Goal: Feedback & Contribution: Submit feedback/report problem

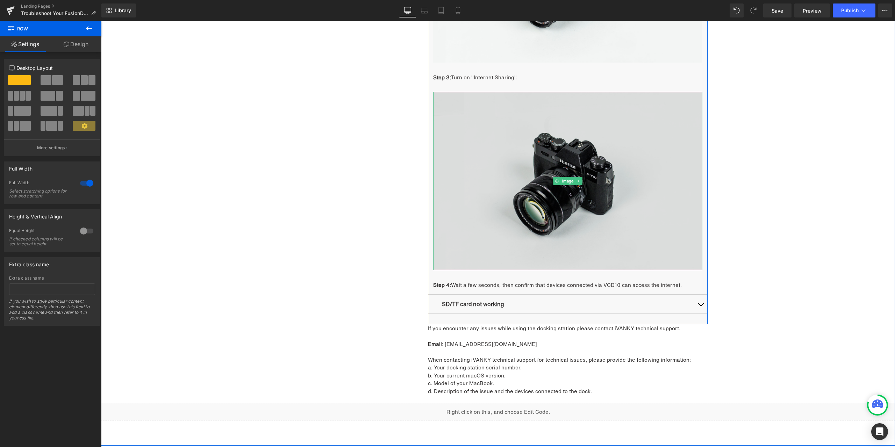
scroll to position [1310, 0]
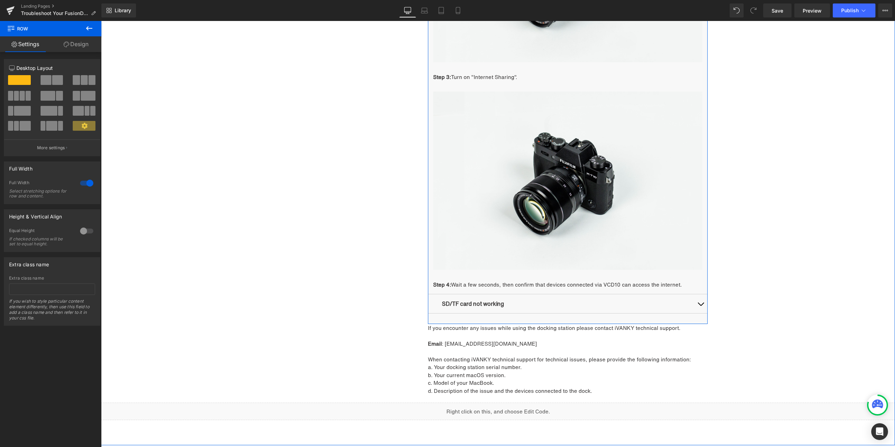
click at [700, 306] on span "button" at bounding box center [700, 306] width 0 height 0
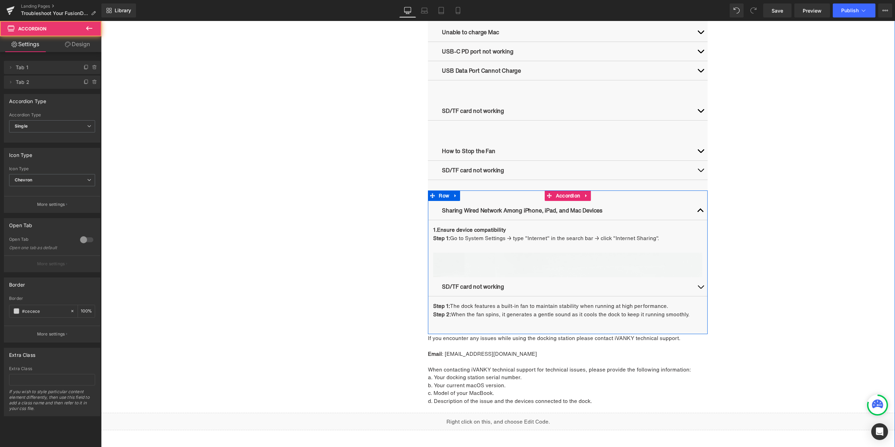
scroll to position [660, 0]
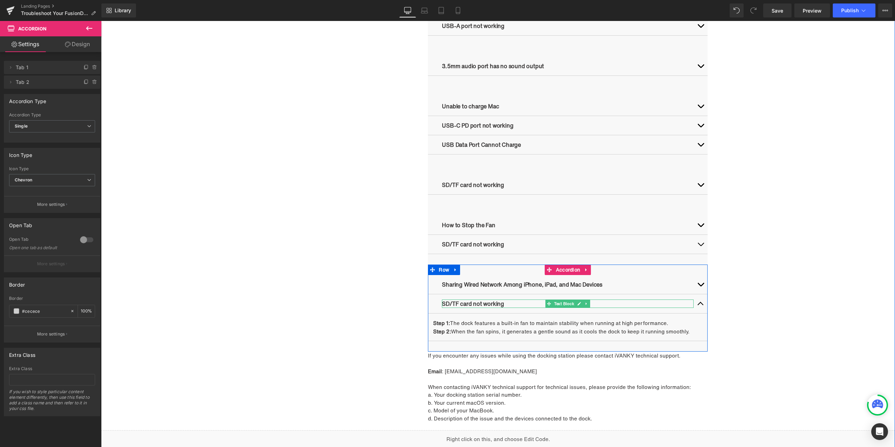
drag, startPoint x: 576, startPoint y: 303, endPoint x: 565, endPoint y: 303, distance: 10.1
click at [577, 302] on icon at bounding box center [579, 304] width 4 height 4
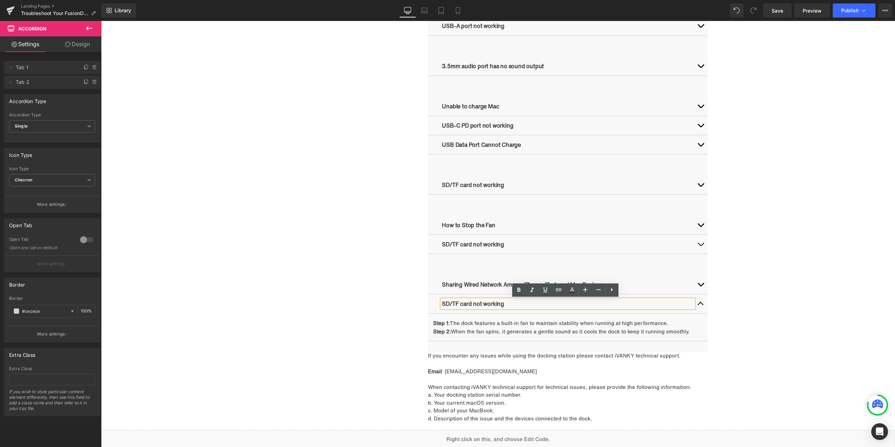
click at [528, 303] on p "SD/TF card not working" at bounding box center [568, 303] width 252 height 8
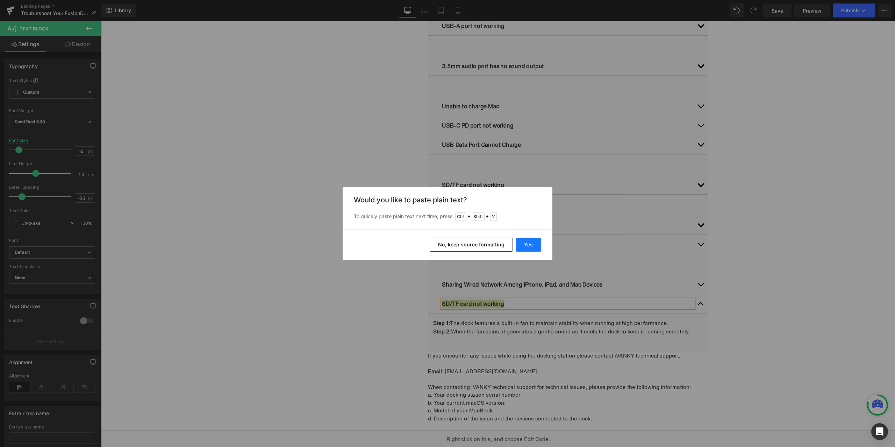
click at [527, 245] on button "Yes" at bounding box center [528, 245] width 26 height 14
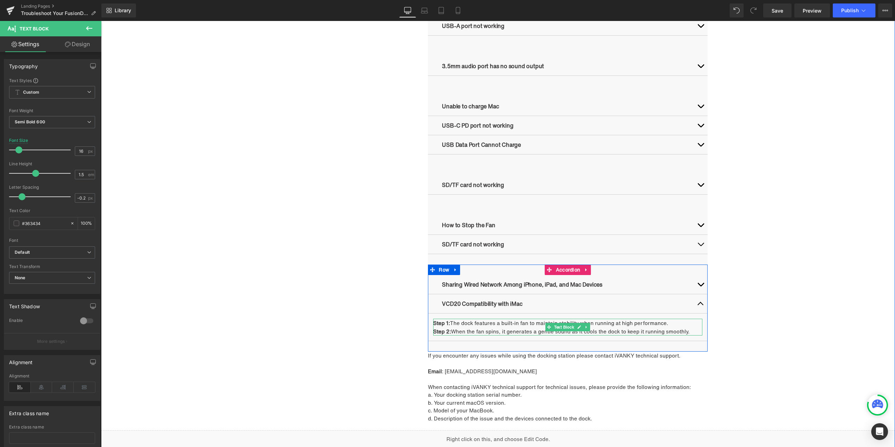
click at [482, 329] on p "Step 2: When the fan spins, it generates a gentle sound as it cools the dock to…" at bounding box center [567, 331] width 269 height 8
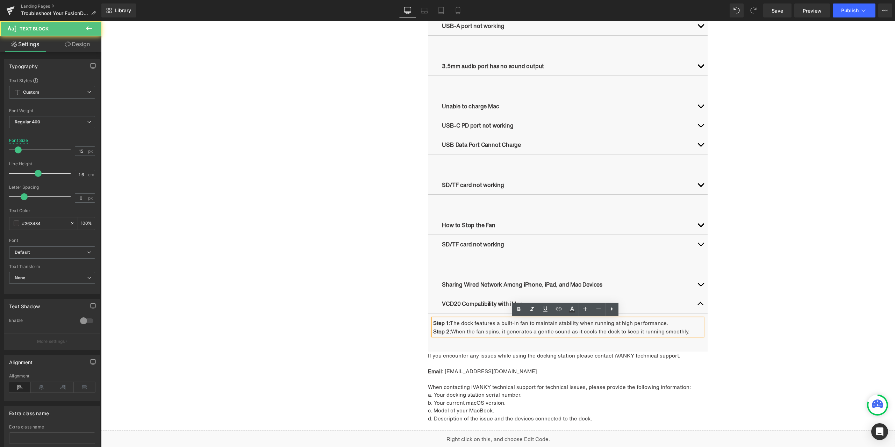
click at [475, 327] on p "Step 2: When the fan spins, it generates a gentle sound as it cools the dock to…" at bounding box center [567, 331] width 269 height 8
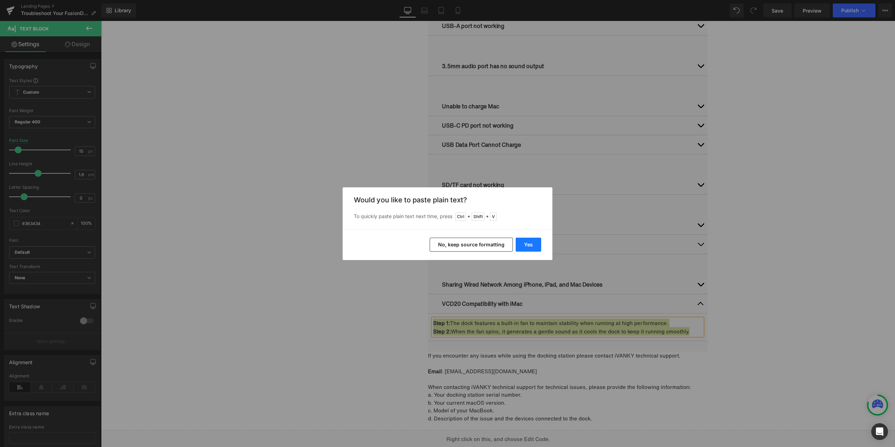
click at [522, 245] on button "Yes" at bounding box center [528, 245] width 26 height 14
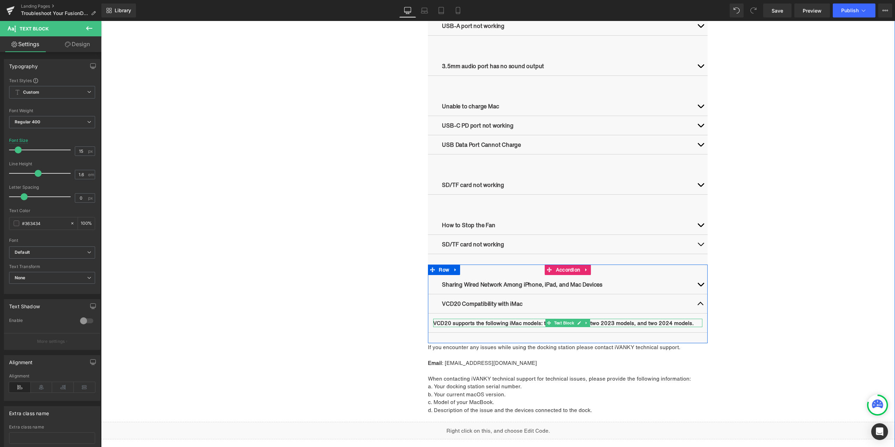
click at [576, 321] on link at bounding box center [579, 323] width 7 height 8
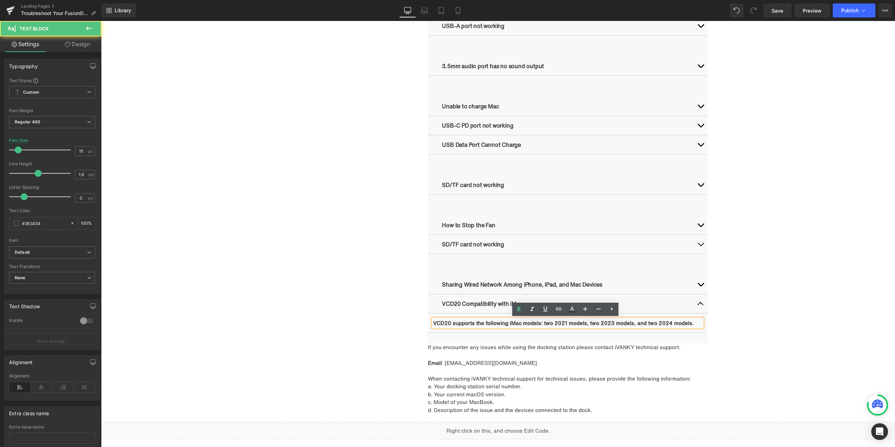
click at [564, 321] on b "VCD20 supports the following iMac models: two 2021 models, two 2023 models, and…" at bounding box center [563, 323] width 260 height 8
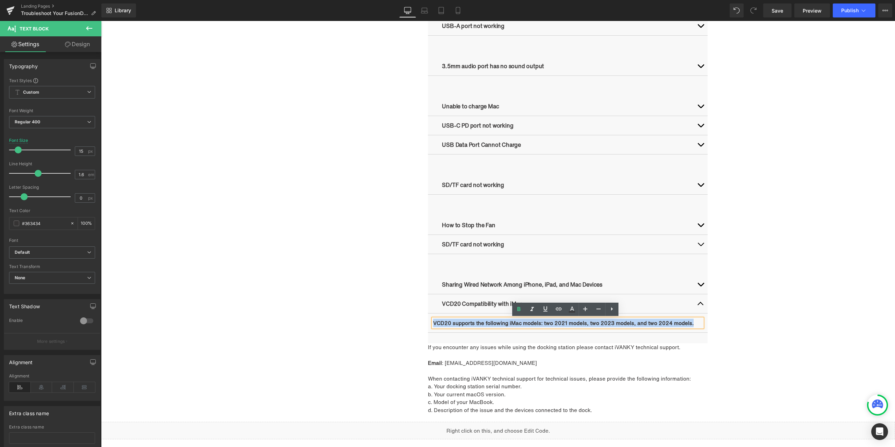
drag, startPoint x: 695, startPoint y: 323, endPoint x: 431, endPoint y: 321, distance: 263.8
click at [433, 321] on p "VCD20 supports the following iMac models: two 2021 models, two 2023 models, and…" at bounding box center [567, 323] width 269 height 8
click at [523, 305] on link at bounding box center [518, 309] width 13 height 13
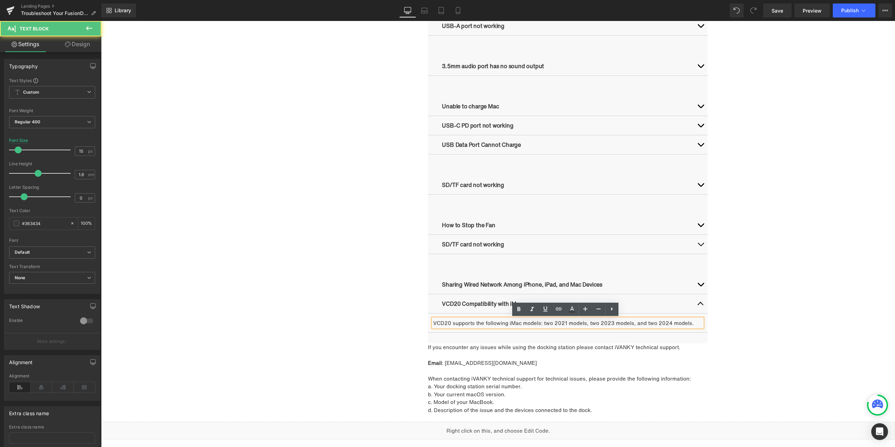
click at [691, 322] on p "VCD20 supports the following iMac models: two 2021 models, two 2023 models, and…" at bounding box center [567, 323] width 269 height 8
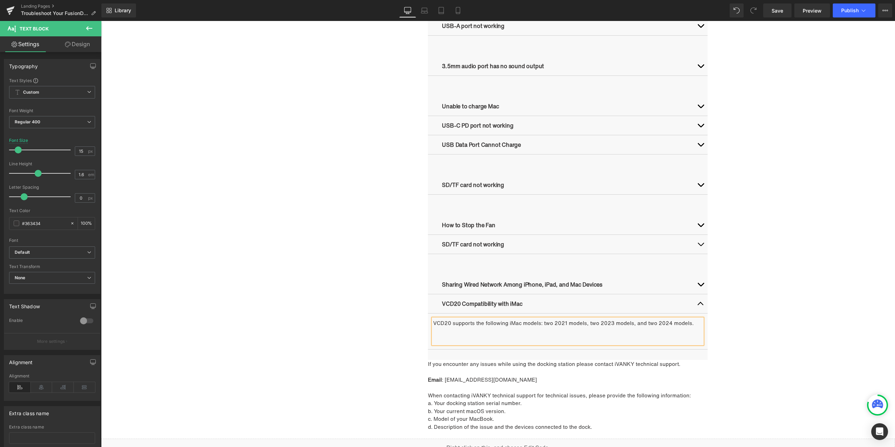
click at [464, 337] on p at bounding box center [567, 339] width 269 height 8
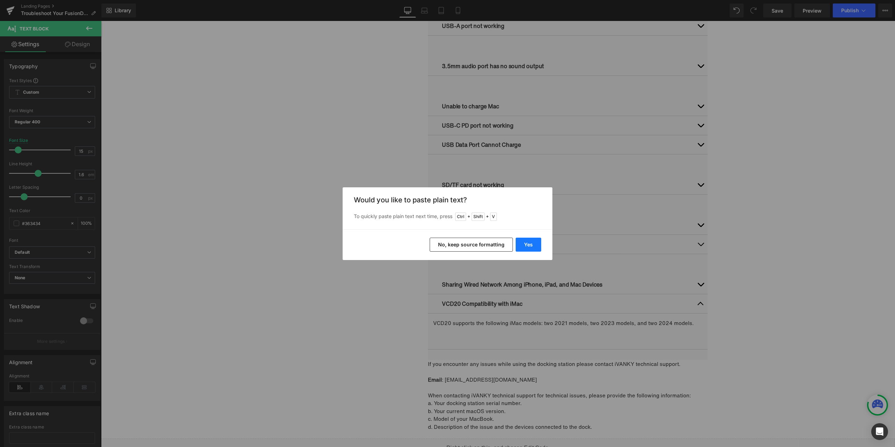
click at [523, 244] on button "Yes" at bounding box center [528, 245] width 26 height 14
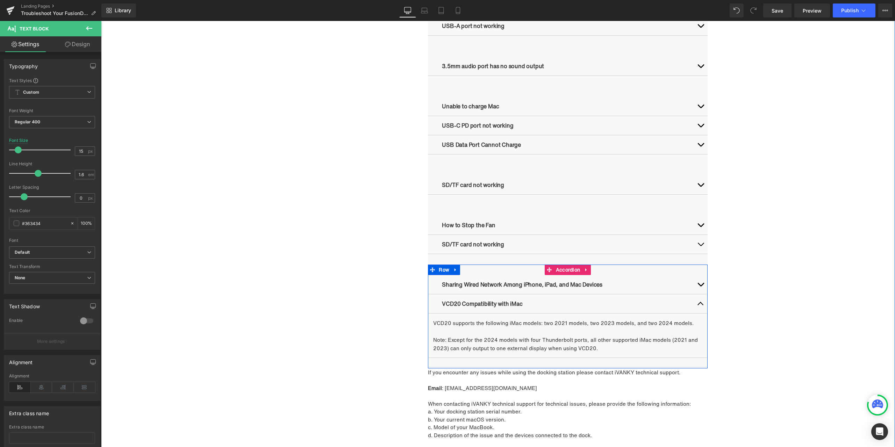
click at [697, 304] on button "button" at bounding box center [700, 303] width 14 height 19
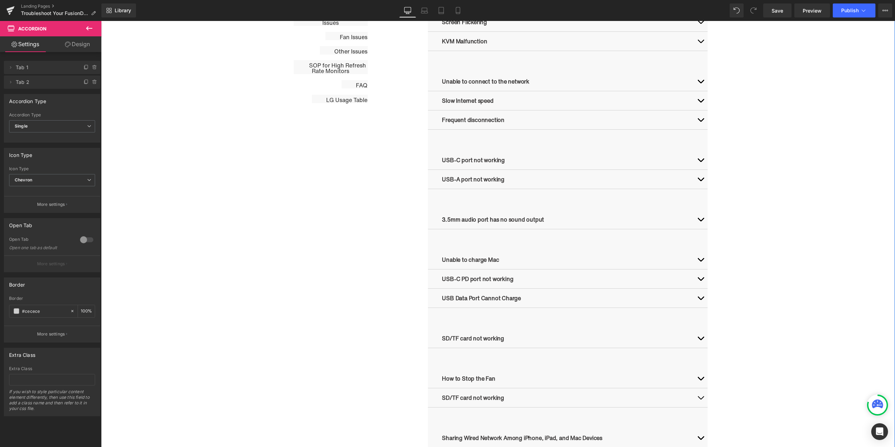
scroll to position [590, 0]
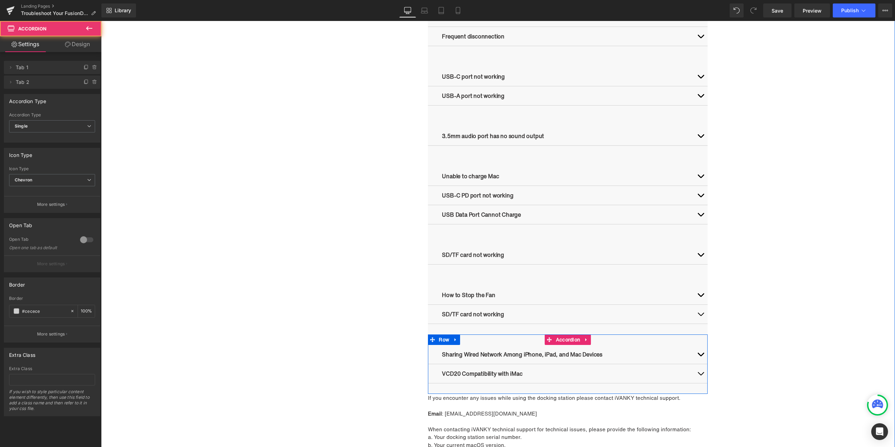
click at [697, 353] on button "button" at bounding box center [700, 354] width 14 height 19
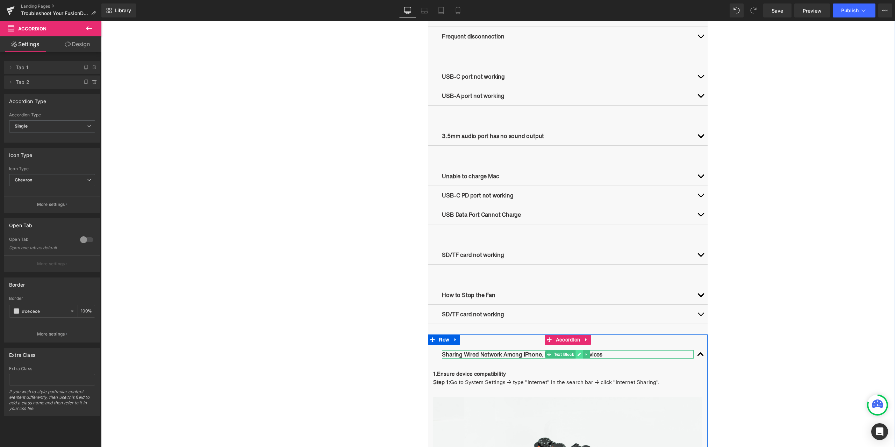
click at [579, 354] on link at bounding box center [579, 354] width 7 height 8
click at [595, 355] on p "Sharing Wired Network Among iPhone, iPad, and Mac Devices" at bounding box center [568, 354] width 252 height 8
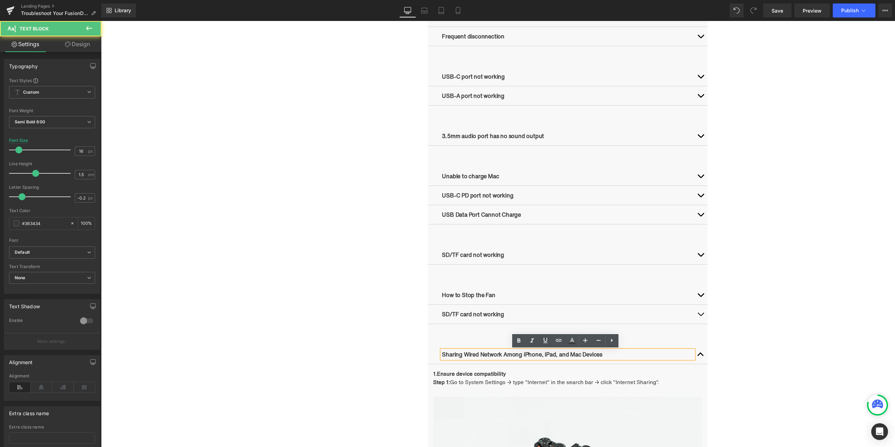
click at [602, 353] on p "Sharing Wired Network Among iPhone, iPad, and Mac Devices" at bounding box center [568, 354] width 252 height 8
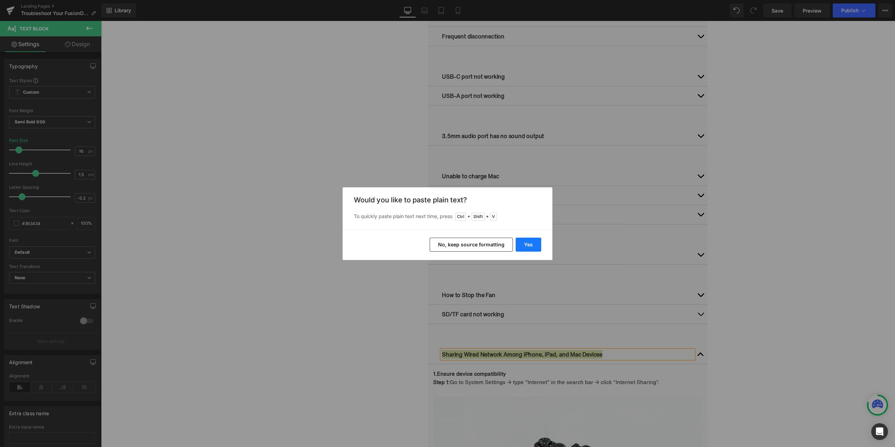
click at [531, 244] on button "Yes" at bounding box center [528, 245] width 26 height 14
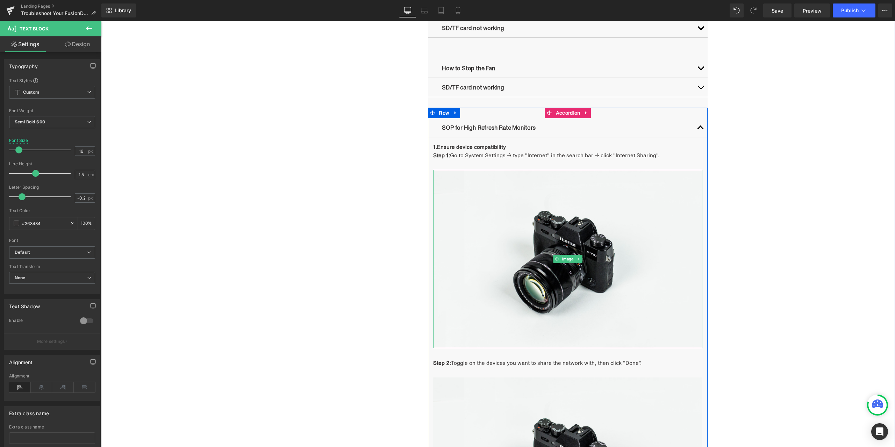
scroll to position [869, 0]
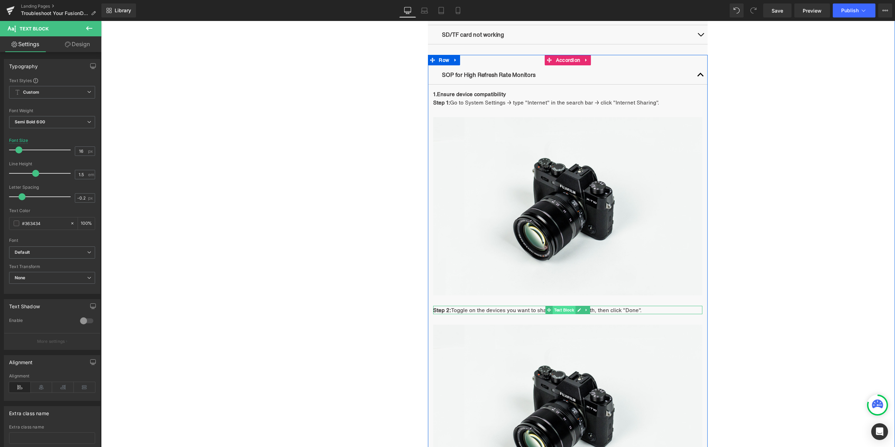
click at [560, 310] on span "Text Block" at bounding box center [563, 310] width 23 height 8
click at [586, 311] on icon at bounding box center [586, 310] width 1 height 2
click at [588, 309] on icon at bounding box center [590, 310] width 4 height 4
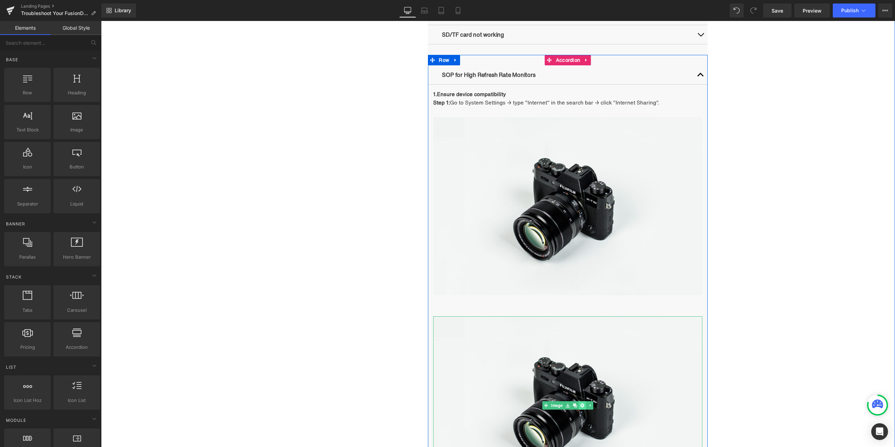
click at [581, 403] on icon at bounding box center [582, 405] width 4 height 4
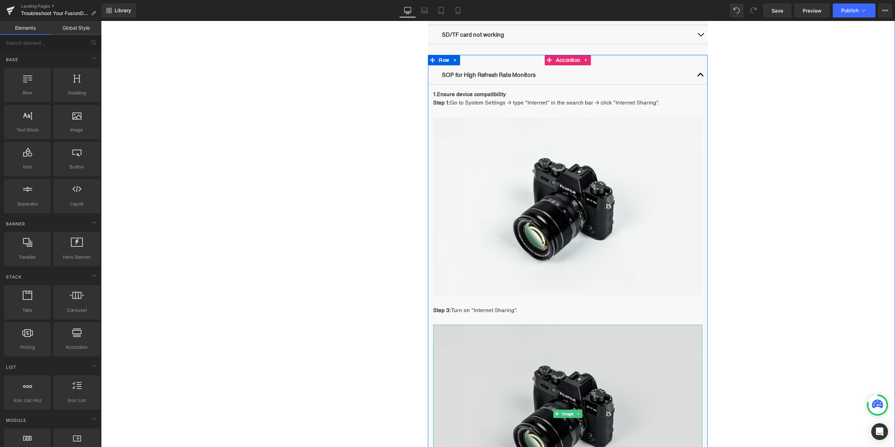
scroll to position [904, 0]
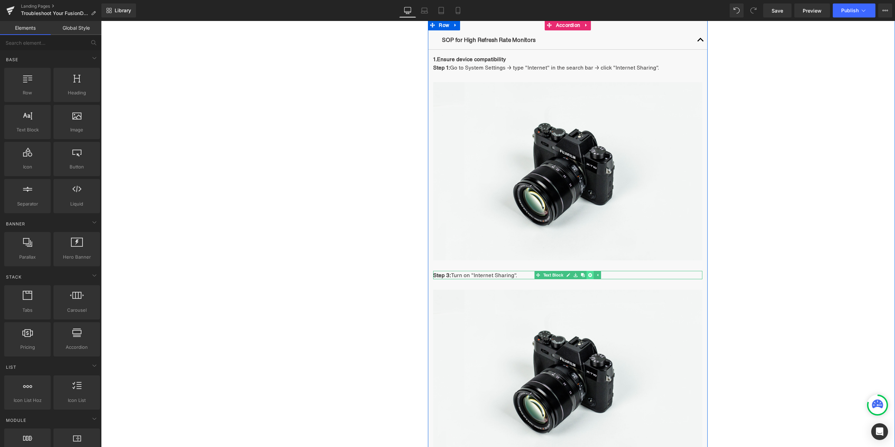
click at [586, 273] on link at bounding box center [589, 275] width 7 height 8
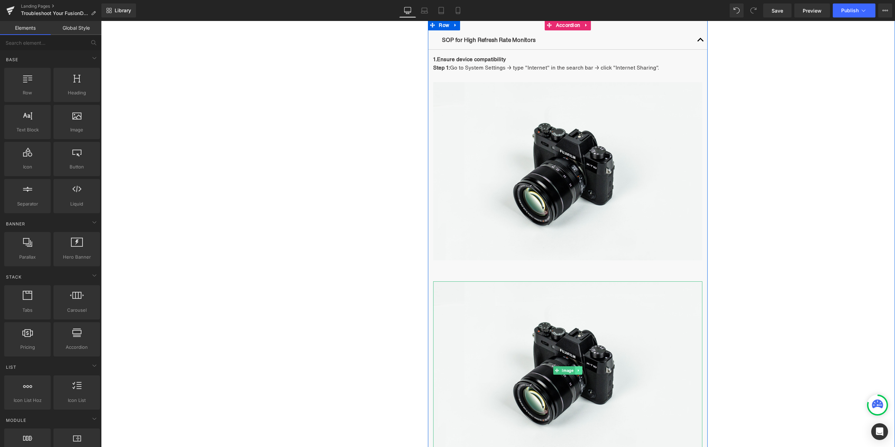
click at [577, 369] on icon at bounding box center [579, 370] width 4 height 4
click at [578, 370] on link at bounding box center [581, 370] width 7 height 8
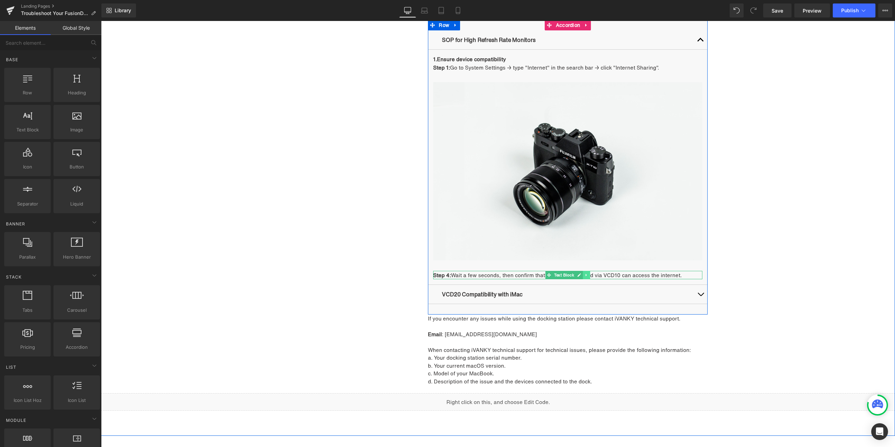
click at [584, 277] on icon at bounding box center [586, 275] width 4 height 4
click at [586, 276] on link at bounding box center [589, 275] width 7 height 8
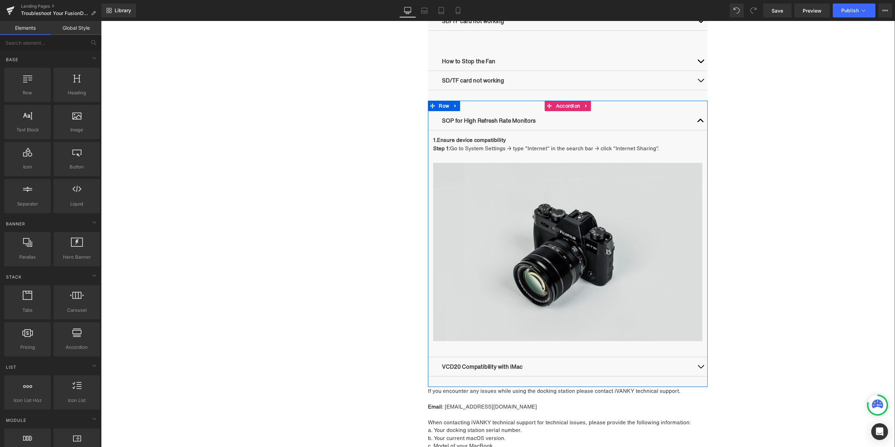
scroll to position [799, 0]
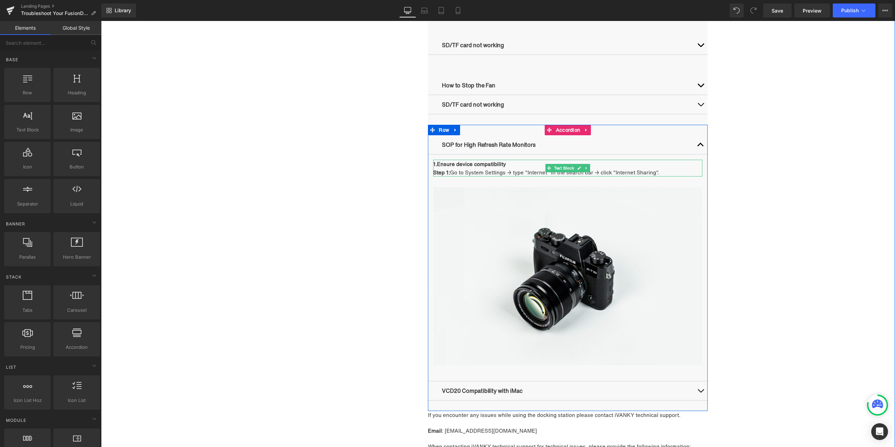
click at [578, 166] on link at bounding box center [579, 168] width 7 height 8
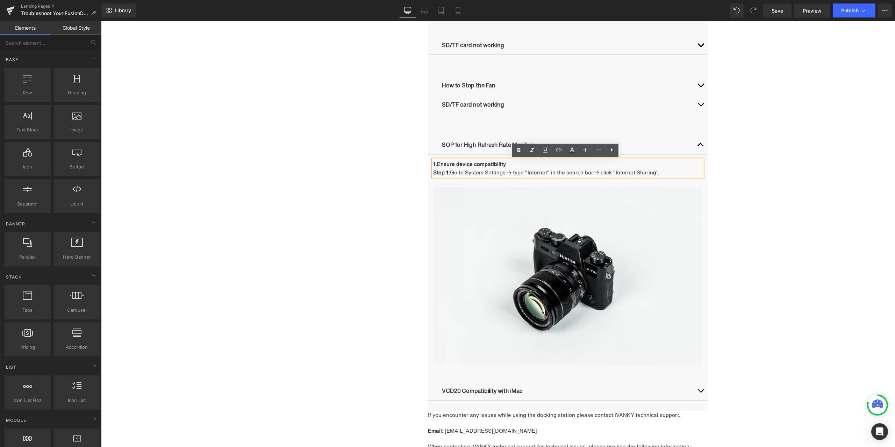
click at [557, 169] on p "Step 1: Go to System Settings → type "Internet" in the search bar → click "Inte…" at bounding box center [567, 172] width 269 height 8
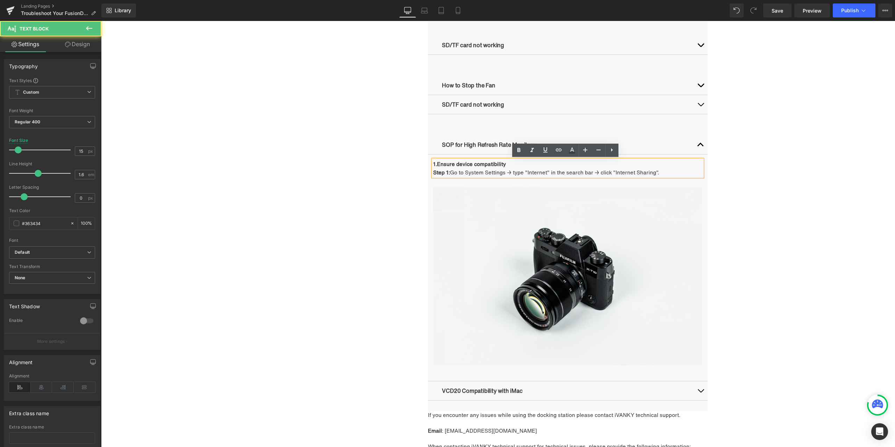
click at [525, 170] on p "Step 1: Go to System Settings → type "Internet" in the search bar → click "Inte…" at bounding box center [567, 172] width 269 height 8
click at [555, 169] on p "Step 1: Go to System Settings → type "Internet" in the search bar → click "Inte…" at bounding box center [567, 172] width 269 height 8
click at [543, 169] on p "Step 1: Go to System Settings → type "Internet" in the search bar → click "Inte…" at bounding box center [567, 172] width 269 height 8
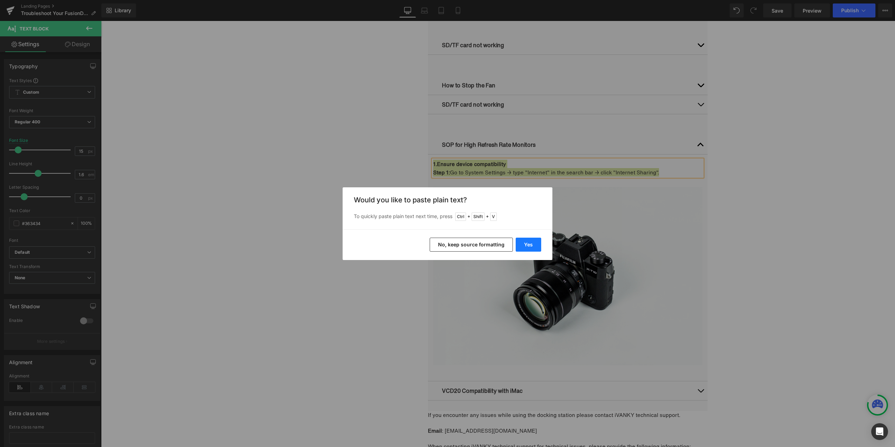
drag, startPoint x: 425, startPoint y: 223, endPoint x: 526, endPoint y: 244, distance: 103.1
click at [526, 244] on button "Yes" at bounding box center [528, 245] width 26 height 14
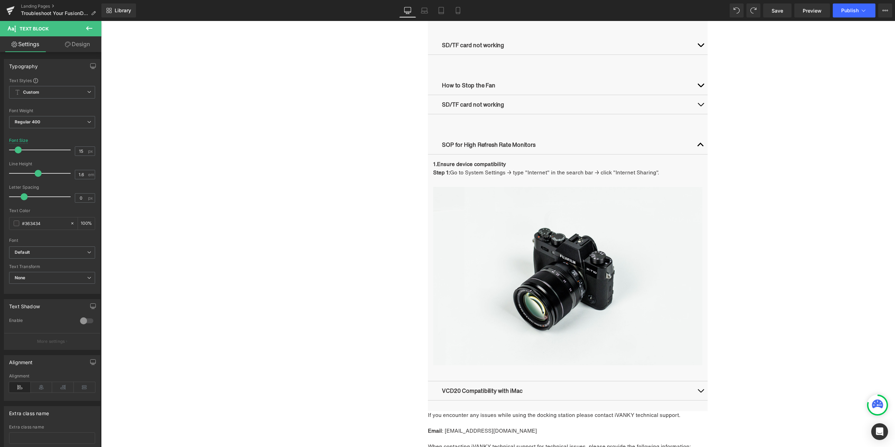
click at [91, 29] on icon at bounding box center [89, 28] width 6 height 4
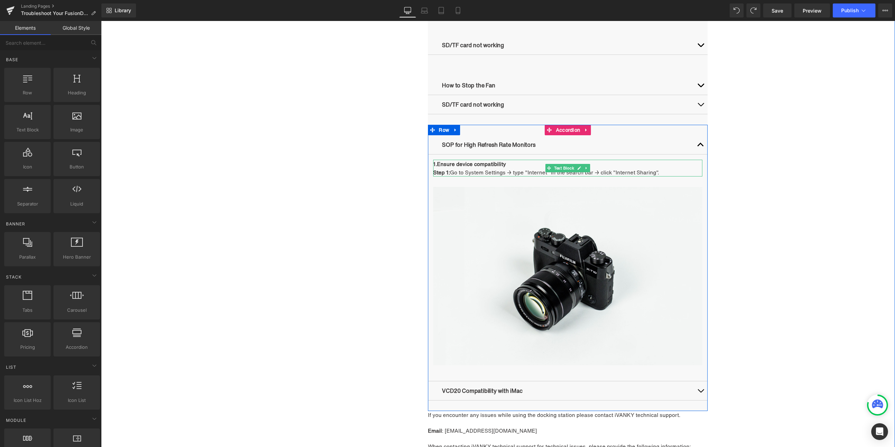
click at [528, 170] on p "Step 1: Go to System Settings → type "Internet" in the search bar → click "Inte…" at bounding box center [567, 172] width 269 height 8
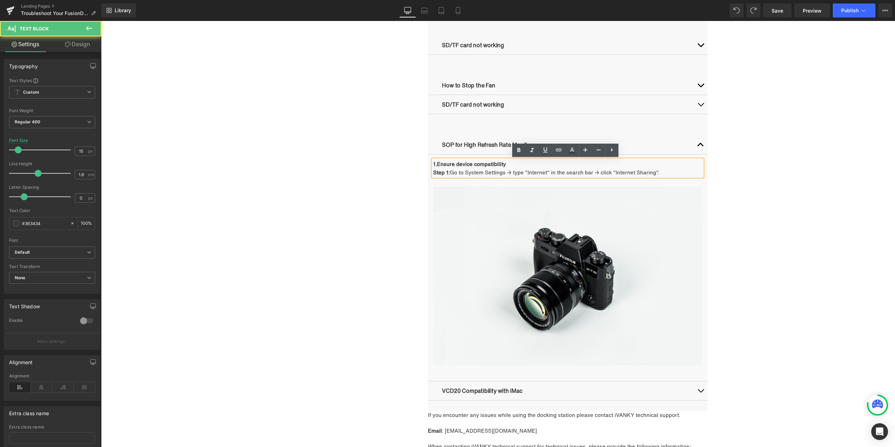
click at [659, 169] on p "Step 1: Go to System Settings → type "Internet" in the search bar → click "Inte…" at bounding box center [567, 172] width 269 height 8
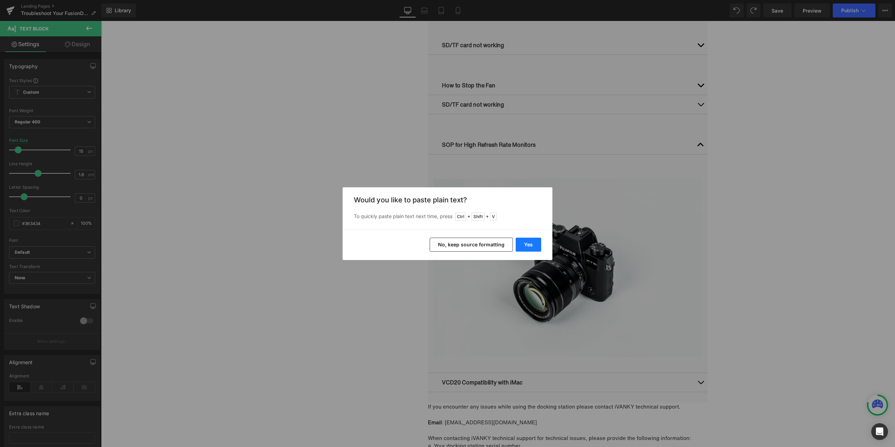
click at [533, 243] on button "Yes" at bounding box center [528, 245] width 26 height 14
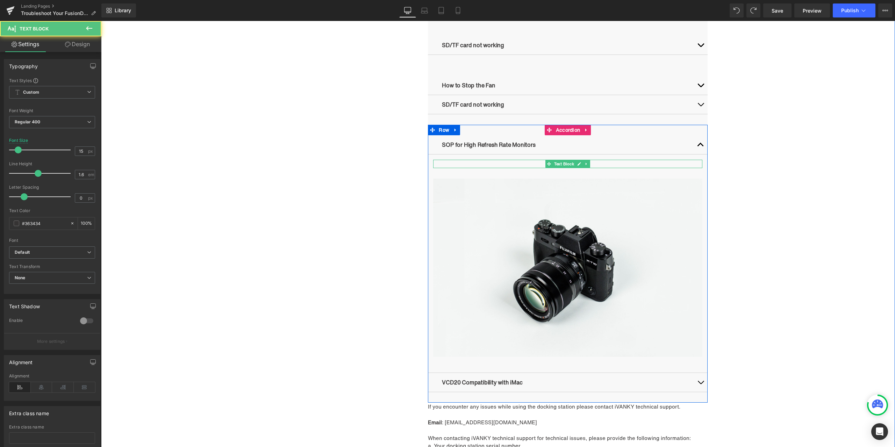
click at [497, 163] on p at bounding box center [567, 164] width 269 height 8
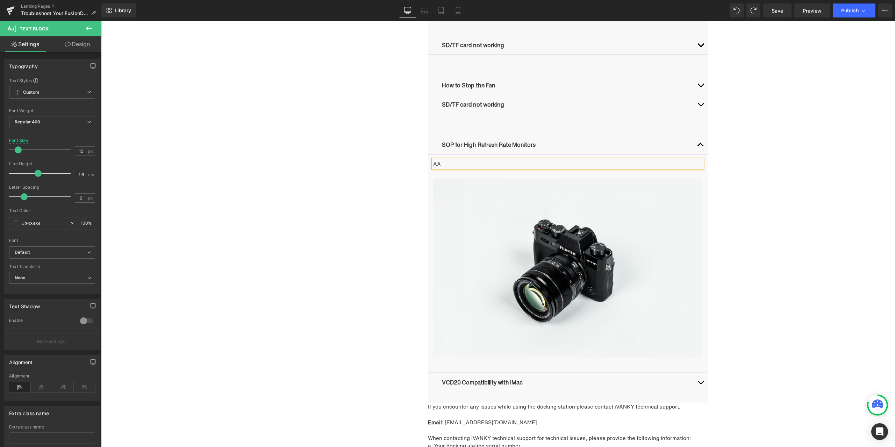
click at [781, 175] on div "Troubleshooting Heading Video Ports Issues Button Network Connectivity Issues B…" at bounding box center [498, 46] width 794 height 906
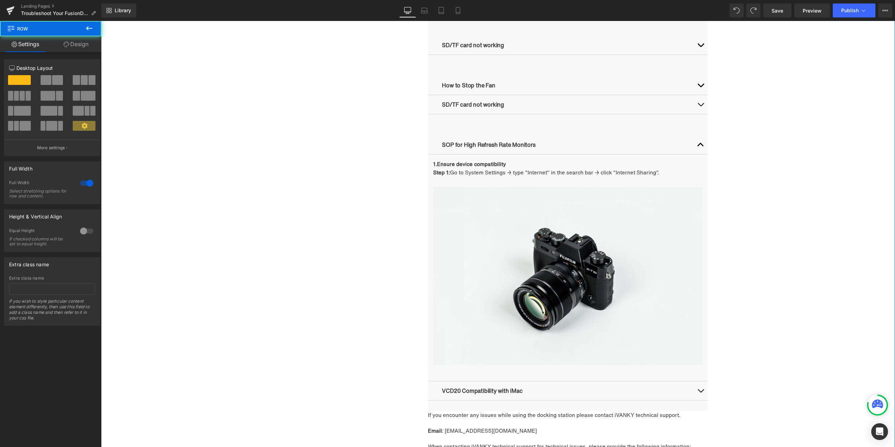
click at [791, 306] on div "Troubleshooting Heading Video Ports Issues Button Network Connectivity Issues B…" at bounding box center [498, 50] width 794 height 914
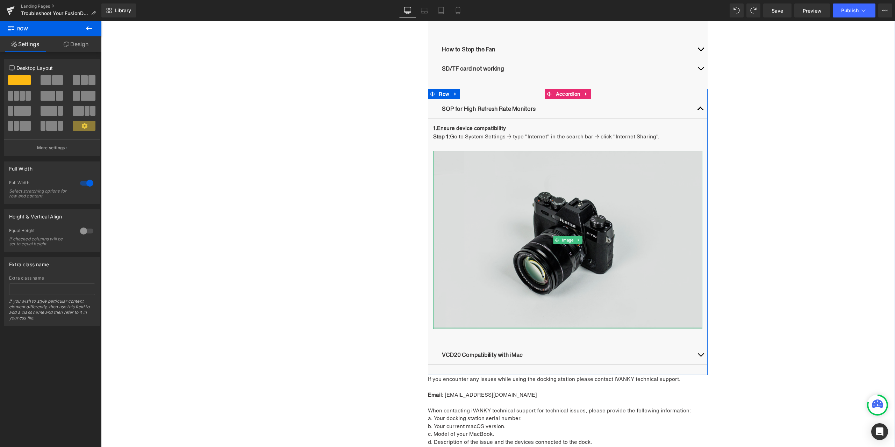
scroll to position [834, 0]
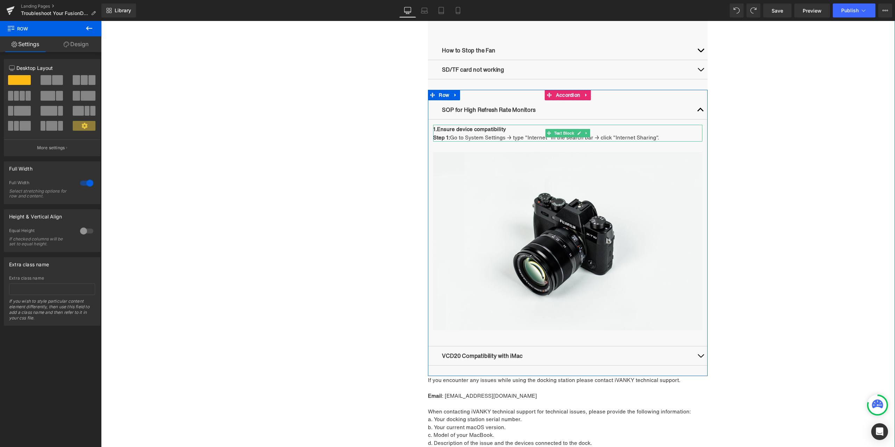
click at [514, 135] on p "Step 1: Go to System Settings → type "Internet" in the search bar → click "Inte…" at bounding box center [567, 137] width 269 height 8
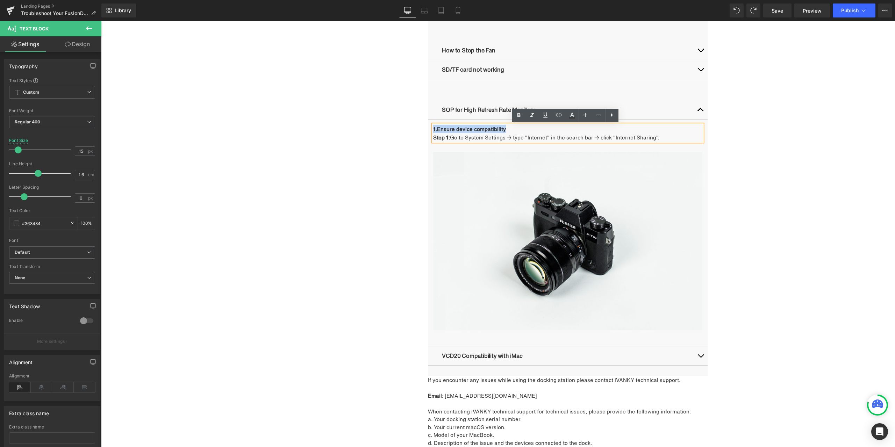
drag, startPoint x: 503, startPoint y: 128, endPoint x: 431, endPoint y: 130, distance: 72.0
click at [433, 130] on p "1.Ensure device compatibility" at bounding box center [567, 129] width 269 height 8
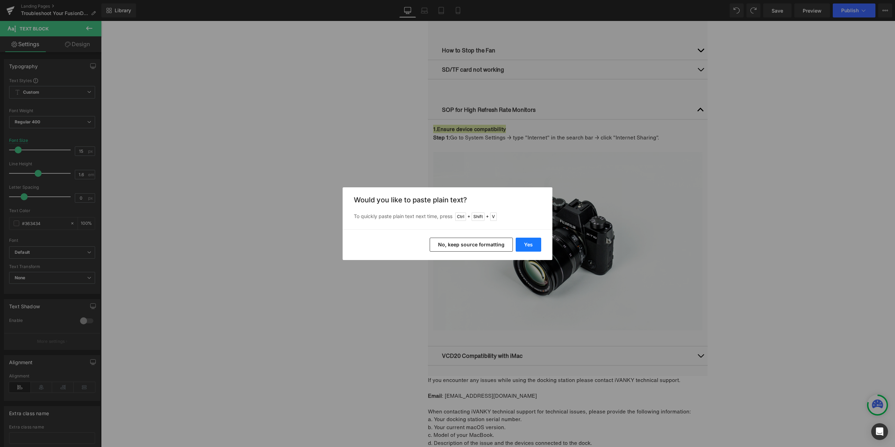
click at [527, 243] on button "Yes" at bounding box center [528, 245] width 26 height 14
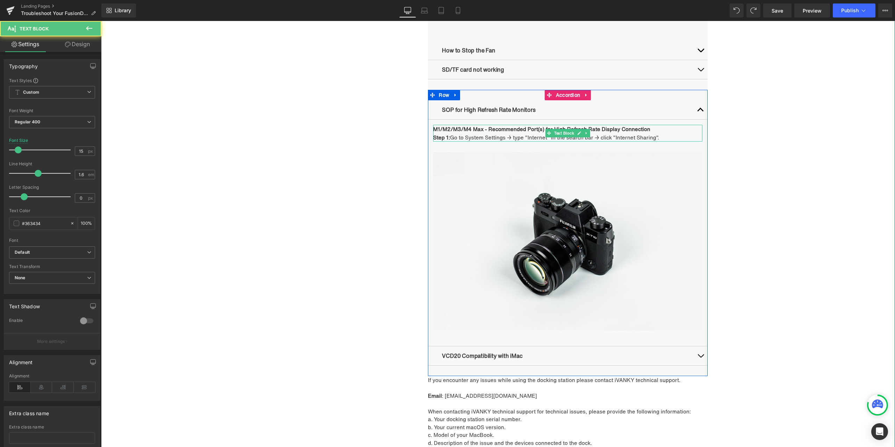
click at [663, 138] on p "Step 1: Go to System Settings → type "Internet" in the search bar → click "Inte…" at bounding box center [567, 137] width 269 height 8
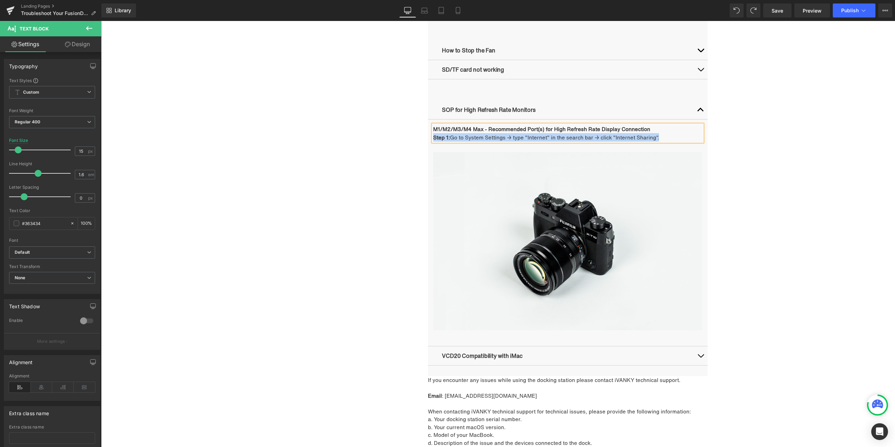
drag, startPoint x: 660, startPoint y: 138, endPoint x: 430, endPoint y: 140, distance: 229.2
click at [433, 140] on p "Step 1: Go to System Settings → type "Internet" in the search bar → click "Inte…" at bounding box center [567, 137] width 269 height 8
click at [578, 240] on link at bounding box center [578, 241] width 7 height 8
click at [573, 242] on icon at bounding box center [575, 241] width 4 height 4
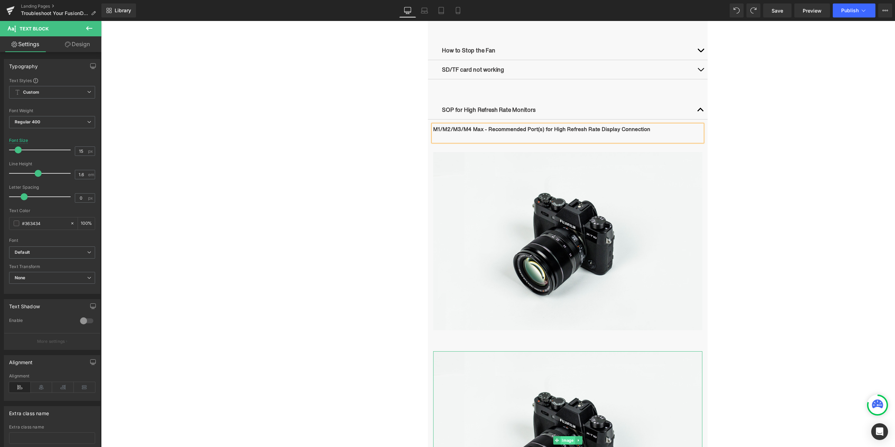
click at [567, 442] on span "Image" at bounding box center [567, 440] width 14 height 8
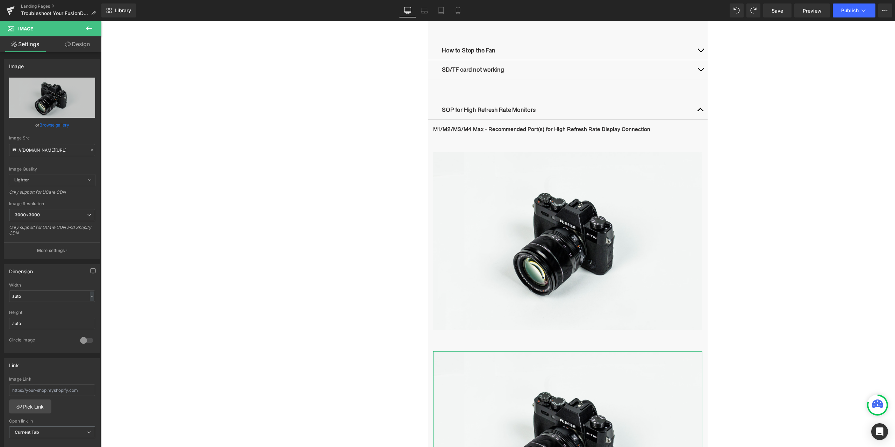
click at [82, 46] on link "Design" at bounding box center [77, 44] width 51 height 16
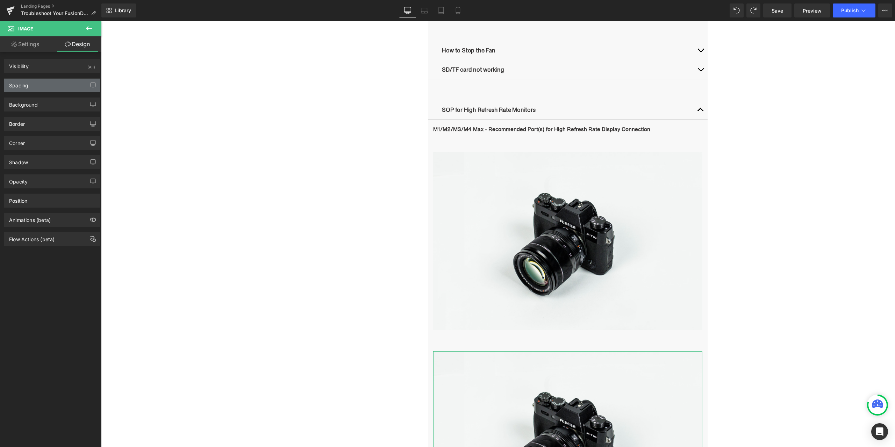
click at [49, 85] on div "Spacing" at bounding box center [52, 85] width 96 height 13
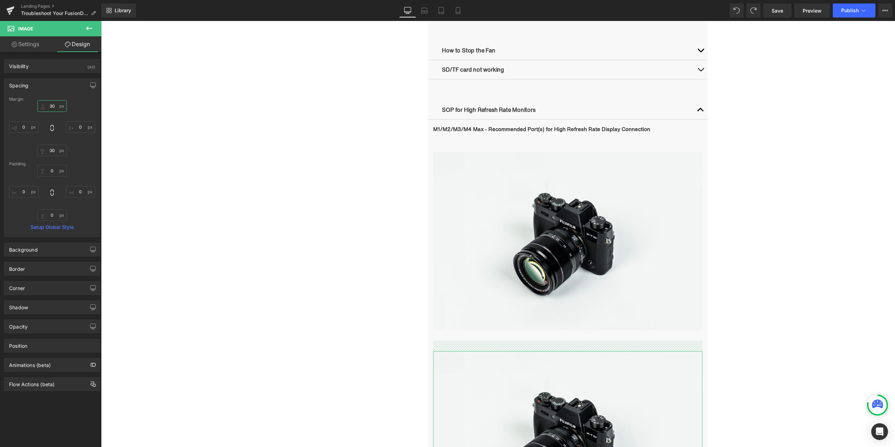
click at [52, 110] on input "30" at bounding box center [51, 106] width 29 height 12
type input "0"
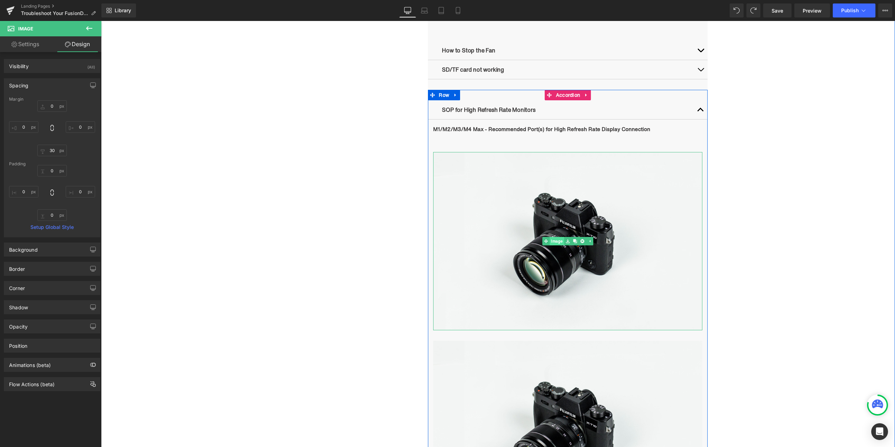
click at [554, 241] on span "Image" at bounding box center [557, 241] width 14 height 8
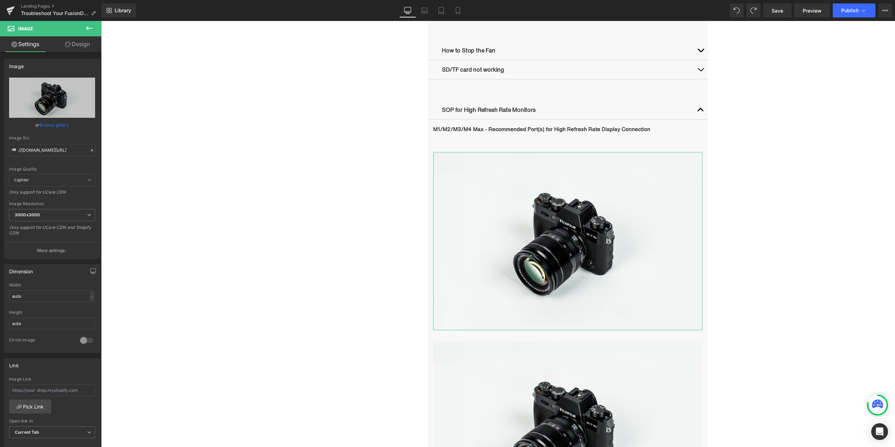
click at [84, 49] on link "Design" at bounding box center [77, 44] width 51 height 16
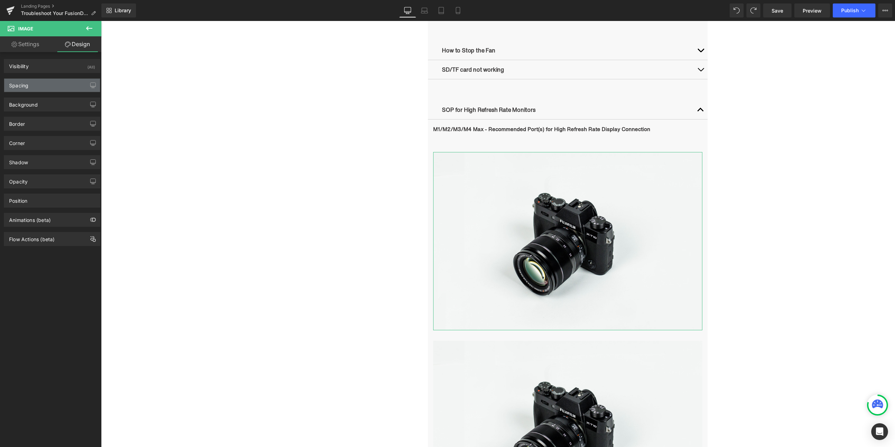
click at [43, 81] on div "Spacing" at bounding box center [52, 85] width 96 height 13
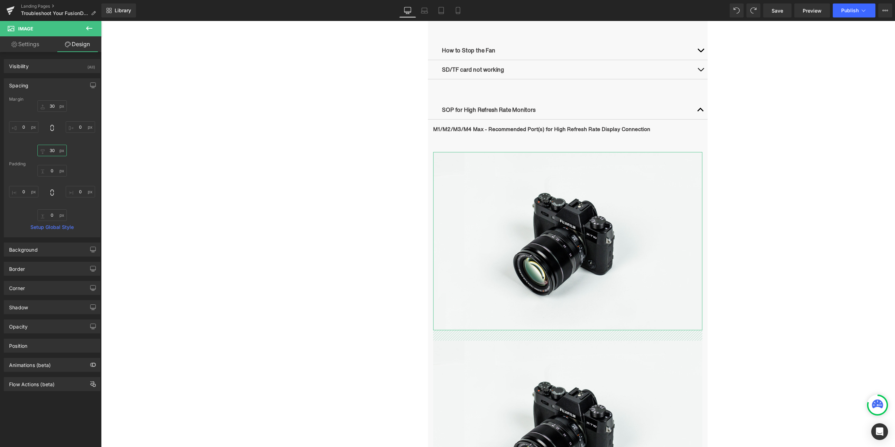
click at [53, 150] on input "30" at bounding box center [51, 151] width 29 height 12
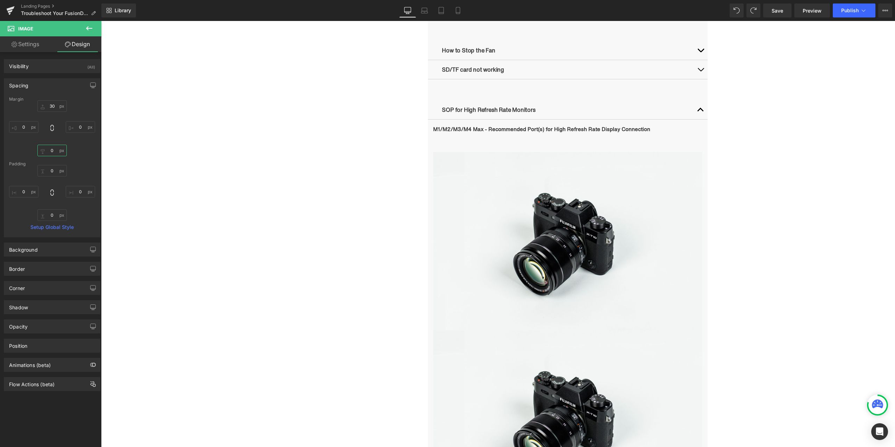
type input "0"
click at [89, 23] on button at bounding box center [89, 28] width 24 height 15
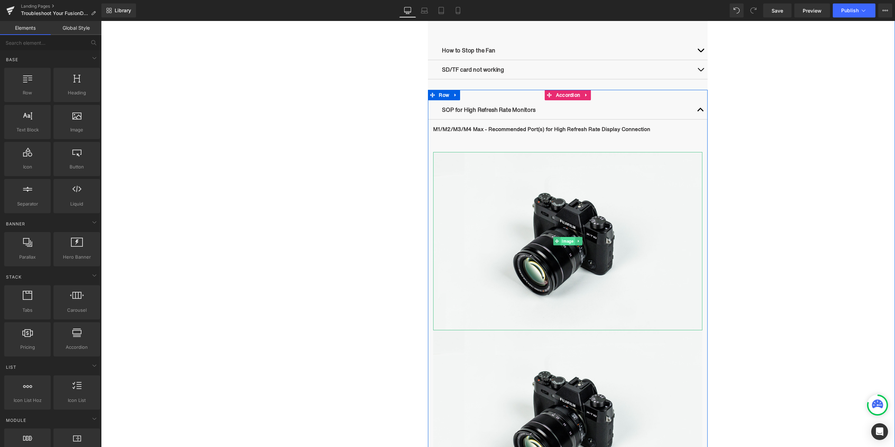
click at [566, 240] on span "Image" at bounding box center [567, 241] width 14 height 8
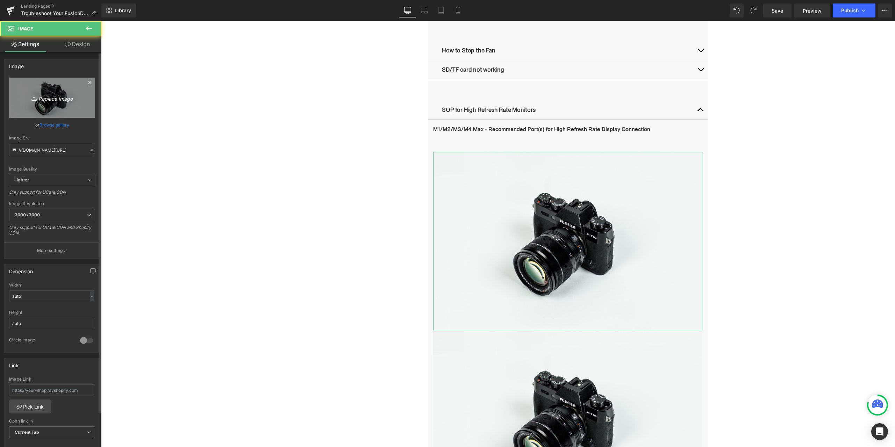
click at [61, 107] on link "Replace Image" at bounding box center [52, 98] width 86 height 40
type input "C:\fakepath\AAA.png"
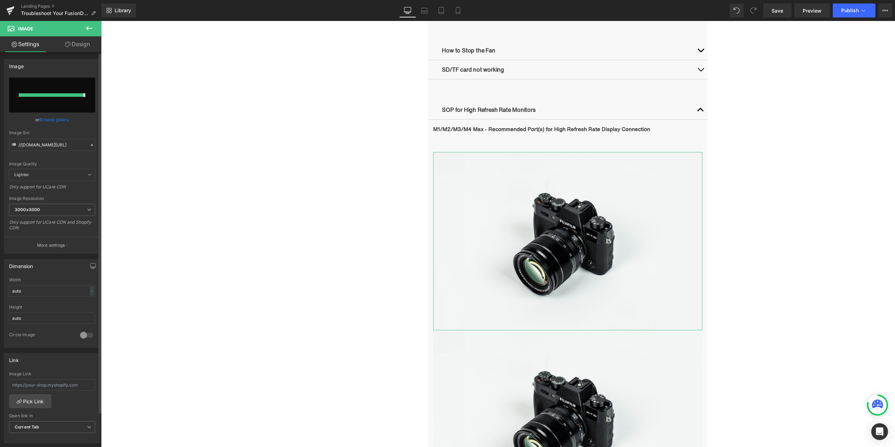
type input "https://ucarecdn.com/3d970e9c-b603-44eb-a3f9-05b8ca419e0d/-/format/auto/-/previ…"
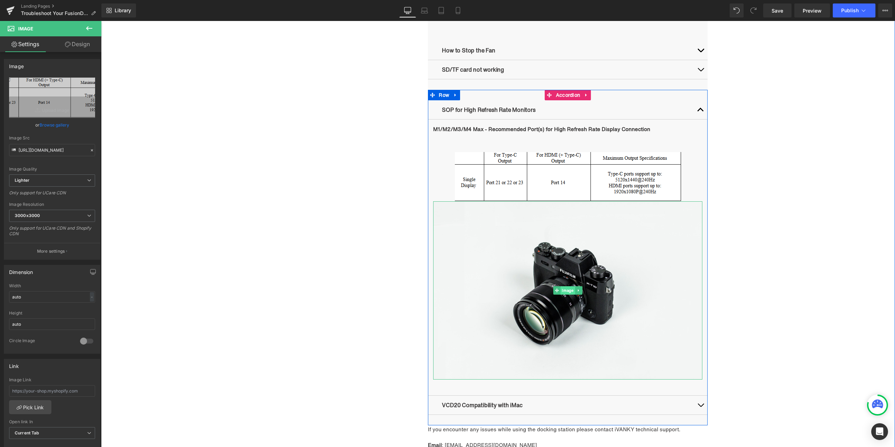
click at [564, 290] on span "Image" at bounding box center [567, 290] width 14 height 8
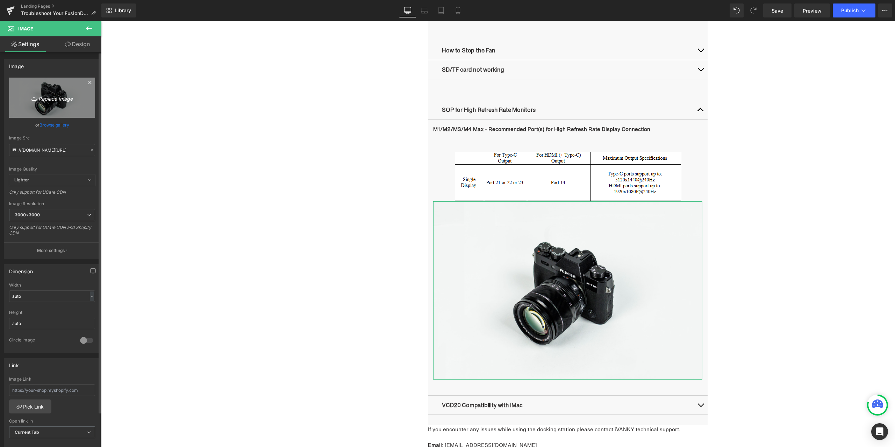
click at [69, 108] on link "Replace Image" at bounding box center [52, 98] width 86 height 40
type input "C:\fakepath\BBB.png"
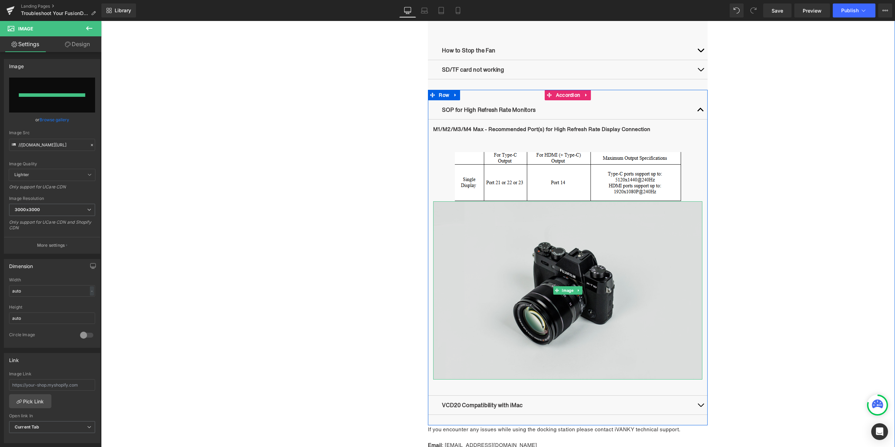
type input "https://ucarecdn.com/d715fe61-75ab-4ec8-983c-aeefa2c579d9/-/format/auto/-/previ…"
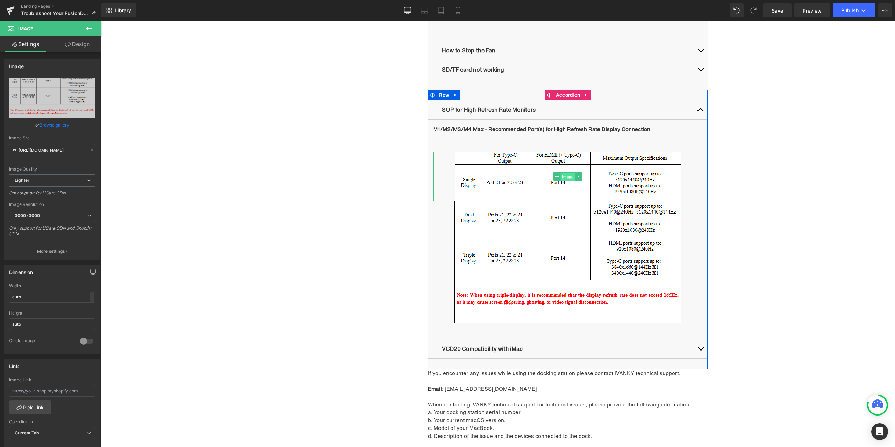
click at [565, 177] on span "Image" at bounding box center [567, 177] width 14 height 8
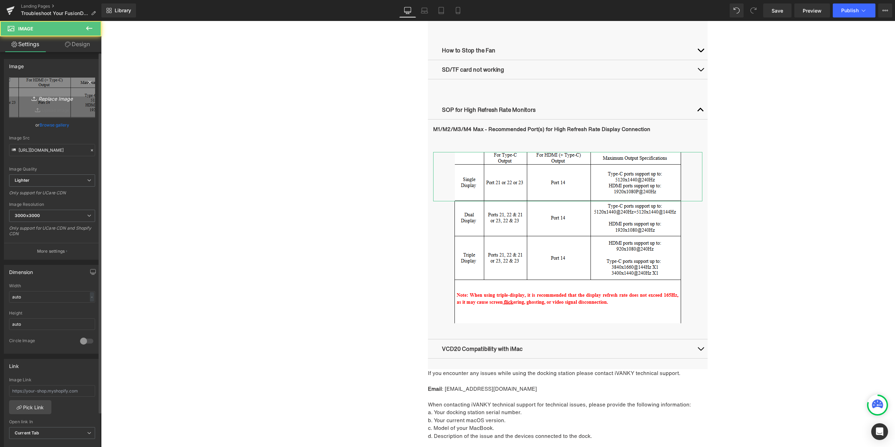
click at [67, 101] on icon "Replace Image" at bounding box center [52, 97] width 56 height 9
type input "C:\fakepath\AAA.png"
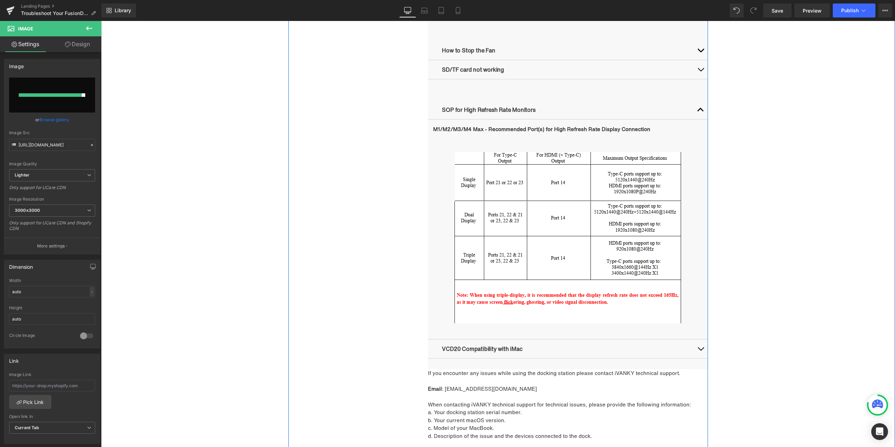
type input "https://ucarecdn.com/460c334a-486b-4e82-9f14-60a45a2a833d/-/format/auto/-/previ…"
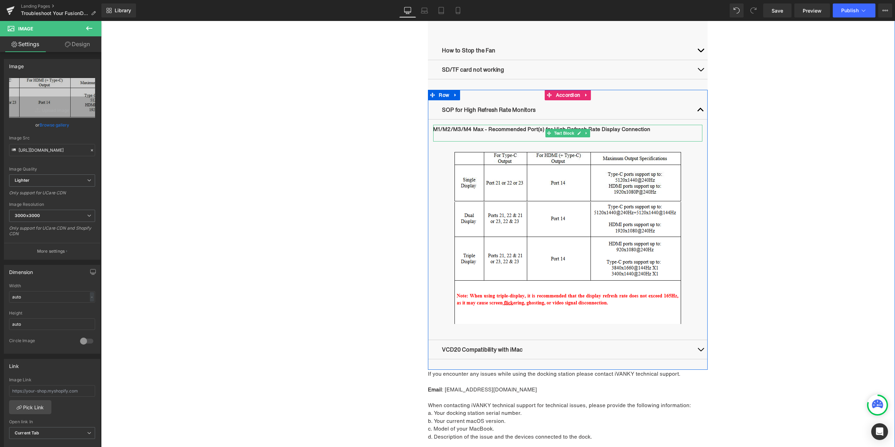
click at [520, 136] on p at bounding box center [567, 137] width 269 height 8
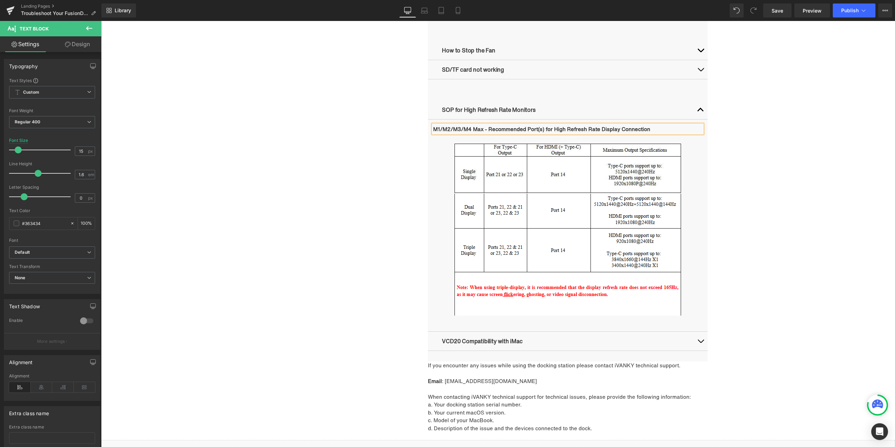
drag, startPoint x: 744, startPoint y: 161, endPoint x: 708, endPoint y: 150, distance: 37.7
click at [744, 161] on div "Troubleshooting Heading Video Ports Issues Button Network Connectivity Issues B…" at bounding box center [498, 7] width 794 height 899
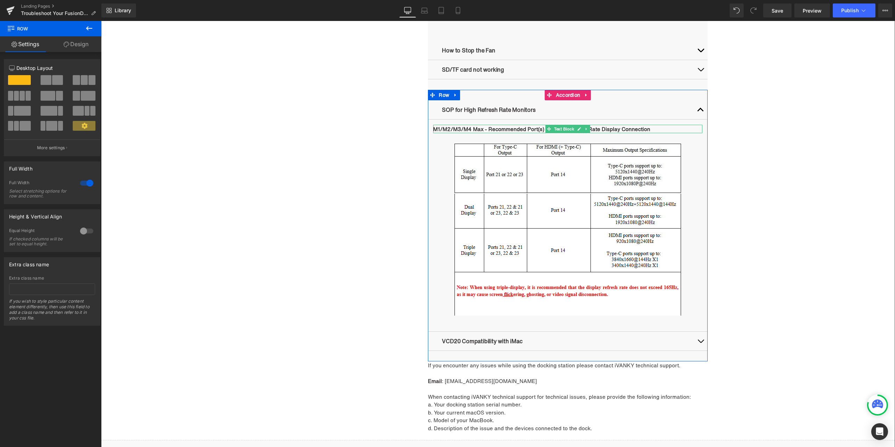
click at [585, 127] on icon at bounding box center [586, 129] width 4 height 4
click at [581, 130] on icon at bounding box center [583, 129] width 4 height 4
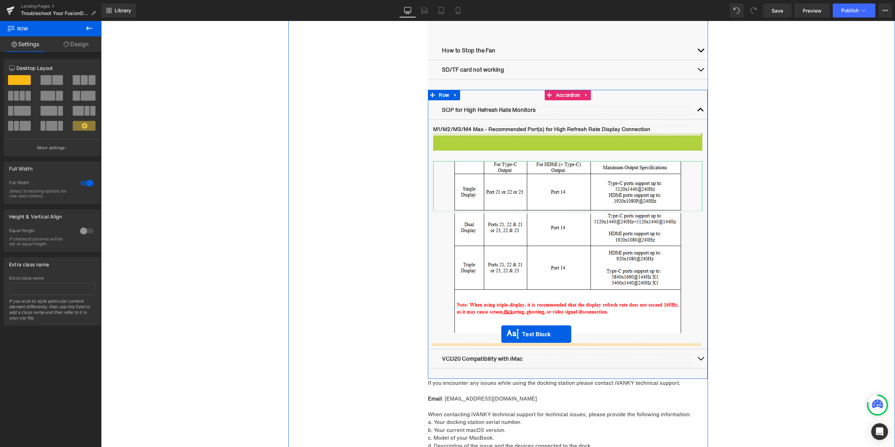
drag, startPoint x: 561, startPoint y: 139, endPoint x: 501, endPoint y: 334, distance: 204.3
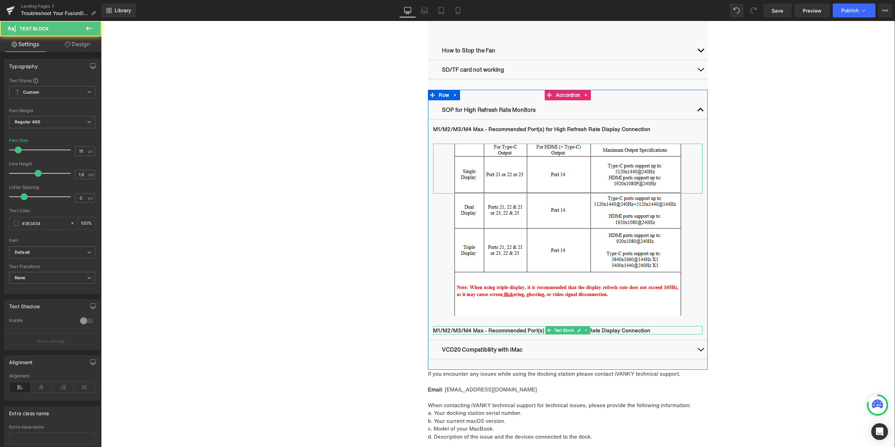
click at [525, 331] on b "M1/M2/M3/M4 Max - Recommended Port(s) for High Refresh Rate Display Connection" at bounding box center [541, 330] width 217 height 8
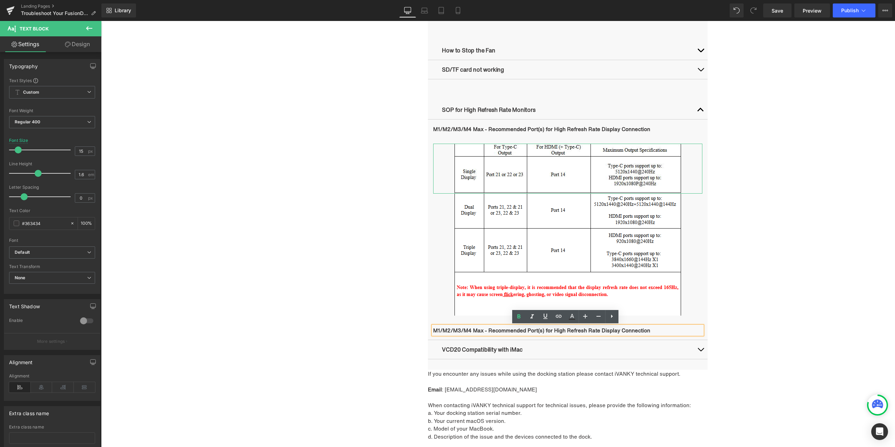
drag, startPoint x: 649, startPoint y: 331, endPoint x: 430, endPoint y: 333, distance: 219.4
click at [433, 333] on div "M1/M2/M3/M4 Max - Recommended Port(s) for High Refresh Rate Display Connection" at bounding box center [567, 330] width 269 height 8
drag, startPoint x: 666, startPoint y: 332, endPoint x: 432, endPoint y: 328, distance: 234.9
click at [433, 328] on p "M1/M2/M3/M4 Max - Recommended Port(s) for High Refresh Rate Display Connection" at bounding box center [567, 330] width 269 height 8
click at [524, 318] on link at bounding box center [518, 316] width 13 height 13
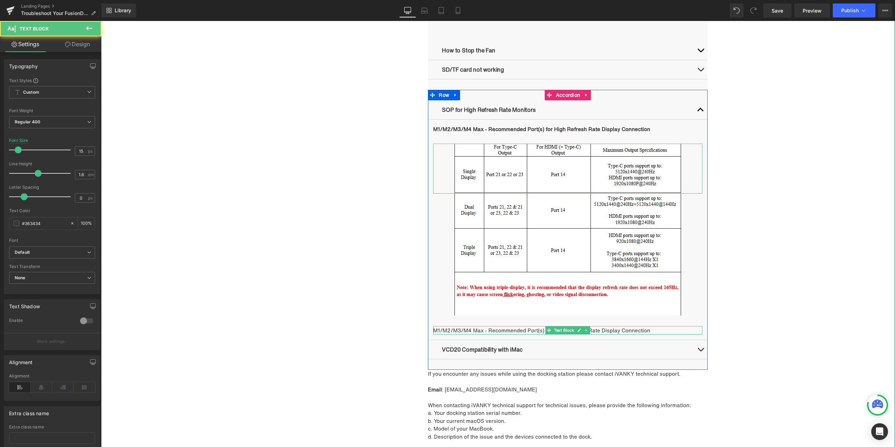
click at [531, 330] on p "M1/M2/M3/M4 Max - Recommended Port(s) for High Refresh Rate Display Connection" at bounding box center [567, 330] width 269 height 8
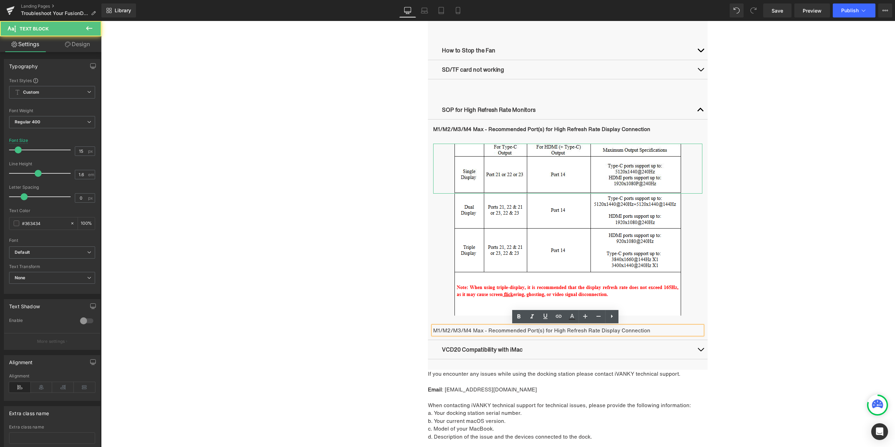
click at [527, 331] on p "M1/M2/M3/M4 Max - Recommended Port(s) for High Refresh Rate Display Connection" at bounding box center [567, 330] width 269 height 8
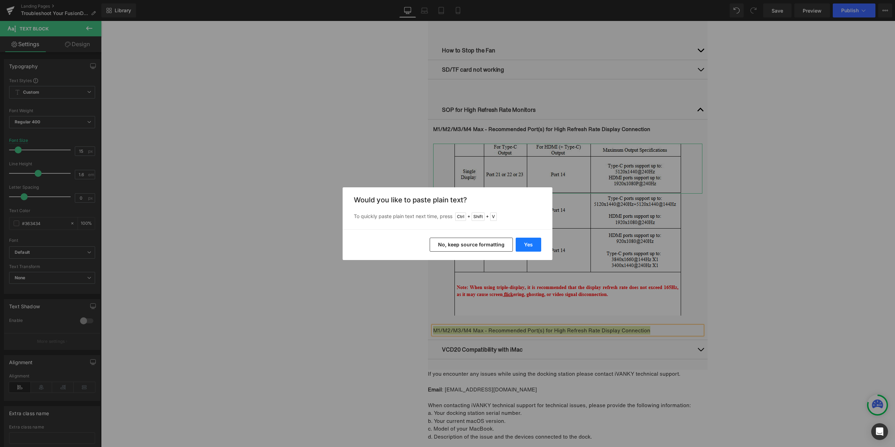
click at [532, 243] on button "Yes" at bounding box center [528, 245] width 26 height 14
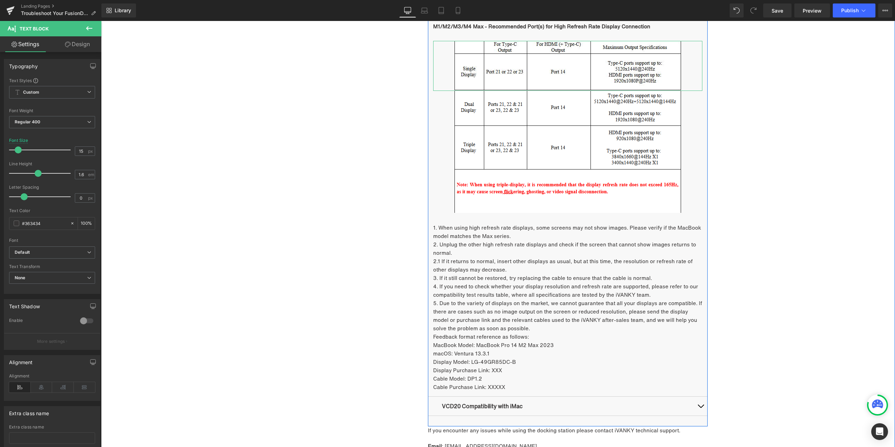
scroll to position [939, 0]
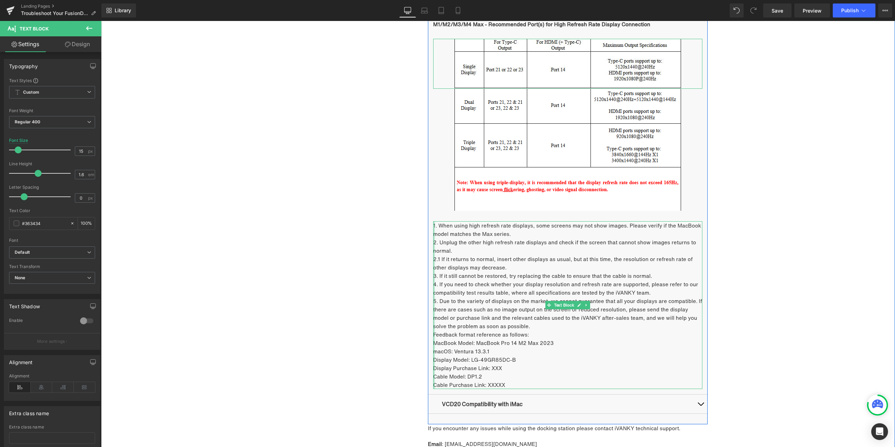
drag, startPoint x: 512, startPoint y: 383, endPoint x: 431, endPoint y: 377, distance: 80.6
click at [433, 377] on div "1. When using high refresh rate displays, some screens may not show images. Ple…" at bounding box center [567, 305] width 269 height 168
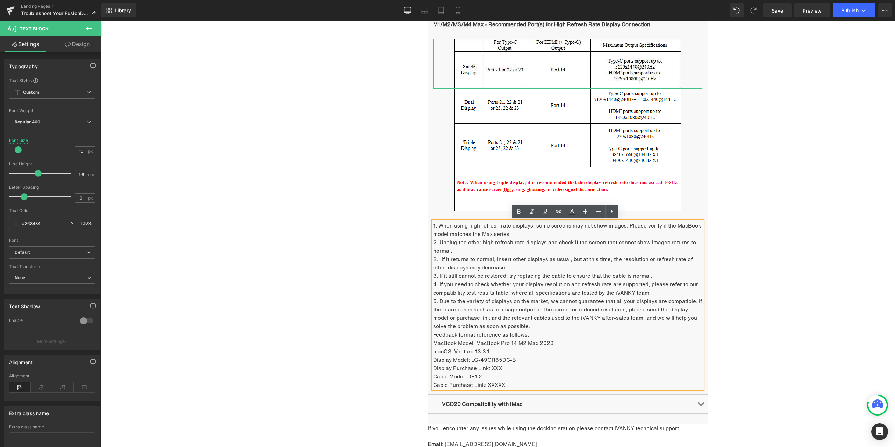
click at [586, 361] on p "Display Model: LG-49GR85DC-B" at bounding box center [567, 359] width 269 height 8
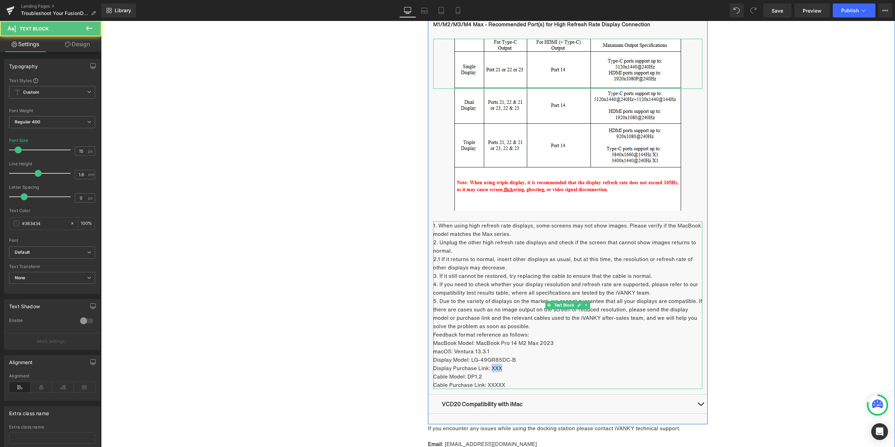
drag, startPoint x: 488, startPoint y: 369, endPoint x: 499, endPoint y: 368, distance: 10.1
click at [499, 368] on p "Display Purchase Link: XXX" at bounding box center [567, 368] width 269 height 8
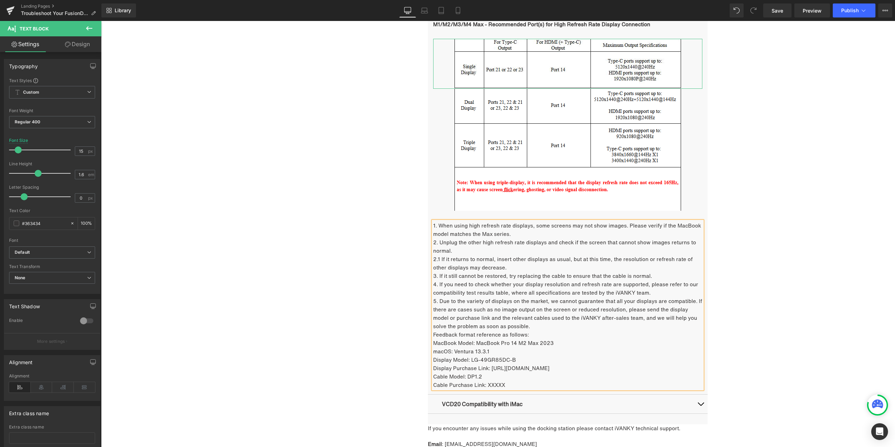
drag, startPoint x: 488, startPoint y: 367, endPoint x: 607, endPoint y: 369, distance: 118.1
click at [607, 369] on p "Display Purchase Link: https://ivanky.com/products/fusiondock-max-2" at bounding box center [567, 368] width 269 height 8
drag, startPoint x: 557, startPoint y: 211, endPoint x: 559, endPoint y: 216, distance: 5.5
click at [557, 211] on icon at bounding box center [558, 211] width 8 height 8
click at [548, 385] on input "text" at bounding box center [566, 383] width 108 height 17
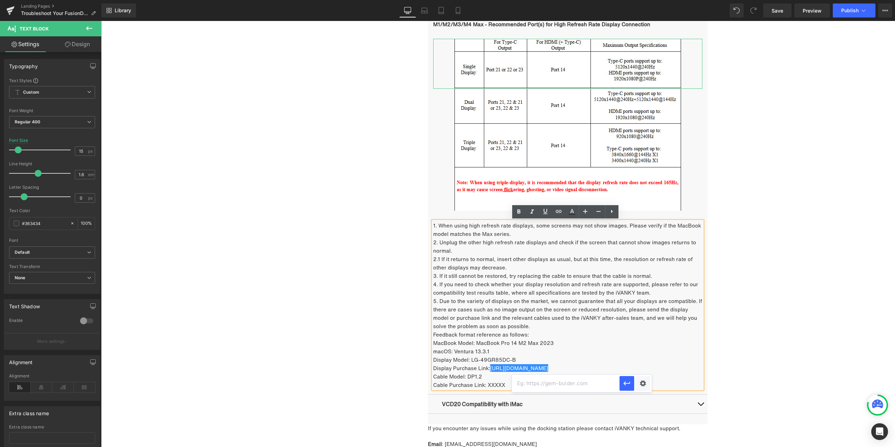
paste input "[URL][DOMAIN_NAME]"
type input "[URL][DOMAIN_NAME]"
click at [624, 383] on icon "button" at bounding box center [626, 383] width 7 height 4
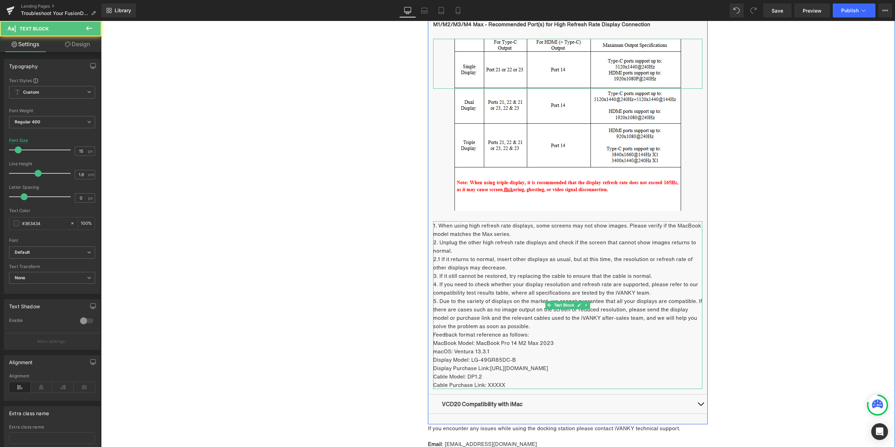
drag, startPoint x: 485, startPoint y: 383, endPoint x: 504, endPoint y: 383, distance: 19.2
click at [504, 383] on p "Cable Purchase Link: XXXXX" at bounding box center [567, 385] width 269 height 8
drag, startPoint x: 485, startPoint y: 384, endPoint x: 616, endPoint y: 384, distance: 131.7
click at [616, 384] on p "Cable Purchase Link: https://ivanky.com/products/thunderbolt-5-cable" at bounding box center [567, 385] width 269 height 8
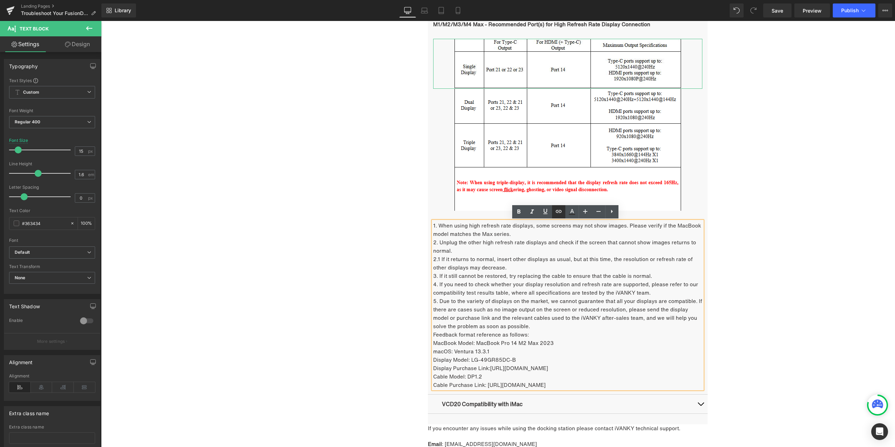
click at [557, 213] on icon at bounding box center [558, 211] width 8 height 8
click at [552, 398] on input "text" at bounding box center [564, 399] width 108 height 17
paste input "[URL][DOMAIN_NAME]"
type input "[URL][DOMAIN_NAME]"
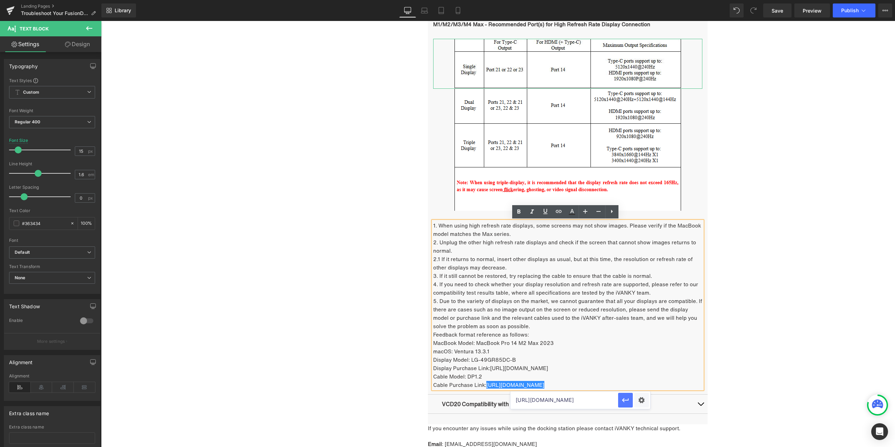
click at [624, 400] on icon "button" at bounding box center [625, 400] width 8 height 8
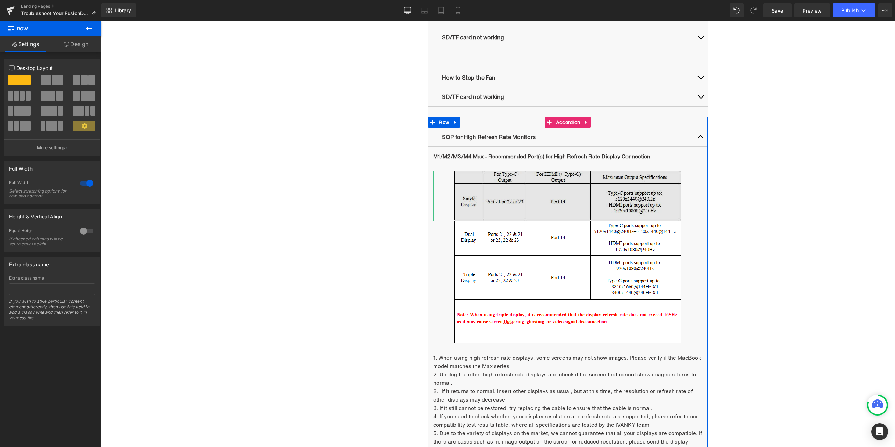
scroll to position [799, 0]
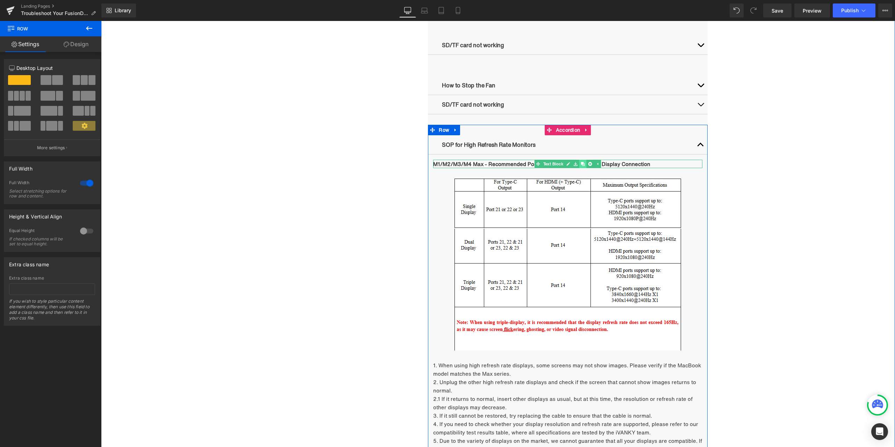
click at [581, 163] on icon at bounding box center [583, 164] width 4 height 4
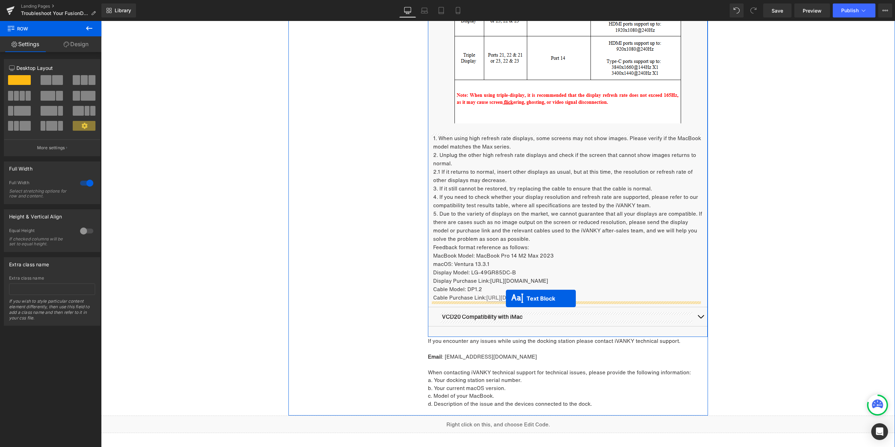
drag, startPoint x: 561, startPoint y: 173, endPoint x: 506, endPoint y: 298, distance: 136.7
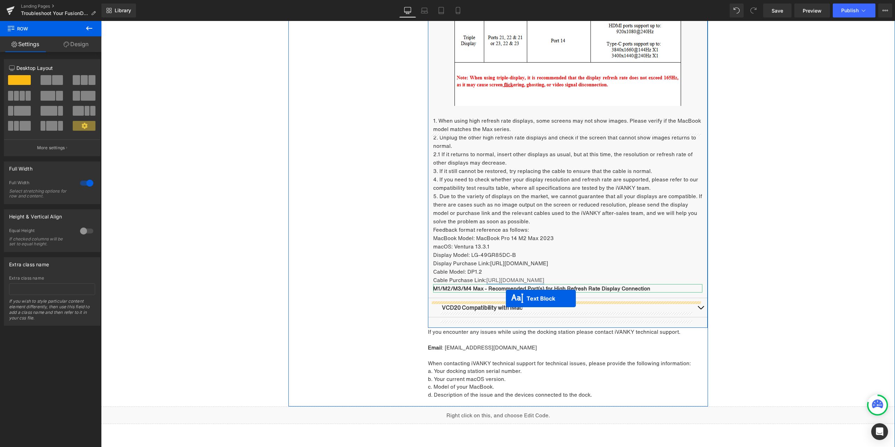
scroll to position [1027, 0]
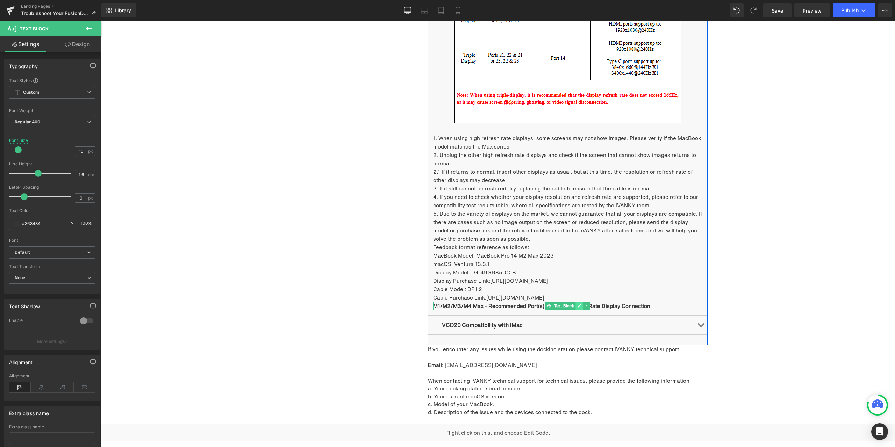
click at [576, 305] on link at bounding box center [579, 306] width 7 height 8
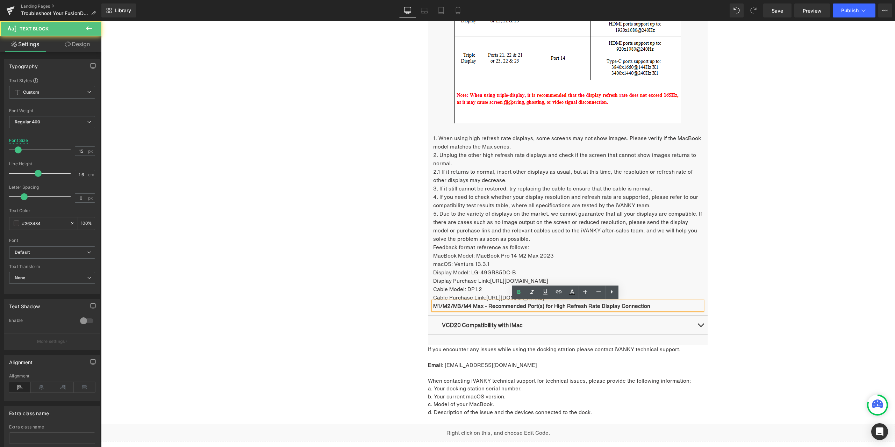
click at [560, 305] on b "M1/M2/M3/M4 Max - Recommended Port(s) for High Refresh Rate Display Connection" at bounding box center [541, 306] width 217 height 8
click at [530, 306] on b "M1/M2/M3/M4 Max - Recommended Port(s) for High Refresh Rate Display Connection" at bounding box center [541, 306] width 217 height 8
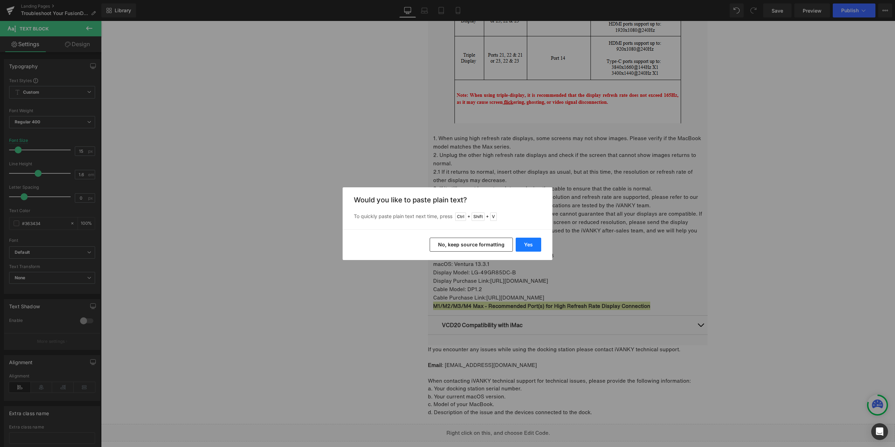
click at [529, 247] on button "Yes" at bounding box center [528, 245] width 26 height 14
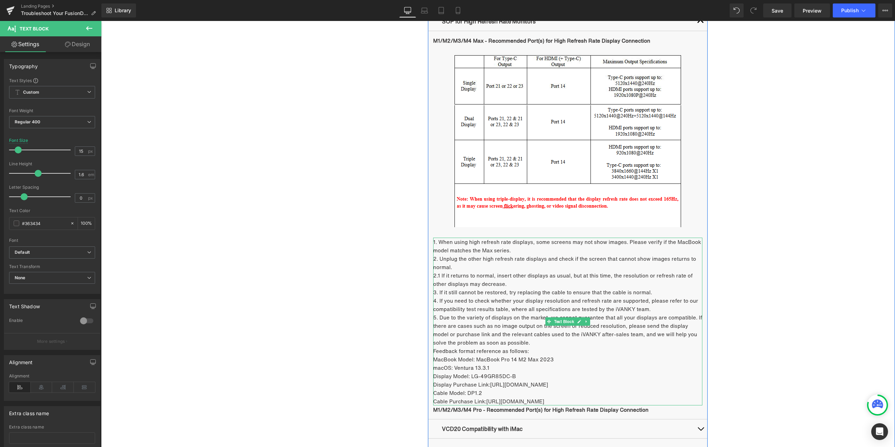
scroll to position [922, 0]
click at [577, 80] on icon at bounding box center [579, 81] width 4 height 4
click at [574, 82] on icon at bounding box center [575, 81] width 4 height 4
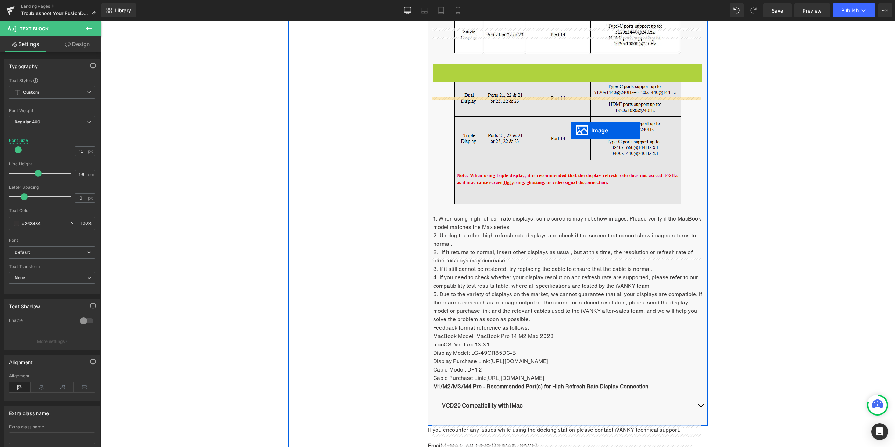
scroll to position [1027, 0]
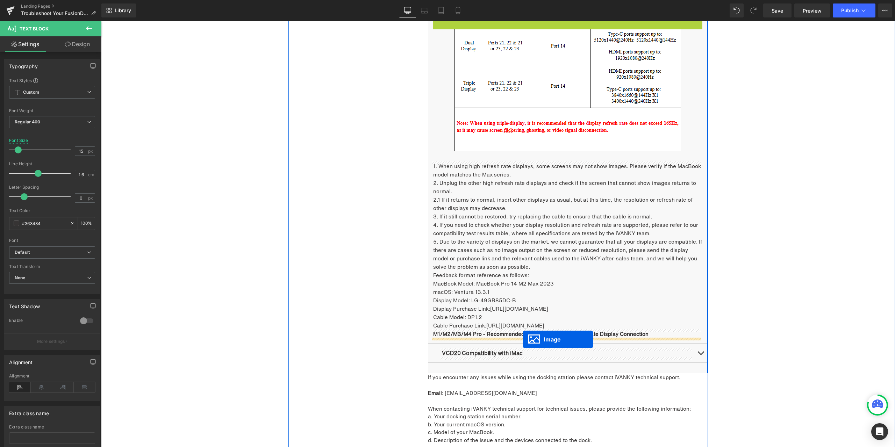
drag, startPoint x: 559, startPoint y: 139, endPoint x: 523, endPoint y: 339, distance: 203.4
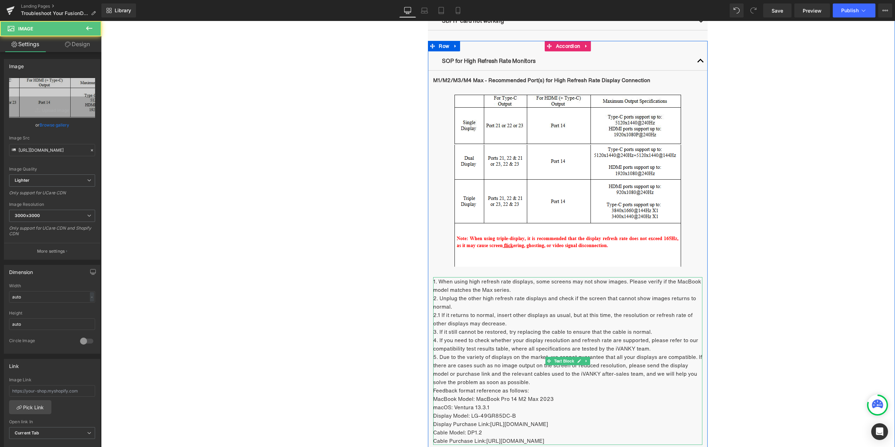
scroll to position [859, 0]
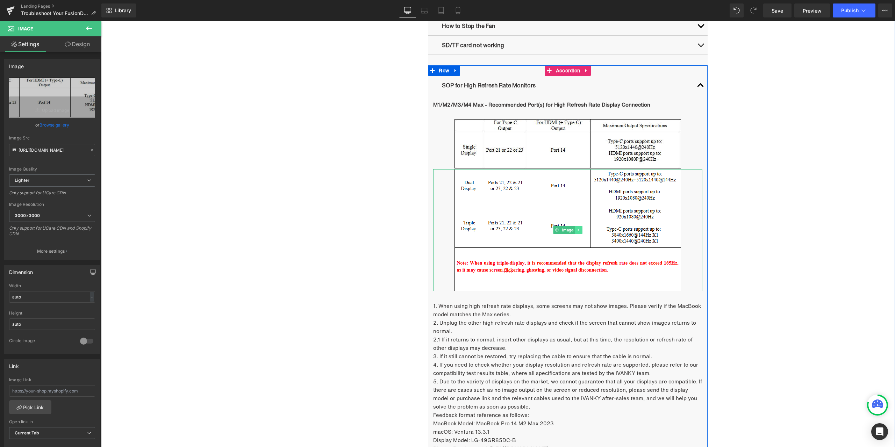
click at [579, 229] on link at bounding box center [578, 230] width 7 height 8
click at [573, 230] on icon at bounding box center [575, 230] width 4 height 4
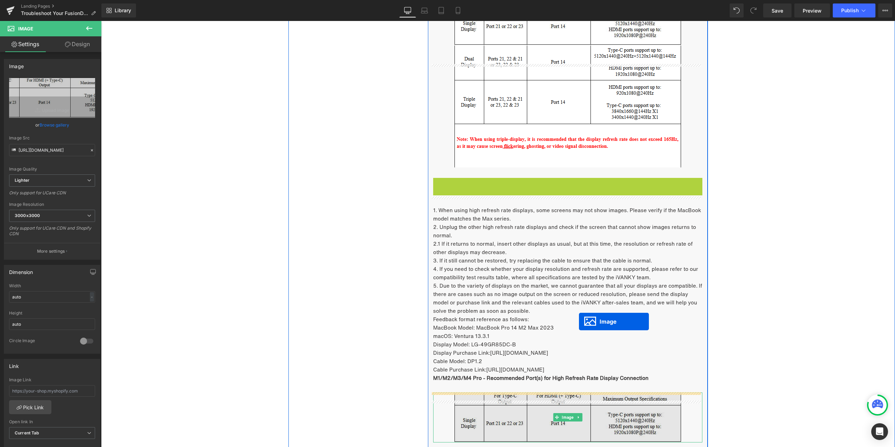
scroll to position [1103, 0]
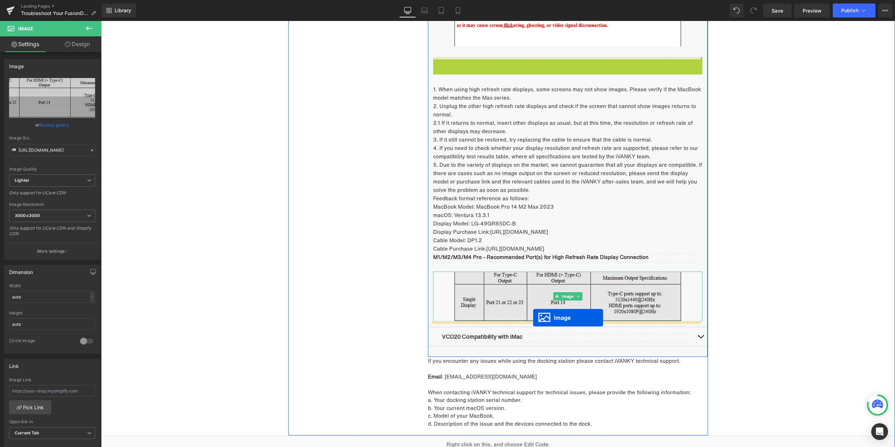
drag, startPoint x: 562, startPoint y: 361, endPoint x: 533, endPoint y: 318, distance: 51.8
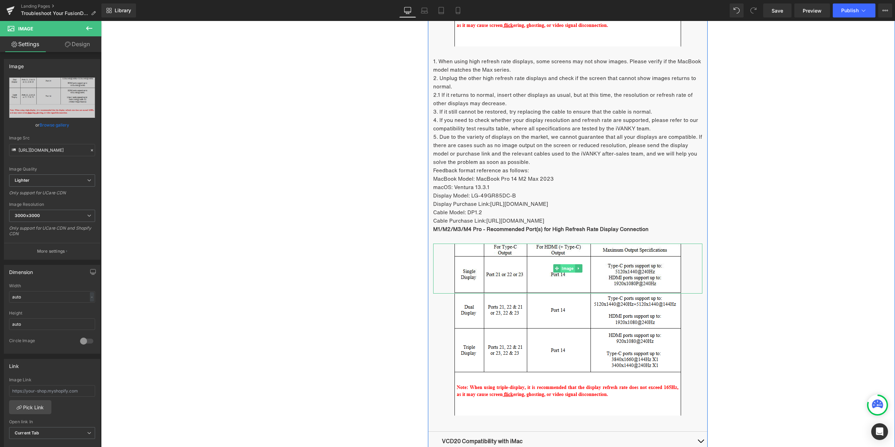
click at [564, 270] on span "Image" at bounding box center [567, 268] width 14 height 8
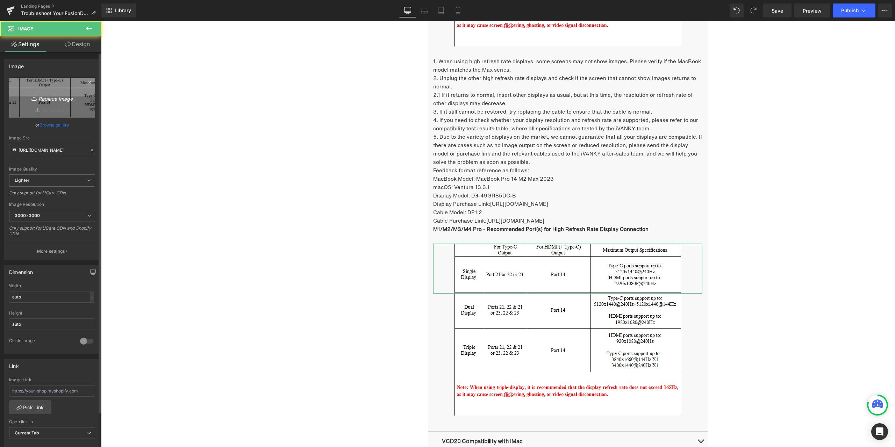
click at [86, 104] on link "Replace Image" at bounding box center [52, 98] width 86 height 40
type input "C:\fakepath\CCC.png"
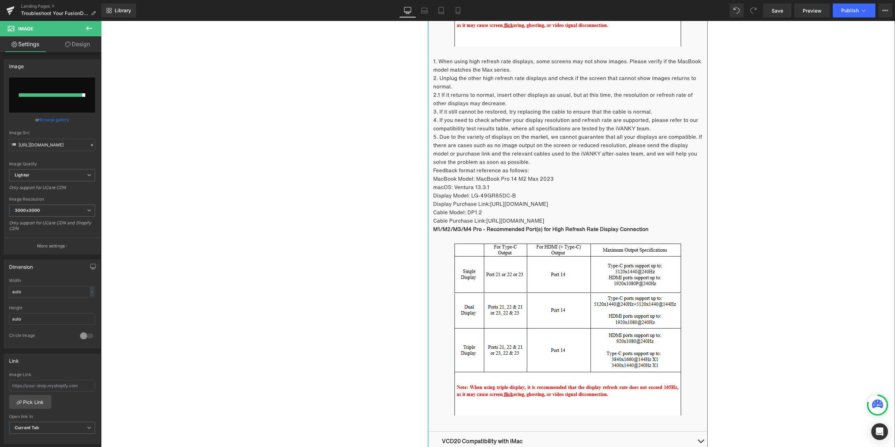
type input "https://ucarecdn.com/a38036ef-c4b5-4a41-b5ad-6642ac5efedc/-/format/auto/-/previ…"
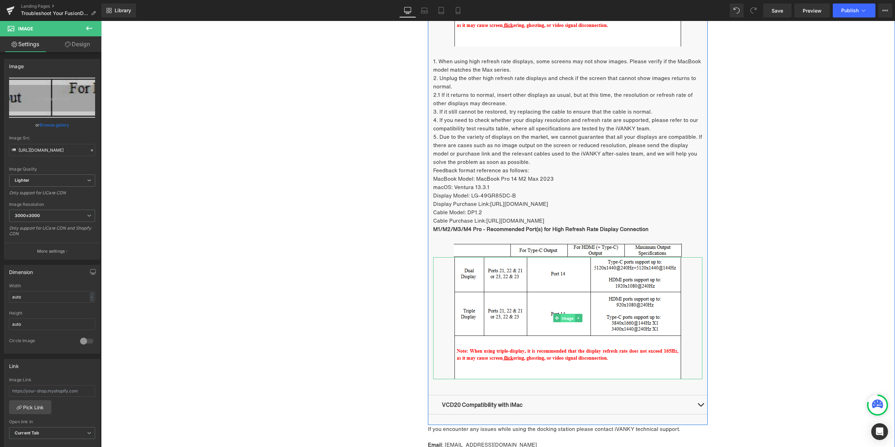
click at [563, 317] on span "Image" at bounding box center [567, 318] width 14 height 8
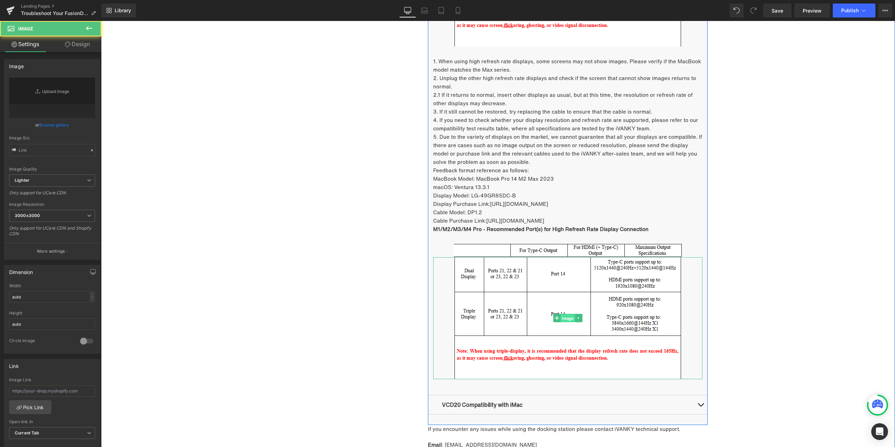
type input "https://ucarecdn.com/d715fe61-75ab-4ec8-983c-aeefa2c579d9/-/format/auto/-/previ…"
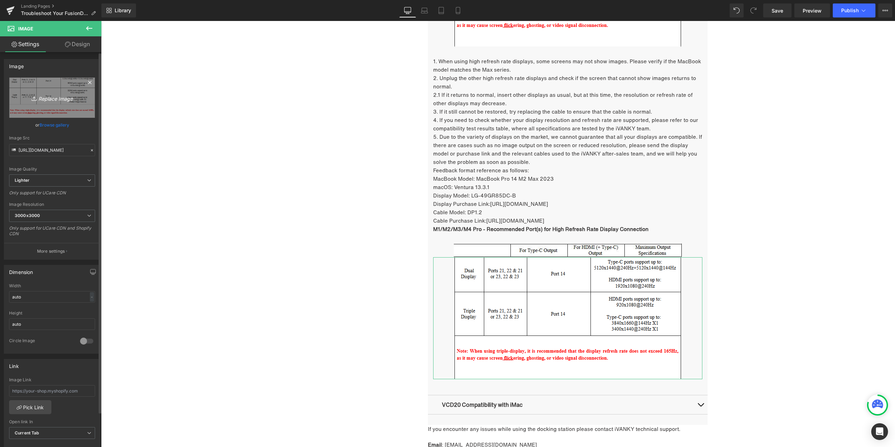
click at [72, 101] on icon "Replace Image" at bounding box center [52, 97] width 56 height 9
type input "C:\fakepath\DDD.png"
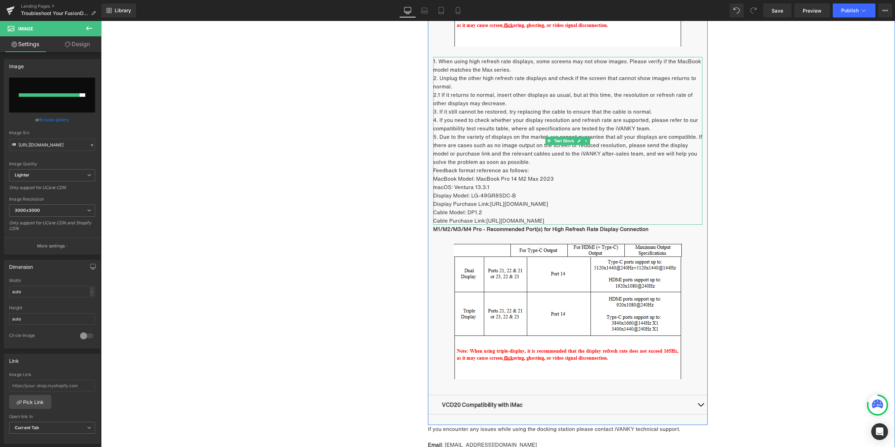
type input "https://ucarecdn.com/065ace29-5718-409a-b85d-2e62c5386afd/-/format/auto/-/previ…"
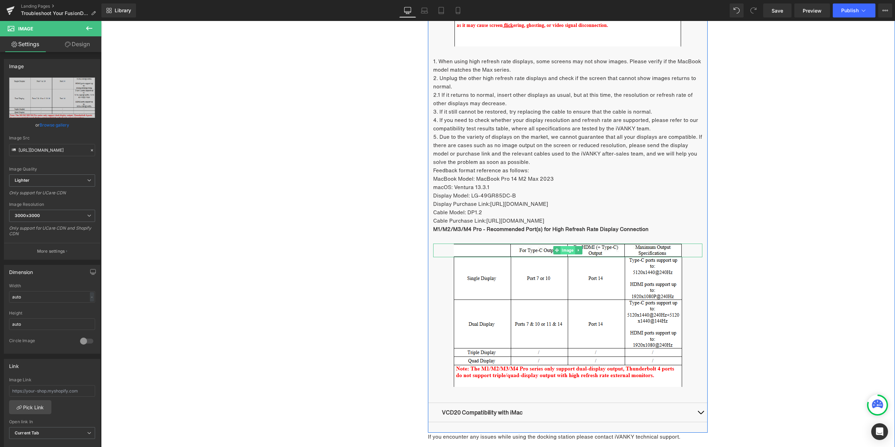
click at [561, 251] on span "Image" at bounding box center [567, 250] width 14 height 8
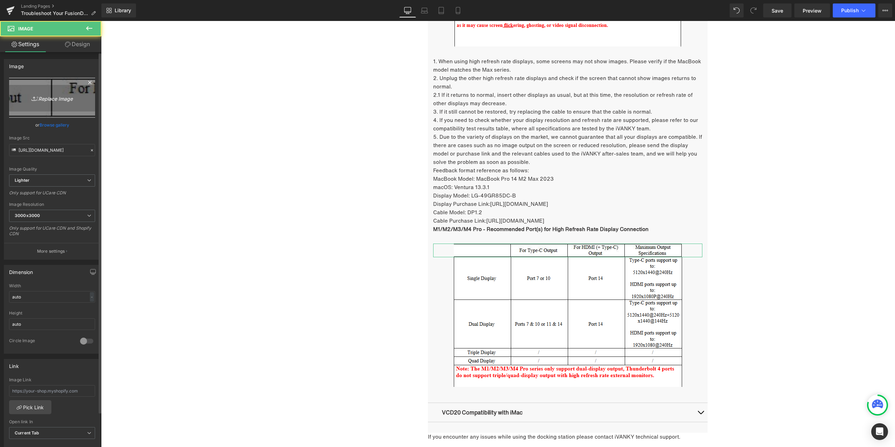
click at [77, 97] on icon "Replace Image" at bounding box center [52, 97] width 56 height 9
type input "C:\fakepath\CCC.png"
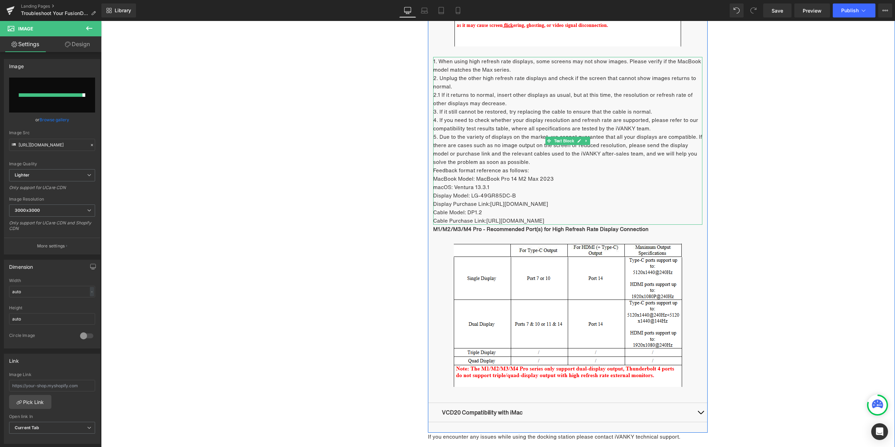
type input "https://ucarecdn.com/521f3dd5-87f3-4c69-8318-2c33294f77a8/-/format/auto/-/previ…"
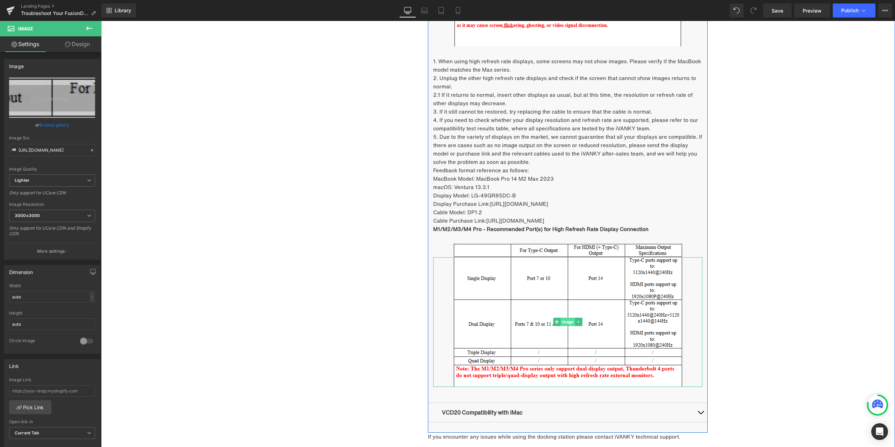
click at [566, 321] on span "Image" at bounding box center [567, 322] width 14 height 8
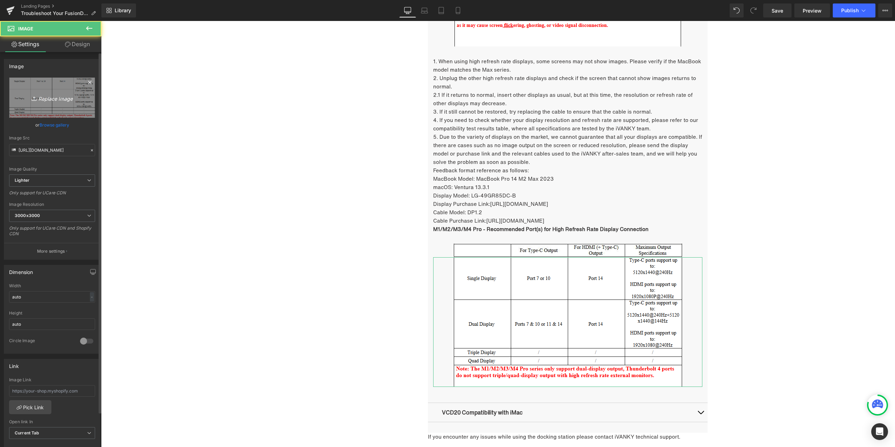
click at [74, 101] on icon "Replace Image" at bounding box center [52, 97] width 56 height 9
type input "C:\fakepath\DDD.png"
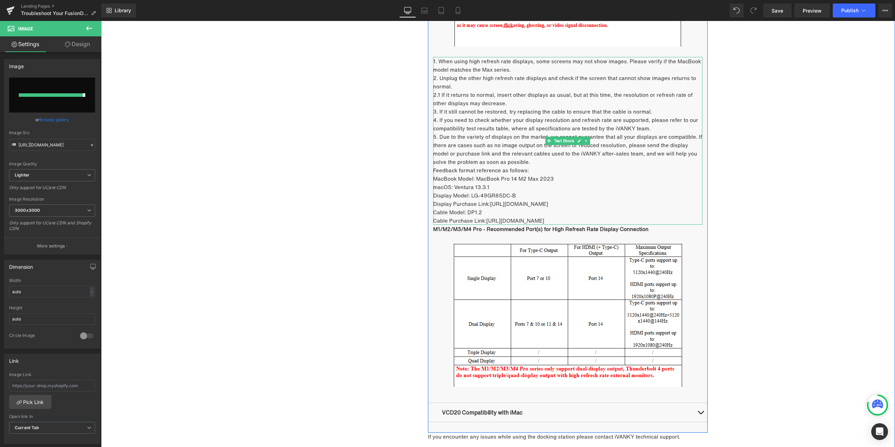
type input "https://ucarecdn.com/1da1de67-a4d9-46e1-abe4-7b61e7d701b0/-/format/auto/-/previ…"
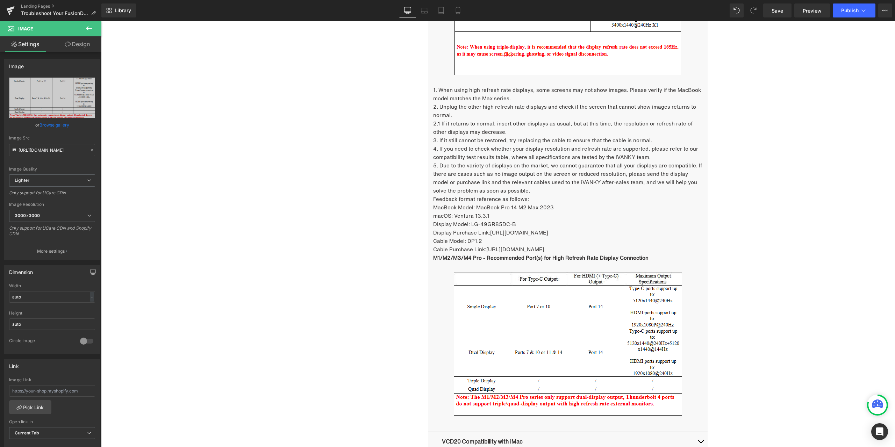
scroll to position [1069, 0]
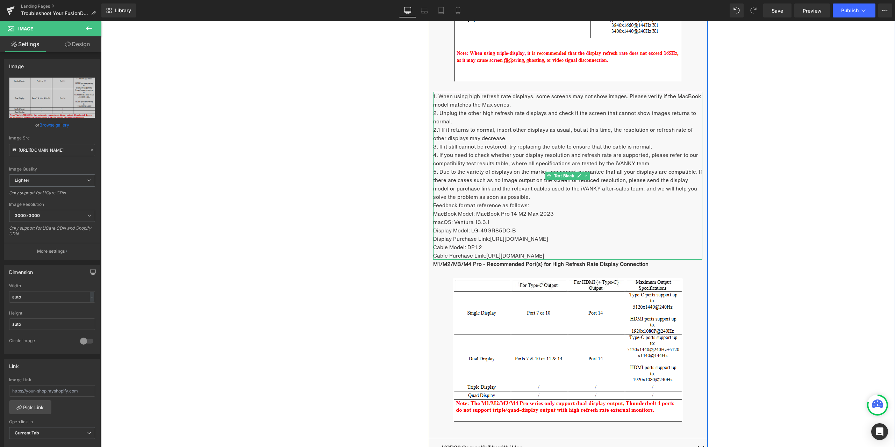
click at [584, 176] on icon at bounding box center [586, 176] width 4 height 4
click at [581, 177] on icon at bounding box center [583, 176] width 4 height 4
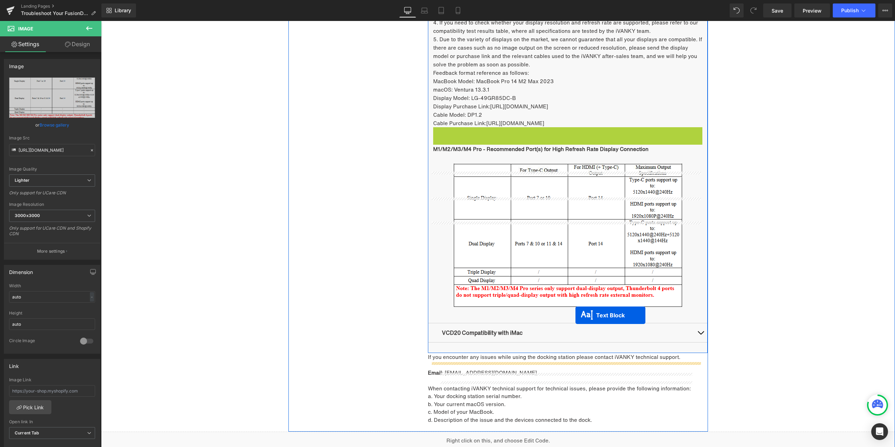
scroll to position [1208, 0]
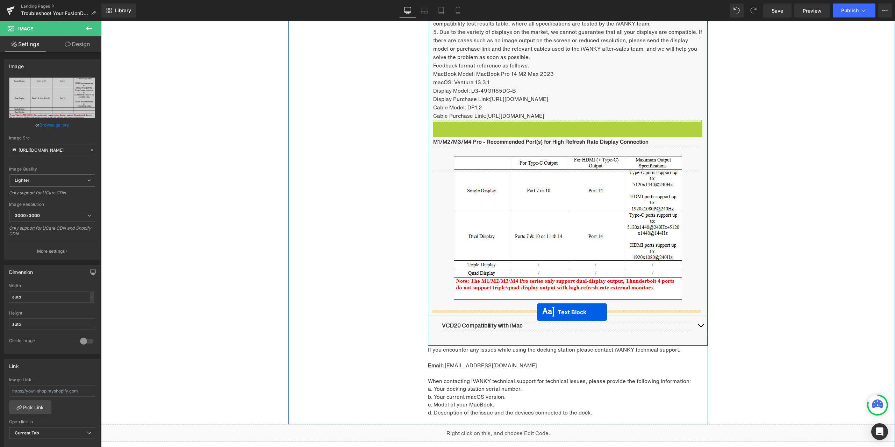
drag, startPoint x: 566, startPoint y: 341, endPoint x: 537, endPoint y: 312, distance: 41.5
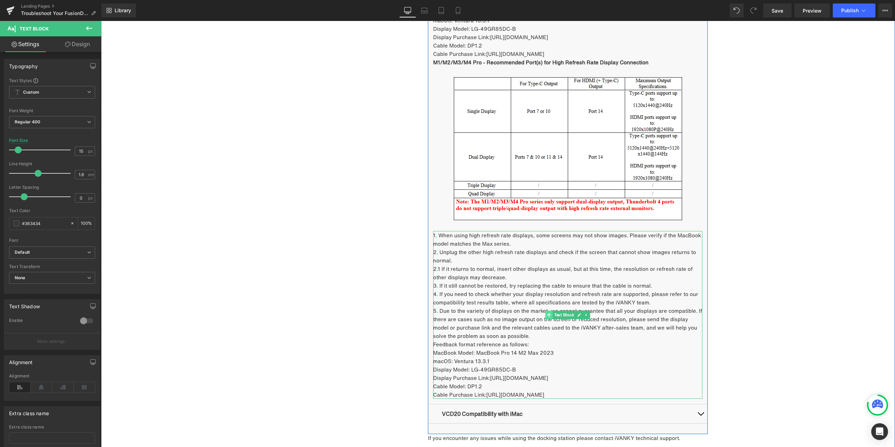
scroll to position [1278, 0]
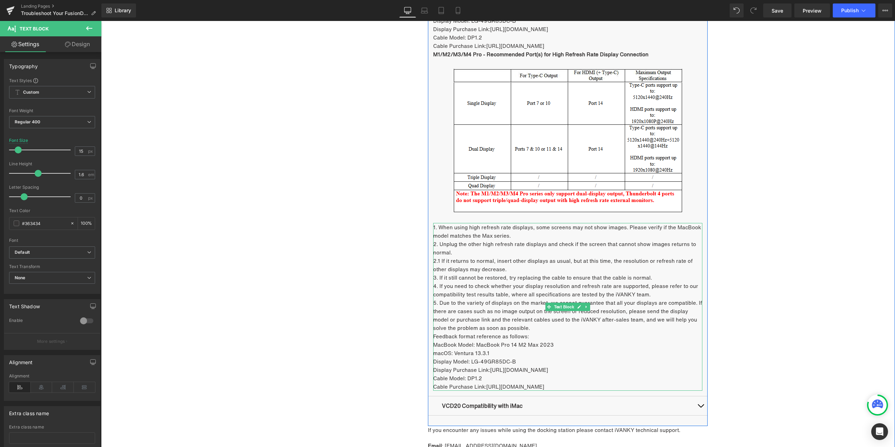
click at [524, 276] on p "3. If it still cannot be restored, try replacing the cable to ensure that the c…" at bounding box center [567, 277] width 269 height 8
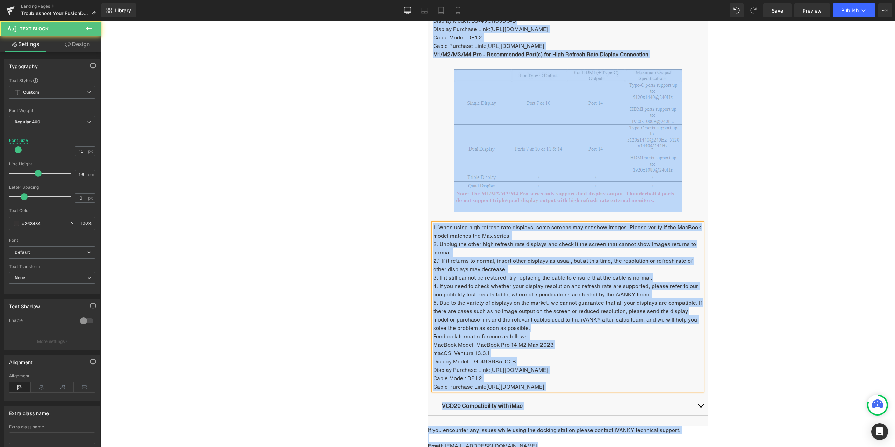
click at [501, 275] on p "3. If it still cannot be restored, try replacing the cable to ensure that the c…" at bounding box center [567, 277] width 269 height 8
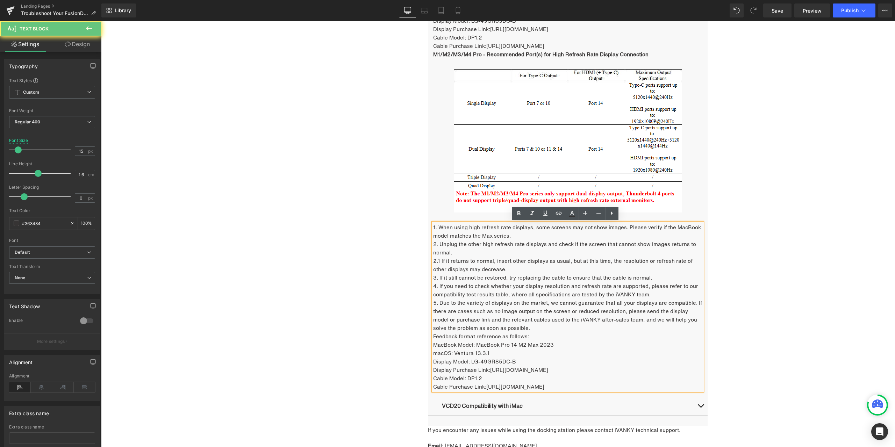
click at [483, 276] on p "3. If it still cannot be restored, try replacing the cable to ensure that the c…" at bounding box center [567, 277] width 269 height 8
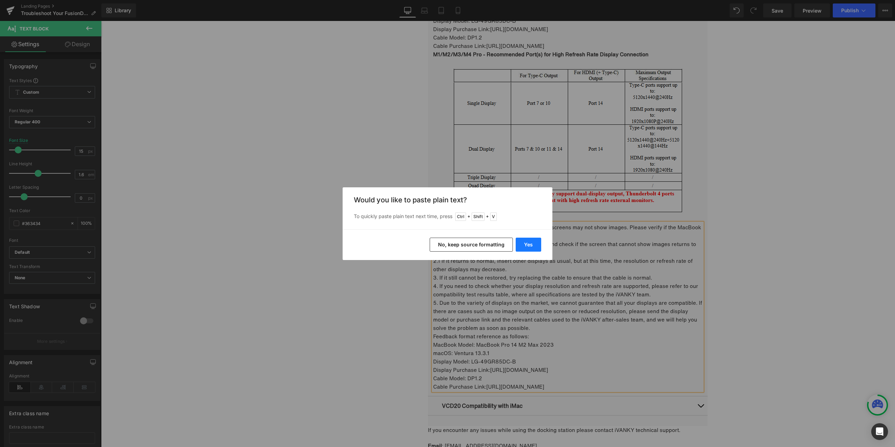
drag, startPoint x: 526, startPoint y: 239, endPoint x: 425, endPoint y: 218, distance: 103.1
click at [526, 239] on button "Yes" at bounding box center [528, 245] width 26 height 14
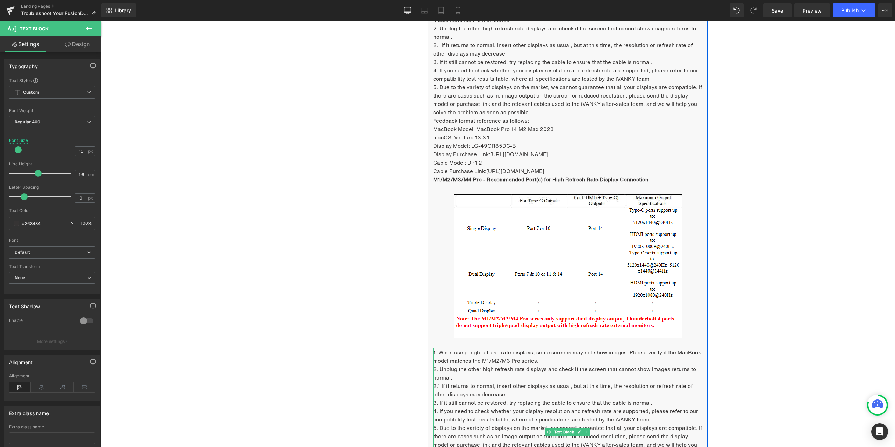
scroll to position [1138, 0]
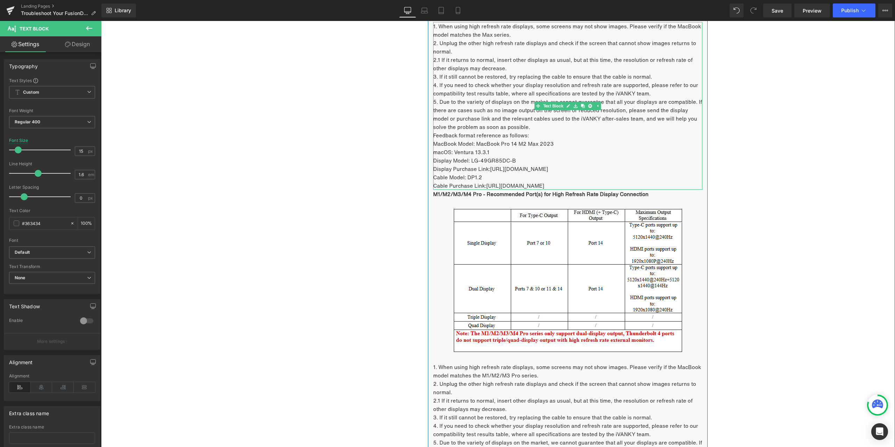
drag, startPoint x: 488, startPoint y: 167, endPoint x: 606, endPoint y: 168, distance: 118.5
click at [606, 168] on p "Display Purchase Link: https://ivanky.com/products/fusiondock-max-2" at bounding box center [567, 169] width 269 height 8
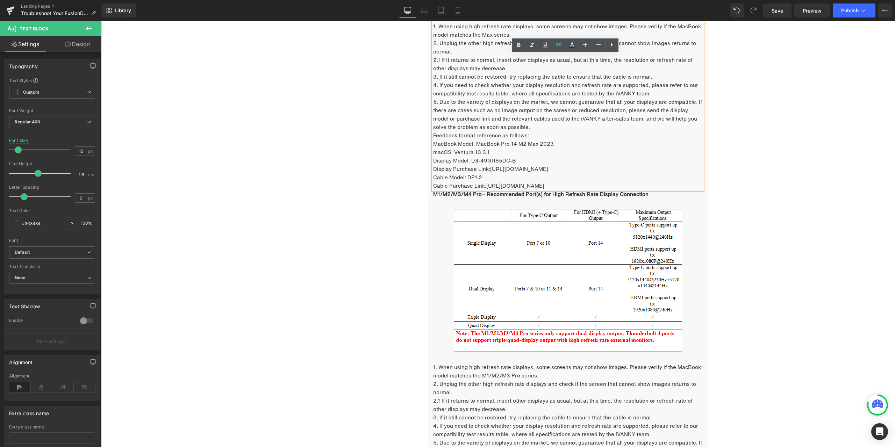
copy link "[URL][DOMAIN_NAME]"
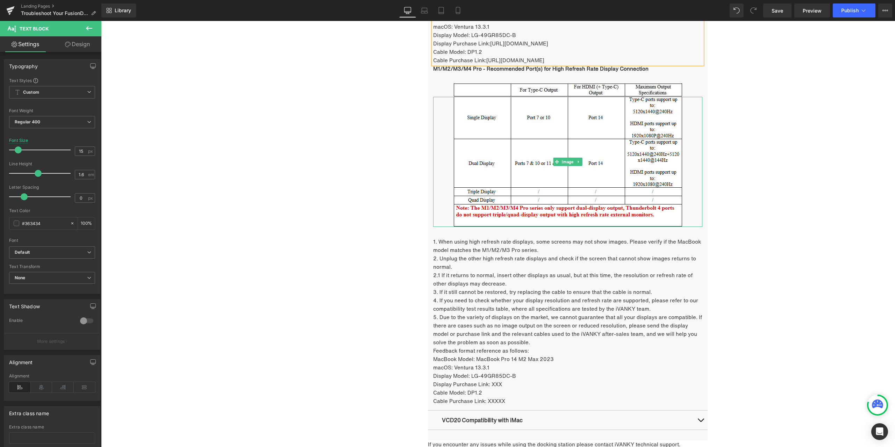
scroll to position [1313, 0]
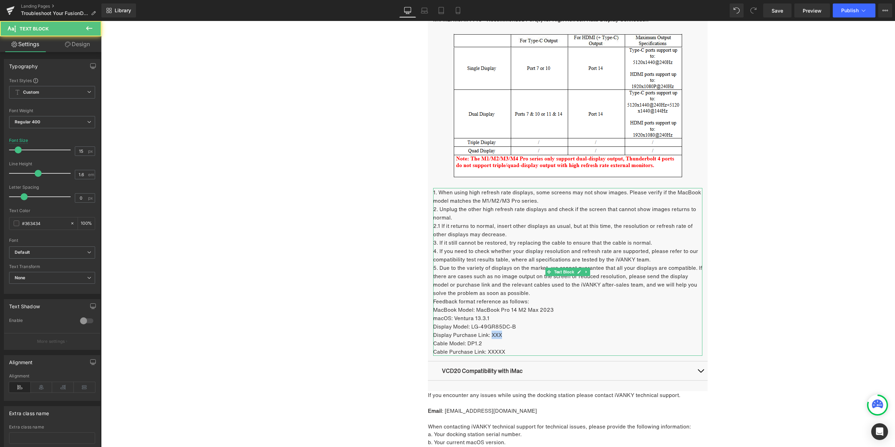
drag, startPoint x: 487, startPoint y: 335, endPoint x: 508, endPoint y: 336, distance: 20.6
click at [508, 335] on p "Display Purchase Link: XXX" at bounding box center [567, 335] width 269 height 8
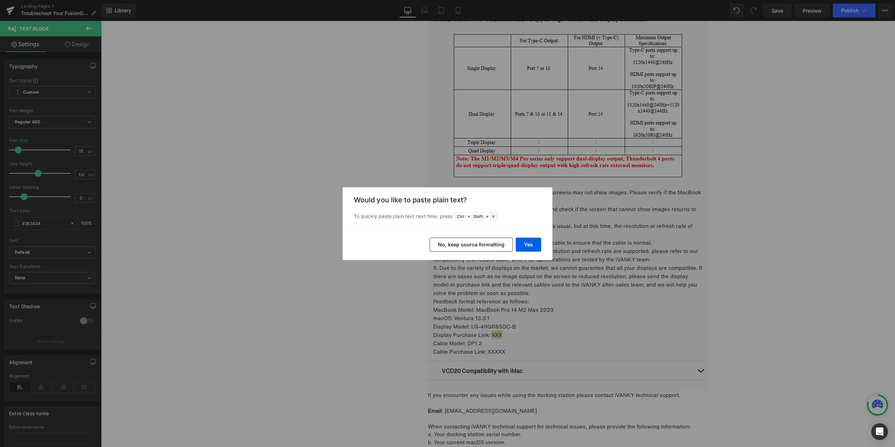
click at [495, 245] on button "No, keep source formatting" at bounding box center [470, 245] width 83 height 14
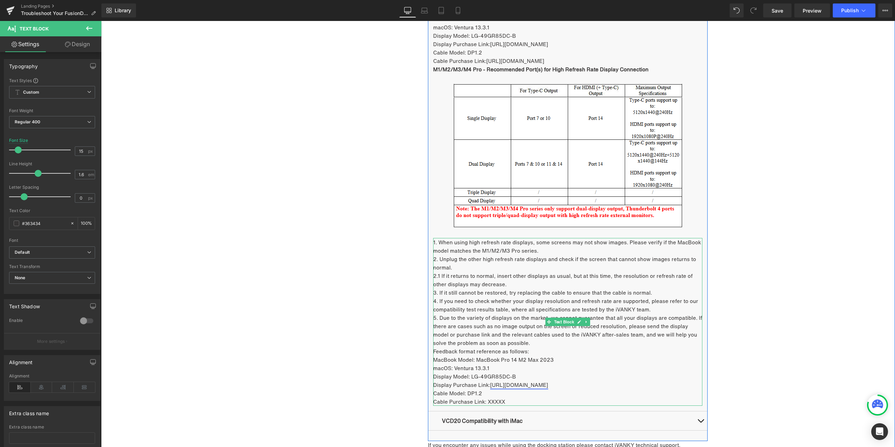
scroll to position [1208, 0]
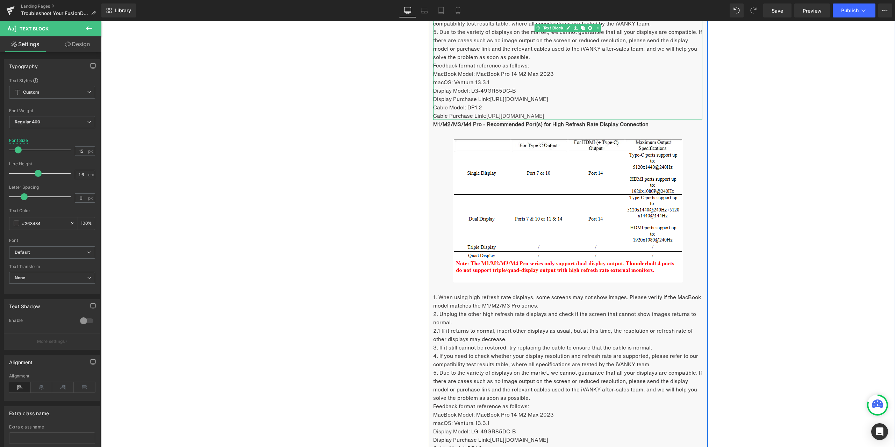
drag, startPoint x: 484, startPoint y: 115, endPoint x: 606, endPoint y: 114, distance: 121.6
click at [606, 114] on p "Cable Purchase Link: https://ivanky.com/products/thunderbolt-5-cable" at bounding box center [567, 115] width 269 height 8
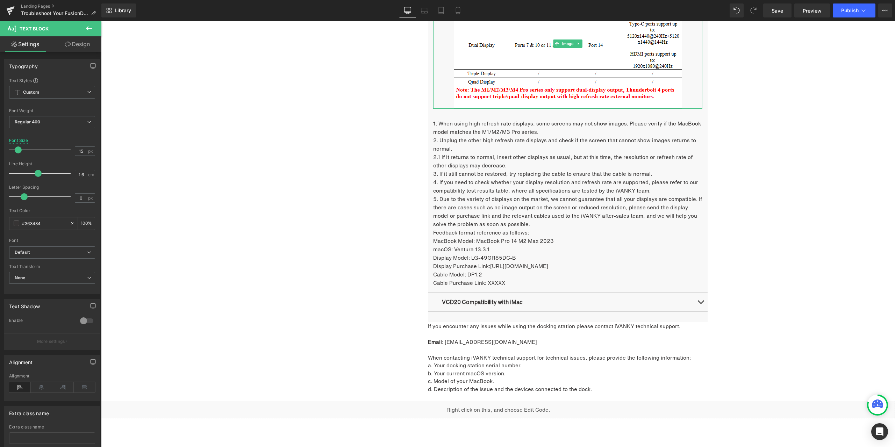
scroll to position [1383, 0]
drag, startPoint x: 485, startPoint y: 282, endPoint x: 501, endPoint y: 280, distance: 16.9
click at [501, 280] on p "Cable Purchase Link: XXXXX" at bounding box center [567, 281] width 269 height 8
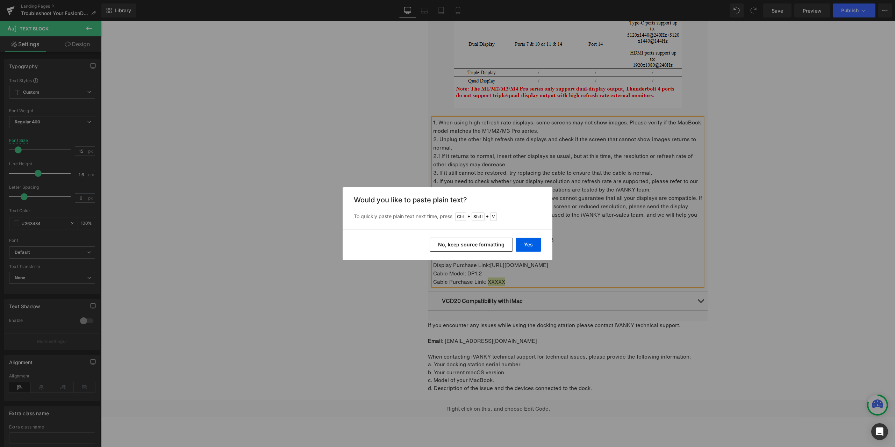
click at [496, 241] on button "No, keep source formatting" at bounding box center [470, 245] width 83 height 14
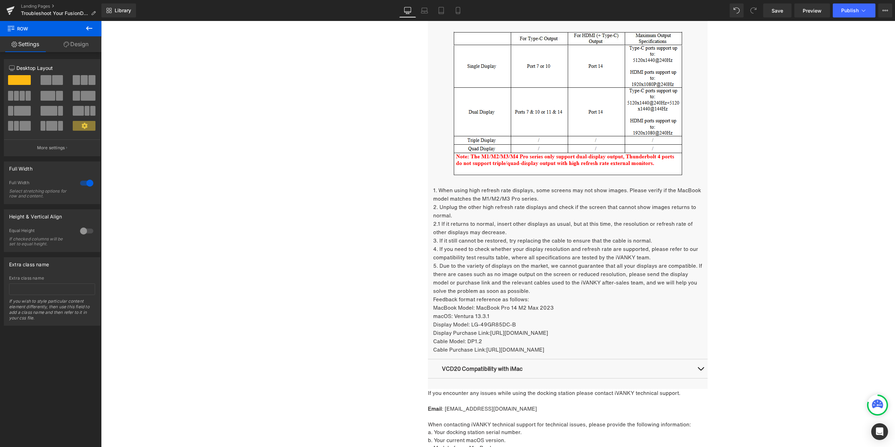
scroll to position [1278, 0]
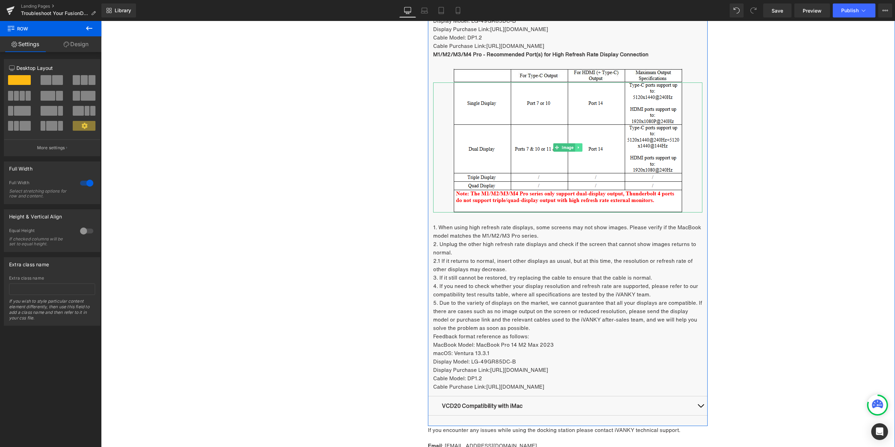
click at [575, 151] on link at bounding box center [578, 147] width 7 height 8
click at [574, 151] on link at bounding box center [574, 147] width 7 height 8
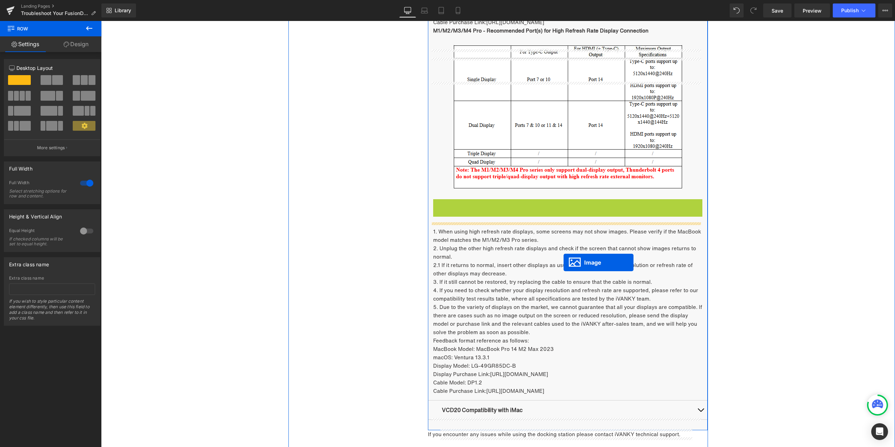
scroll to position [1348, 0]
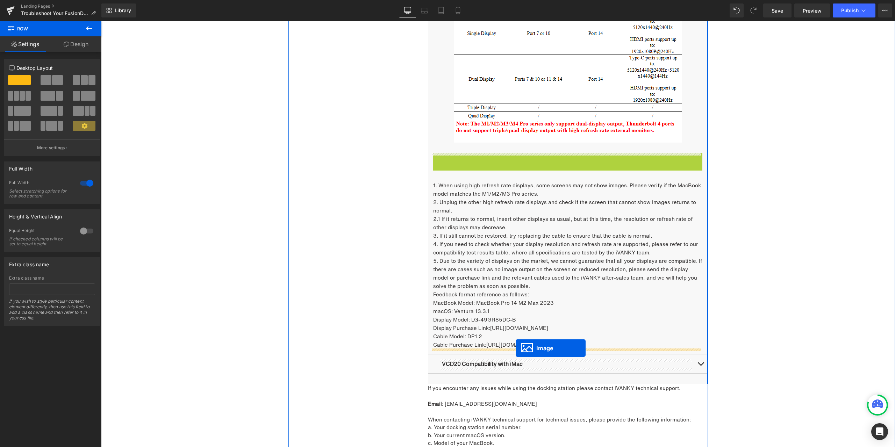
drag, startPoint x: 561, startPoint y: 285, endPoint x: 515, endPoint y: 349, distance: 78.9
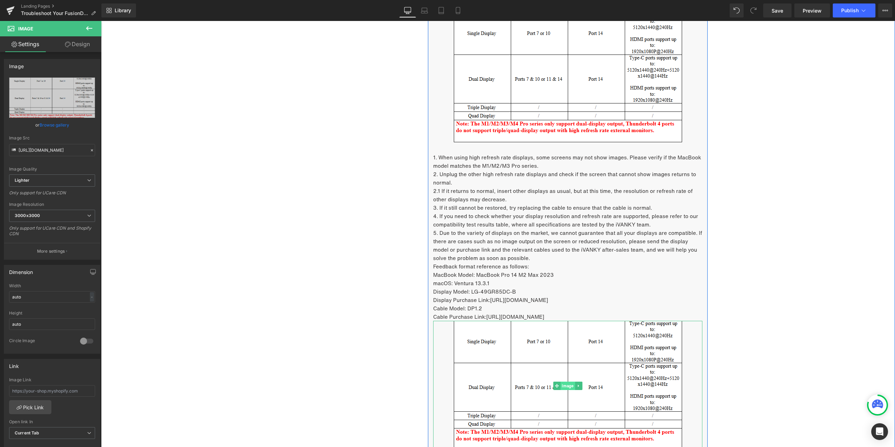
click at [565, 388] on span "Image" at bounding box center [567, 386] width 14 height 8
click at [84, 43] on link "Design" at bounding box center [77, 44] width 51 height 16
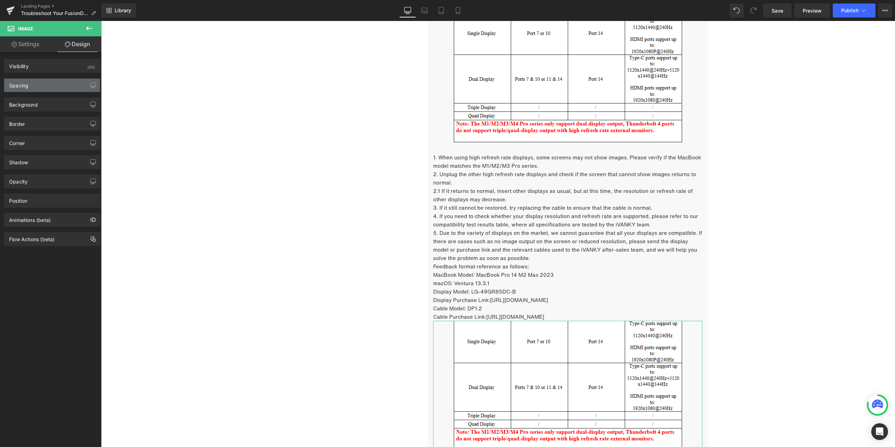
click at [55, 85] on div "Spacing" at bounding box center [52, 85] width 96 height 13
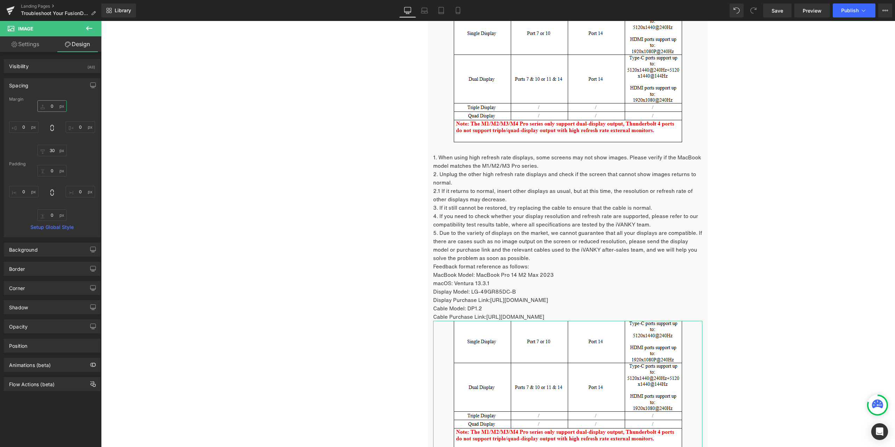
click at [57, 109] on input "0" at bounding box center [51, 106] width 29 height 12
type input "30"
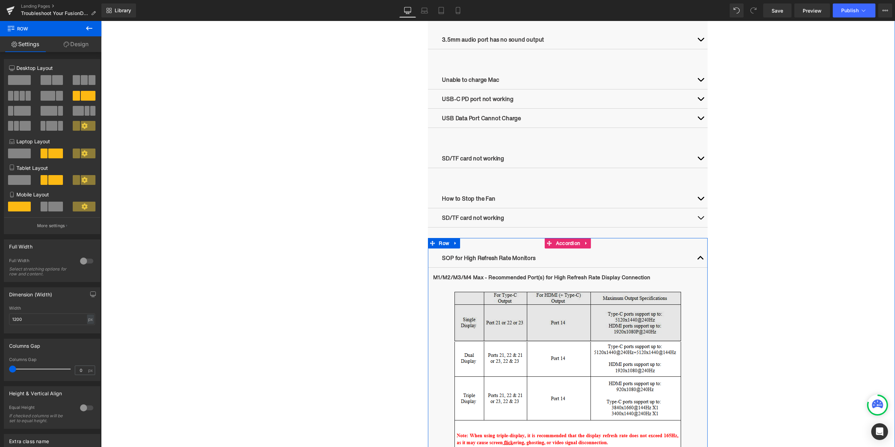
scroll to position [684, 0]
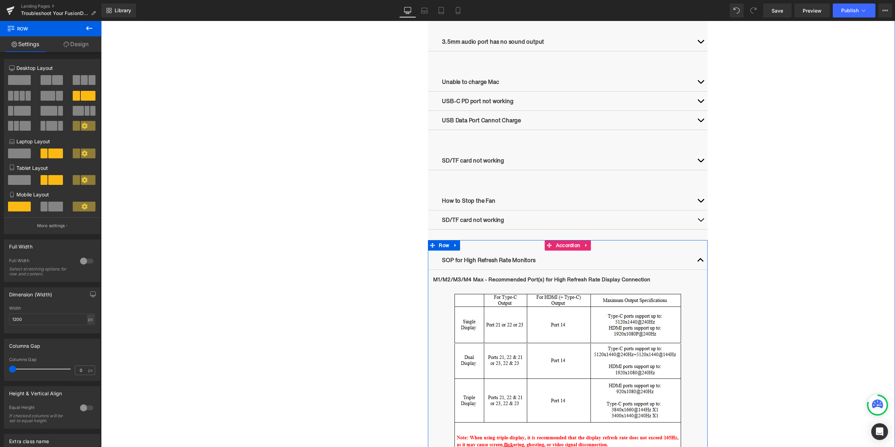
click at [694, 260] on button "button" at bounding box center [700, 260] width 14 height 19
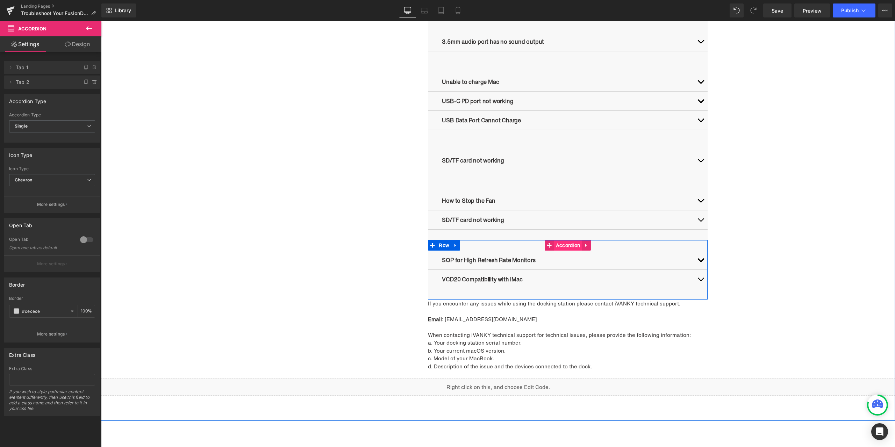
click at [559, 244] on span "Accordion" at bounding box center [568, 245] width 28 height 10
click at [92, 81] on icon at bounding box center [94, 81] width 4 height 0
click at [81, 85] on button "Delete" at bounding box center [87, 82] width 22 height 9
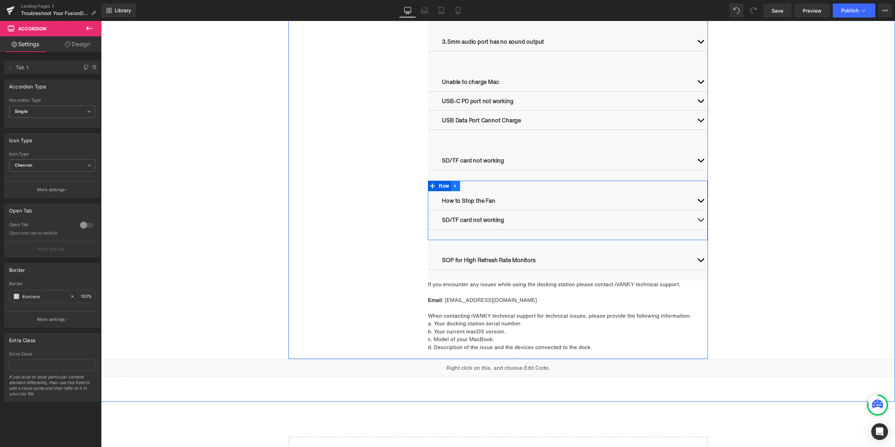
click at [454, 185] on icon at bounding box center [454, 185] width 1 height 3
click at [462, 184] on icon at bounding box center [464, 185] width 5 height 5
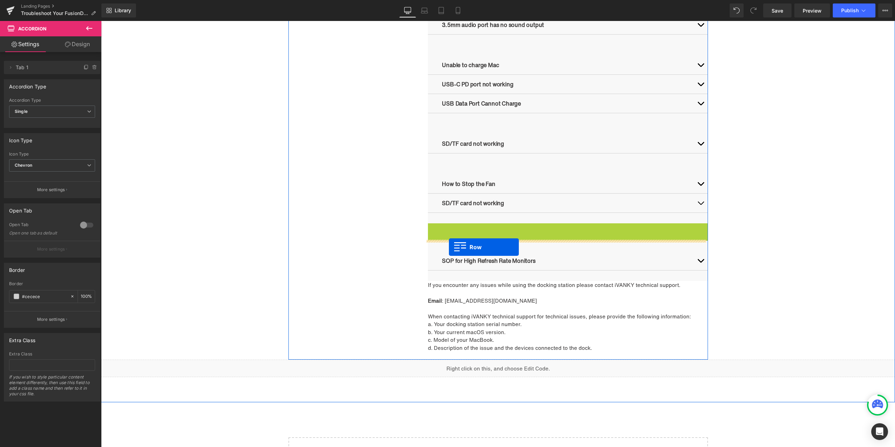
scroll to position [719, 0]
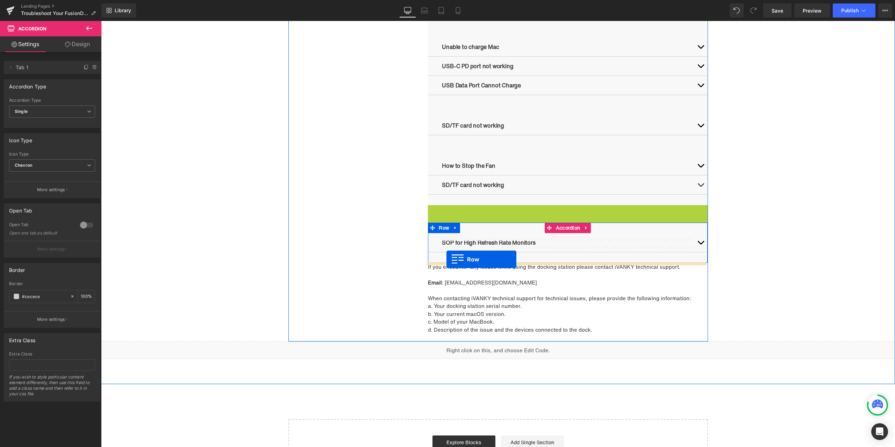
drag, startPoint x: 447, startPoint y: 248, endPoint x: 446, endPoint y: 259, distance: 11.2
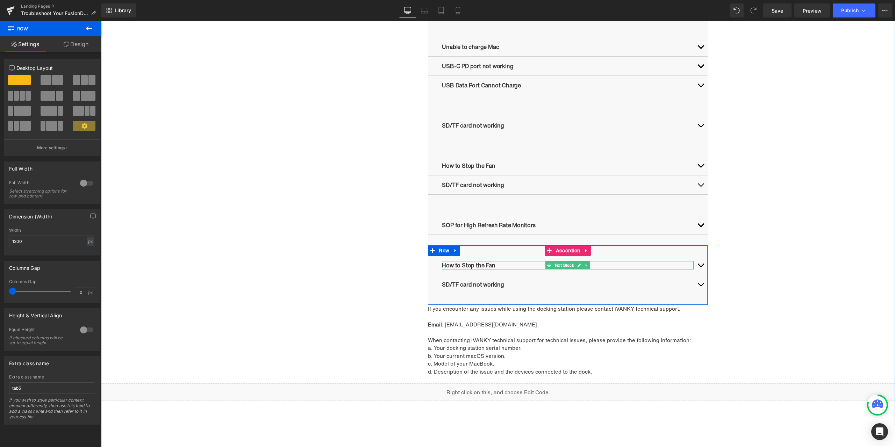
click at [577, 266] on icon at bounding box center [578, 264] width 3 height 3
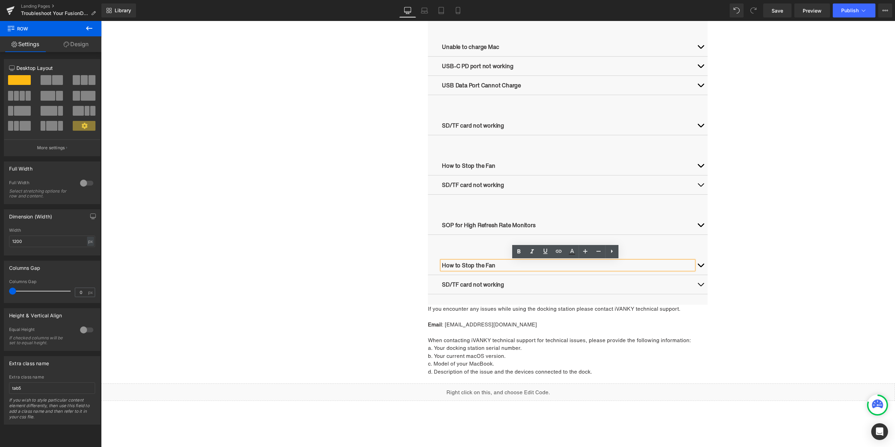
click at [516, 265] on p "How to Stop the Fan" at bounding box center [568, 265] width 252 height 8
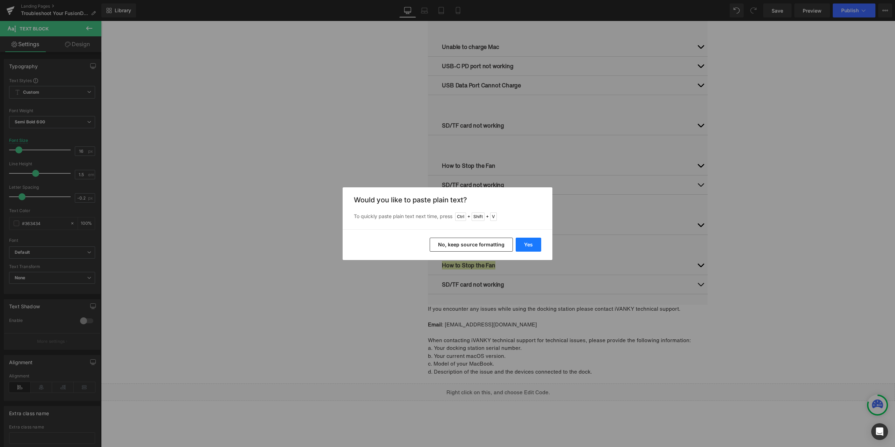
click at [532, 246] on button "Yes" at bounding box center [528, 245] width 26 height 14
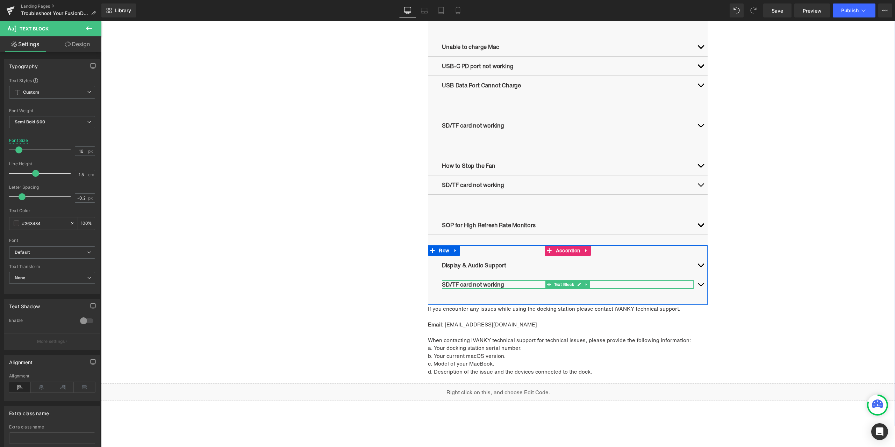
click at [578, 284] on icon at bounding box center [578, 284] width 3 height 3
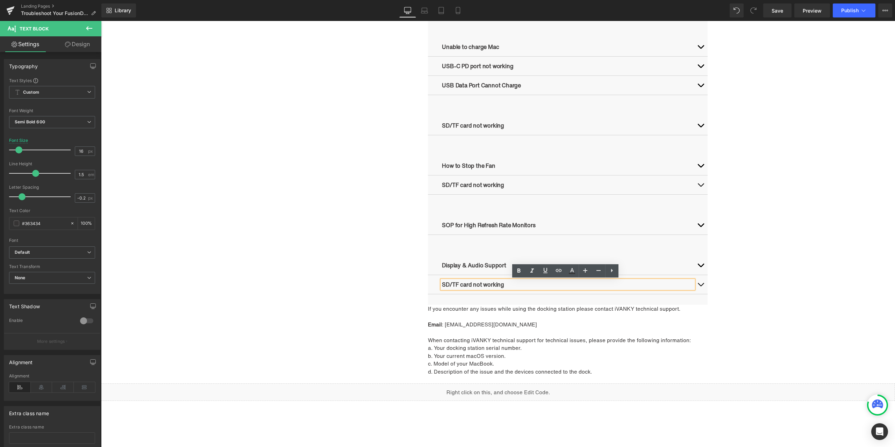
click at [523, 285] on p "SD/TF card not working" at bounding box center [568, 284] width 252 height 8
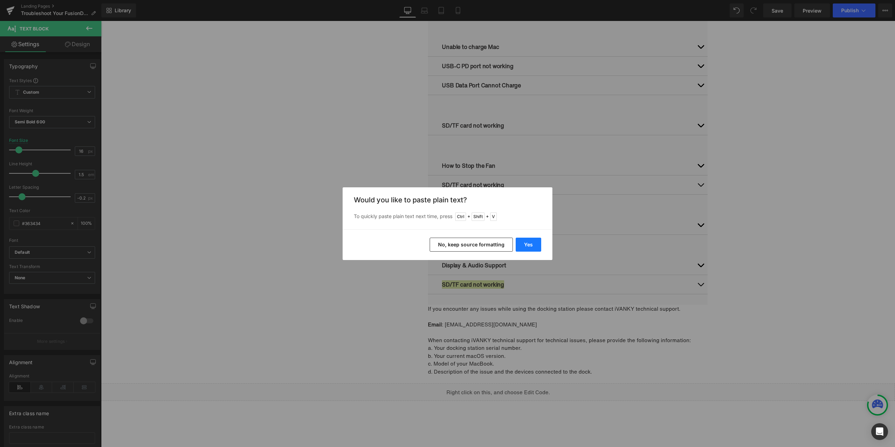
click at [526, 244] on button "Yes" at bounding box center [528, 245] width 26 height 14
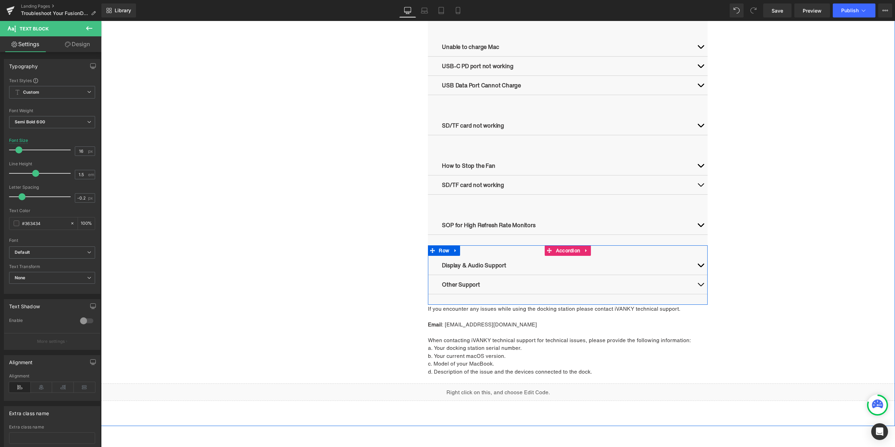
click at [699, 265] on button "button" at bounding box center [700, 265] width 14 height 19
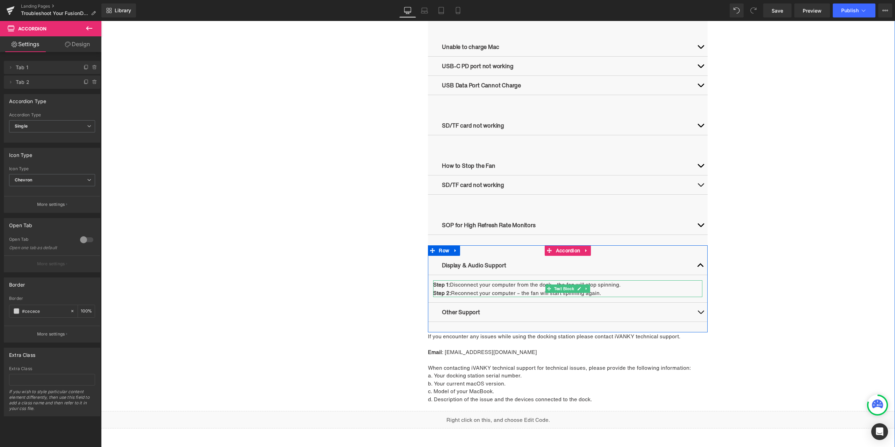
click at [499, 292] on p "Step 2: Reconnect your computer – the fan will start spinning again." at bounding box center [567, 293] width 269 height 8
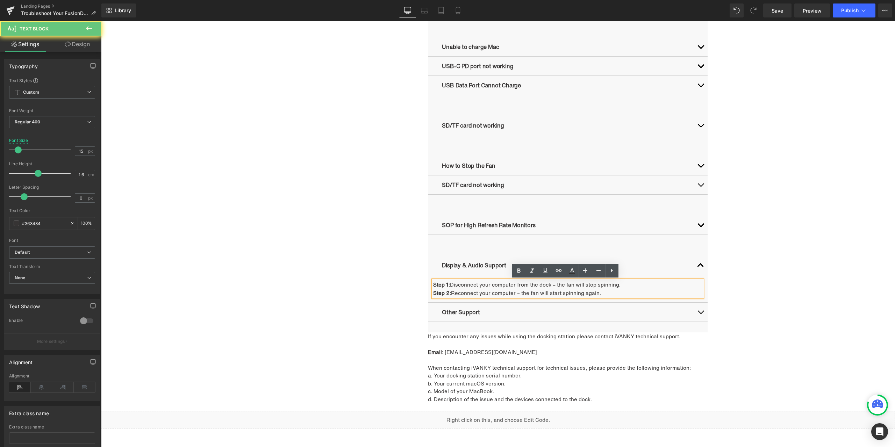
click at [490, 290] on p "Step 2: Reconnect your computer – the fan will start spinning again." at bounding box center [567, 293] width 269 height 8
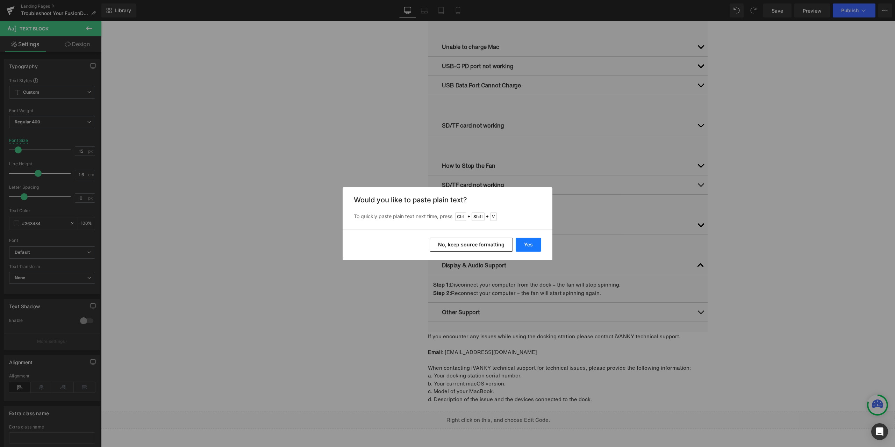
click at [522, 245] on button "Yes" at bounding box center [528, 245] width 26 height 14
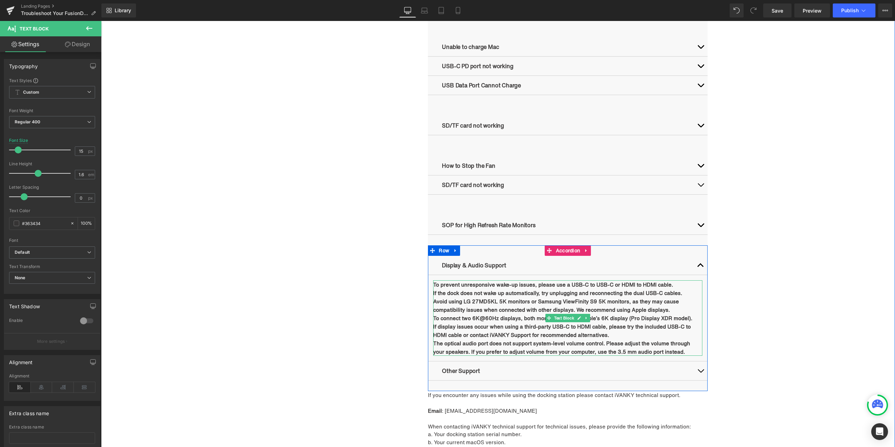
drag, startPoint x: 638, startPoint y: 335, endPoint x: 658, endPoint y: 344, distance: 22.2
click at [638, 335] on p "If display issues occur when using a third-party USB-C to HDMI cable, please tr…" at bounding box center [567, 330] width 269 height 17
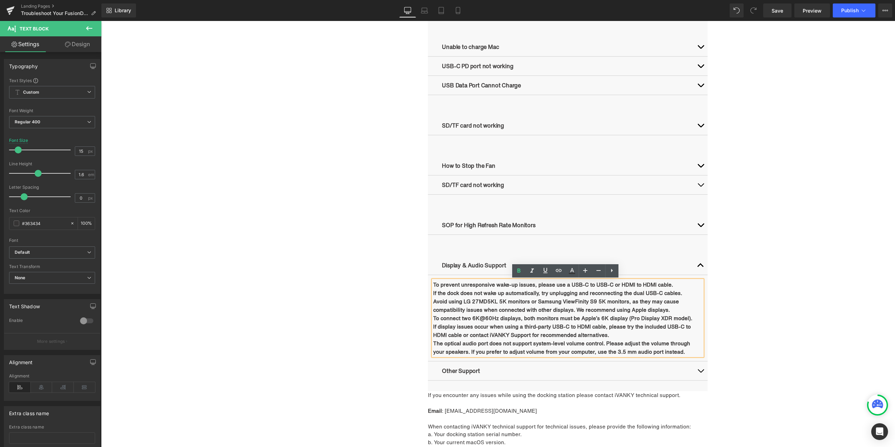
drag, startPoint x: 673, startPoint y: 351, endPoint x: 428, endPoint y: 280, distance: 254.9
click at [428, 280] on article "To prevent unresponsive wake-up issues, please use a USB-C to USB-C or HDMI to …" at bounding box center [568, 318] width 280 height 86
click at [520, 271] on icon at bounding box center [518, 271] width 8 height 8
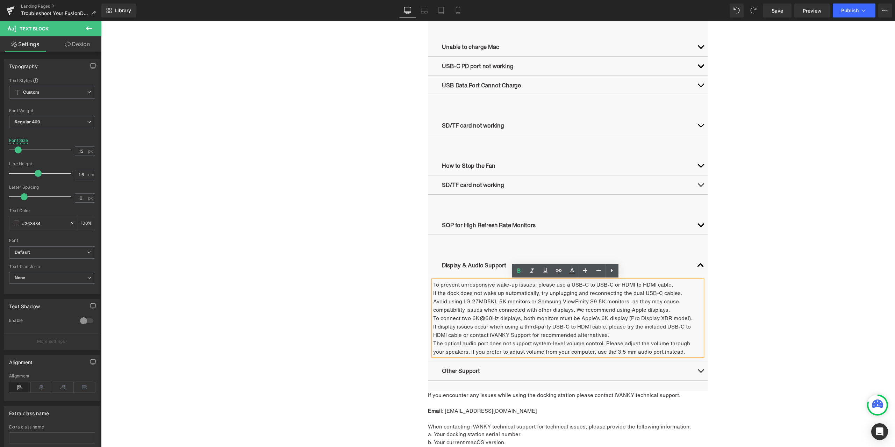
click at [433, 283] on p "To prevent unresponsive wake-up issues, please use a USB-C to USB-C or HDMI to …" at bounding box center [567, 284] width 269 height 8
click at [433, 292] on div "1. To prevent unresponsive wake-up issues, please use a USB-C to USB-C or HDMI …" at bounding box center [567, 317] width 269 height 75
click at [433, 292] on p "If the dock does not wake up automatically, try unplugging and reconnecting the…" at bounding box center [567, 293] width 269 height 8
click at [433, 301] on p "Avoid using LG 27MD5KL 5K monitors or Samsung ViewFinity S9 5K monitors, as the…" at bounding box center [567, 305] width 269 height 17
click at [433, 318] on div "1. To prevent unresponsive wake-up issues, please use a USB-C to USB-C or HDMI …" at bounding box center [567, 317] width 269 height 75
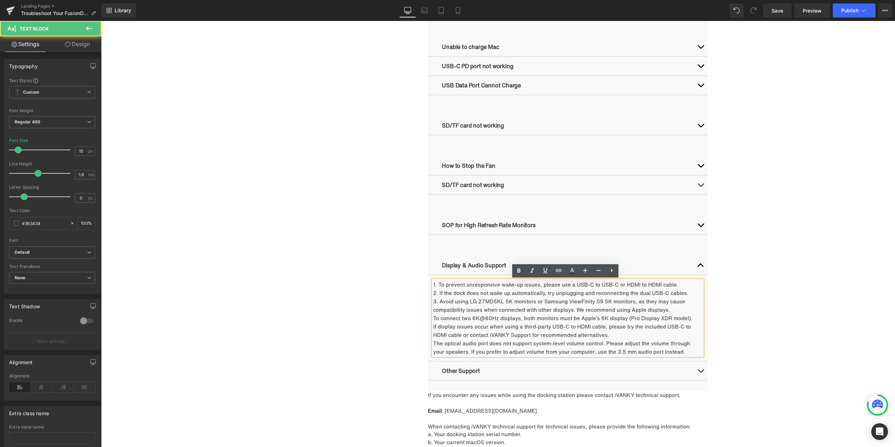
click at [433, 317] on p "To connect two 6K@60Hz displays, both monitors must be Apple’s 6K display (Pro …" at bounding box center [567, 318] width 269 height 8
click at [433, 325] on div "1. To prevent unresponsive wake-up issues, please use a USB-C to USB-C or HDMI …" at bounding box center [567, 317] width 269 height 75
click at [433, 327] on p "If display issues occur when using a third-party USB-C to HDMI cable, please tr…" at bounding box center [567, 330] width 269 height 17
click at [433, 344] on p "The optical audio port does not support system-level volume control. Please adj…" at bounding box center [567, 347] width 269 height 17
click at [433, 343] on p "The optical audio port does not support system-level volume control. Please adj…" at bounding box center [567, 347] width 269 height 17
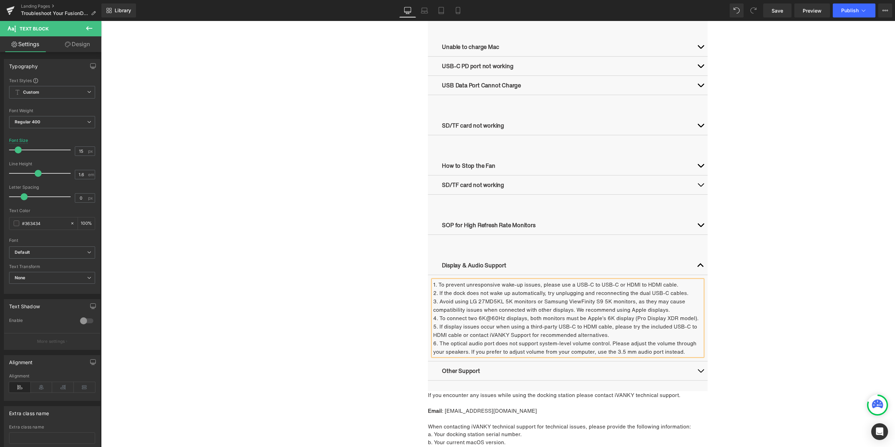
click at [346, 303] on div "Troubleshooting Heading Video Ports Issues Button Network Connectivity Issues B…" at bounding box center [497, 71] width 419 height 796
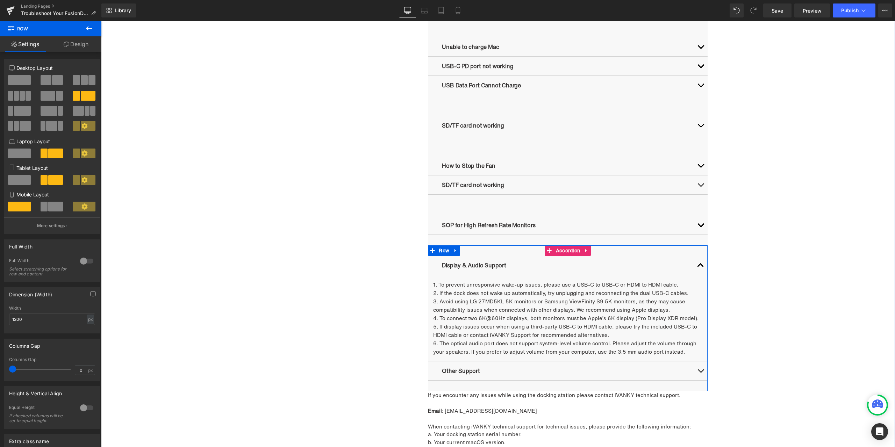
click at [702, 374] on button "button" at bounding box center [700, 370] width 14 height 19
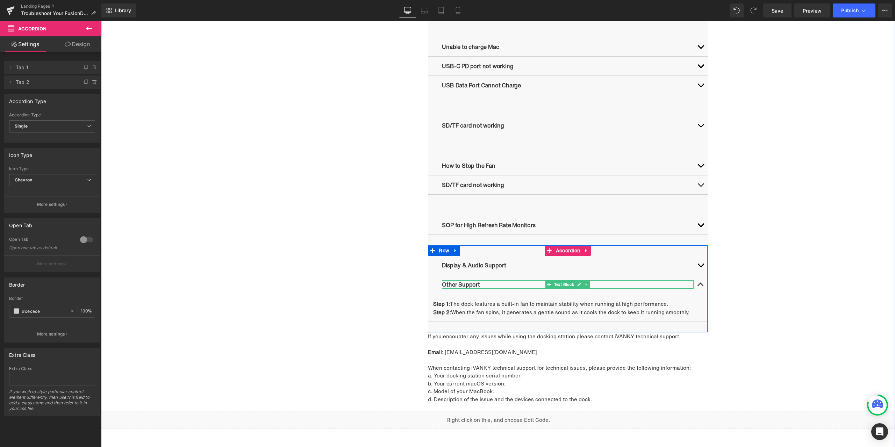
drag, startPoint x: 575, startPoint y: 284, endPoint x: 569, endPoint y: 287, distance: 6.6
click at [577, 284] on icon at bounding box center [579, 284] width 4 height 4
click at [485, 285] on p "Other Support" at bounding box center [568, 284] width 252 height 8
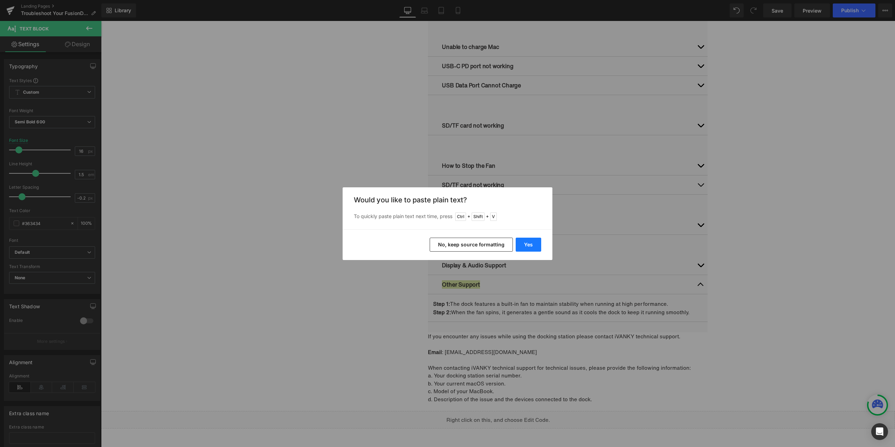
click at [529, 245] on button "Yes" at bounding box center [528, 245] width 26 height 14
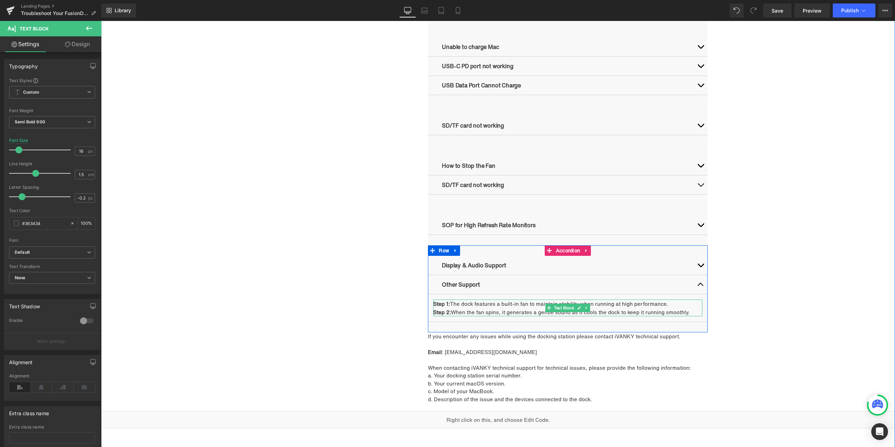
click at [457, 302] on p "Step 1: The dock features a built-in fan to maintain stability when running at …" at bounding box center [567, 303] width 269 height 8
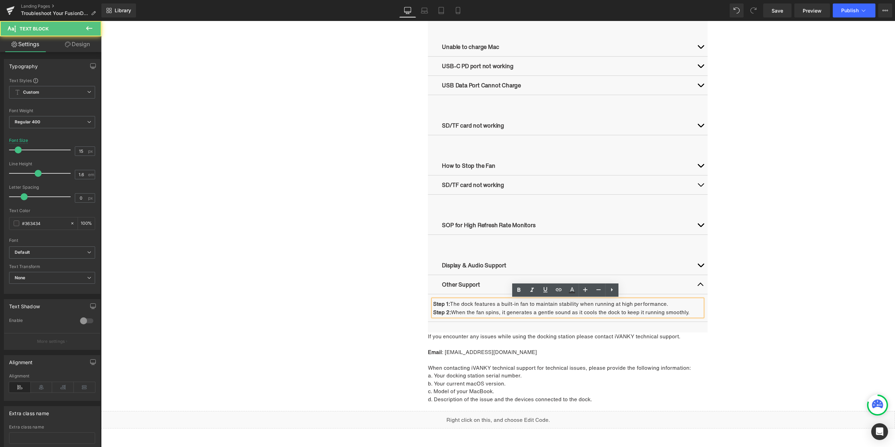
click at [433, 304] on strong "Step 1:" at bounding box center [441, 304] width 17 height 8
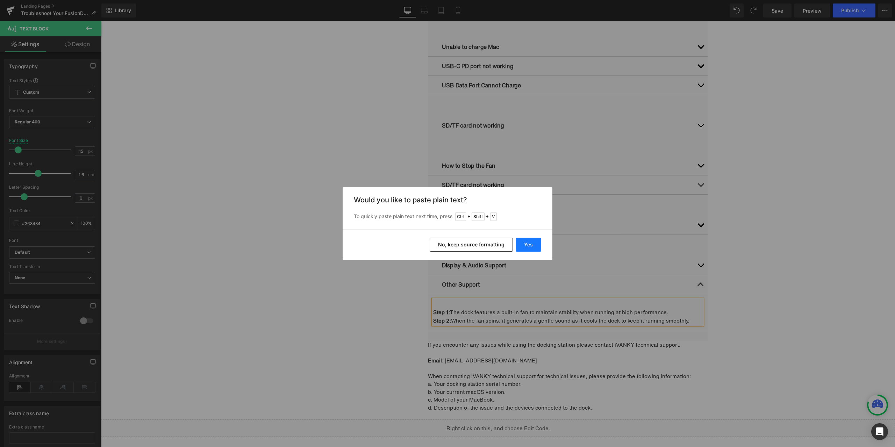
click at [523, 241] on button "Yes" at bounding box center [528, 245] width 26 height 14
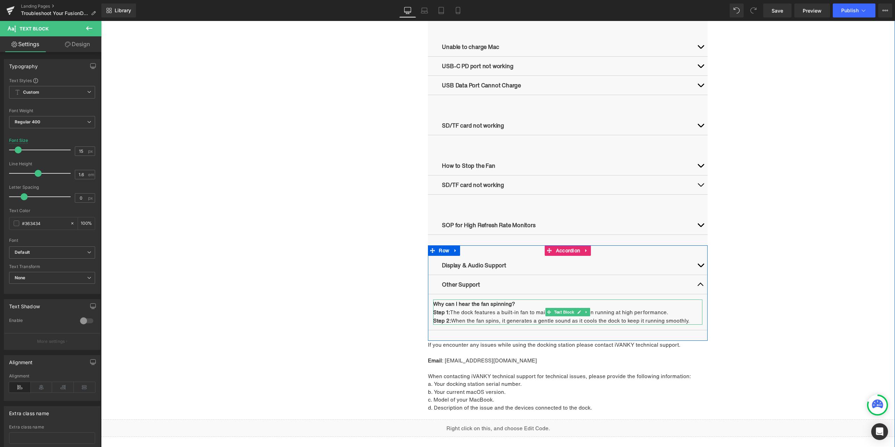
click at [476, 310] on p "Step 1: The dock features a built-in fan to maintain stability when running at …" at bounding box center [567, 312] width 269 height 8
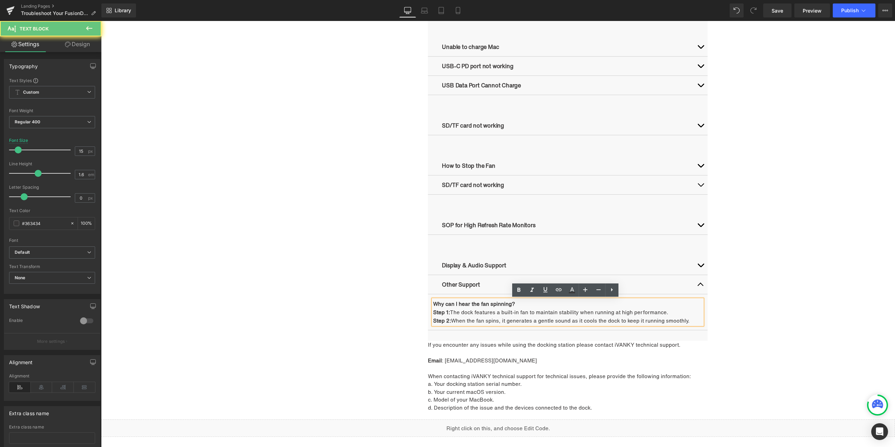
click at [478, 305] on strong "Why can I hear the fan spinning?" at bounding box center [474, 304] width 82 height 8
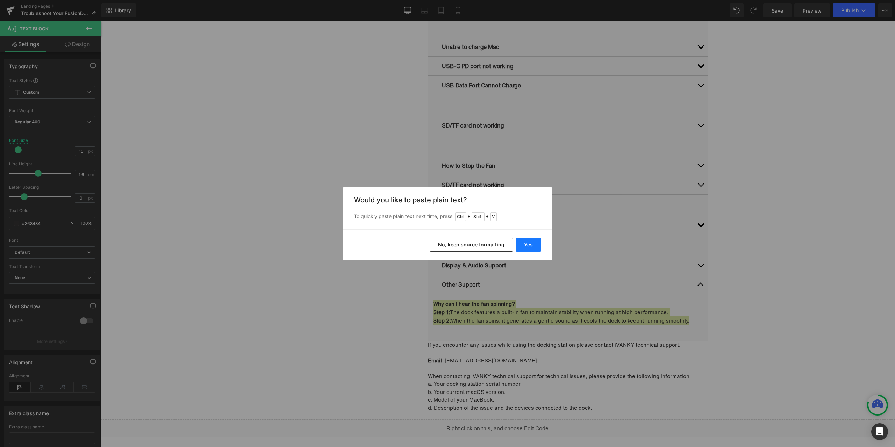
click at [521, 243] on button "Yes" at bounding box center [528, 245] width 26 height 14
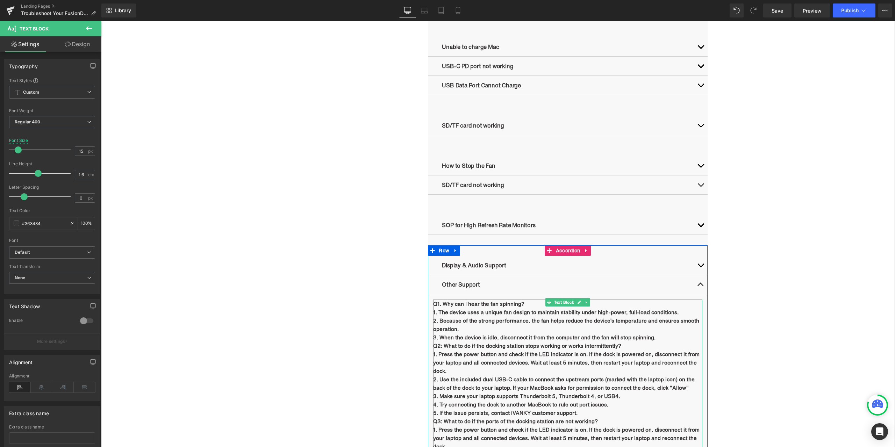
click at [476, 310] on b "1. The device uses a unique fan design to maintain stability under high-power, …" at bounding box center [555, 312] width 245 height 8
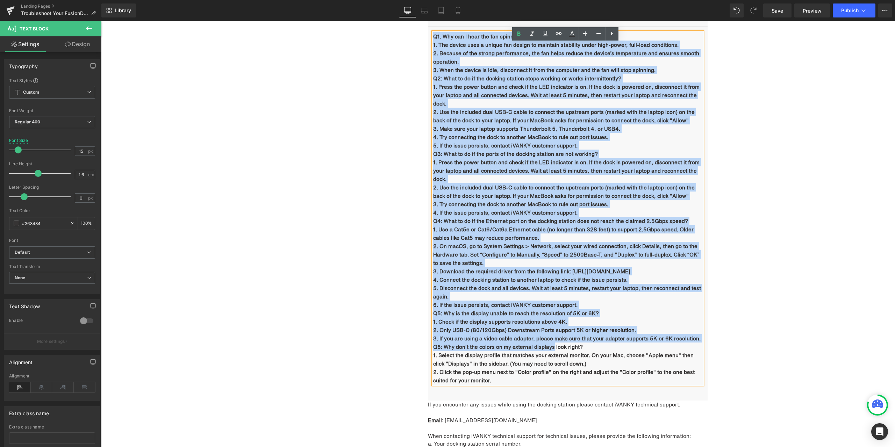
scroll to position [1034, 0]
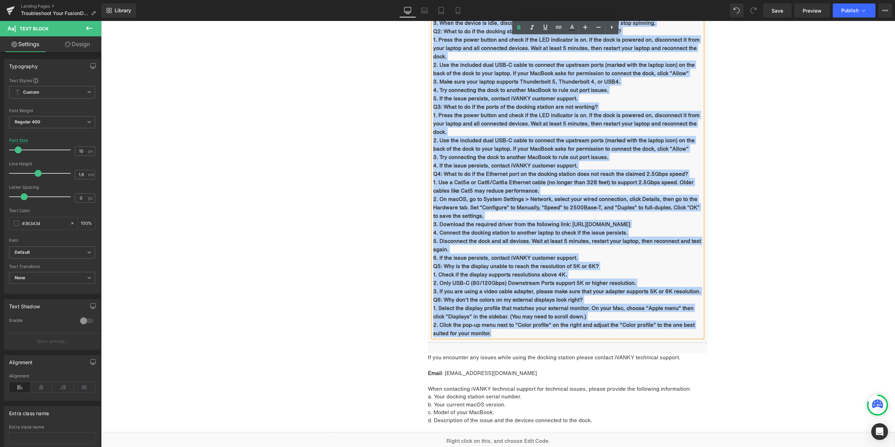
drag, startPoint x: 432, startPoint y: 302, endPoint x: 500, endPoint y: 333, distance: 75.5
click at [500, 333] on div "Q1. Why can I hear the fan spinning?  1. The device uses a unique fan design t…" at bounding box center [567, 161] width 269 height 352
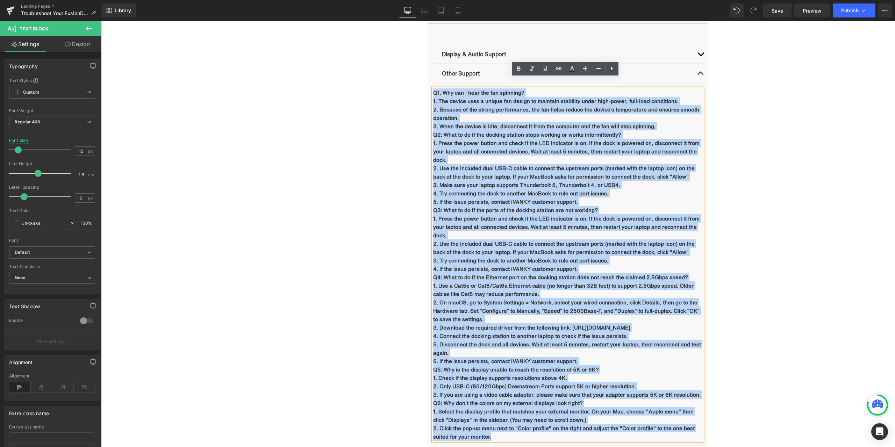
scroll to position [929, 0]
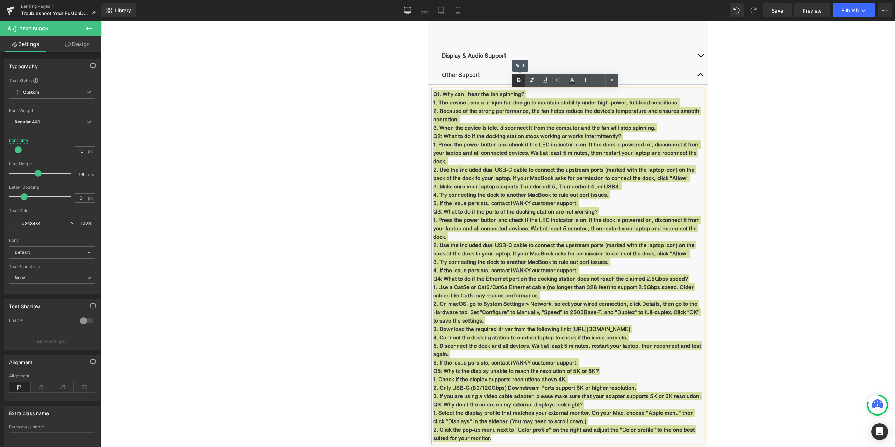
click at [520, 82] on icon at bounding box center [518, 80] width 8 height 8
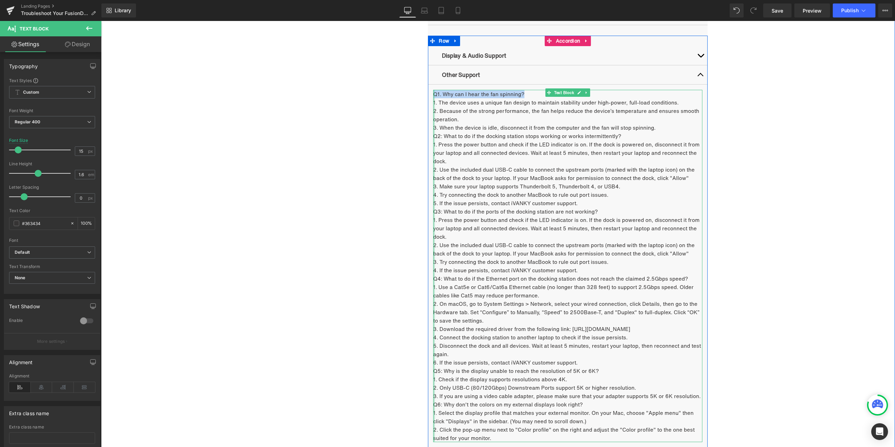
drag, startPoint x: 522, startPoint y: 94, endPoint x: 432, endPoint y: 93, distance: 89.8
click at [433, 93] on div "Q1. Why can I hear the fan spinning? 1. The device uses a unique fan design to …" at bounding box center [567, 266] width 269 height 352
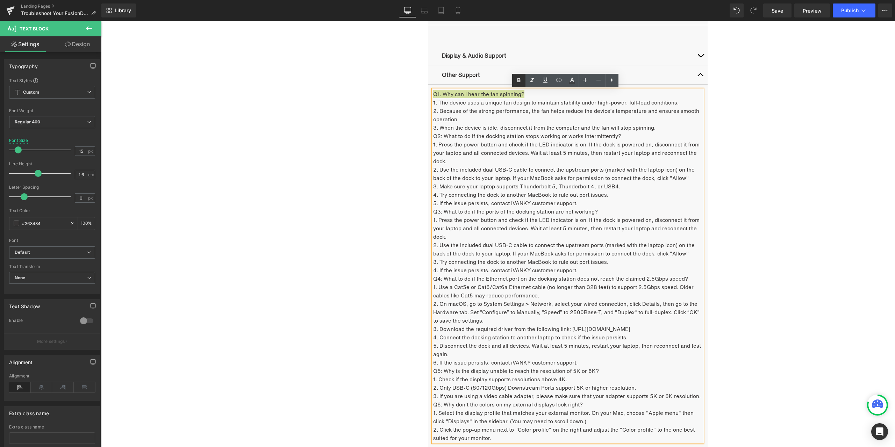
click at [522, 78] on icon at bounding box center [518, 80] width 8 height 8
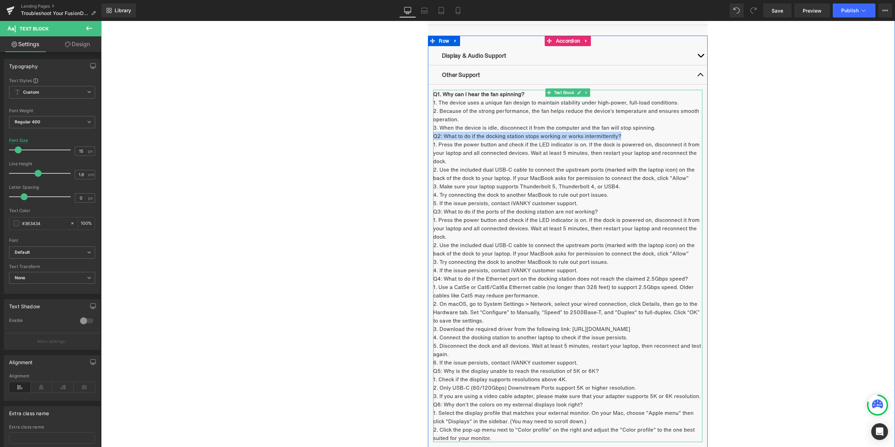
drag, startPoint x: 615, startPoint y: 133, endPoint x: 432, endPoint y: 134, distance: 182.8
click at [433, 134] on p "Q2: What to do if the docking station stops working or works intermittently?" at bounding box center [567, 136] width 269 height 8
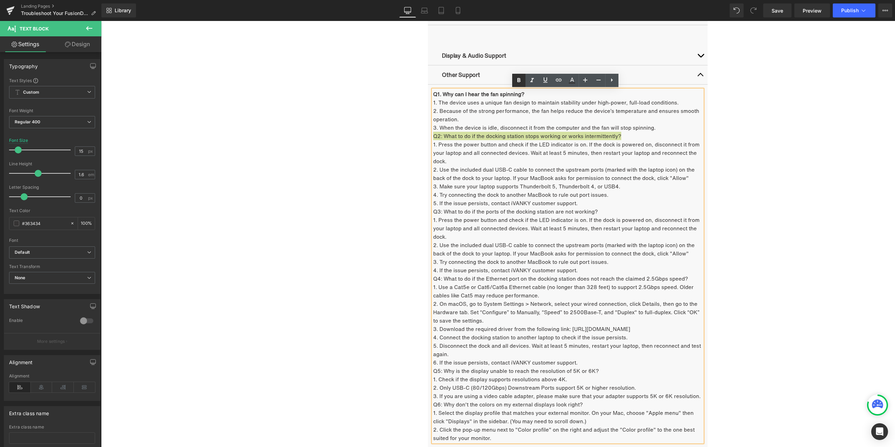
click at [516, 76] on icon at bounding box center [518, 80] width 8 height 8
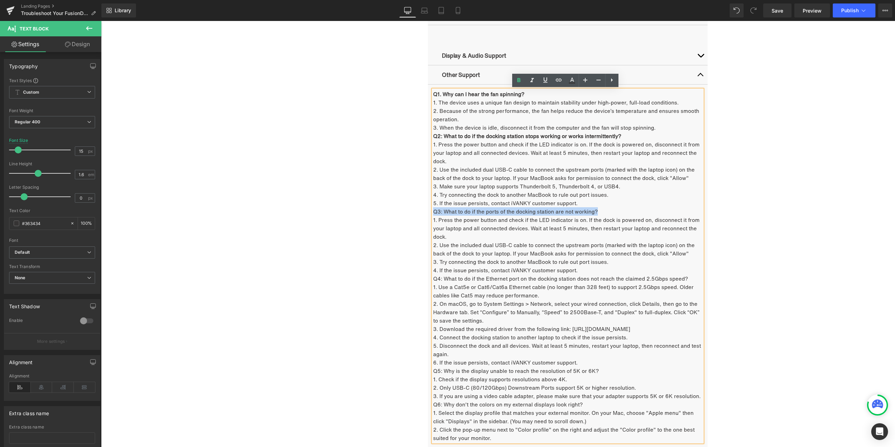
drag, startPoint x: 596, startPoint y: 210, endPoint x: 432, endPoint y: 209, distance: 163.5
click at [433, 209] on p "Q3: What to do if the ports of the docking station are not working?" at bounding box center [567, 211] width 269 height 8
click at [520, 79] on icon at bounding box center [518, 80] width 8 height 8
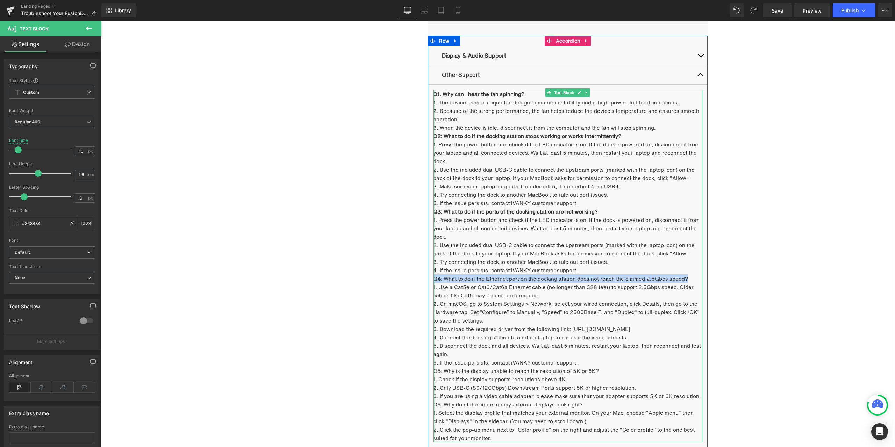
drag, startPoint x: 686, startPoint y: 277, endPoint x: 432, endPoint y: 276, distance: 253.7
click at [433, 276] on div "Q1. Why can I hear the fan spinning? 1. The device uses a unique fan design to …" at bounding box center [567, 266] width 269 height 352
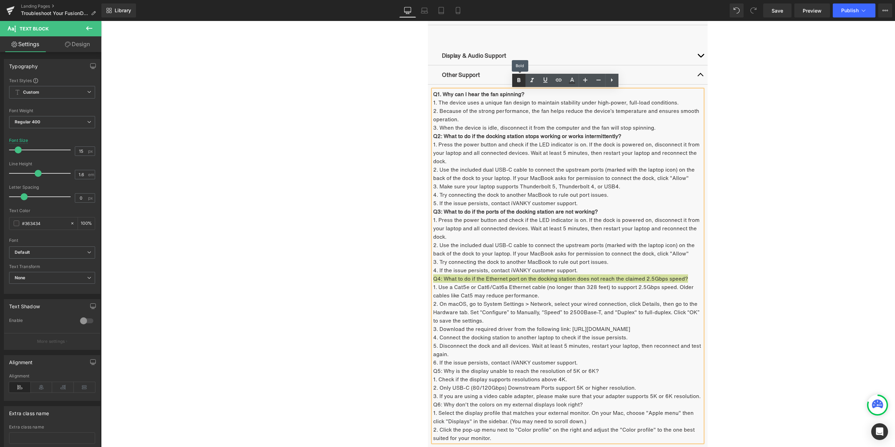
click at [520, 86] on link at bounding box center [518, 80] width 13 height 13
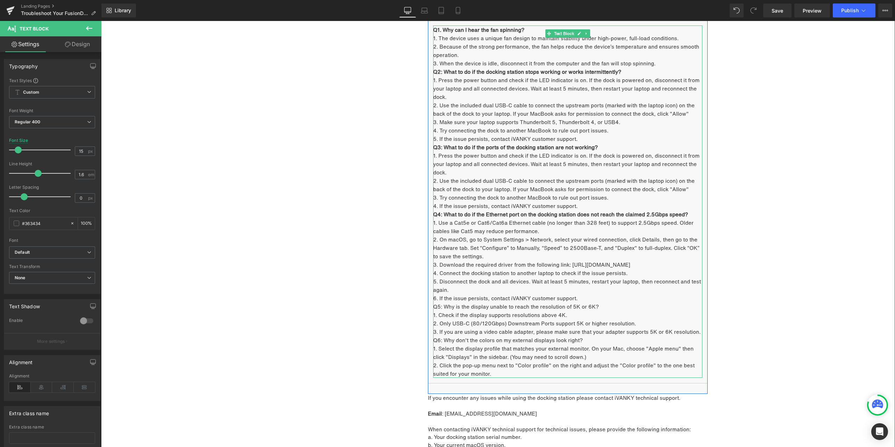
scroll to position [999, 0]
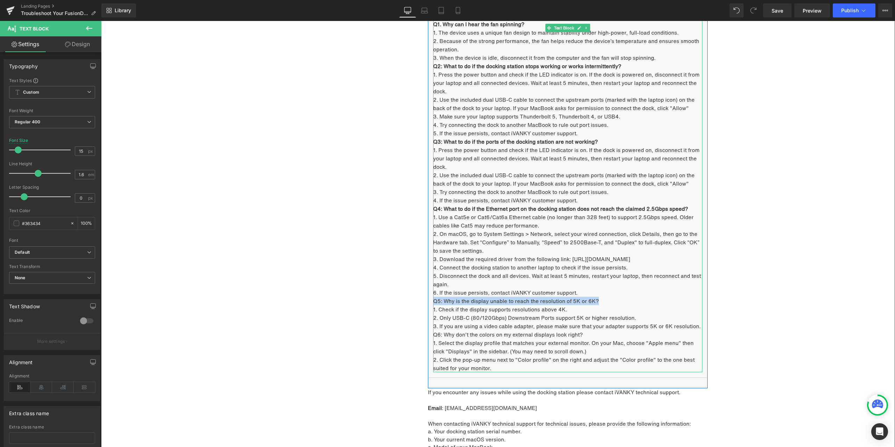
drag, startPoint x: 597, startPoint y: 299, endPoint x: 432, endPoint y: 298, distance: 164.6
click at [433, 298] on p "Q5: Why is the display unable to reach the resolution of 5K or 6K?" at bounding box center [567, 301] width 269 height 8
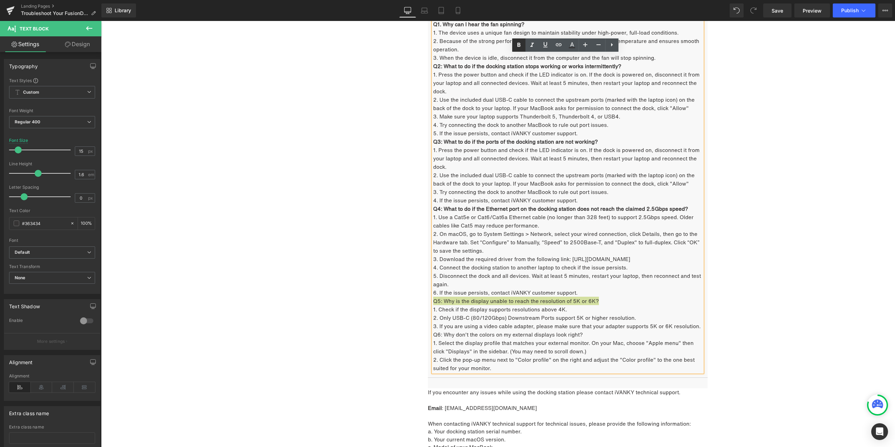
click at [518, 46] on icon at bounding box center [518, 45] width 3 height 4
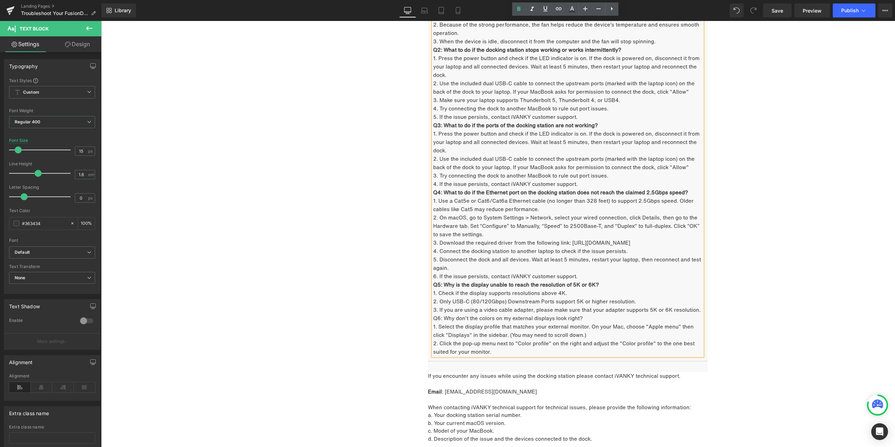
scroll to position [1034, 0]
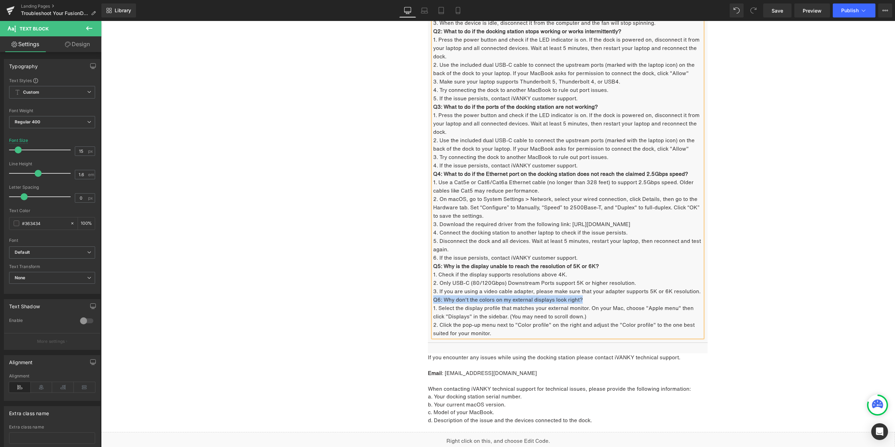
drag, startPoint x: 580, startPoint y: 298, endPoint x: 432, endPoint y: 295, distance: 148.2
click at [433, 295] on p "Q6: Why don't the colors on my external displays look right?" at bounding box center [567, 299] width 269 height 8
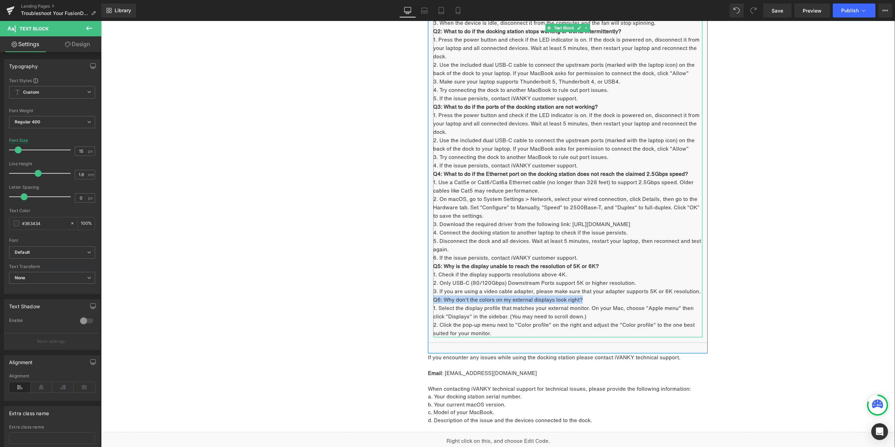
click at [537, 297] on p "Q6: Why don't the colors on my external displays look right?" at bounding box center [567, 299] width 269 height 8
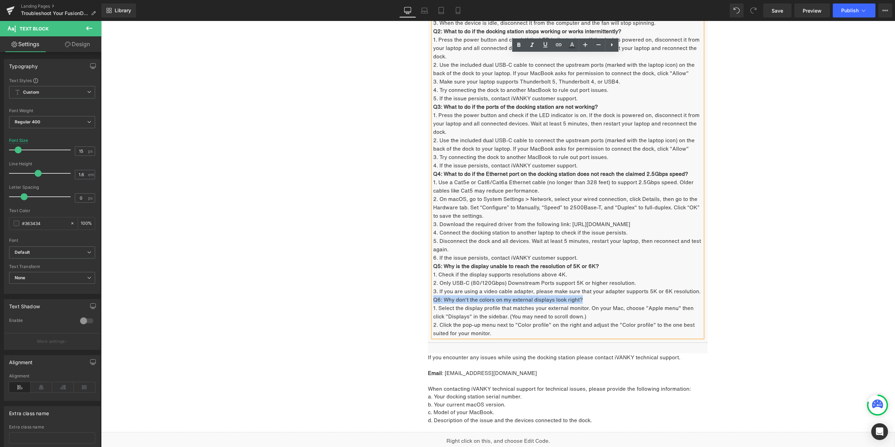
drag, startPoint x: 581, startPoint y: 298, endPoint x: 431, endPoint y: 295, distance: 149.9
click at [433, 295] on p "Q6: Why don't the colors on my external displays look right?" at bounding box center [567, 299] width 269 height 8
click at [515, 45] on icon at bounding box center [518, 45] width 8 height 8
click at [547, 268] on strong "Q5: Why is the display unable to reach the resolution of 5K or 6K?" at bounding box center [516, 266] width 166 height 8
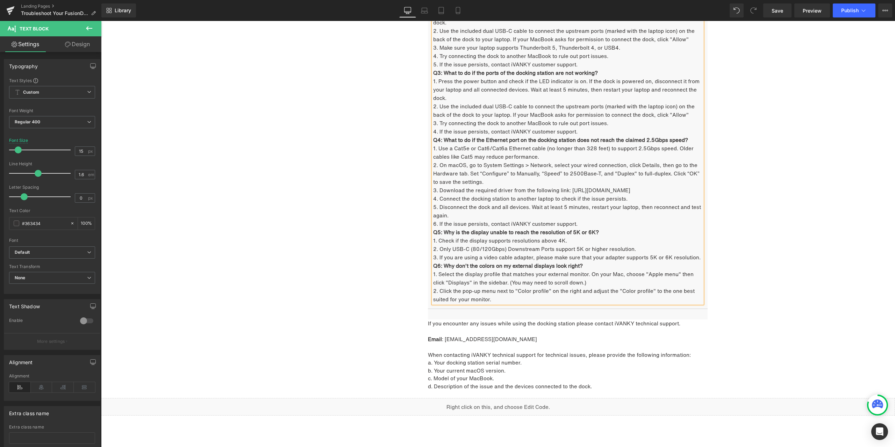
scroll to position [1069, 0]
click at [782, 12] on span "Save" at bounding box center [777, 10] width 12 height 7
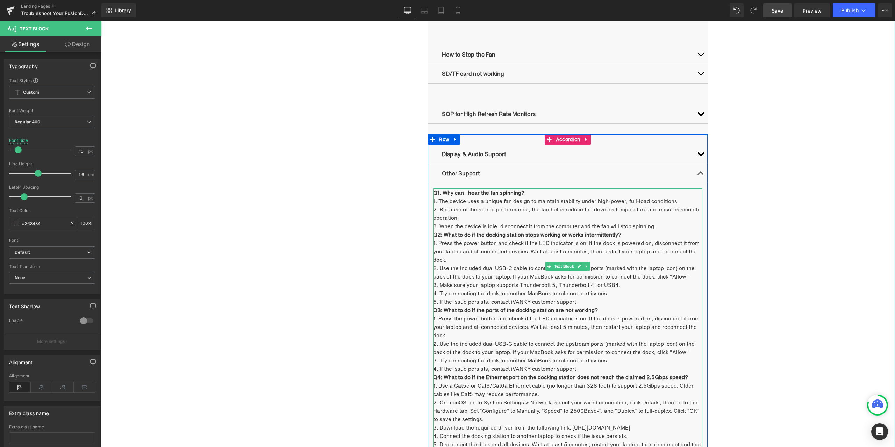
scroll to position [824, 0]
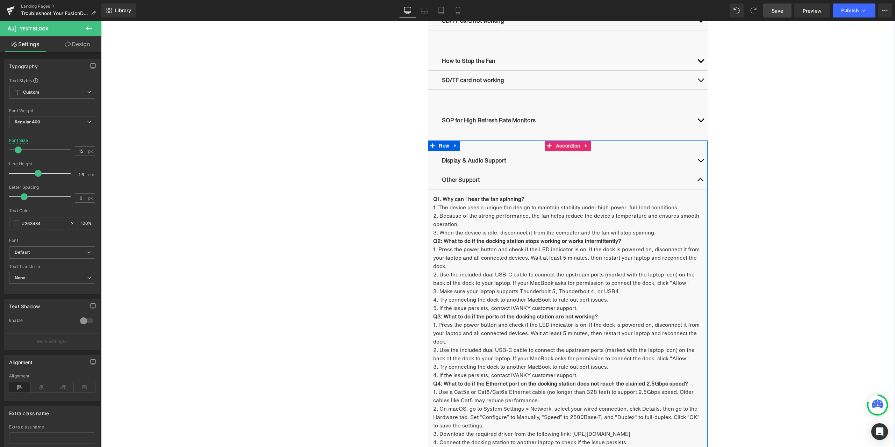
click at [695, 178] on button "button" at bounding box center [700, 179] width 14 height 19
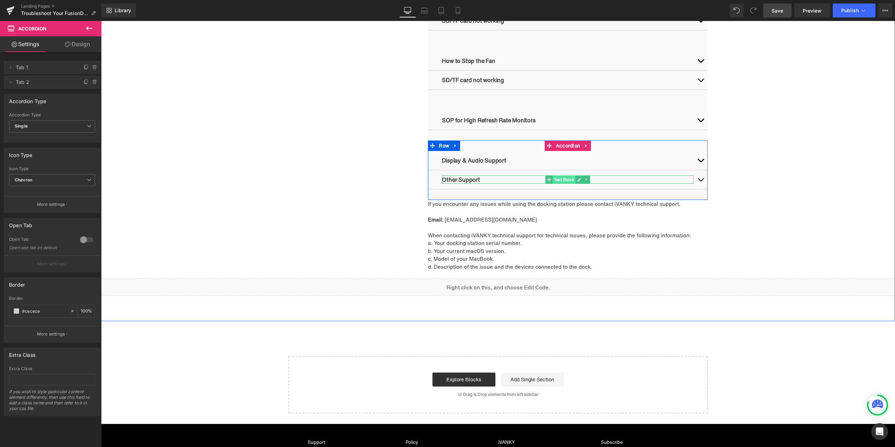
scroll to position [789, 0]
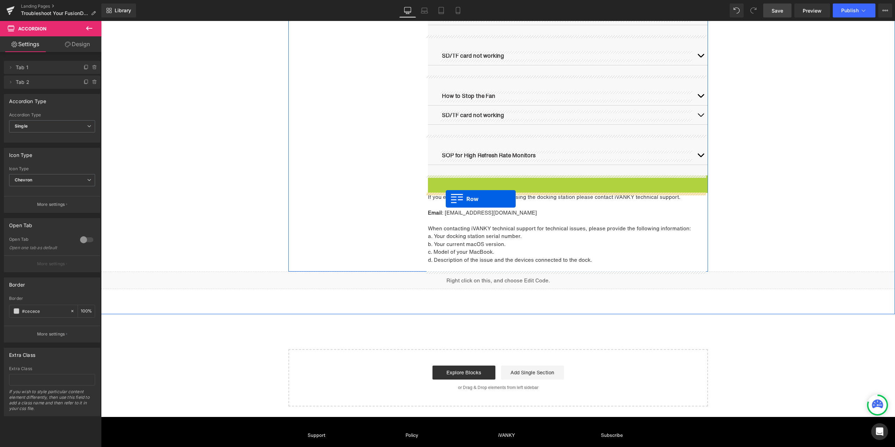
drag, startPoint x: 441, startPoint y: 181, endPoint x: 446, endPoint y: 199, distance: 18.6
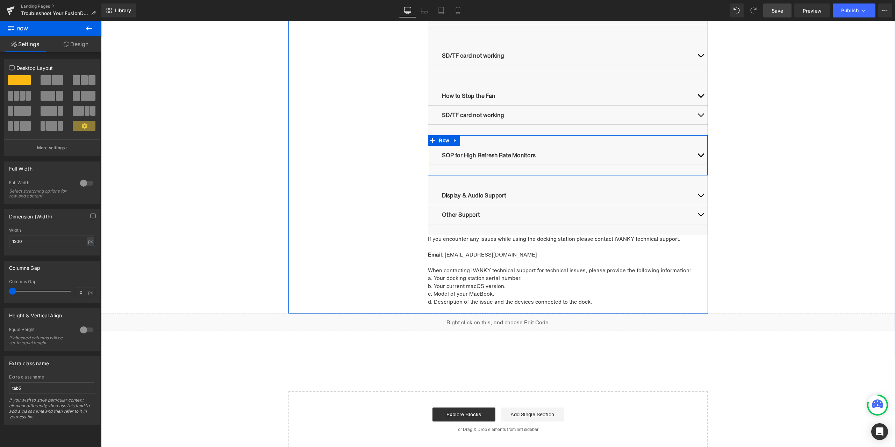
click at [456, 141] on link at bounding box center [455, 140] width 9 height 10
click at [462, 138] on icon at bounding box center [464, 140] width 5 height 5
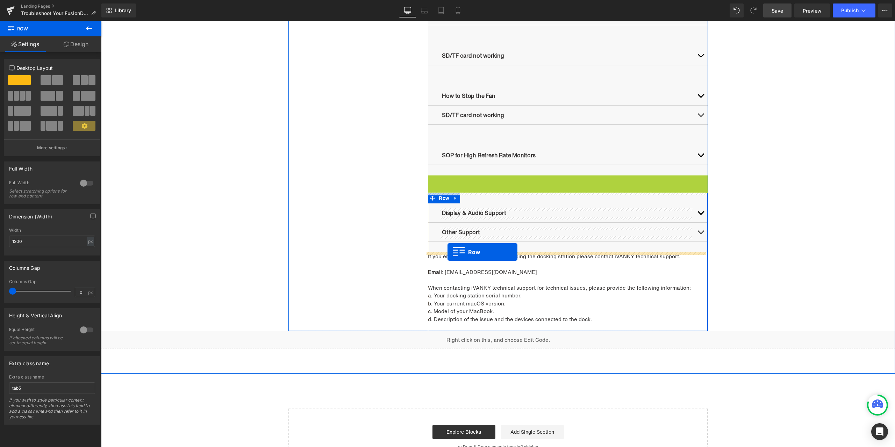
drag, startPoint x: 442, startPoint y: 181, endPoint x: 447, endPoint y: 252, distance: 71.8
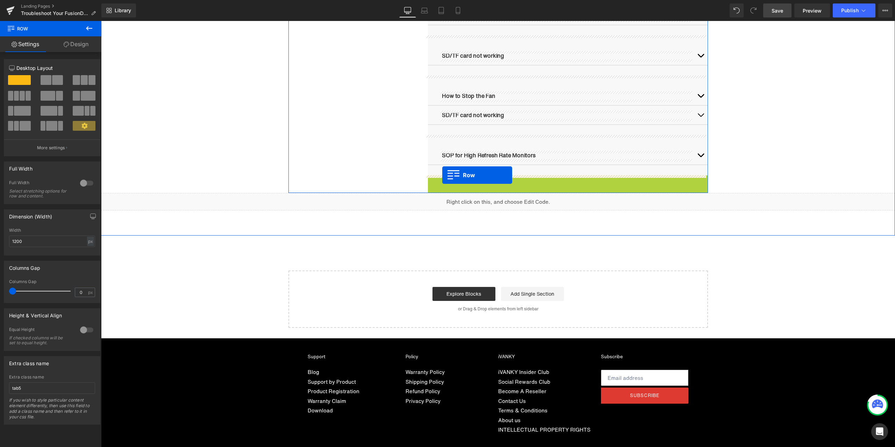
drag, startPoint x: 443, startPoint y: 183, endPoint x: 442, endPoint y: 175, distance: 7.7
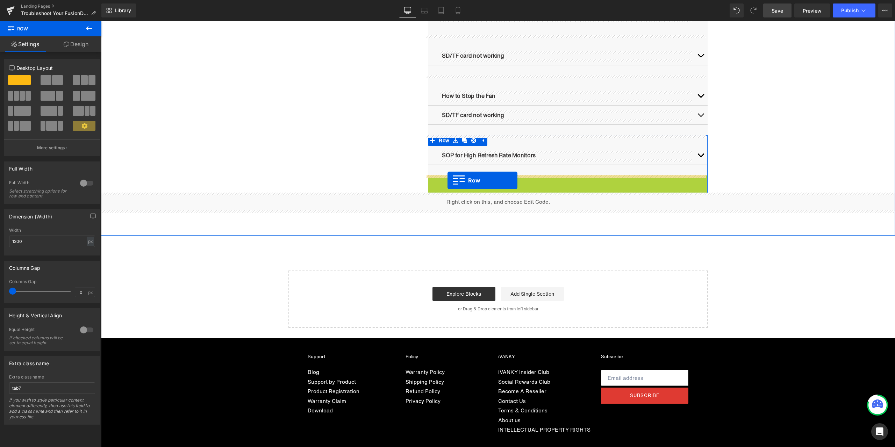
drag, startPoint x: 444, startPoint y: 183, endPoint x: 447, endPoint y: 180, distance: 4.3
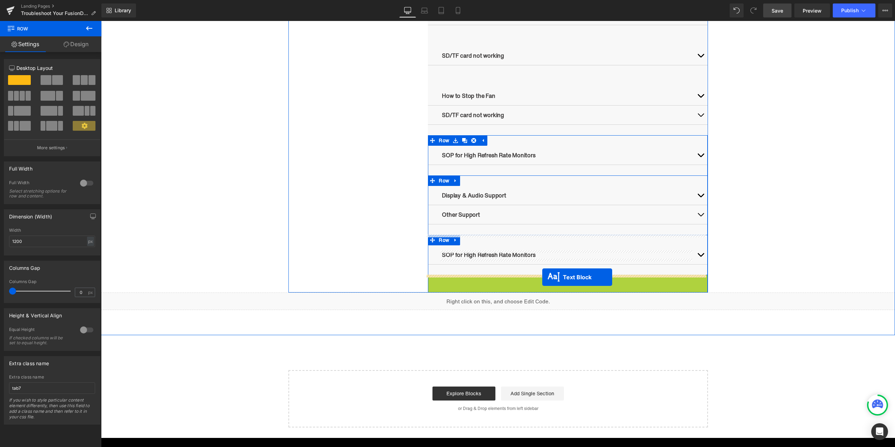
drag, startPoint x: 556, startPoint y: 315, endPoint x: 542, endPoint y: 277, distance: 40.1
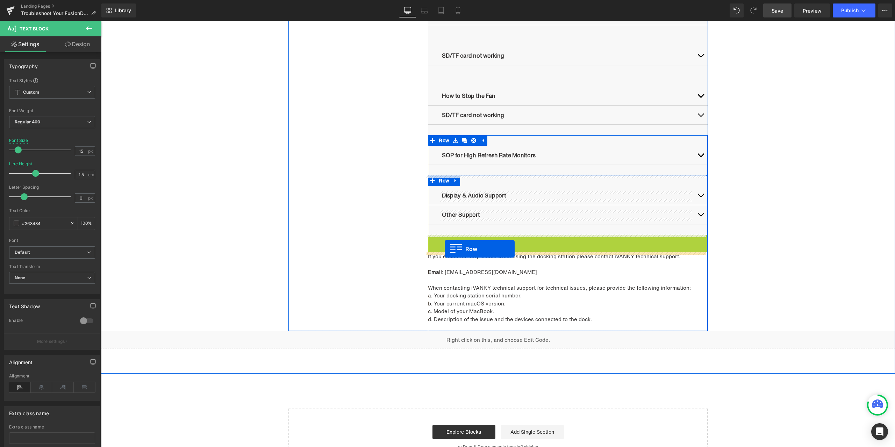
drag, startPoint x: 440, startPoint y: 239, endPoint x: 444, endPoint y: 249, distance: 10.9
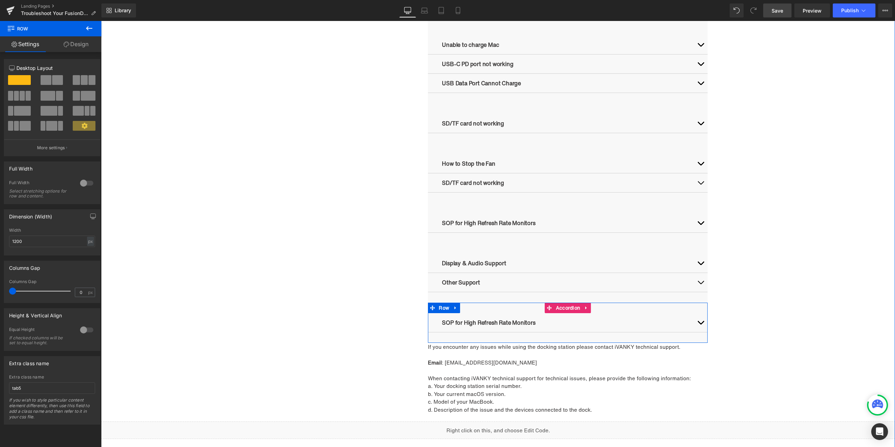
scroll to position [719, 0]
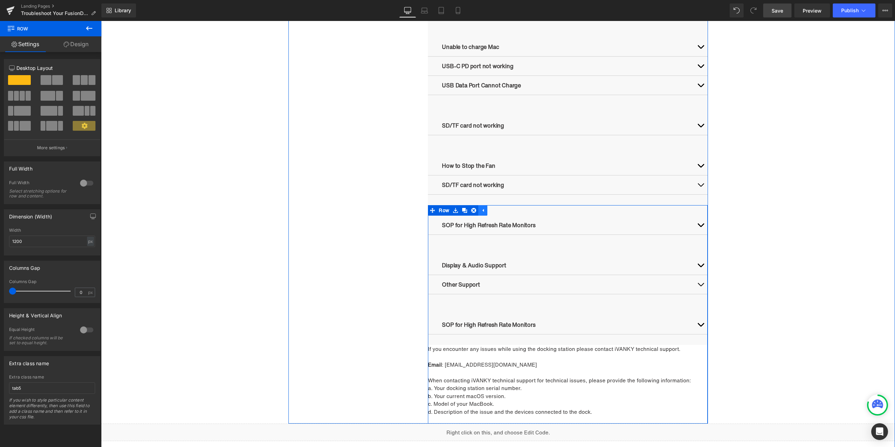
click at [483, 212] on link at bounding box center [482, 210] width 9 height 10
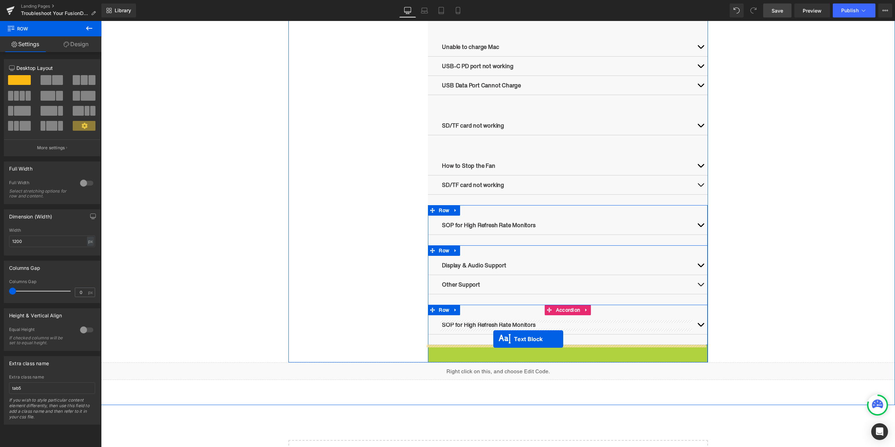
drag, startPoint x: 552, startPoint y: 384, endPoint x: 493, endPoint y: 339, distance: 74.4
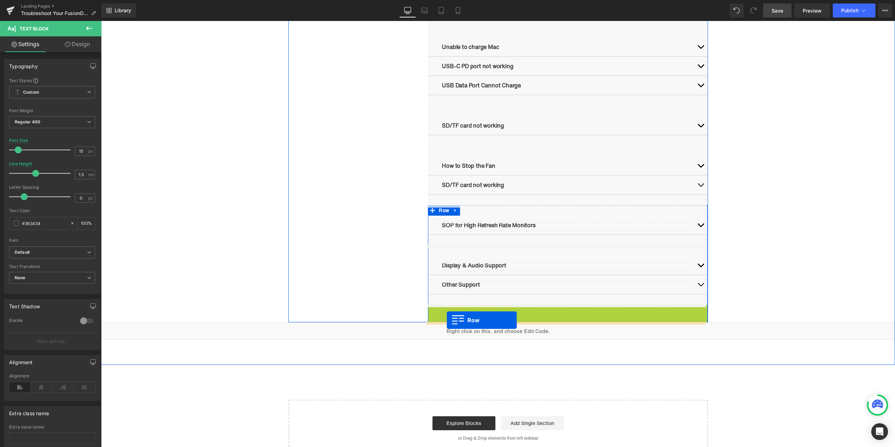
drag, startPoint x: 442, startPoint y: 308, endPoint x: 447, endPoint y: 320, distance: 13.0
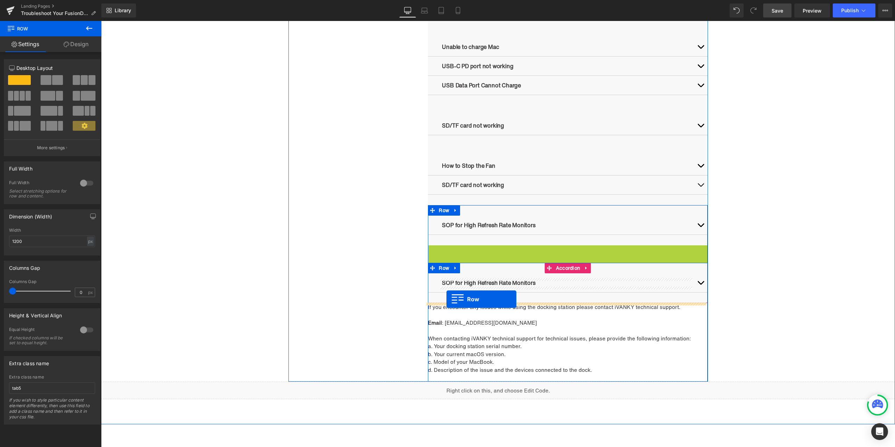
drag, startPoint x: 443, startPoint y: 250, endPoint x: 446, endPoint y: 299, distance: 49.0
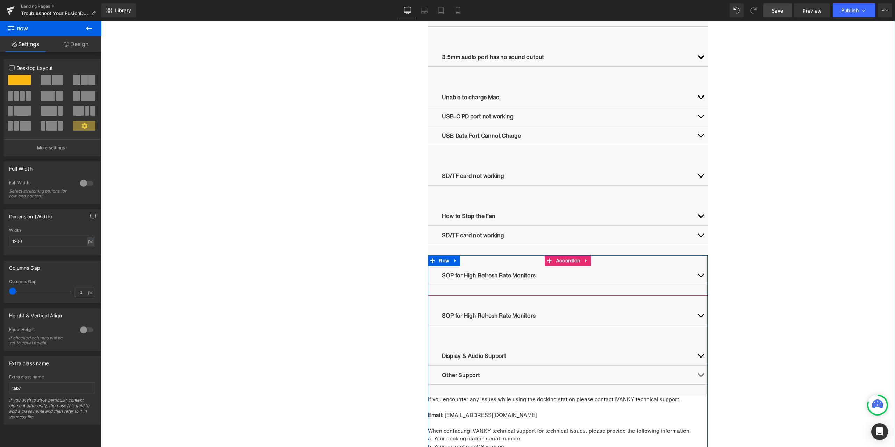
scroll to position [684, 0]
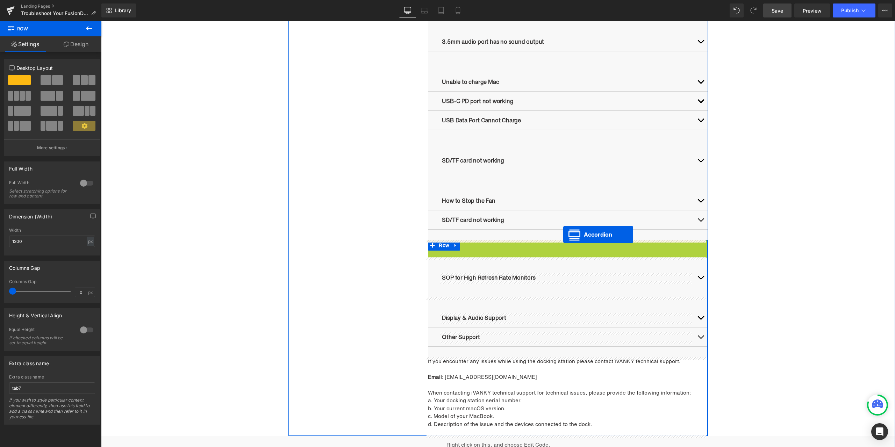
drag, startPoint x: 565, startPoint y: 247, endPoint x: 563, endPoint y: 234, distance: 13.1
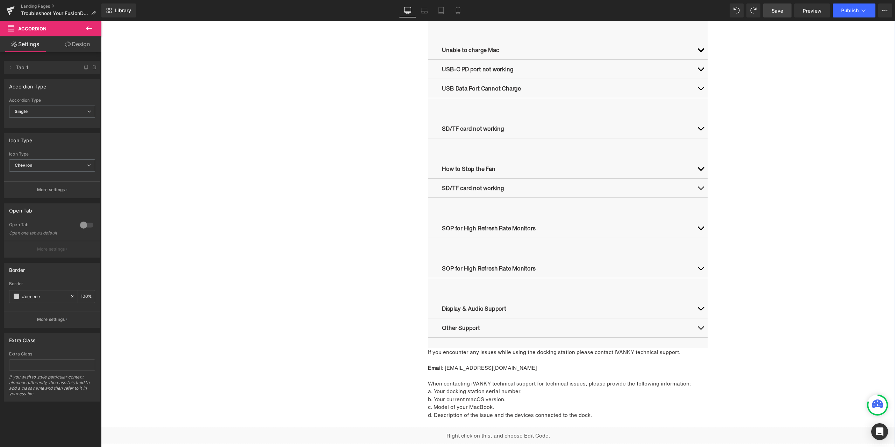
scroll to position [719, 0]
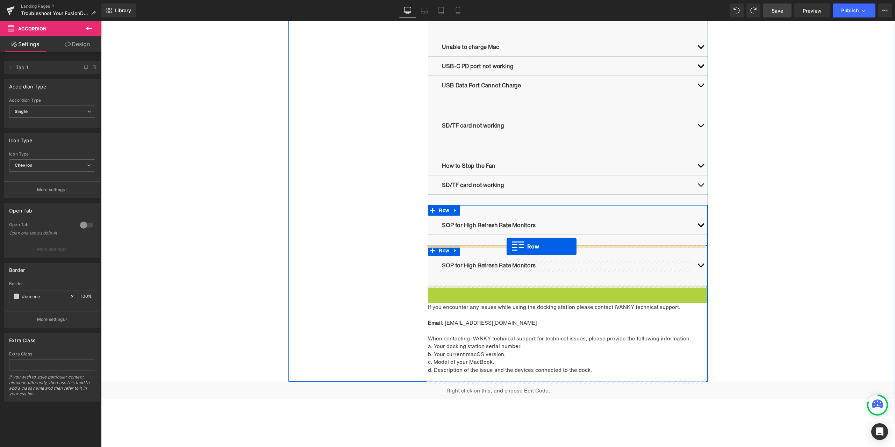
drag, startPoint x: 443, startPoint y: 292, endPoint x: 506, endPoint y: 246, distance: 77.6
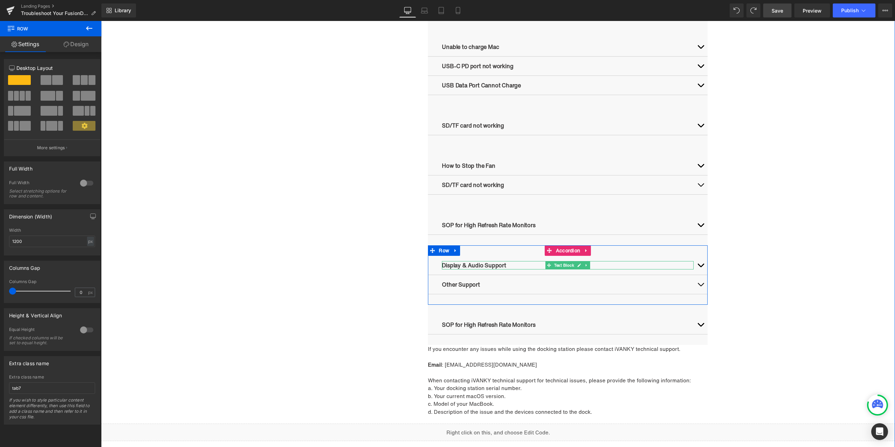
drag, startPoint x: 579, startPoint y: 264, endPoint x: 569, endPoint y: 266, distance: 10.6
click at [579, 264] on link at bounding box center [579, 265] width 7 height 8
click at [553, 266] on p "Display & Audio Support" at bounding box center [568, 265] width 252 height 8
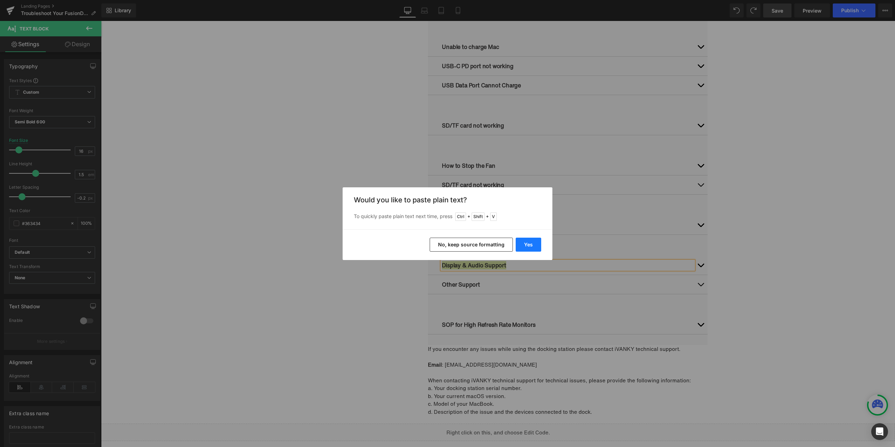
drag, startPoint x: 437, startPoint y: 223, endPoint x: 537, endPoint y: 243, distance: 101.6
click at [537, 243] on button "Yes" at bounding box center [528, 245] width 26 height 14
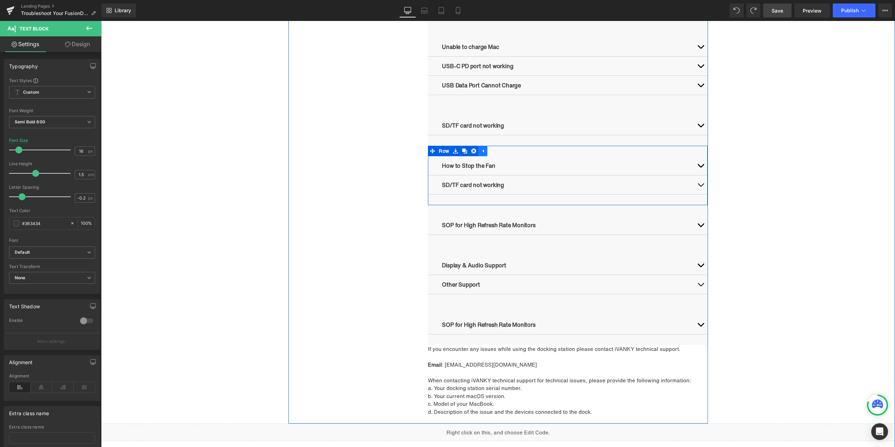
click at [480, 150] on icon at bounding box center [482, 150] width 5 height 5
click at [454, 153] on icon at bounding box center [455, 150] width 5 height 5
click at [462, 149] on icon at bounding box center [464, 151] width 5 height 5
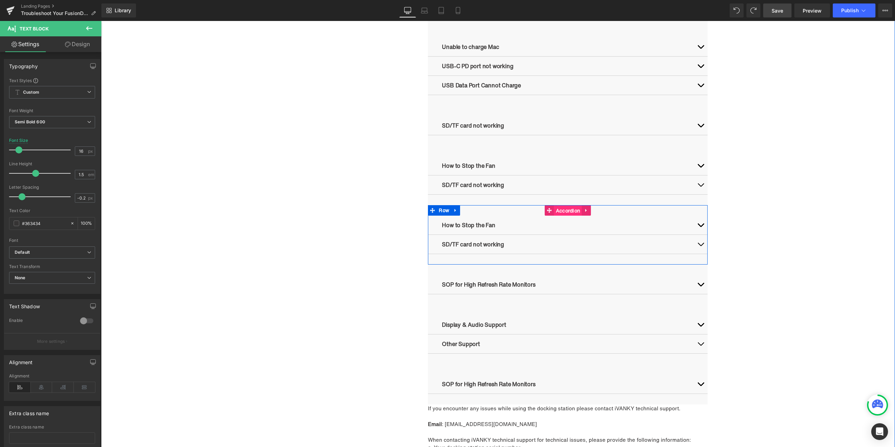
click at [554, 209] on span "Accordion" at bounding box center [568, 210] width 28 height 10
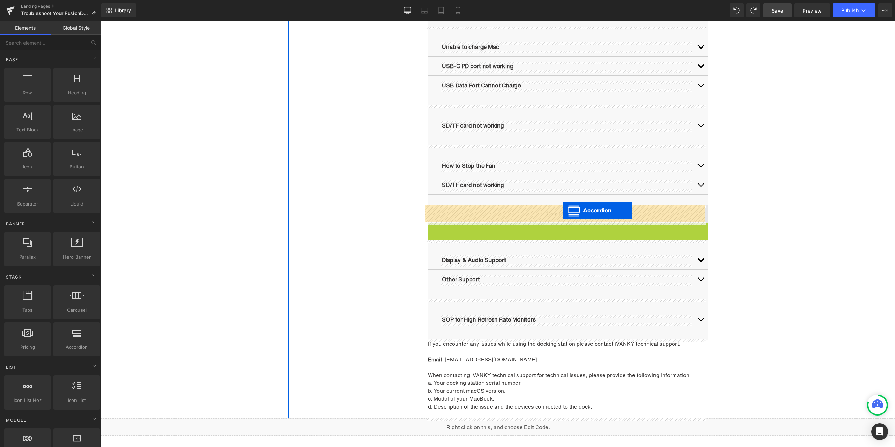
drag, startPoint x: 562, startPoint y: 230, endPoint x: 562, endPoint y: 210, distance: 19.6
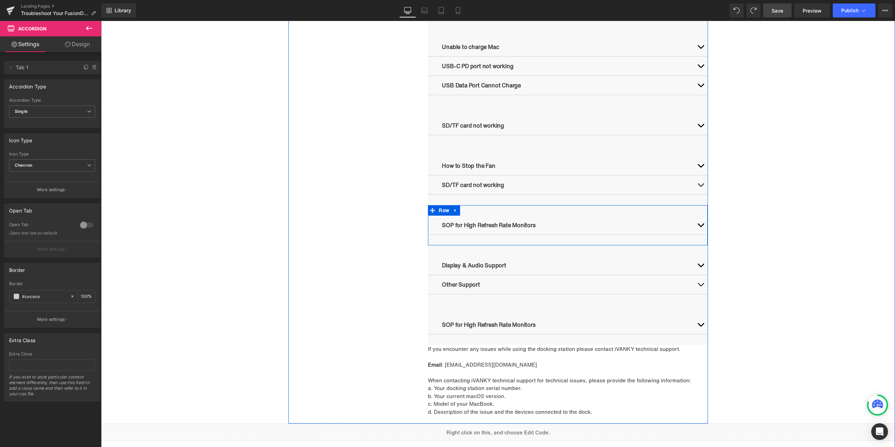
click at [453, 210] on icon at bounding box center [455, 210] width 5 height 5
click at [462, 208] on icon at bounding box center [464, 210] width 5 height 5
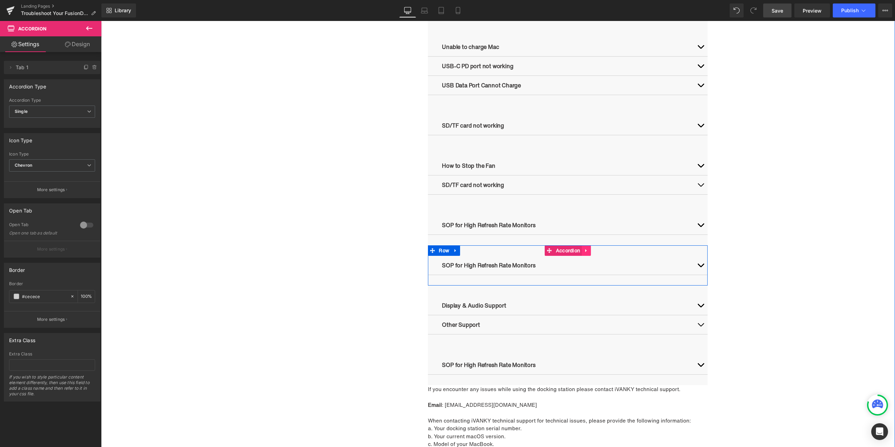
click at [585, 249] on icon at bounding box center [585, 250] width 1 height 3
click at [588, 249] on icon at bounding box center [590, 250] width 5 height 5
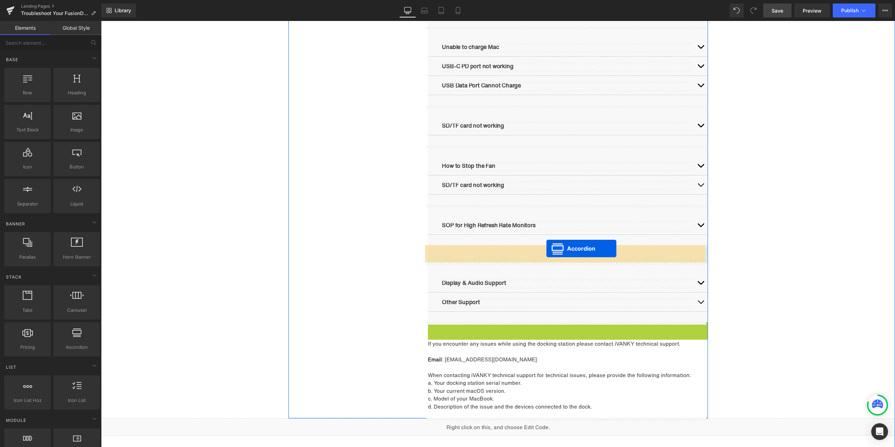
drag, startPoint x: 556, startPoint y: 327, endPoint x: 546, endPoint y: 248, distance: 78.8
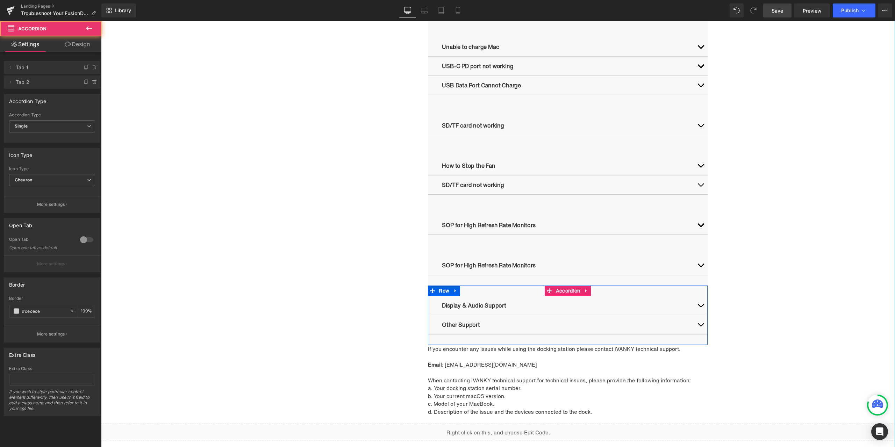
click at [496, 297] on div "Display & Audio Support Text Block" at bounding box center [568, 305] width 280 height 19
click at [456, 293] on link at bounding box center [455, 290] width 9 height 10
click at [520, 295] on div "Display & Audio Support Text Block 1. To prevent unresponsive wake-up issues, p…" at bounding box center [568, 314] width 280 height 59
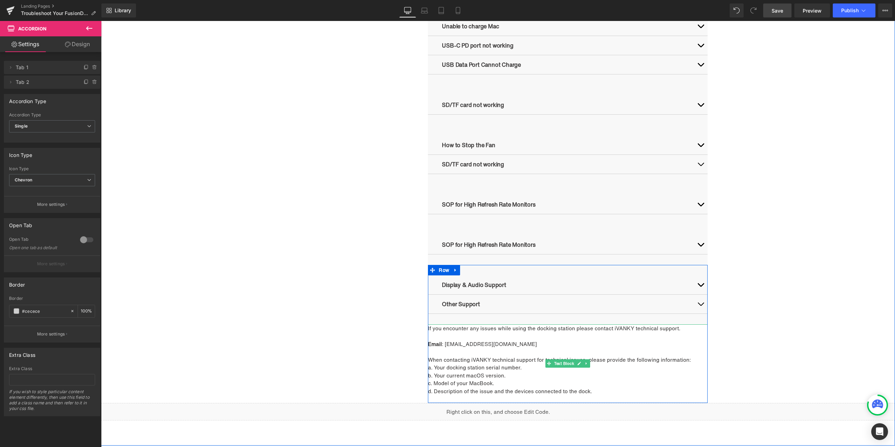
scroll to position [754, 0]
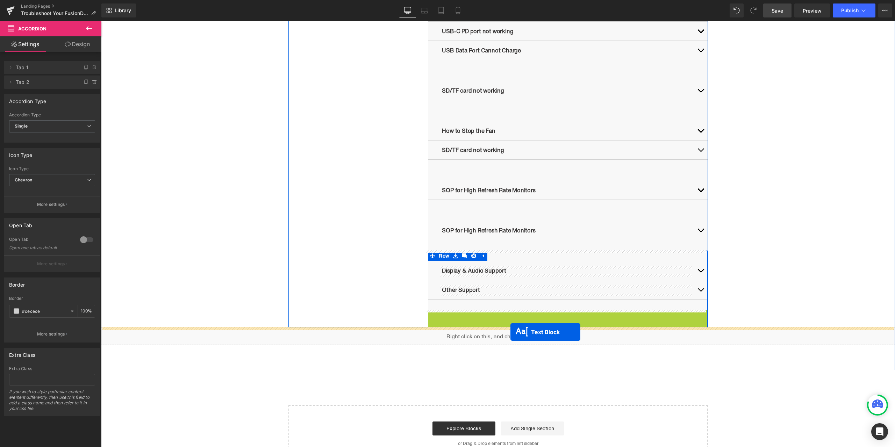
drag, startPoint x: 559, startPoint y: 348, endPoint x: 510, endPoint y: 332, distance: 51.6
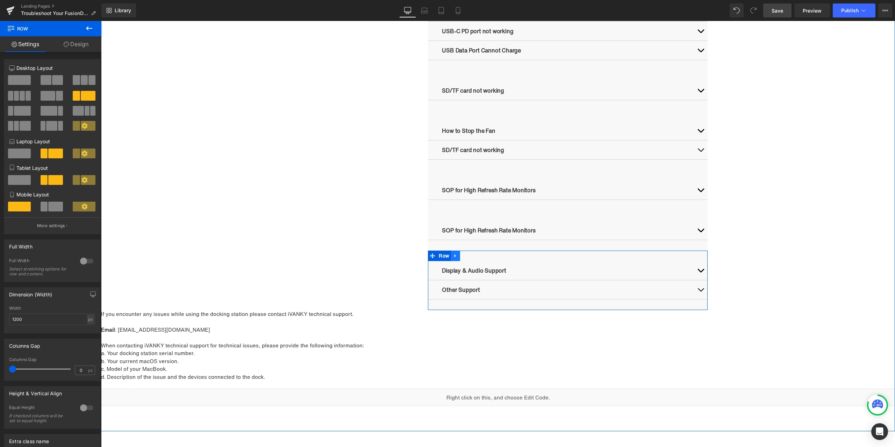
click at [454, 258] on icon at bounding box center [455, 255] width 5 height 5
click at [472, 254] on icon at bounding box center [473, 255] width 5 height 5
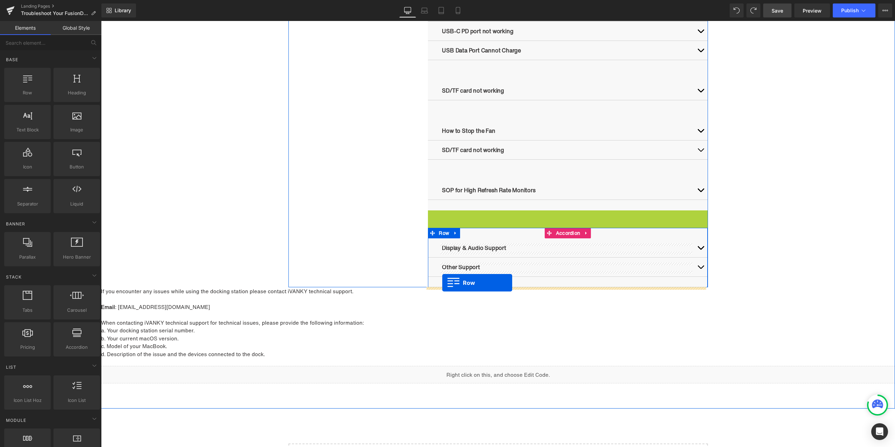
drag, startPoint x: 443, startPoint y: 218, endPoint x: 442, endPoint y: 283, distance: 64.3
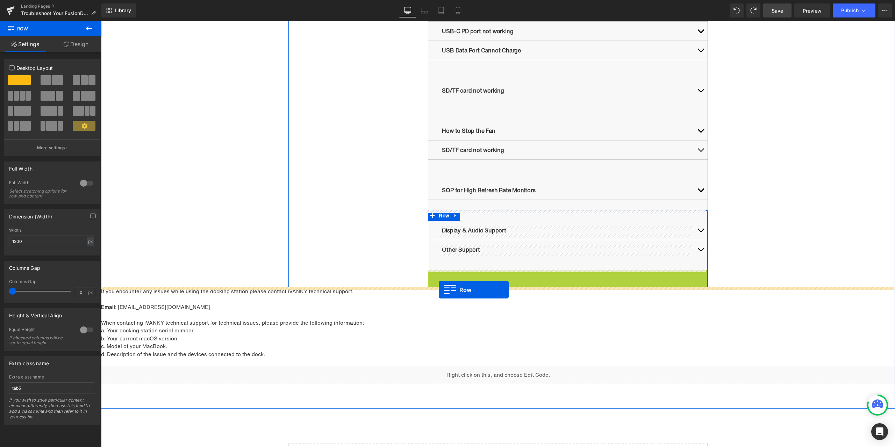
drag, startPoint x: 439, startPoint y: 277, endPoint x: 439, endPoint y: 290, distance: 12.6
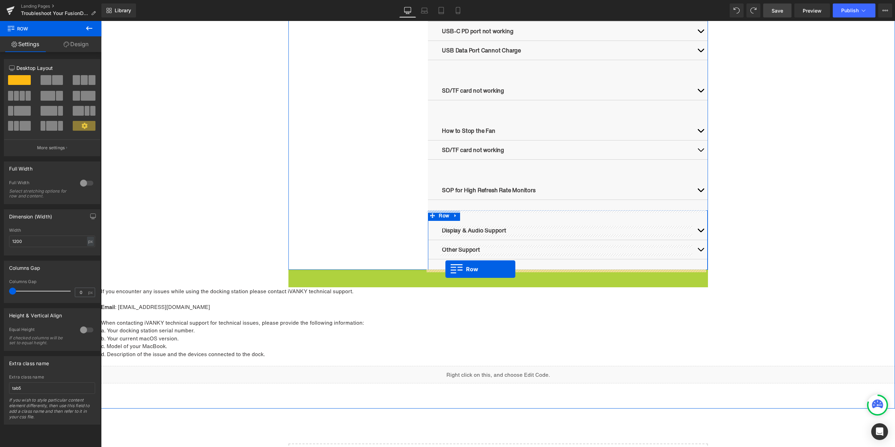
drag, startPoint x: 307, startPoint y: 275, endPoint x: 445, endPoint y: 269, distance: 138.2
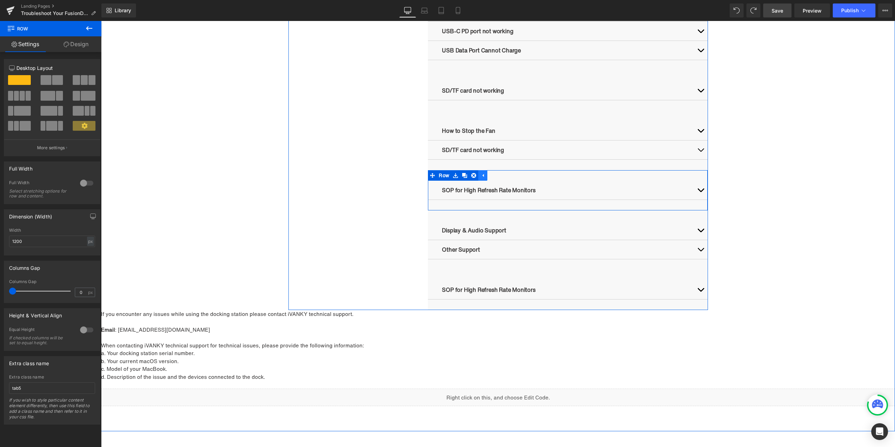
click at [483, 177] on link at bounding box center [482, 175] width 9 height 10
click at [457, 176] on link at bounding box center [455, 175] width 9 height 10
click at [463, 174] on icon at bounding box center [464, 175] width 5 height 5
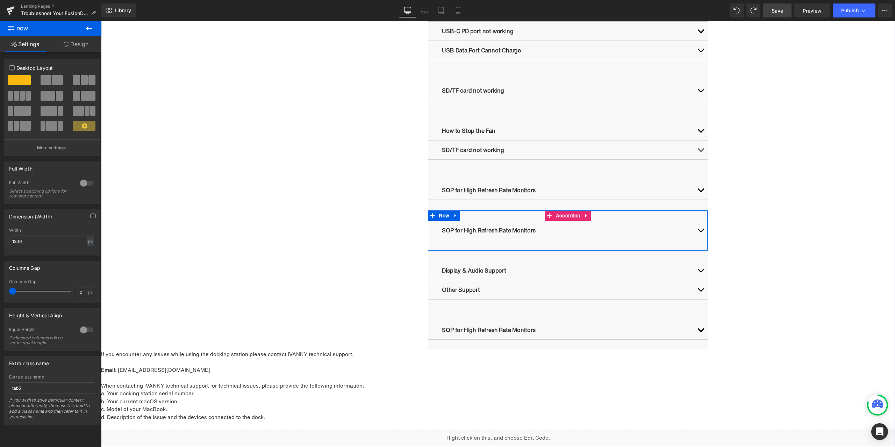
click at [581, 216] on link at bounding box center [585, 215] width 9 height 10
click at [586, 216] on link at bounding box center [590, 215] width 9 height 10
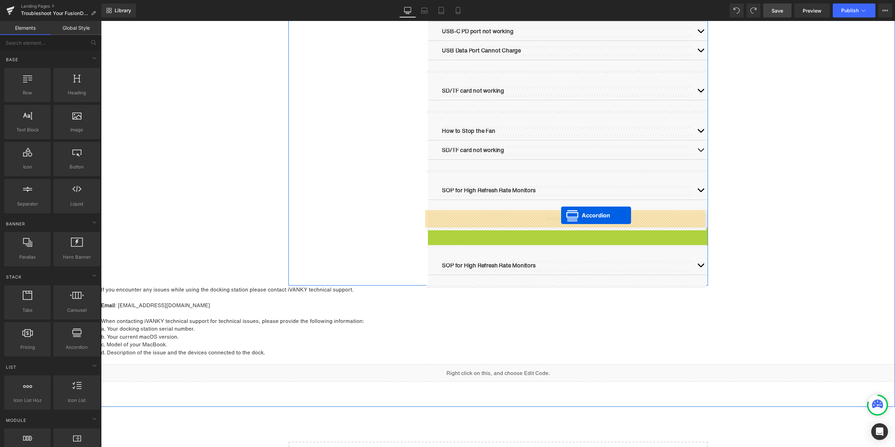
drag, startPoint x: 562, startPoint y: 233, endPoint x: 561, endPoint y: 215, distance: 17.9
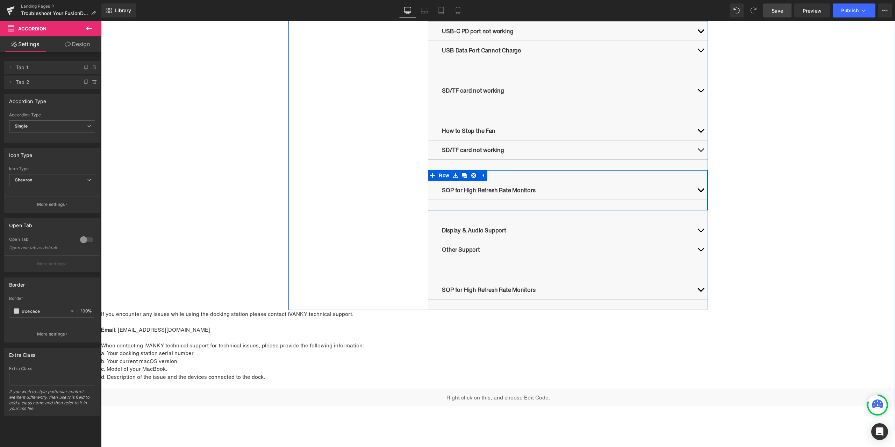
click at [481, 178] on link at bounding box center [482, 175] width 9 height 10
click at [452, 276] on icon at bounding box center [453, 275] width 4 height 4
click at [480, 274] on icon at bounding box center [482, 274] width 5 height 5
click at [454, 216] on icon at bounding box center [455, 215] width 5 height 5
click at [462, 216] on icon at bounding box center [464, 215] width 5 height 5
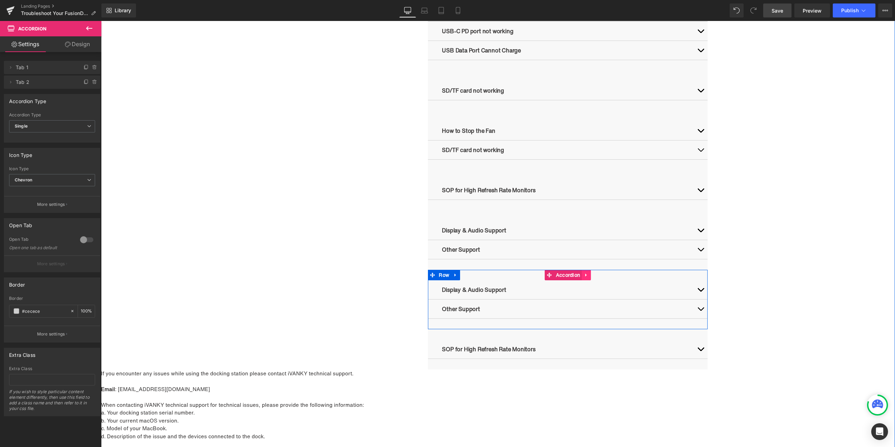
click at [585, 274] on icon at bounding box center [586, 274] width 5 height 5
click at [586, 274] on link at bounding box center [590, 275] width 9 height 10
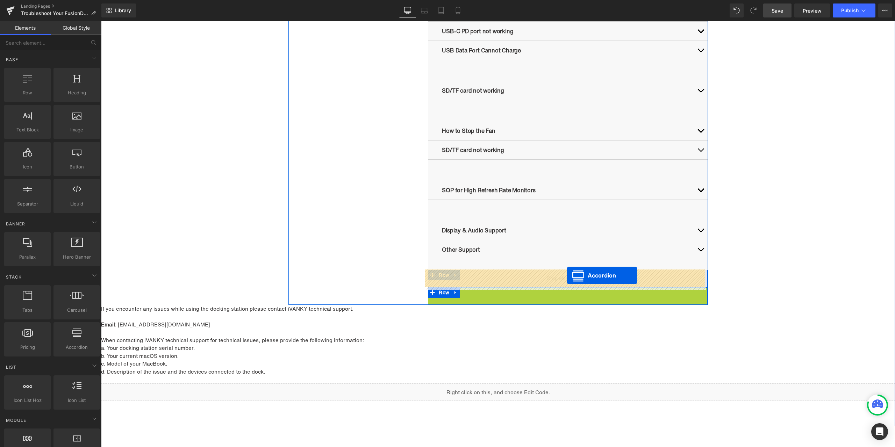
drag, startPoint x: 567, startPoint y: 293, endPoint x: 567, endPoint y: 275, distance: 17.5
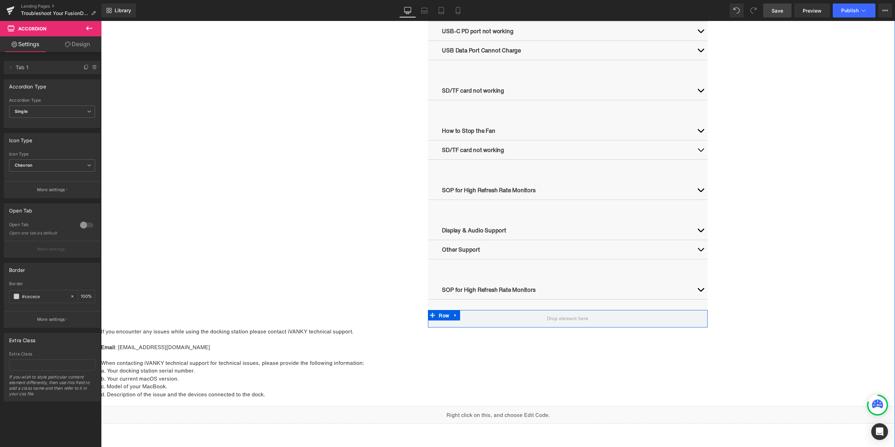
click at [440, 316] on ul "Row" at bounding box center [444, 315] width 32 height 10
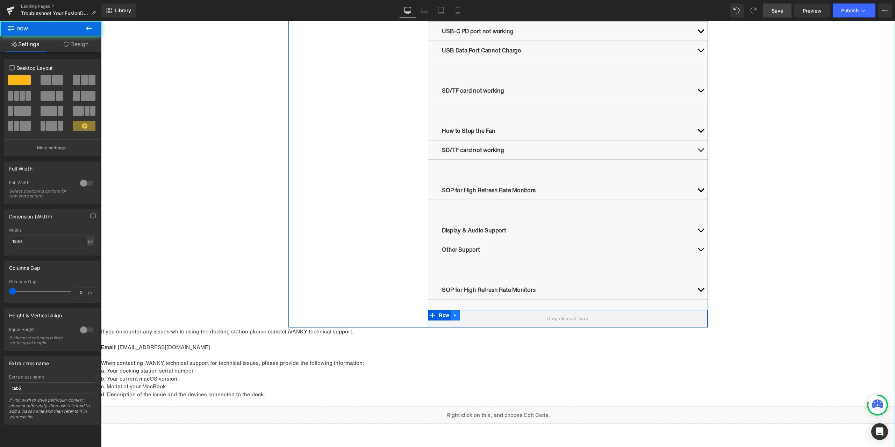
click at [454, 314] on icon at bounding box center [454, 314] width 1 height 3
click at [471, 313] on icon at bounding box center [473, 315] width 5 height 5
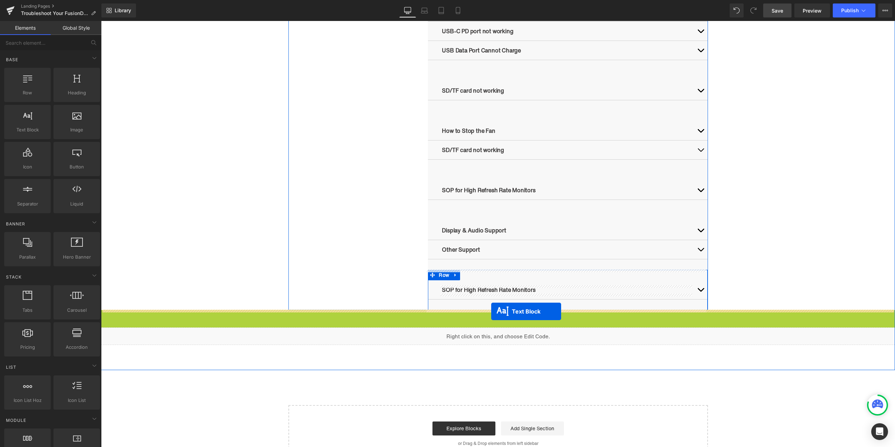
drag, startPoint x: 499, startPoint y: 350, endPoint x: 491, endPoint y: 311, distance: 39.9
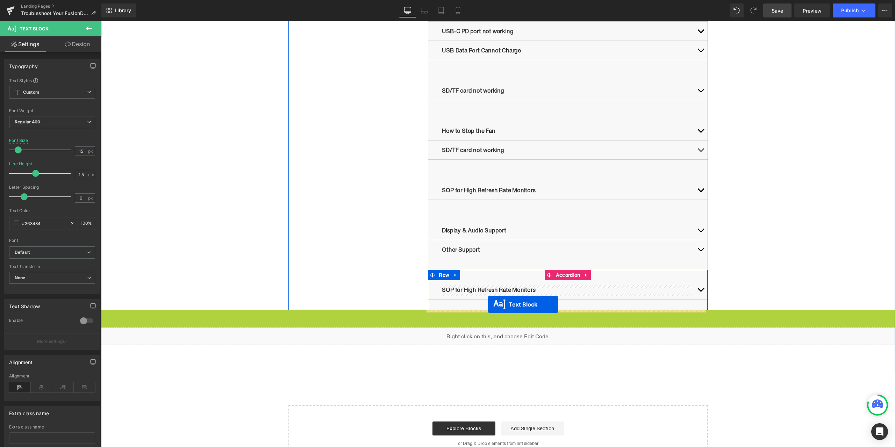
drag, startPoint x: 489, startPoint y: 349, endPoint x: 488, endPoint y: 304, distance: 45.1
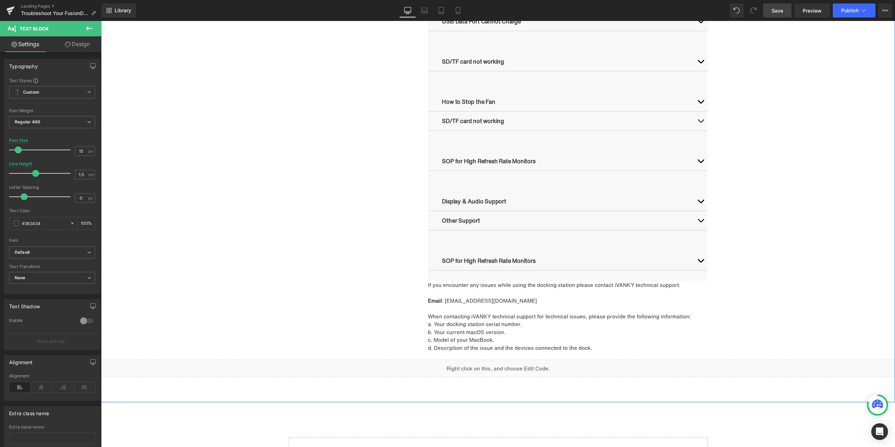
scroll to position [789, 0]
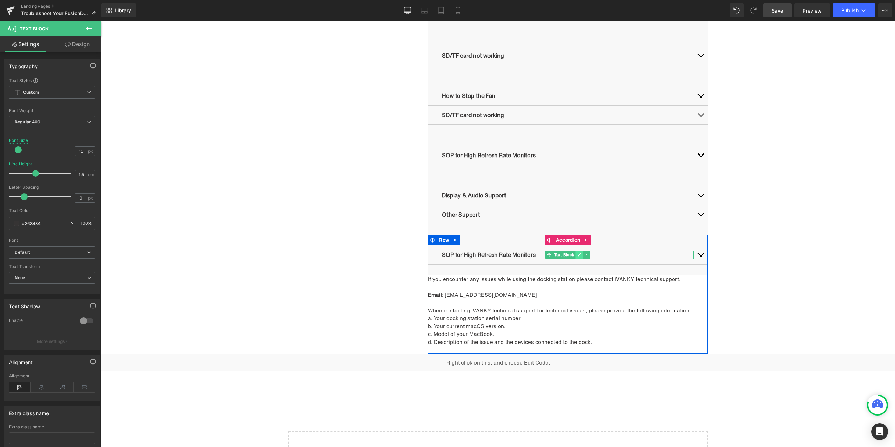
click at [577, 254] on icon at bounding box center [578, 254] width 3 height 3
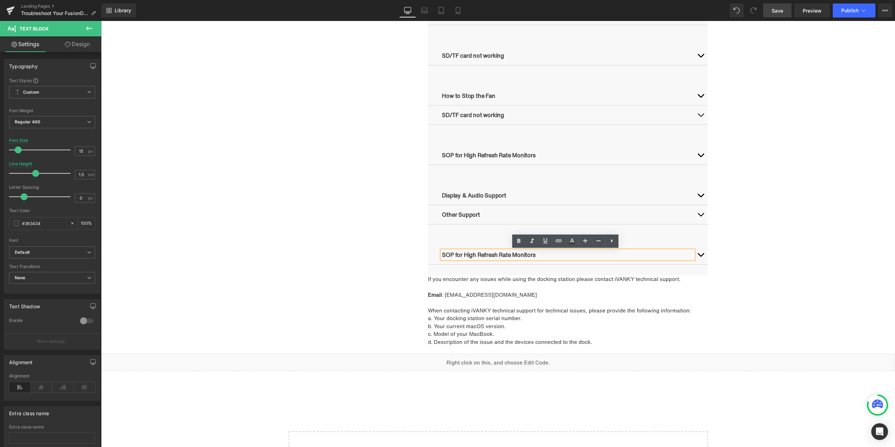
click at [570, 254] on p "SOP for High Refresh Rate Monitors" at bounding box center [568, 255] width 252 height 8
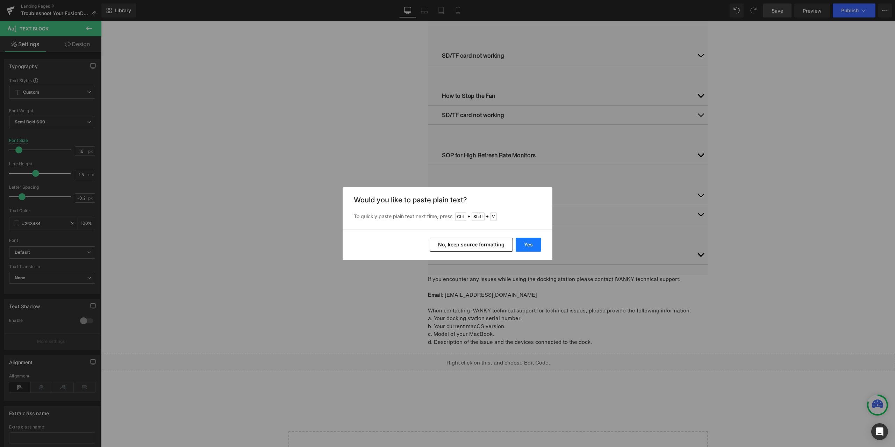
click at [526, 242] on button "Yes" at bounding box center [528, 245] width 26 height 14
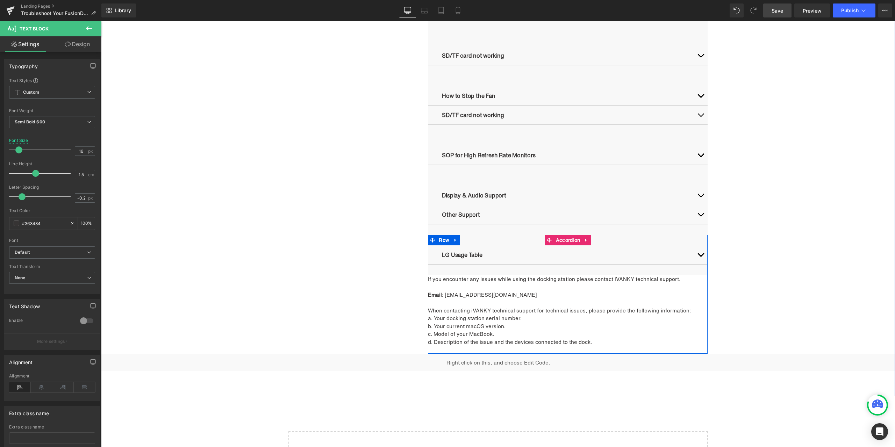
click at [696, 253] on button "button" at bounding box center [700, 254] width 14 height 19
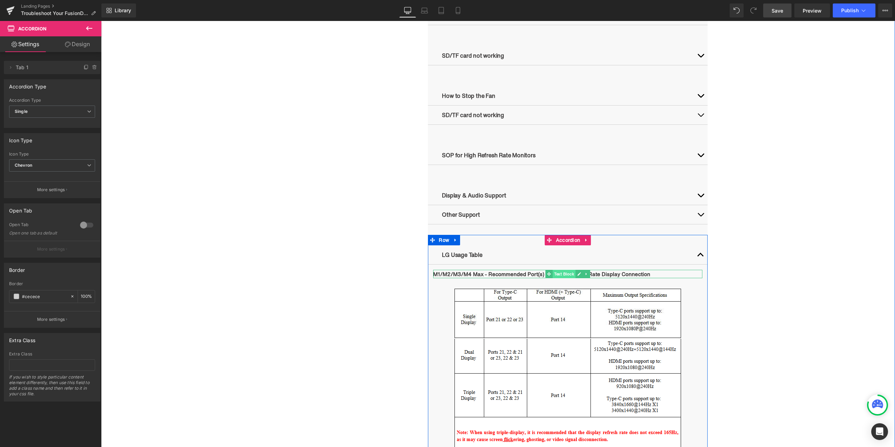
click at [562, 274] on span "Text Block" at bounding box center [563, 274] width 23 height 8
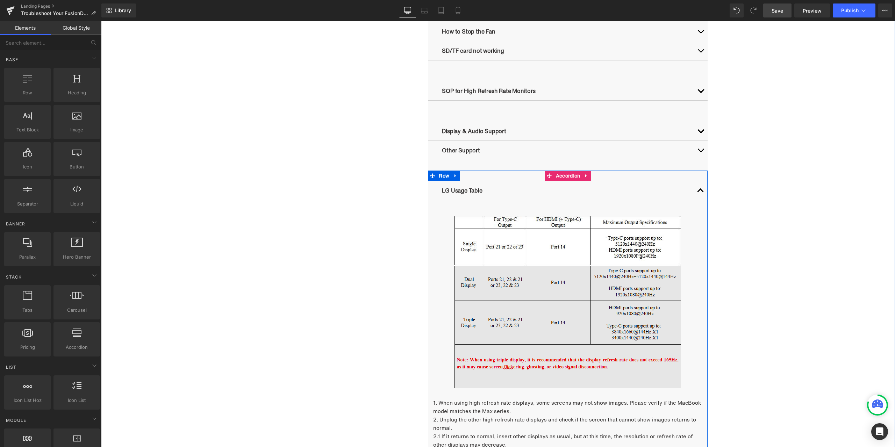
scroll to position [859, 0]
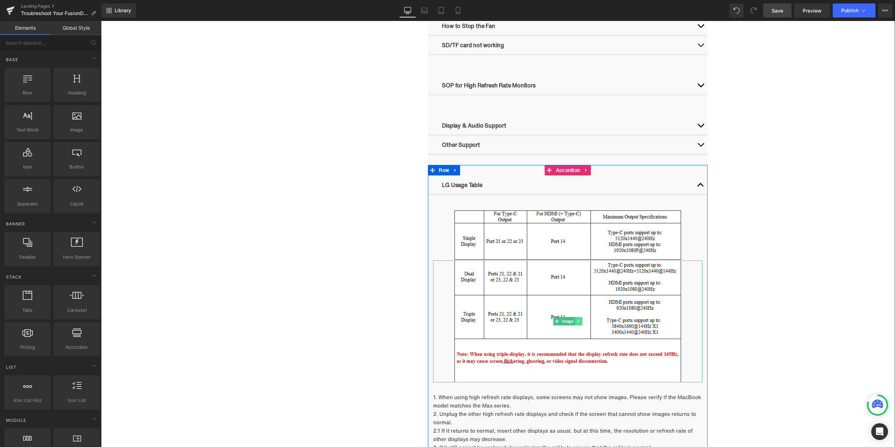
click at [577, 320] on icon at bounding box center [579, 321] width 4 height 4
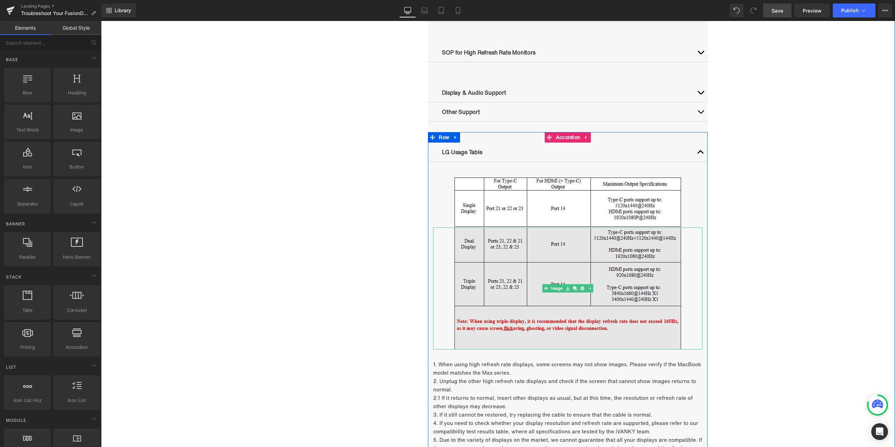
scroll to position [964, 0]
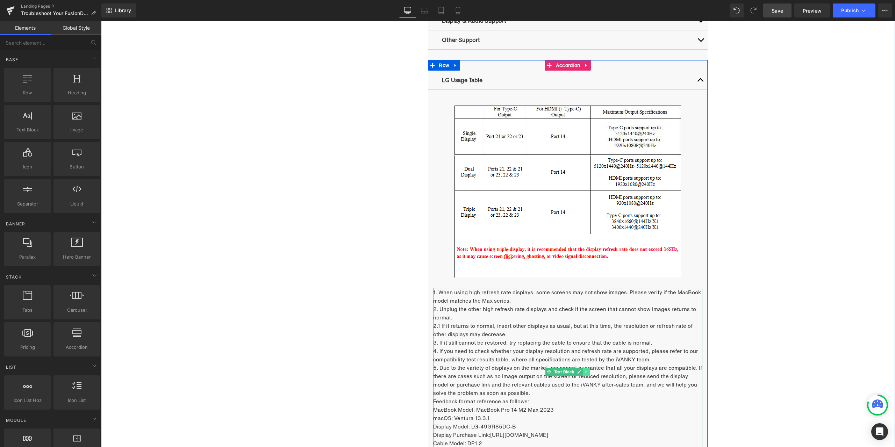
click at [584, 375] on link at bounding box center [586, 372] width 7 height 8
click at [588, 374] on icon at bounding box center [590, 372] width 4 height 4
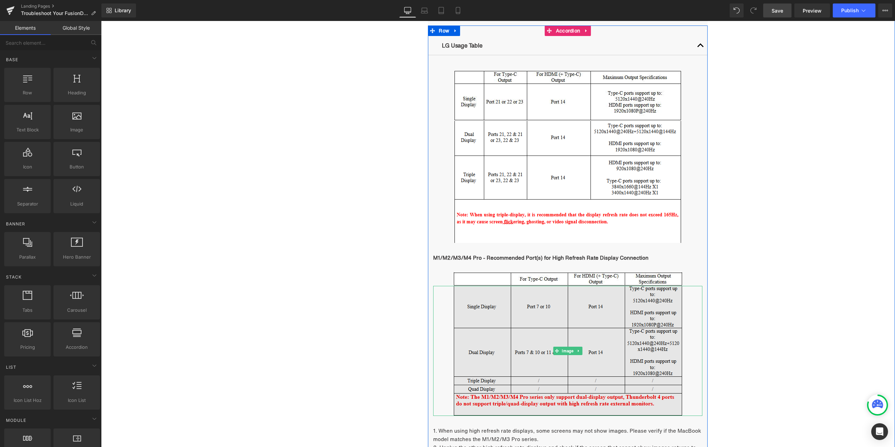
scroll to position [999, 0]
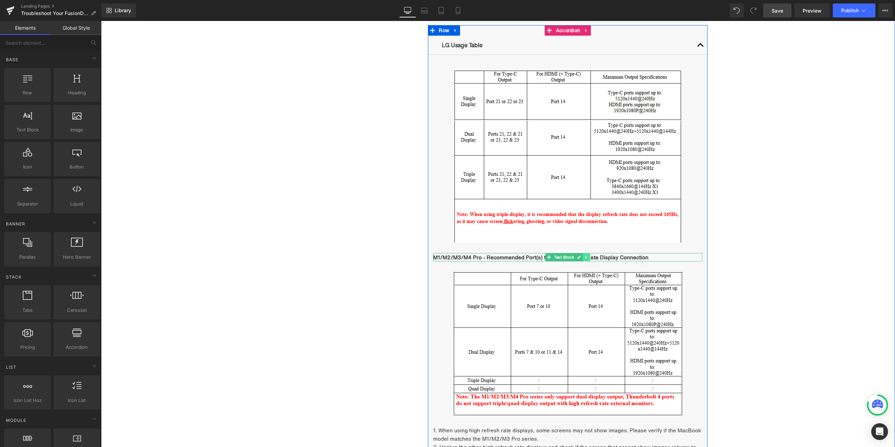
click at [587, 258] on link at bounding box center [586, 257] width 7 height 8
click at [588, 258] on icon at bounding box center [590, 257] width 4 height 4
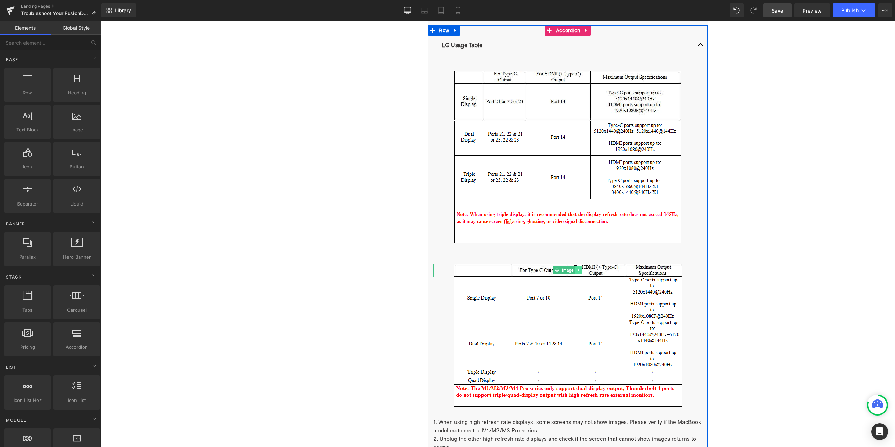
click at [577, 269] on icon at bounding box center [579, 270] width 4 height 4
click at [578, 269] on link at bounding box center [581, 270] width 7 height 8
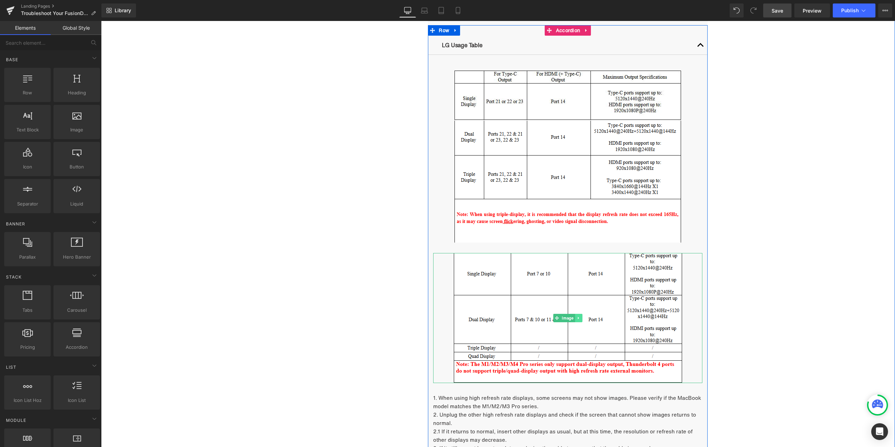
click at [578, 319] on link at bounding box center [578, 318] width 7 height 8
click at [580, 317] on icon at bounding box center [582, 318] width 4 height 4
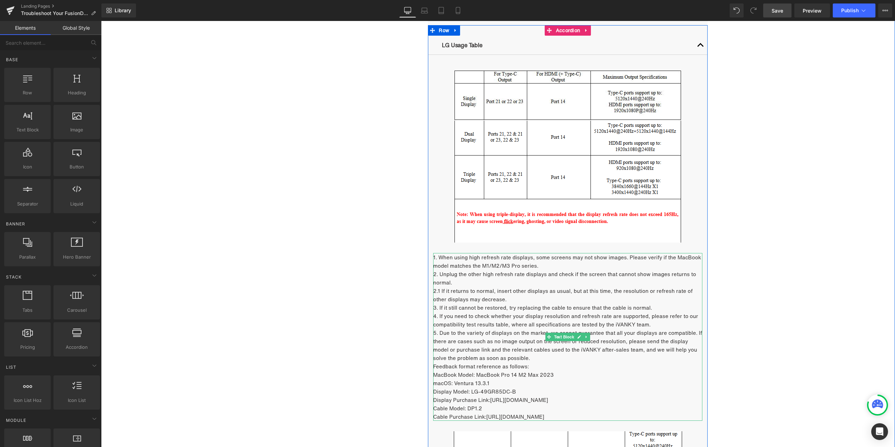
click at [584, 335] on icon at bounding box center [586, 337] width 4 height 4
click at [588, 337] on icon at bounding box center [590, 337] width 4 height 4
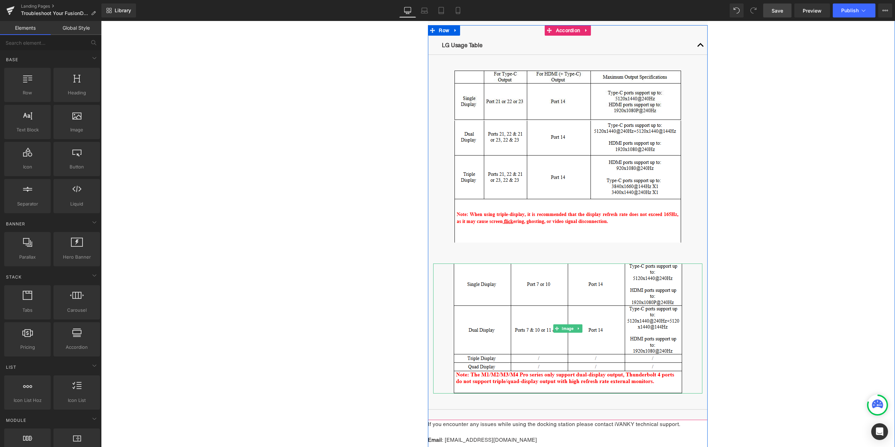
click at [579, 327] on link at bounding box center [578, 328] width 7 height 8
click at [580, 327] on icon at bounding box center [582, 328] width 4 height 4
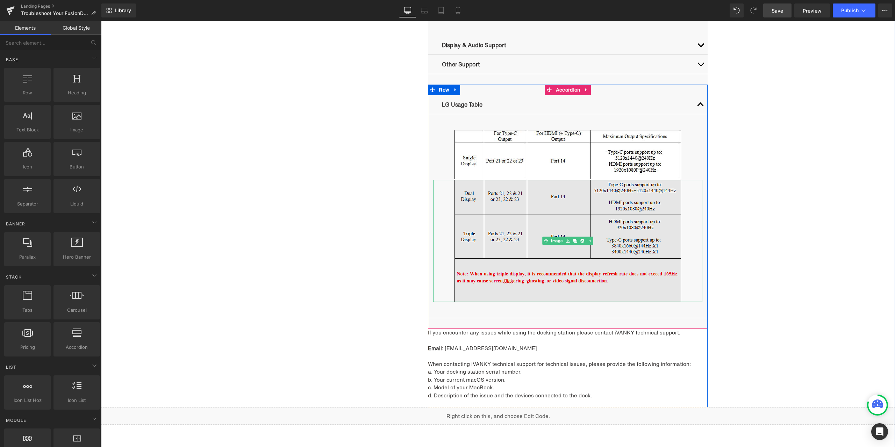
scroll to position [929, 0]
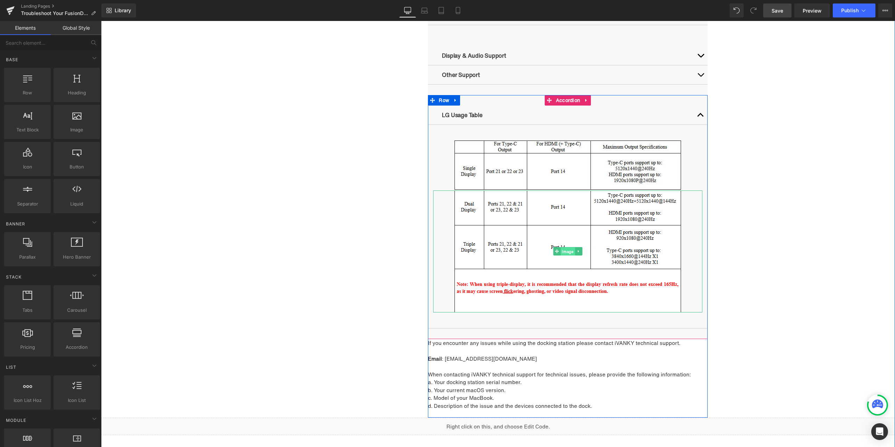
click at [560, 251] on span "Image" at bounding box center [567, 251] width 14 height 8
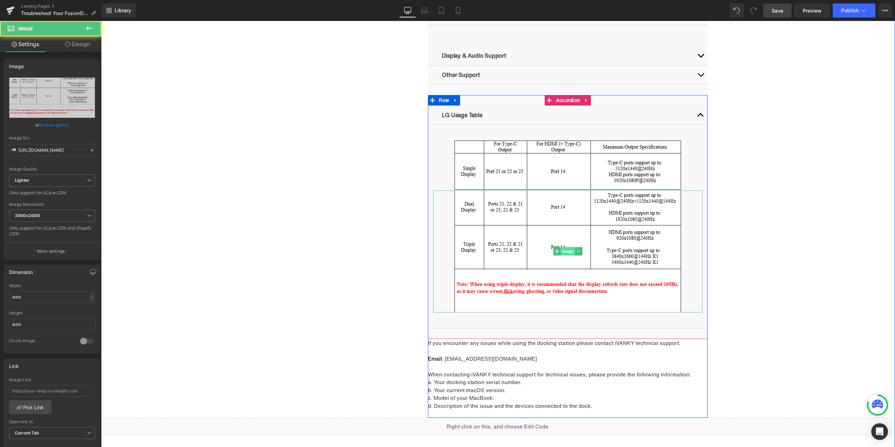
click at [565, 251] on span "Image" at bounding box center [567, 251] width 14 height 8
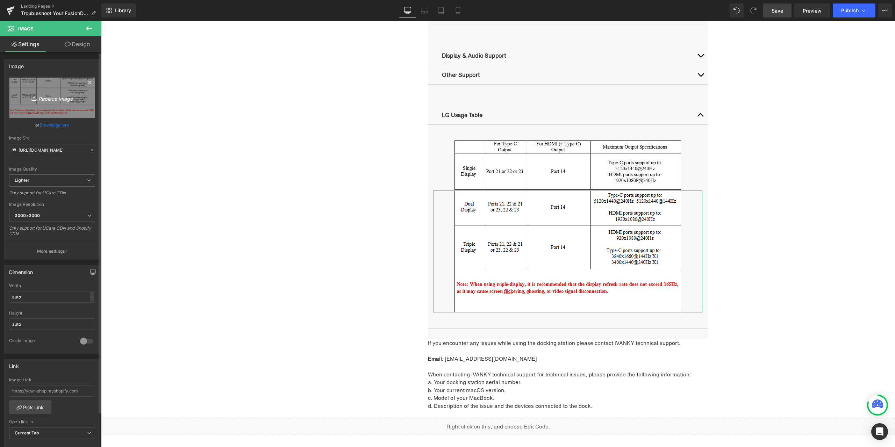
click at [63, 102] on link "Replace Image" at bounding box center [52, 98] width 86 height 40
type input "C:\fakepath\FFF.png"
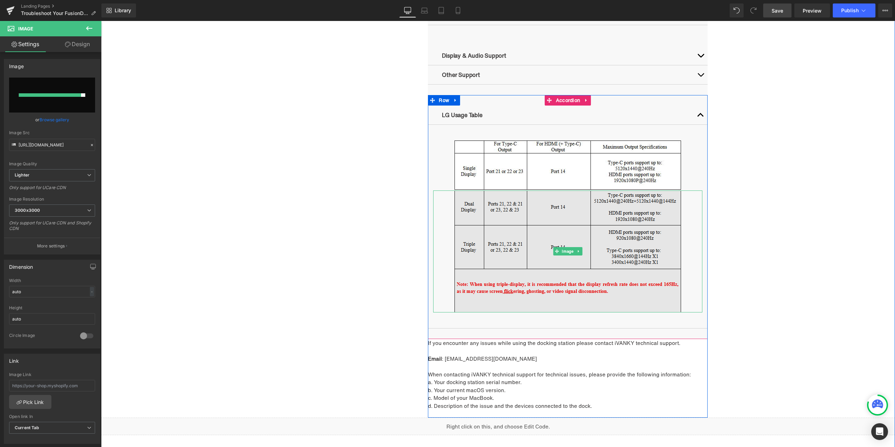
type input "https://ucarecdn.com/e756936c-cbc1-46da-a5b8-73aecbeb14c6/-/format/auto/-/previ…"
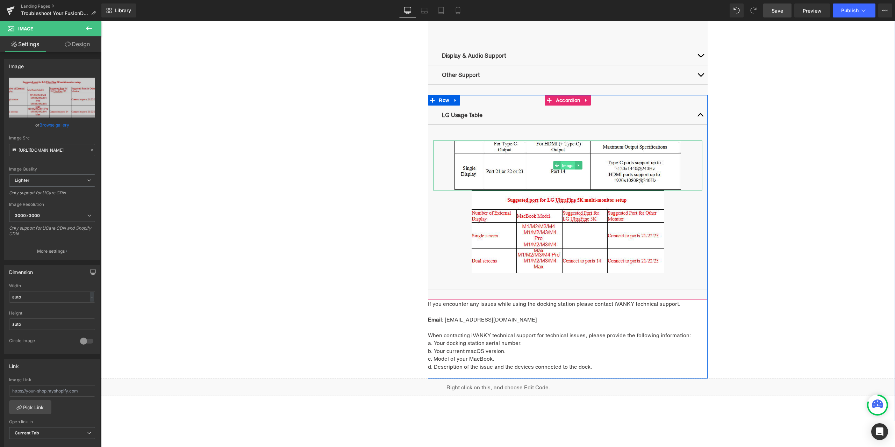
click at [566, 166] on span "Image" at bounding box center [567, 165] width 14 height 8
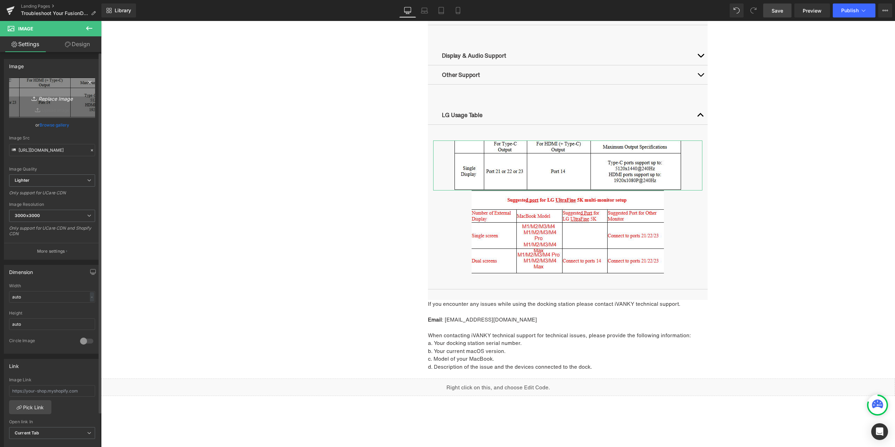
click at [48, 99] on icon "Replace Image" at bounding box center [52, 97] width 56 height 9
type input "C:\fakepath\FFF.png"
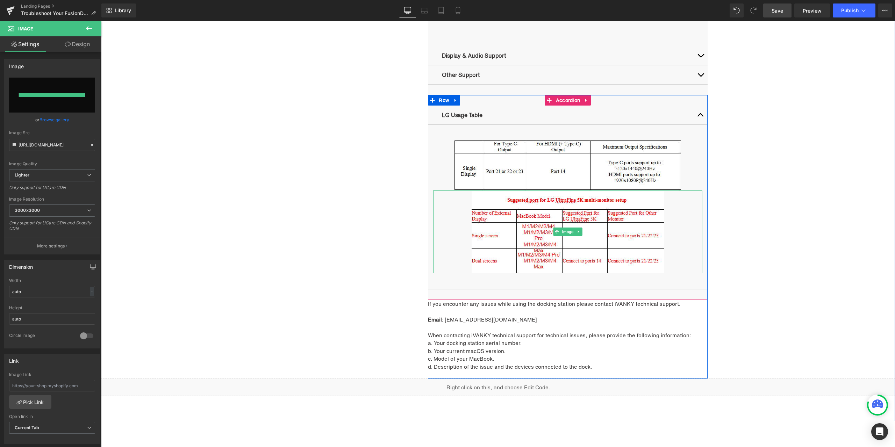
type input "https://ucarecdn.com/f4cab09d-85f1-4619-9424-3748019efd8b/-/format/auto/-/previ…"
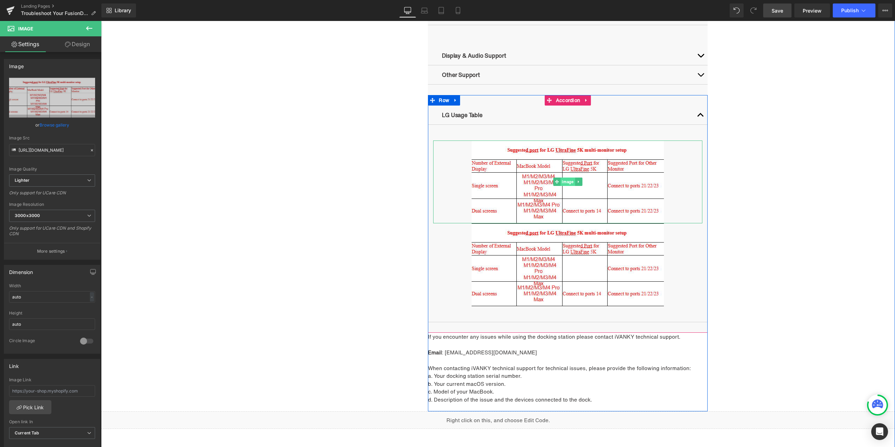
click at [562, 180] on span "Image" at bounding box center [567, 182] width 14 height 8
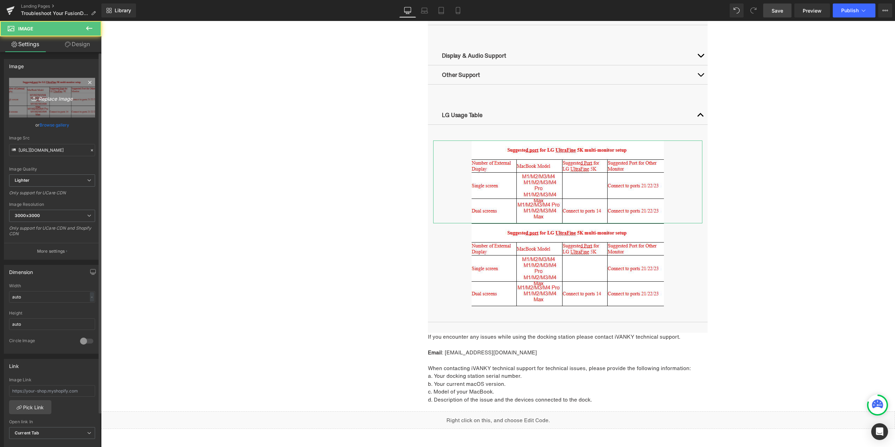
click at [50, 97] on icon "Replace Image" at bounding box center [52, 97] width 56 height 9
click at [65, 89] on link "Replace Image" at bounding box center [52, 98] width 86 height 40
type input "C:\fakepath\FFF.png"
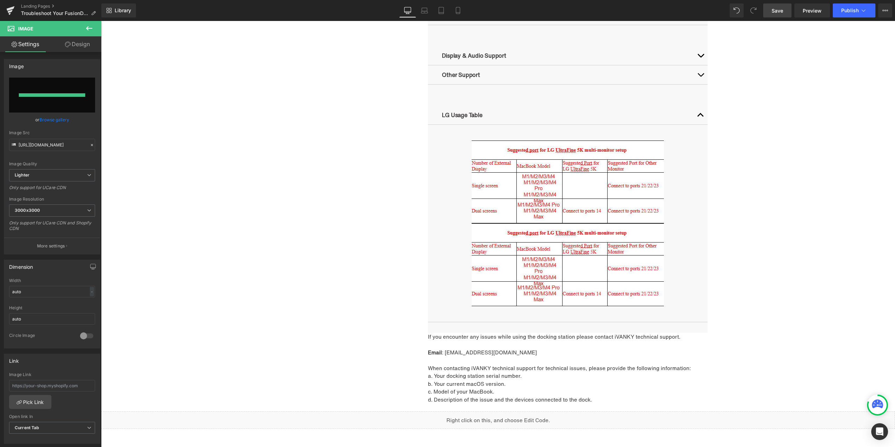
type input "https://ucarecdn.com/78d9b5c4-89d6-4902-958b-b8c7694eeed4/-/format/auto/-/previ…"
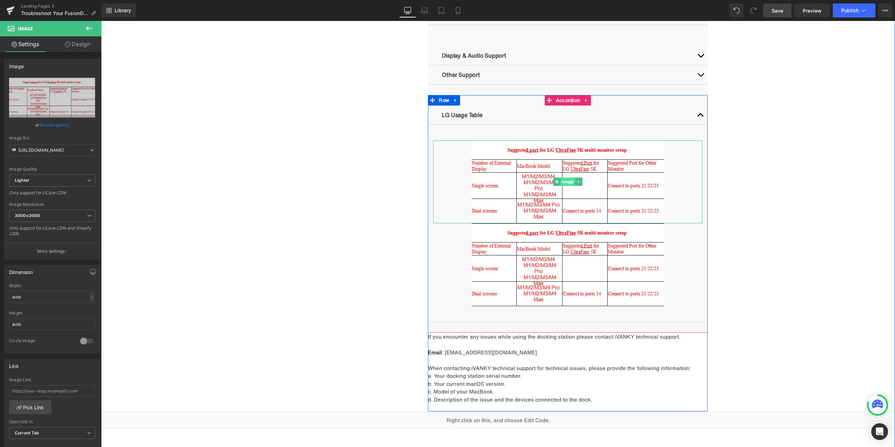
click at [563, 182] on span "Image" at bounding box center [567, 182] width 14 height 8
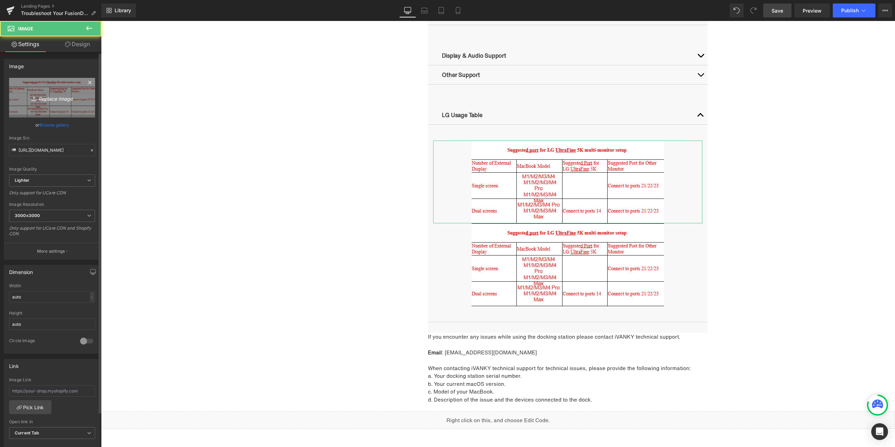
click at [67, 92] on link "Replace Image" at bounding box center [52, 98] width 86 height 40
type input "C:\fakepath\FFF.png"
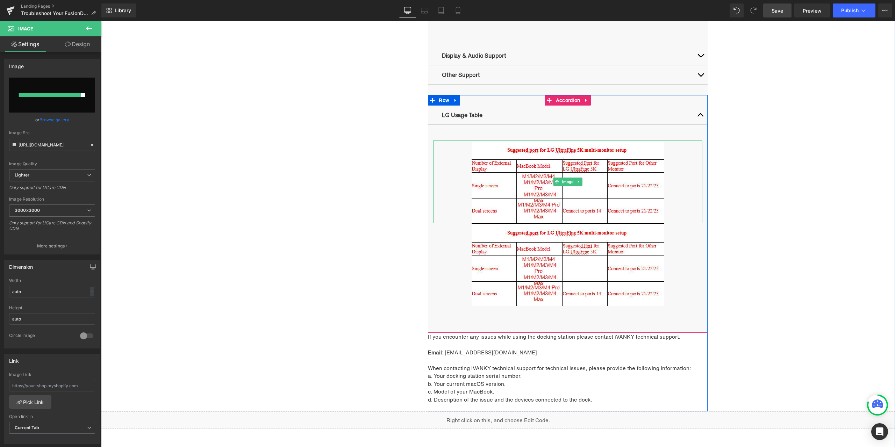
type input "https://ucarecdn.com/bfb922a9-9eed-44bf-a860-d4e95c828b0d/-/format/auto/-/previ…"
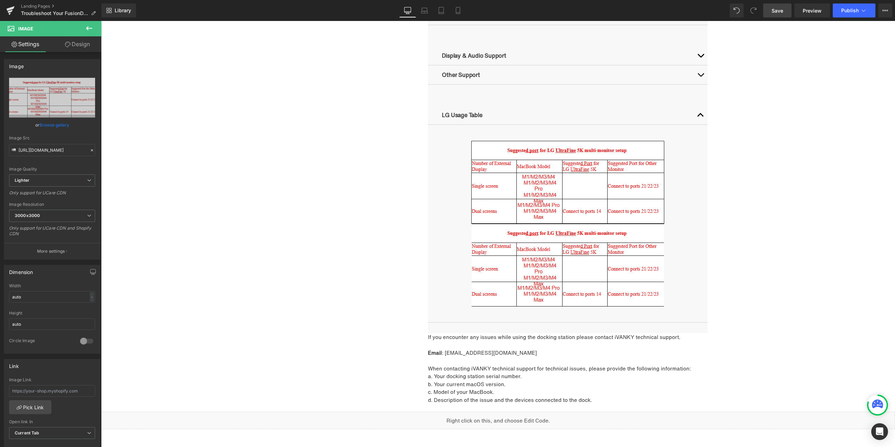
drag, startPoint x: 774, startPoint y: 14, endPoint x: 751, endPoint y: 337, distance: 324.3
click at [774, 14] on span "Save" at bounding box center [777, 10] width 12 height 7
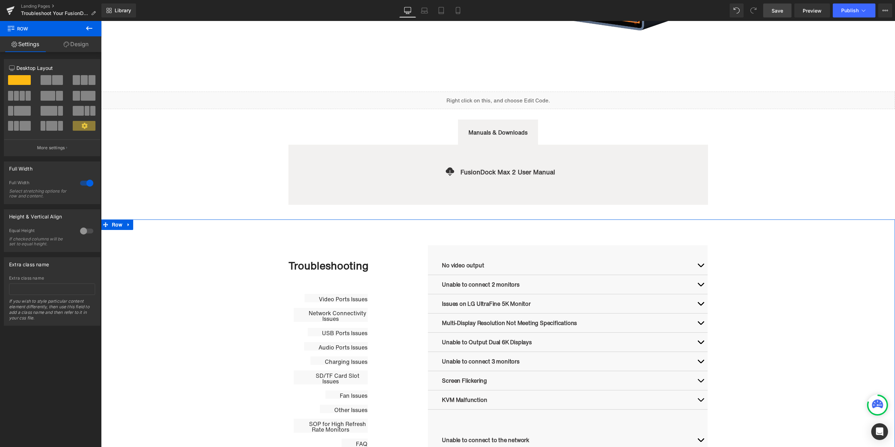
scroll to position [160, 0]
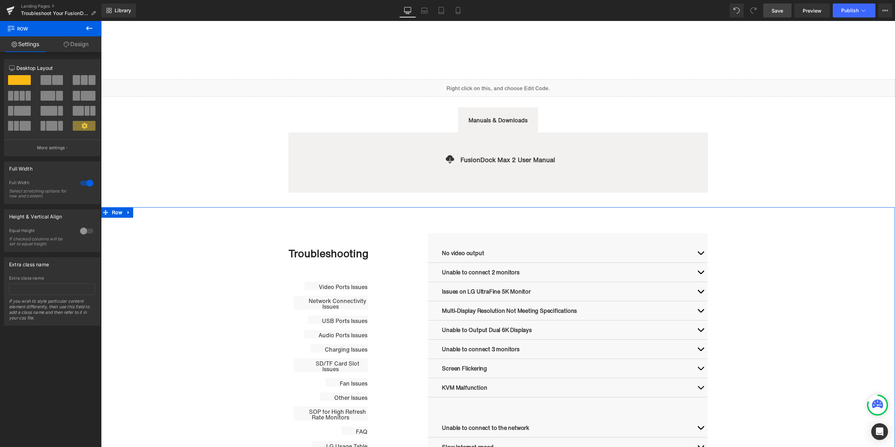
click at [695, 251] on button "button" at bounding box center [700, 253] width 14 height 19
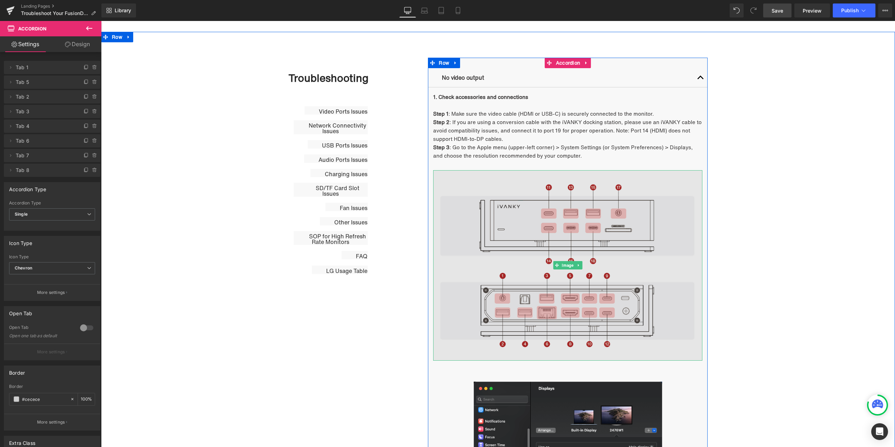
scroll to position [335, 0]
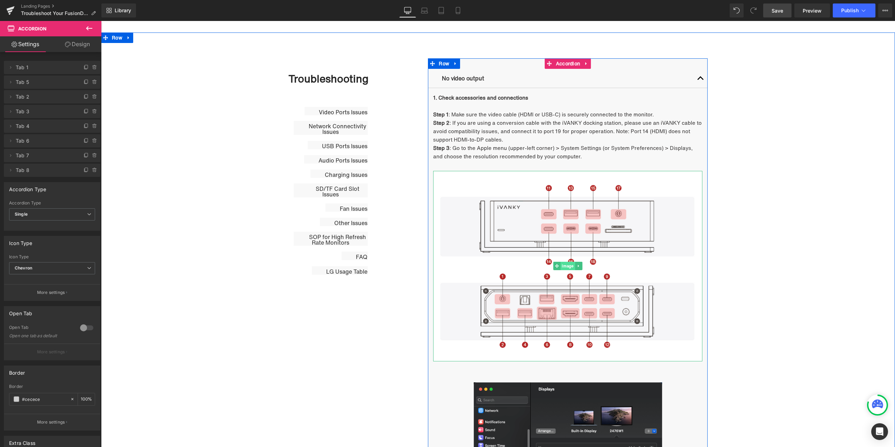
click at [561, 268] on span "Image" at bounding box center [567, 266] width 14 height 8
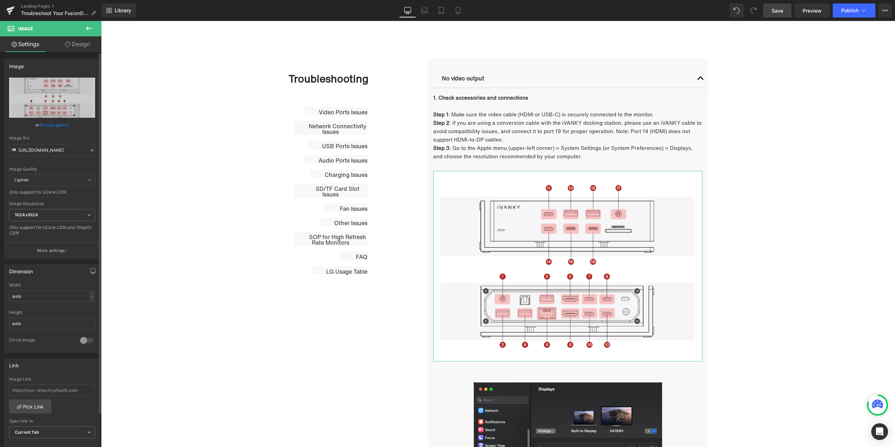
click at [89, 151] on icon at bounding box center [91, 150] width 5 height 5
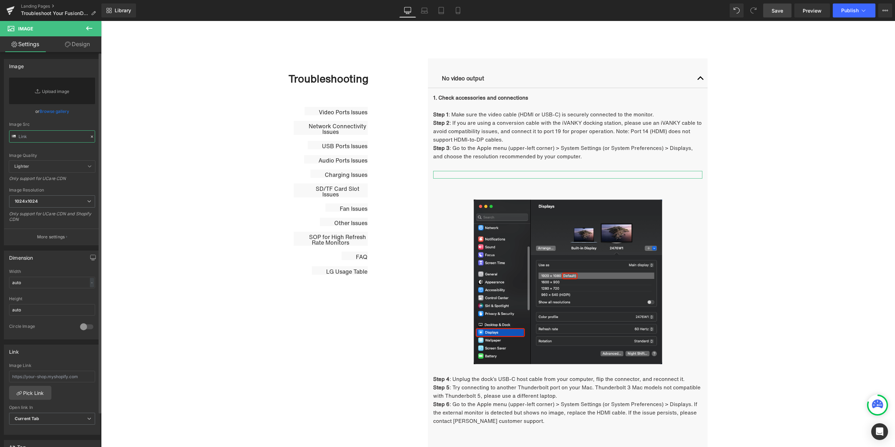
click at [66, 139] on input "text" at bounding box center [52, 136] width 86 height 12
paste input "https://cdn.shopify.com/s/files/1/0576/6833/7827/files/683ec434a1c9786ae650ca07…"
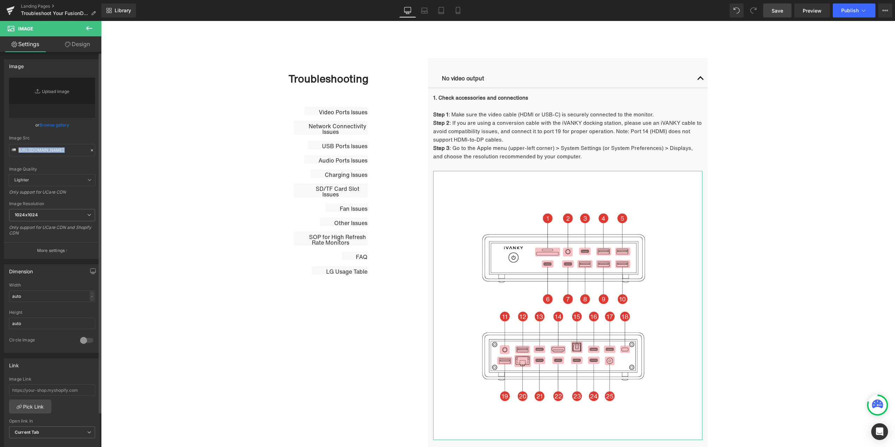
click at [85, 128] on div "https://cdn.shopify.com/s/files/1/0576/6833/7827/files/683ec434a1c9786ae650ca07…" at bounding box center [52, 168] width 96 height 181
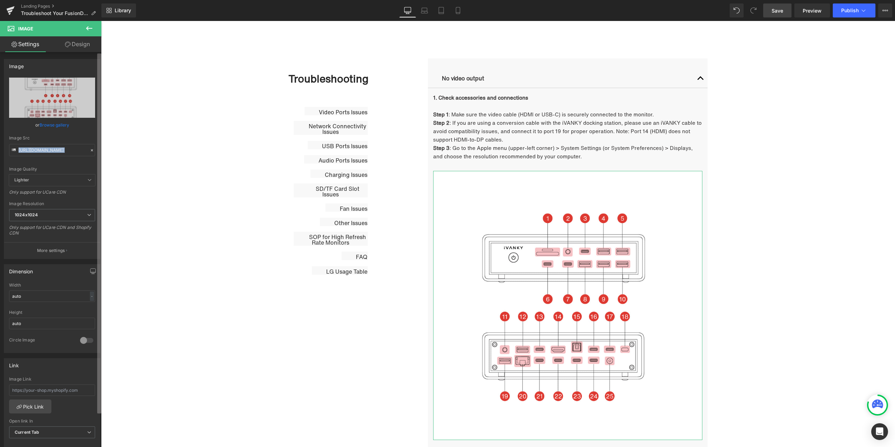
type input "https://cdn.shopify.com/s/files/1/0576/6833/7827/files/683ec434a1c9786ae650ca07…"
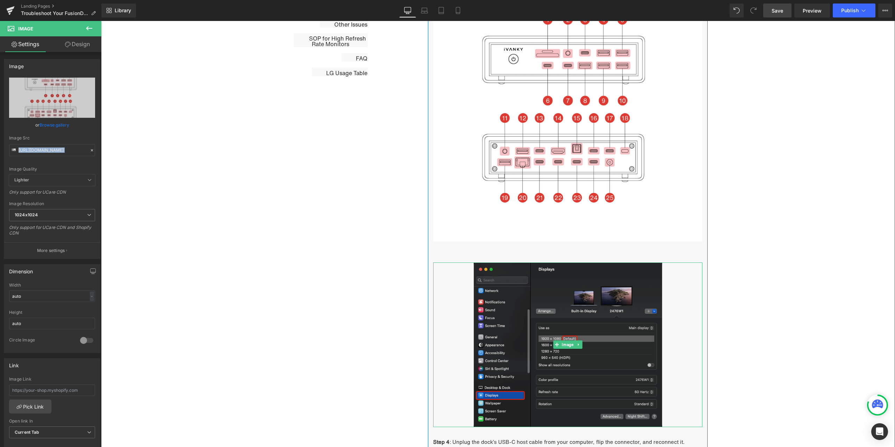
scroll to position [544, 0]
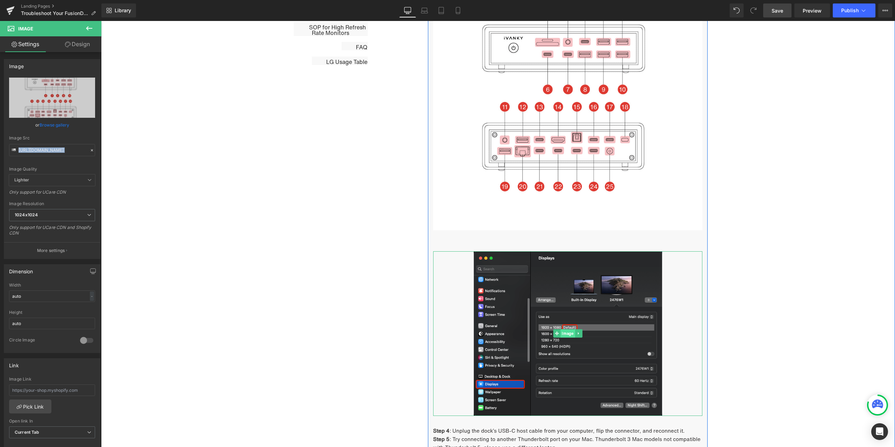
drag, startPoint x: 566, startPoint y: 335, endPoint x: 561, endPoint y: 335, distance: 4.9
click at [566, 335] on span "Image" at bounding box center [567, 333] width 14 height 8
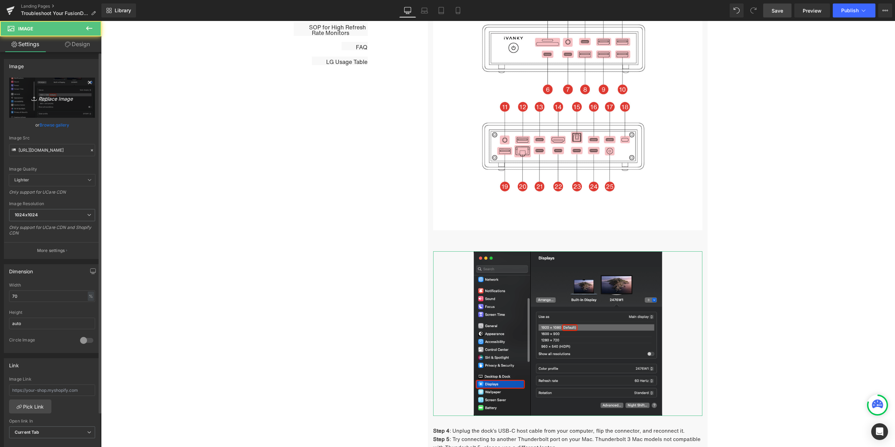
click at [41, 94] on icon "Replace Image" at bounding box center [52, 97] width 56 height 9
type input "C:\fakepath\1.1 - 1 - Step 3.jpg"
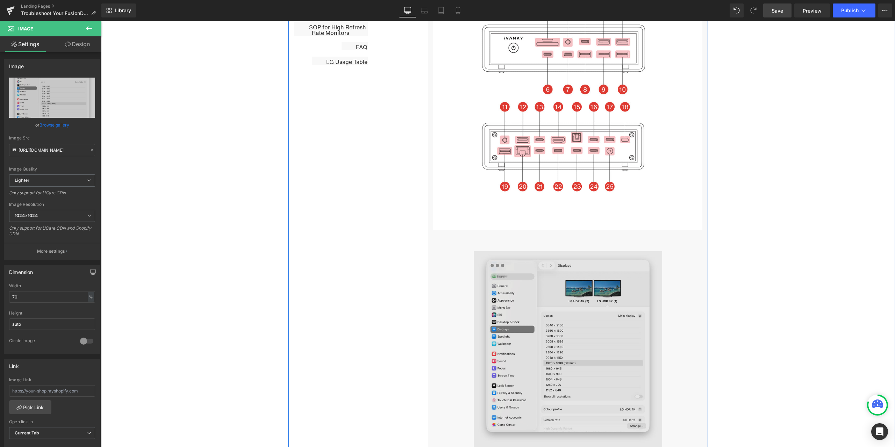
type input "https://ucarecdn.com/b9c5b1ee-dd32-4317-83f8-0fdb115c9527/-/format/auto/-/previ…"
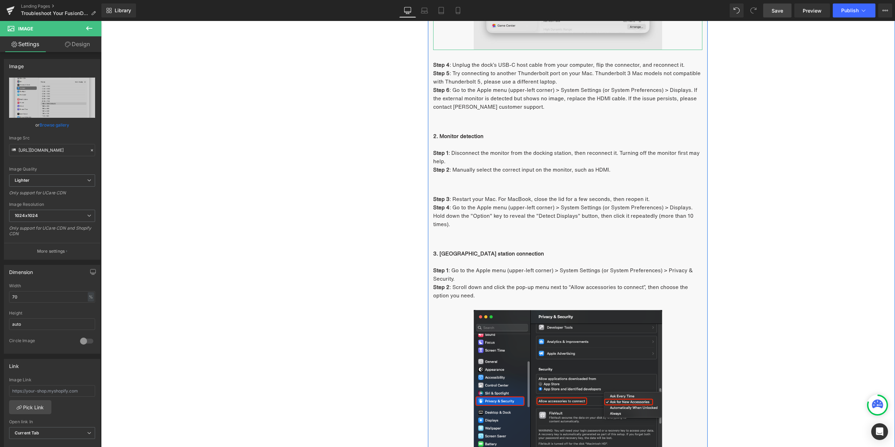
scroll to position [1034, 0]
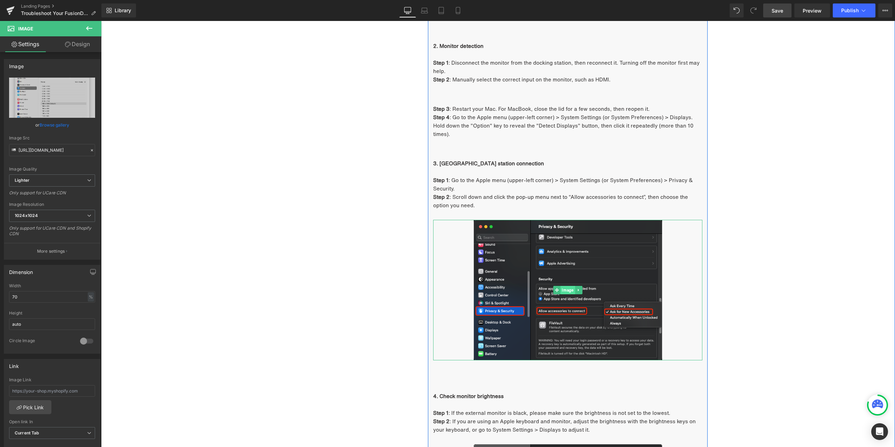
click at [564, 292] on span "Image" at bounding box center [567, 290] width 14 height 8
click at [70, 102] on link "Replace Image" at bounding box center [52, 98] width 86 height 40
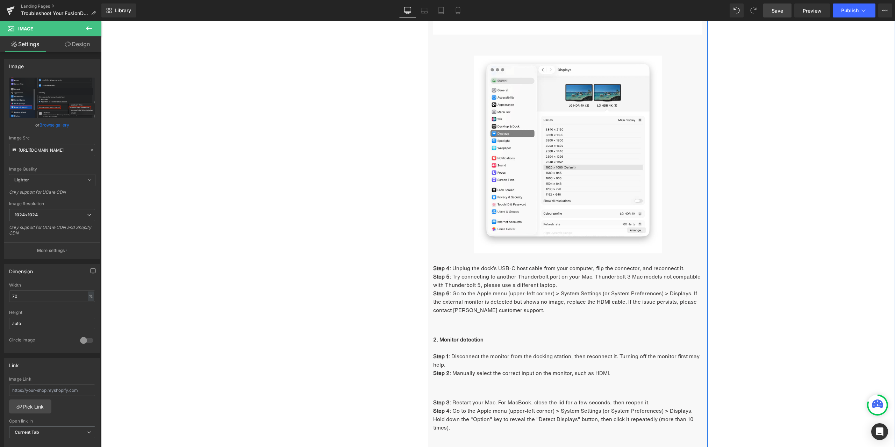
scroll to position [754, 0]
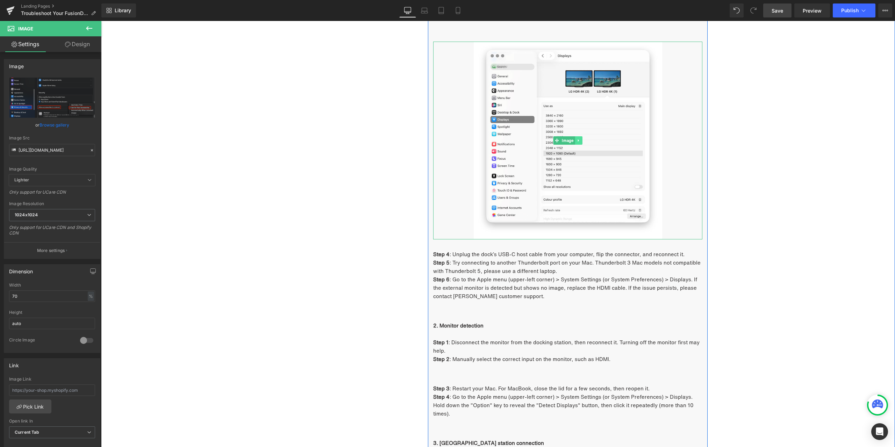
click at [578, 138] on icon at bounding box center [579, 140] width 4 height 4
click at [574, 143] on link at bounding box center [574, 140] width 7 height 8
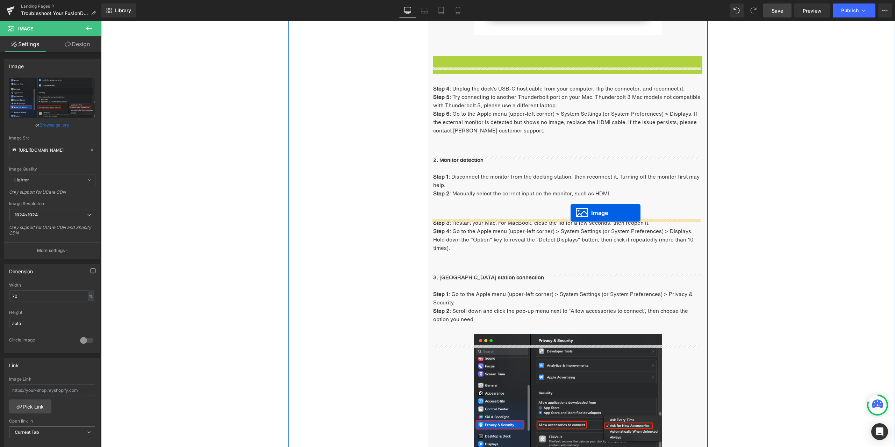
scroll to position [964, 0]
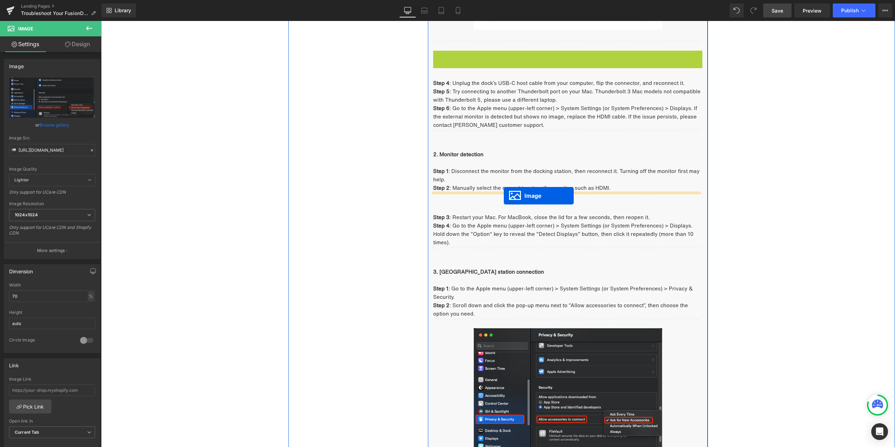
drag, startPoint x: 563, startPoint y: 220, endPoint x: 504, endPoint y: 196, distance: 64.1
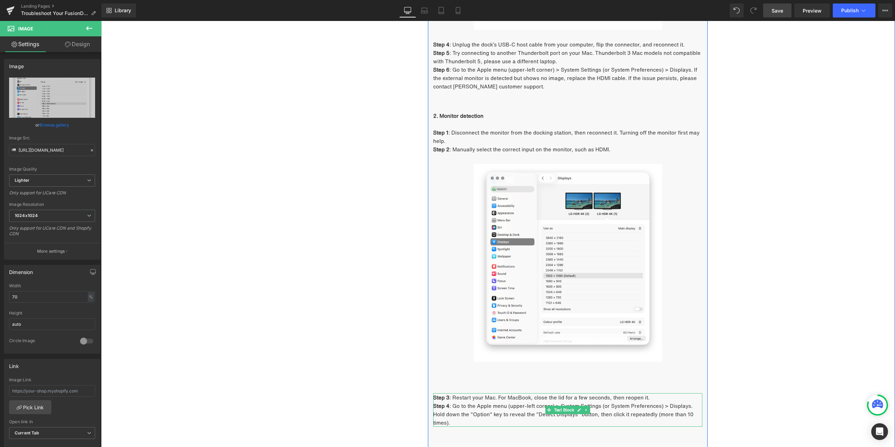
drag, startPoint x: 559, startPoint y: 410, endPoint x: 349, endPoint y: 293, distance: 239.6
click at [559, 410] on span "Text Block" at bounding box center [563, 410] width 23 height 8
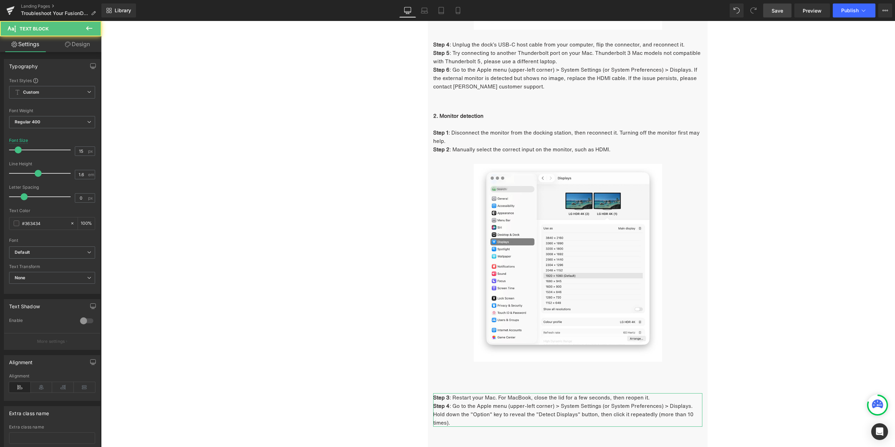
click at [80, 47] on link "Design" at bounding box center [77, 44] width 51 height 16
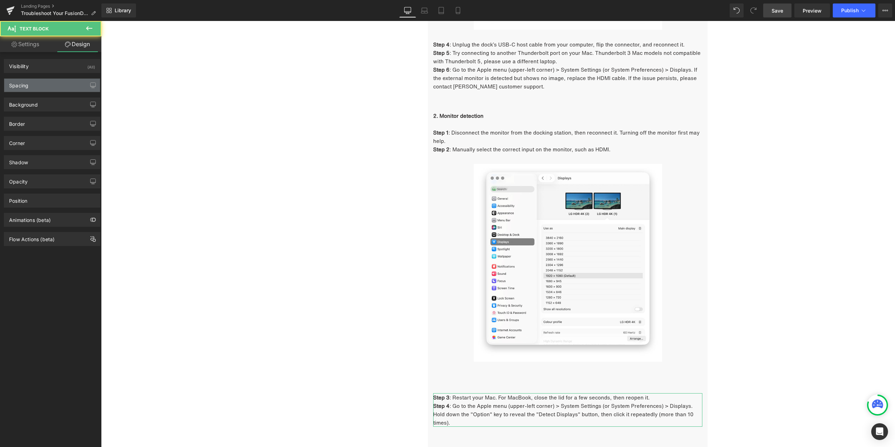
type input "60"
type input "0"
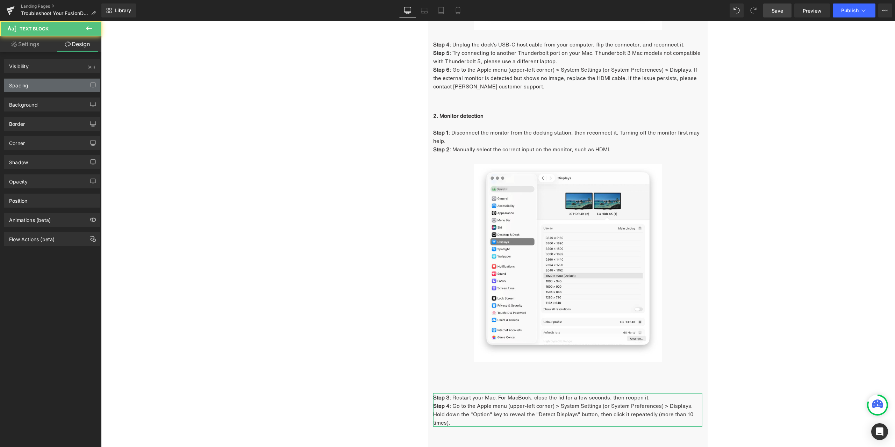
type input "0"
click at [37, 83] on div "Spacing" at bounding box center [52, 85] width 96 height 13
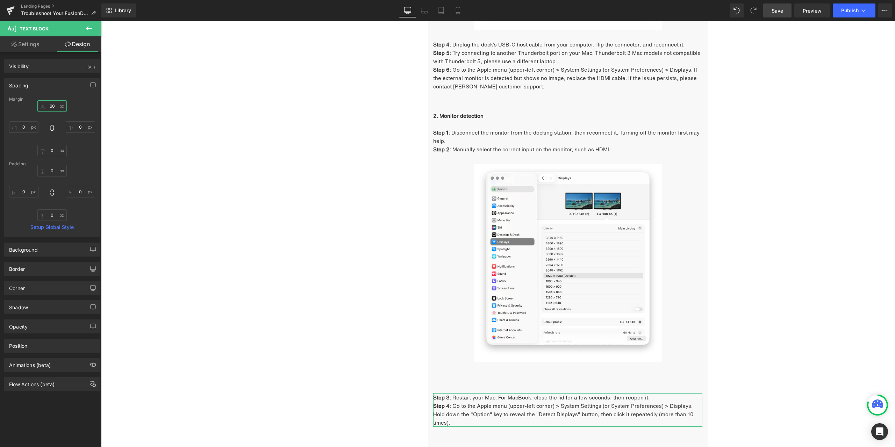
click at [52, 103] on input "60" at bounding box center [51, 106] width 29 height 12
click at [51, 106] on input "60" at bounding box center [51, 106] width 29 height 12
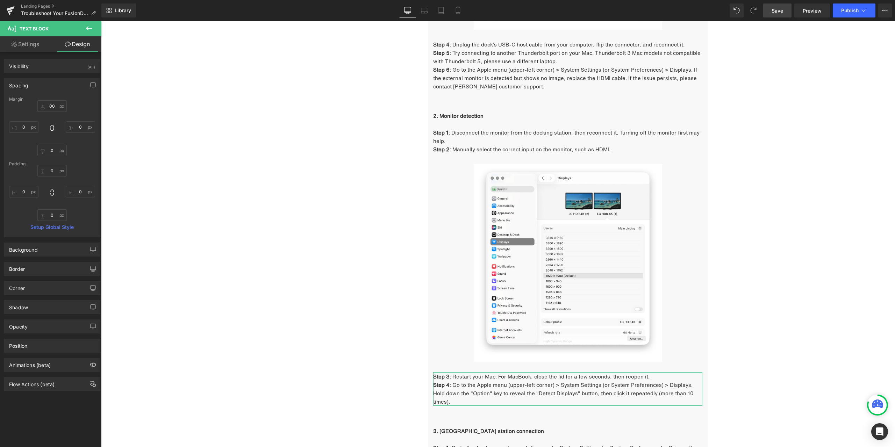
click at [64, 89] on div "Spacing" at bounding box center [52, 85] width 96 height 13
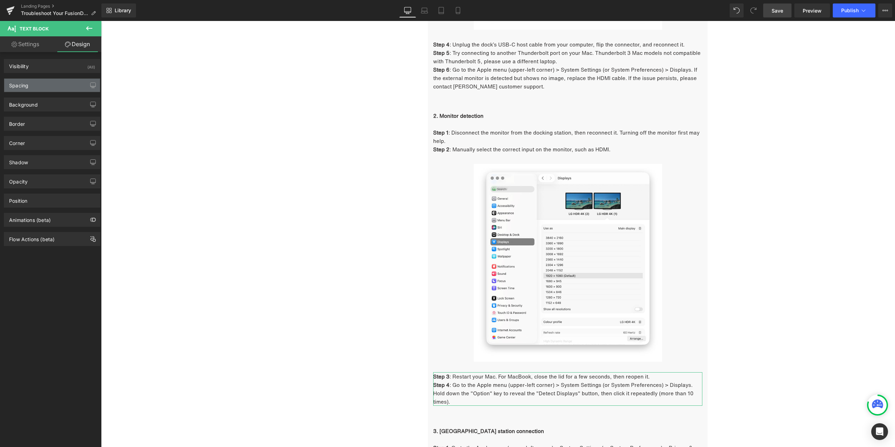
click at [64, 89] on div "Spacing" at bounding box center [52, 85] width 96 height 13
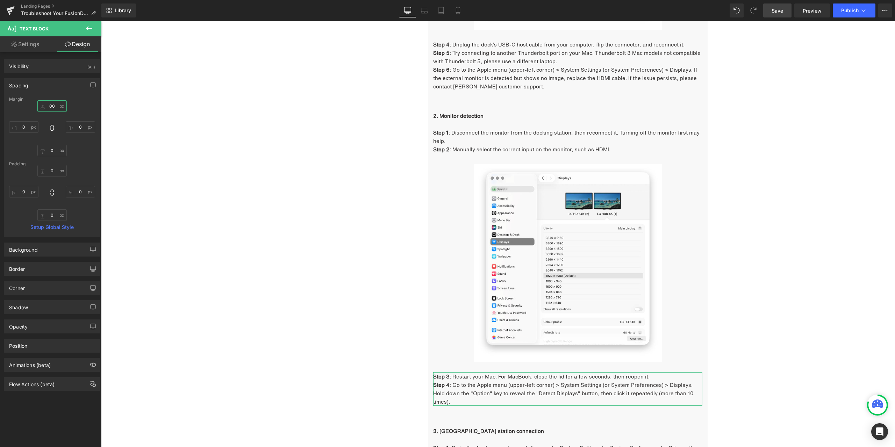
click at [56, 104] on input "00" at bounding box center [51, 106] width 29 height 12
type input "0"
click at [59, 82] on div "Spacing" at bounding box center [52, 85] width 96 height 13
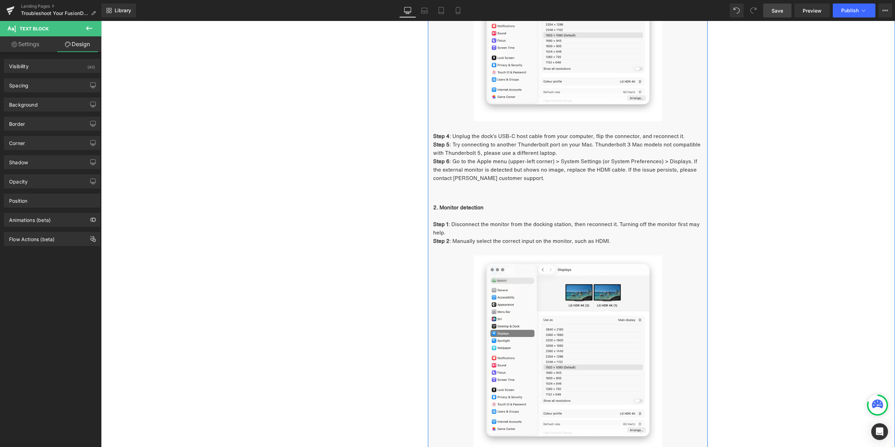
scroll to position [894, 0]
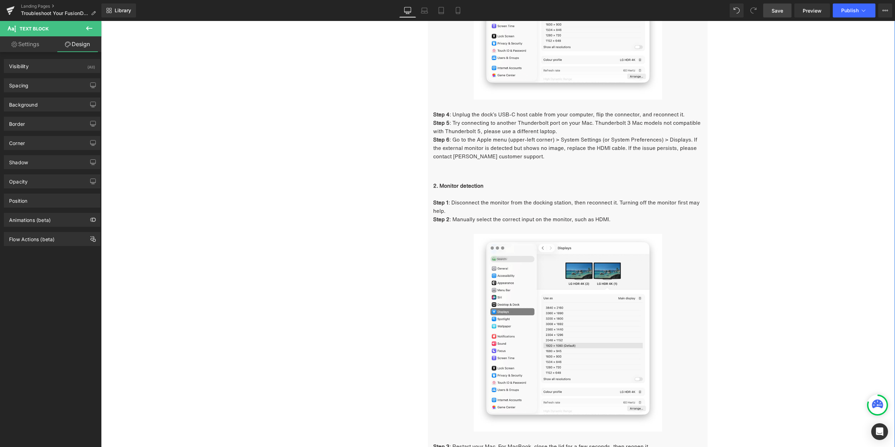
click at [573, 334] on div "Image" at bounding box center [567, 333] width 269 height 198
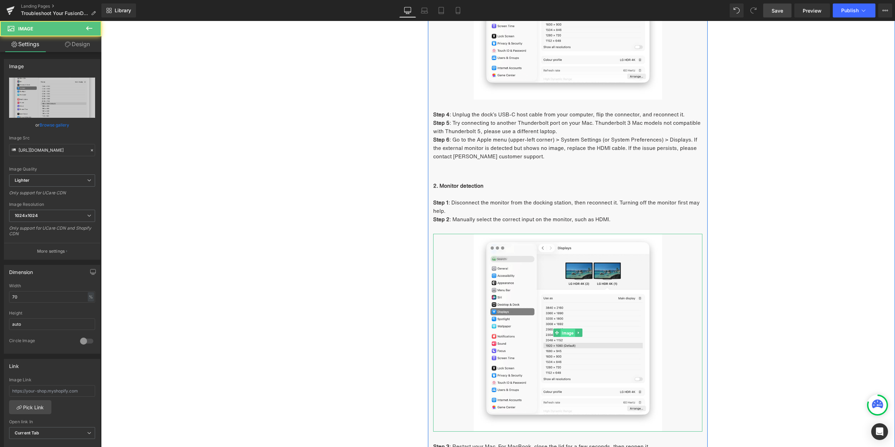
click at [566, 332] on span "Image" at bounding box center [567, 332] width 14 height 8
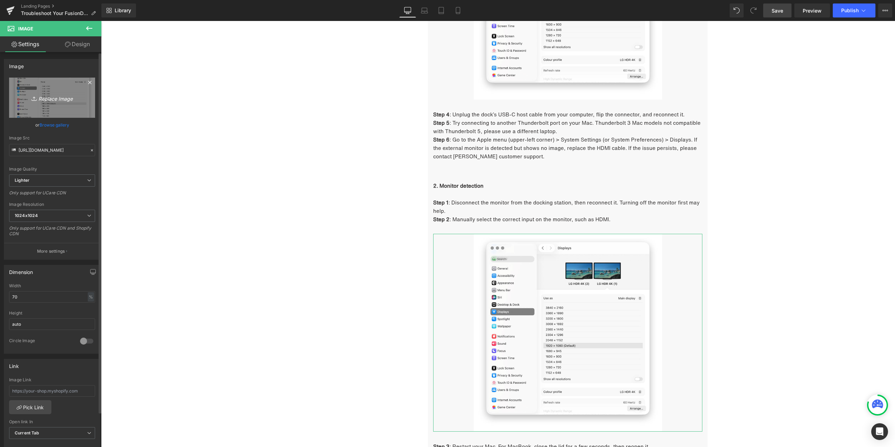
click at [32, 96] on icon at bounding box center [34, 98] width 7 height 7
type input "C:\fakepath\1.1 - 2 - step 4.jpg"
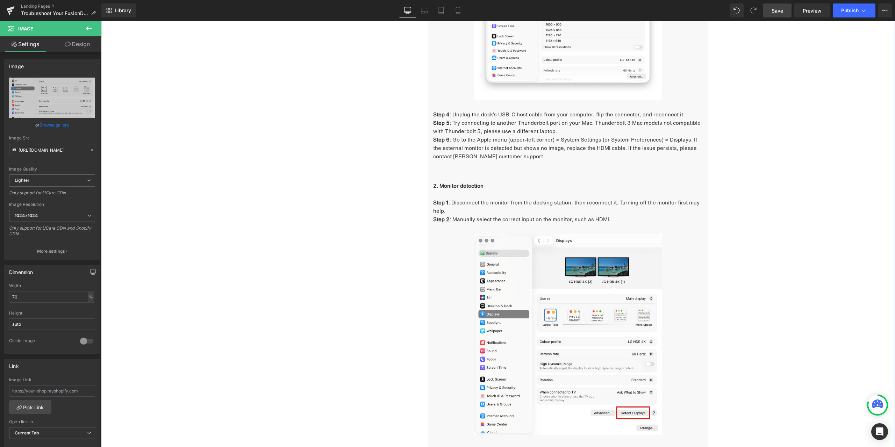
type input "https://ucarecdn.com/9fc48262-5303-4f99-b432-3145bce0dcb5/-/format/auto/-/previ…"
click at [71, 103] on link "Replace Image" at bounding box center [52, 98] width 86 height 40
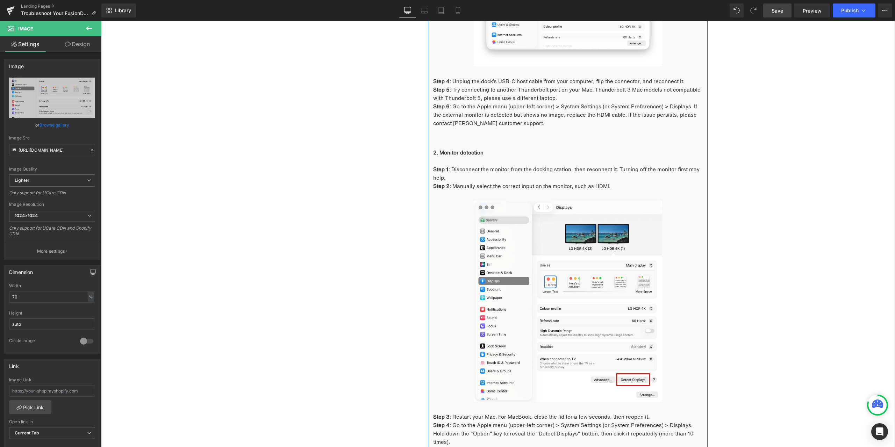
scroll to position [929, 0]
click at [564, 302] on span "Image" at bounding box center [567, 300] width 14 height 8
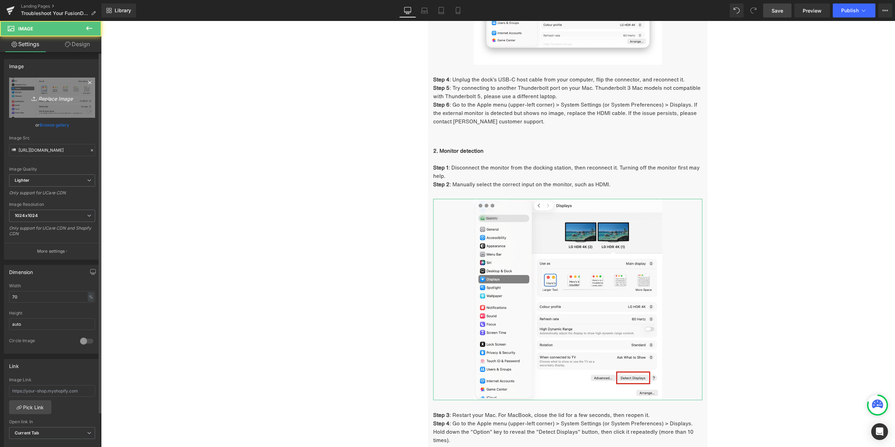
click at [41, 103] on link "Replace Image" at bounding box center [52, 98] width 86 height 40
type input "C:\fakepath\1.png"
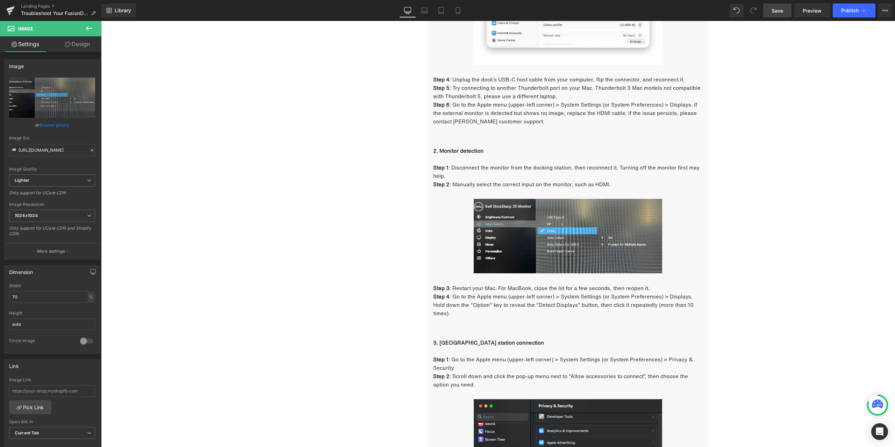
type input "https://ucarecdn.com/56b6c593-4a12-4b4a-ba46-ca0bcb92a7e3/-/format/auto/-/previ…"
click at [578, 236] on icon at bounding box center [579, 236] width 4 height 4
click at [576, 238] on link at bounding box center [574, 236] width 7 height 8
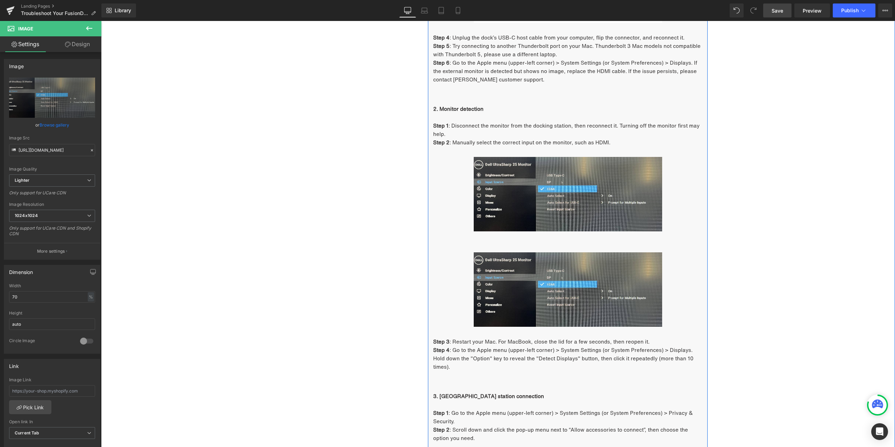
scroll to position [999, 0]
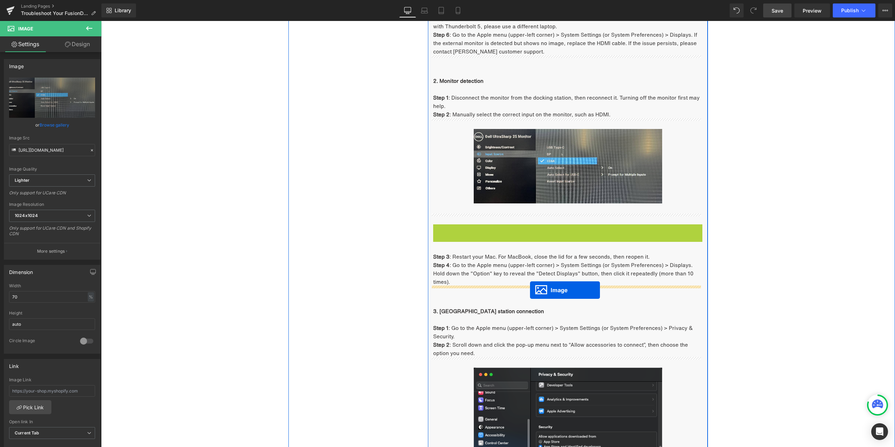
drag, startPoint x: 561, startPoint y: 261, endPoint x: 530, endPoint y: 290, distance: 42.3
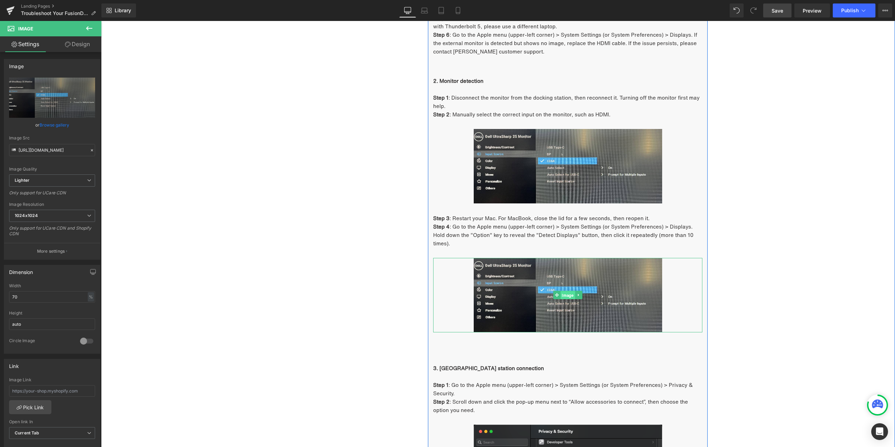
click at [568, 296] on span "Image" at bounding box center [567, 295] width 14 height 8
click at [56, 102] on icon "Replace Image" at bounding box center [52, 97] width 56 height 9
type input "C:\fakepath\1.1 - 2 - step 4.jpg"
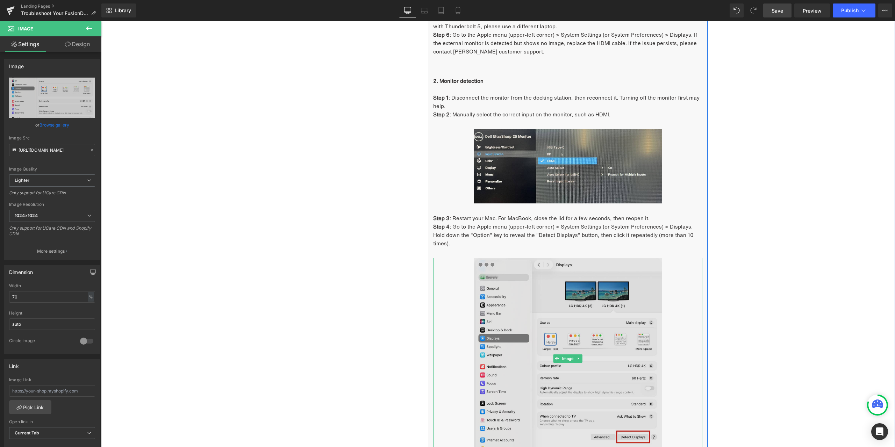
type input "https://ucarecdn.com/4ab8c608-a17c-4d1e-a24d-d1b30fbec8a3/-/format/auto/-/previ…"
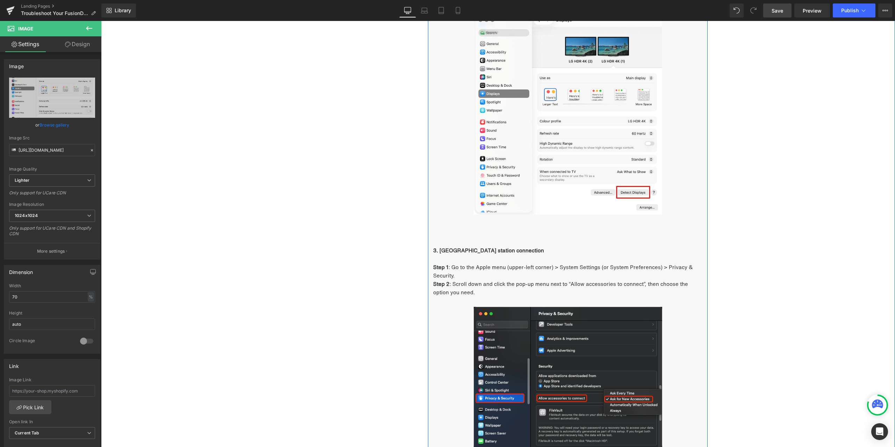
scroll to position [1278, 0]
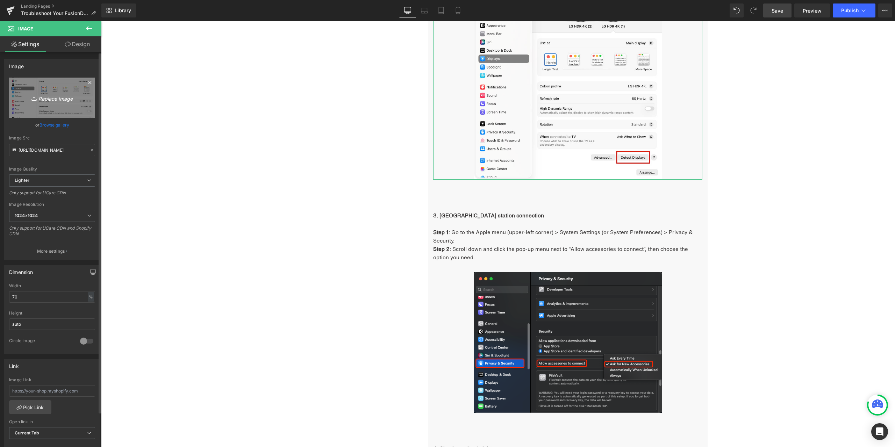
click at [69, 99] on icon "Replace Image" at bounding box center [52, 97] width 56 height 9
type input "C:\fakepath\2.png"
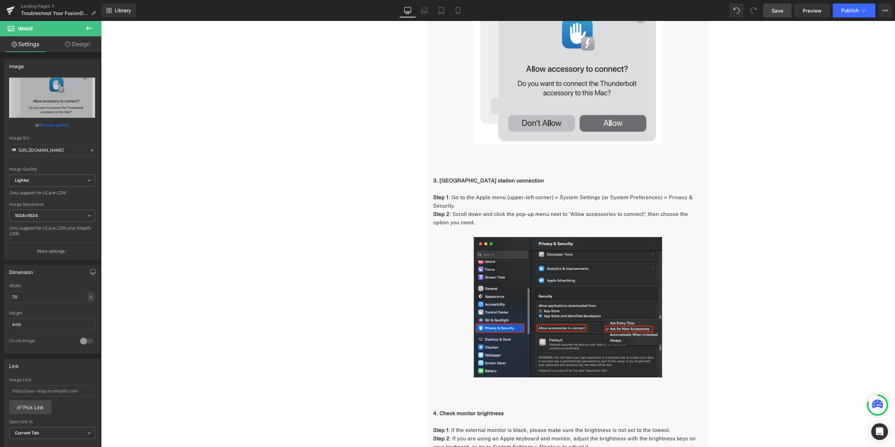
type input "https://ucarecdn.com/945c53c8-ec9e-4ad0-8e54-c4c1f2a64b43/-/format/auto/-/previ…"
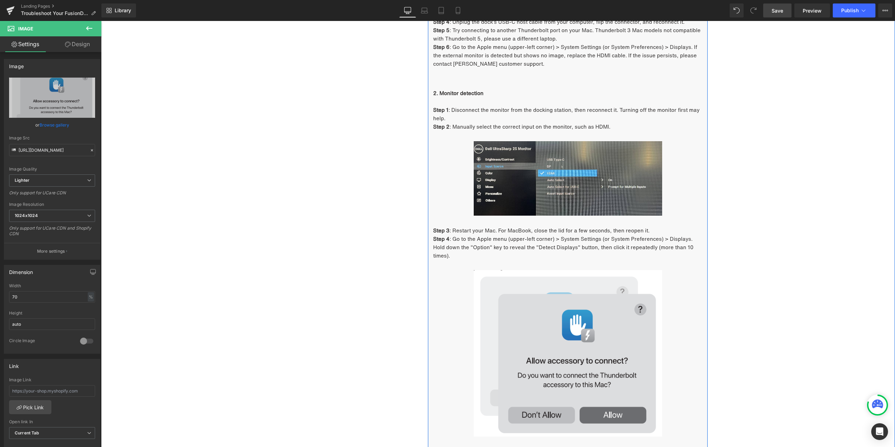
scroll to position [999, 0]
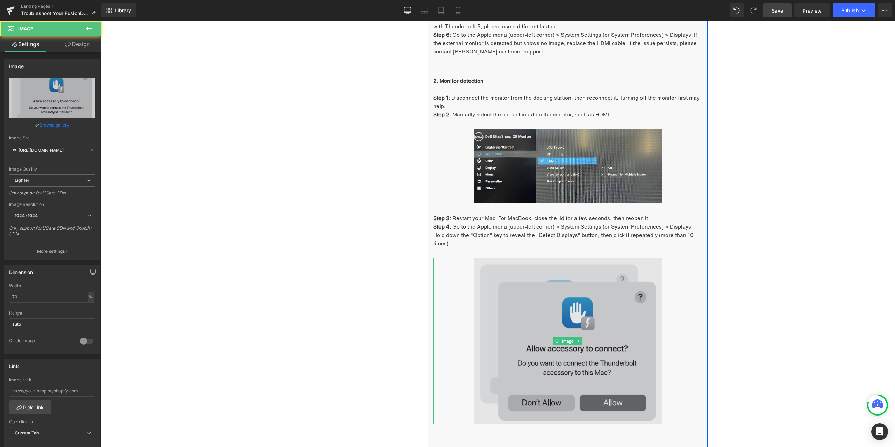
click at [563, 345] on img at bounding box center [567, 341] width 188 height 166
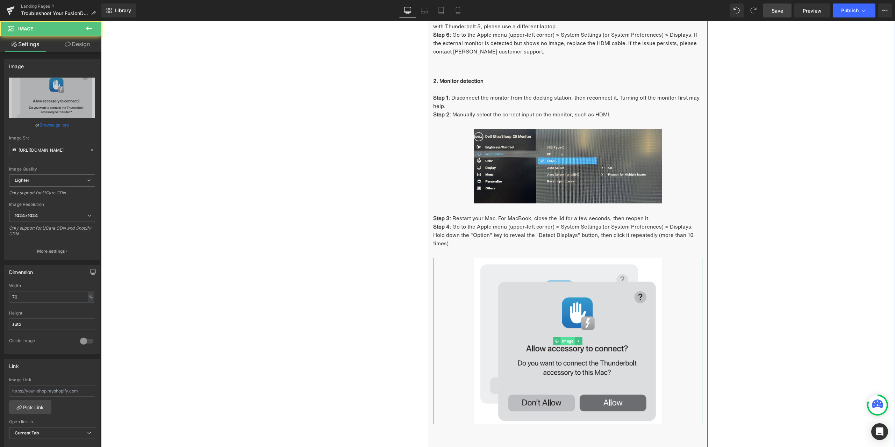
click at [563, 342] on span "Image" at bounding box center [567, 341] width 14 height 8
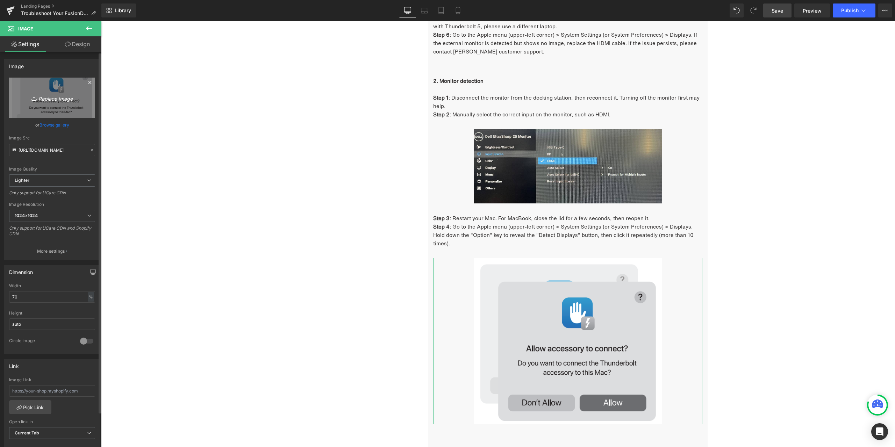
click at [77, 104] on link "Replace Image" at bounding box center [52, 98] width 86 height 40
type input "C:\fakepath\1.1 - 2 - step 4.jpg"
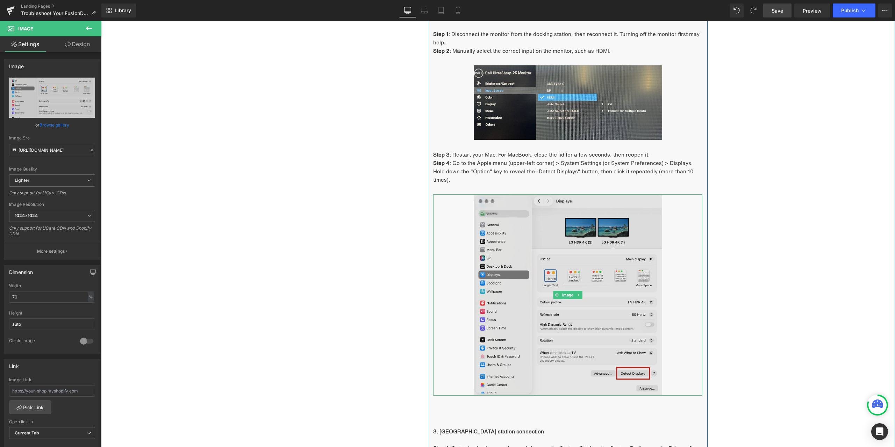
scroll to position [1069, 0]
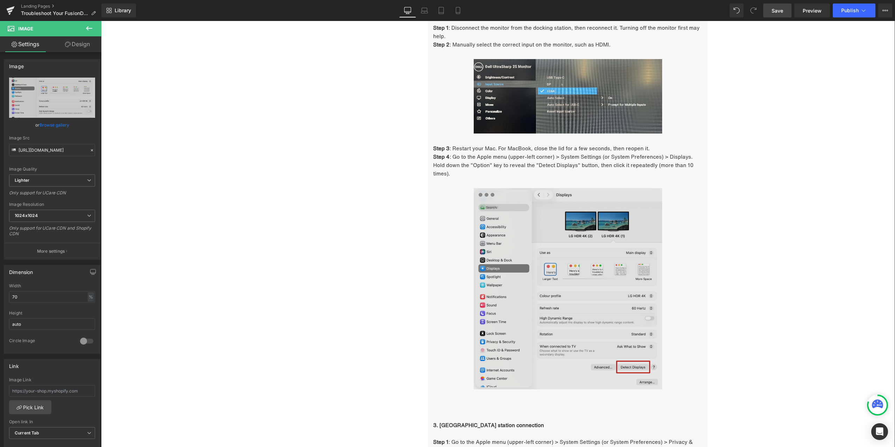
type input "https://ucarecdn.com/af2ada2e-1bae-49a2-99f1-36636a7fc61e/-/format/auto/-/previ…"
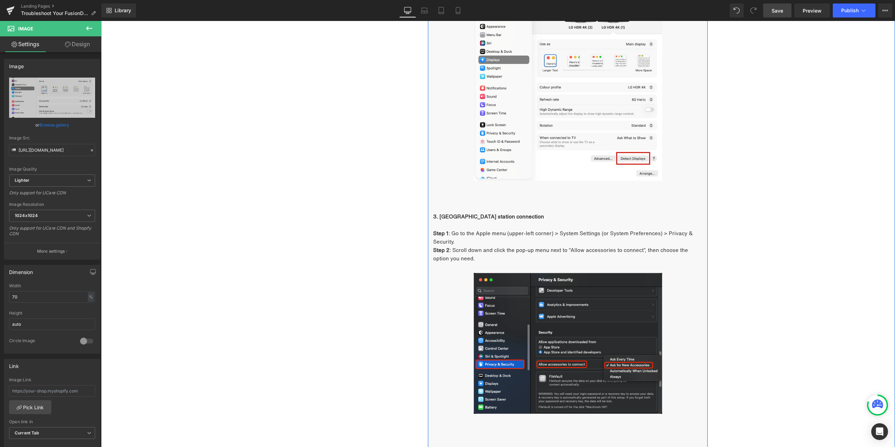
scroll to position [1313, 0]
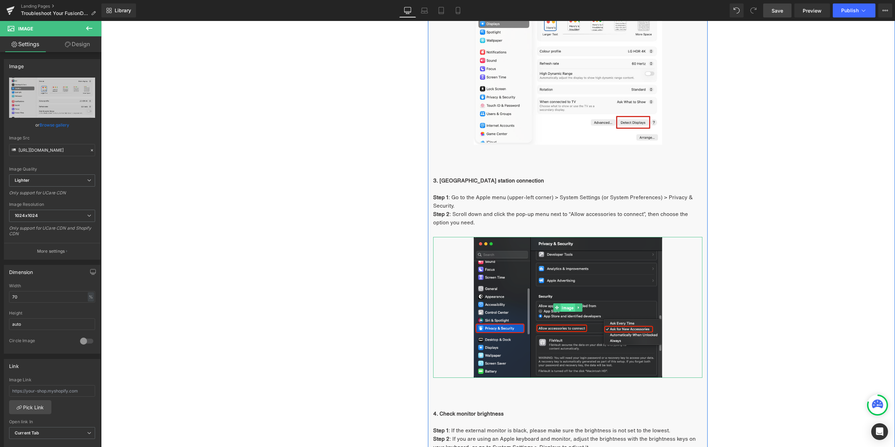
click at [569, 306] on span "Image" at bounding box center [567, 308] width 14 height 8
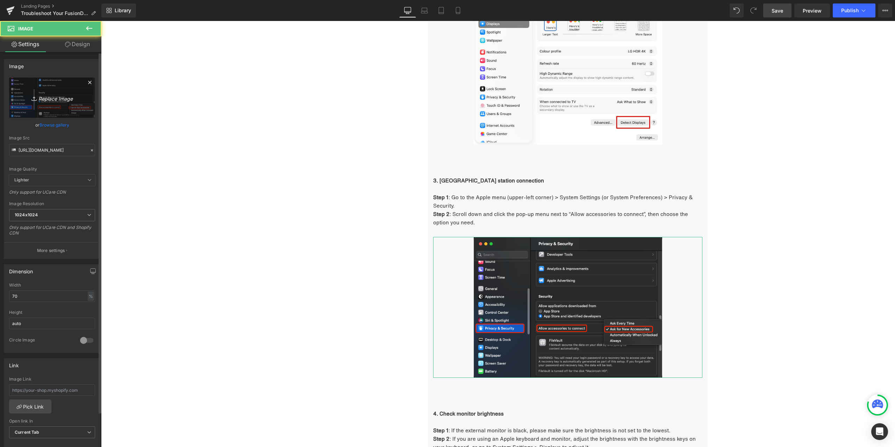
click at [60, 90] on link "Replace Image" at bounding box center [52, 98] width 86 height 40
type input "C:\fakepath\2.png"
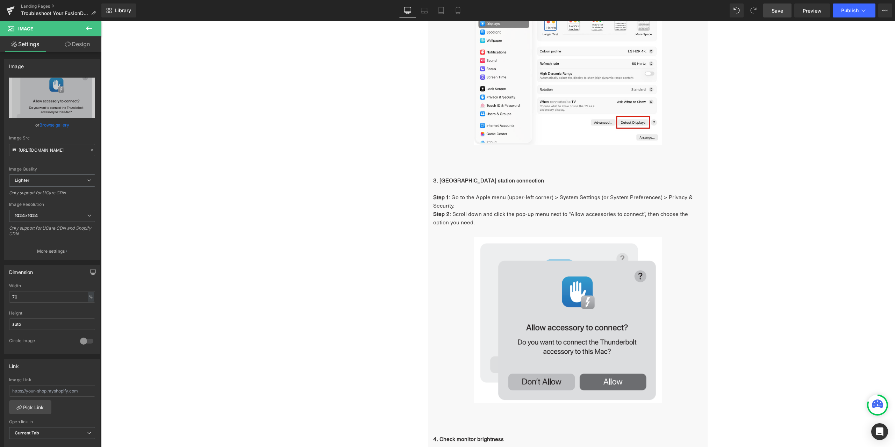
type input "https://ucarecdn.com/583f115e-be8c-44ed-a73b-051e6df12789/-/format/auto/-/previ…"
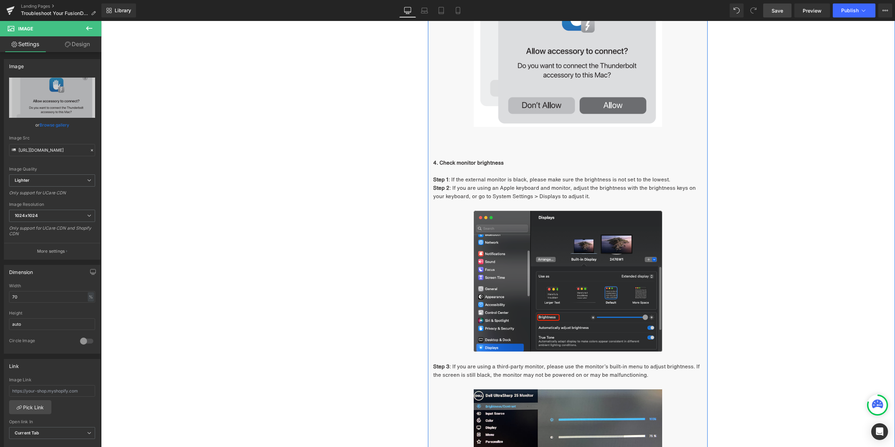
scroll to position [1593, 0]
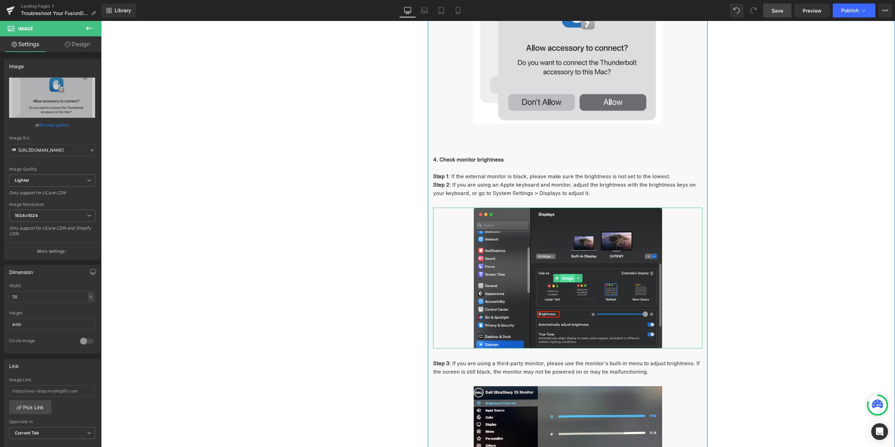
click at [560, 278] on span "Image" at bounding box center [567, 278] width 14 height 8
click at [53, 103] on link "Replace Image" at bounding box center [52, 98] width 86 height 40
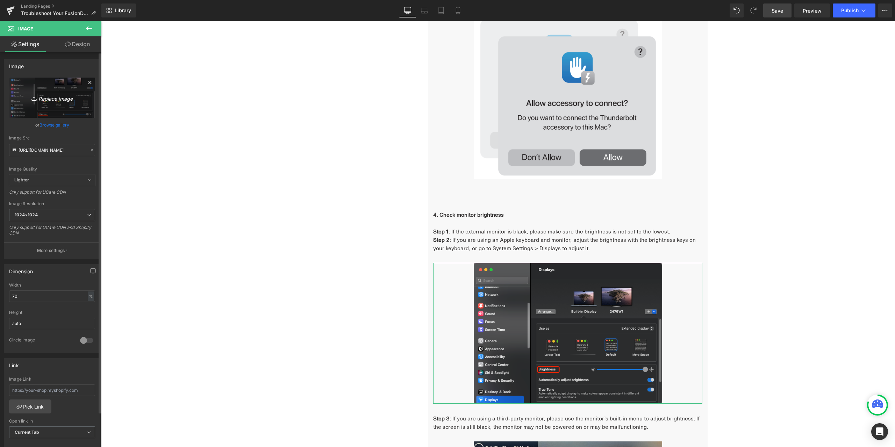
scroll to position [1488, 0]
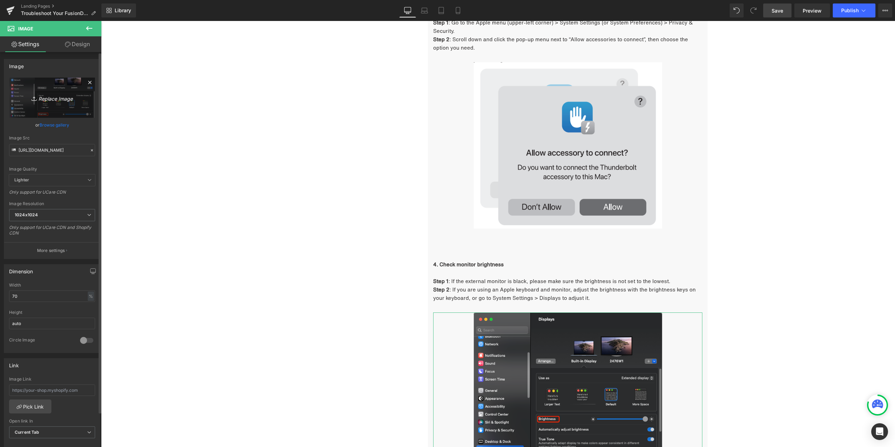
type input "C:\fakepath\1.1 - 4 - step 2.jpg"
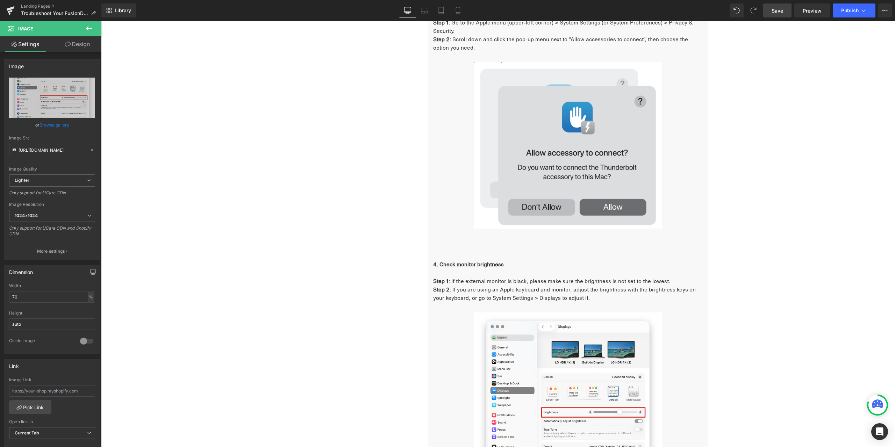
type input "https://ucarecdn.com/35978373-8e48-476a-8729-8af99d54f437/-/format/auto/-/previ…"
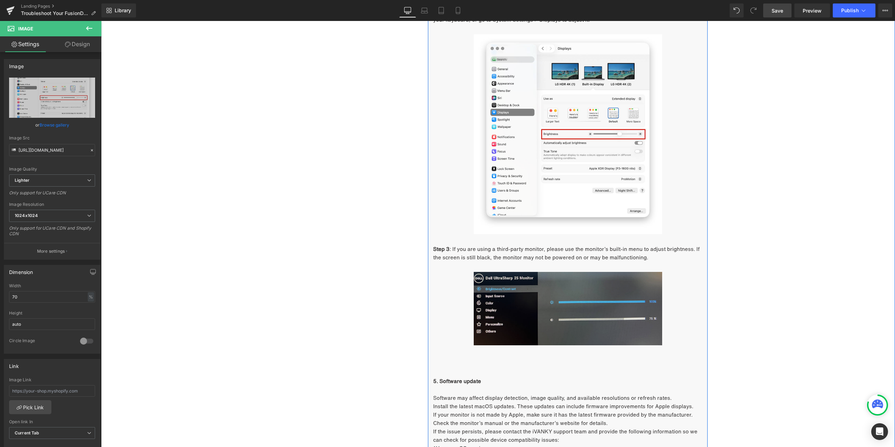
scroll to position [1767, 0]
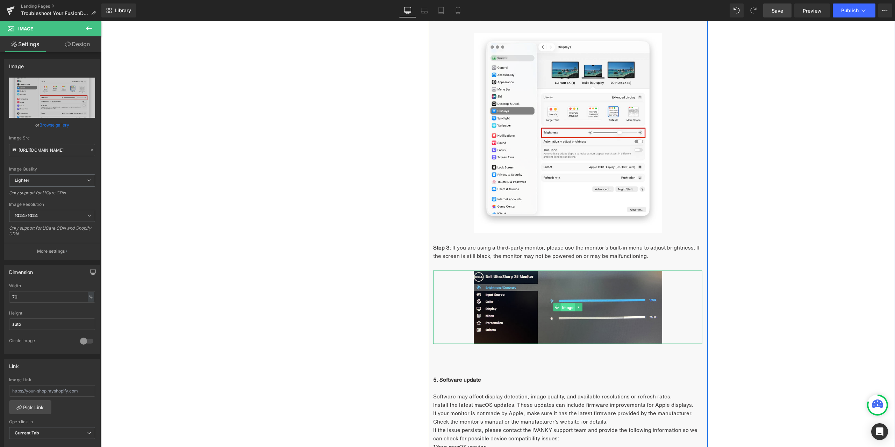
click at [569, 306] on span "Image" at bounding box center [567, 307] width 14 height 8
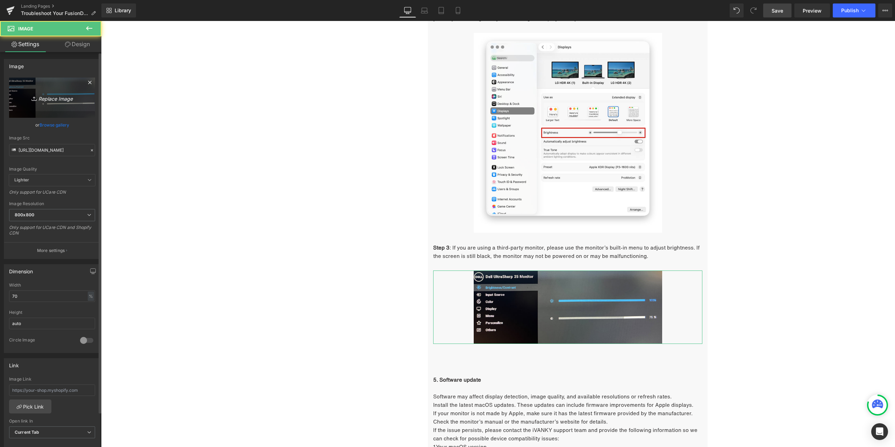
click at [31, 91] on link "Replace Image" at bounding box center [52, 98] width 86 height 40
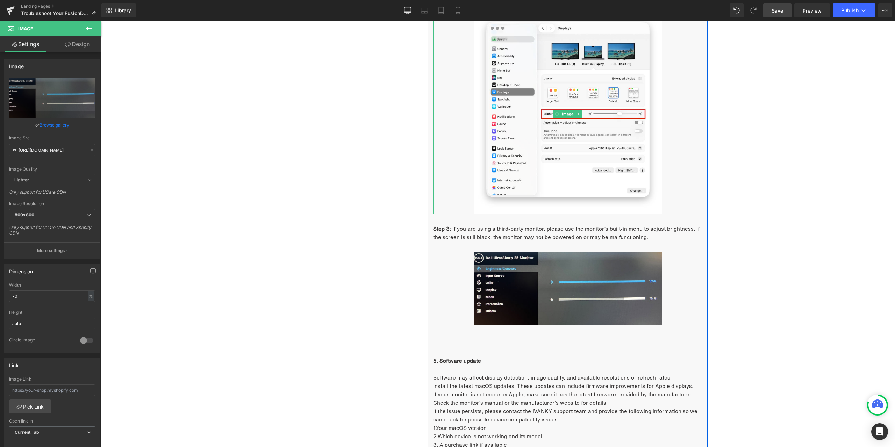
scroll to position [1802, 0]
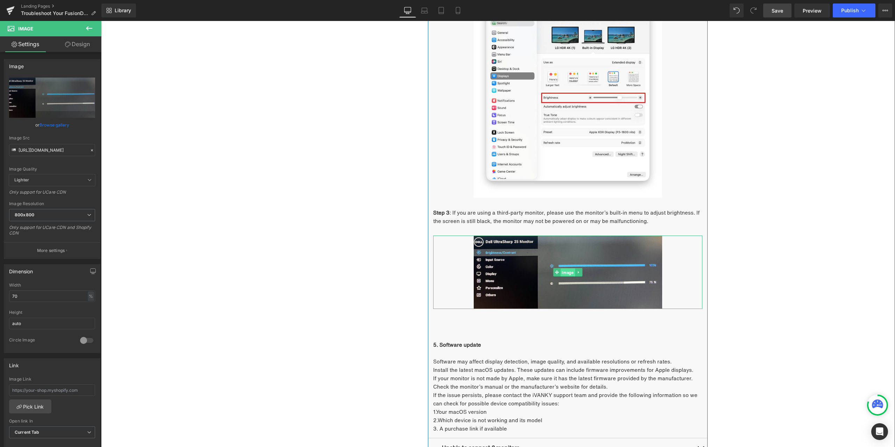
click at [566, 271] on span "Image" at bounding box center [567, 272] width 14 height 8
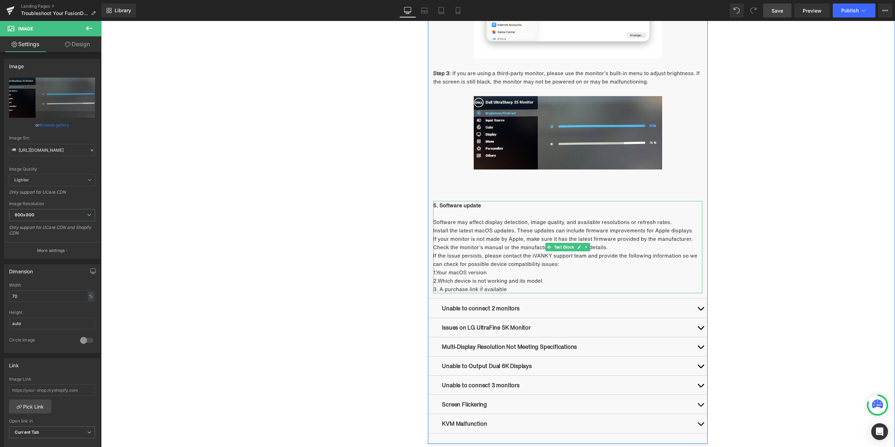
scroll to position [1942, 0]
click at [700, 310] on span "button" at bounding box center [700, 310] width 0 height 0
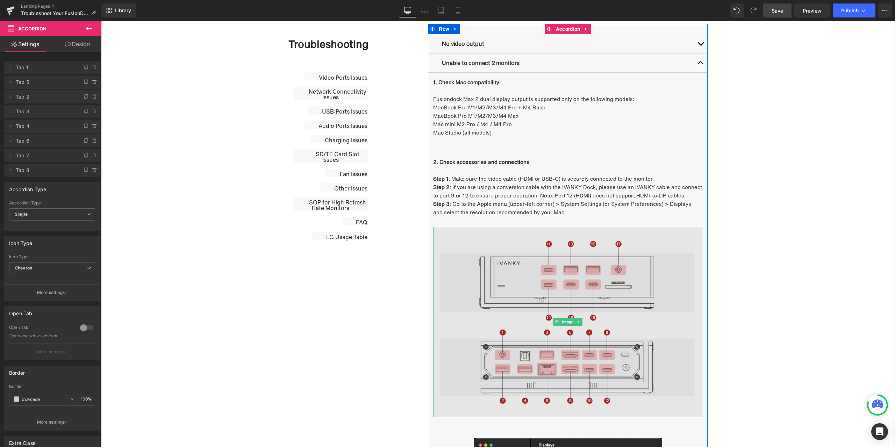
scroll to position [369, 0]
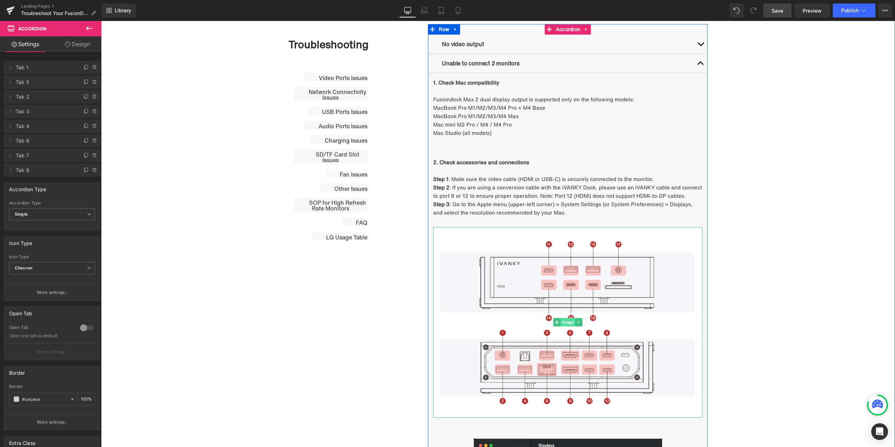
click at [569, 323] on span "Image" at bounding box center [567, 322] width 14 height 8
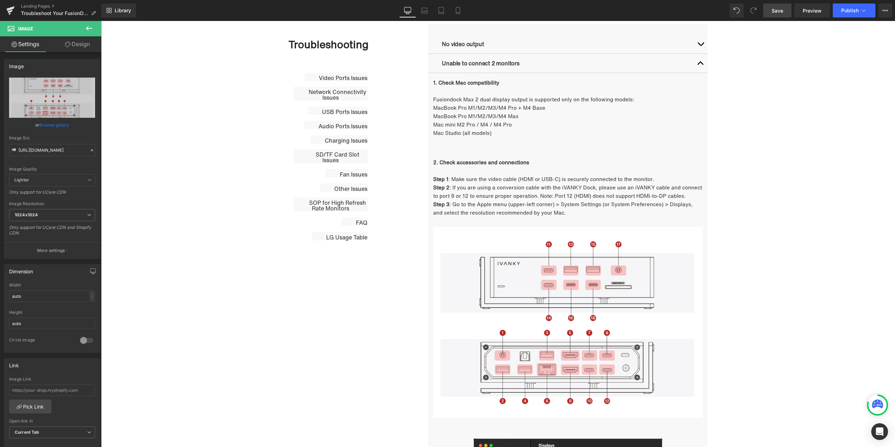
click at [185, 12] on div "Library Desktop Desktop Laptop Tablet Mobile Save Preview Publish Scheduled Vie…" at bounding box center [497, 10] width 793 height 14
click at [57, 150] on input "https://cdn.shopify.com/s/files/1/0576/6833/7827/files/Ports_on_FusionDock_Max_…" at bounding box center [52, 150] width 86 height 12
paste input "text"
type input "https://cdn.shopify.com/s/files/1/0576/6833/7827/files/Ports_on_FusionDock_Max_…"
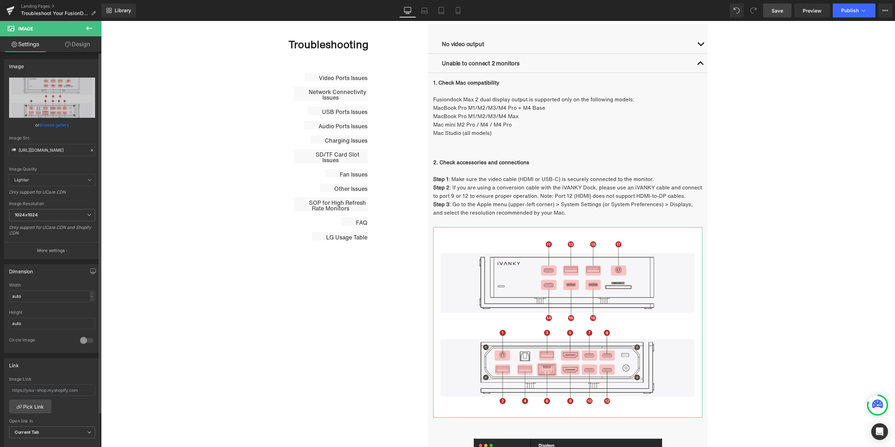
click at [86, 135] on div "Image Quality Lighter Lightest Lighter Lighter Lightest Only support for UCare …" at bounding box center [52, 126] width 86 height 97
click at [79, 137] on div "Image Src" at bounding box center [52, 138] width 86 height 5
click at [565, 320] on span "Image" at bounding box center [567, 322] width 14 height 8
click at [239, 14] on div "Library Desktop Desktop Laptop Tablet Mobile Save Preview Publish Scheduled Vie…" at bounding box center [497, 10] width 793 height 14
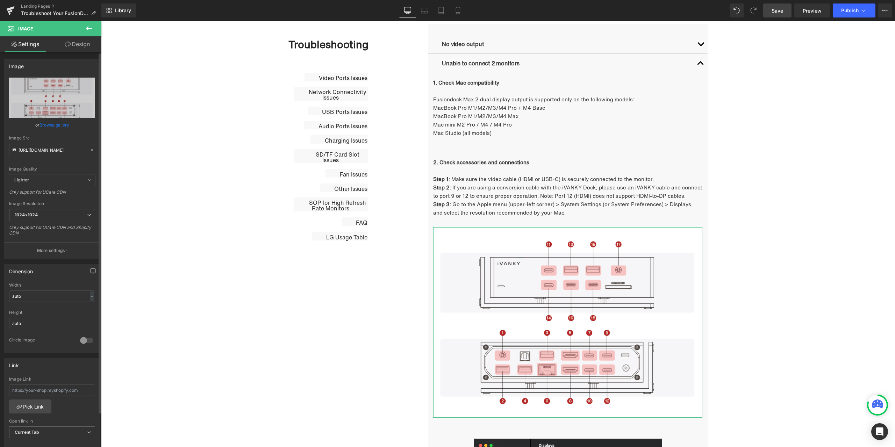
click at [89, 152] on icon at bounding box center [91, 150] width 5 height 5
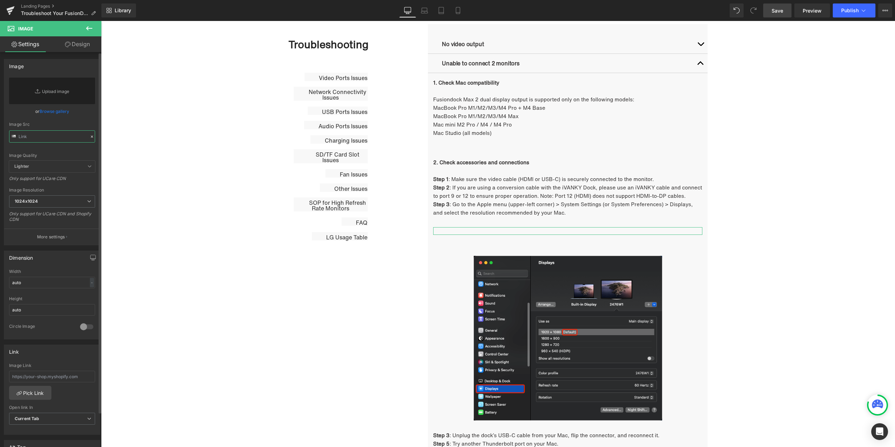
click at [68, 138] on input "text" at bounding box center [52, 136] width 86 height 12
paste input "https://cdn.shopify.com/s/files/1/0576/6833/7827/files/683ec434a1c9786ae650ca07…"
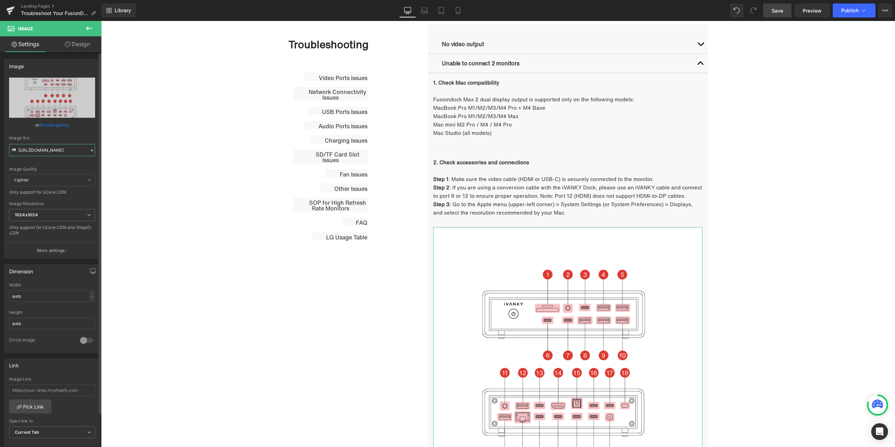
type input "https://cdn.shopify.com/s/files/1/0576/6833/7827/files/683ec434a1c9786ae650ca07…"
click at [79, 130] on div "Image Quality Lighter Lightest Lighter Lighter Lightest Only support for UCare …" at bounding box center [52, 126] width 86 height 97
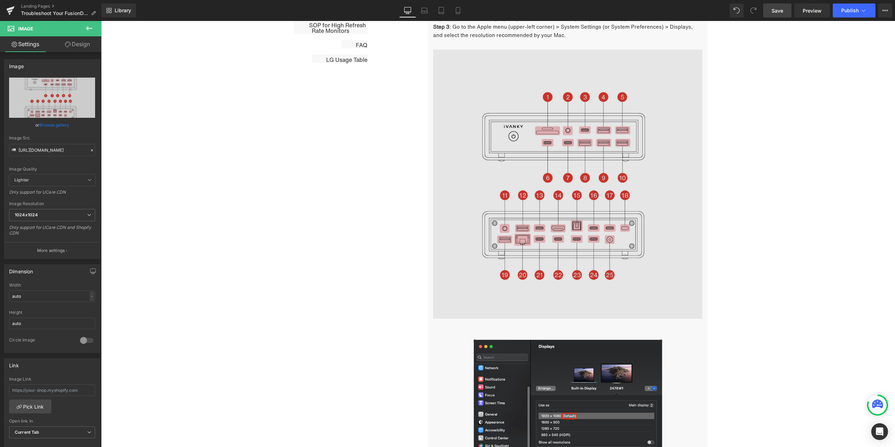
scroll to position [614, 0]
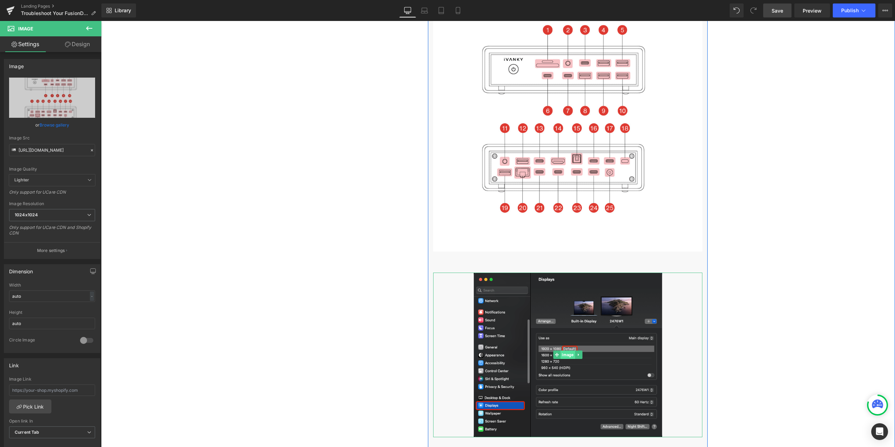
click at [564, 355] on span "Image" at bounding box center [567, 354] width 14 height 8
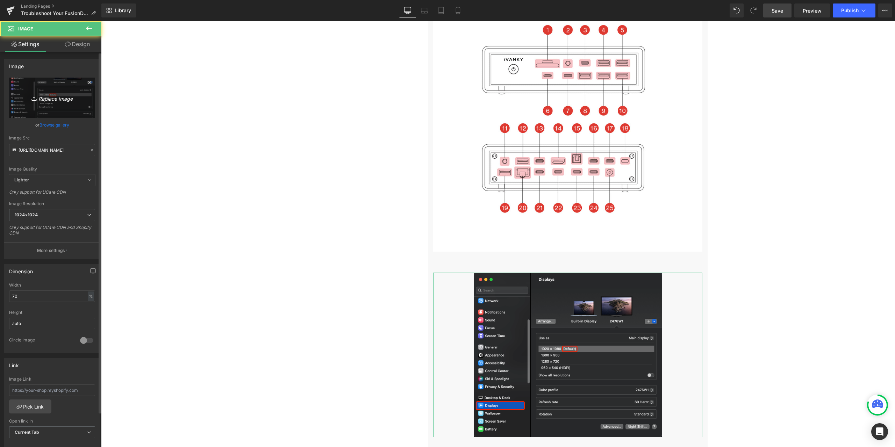
click at [70, 104] on link "Replace Image" at bounding box center [52, 98] width 86 height 40
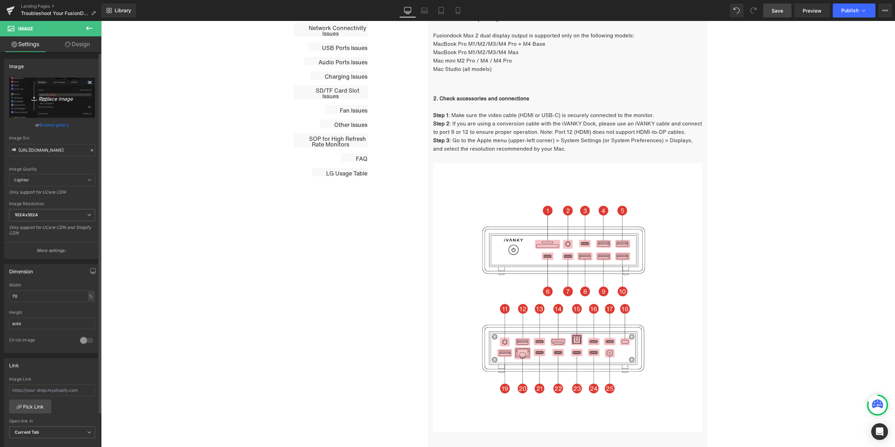
scroll to position [439, 0]
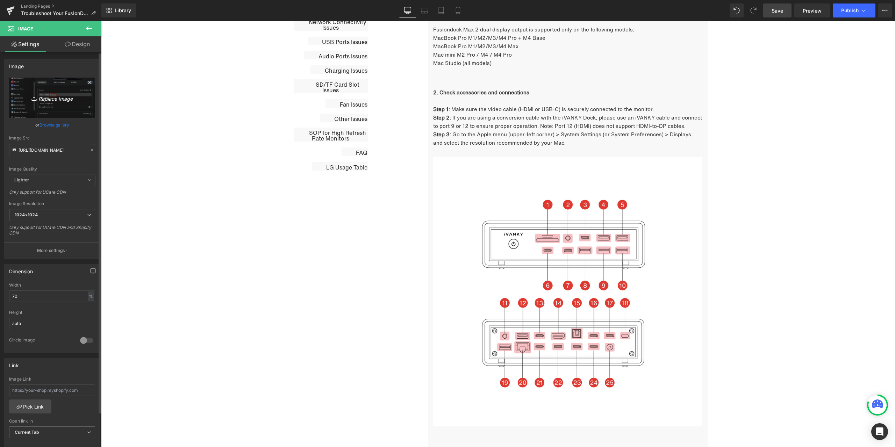
type input "C:\fakepath\1.2 - 2 - Step 3.jpg"
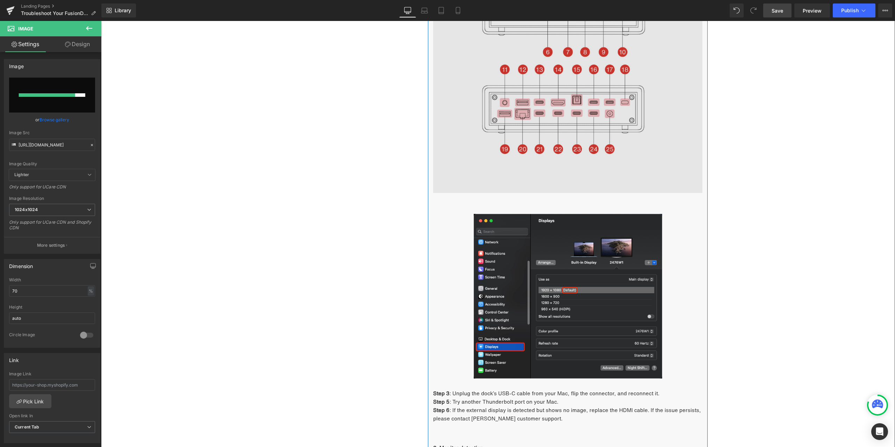
scroll to position [683, 0]
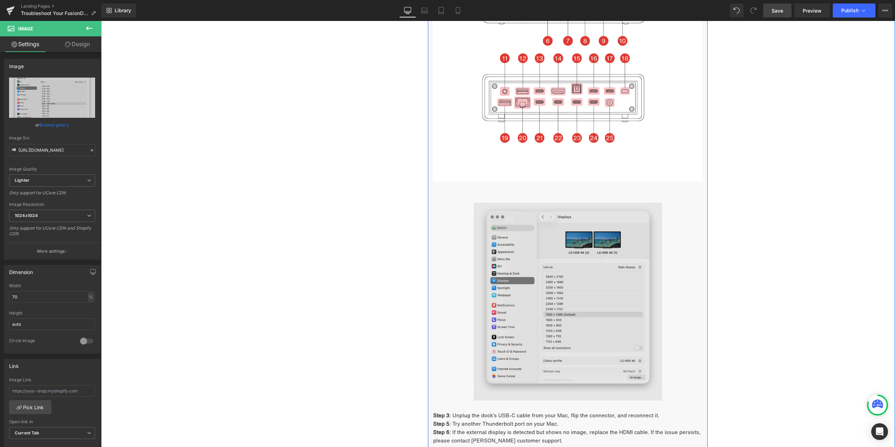
type input "https://ucarecdn.com/55e0c868-83db-4519-8e5b-e62877f4c707/-/format/auto/-/previ…"
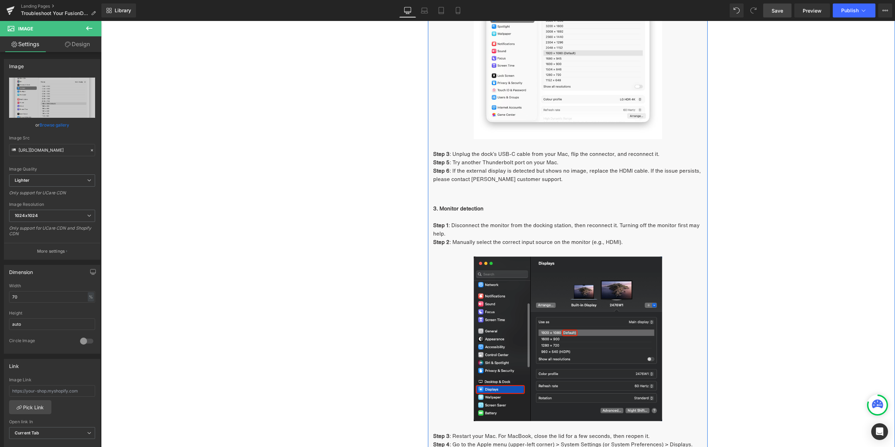
scroll to position [963, 0]
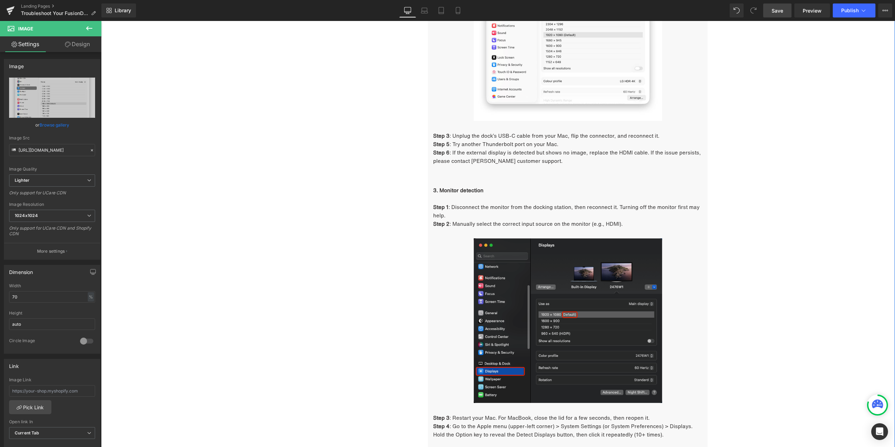
click at [570, 323] on div "Image" at bounding box center [567, 320] width 269 height 165
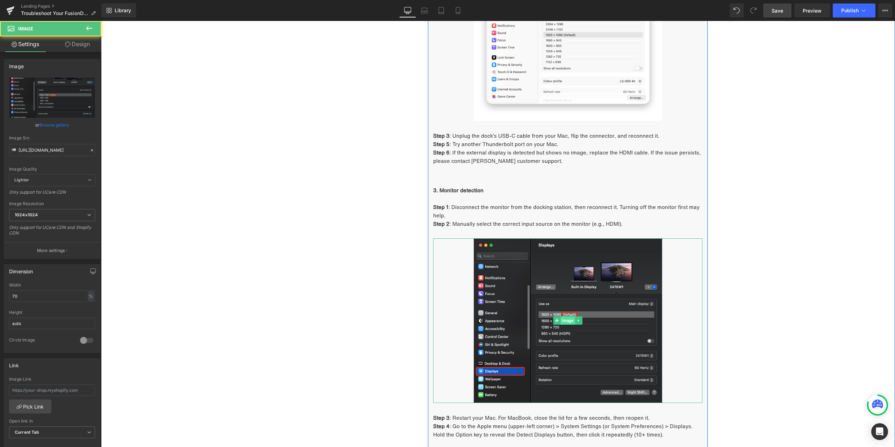
click at [567, 319] on span "Image" at bounding box center [567, 320] width 14 height 8
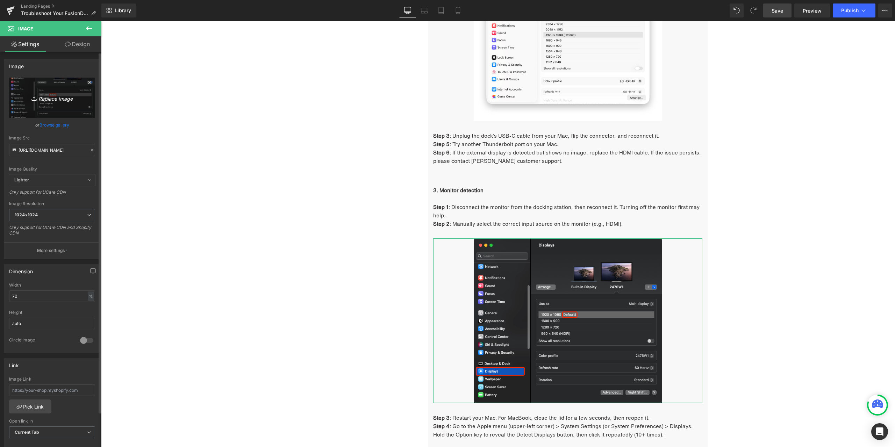
click at [71, 109] on link "Replace Image" at bounding box center [52, 98] width 86 height 40
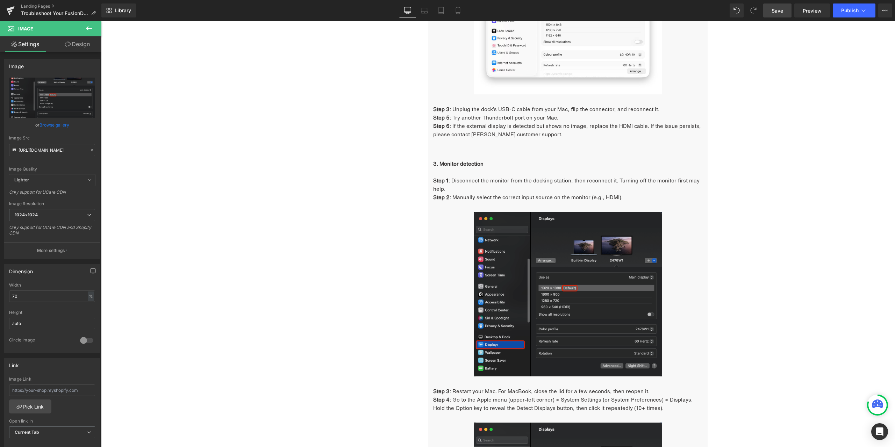
scroll to position [998, 0]
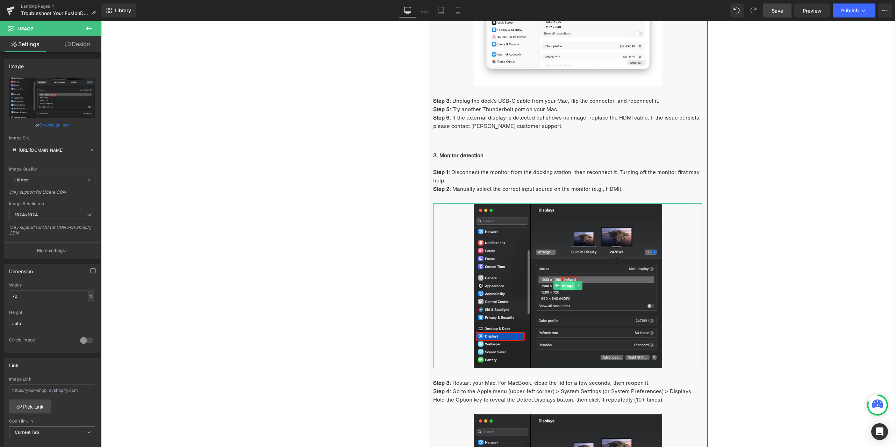
click at [566, 286] on span "Image" at bounding box center [567, 286] width 14 height 8
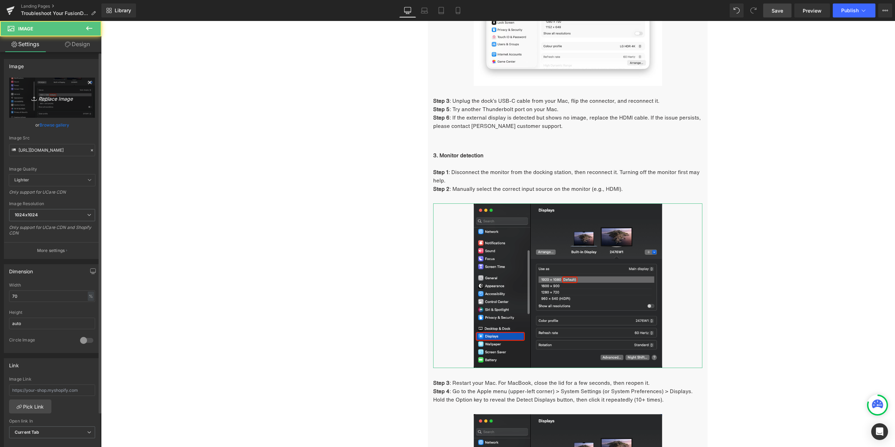
click at [77, 101] on icon "Replace Image" at bounding box center [52, 97] width 56 height 9
type input "C:\fakepath\3.png"
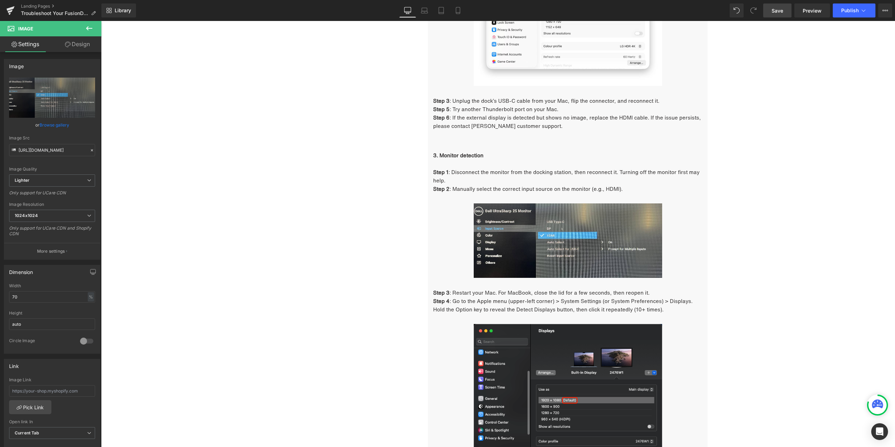
type input "https://ucarecdn.com/b553c385-a37e-4d5b-b41e-49530278864b/-/format/auto/-/previ…"
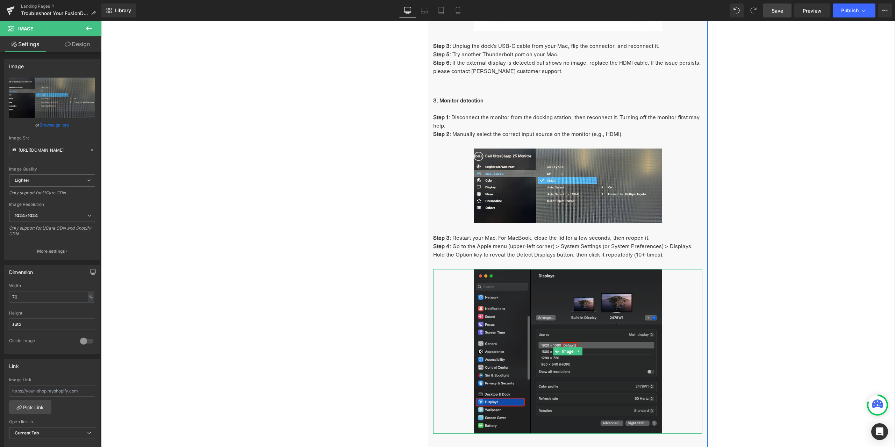
scroll to position [1068, 0]
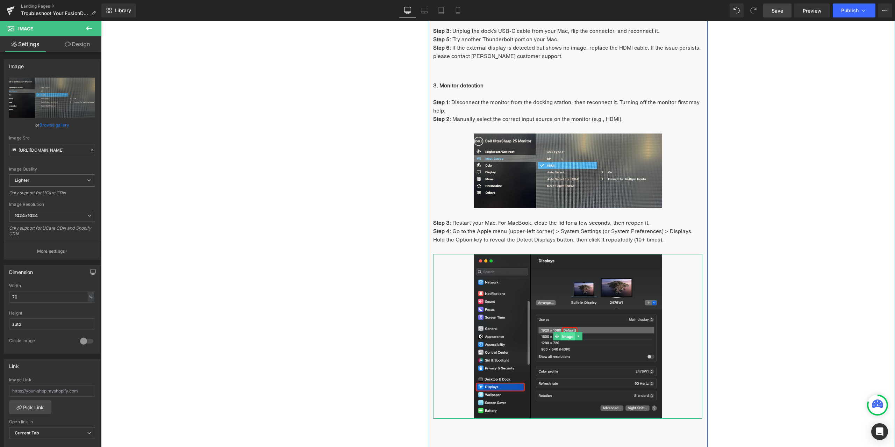
click at [567, 338] on span "Image" at bounding box center [567, 336] width 14 height 8
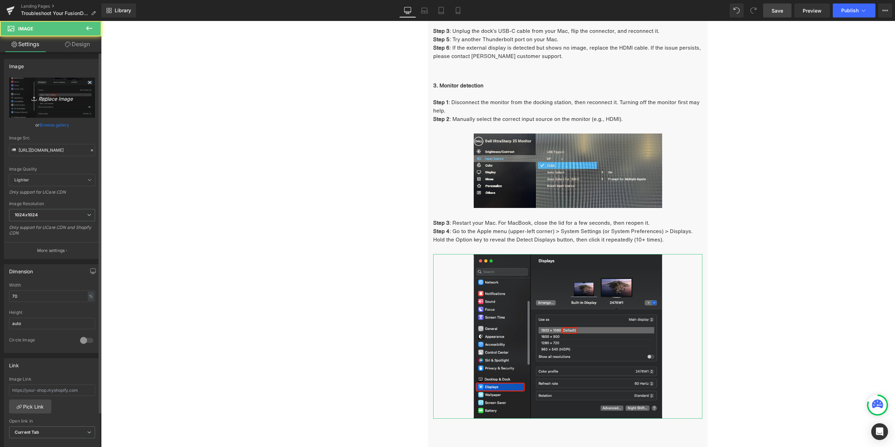
click at [41, 92] on link "Replace Image" at bounding box center [52, 98] width 86 height 40
type input "C:\fakepath\1.2 - 3 - step 4.jpg"
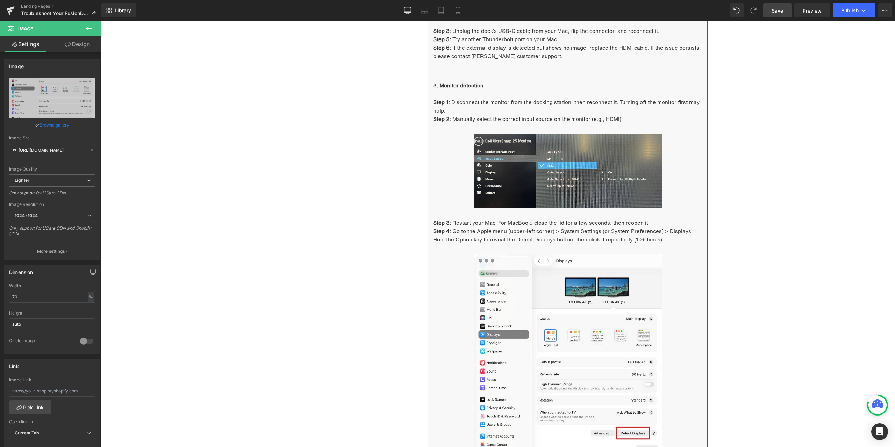
type input "https://ucarecdn.com/a0e83744-5076-4f78-8efd-742210a76993/-/format/auto/-/previ…"
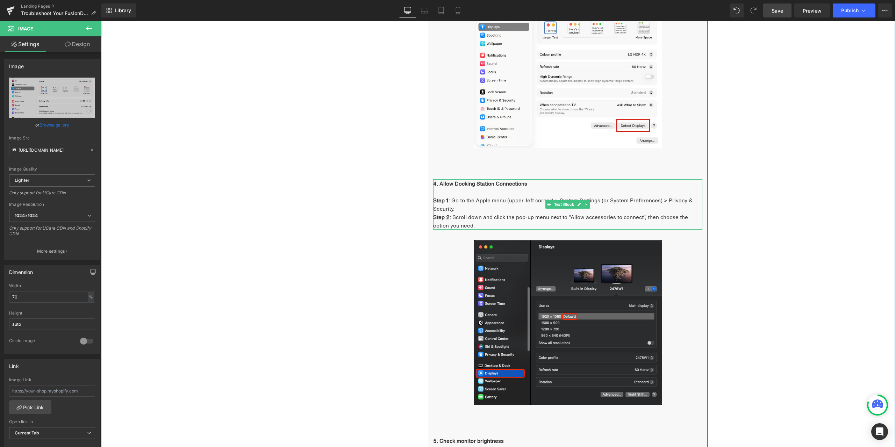
scroll to position [1382, 0]
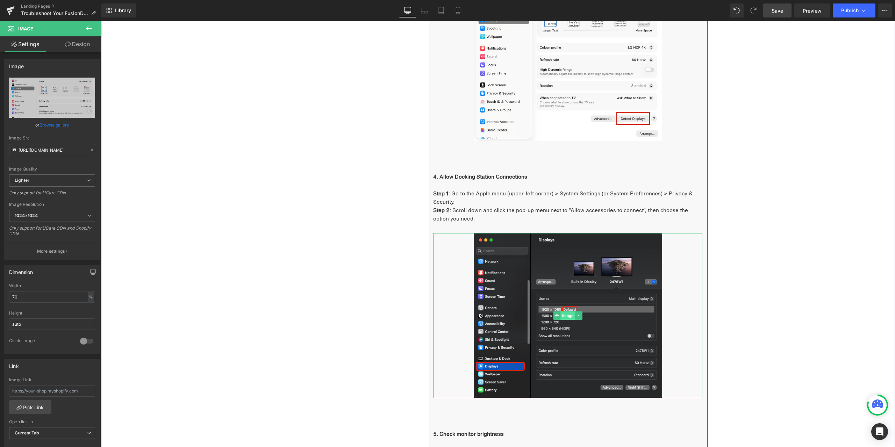
click at [567, 312] on div "Image" at bounding box center [567, 315] width 269 height 165
click at [55, 101] on icon "Replace Image" at bounding box center [52, 97] width 56 height 9
type input "C:\fakepath\1.2 - 4 - step 2.jpg"
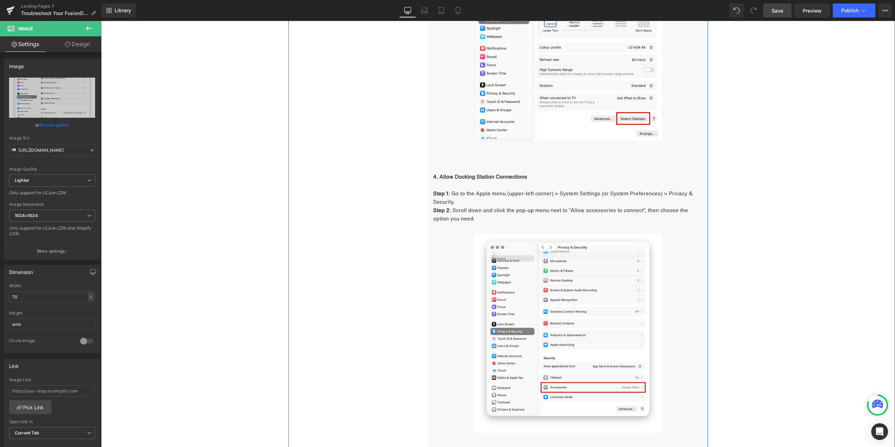
type input "https://ucarecdn.com/838d32cf-53db-42e2-8170-ca9cb571a086/-/format/auto/-/previ…"
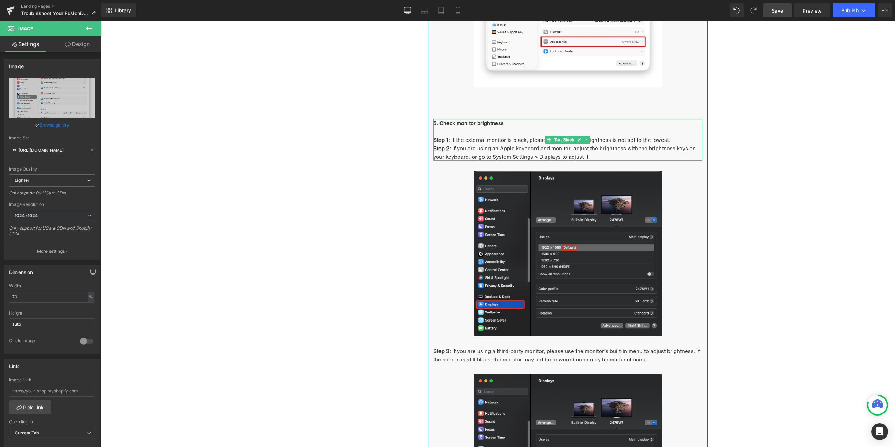
scroll to position [1732, 0]
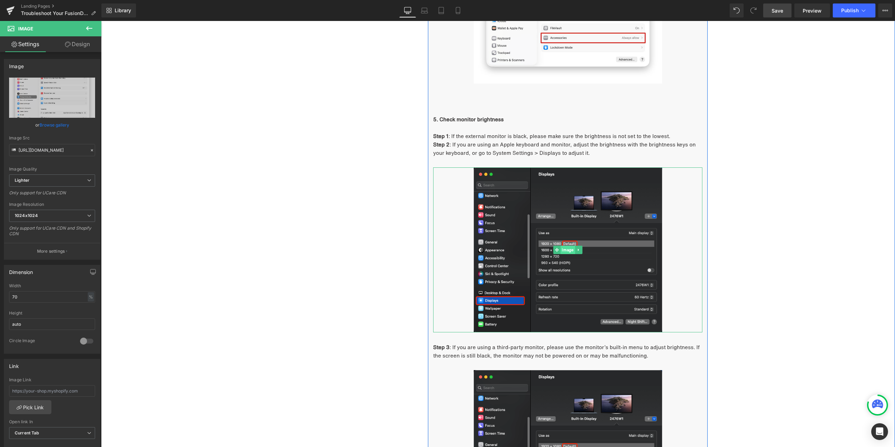
click at [560, 251] on span "Image" at bounding box center [567, 250] width 14 height 8
click at [50, 104] on link "Replace Image" at bounding box center [52, 98] width 86 height 40
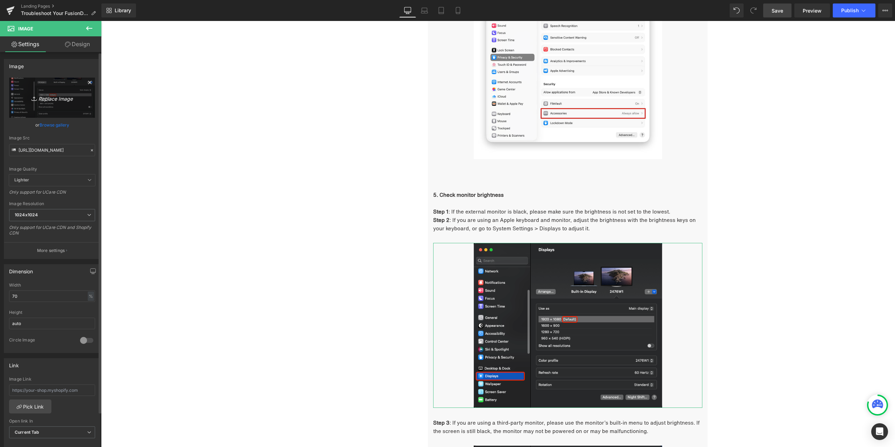
scroll to position [1662, 0]
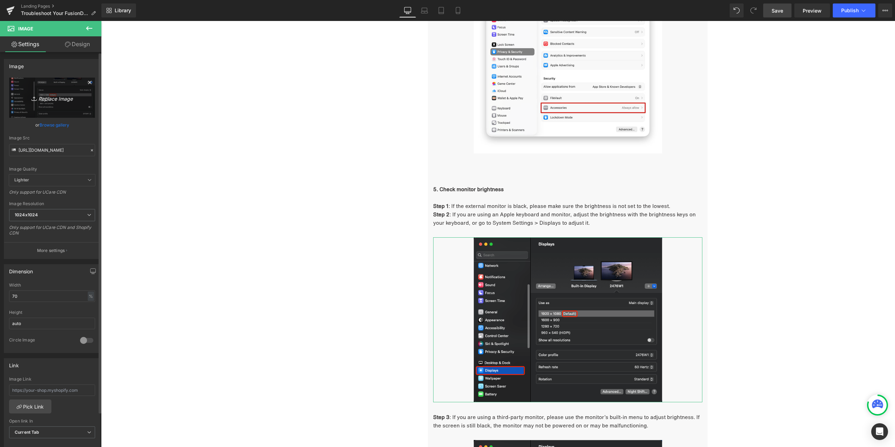
type input "C:\fakepath\1.2 - 5 - step 2.jpg"
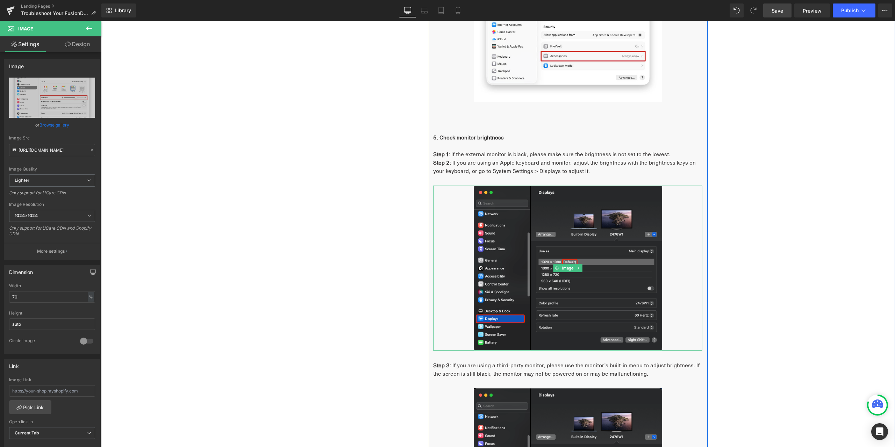
scroll to position [1732, 0]
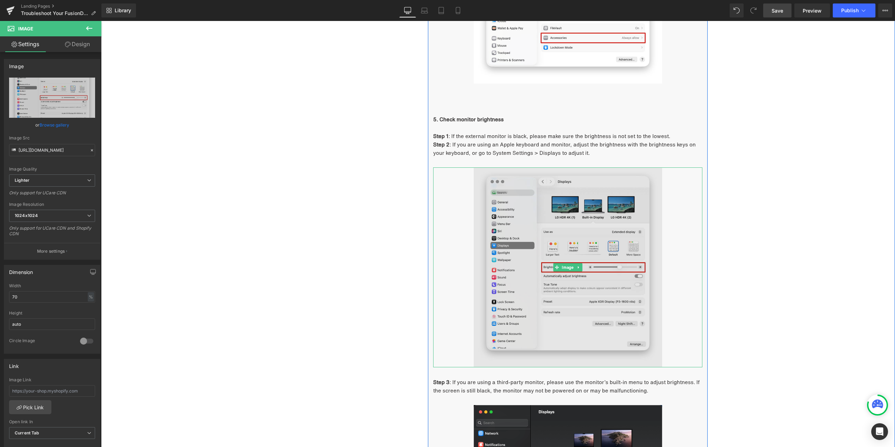
type input "https://ucarecdn.com/9266dc5b-3e20-4a63-9051-f1279bb787c3/-/format/auto/-/previ…"
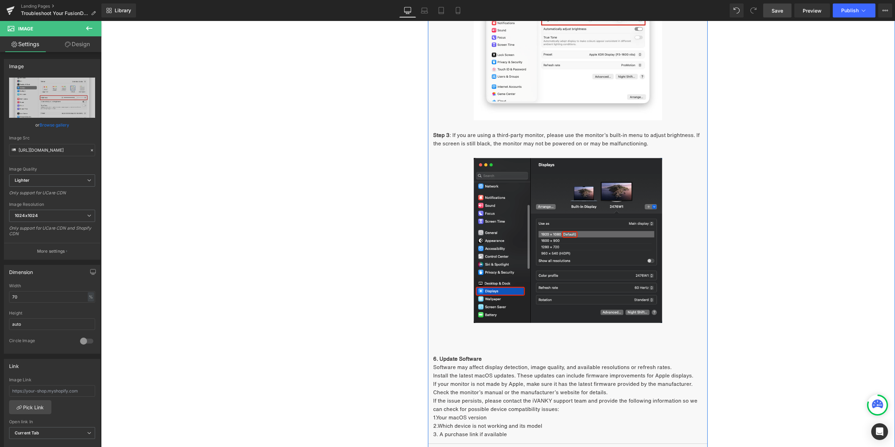
scroll to position [2011, 0]
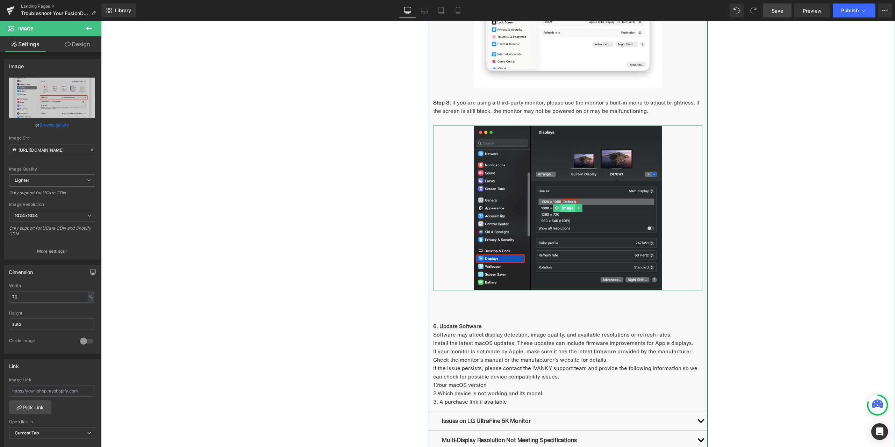
click at [563, 210] on span "Image" at bounding box center [567, 208] width 14 height 8
click at [77, 104] on link "Replace Image" at bounding box center [52, 98] width 86 height 40
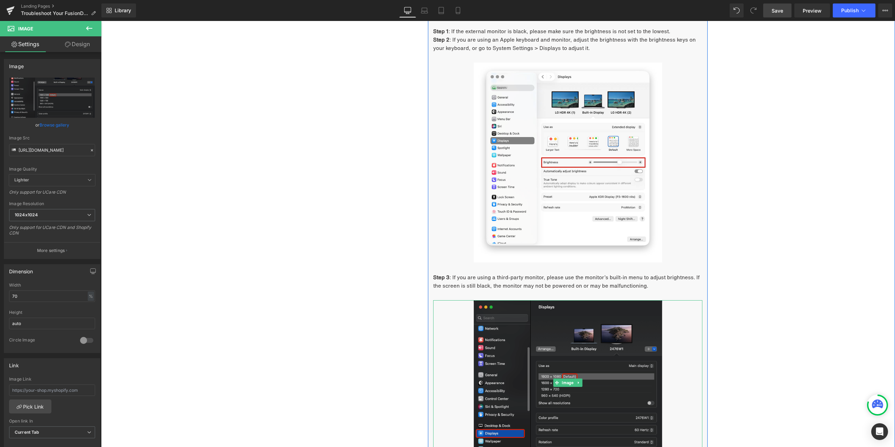
scroll to position [1906, 0]
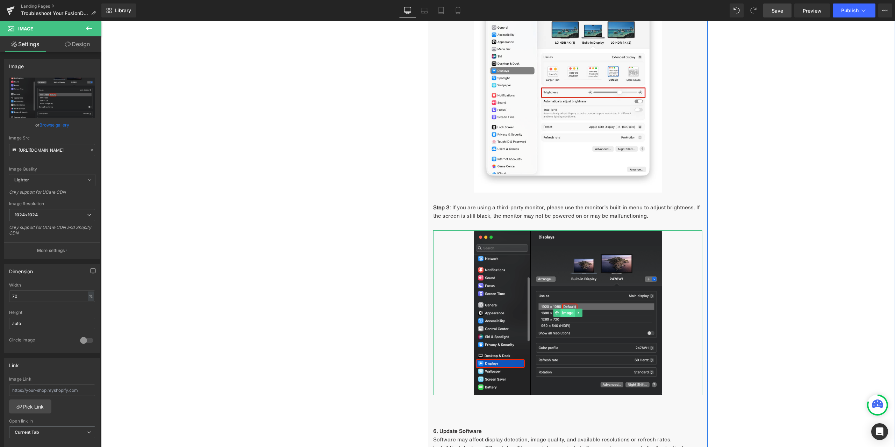
click at [561, 314] on span "Image" at bounding box center [567, 313] width 14 height 8
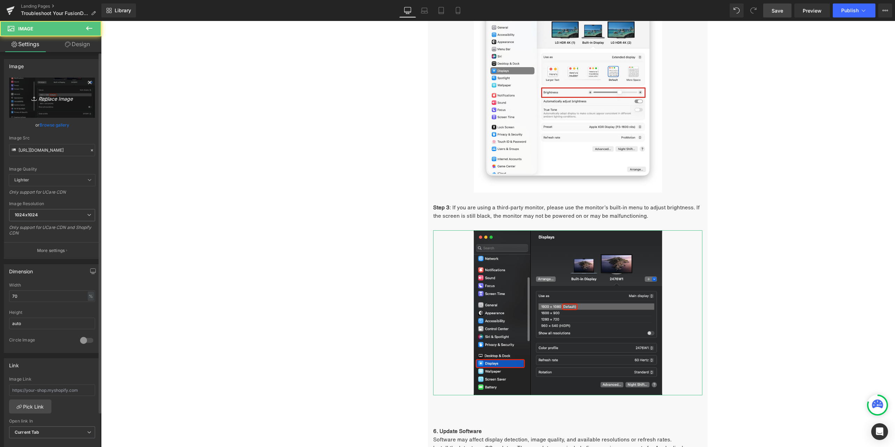
click at [79, 100] on link "Replace Image" at bounding box center [52, 98] width 86 height 40
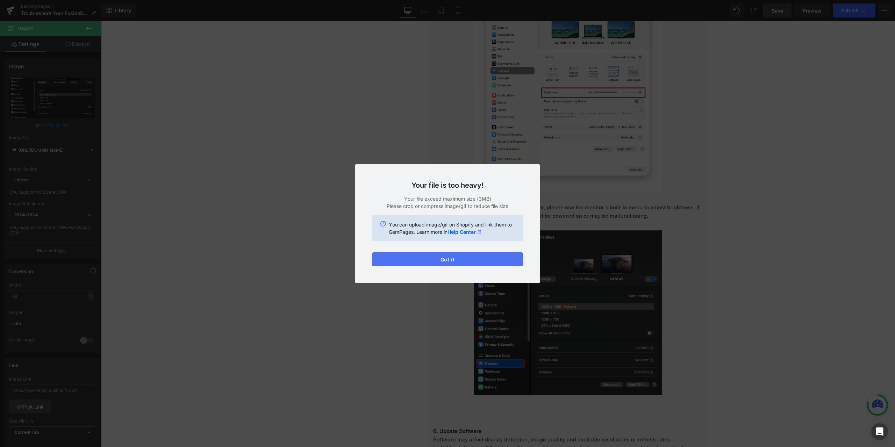
click at [460, 257] on button "Got it" at bounding box center [447, 259] width 151 height 14
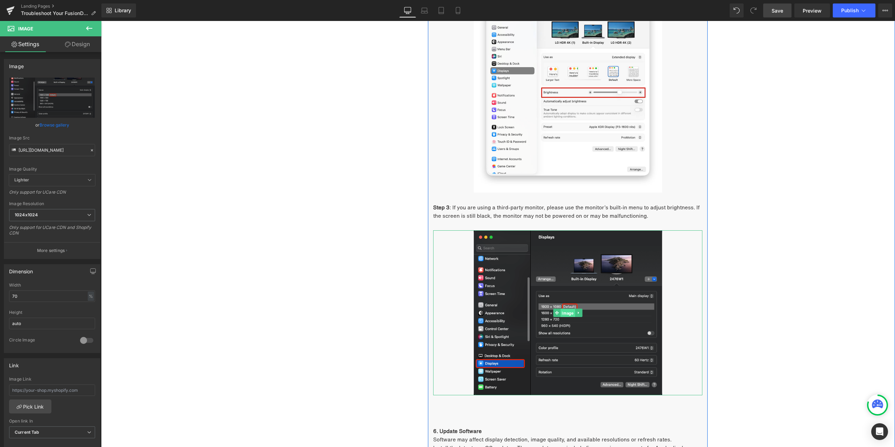
click at [564, 314] on span "Image" at bounding box center [567, 313] width 14 height 8
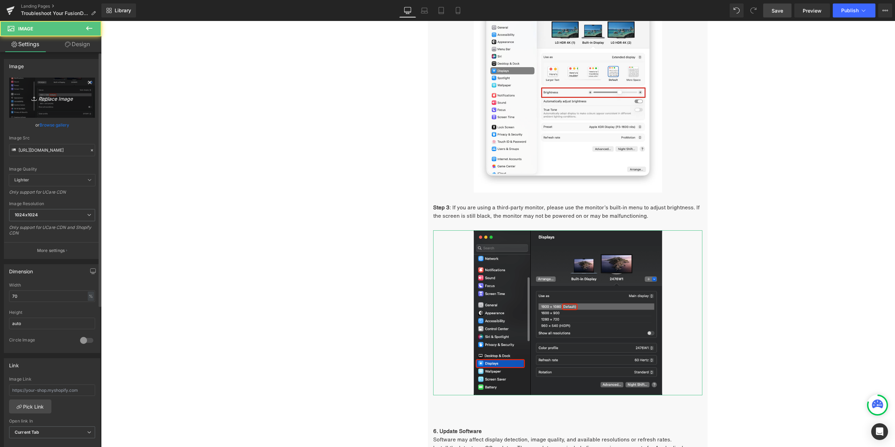
click at [33, 86] on link "Replace Image" at bounding box center [52, 98] width 86 height 40
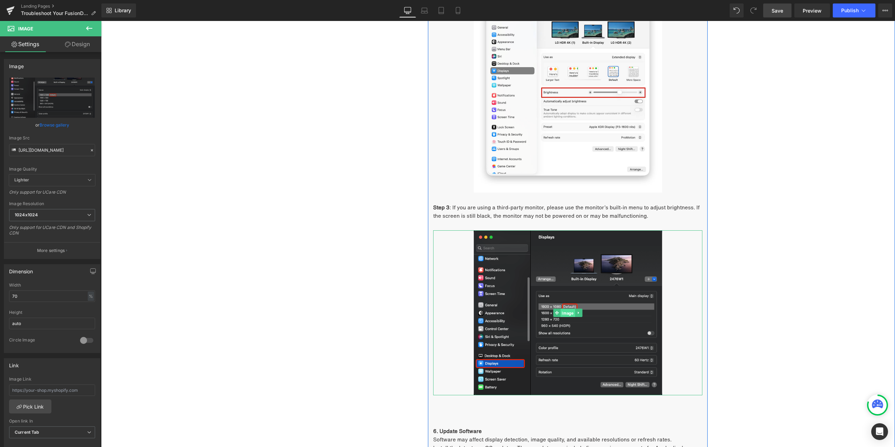
click at [565, 310] on span "Image" at bounding box center [567, 313] width 14 height 8
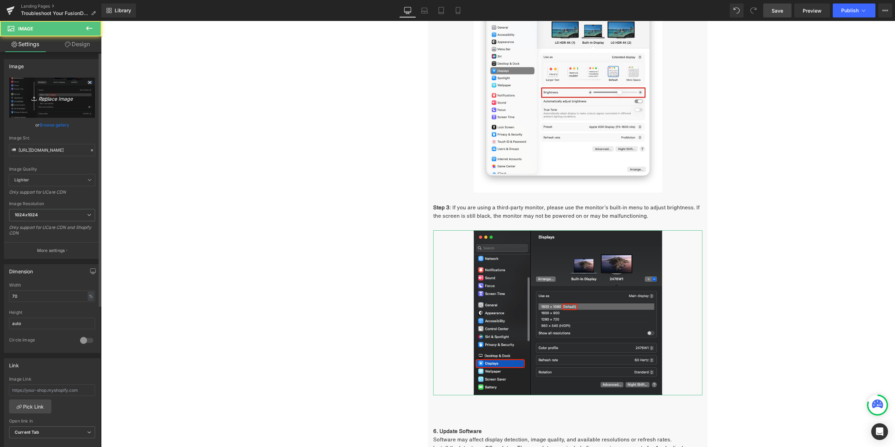
click at [73, 102] on link "Replace Image" at bounding box center [52, 98] width 86 height 40
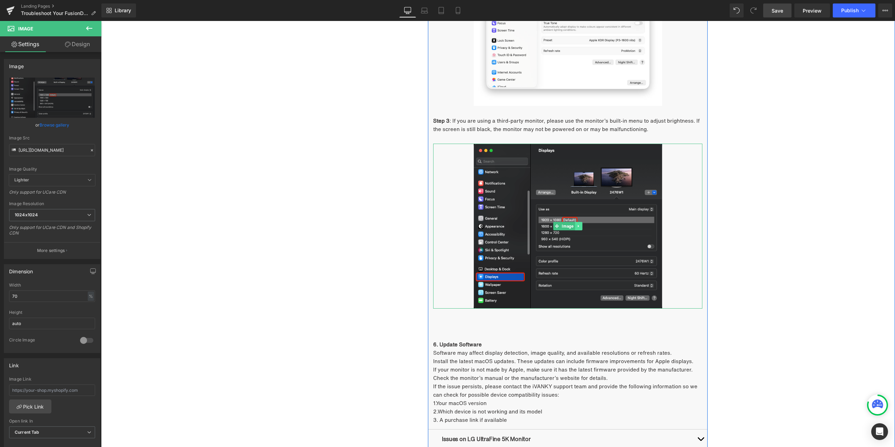
scroll to position [2011, 0]
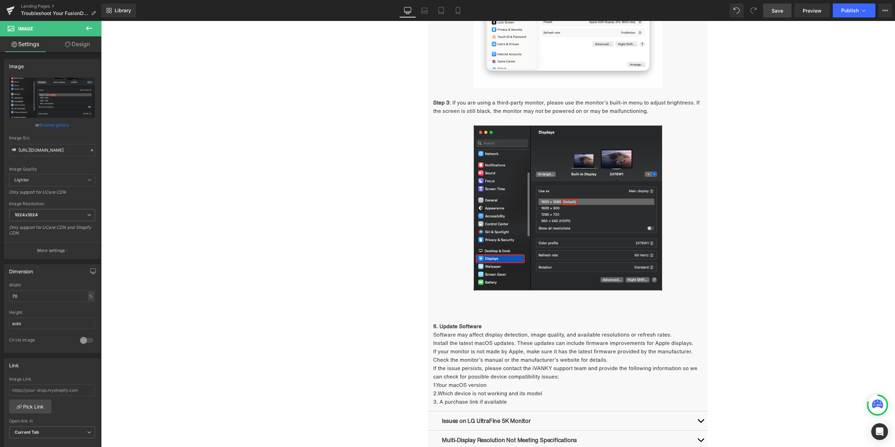
drag, startPoint x: 776, startPoint y: 10, endPoint x: 658, endPoint y: 91, distance: 143.6
click at [776, 10] on span "Save" at bounding box center [777, 10] width 12 height 7
click at [47, 6] on link "Landing Pages" at bounding box center [61, 6] width 80 height 6
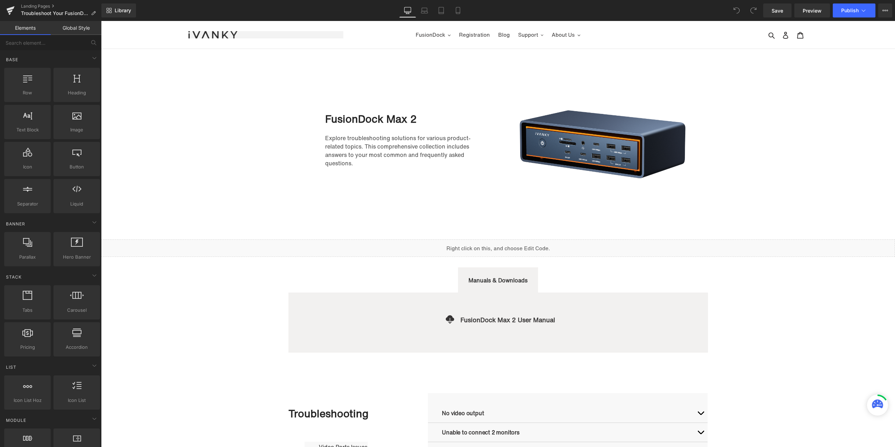
scroll to position [280, 0]
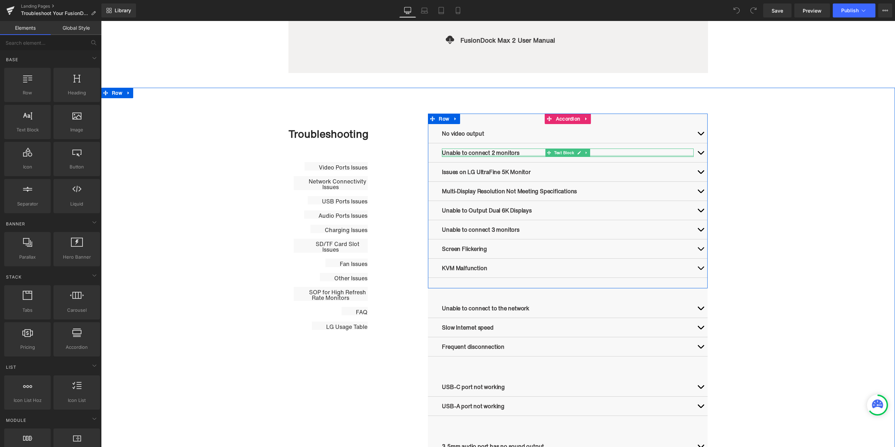
click at [489, 155] on div at bounding box center [568, 156] width 252 height 2
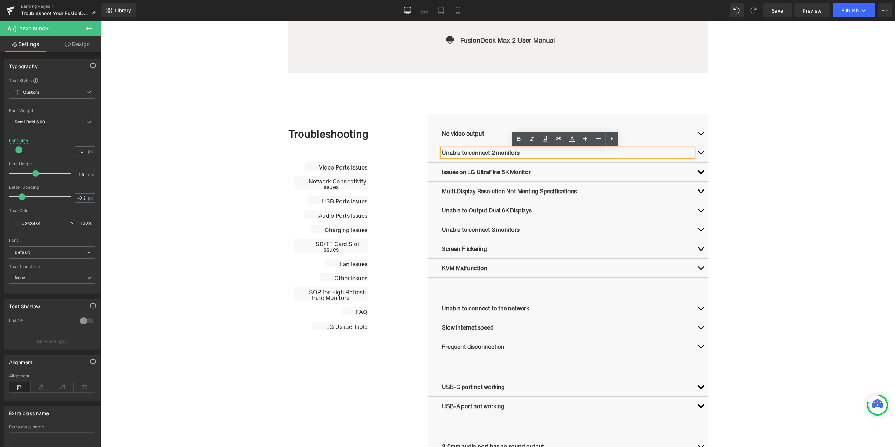
click at [699, 154] on button "button" at bounding box center [700, 152] width 14 height 19
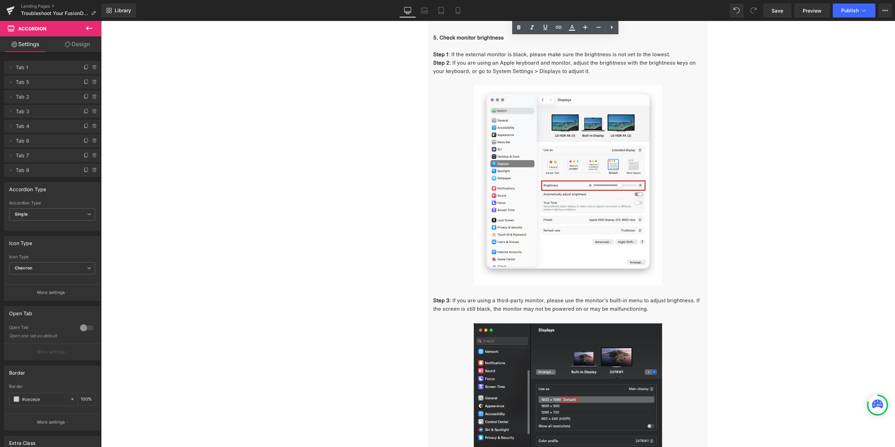
scroll to position [1887, 0]
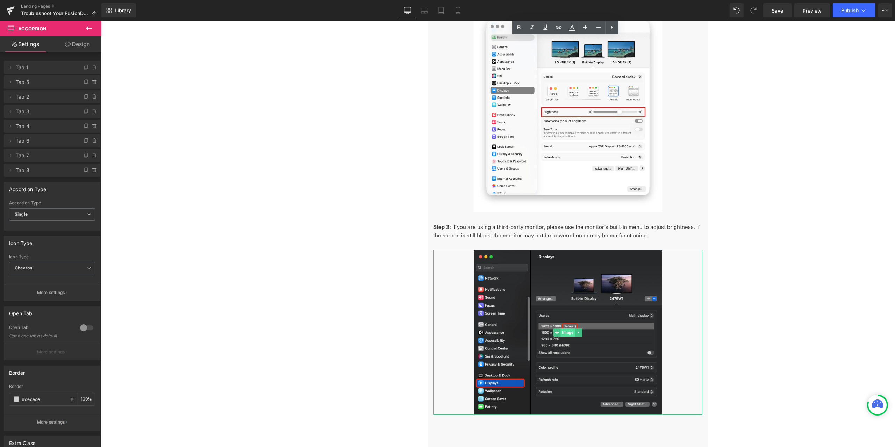
click at [566, 334] on span "Image" at bounding box center [567, 332] width 14 height 8
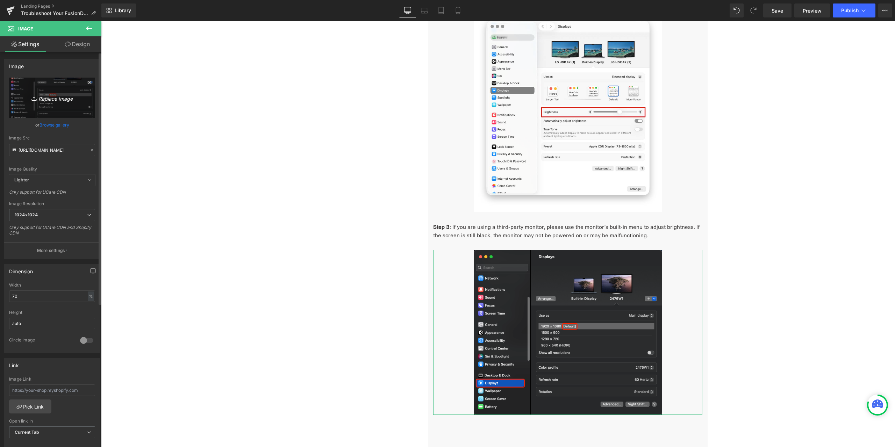
click at [70, 100] on icon "Replace Image" at bounding box center [52, 97] width 56 height 9
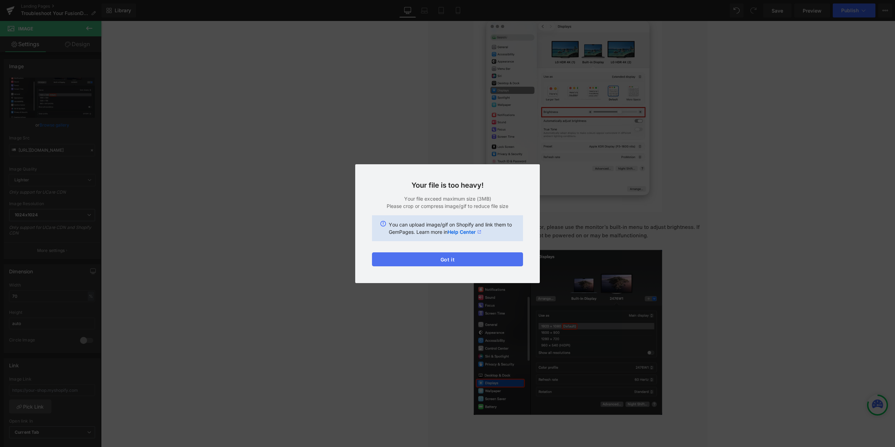
click at [486, 259] on button "Got it" at bounding box center [447, 259] width 151 height 14
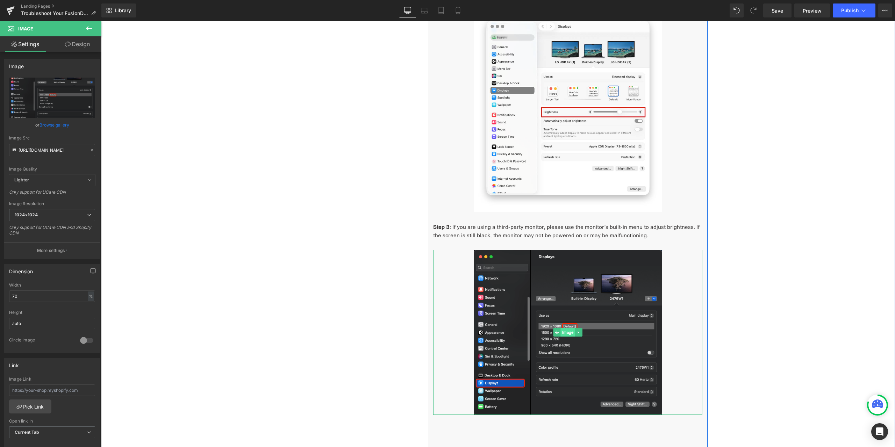
click at [569, 331] on span "Image" at bounding box center [567, 332] width 14 height 8
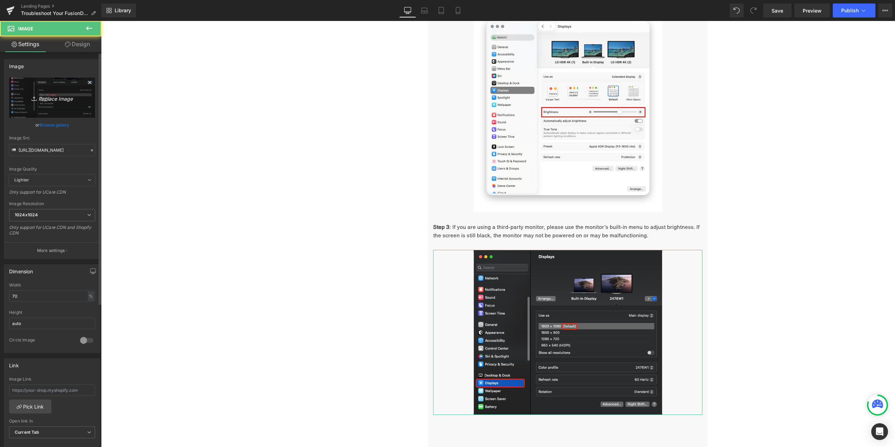
click at [82, 98] on link "Replace Image" at bounding box center [52, 98] width 86 height 40
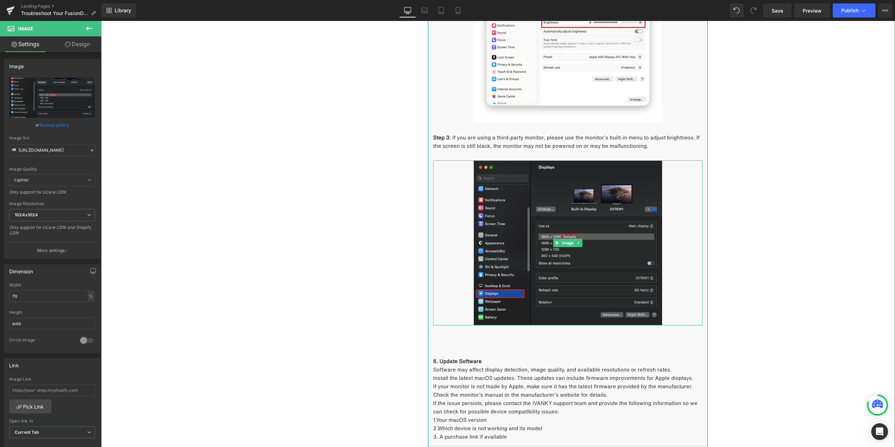
scroll to position [1992, 0]
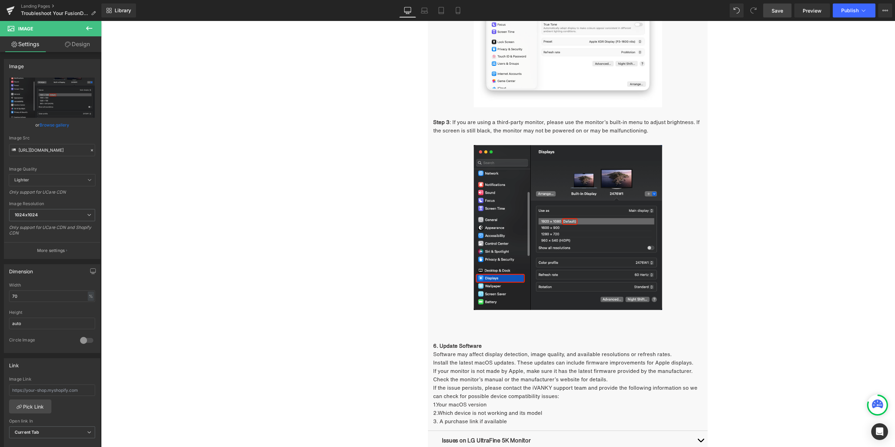
click at [769, 10] on link "Save" at bounding box center [777, 10] width 28 height 14
click at [43, 3] on link "Landing Pages" at bounding box center [61, 6] width 80 height 6
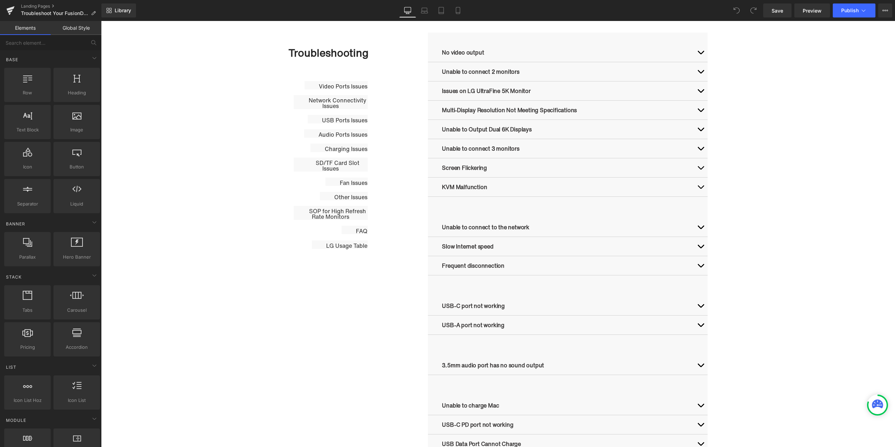
scroll to position [349, 0]
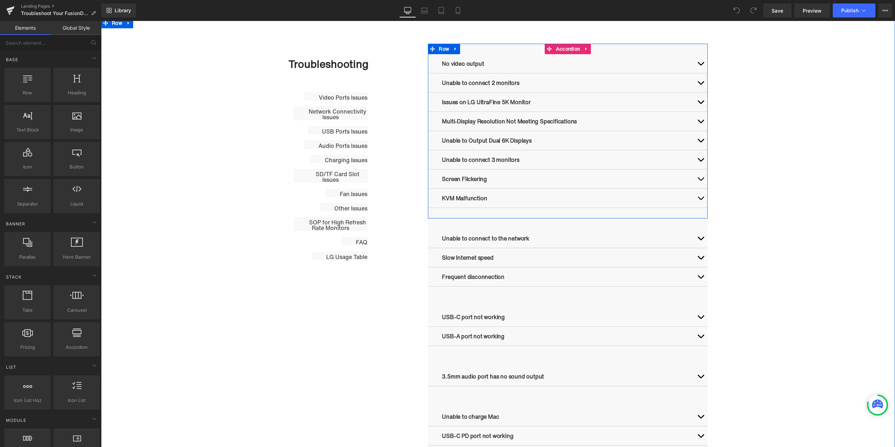
click at [697, 82] on button "button" at bounding box center [700, 82] width 14 height 19
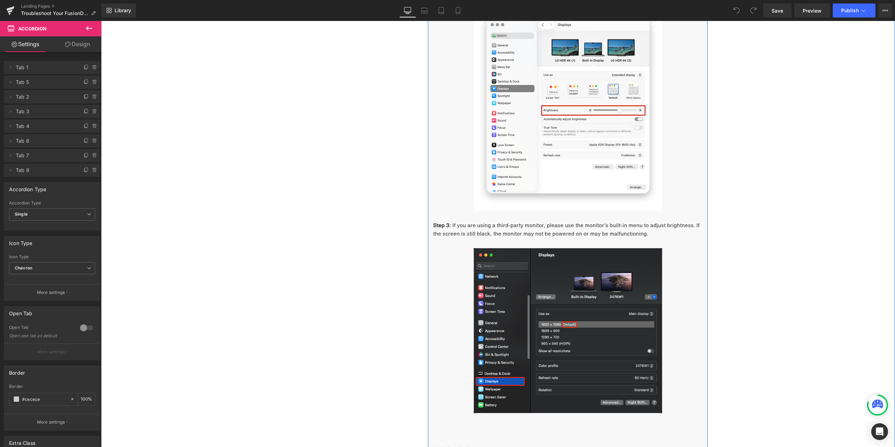
scroll to position [2027, 0]
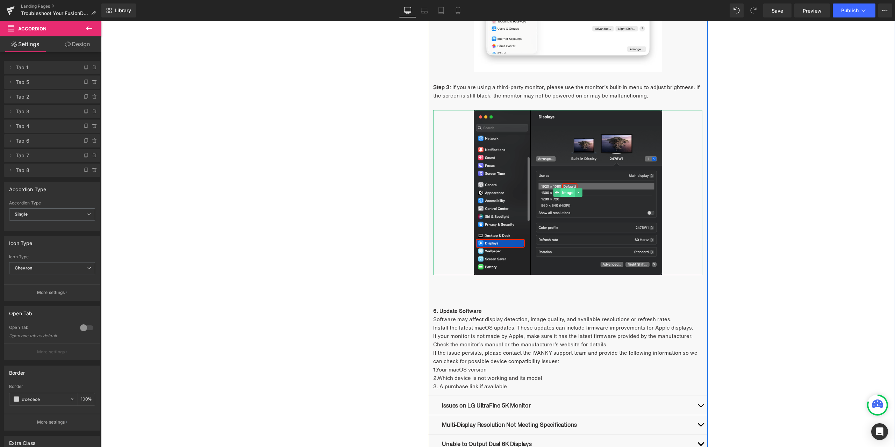
click at [566, 192] on span "Image" at bounding box center [567, 192] width 14 height 8
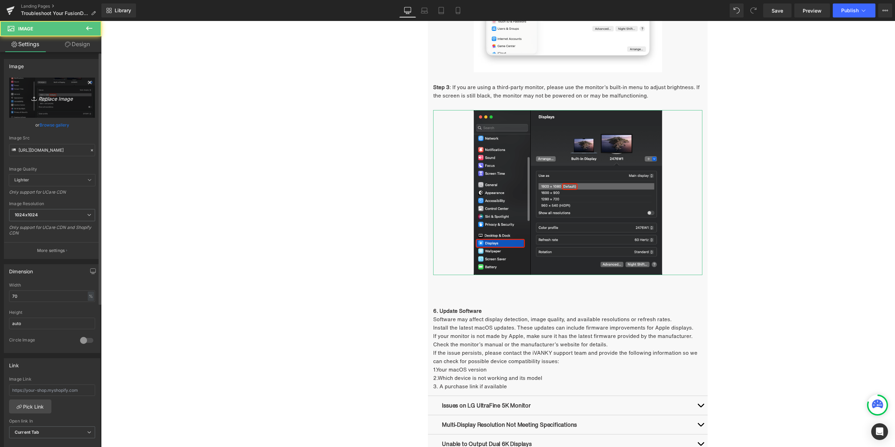
click at [66, 95] on icon "Replace Image" at bounding box center [52, 97] width 56 height 9
type input "C:\fakepath\4.png"
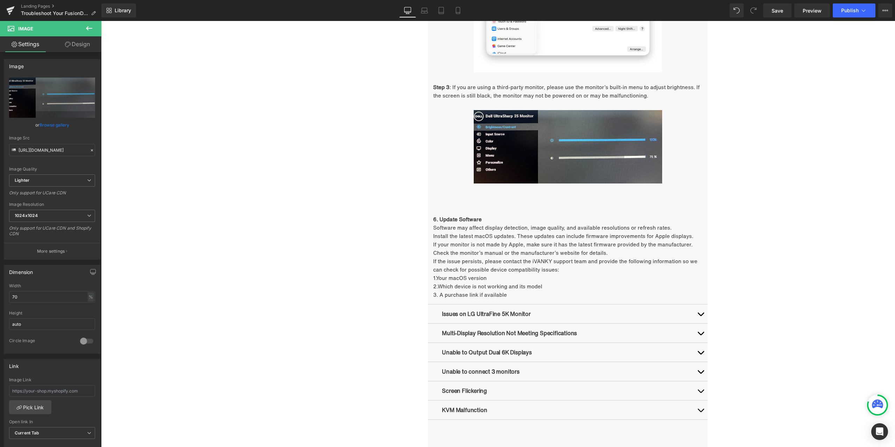
type input "https://ucarecdn.com/6f5a1705-ea6f-4866-bfd0-8f68b454e261/-/format/auto/-/previ…"
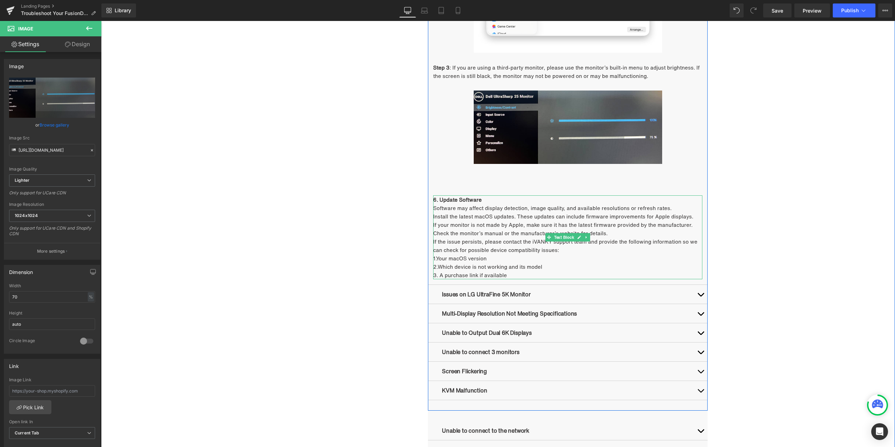
scroll to position [2062, 0]
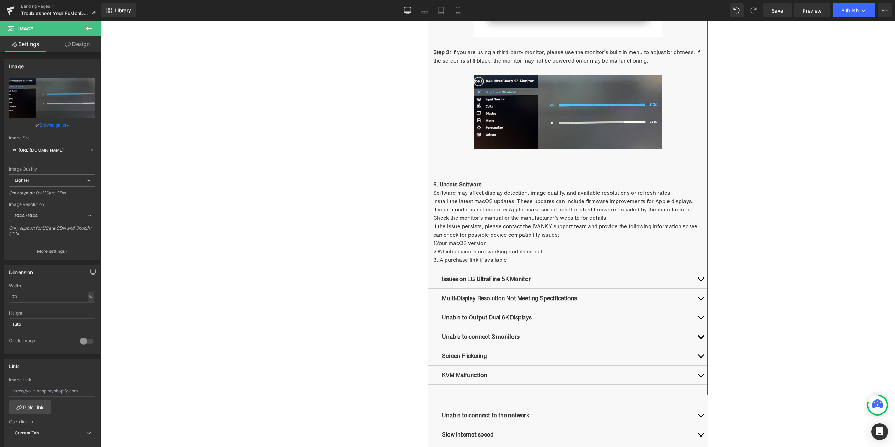
click at [697, 278] on button "button" at bounding box center [700, 278] width 14 height 19
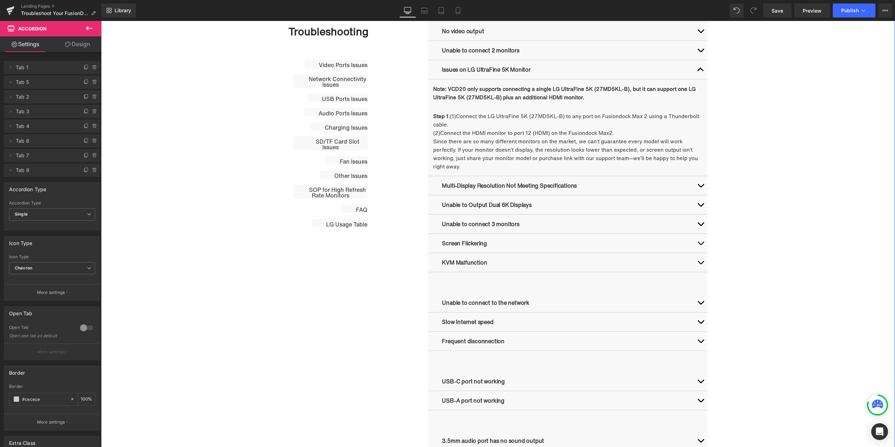
scroll to position [312, 0]
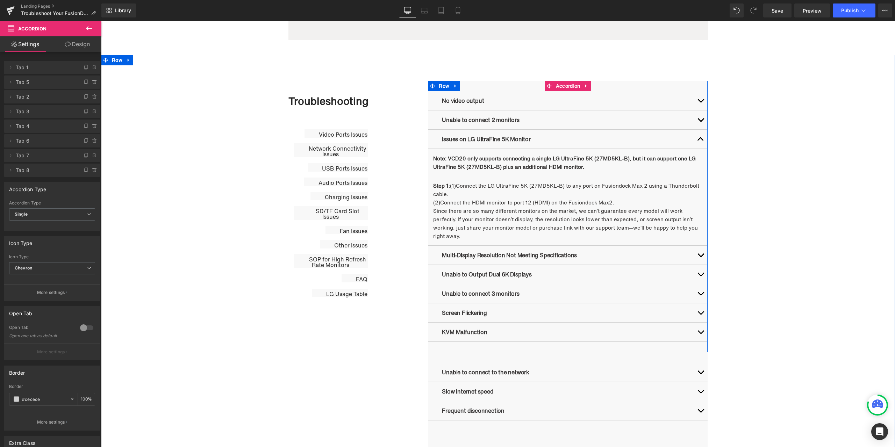
click at [700, 257] on span "button" at bounding box center [700, 257] width 0 height 0
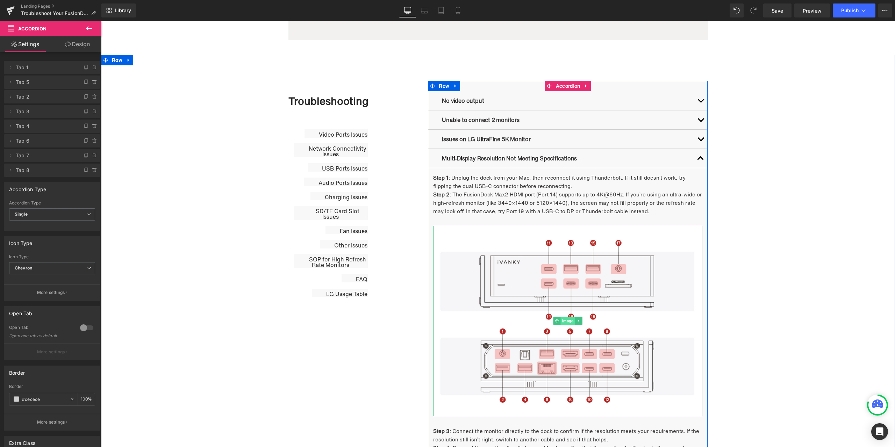
click at [565, 322] on span "Image" at bounding box center [567, 321] width 14 height 8
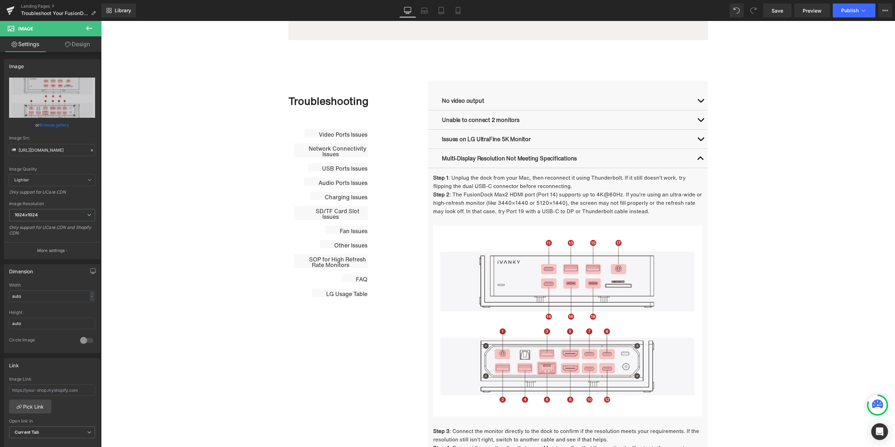
drag, startPoint x: 306, startPoint y: 7, endPoint x: 297, endPoint y: 12, distance: 10.3
click at [306, 7] on div "Library Desktop Desktop Laptop Tablet Mobile Save Preview Publish Scheduled Vie…" at bounding box center [497, 10] width 793 height 14
click at [89, 150] on icon at bounding box center [91, 150] width 5 height 5
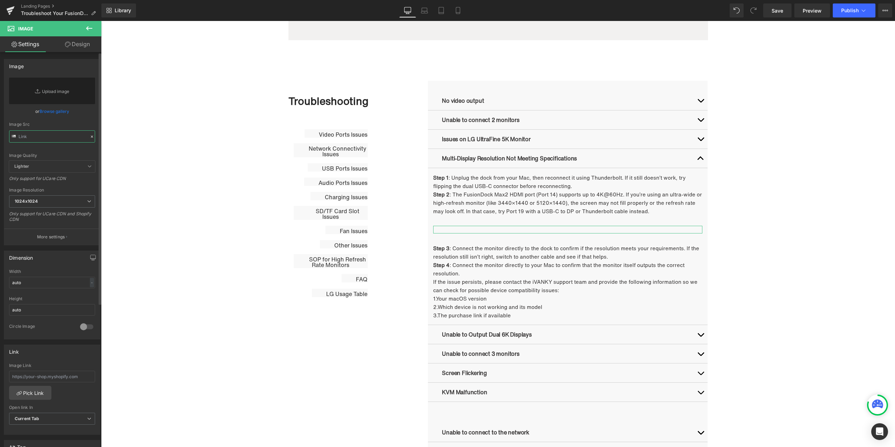
click at [53, 137] on input "text" at bounding box center [52, 136] width 86 height 12
paste input "https://cdn.shopify.com/s/files/1/0576/6833/7827/files/683ec434a1c9786ae650ca07…"
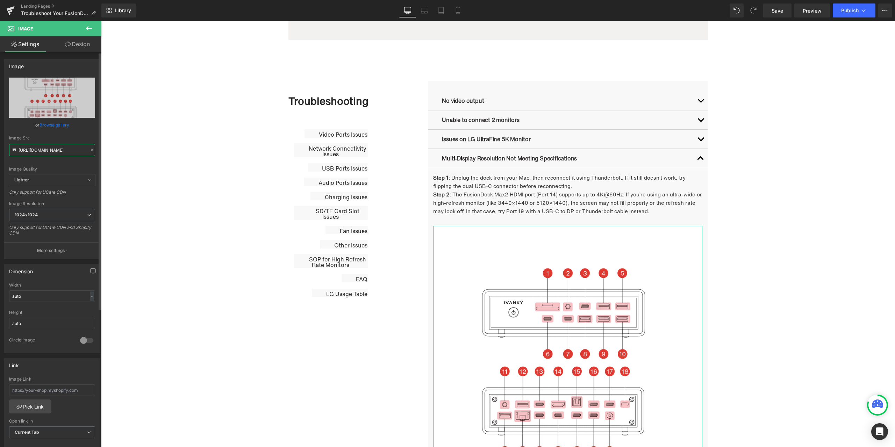
type input "https://cdn.shopify.com/s/files/1/0576/6833/7827/files/683ec434a1c9786ae650ca07…"
click at [78, 123] on div "or Browse gallery" at bounding box center [52, 124] width 86 height 7
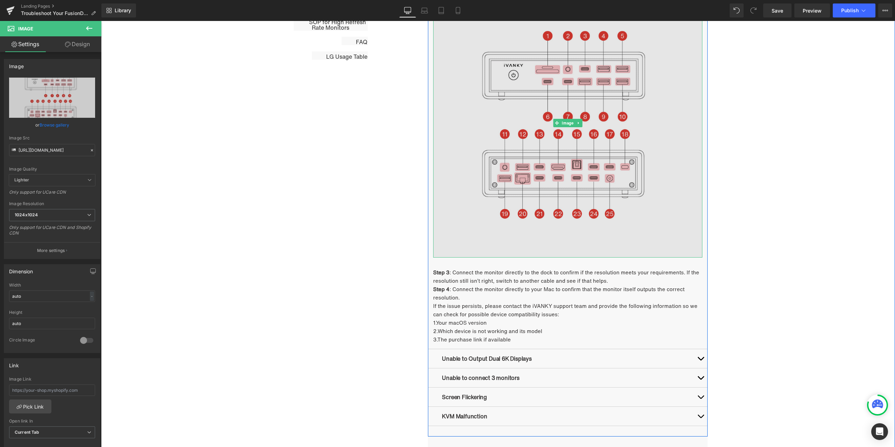
scroll to position [592, 0]
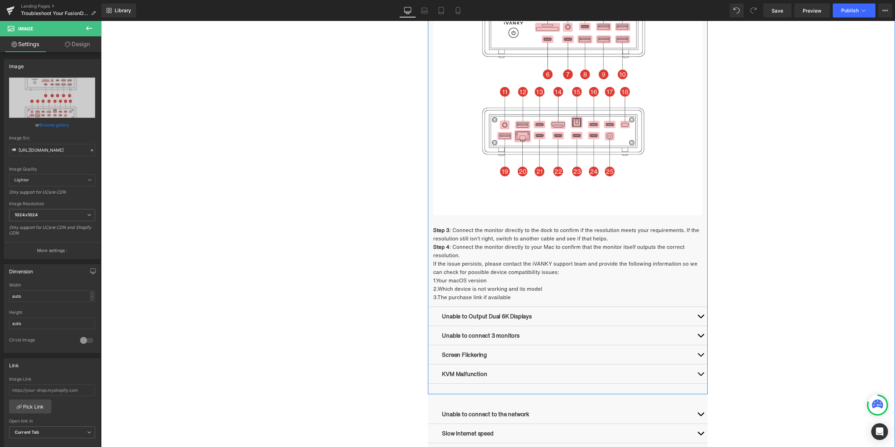
click at [694, 316] on button "button" at bounding box center [700, 316] width 14 height 19
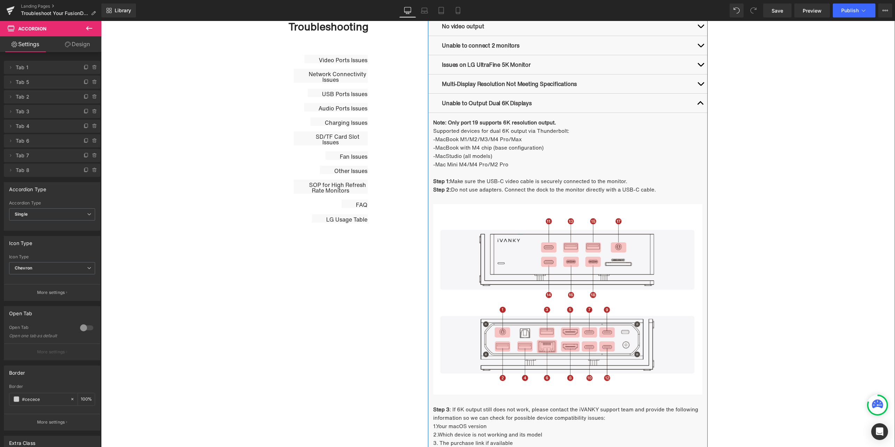
scroll to position [394, 0]
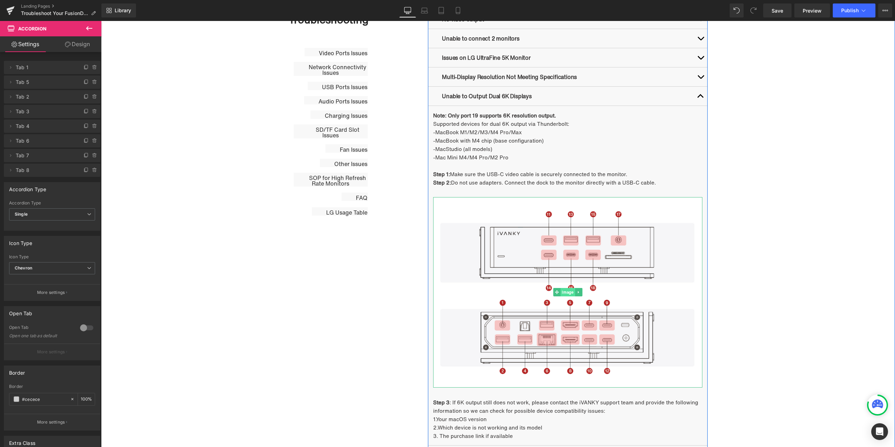
click at [569, 292] on span "Image" at bounding box center [567, 292] width 14 height 8
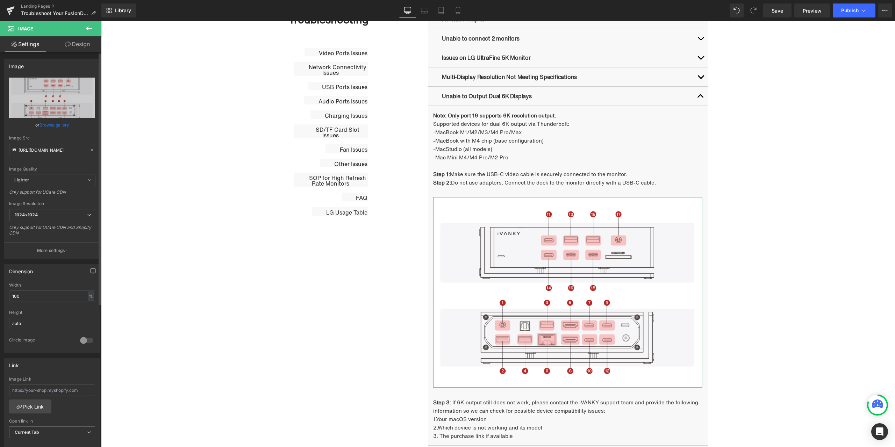
click at [89, 148] on icon at bounding box center [91, 150] width 5 height 5
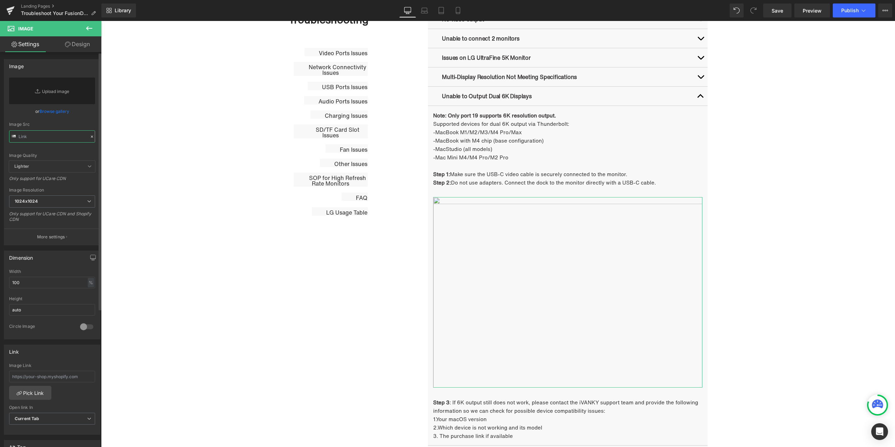
click at [52, 138] on input "text" at bounding box center [52, 136] width 86 height 12
paste input "https://cdn.shopify.com/s/files/1/0576/6833/7827/files/683ec434a1c9786ae650ca07…"
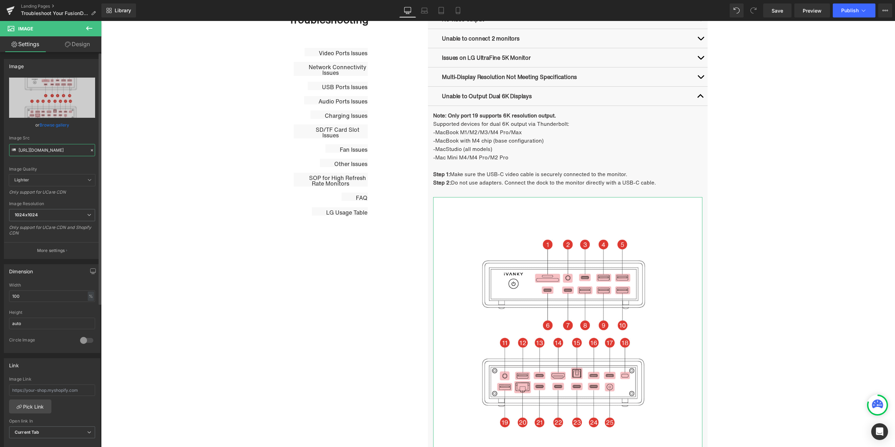
type input "https://cdn.shopify.com/s/files/1/0576/6833/7827/files/683ec434a1c9786ae650ca07…"
click at [85, 136] on div "Image Src" at bounding box center [52, 138] width 86 height 5
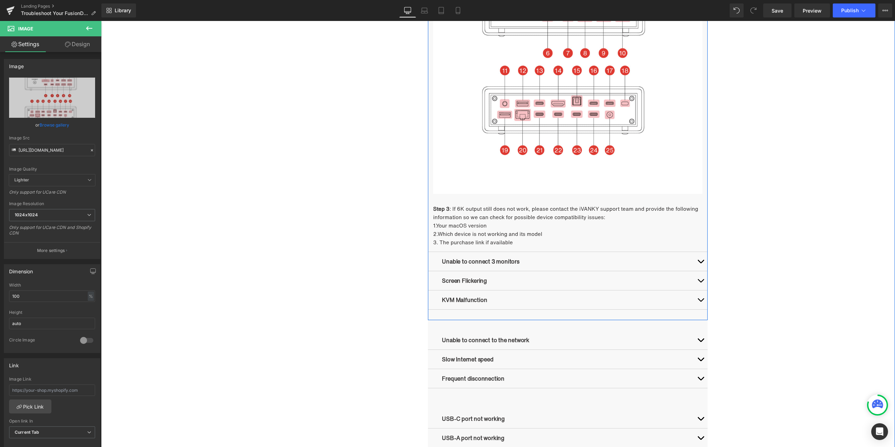
scroll to position [673, 0]
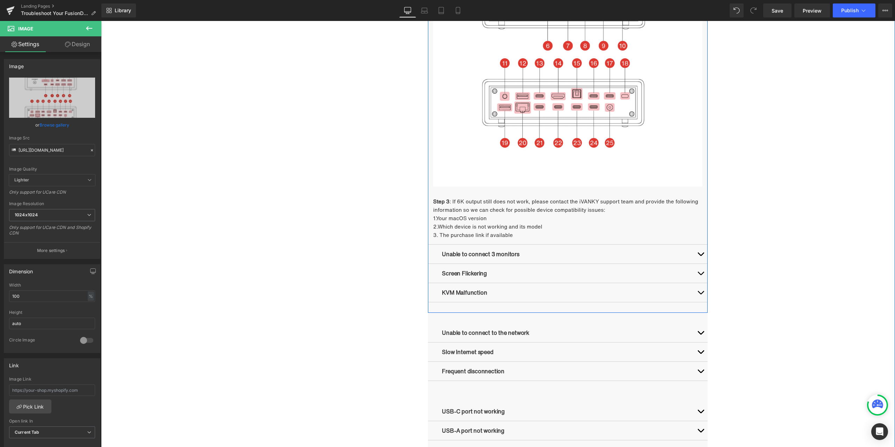
click at [700, 256] on span "button" at bounding box center [700, 256] width 0 height 0
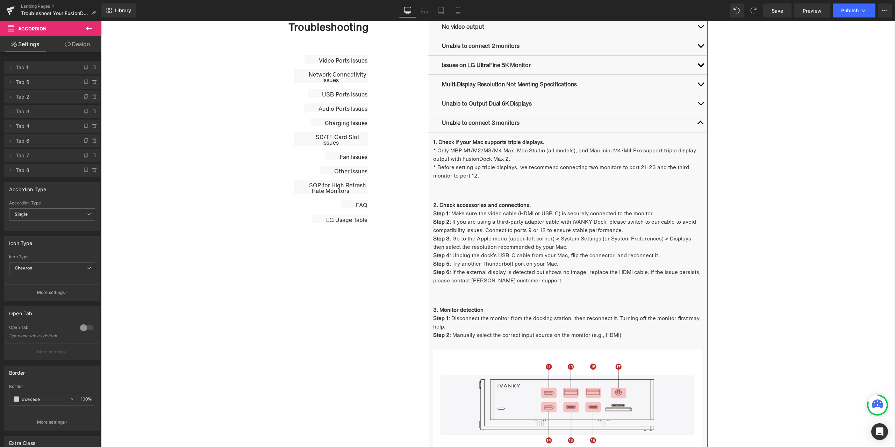
scroll to position [337, 0]
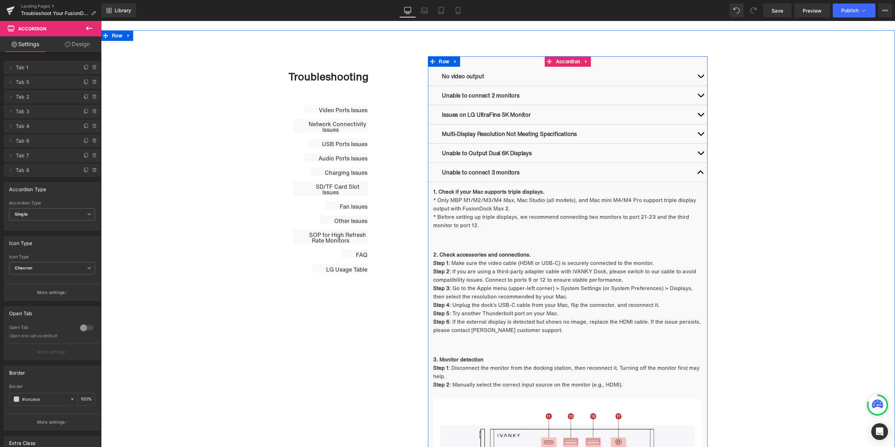
click at [694, 152] on button "button" at bounding box center [700, 153] width 14 height 19
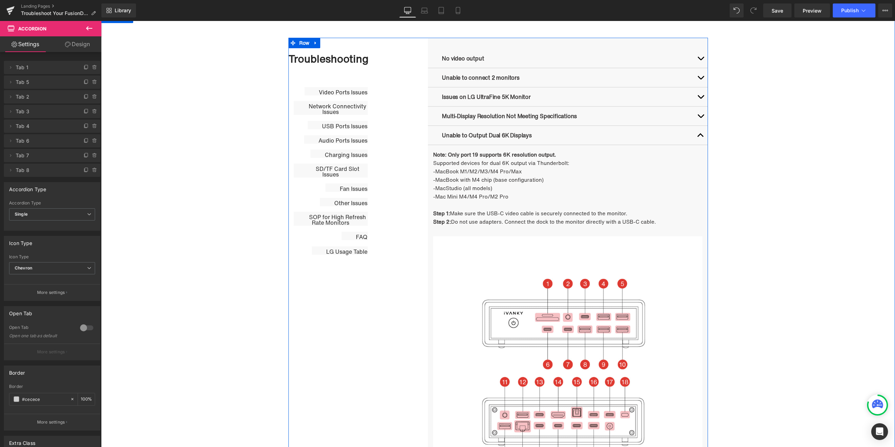
scroll to position [267, 0]
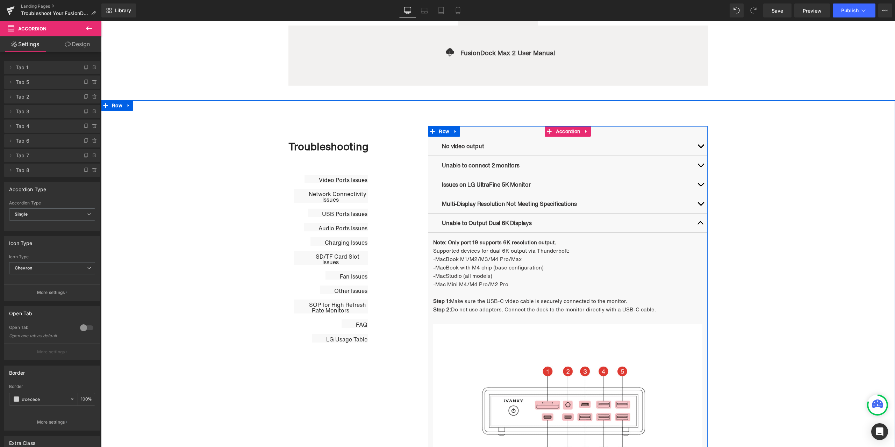
click at [697, 224] on button "button" at bounding box center [700, 222] width 14 height 19
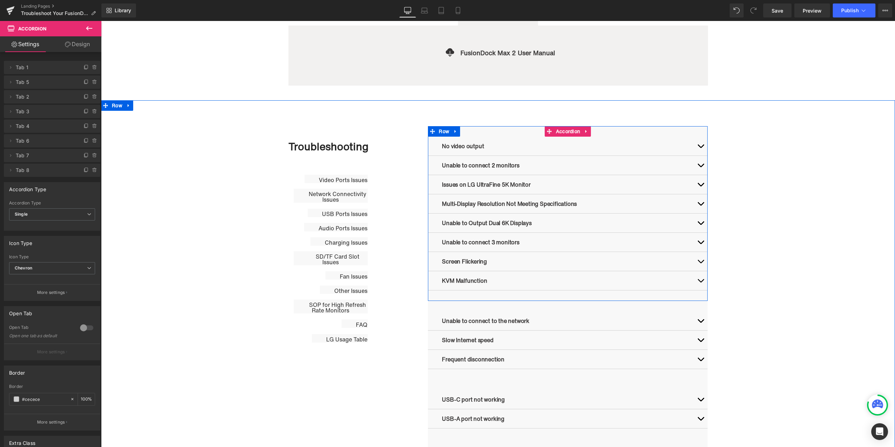
click at [700, 244] on span "button" at bounding box center [700, 244] width 0 height 0
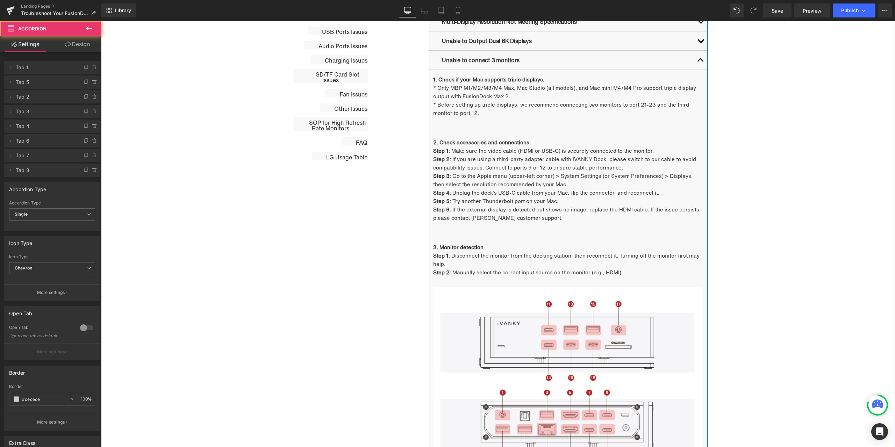
scroll to position [477, 0]
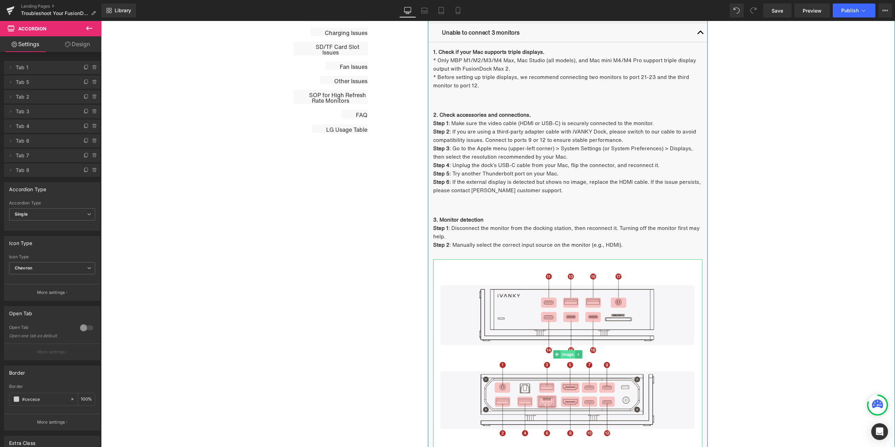
click at [566, 355] on span "Image" at bounding box center [567, 354] width 14 height 8
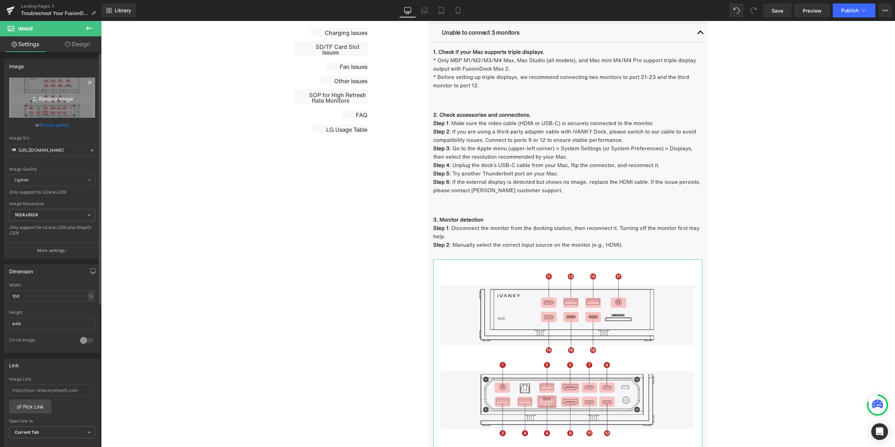
click at [79, 103] on link "Replace Image" at bounding box center [52, 98] width 86 height 40
type input "C:\fakepath\5.png"
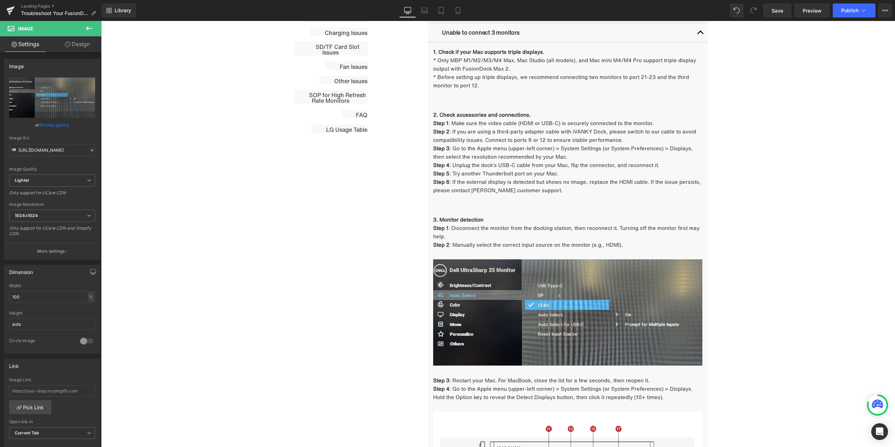
type input "https://ucarecdn.com/707d2497-05be-4d35-8834-bdcf0b1f0ffe/-/format/auto/-/previ…"
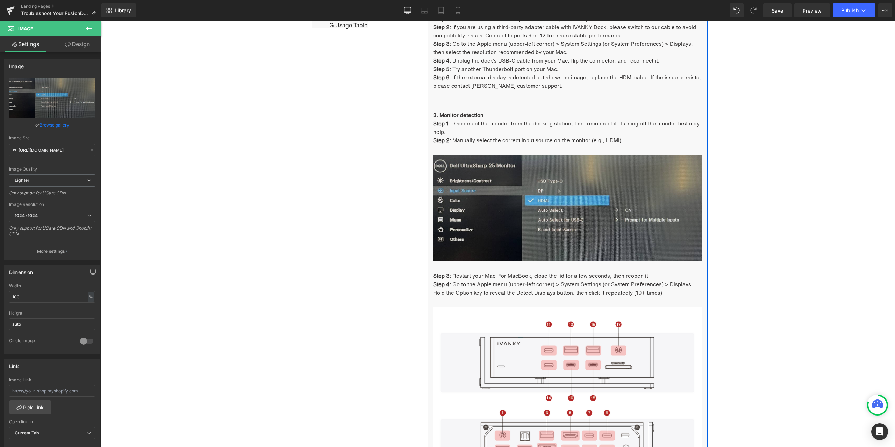
scroll to position [581, 0]
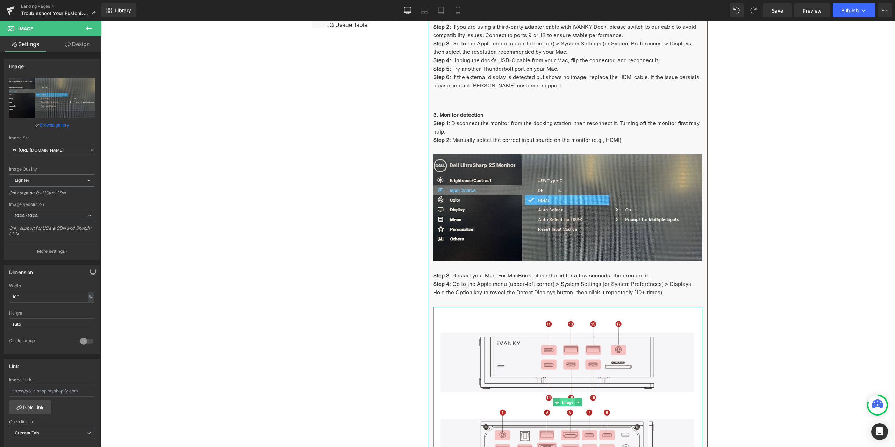
click at [561, 400] on span "Image" at bounding box center [567, 402] width 14 height 8
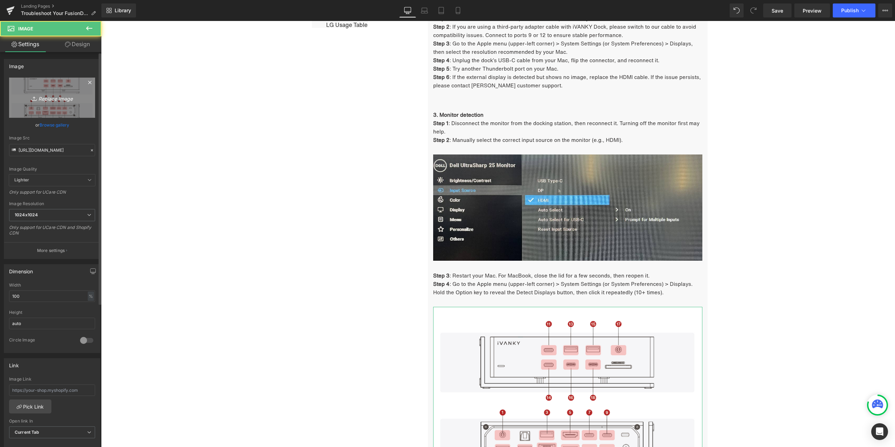
click at [37, 96] on icon "Replace Image" at bounding box center [52, 97] width 56 height 9
type input "C:\fakepath\1.6 - 3 - step 4.jpg"
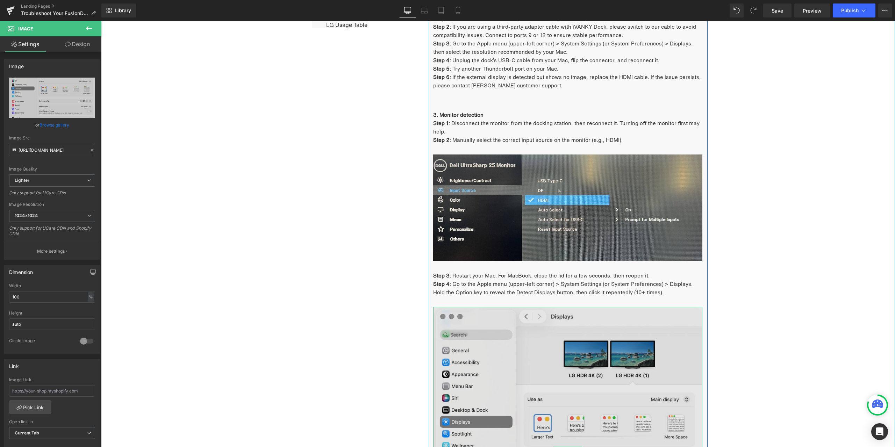
type input "https://ucarecdn.com/535b1238-ac30-497f-a898-1a32fb68a38d/-/format/auto/-/previ…"
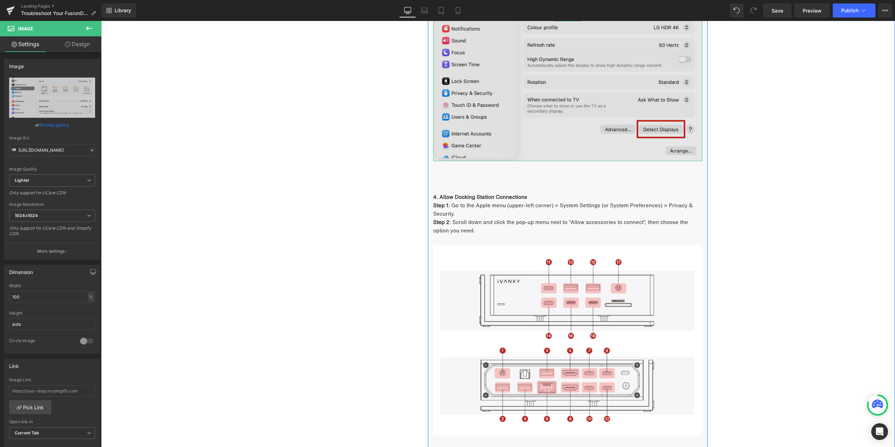
scroll to position [1071, 0]
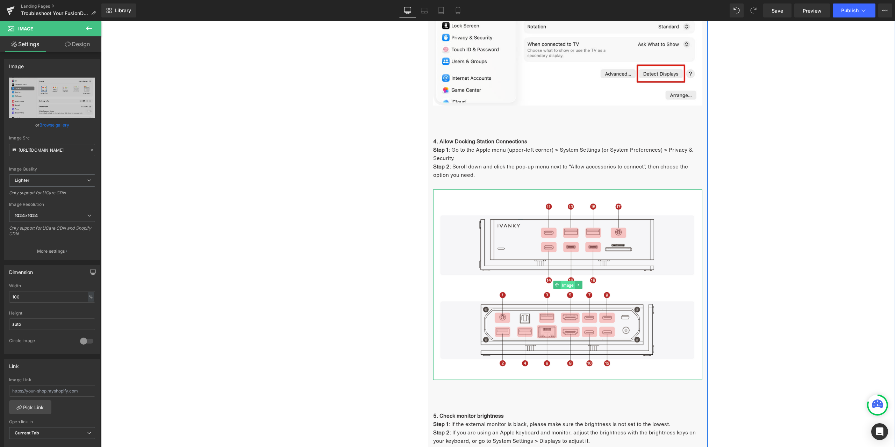
click at [569, 286] on span "Image" at bounding box center [567, 285] width 14 height 8
click at [52, 100] on icon "Replace Image" at bounding box center [52, 97] width 56 height 9
type input "C:\fakepath\1.6 - 4 - step 2.jpg"
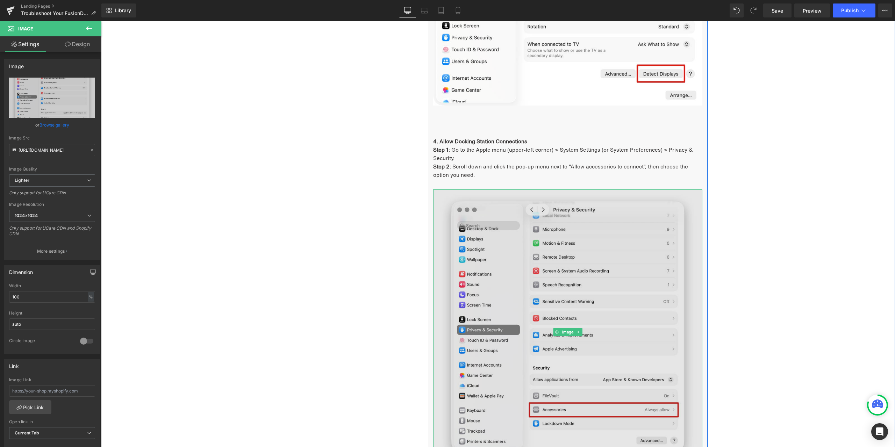
type input "https://ucarecdn.com/ea86d90d-c3a3-4077-b7af-cc7ae2ea4dd5/-/format/auto/-/previ…"
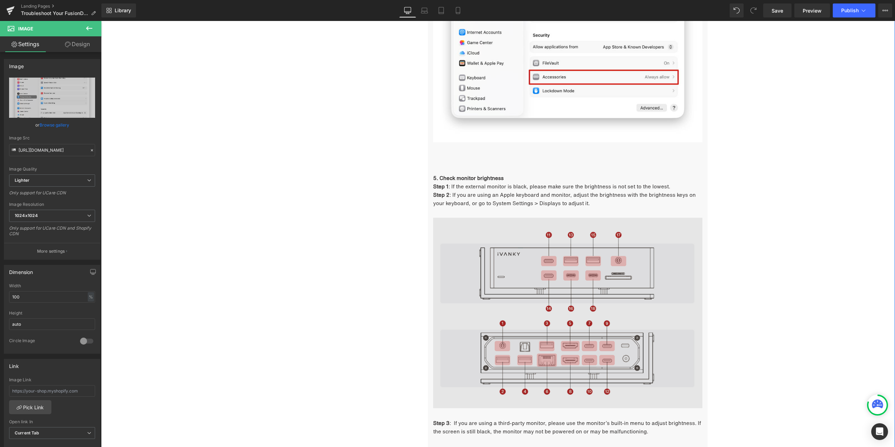
scroll to position [1455, 0]
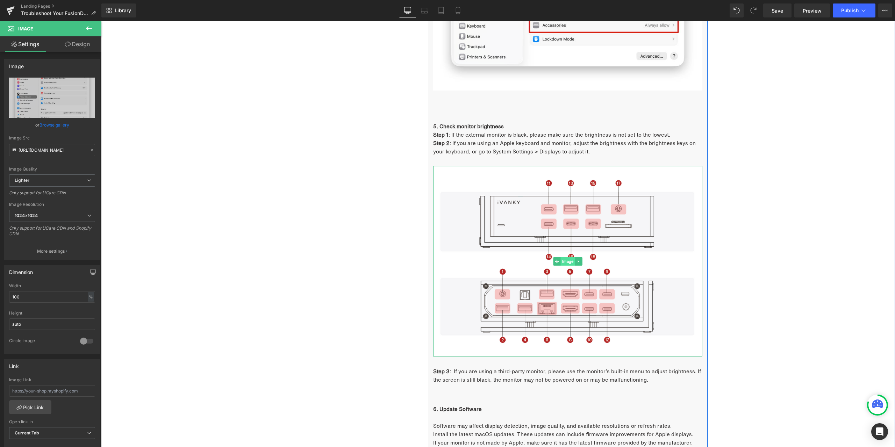
click at [564, 261] on span "Image" at bounding box center [567, 261] width 14 height 8
click at [53, 100] on icon "Replace Image" at bounding box center [52, 97] width 56 height 9
type input "C:\fakepath\1.6 - 5 - step 2.jpg"
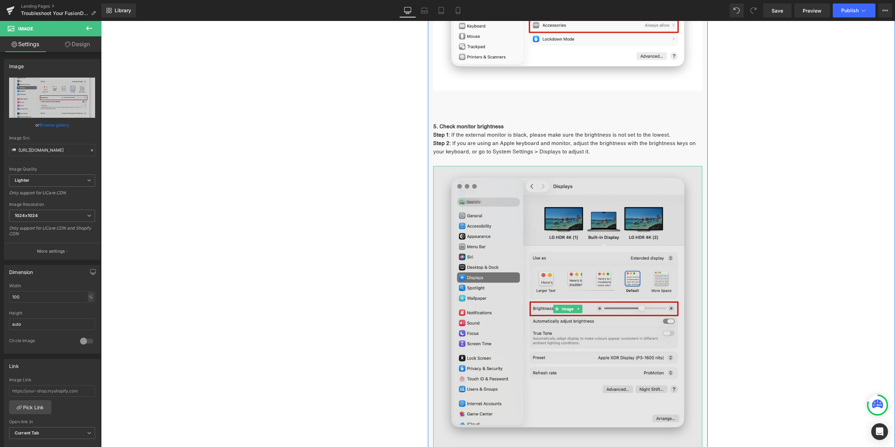
type input "https://ucarecdn.com/61d0d366-d346-4a5e-809c-f9d6a4e6affc/-/format/auto/-/previ…"
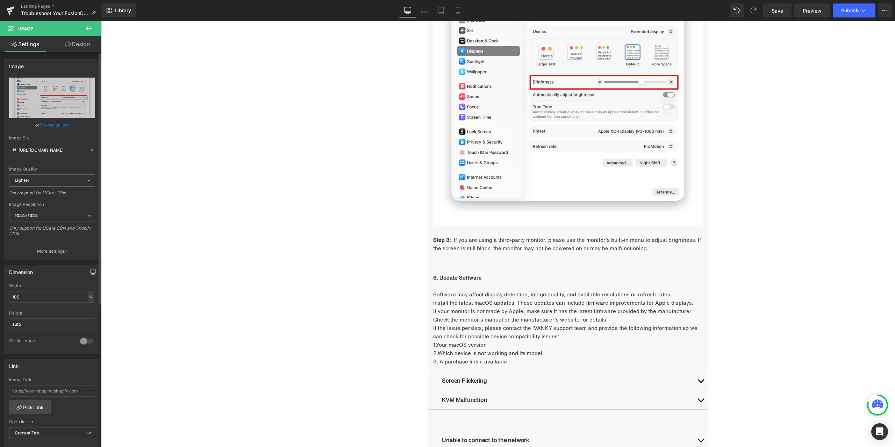
scroll to position [1700, 0]
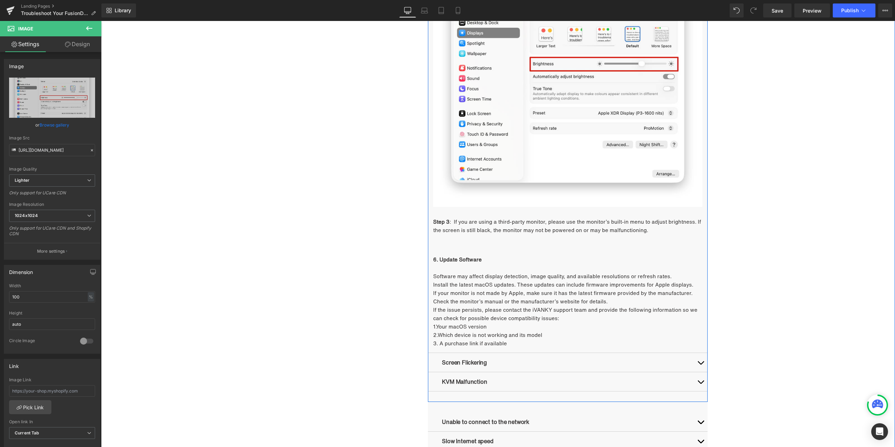
click at [697, 361] on button "button" at bounding box center [700, 362] width 14 height 19
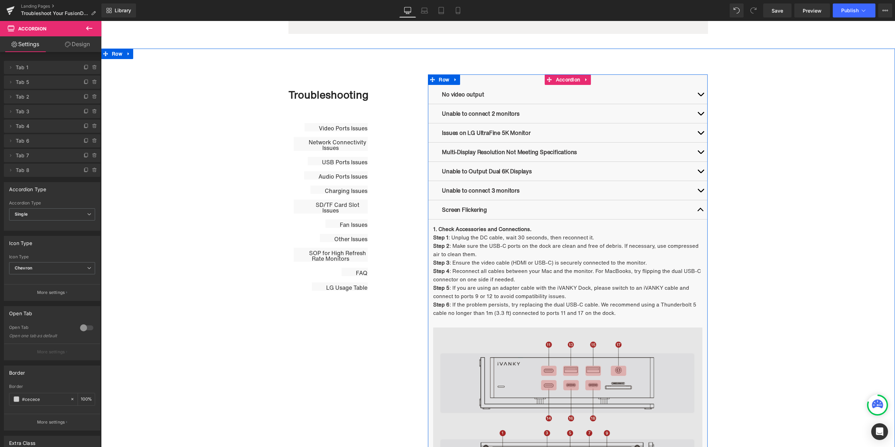
scroll to position [411, 0]
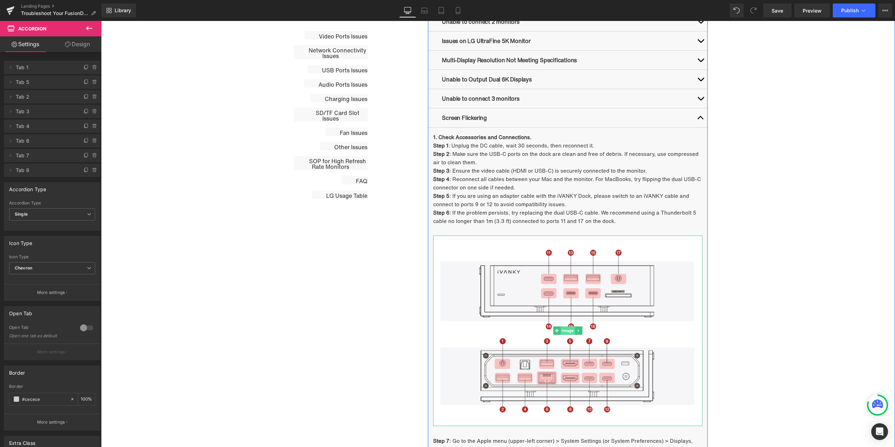
click at [564, 332] on span "Image" at bounding box center [567, 330] width 14 height 8
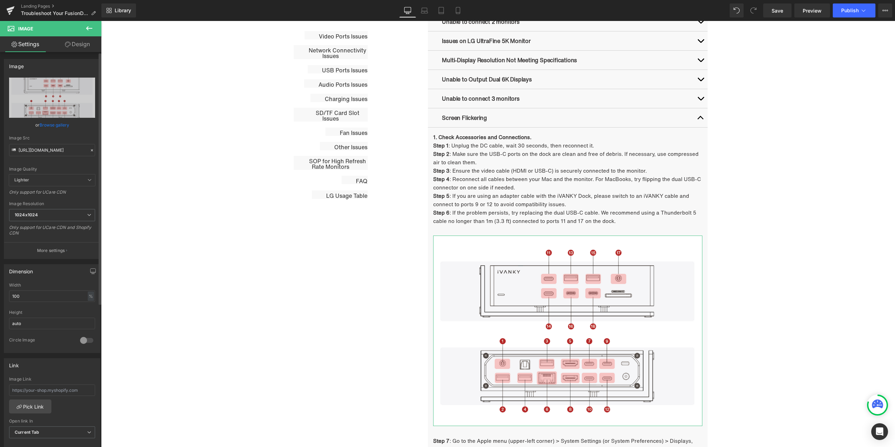
click at [90, 152] on icon at bounding box center [91, 150] width 5 height 5
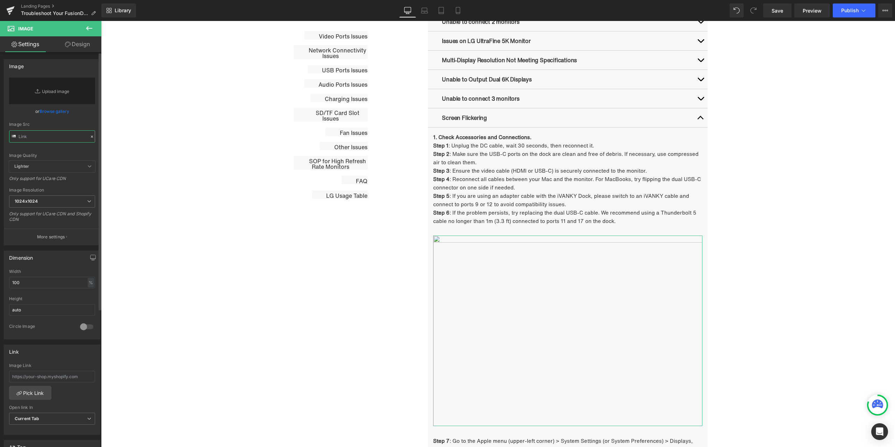
click at [52, 131] on input "text" at bounding box center [52, 136] width 86 height 12
paste input "https://cdn.shopify.com/s/files/1/0576/6833/7827/files/683ec434a1c9786ae650ca07…"
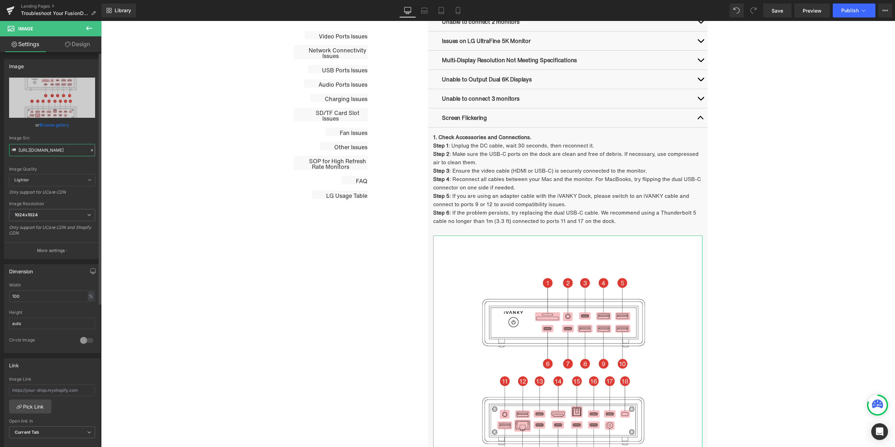
type input "https://cdn.shopify.com/s/files/1/0576/6833/7827/files/683ec434a1c9786ae650ca07…"
click at [84, 130] on div "Image Quality Lighter Lightest Lighter Lighter Lightest Only support for UCare …" at bounding box center [52, 126] width 86 height 97
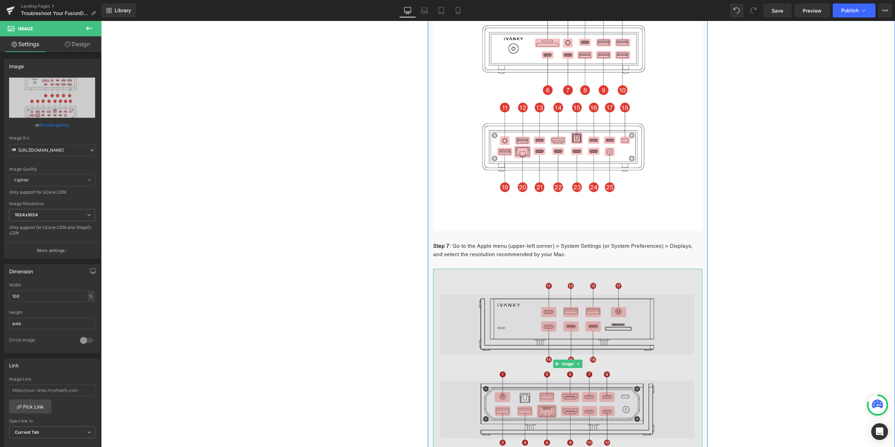
scroll to position [725, 0]
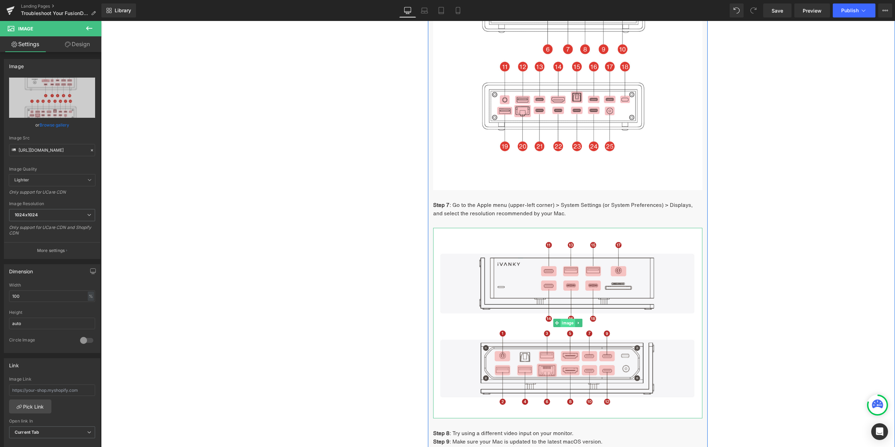
click at [563, 324] on span "Image" at bounding box center [567, 323] width 14 height 8
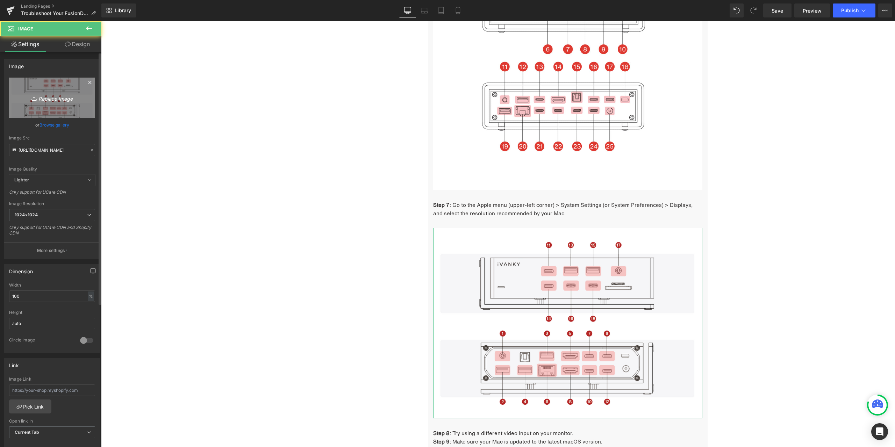
click at [52, 107] on link "Replace Image" at bounding box center [52, 98] width 86 height 40
type input "C:\fakepath\1.7 - 1 - step 7.jpg"
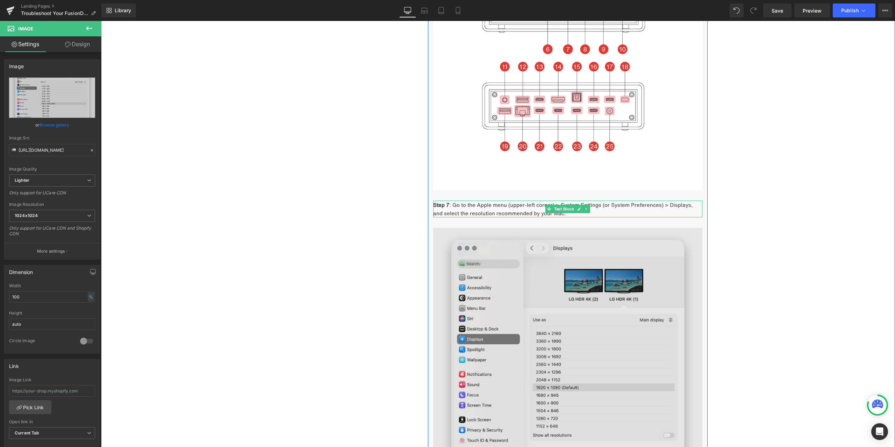
type input "https://ucarecdn.com/eb07ecd7-0a1b-4ba2-921f-ff63fd64eb6f/-/format/auto/-/previ…"
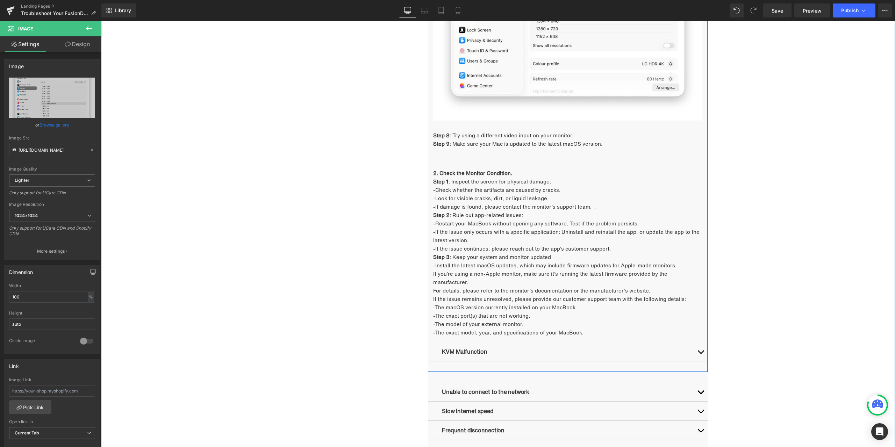
scroll to position [1179, 0]
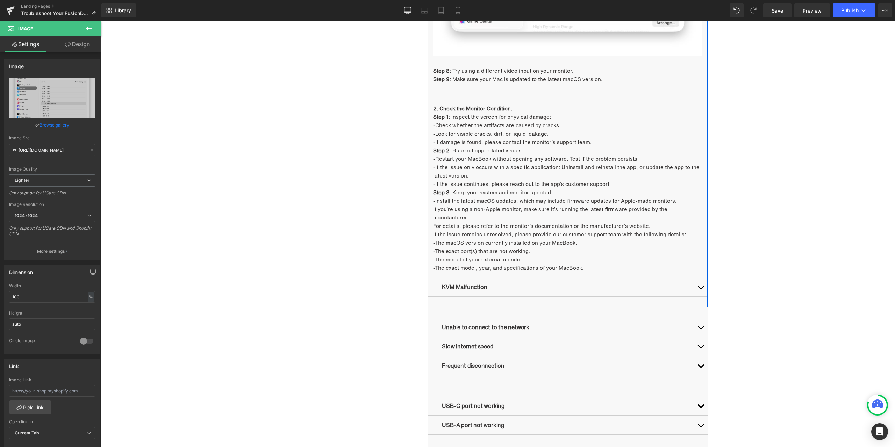
click at [700, 289] on span "button" at bounding box center [700, 289] width 0 height 0
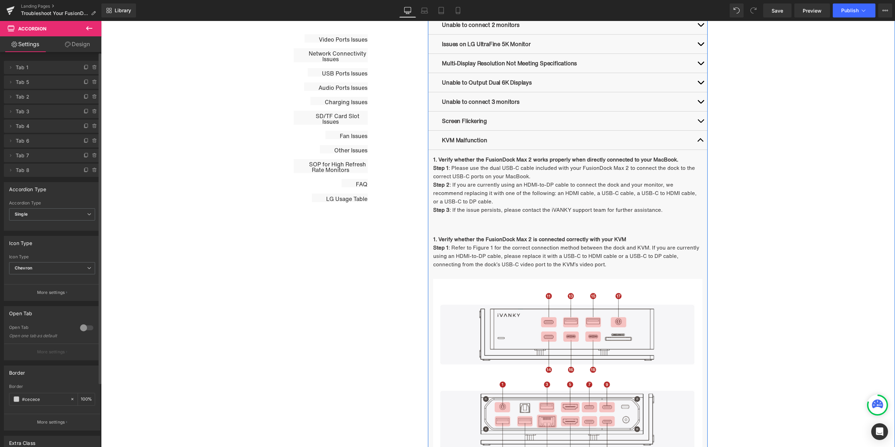
scroll to position [408, 0]
click at [468, 249] on span ": Refer to Figure 1 for the correct connection method between the dock and KVM.…" at bounding box center [566, 255] width 266 height 24
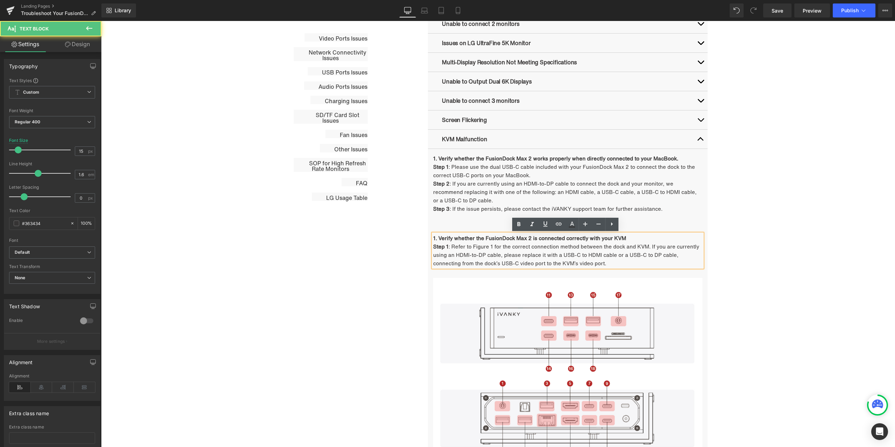
drag, startPoint x: 433, startPoint y: 239, endPoint x: 439, endPoint y: 237, distance: 6.1
click at [433, 239] on strong "1. Verify whether the FusionDock Max 2 is connected correctly with your KVM" at bounding box center [529, 238] width 193 height 8
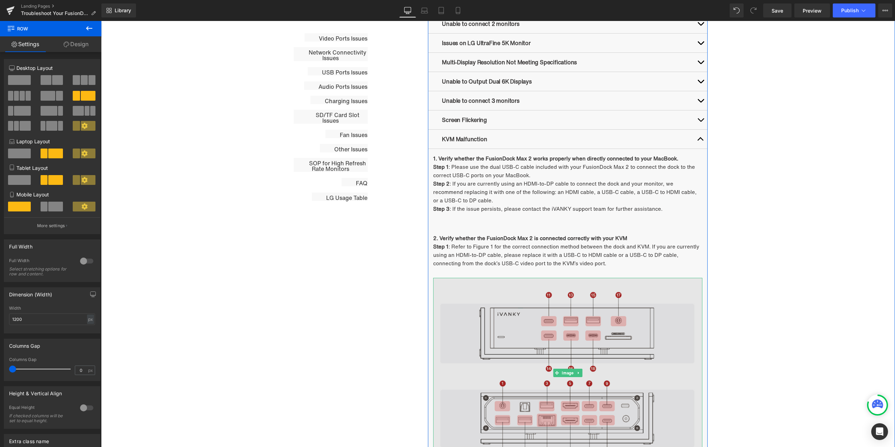
drag, startPoint x: 568, startPoint y: 372, endPoint x: 539, endPoint y: 358, distance: 32.0
click at [568, 372] on span "Image" at bounding box center [567, 373] width 14 height 8
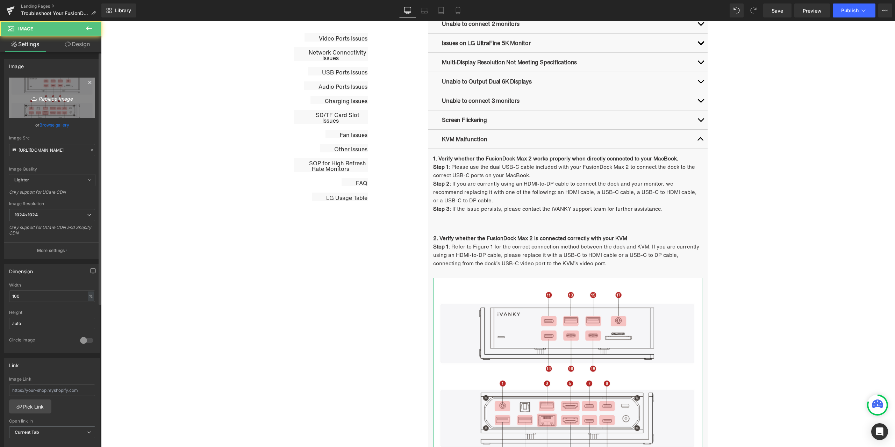
click at [69, 96] on icon "Replace Image" at bounding box center [52, 97] width 56 height 9
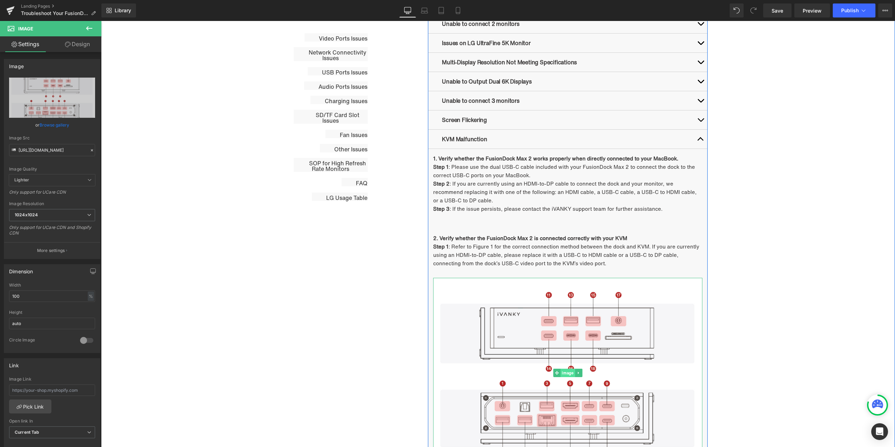
click at [565, 372] on span "Image" at bounding box center [567, 373] width 14 height 8
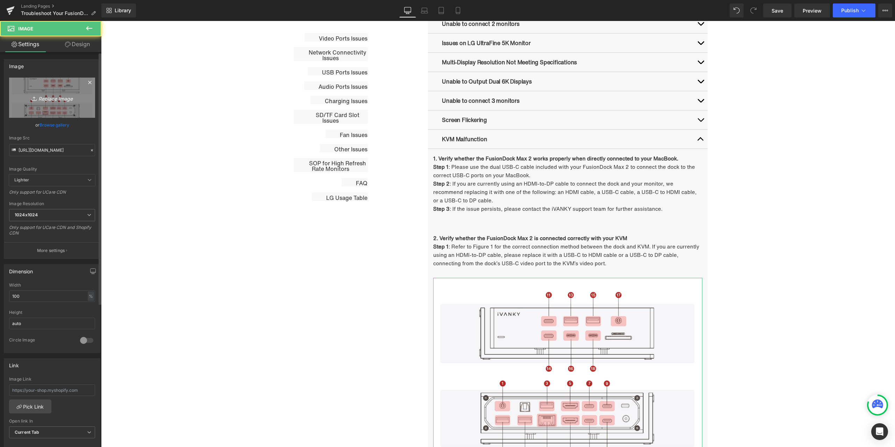
click at [56, 102] on icon "Replace Image" at bounding box center [52, 97] width 56 height 9
type input "C:\fakepath\6.png"
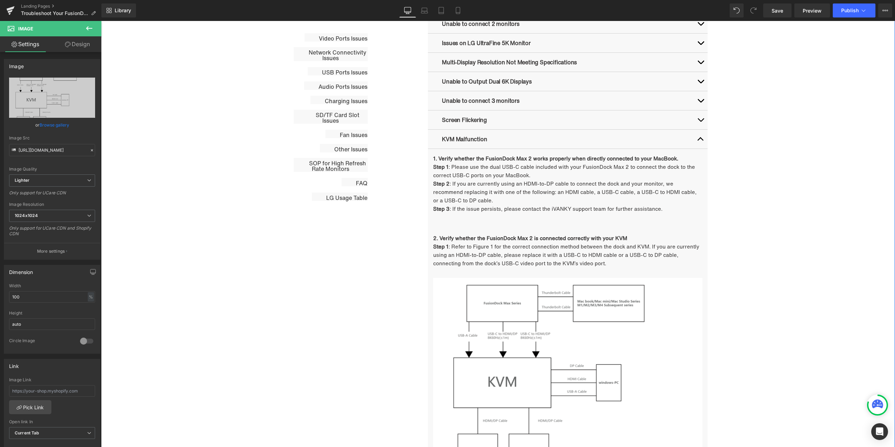
type input "https://ucarecdn.com/b2ce13d3-a39d-4079-b7fe-5482d1c376b5/-/format/auto/-/previ…"
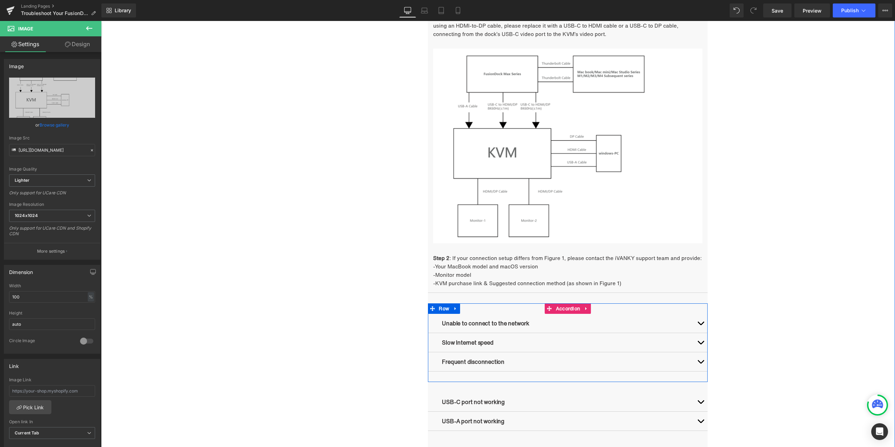
scroll to position [653, 0]
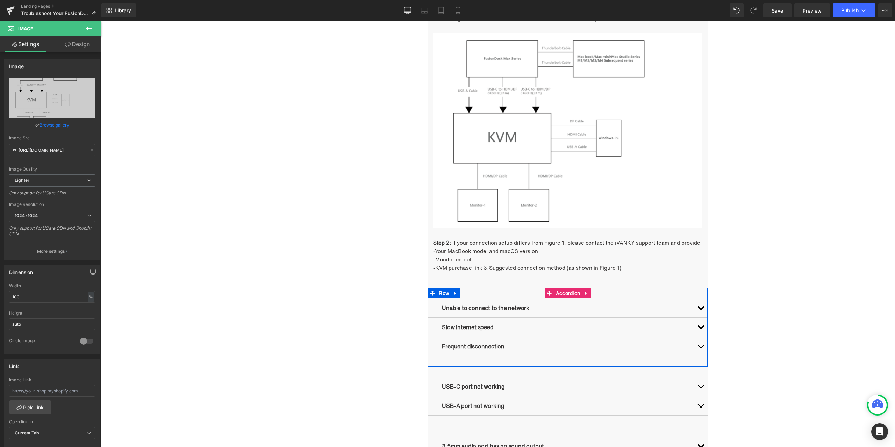
click at [698, 325] on button "button" at bounding box center [700, 327] width 14 height 19
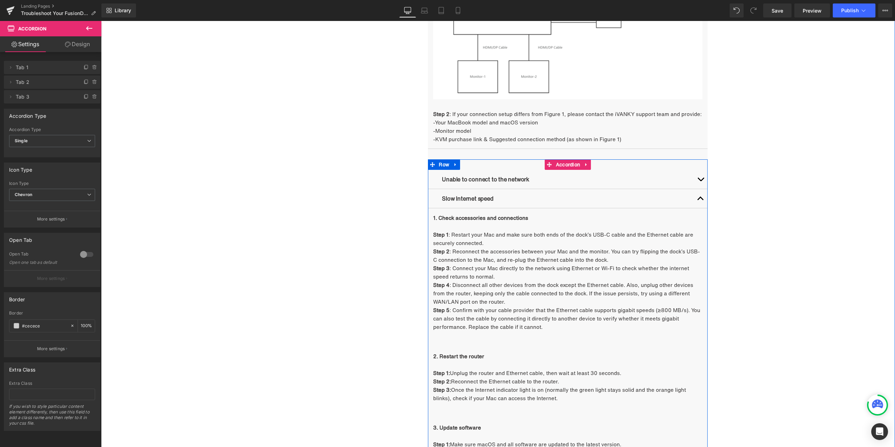
scroll to position [688, 0]
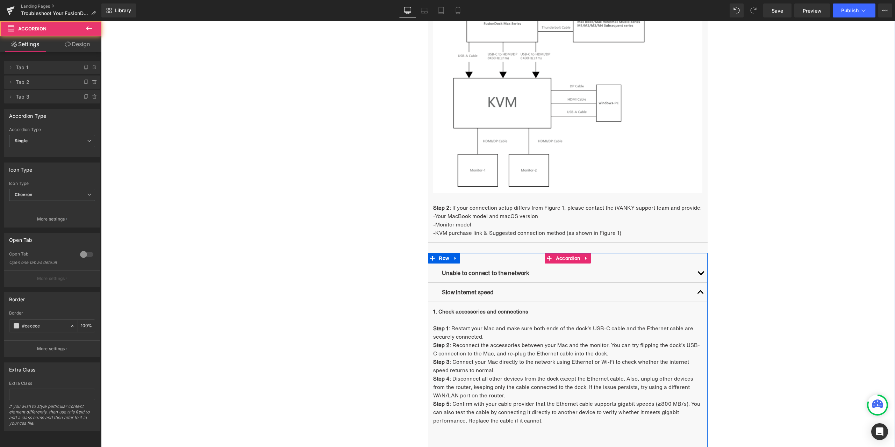
click at [697, 272] on button "button" at bounding box center [700, 272] width 14 height 19
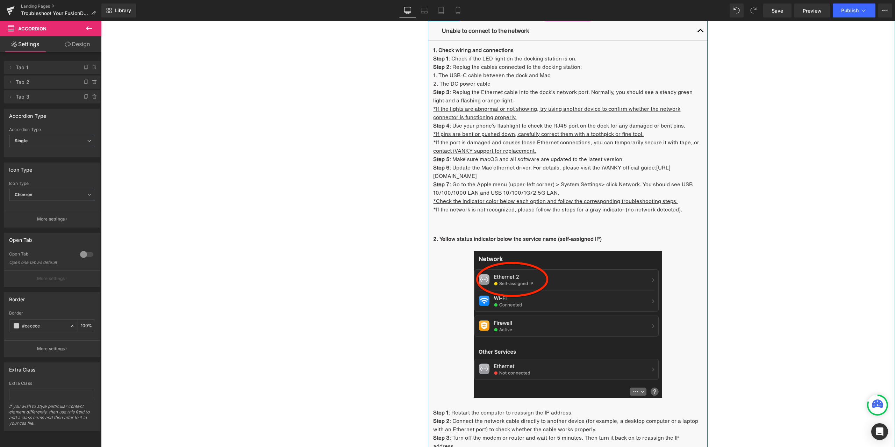
scroll to position [933, 0]
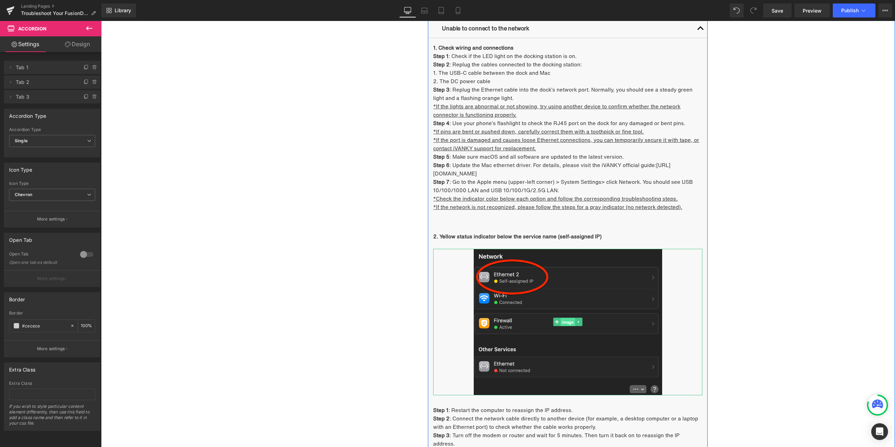
click at [569, 323] on span "Image" at bounding box center [567, 322] width 14 height 8
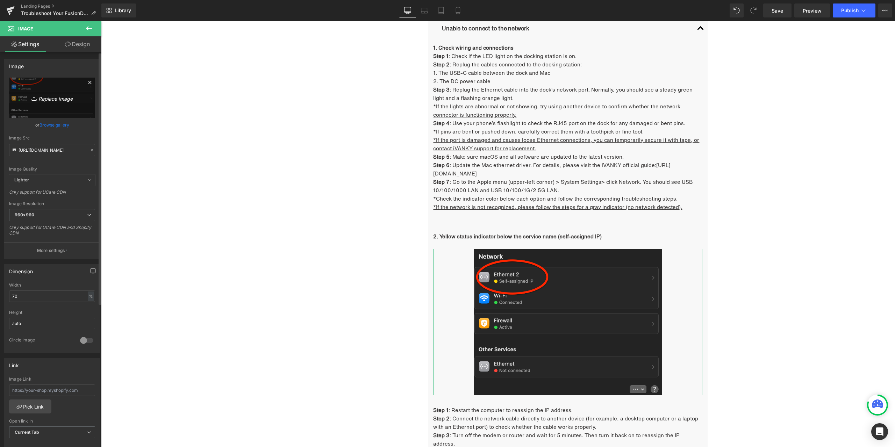
click at [69, 94] on icon "Replace Image" at bounding box center [52, 97] width 56 height 9
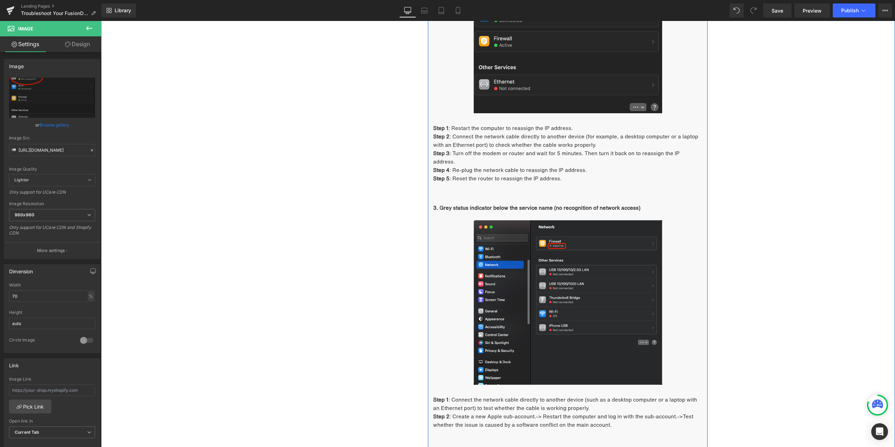
scroll to position [1247, 0]
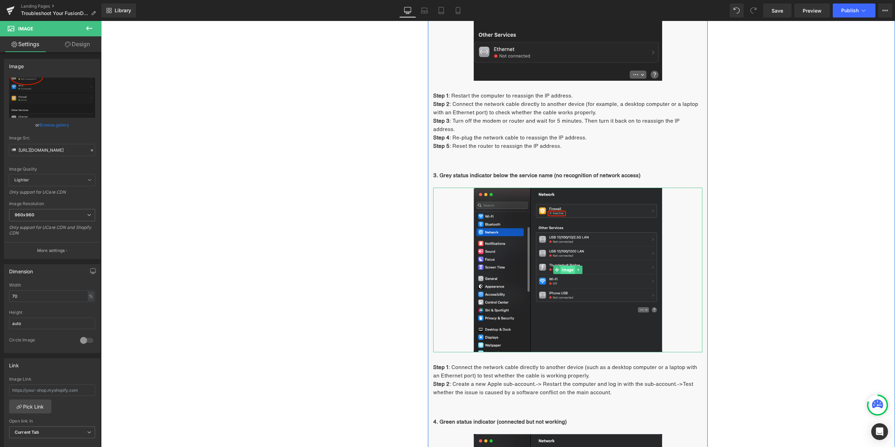
click at [560, 266] on span "Image" at bounding box center [567, 270] width 14 height 8
click at [56, 100] on icon "Replace Image" at bounding box center [52, 97] width 56 height 9
type input "C:\fakepath\2.1 - 3.jpg"
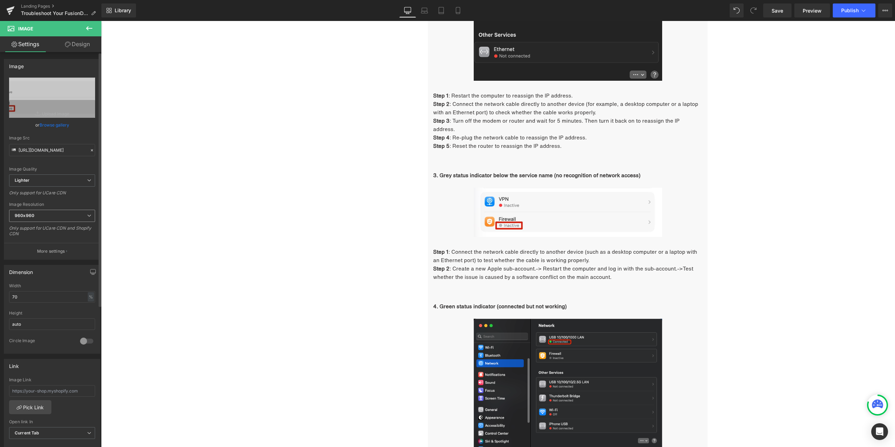
type input "https://ucarecdn.com/f73b45e5-56c7-4412-80d5-fb73421a9c5d/-/format/auto/-/previ…"
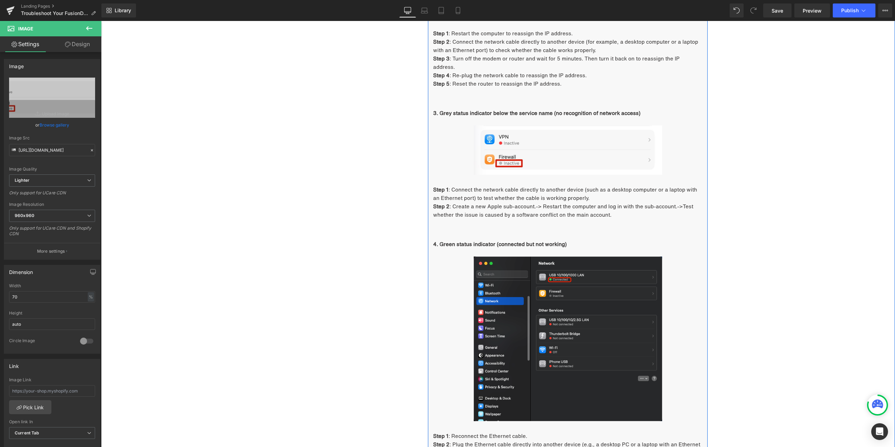
scroll to position [1352, 0]
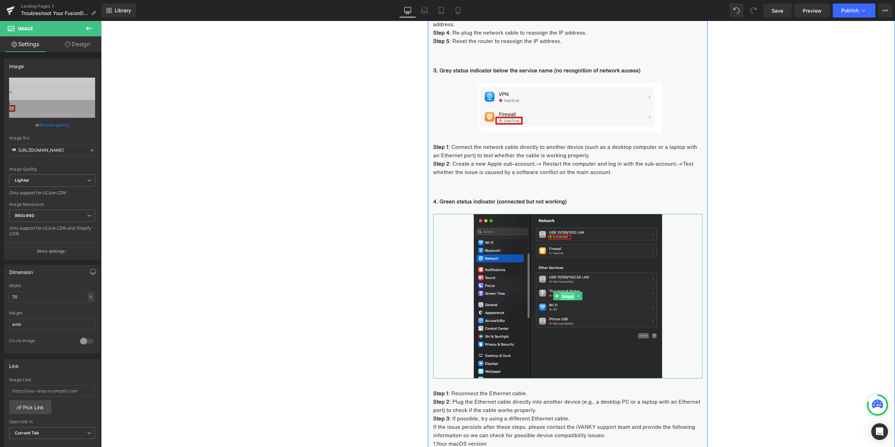
click at [564, 292] on span "Image" at bounding box center [567, 296] width 14 height 8
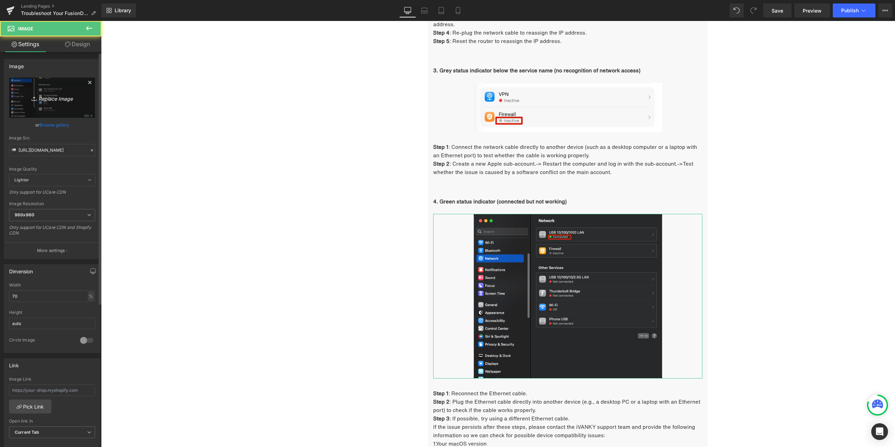
click at [67, 101] on icon "Replace Image" at bounding box center [52, 97] width 56 height 9
type input "C:\fakepath\2.1 - 4.jpg"
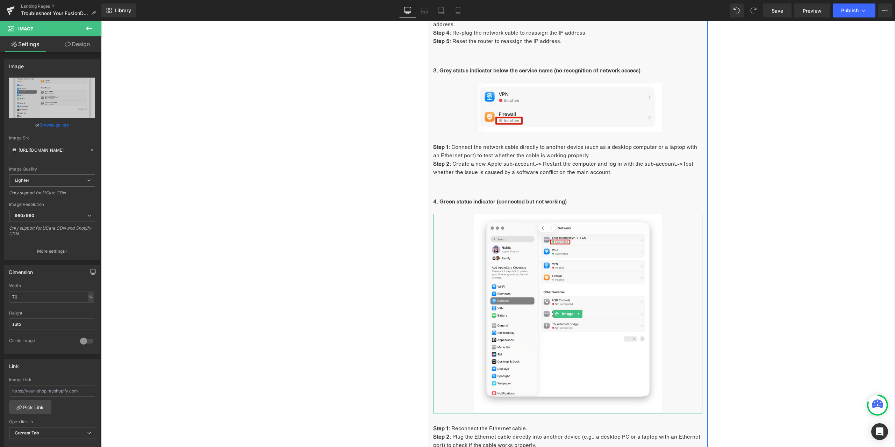
type input "https://ucarecdn.com/270b1958-ebe9-48b2-8daa-5ab3ea4ea9c1/-/format/auto/-/previ…"
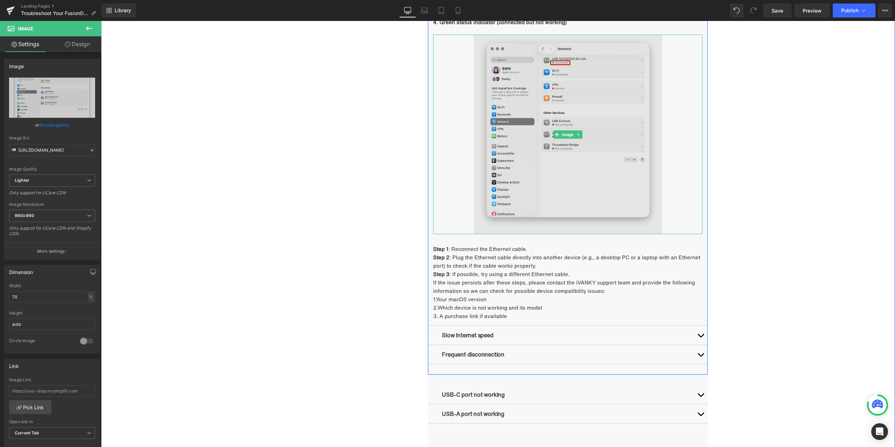
scroll to position [1597, 0]
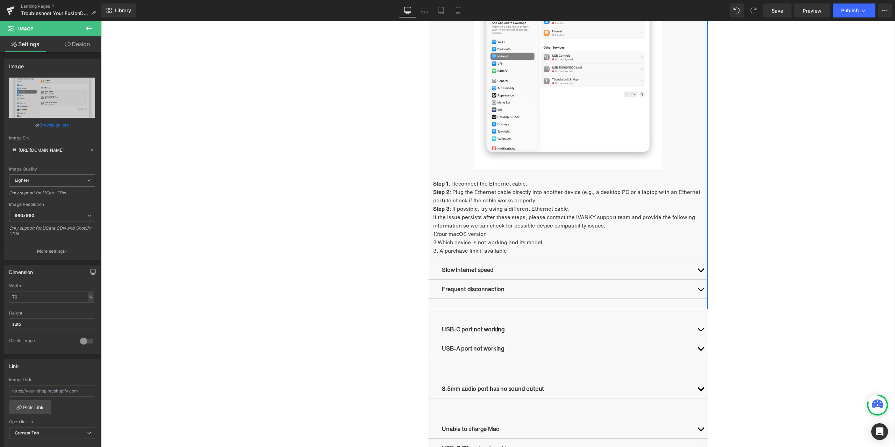
click at [698, 281] on button "button" at bounding box center [700, 289] width 14 height 19
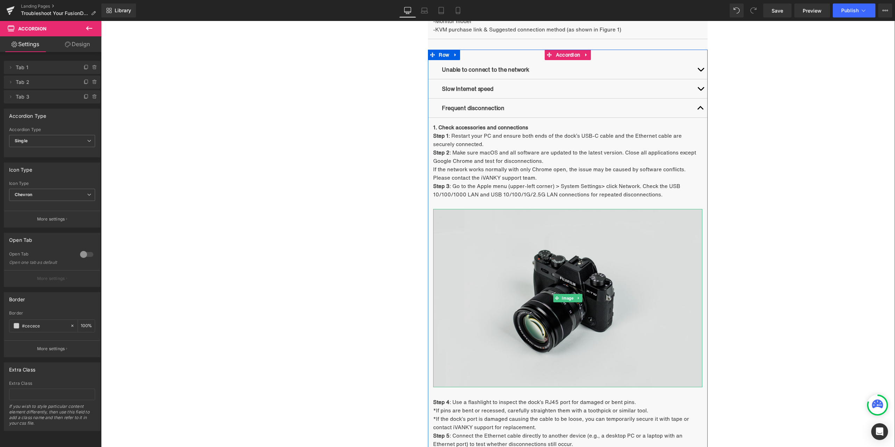
scroll to position [893, 0]
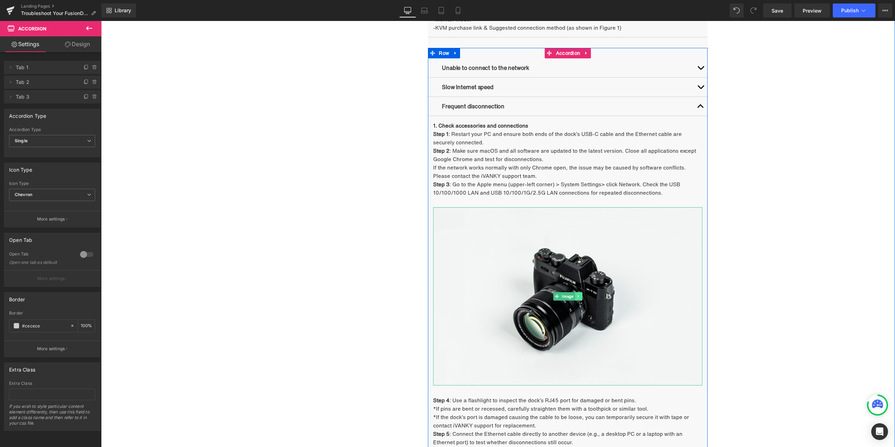
click at [579, 297] on link at bounding box center [578, 296] width 7 height 8
click at [573, 296] on icon at bounding box center [575, 296] width 4 height 4
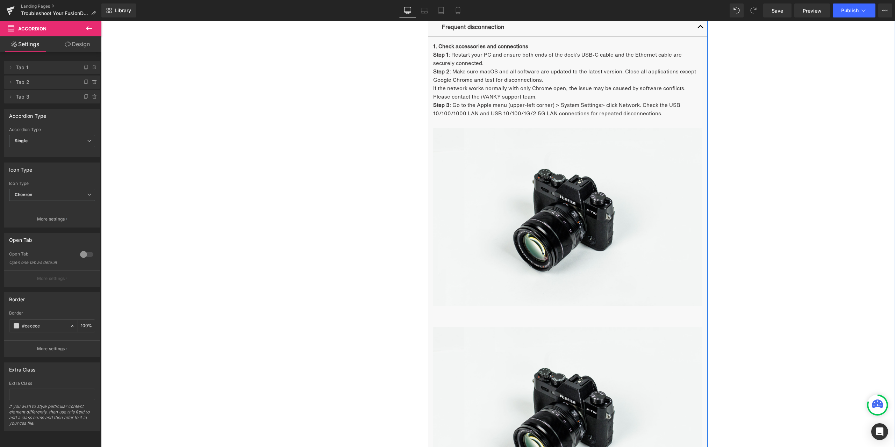
scroll to position [971, 0]
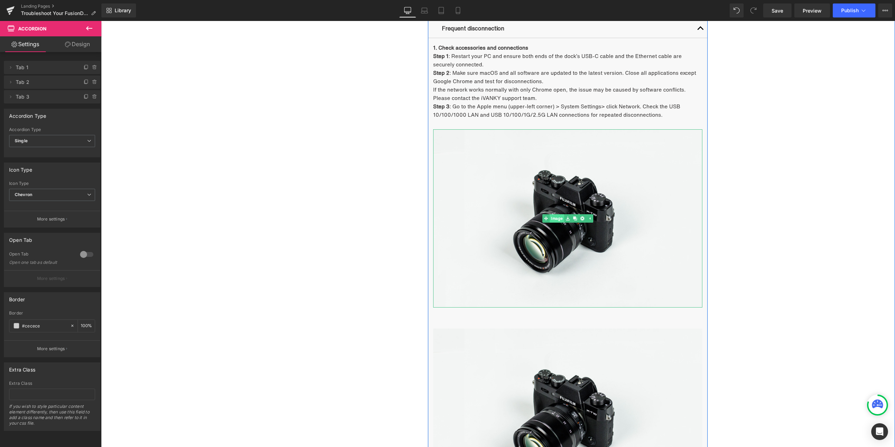
click at [553, 219] on span "Image" at bounding box center [557, 218] width 14 height 8
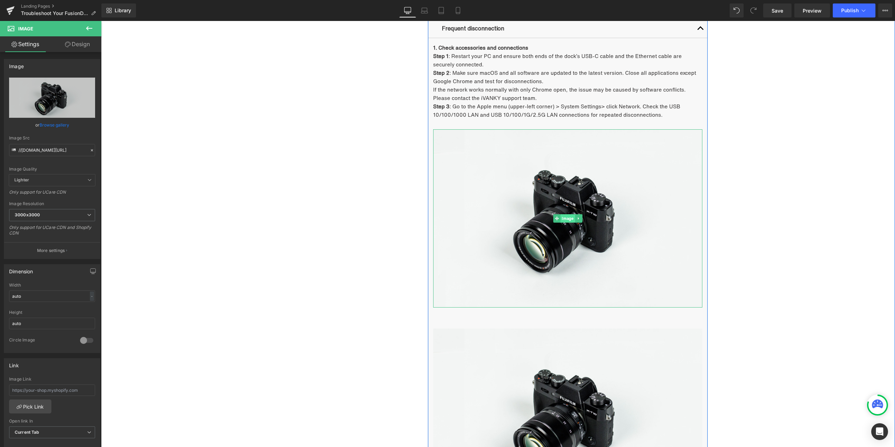
click at [566, 220] on span "Image" at bounding box center [567, 218] width 14 height 8
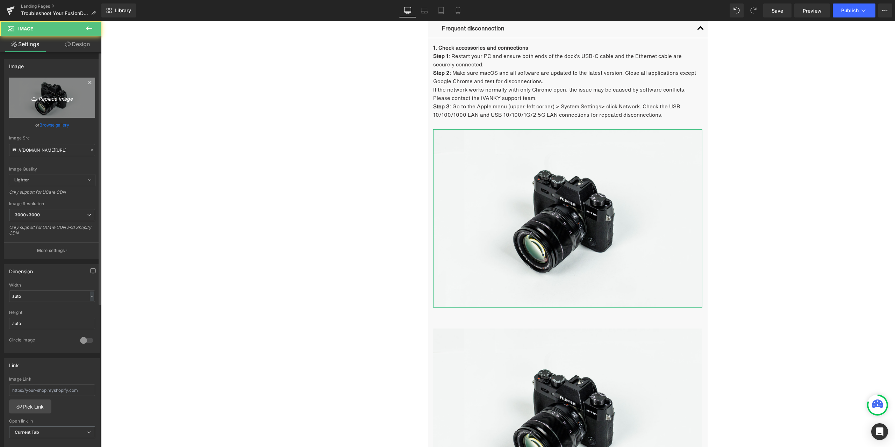
click at [40, 104] on link "Replace Image" at bounding box center [52, 98] width 86 height 40
type input "C:\fakepath\2.3 - 1 - step 3 - 左.jpg"
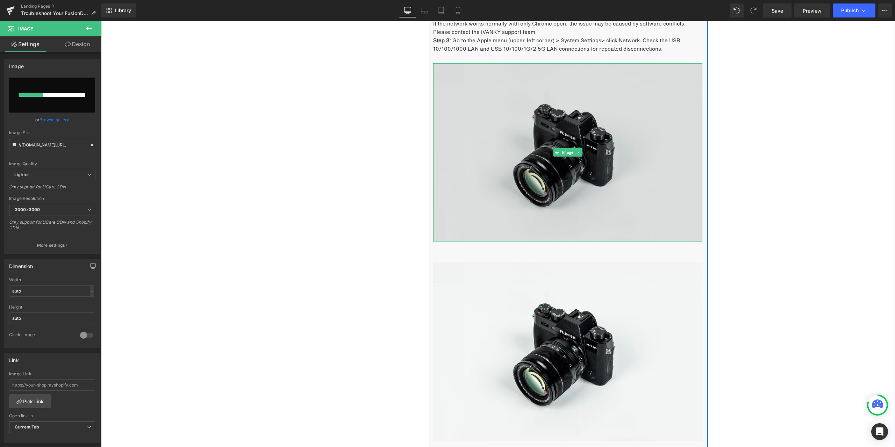
scroll to position [1041, 0]
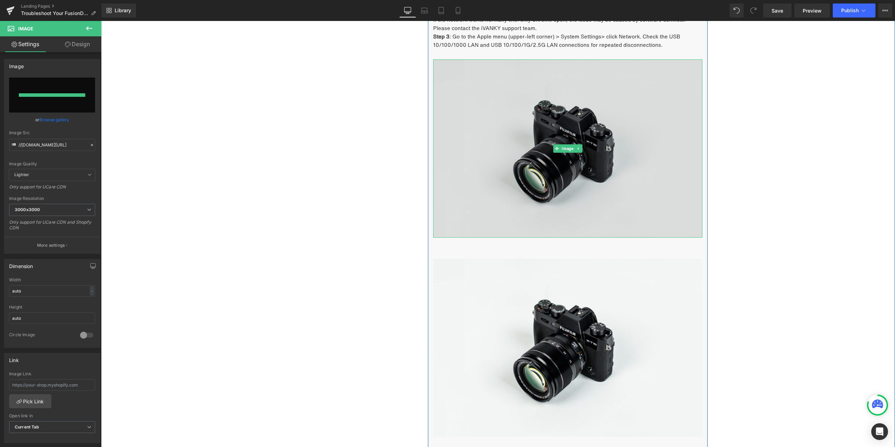
type input "https://ucarecdn.com/52a96367-8135-4ed6-a7c7-c86739fae53b/-/format/auto/-/previ…"
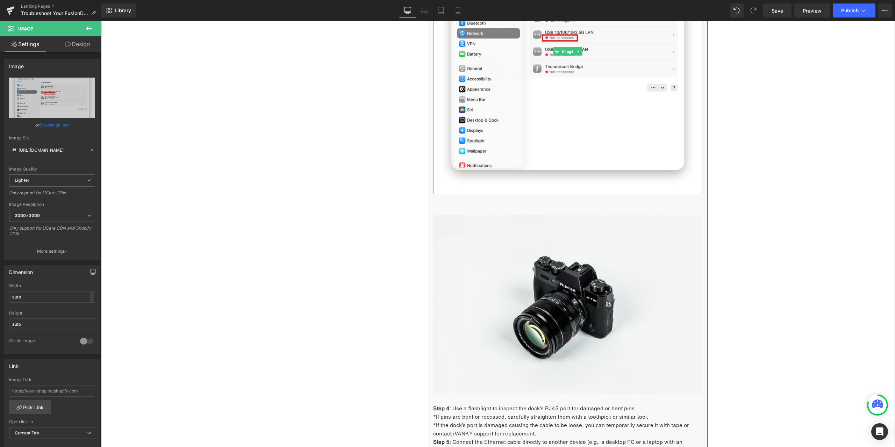
scroll to position [1216, 0]
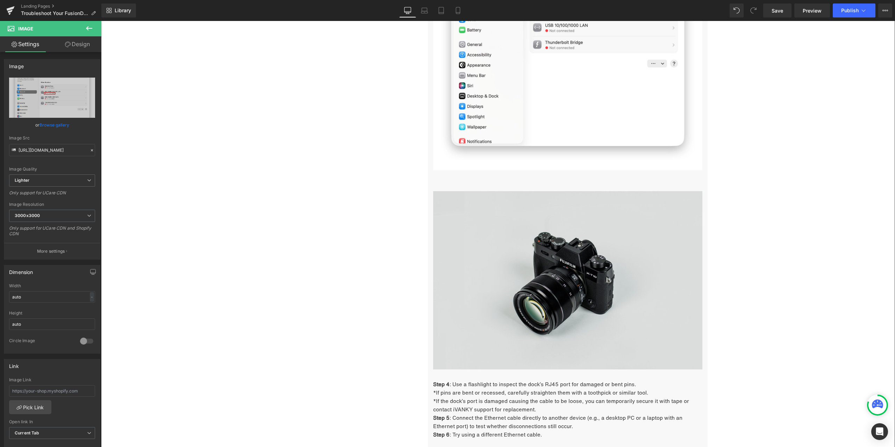
click at [560, 287] on img at bounding box center [567, 280] width 269 height 178
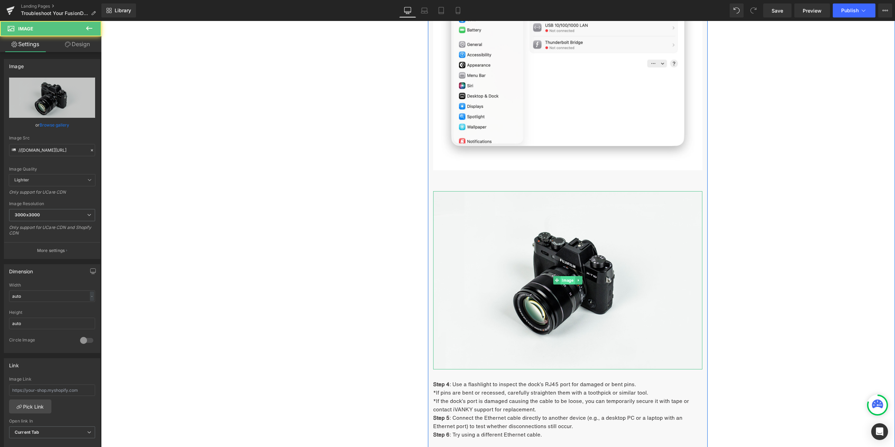
click at [561, 281] on span "Image" at bounding box center [567, 280] width 14 height 8
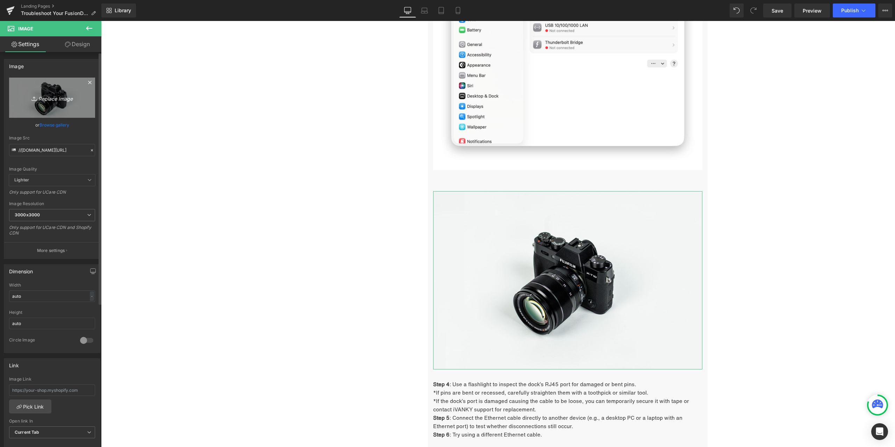
click at [77, 110] on link "Replace Image" at bounding box center [52, 98] width 86 height 40
type input "C:\fakepath\2.3 - 1 - step 3 - 右.jpg"
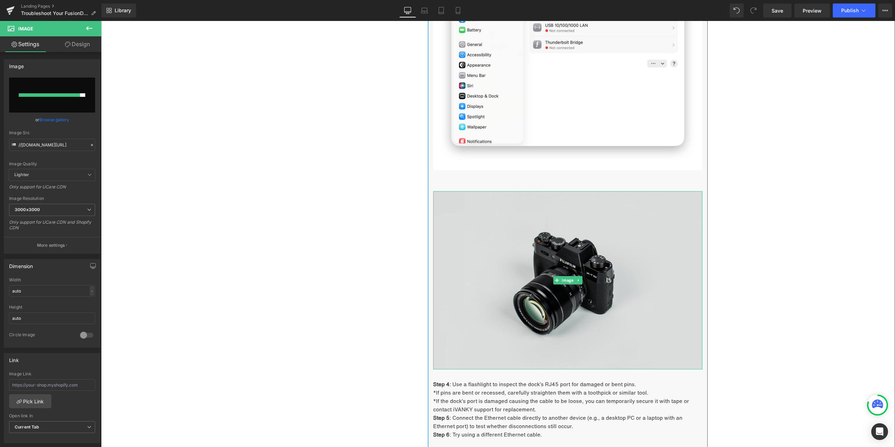
type input "https://ucarecdn.com/7803c285-9c8c-4032-a359-aec90e0061fc/-/format/auto/-/previ…"
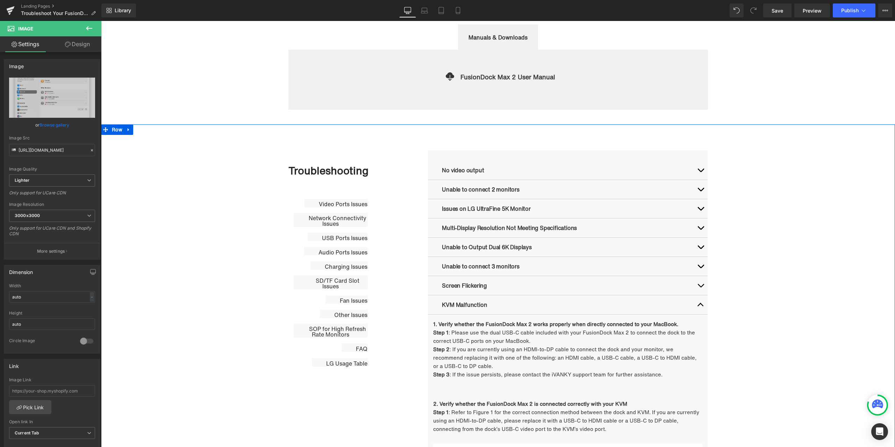
scroll to position [272, 0]
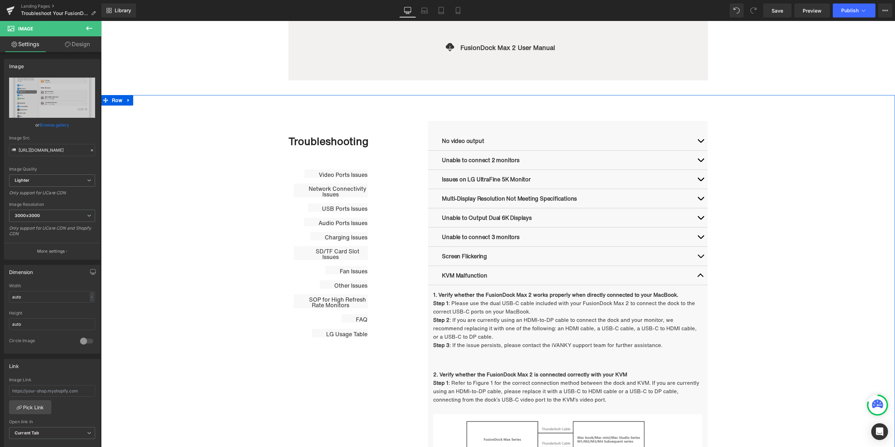
click at [695, 274] on button "button" at bounding box center [700, 275] width 14 height 19
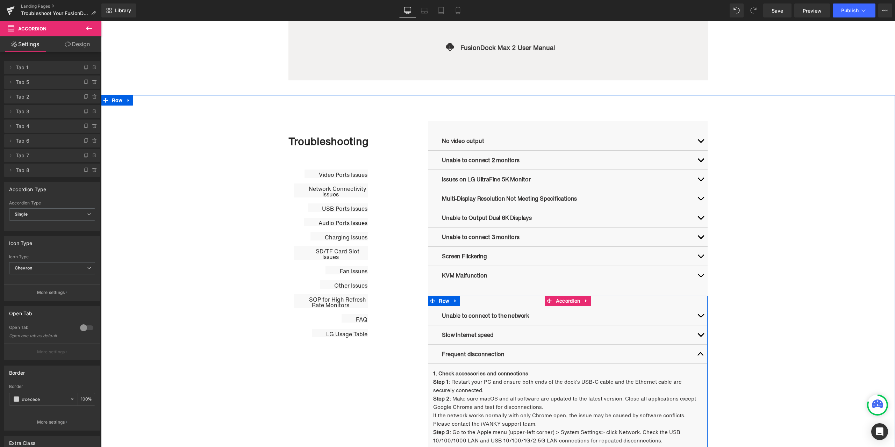
drag, startPoint x: 700, startPoint y: 353, endPoint x: 700, endPoint y: 347, distance: 5.6
click at [700, 353] on button "button" at bounding box center [700, 354] width 14 height 19
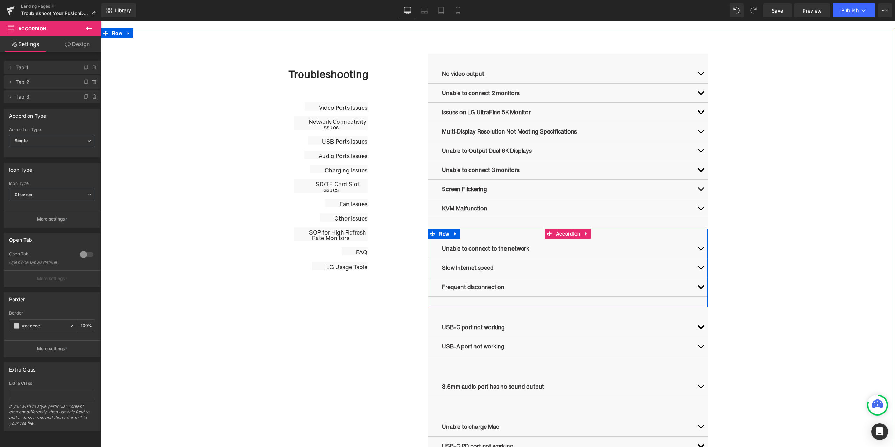
scroll to position [342, 0]
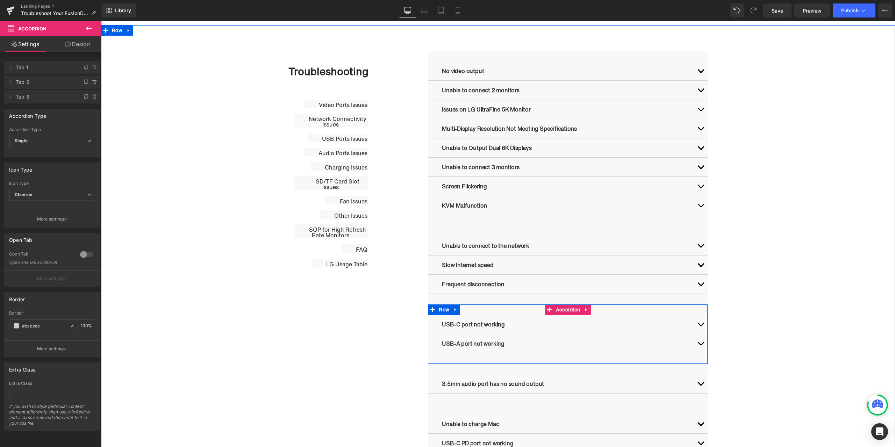
click at [697, 327] on button "button" at bounding box center [700, 324] width 14 height 19
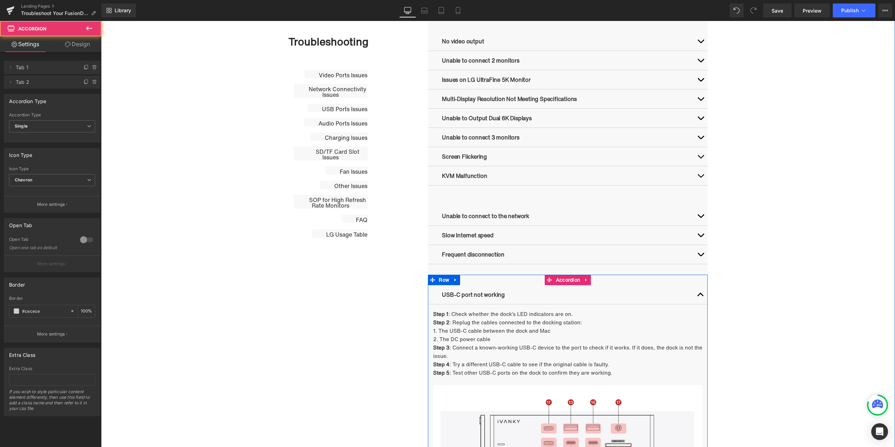
scroll to position [447, 0]
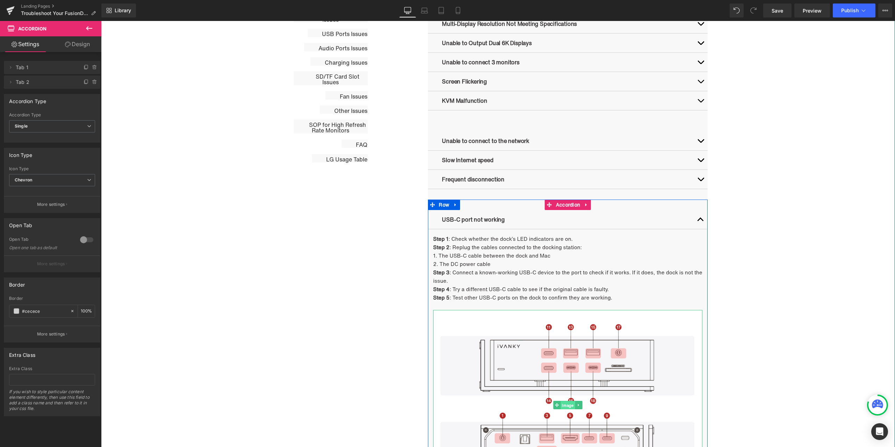
click at [564, 403] on span "Image" at bounding box center [567, 405] width 14 height 8
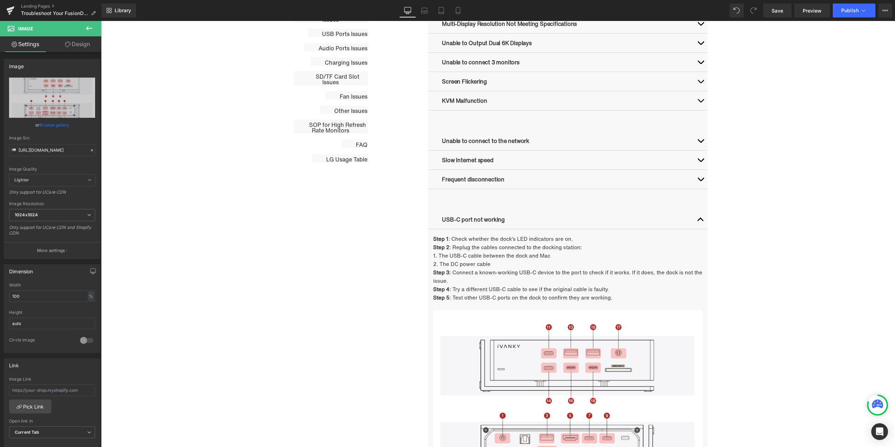
drag, startPoint x: 326, startPoint y: 12, endPoint x: 273, endPoint y: 18, distance: 53.4
click at [326, 12] on div "Library Desktop Desktop Laptop Tablet Mobile Save Preview Publish Scheduled Vie…" at bounding box center [497, 10] width 793 height 14
click at [91, 150] on icon at bounding box center [92, 150] width 2 height 2
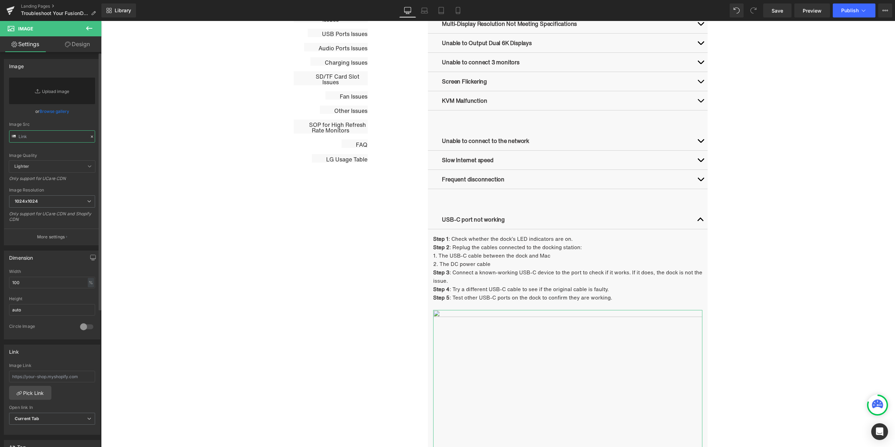
click at [62, 139] on input "text" at bounding box center [52, 136] width 86 height 12
paste input "https://cdn.shopify.com/s/files/1/0576/6833/7827/files/683ec434a1c9786ae650ca07…"
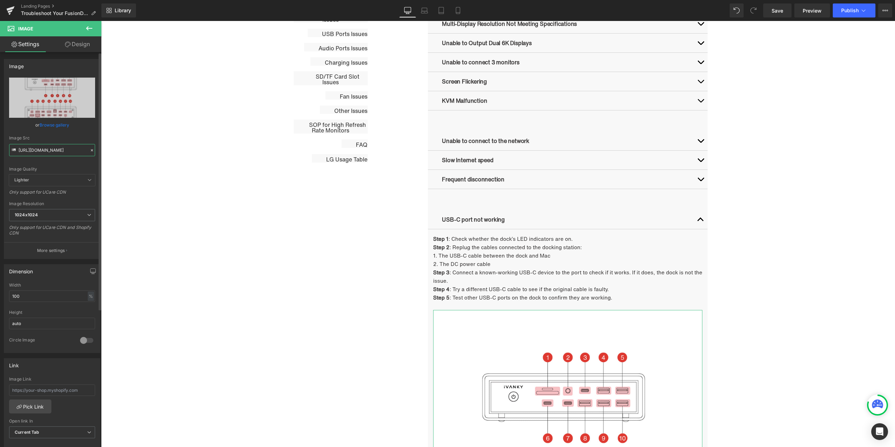
type input "https://cdn.shopify.com/s/files/1/0576/6833/7827/files/683ec434a1c9786ae650ca07…"
click at [83, 127] on div "or Browse gallery" at bounding box center [52, 124] width 86 height 7
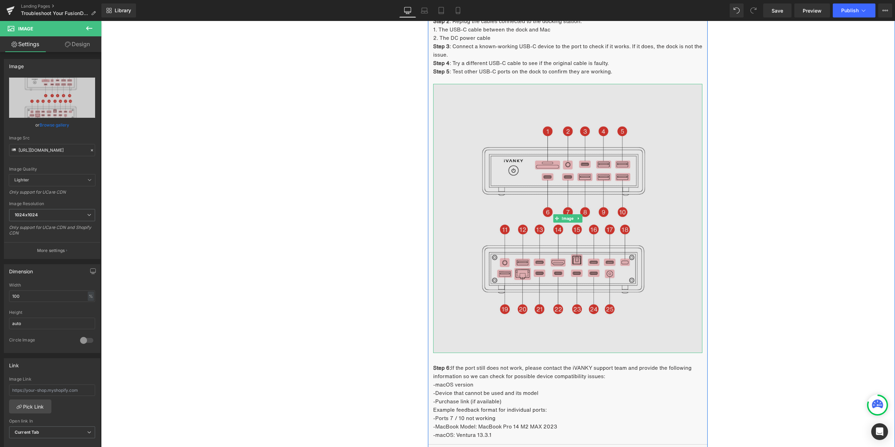
scroll to position [692, 0]
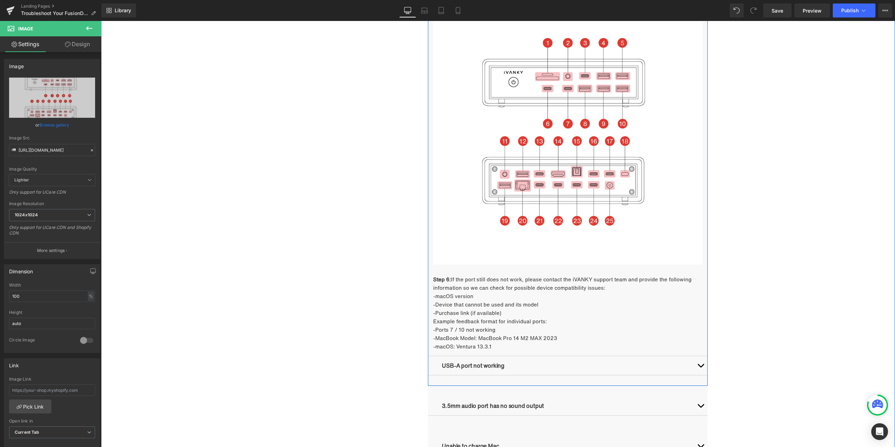
click at [700, 367] on button "button" at bounding box center [700, 365] width 14 height 19
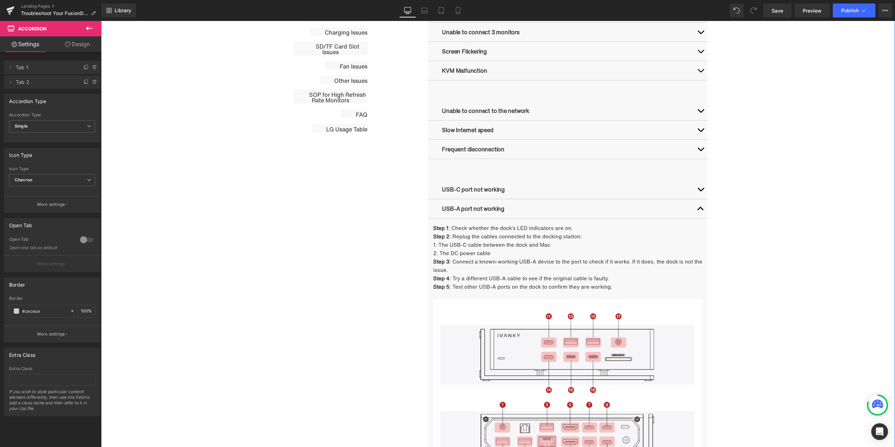
scroll to position [495, 0]
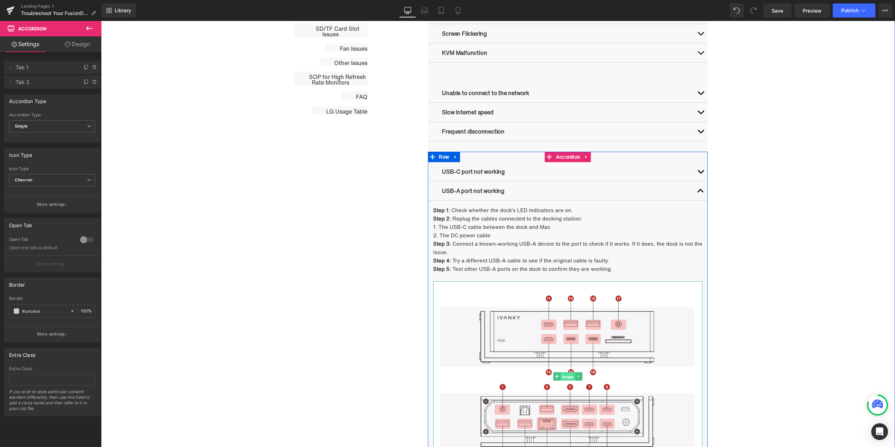
click at [565, 376] on span "Image" at bounding box center [567, 376] width 14 height 8
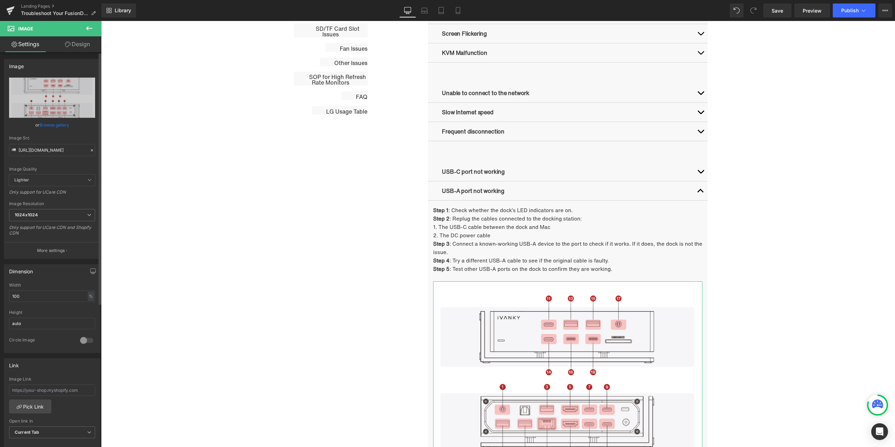
click at [89, 151] on icon at bounding box center [91, 150] width 5 height 5
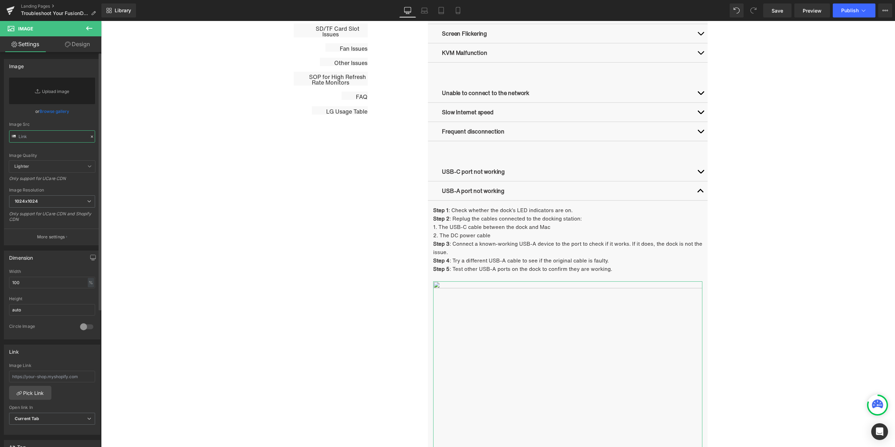
click at [70, 137] on input "text" at bounding box center [52, 136] width 86 height 12
paste input "https://cdn.shopify.com/s/files/1/0576/6833/7827/files/683ec434a1c9786ae650ca07…"
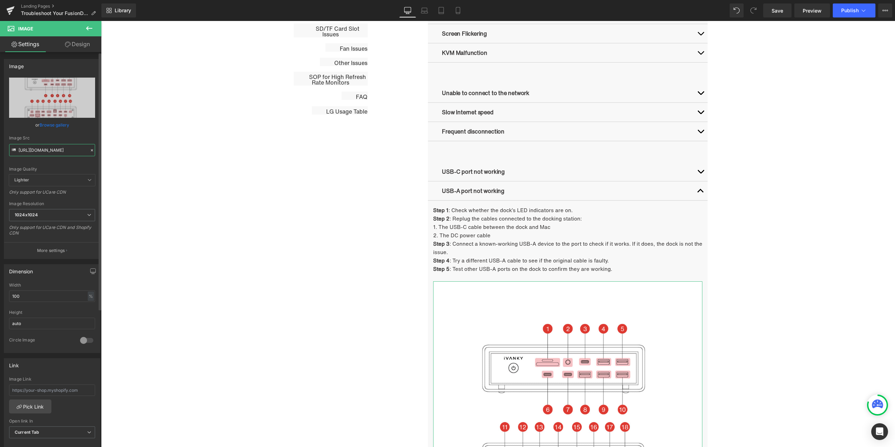
type input "https://cdn.shopify.com/s/files/1/0576/6833/7827/files/683ec434a1c9786ae650ca07…"
click at [81, 130] on div "Image Quality Lighter Lightest Lighter Lighter Lightest Only support for UCare …" at bounding box center [52, 126] width 86 height 97
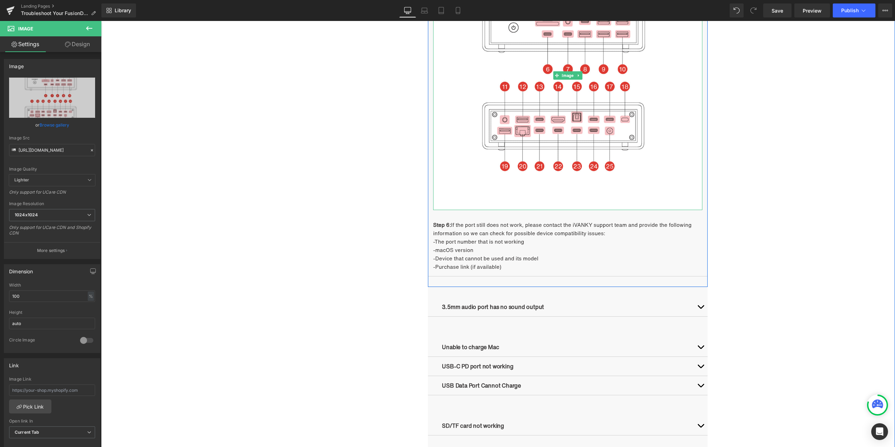
scroll to position [879, 0]
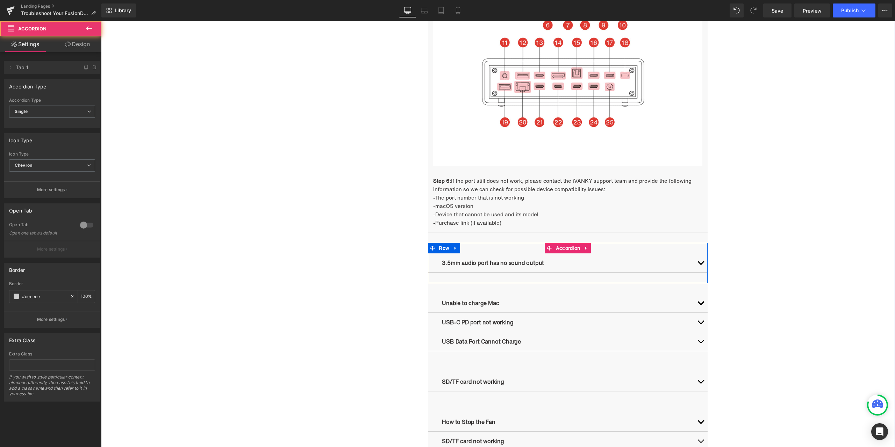
click at [701, 264] on button "button" at bounding box center [700, 262] width 14 height 19
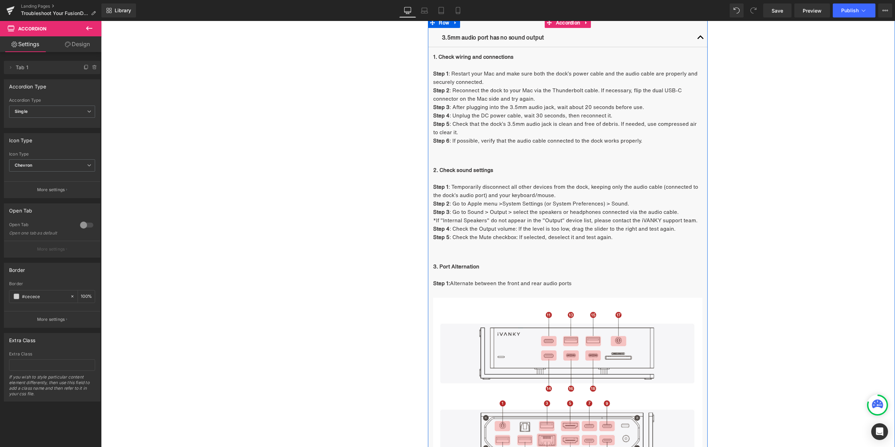
scroll to position [1124, 0]
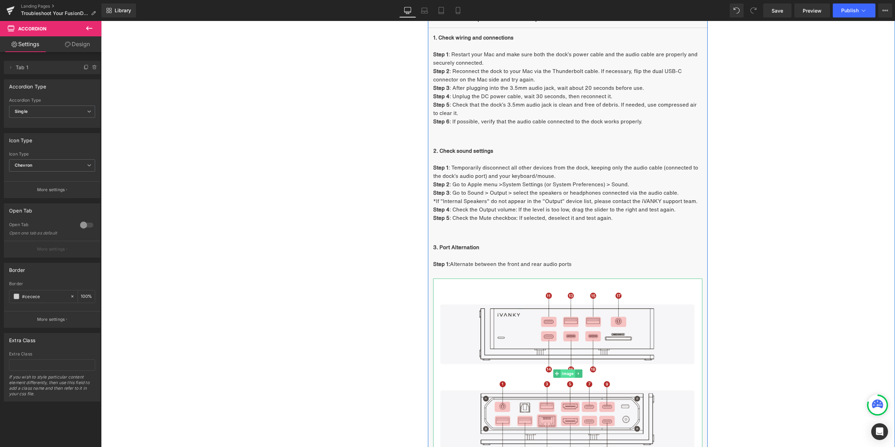
click at [567, 373] on span "Image" at bounding box center [567, 373] width 14 height 8
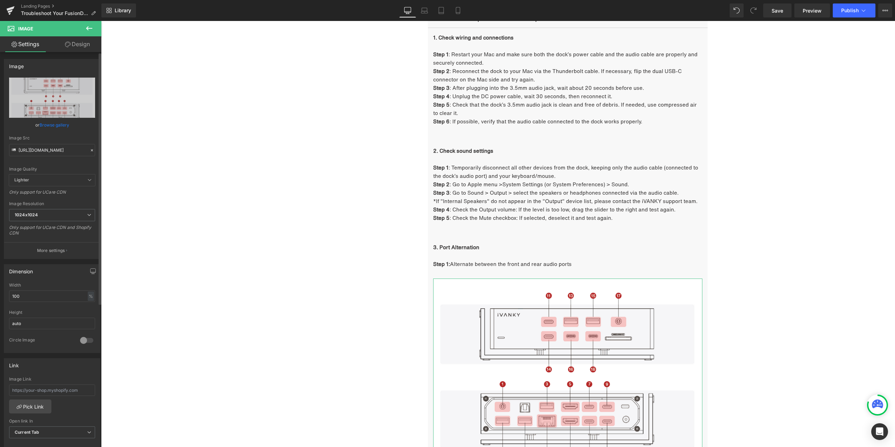
click at [90, 151] on icon at bounding box center [91, 150] width 5 height 5
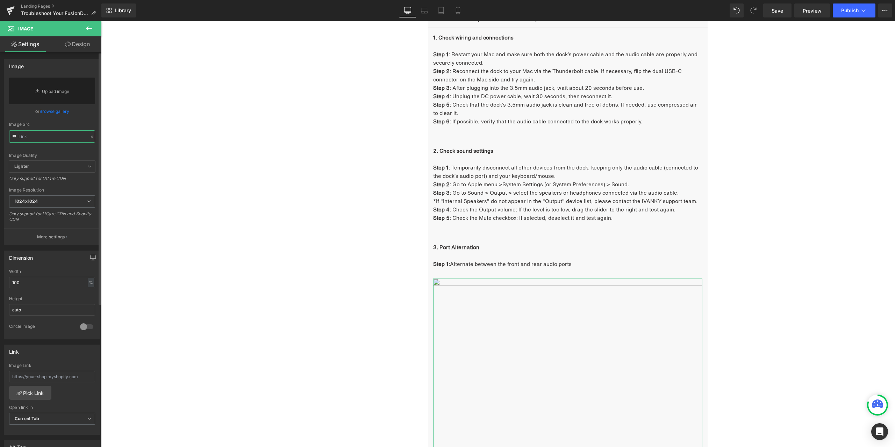
click at [64, 138] on input "text" at bounding box center [52, 136] width 86 height 12
paste input "https://cdn.shopify.com/s/files/1/0576/6833/7827/files/683ec434a1c9786ae650ca07…"
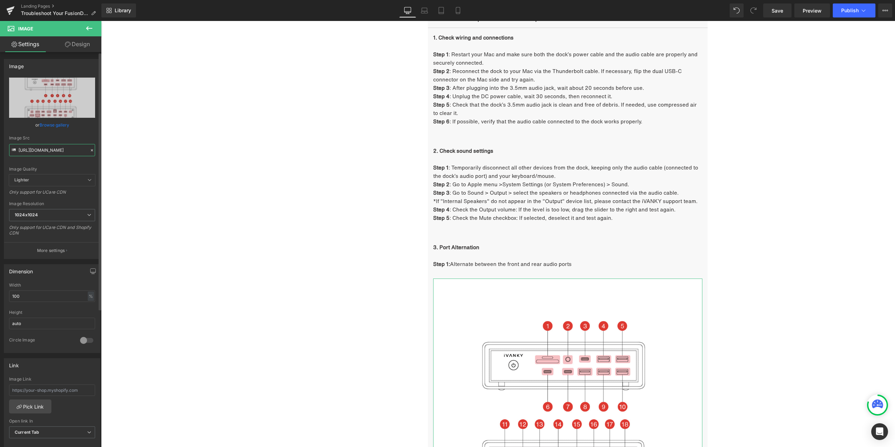
type input "https://cdn.shopify.com/s/files/1/0576/6833/7827/files/683ec434a1c9786ae650ca07…"
click at [86, 126] on div "or Browse gallery" at bounding box center [52, 124] width 86 height 7
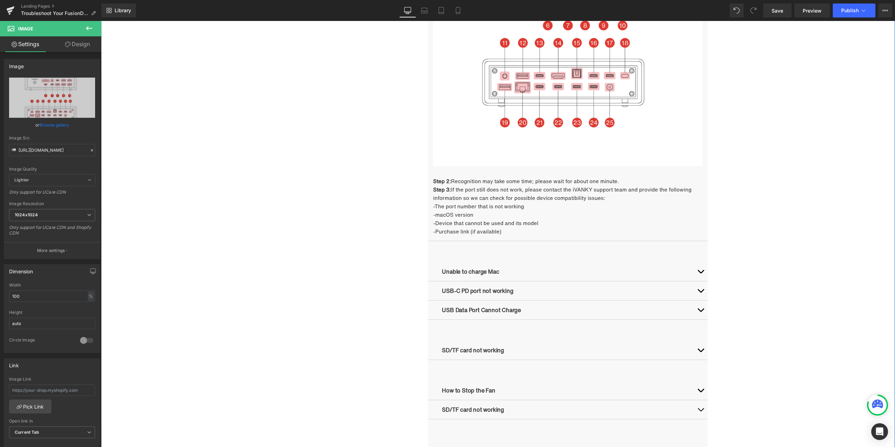
scroll to position [1508, 0]
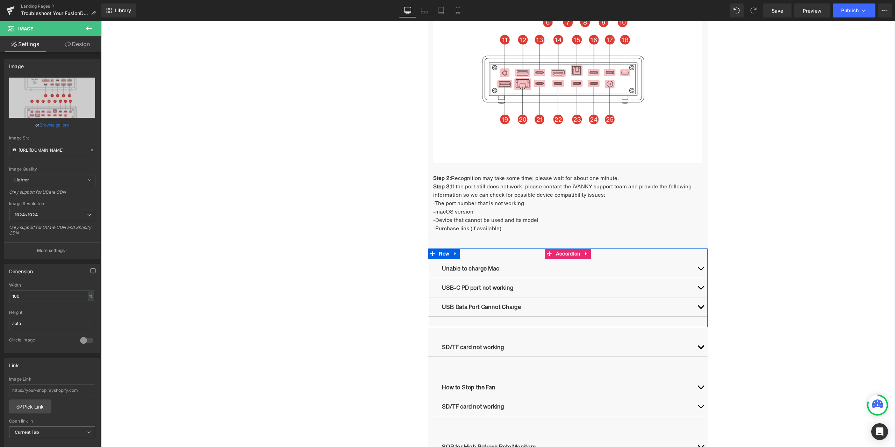
click at [698, 269] on button "button" at bounding box center [700, 268] width 14 height 19
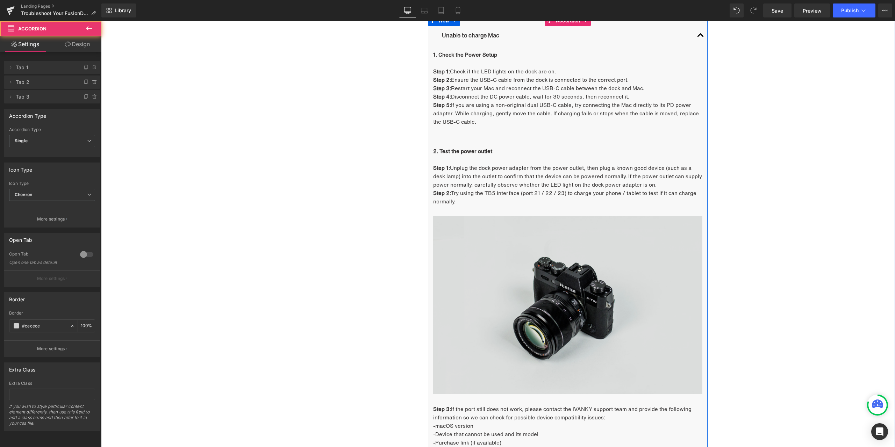
scroll to position [1753, 0]
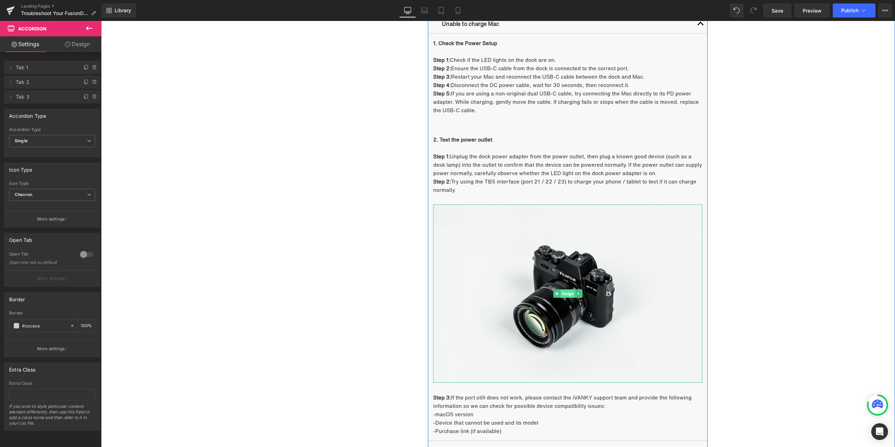
click at [566, 292] on span "Image" at bounding box center [567, 293] width 14 height 8
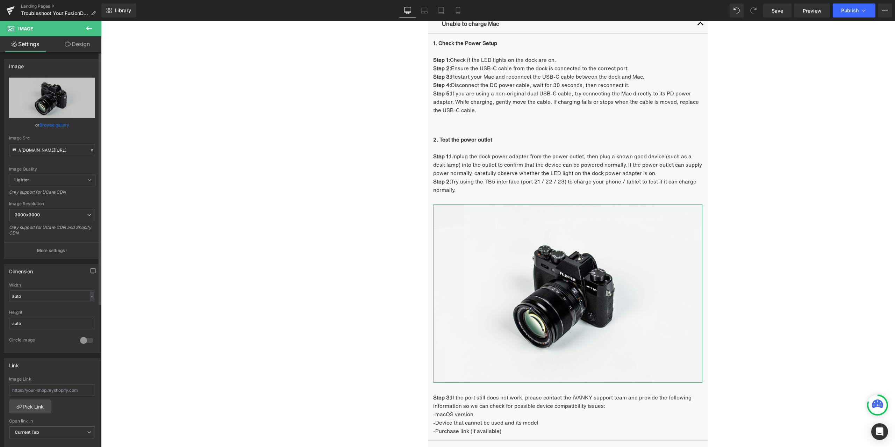
click at [89, 147] on div at bounding box center [92, 150] width 6 height 8
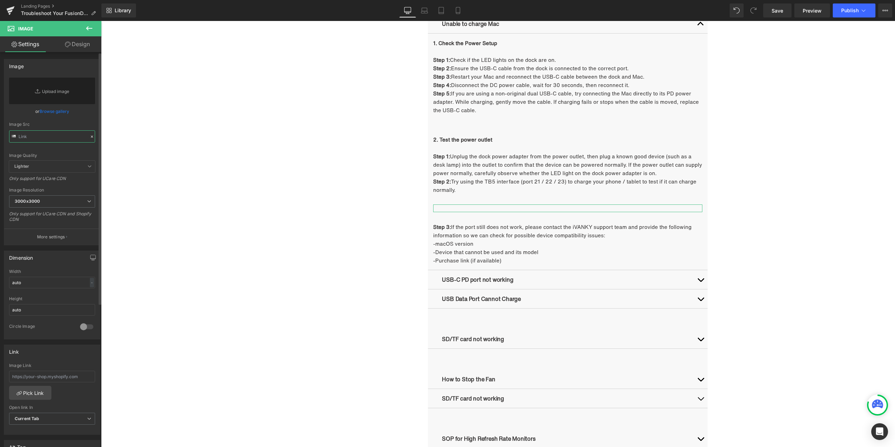
click at [71, 140] on input "text" at bounding box center [52, 136] width 86 height 12
paste input "https://cdn.shopify.com/s/files/1/0576/6833/7827/files/683ec434a1c9786ae650ca07…"
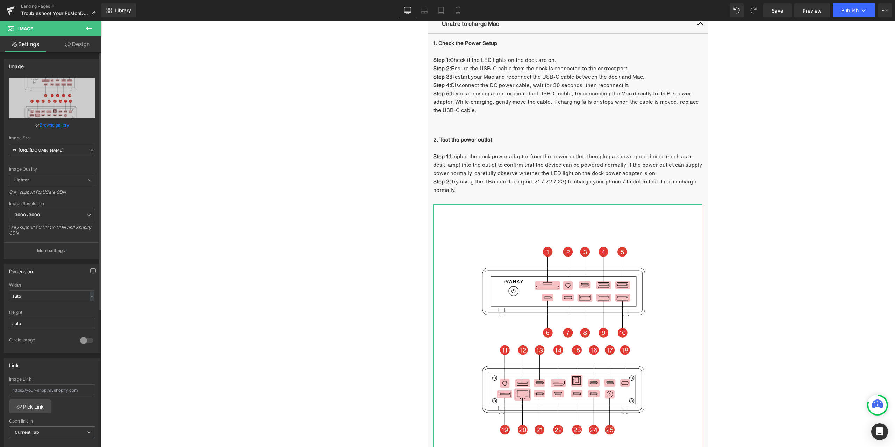
click at [89, 129] on div "Image Quality Lighter Lightest Lighter Lighter Lightest Only support for UCare …" at bounding box center [52, 126] width 86 height 97
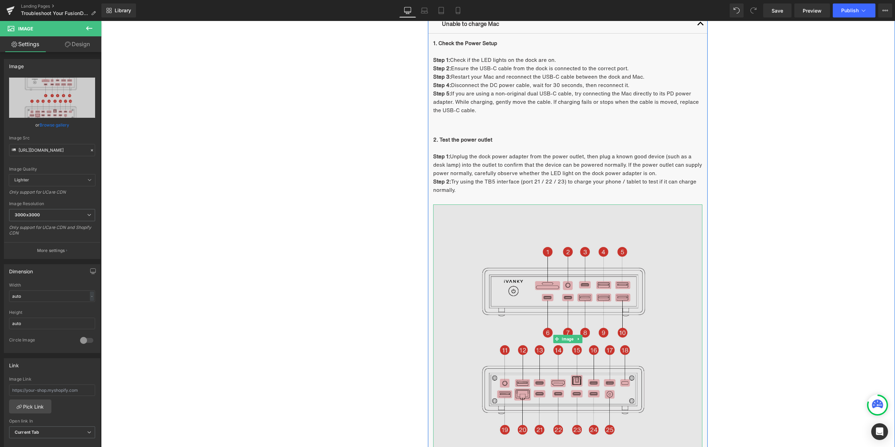
type input "https://cdn.shopify.com/s/files/1/0576/6833/7827/files/683ec434a1c9786ae650ca07…"
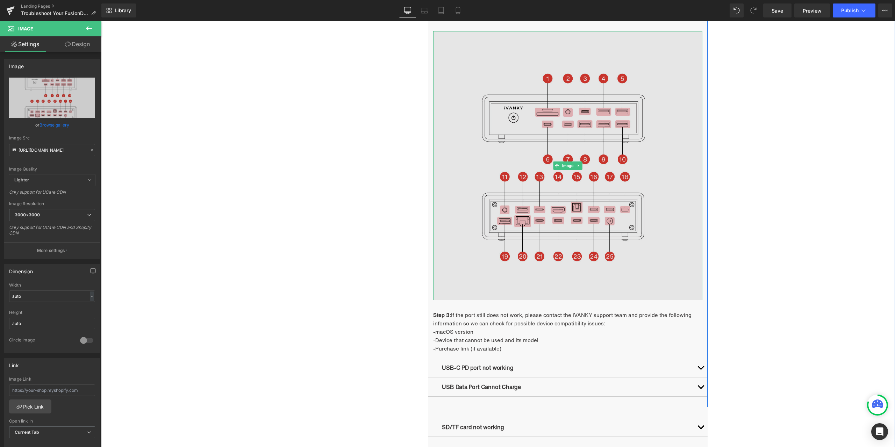
scroll to position [1997, 0]
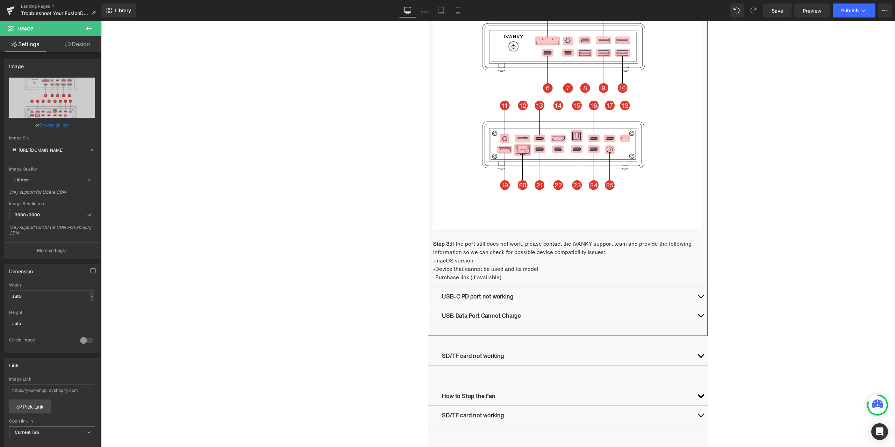
click at [702, 313] on button "button" at bounding box center [700, 315] width 14 height 19
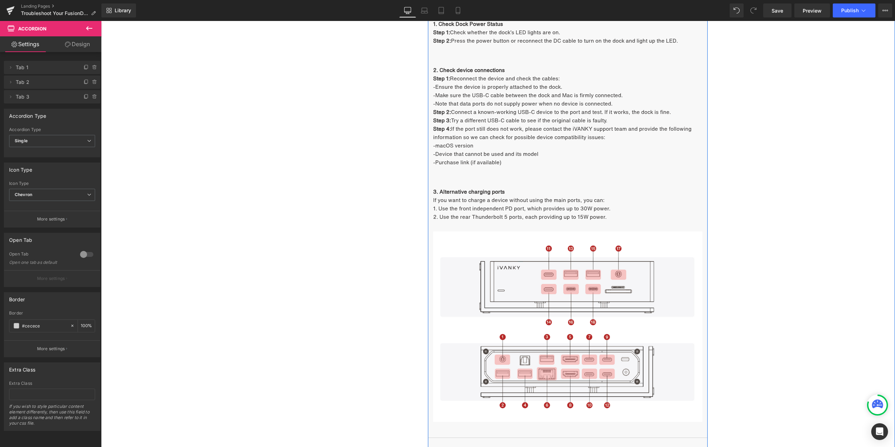
scroll to position [1814, 0]
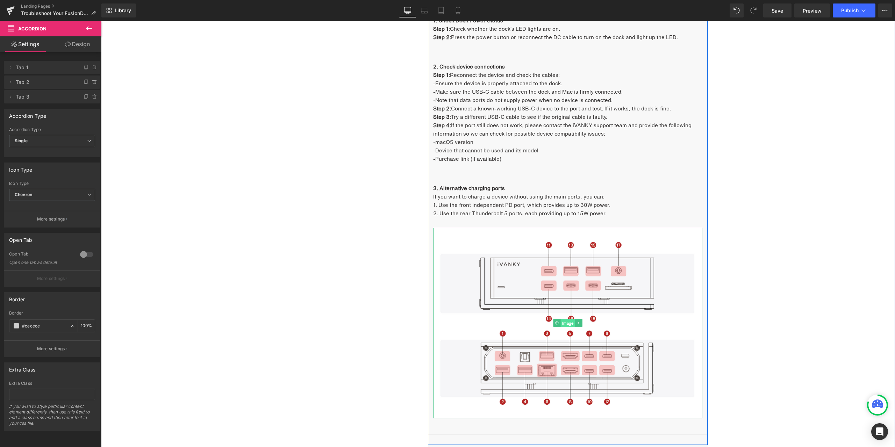
click at [566, 326] on span "Image" at bounding box center [567, 323] width 14 height 8
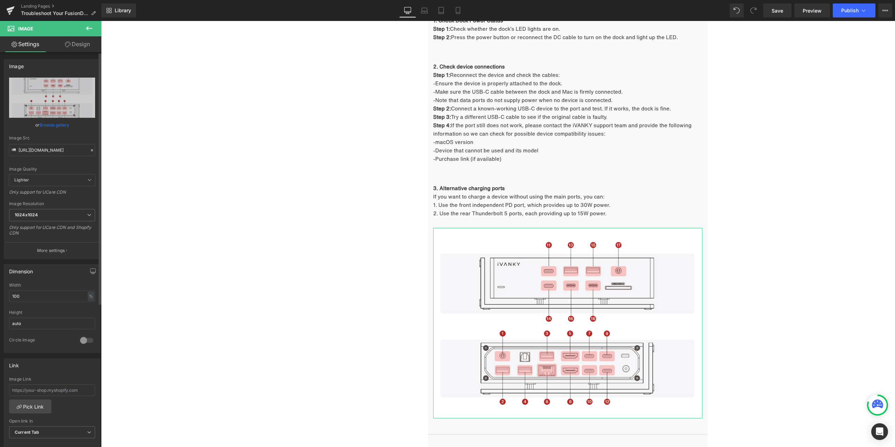
click at [89, 149] on icon at bounding box center [91, 150] width 5 height 5
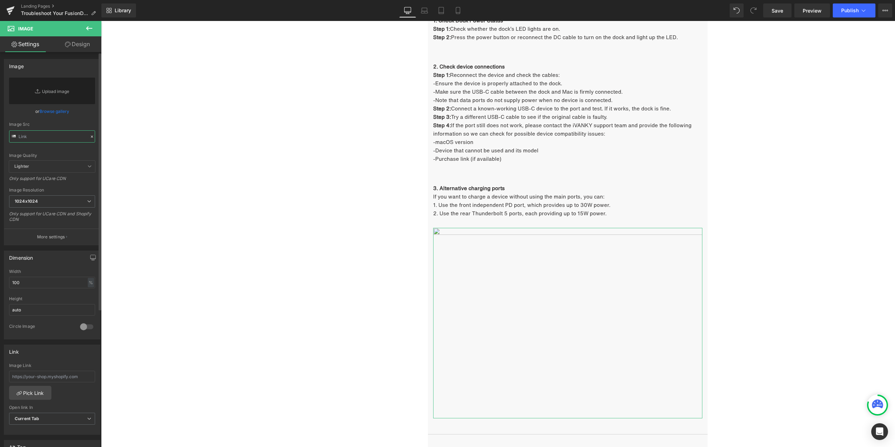
click at [71, 135] on input "text" at bounding box center [52, 136] width 86 height 12
paste input "https://cdn.shopify.com/s/files/1/0576/6833/7827/files/683ec434a1c9786ae650ca07…"
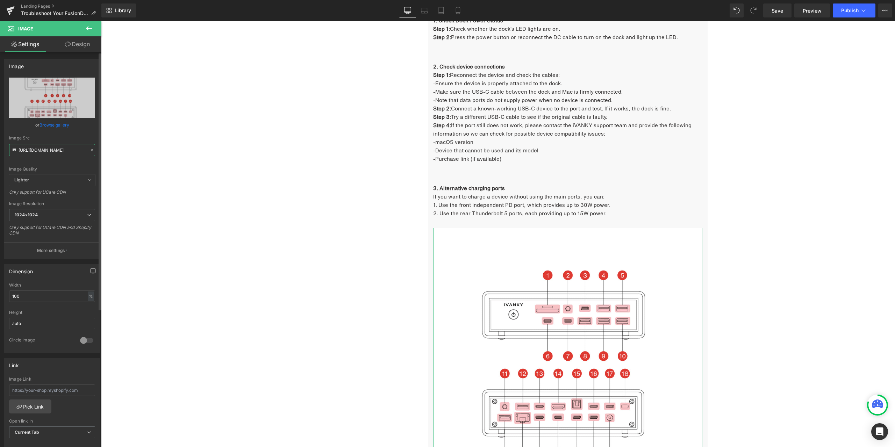
type input "https://cdn.shopify.com/s/files/1/0576/6833/7827/files/683ec434a1c9786ae650ca07…"
click at [85, 125] on div "or Browse gallery" at bounding box center [52, 124] width 86 height 7
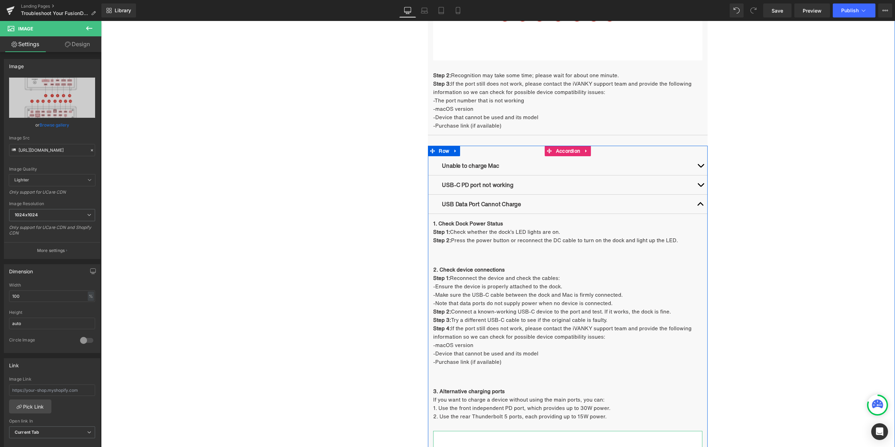
scroll to position [1604, 0]
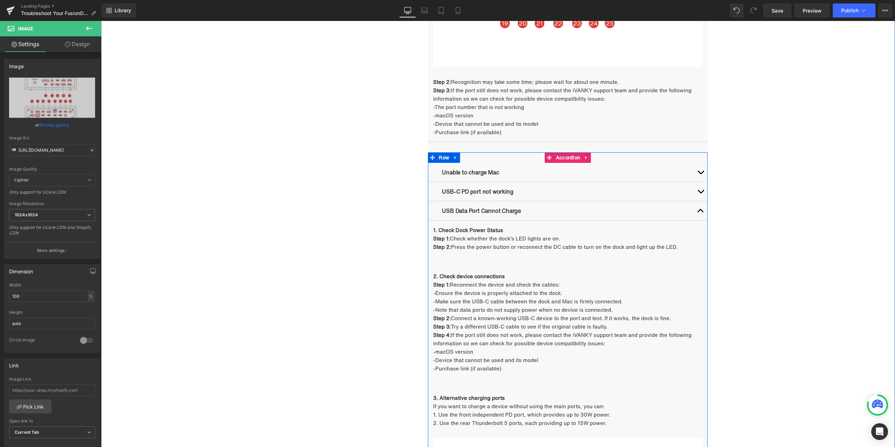
click at [695, 210] on button "button" at bounding box center [700, 210] width 14 height 19
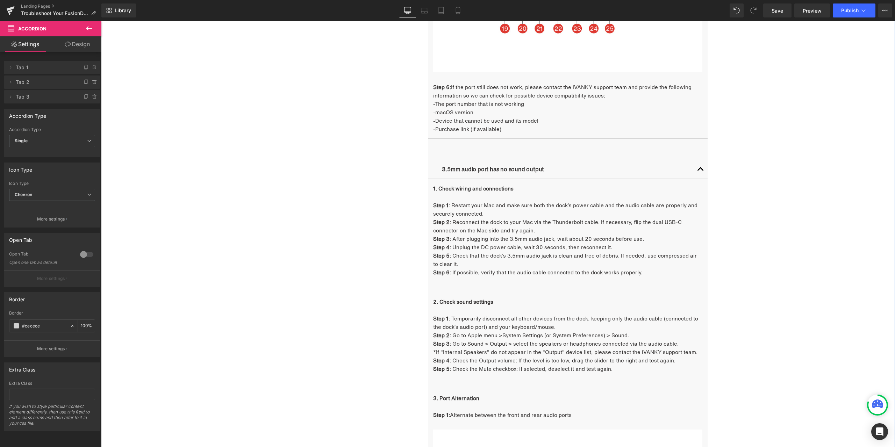
scroll to position [905, 0]
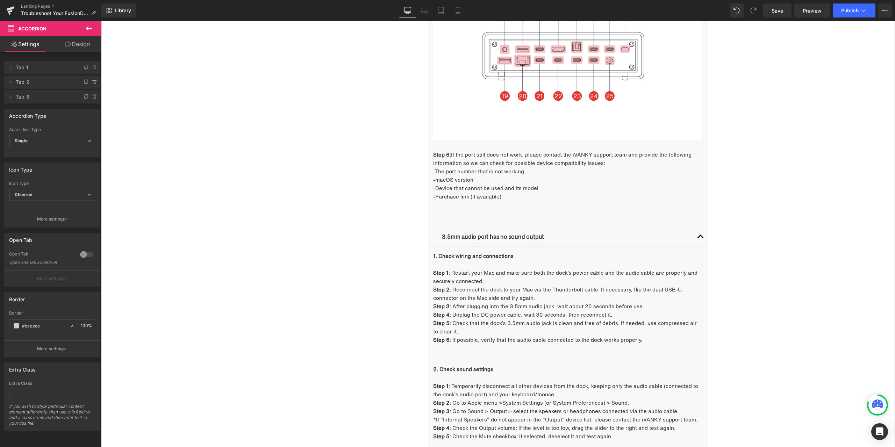
click at [699, 233] on button "button" at bounding box center [700, 236] width 14 height 19
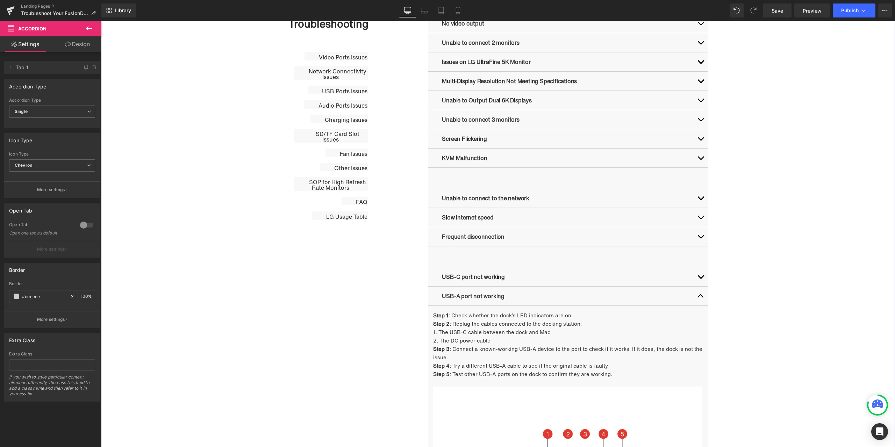
scroll to position [486, 0]
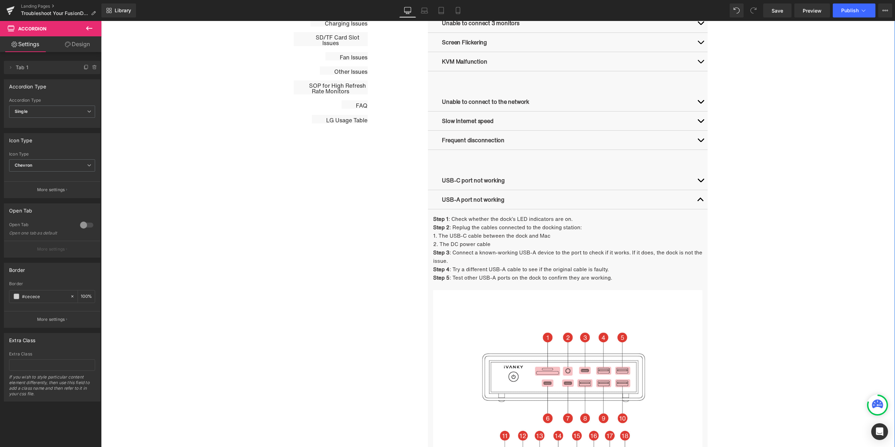
click at [698, 202] on button "button" at bounding box center [700, 199] width 14 height 19
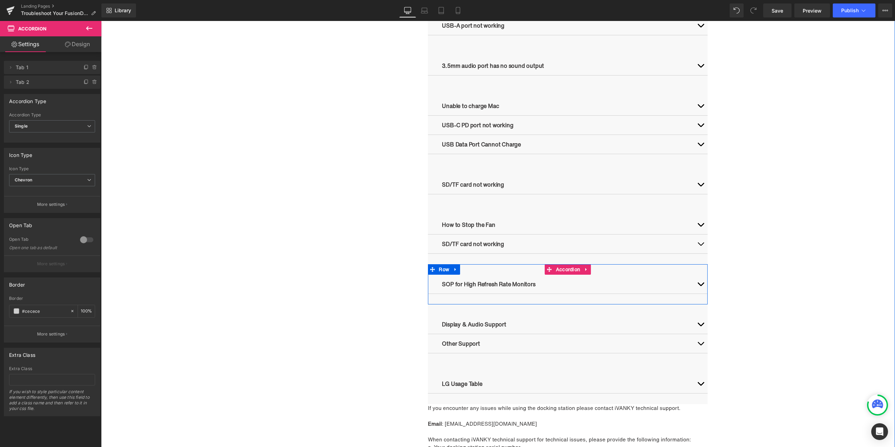
scroll to position [661, 0]
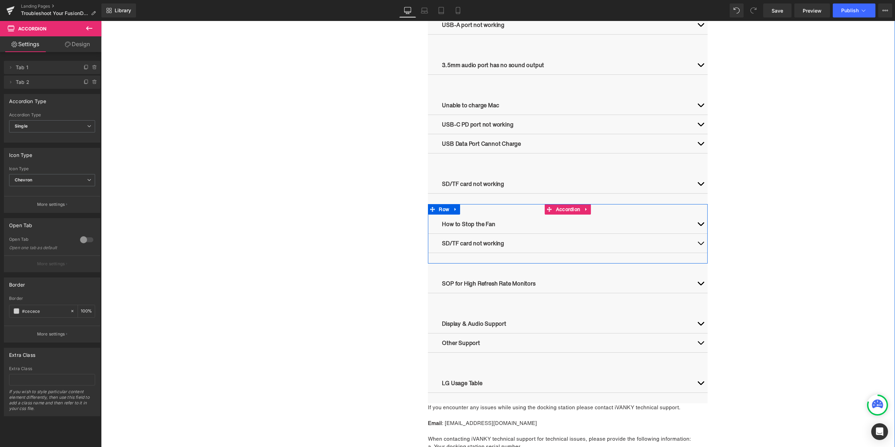
click at [700, 244] on button "button" at bounding box center [700, 243] width 14 height 19
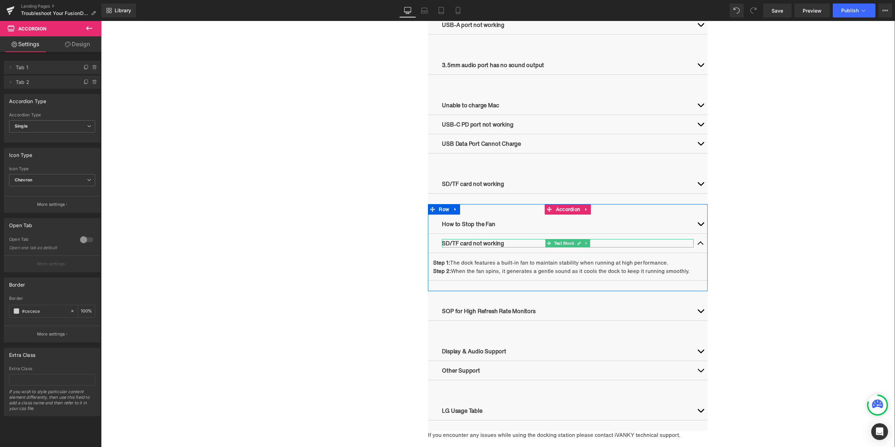
click at [576, 240] on link at bounding box center [579, 243] width 7 height 8
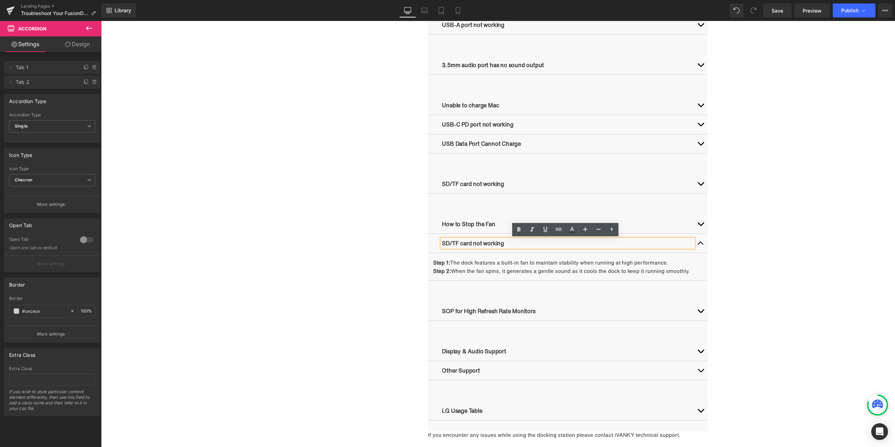
click at [514, 241] on p "SD/TF card not working" at bounding box center [568, 243] width 252 height 8
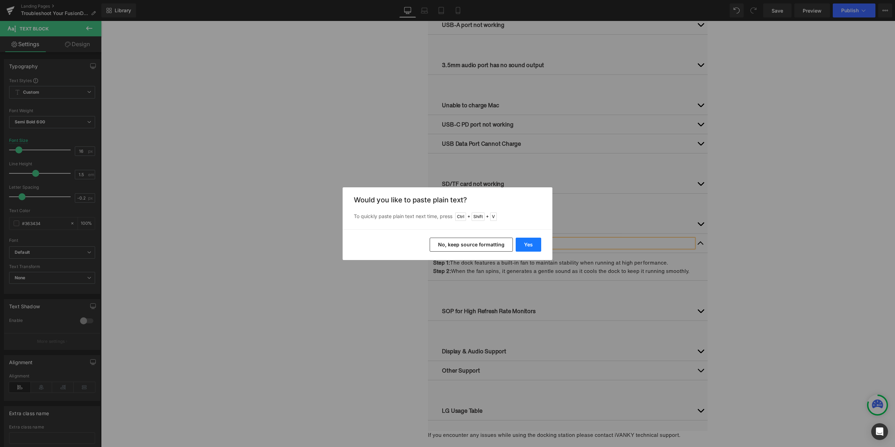
click at [532, 240] on button "Yes" at bounding box center [528, 245] width 26 height 14
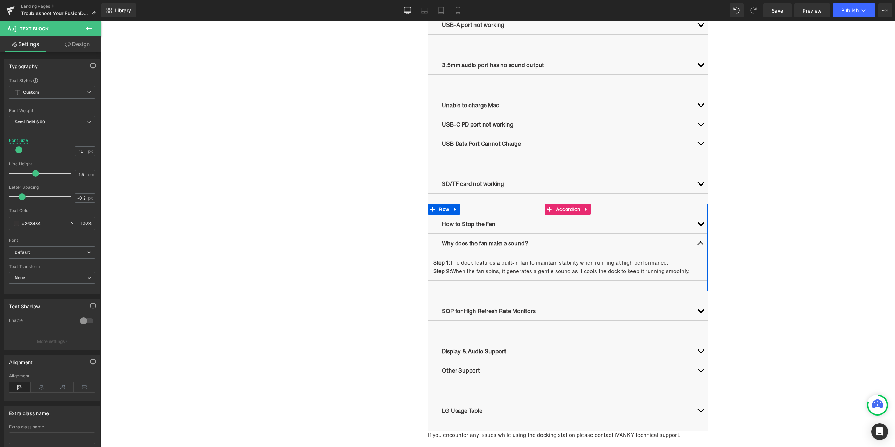
click at [696, 246] on button "button" at bounding box center [700, 243] width 14 height 19
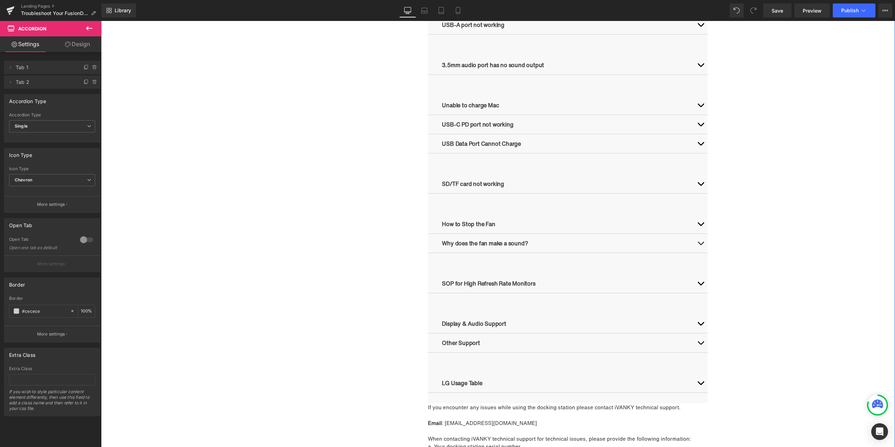
click at [700, 285] on span "button" at bounding box center [700, 285] width 0 height 0
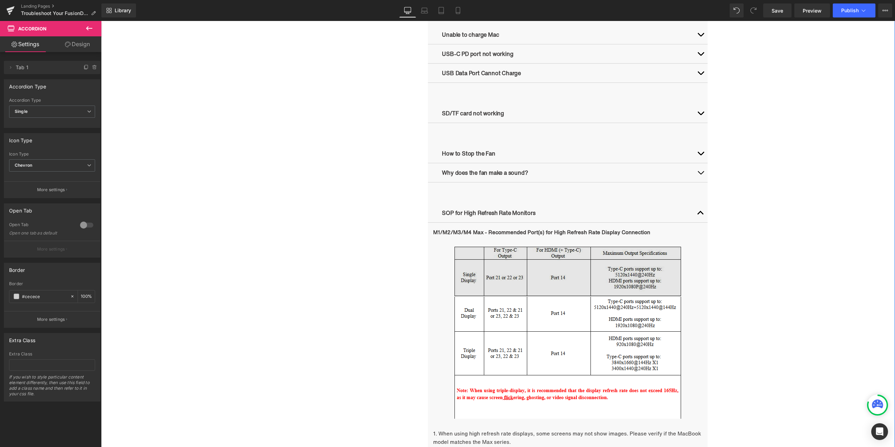
scroll to position [731, 0]
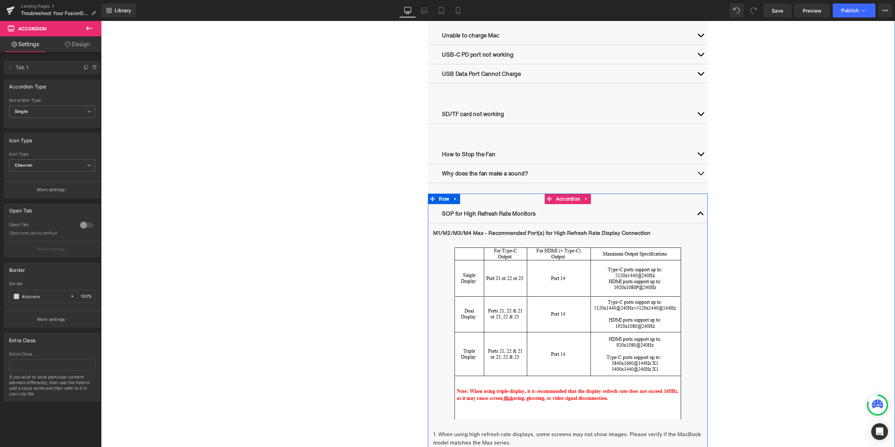
click at [698, 215] on button "button" at bounding box center [700, 213] width 14 height 19
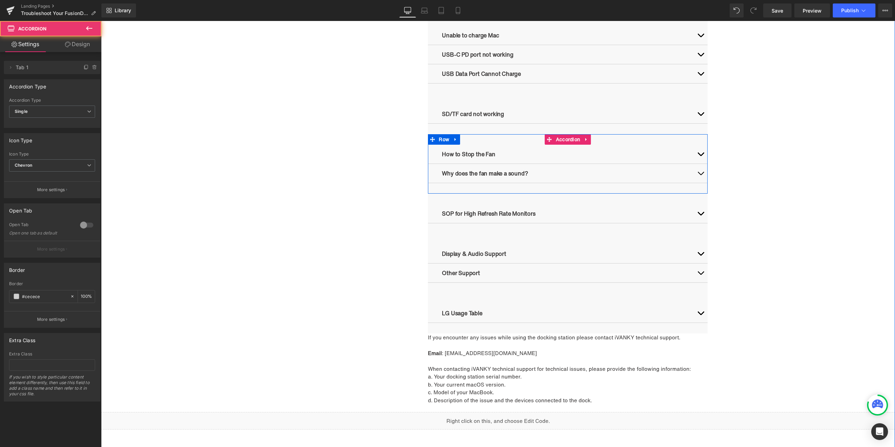
click at [694, 177] on button "button" at bounding box center [700, 173] width 14 height 19
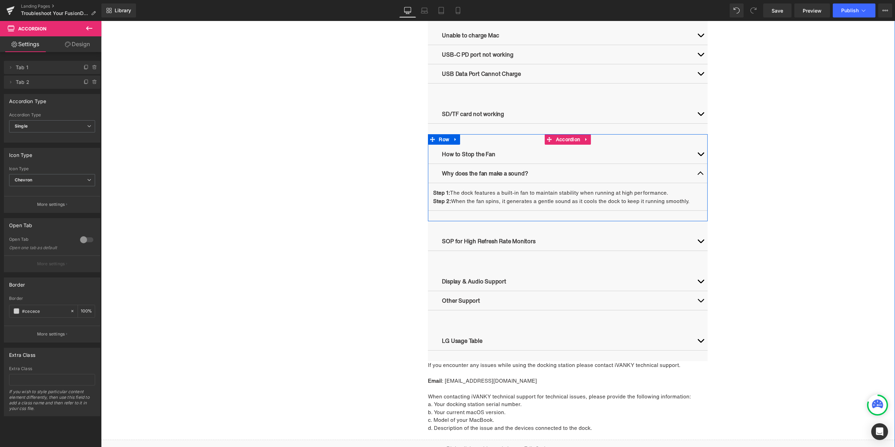
click at [700, 156] on span "button" at bounding box center [700, 156] width 0 height 0
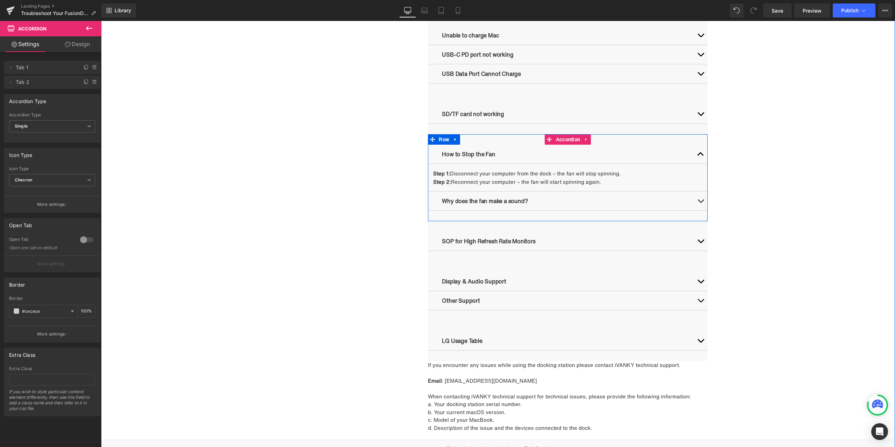
click at [700, 156] on span "button" at bounding box center [700, 156] width 0 height 0
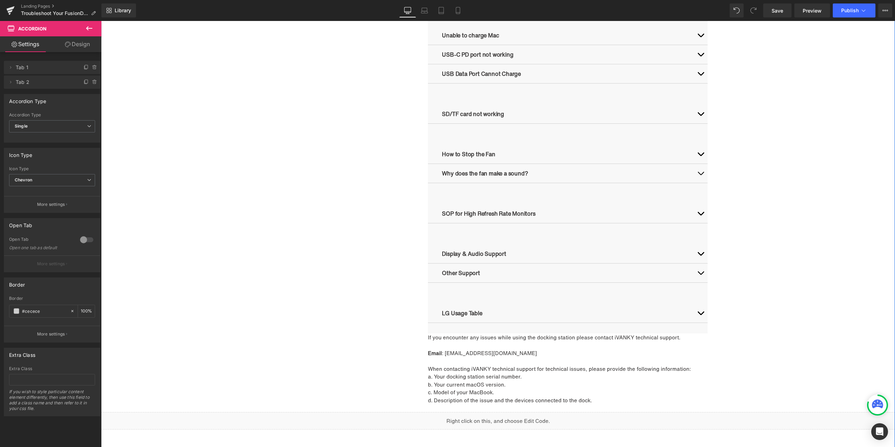
click at [699, 255] on button "button" at bounding box center [700, 253] width 14 height 19
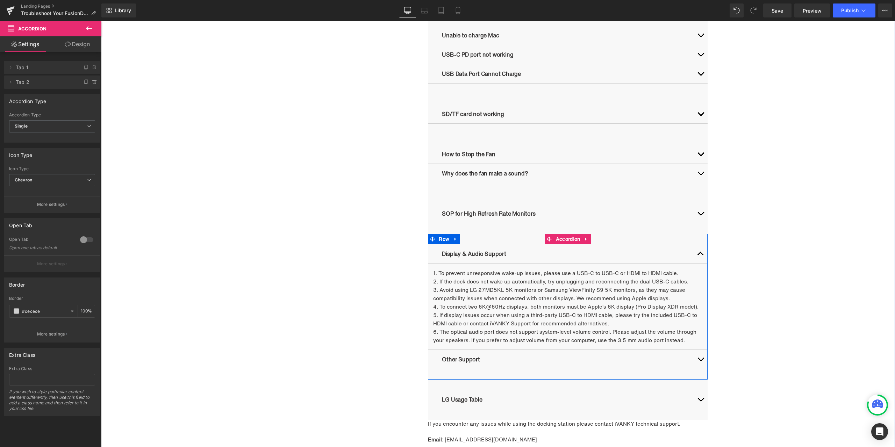
click at [694, 252] on button "button" at bounding box center [700, 253] width 14 height 19
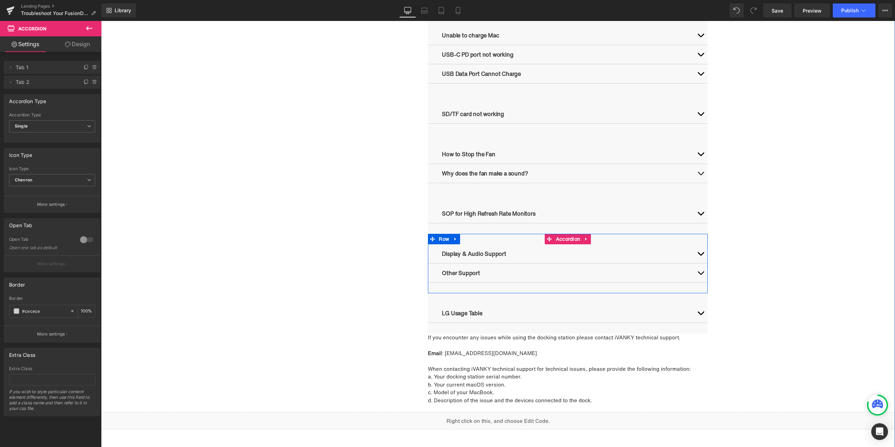
click at [700, 275] on span "button" at bounding box center [700, 275] width 0 height 0
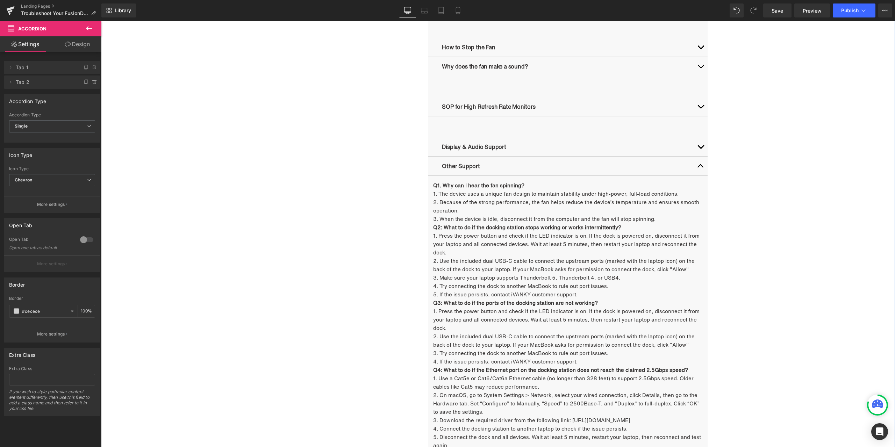
scroll to position [835, 0]
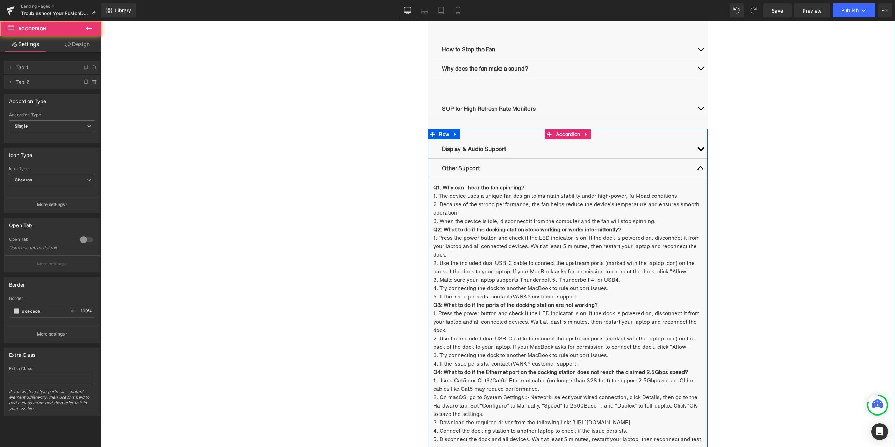
click at [696, 167] on button "button" at bounding box center [700, 168] width 14 height 19
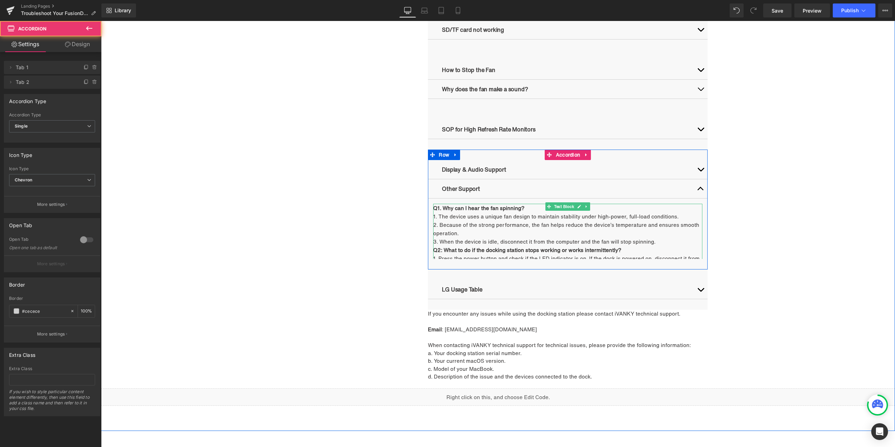
scroll to position [731, 0]
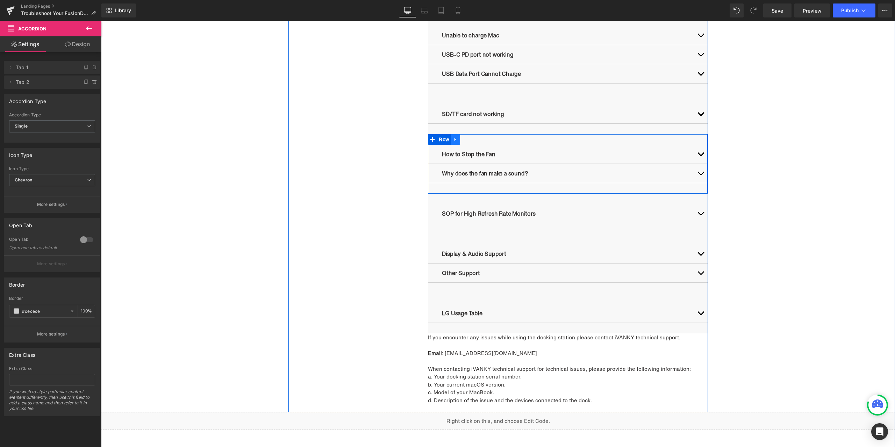
click at [453, 142] on icon at bounding box center [455, 139] width 5 height 5
click at [462, 139] on icon at bounding box center [464, 139] width 5 height 5
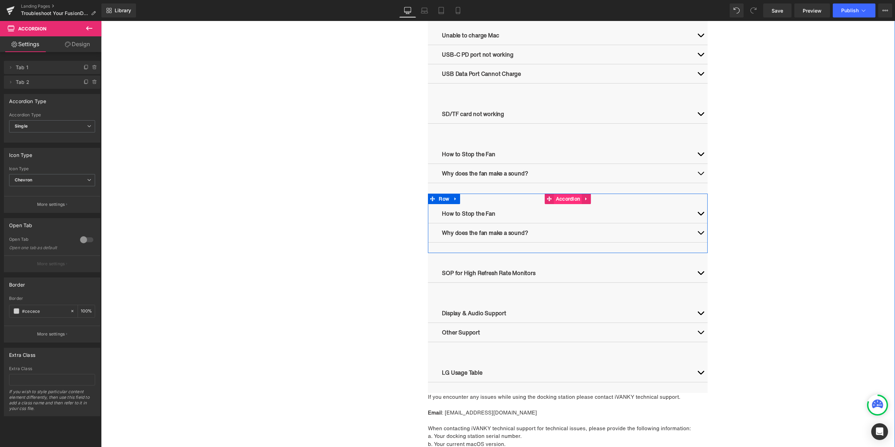
click at [565, 202] on span "Accordion" at bounding box center [568, 199] width 28 height 10
click at [698, 153] on button "button" at bounding box center [700, 154] width 14 height 19
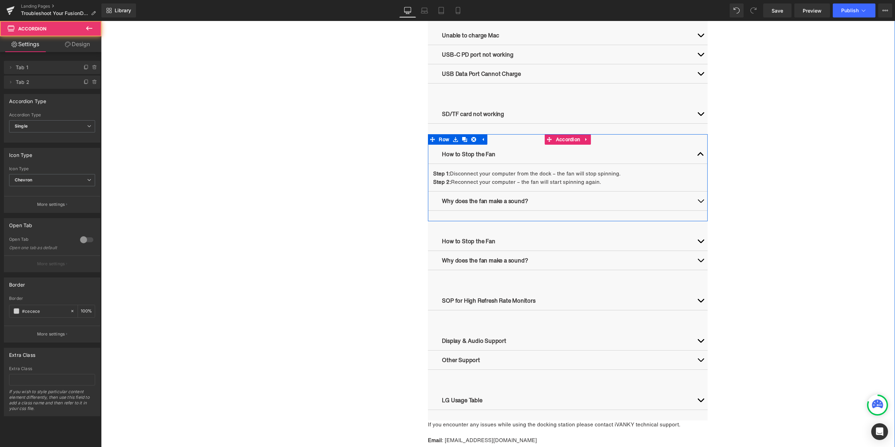
click at [700, 156] on span "button" at bounding box center [700, 156] width 0 height 0
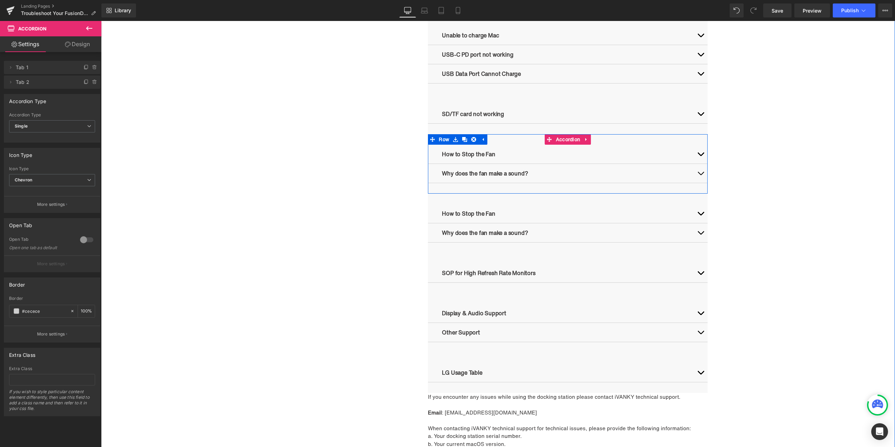
click at [699, 169] on button "button" at bounding box center [700, 173] width 14 height 19
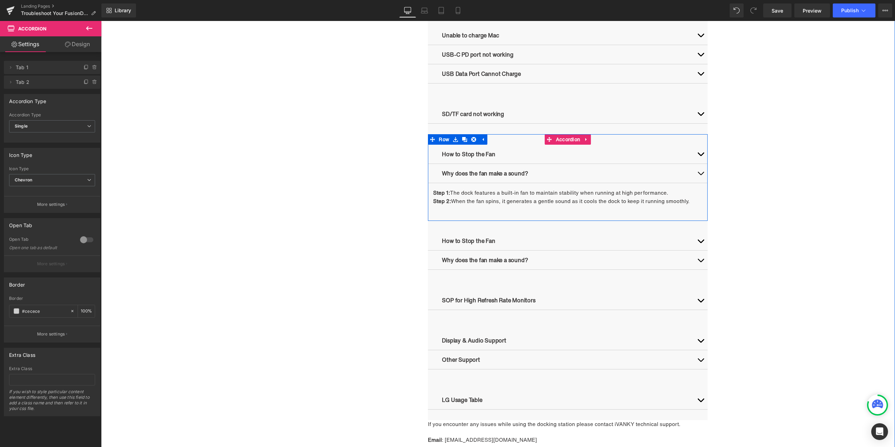
click at [698, 170] on button "button" at bounding box center [700, 173] width 14 height 19
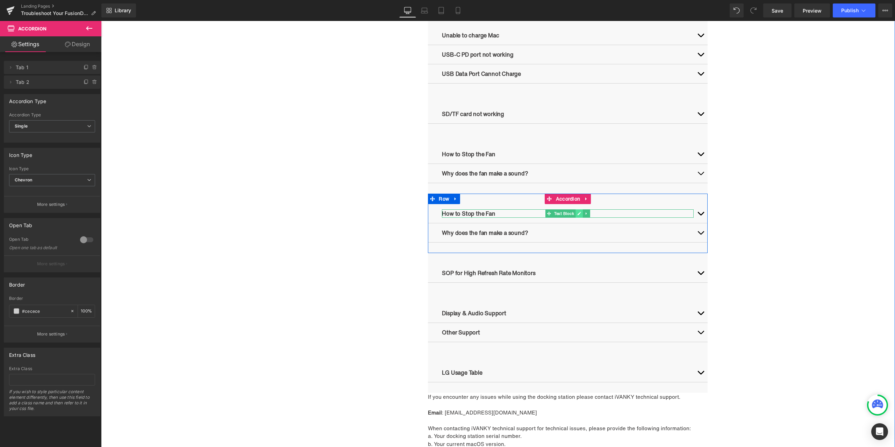
click at [579, 211] on link at bounding box center [579, 213] width 7 height 8
click at [518, 216] on p "How to Stop the Fan" at bounding box center [568, 213] width 252 height 8
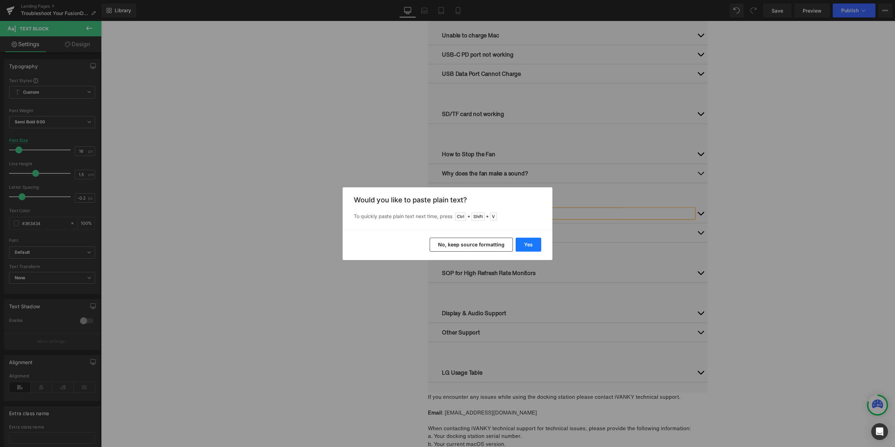
click at [530, 245] on button "Yes" at bounding box center [528, 245] width 26 height 14
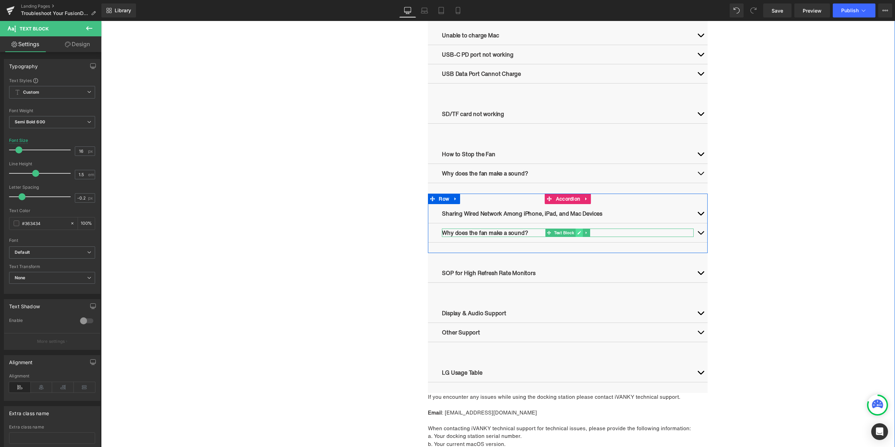
click at [578, 232] on icon at bounding box center [578, 232] width 3 height 3
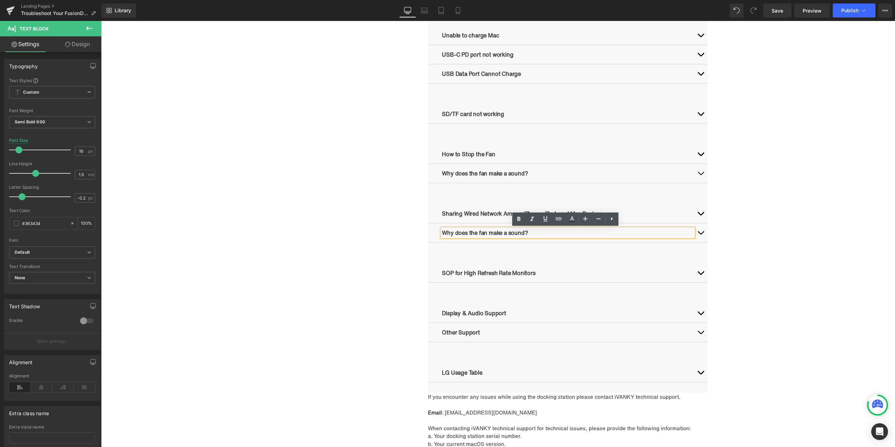
click at [548, 233] on p "Why does the fan make a sound?" at bounding box center [568, 233] width 252 height 8
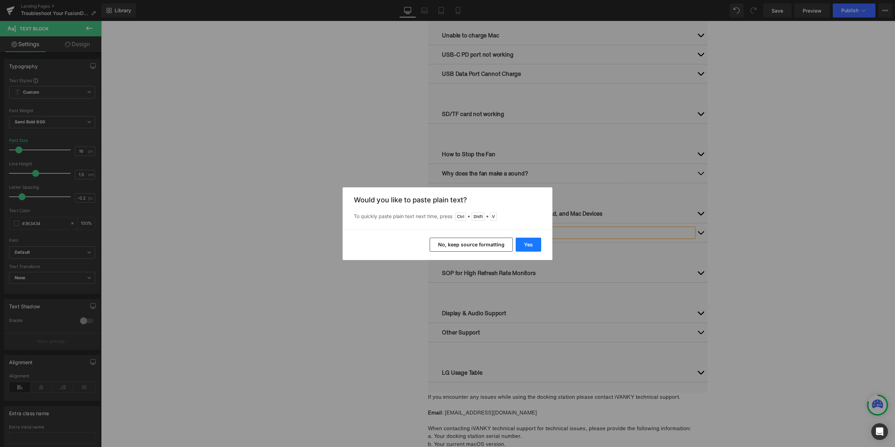
click at [529, 244] on button "Yes" at bounding box center [528, 245] width 26 height 14
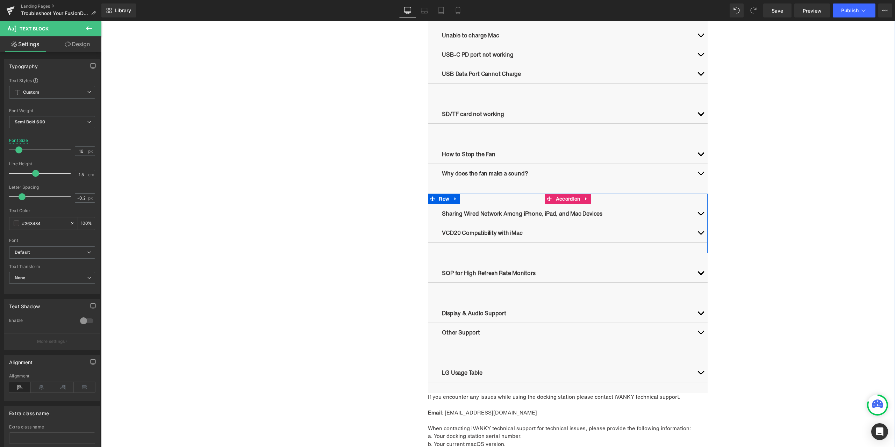
click at [695, 213] on button "button" at bounding box center [700, 213] width 14 height 19
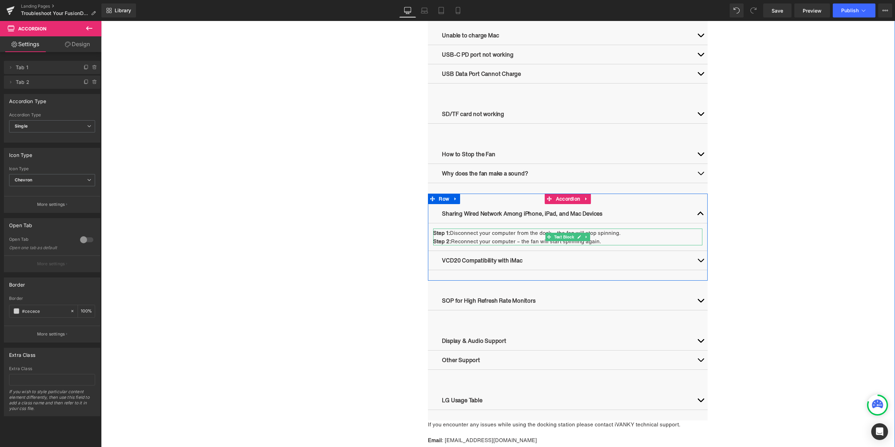
drag, startPoint x: 496, startPoint y: 234, endPoint x: 465, endPoint y: 234, distance: 31.1
click at [496, 234] on p "Step 1: Disconnect your computer from the dock – the fan will stop spinning." at bounding box center [567, 233] width 269 height 8
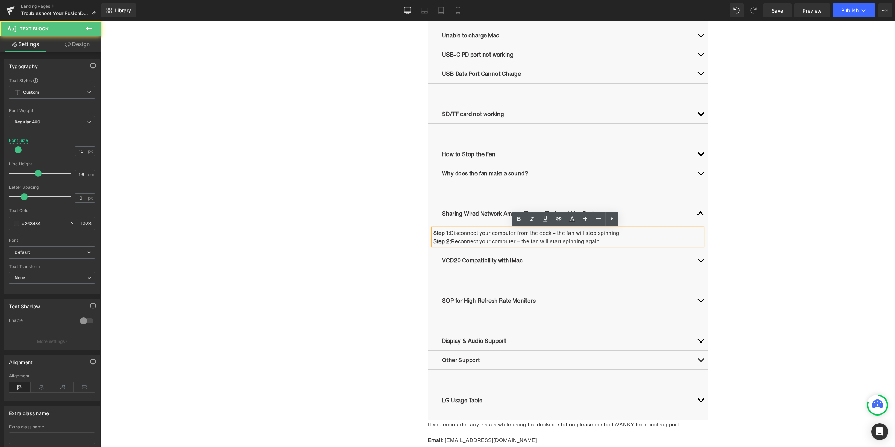
click at [433, 232] on strong "Step 1:" at bounding box center [441, 233] width 17 height 8
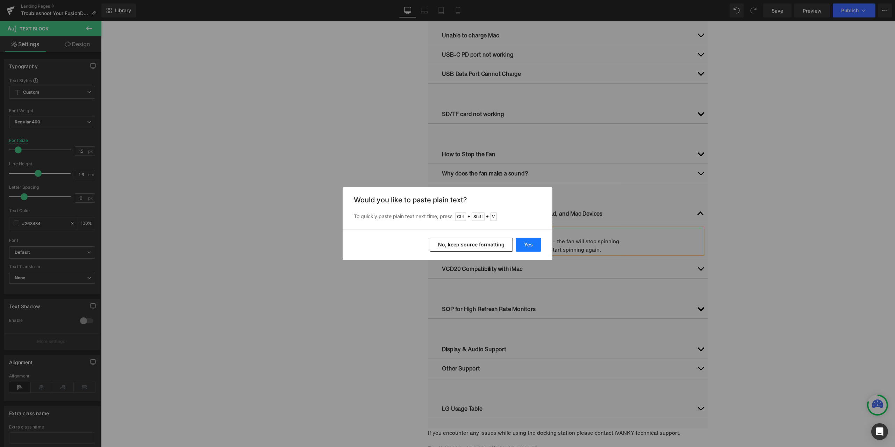
click at [526, 243] on button "Yes" at bounding box center [528, 245] width 26 height 14
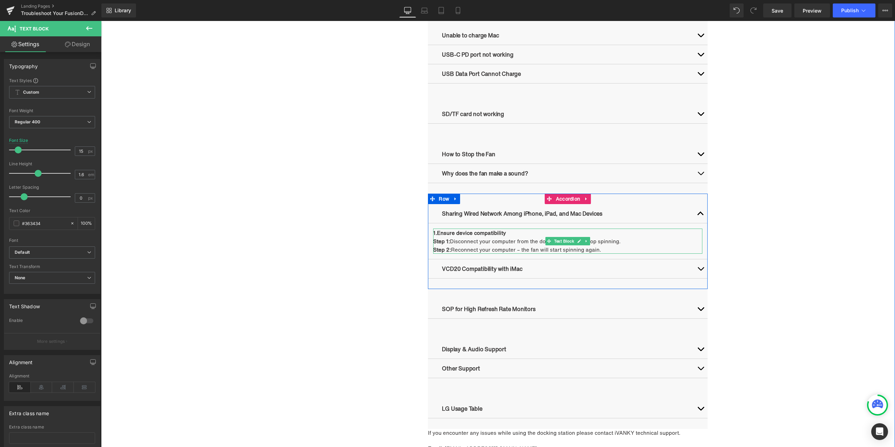
click at [519, 233] on p "1.Ensure device compatibility" at bounding box center [567, 233] width 269 height 8
drag, startPoint x: 601, startPoint y: 248, endPoint x: 430, endPoint y: 246, distance: 170.5
click at [433, 246] on div "1.Ensure device compatibility Step 1: Disconnect your computer from the dock – …" at bounding box center [567, 241] width 269 height 25
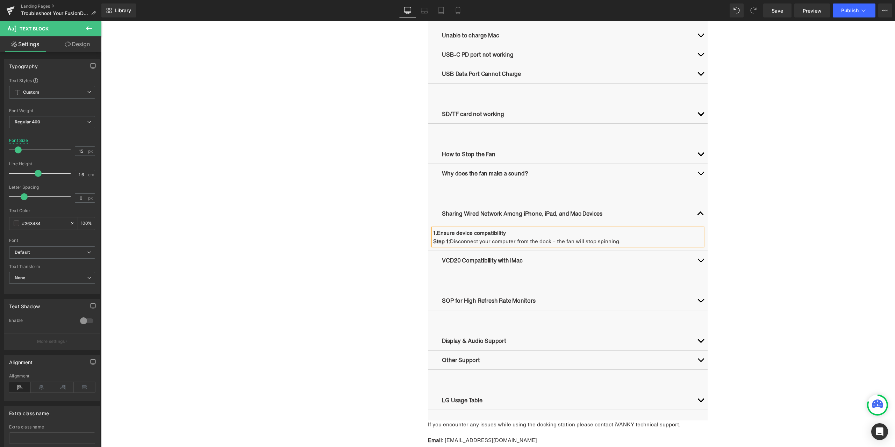
click at [792, 241] on div "Troubleshooting Heading Video Ports Issues Button Network Connectivity Issues B…" at bounding box center [498, 89] width 794 height 855
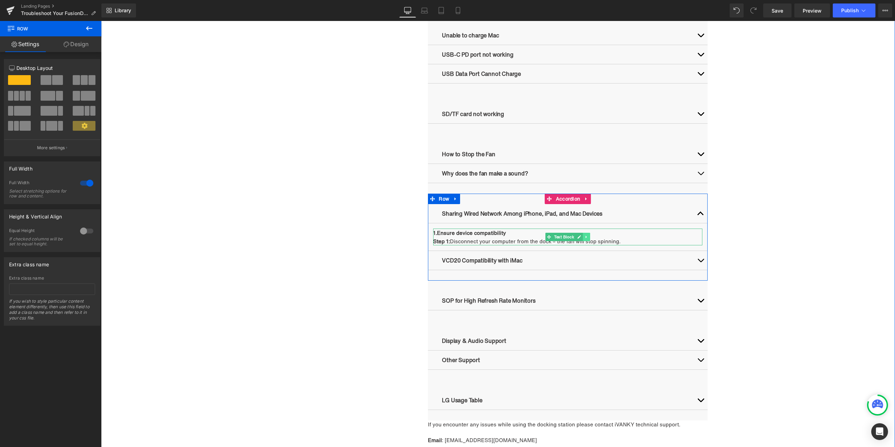
click at [586, 239] on link at bounding box center [586, 237] width 7 height 8
click at [582, 239] on icon at bounding box center [583, 237] width 4 height 4
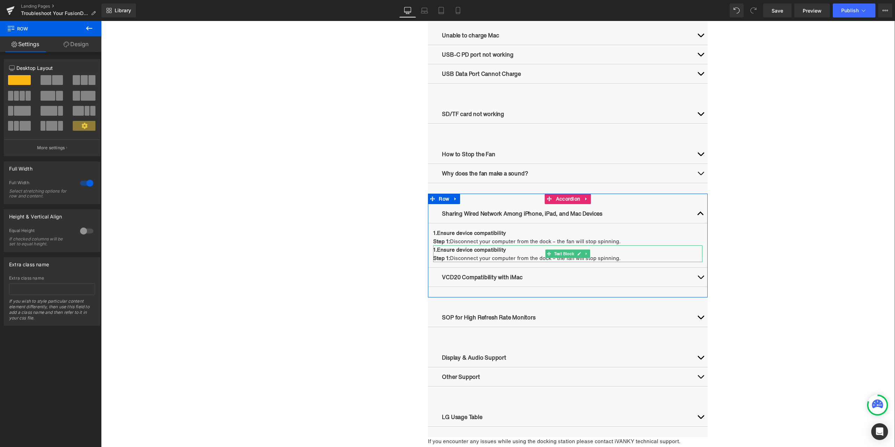
click at [519, 250] on p "1.Ensure device compatibility" at bounding box center [567, 249] width 269 height 8
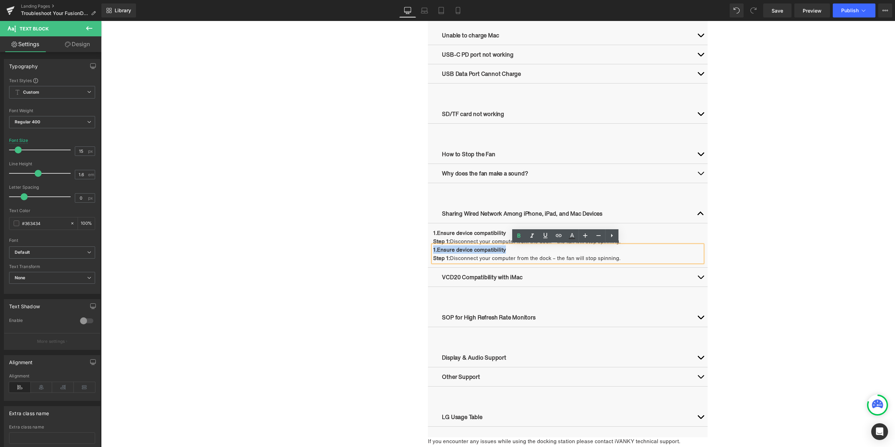
drag, startPoint x: 511, startPoint y: 250, endPoint x: 428, endPoint y: 250, distance: 83.5
click at [428, 250] on article "1.Ensure device compatibility Step 1: Disconnect your computer from the dock – …" at bounding box center [568, 245] width 280 height 44
click at [433, 255] on strong "Step 1:" at bounding box center [441, 258] width 17 height 8
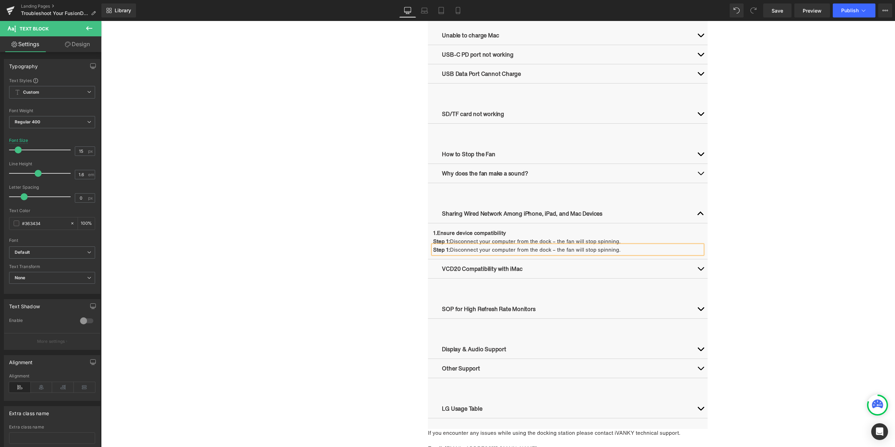
click at [746, 227] on div "Troubleshooting Heading Video Ports Issues Button Network Connectivity Issues B…" at bounding box center [498, 93] width 794 height 863
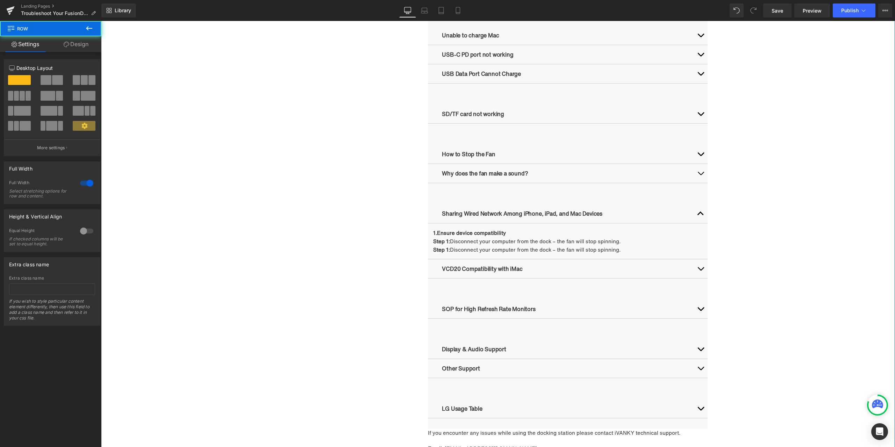
click at [82, 49] on link "Design" at bounding box center [76, 44] width 51 height 16
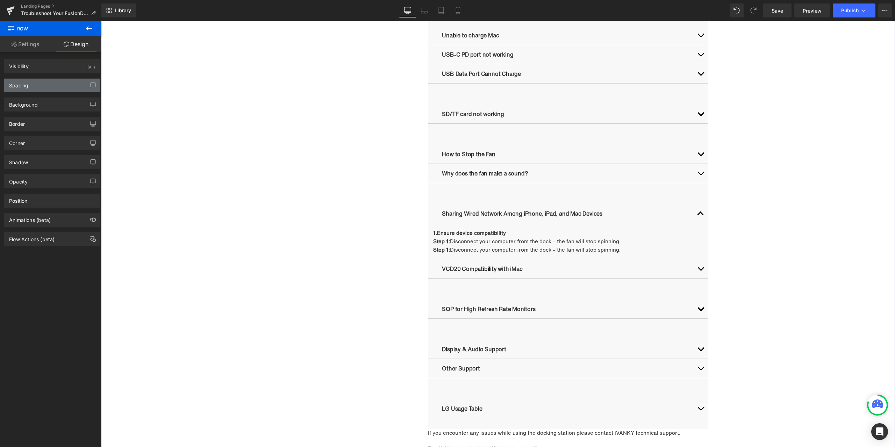
click at [53, 84] on div "Spacing" at bounding box center [52, 85] width 96 height 13
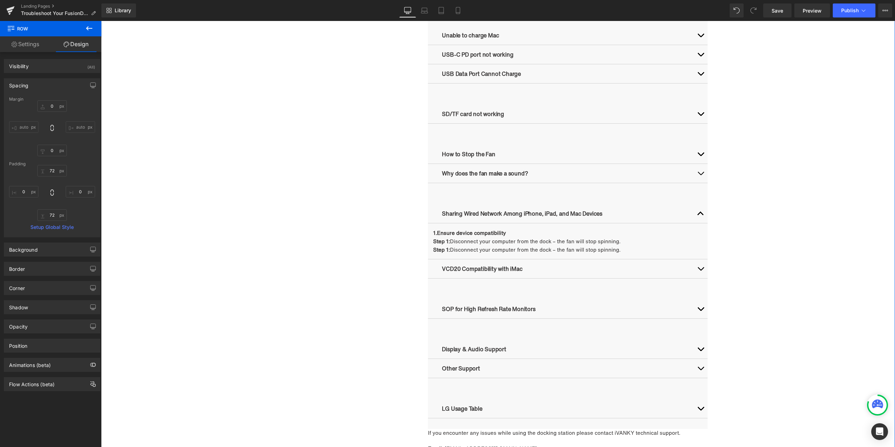
click at [61, 89] on div "Spacing" at bounding box center [52, 85] width 96 height 13
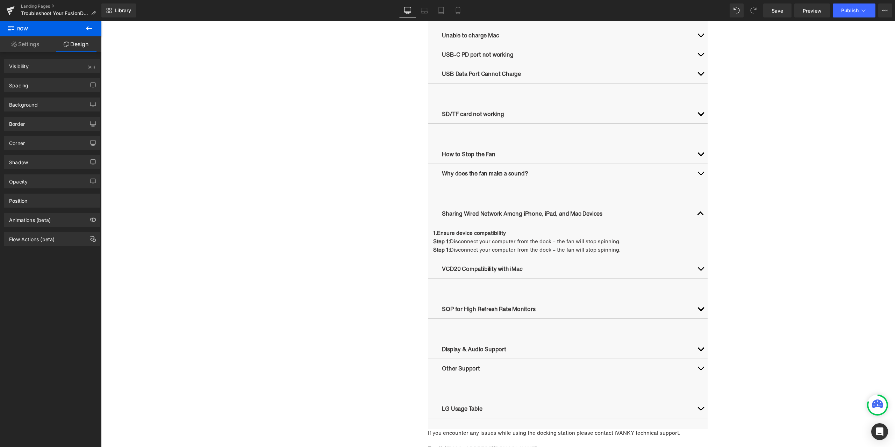
drag, startPoint x: 85, startPoint y: 31, endPoint x: 84, endPoint y: 35, distance: 3.9
click at [85, 31] on button at bounding box center [89, 28] width 24 height 15
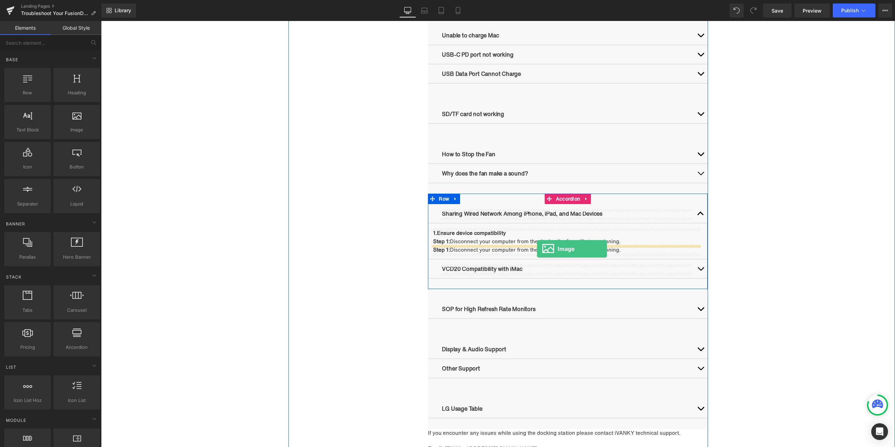
drag, startPoint x: 227, startPoint y: 166, endPoint x: 537, endPoint y: 249, distance: 320.2
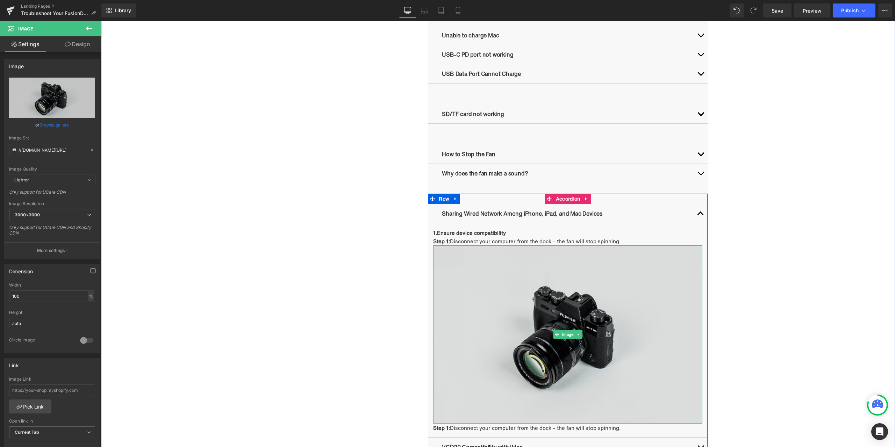
click at [564, 329] on img at bounding box center [567, 334] width 269 height 178
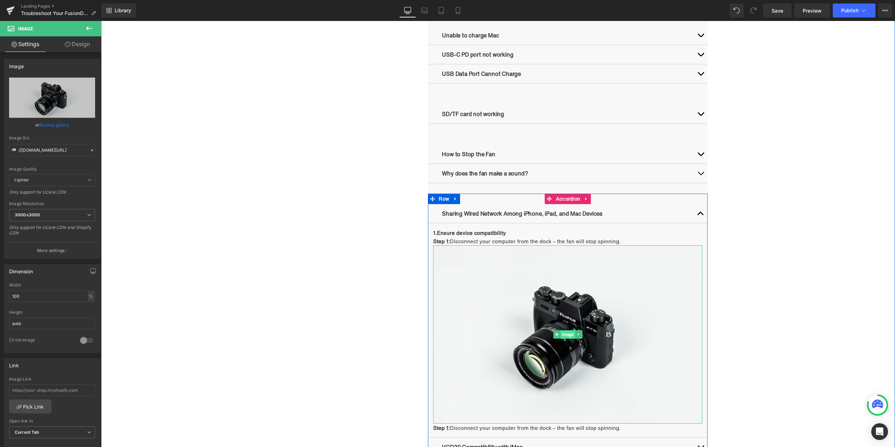
click at [565, 334] on span "Image" at bounding box center [567, 334] width 14 height 8
click at [70, 46] on icon at bounding box center [68, 45] width 6 height 6
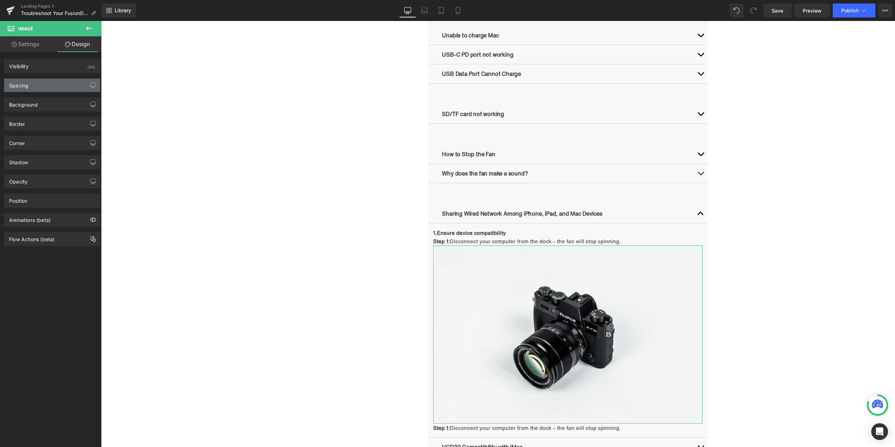
click at [58, 91] on div "Spacing" at bounding box center [52, 85] width 96 height 13
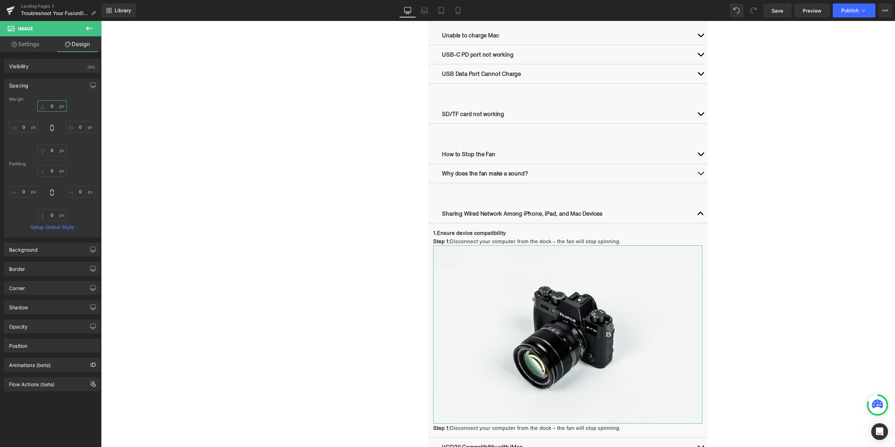
click at [58, 103] on input "0" at bounding box center [51, 106] width 29 height 12
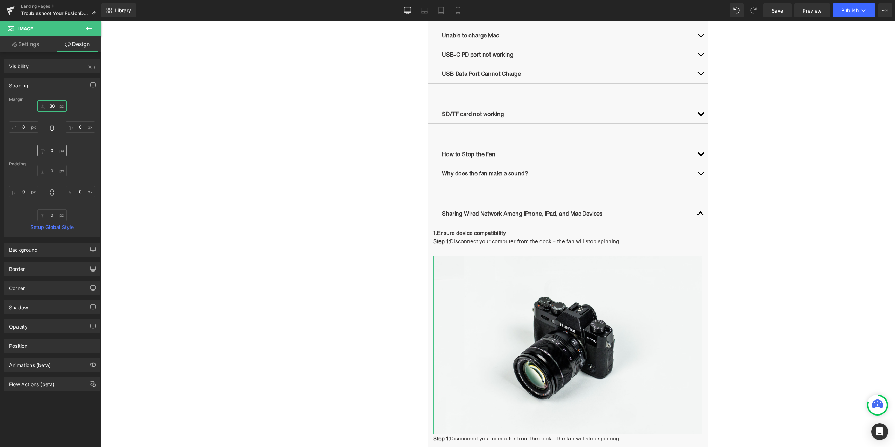
type input "30"
click at [55, 151] on input "0" at bounding box center [51, 151] width 29 height 12
type input "30"
click at [76, 144] on div "30 30 0px 0 30 30 0px 0" at bounding box center [52, 128] width 86 height 56
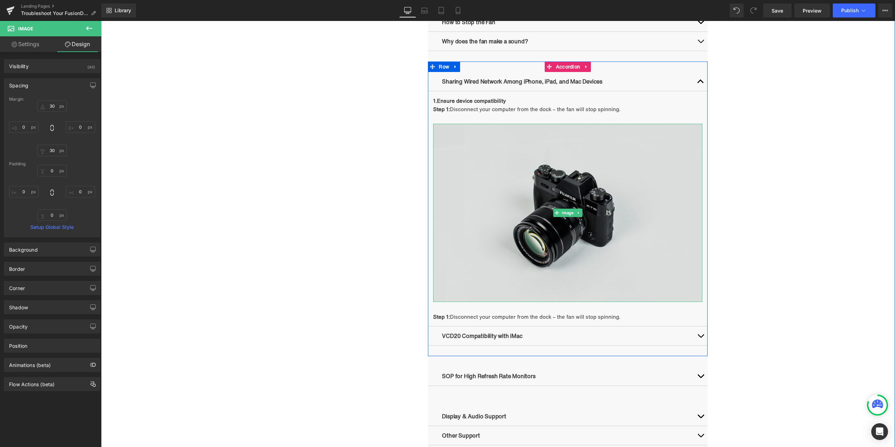
scroll to position [905, 0]
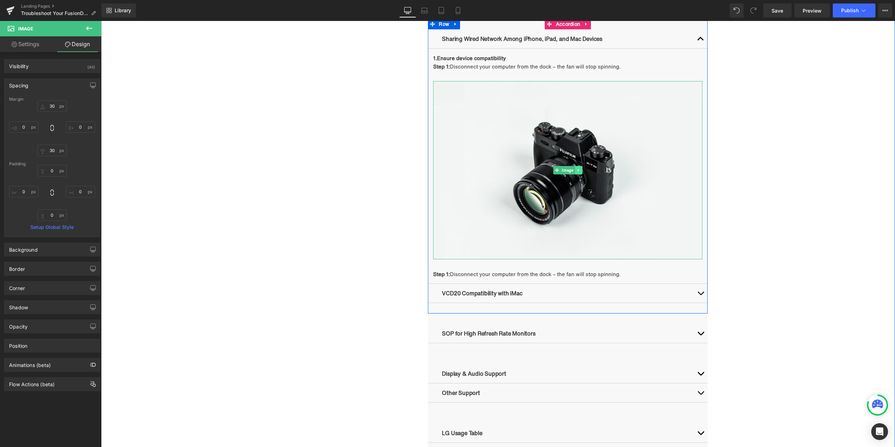
click at [577, 171] on icon at bounding box center [579, 170] width 4 height 4
click at [574, 171] on icon at bounding box center [575, 170] width 4 height 4
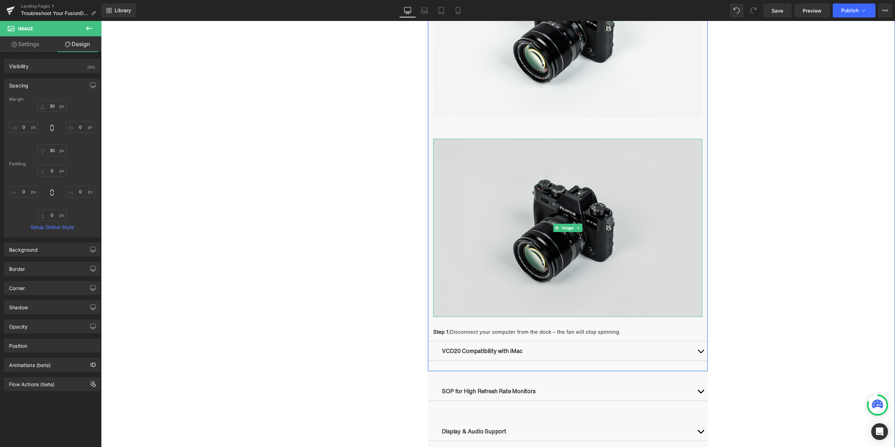
scroll to position [1115, 0]
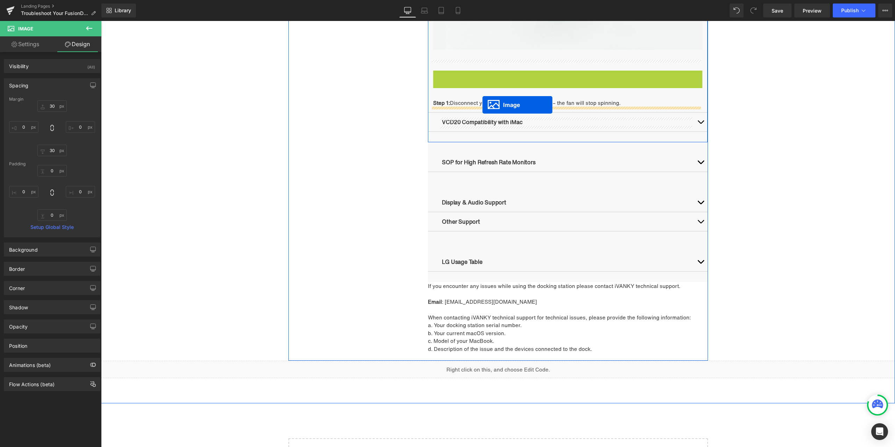
drag, startPoint x: 575, startPoint y: 165, endPoint x: 482, endPoint y: 105, distance: 110.2
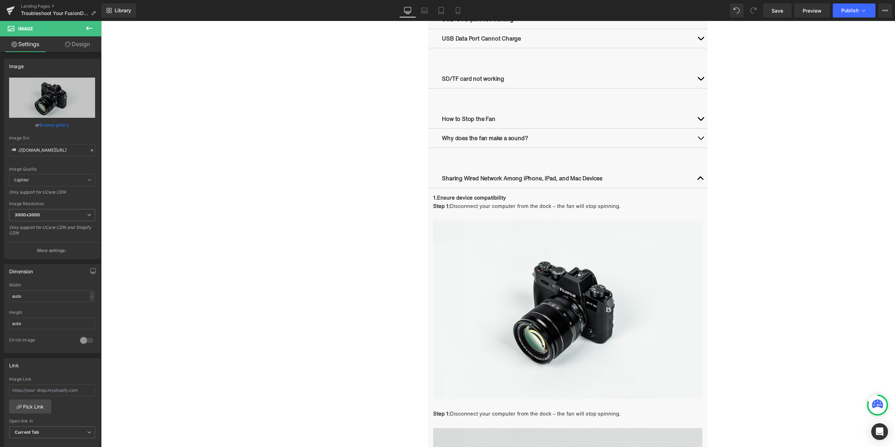
scroll to position [766, 0]
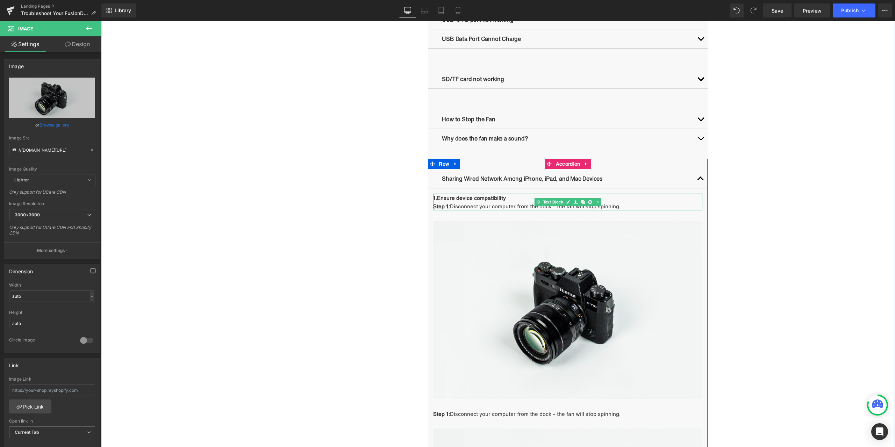
click at [494, 204] on p "Step 1: Disconnect your computer from the dock – the fan will stop spinning." at bounding box center [567, 206] width 269 height 8
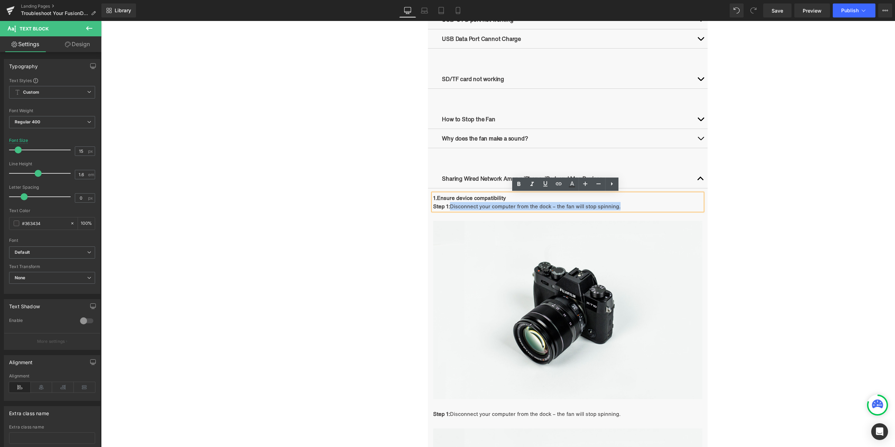
drag, startPoint x: 449, startPoint y: 206, endPoint x: 618, endPoint y: 206, distance: 169.5
click at [618, 206] on p "Step 1: Disconnect your computer from the dock – the fan will stop spinning." at bounding box center [567, 206] width 269 height 8
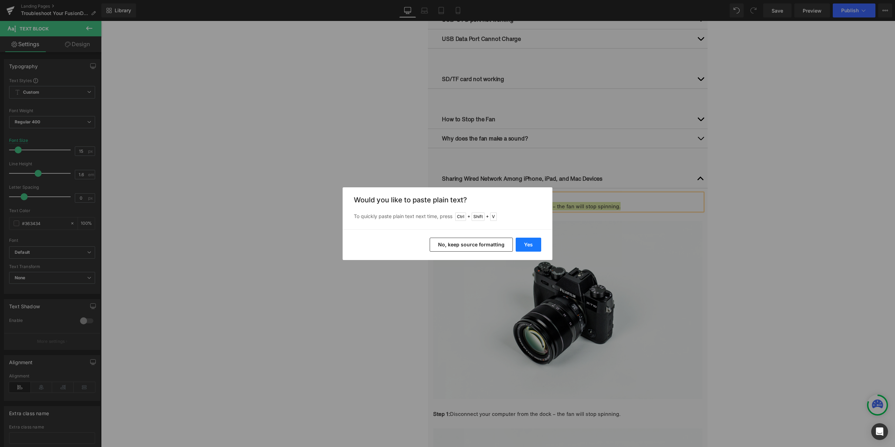
click at [530, 242] on button "Yes" at bounding box center [528, 245] width 26 height 14
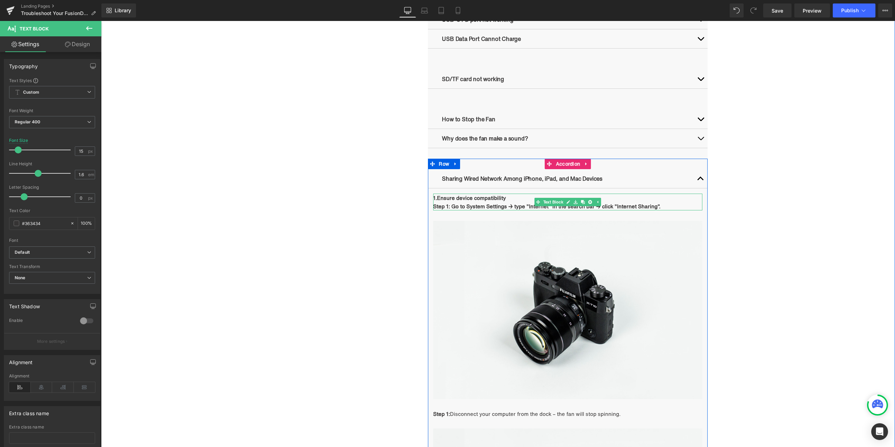
click at [462, 204] on strong "Step 1: Go to System Settings → type "Internet" in the search bar → click "Inte…" at bounding box center [546, 206] width 227 height 8
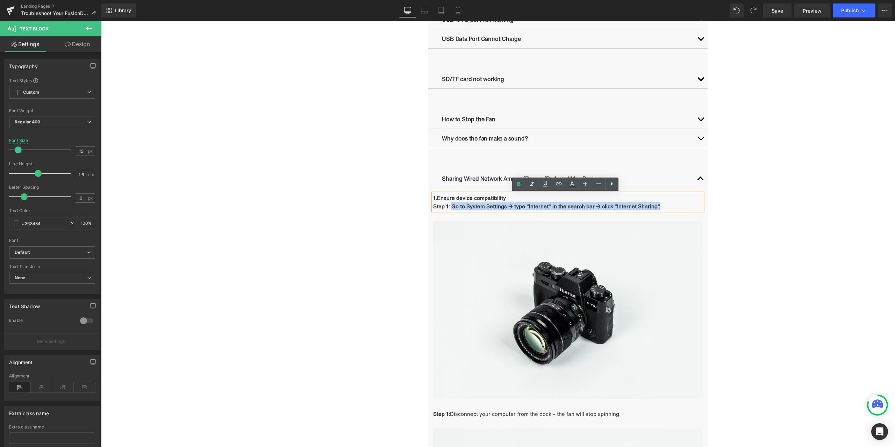
drag, startPoint x: 449, startPoint y: 206, endPoint x: 661, endPoint y: 208, distance: 212.1
click at [661, 208] on p "Step 1: Go to System Settings → type "Internet" in the search bar → click "Inte…" at bounding box center [567, 206] width 269 height 8
click at [516, 181] on icon at bounding box center [518, 184] width 8 height 8
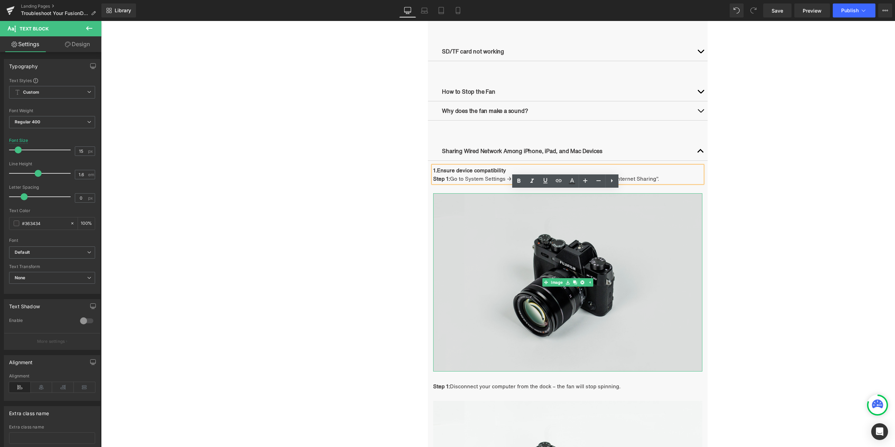
scroll to position [835, 0]
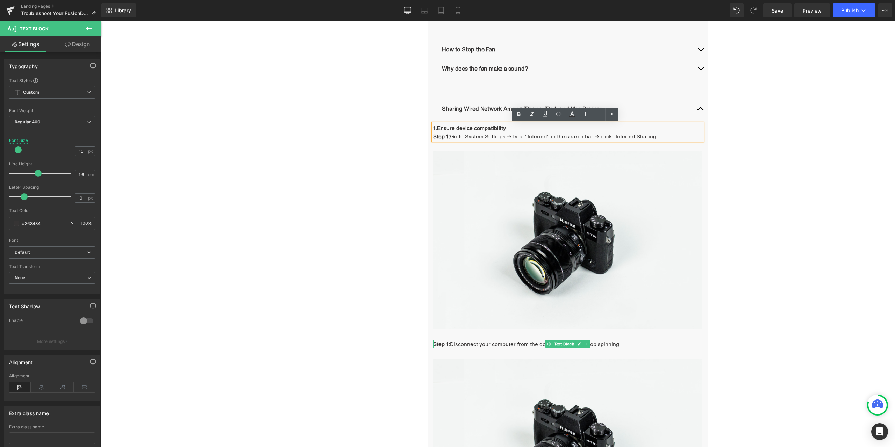
drag, startPoint x: 461, startPoint y: 346, endPoint x: 454, endPoint y: 345, distance: 7.4
click at [461, 346] on span "Disconnect your computer from the dock – the fan will stop spinning." at bounding box center [535, 344] width 171 height 8
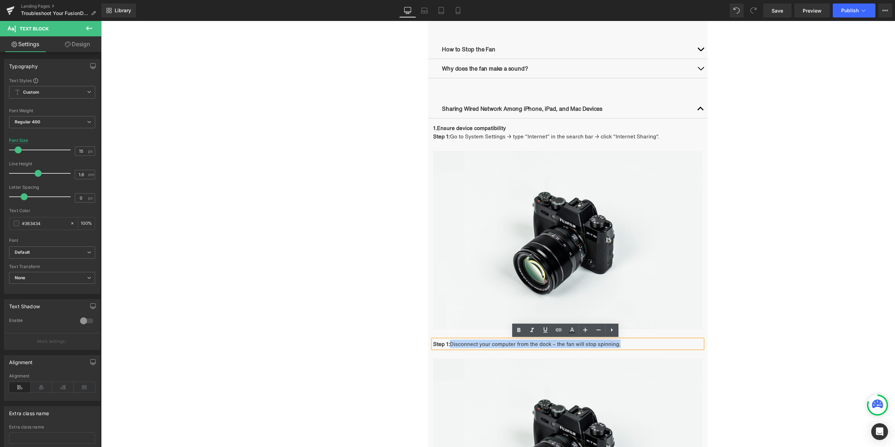
drag, startPoint x: 450, startPoint y: 344, endPoint x: 624, endPoint y: 343, distance: 173.7
click at [624, 343] on p "Step 1: Disconnect your computer from the dock – the fan will stop spinning." at bounding box center [567, 344] width 269 height 8
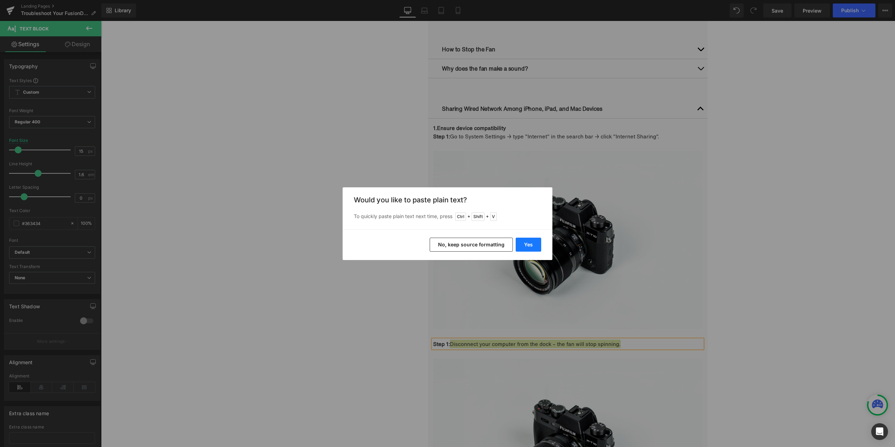
click at [533, 246] on button "Yes" at bounding box center [528, 245] width 26 height 14
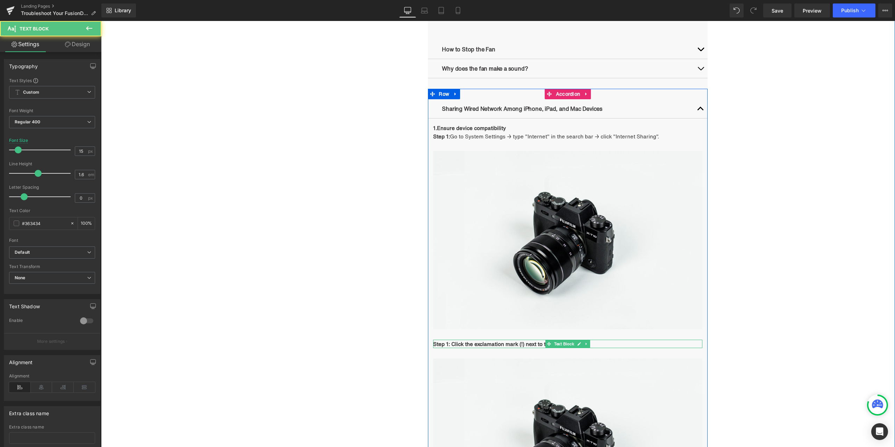
click at [537, 345] on strong "Step 1: Click the exclamation mark (!) next to the option." at bounding box center [501, 344] width 137 height 8
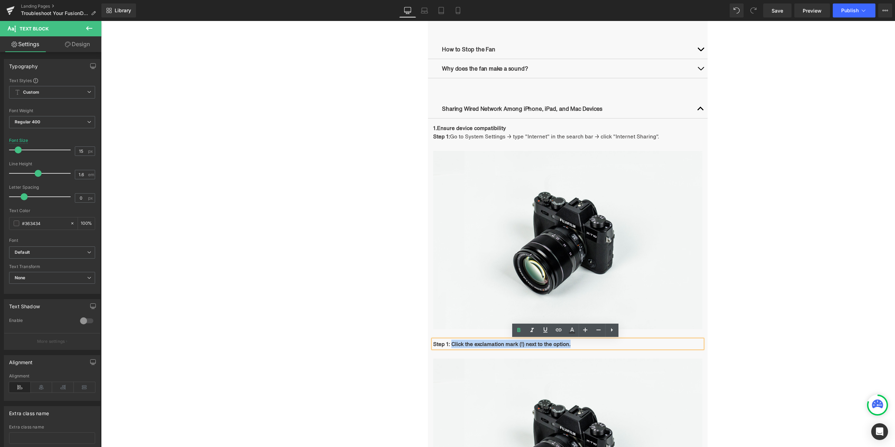
drag, startPoint x: 569, startPoint y: 344, endPoint x: 450, endPoint y: 343, distance: 118.8
click at [450, 343] on p "Step 1: Click the exclamation mark (!) next to the option." at bounding box center [567, 344] width 269 height 8
click at [520, 331] on icon at bounding box center [518, 330] width 8 height 8
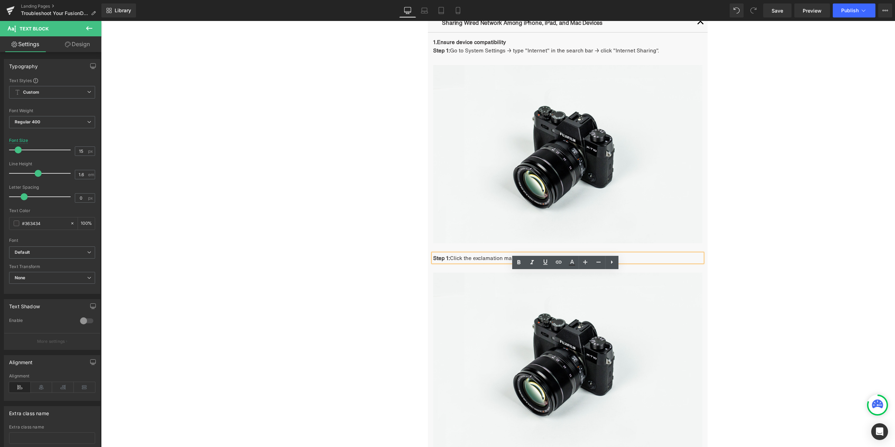
scroll to position [940, 0]
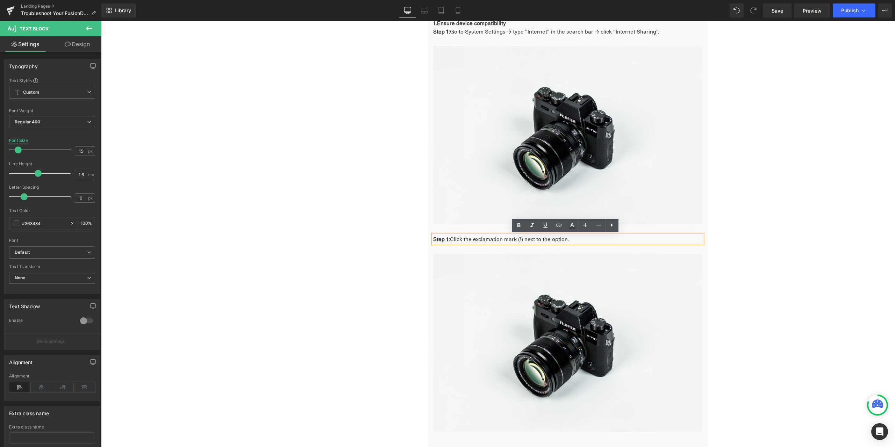
drag, startPoint x: 789, startPoint y: 301, endPoint x: 776, endPoint y: 301, distance: 12.9
click at [789, 301] on div "Troubleshooting Heading Video Ports Issues Button Network Connectivity Issues B…" at bounding box center [498, 82] width 794 height 1261
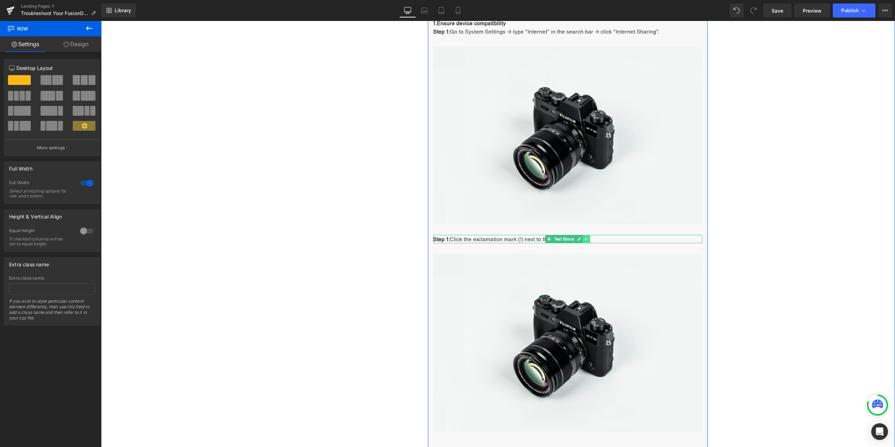
click at [585, 242] on link at bounding box center [586, 239] width 7 height 8
click at [581, 240] on icon at bounding box center [583, 239] width 4 height 4
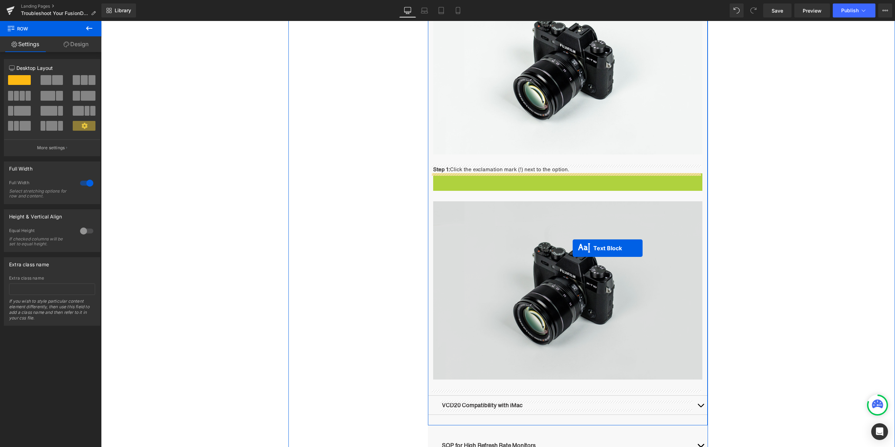
scroll to position [1080, 0]
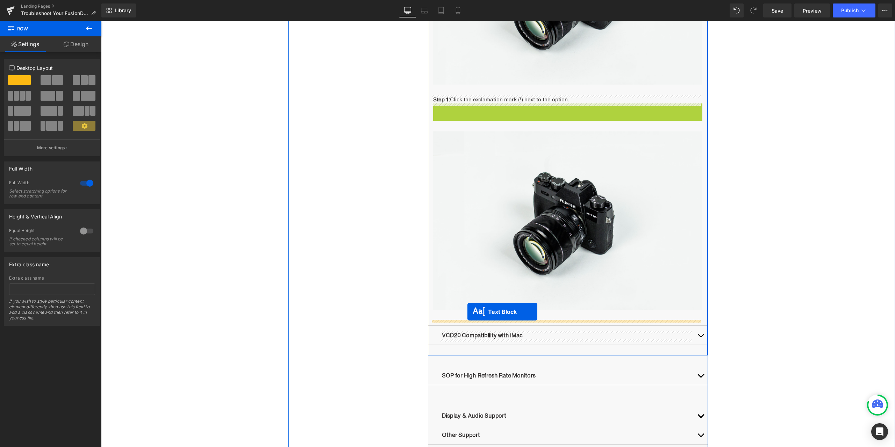
drag, startPoint x: 555, startPoint y: 246, endPoint x: 467, endPoint y: 312, distance: 109.6
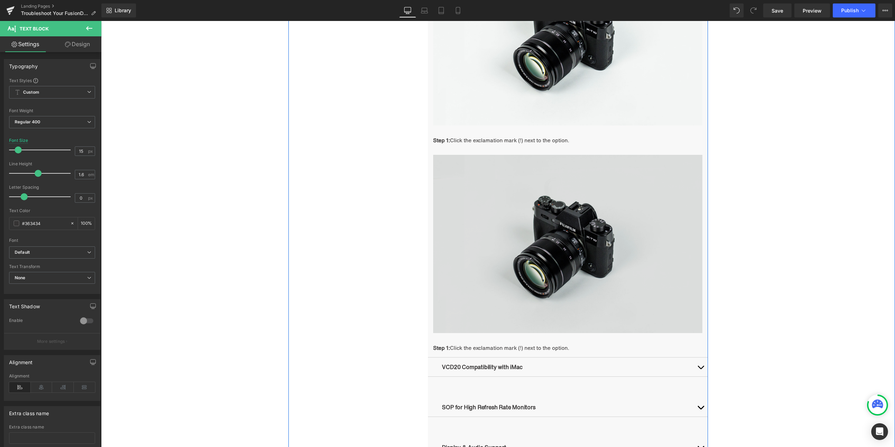
scroll to position [1010, 0]
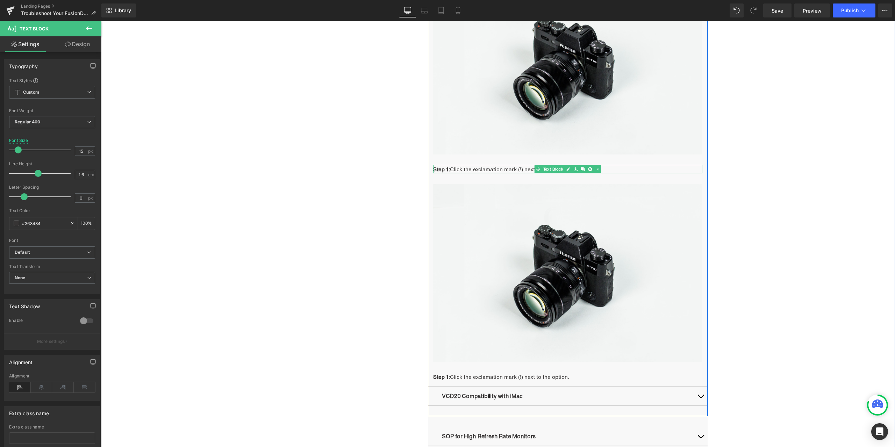
click at [446, 170] on strong "Step 1:" at bounding box center [441, 169] width 17 height 8
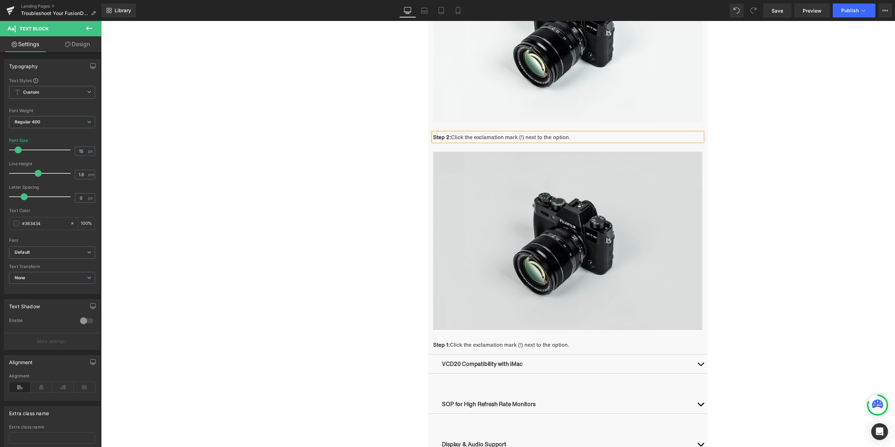
scroll to position [1150, 0]
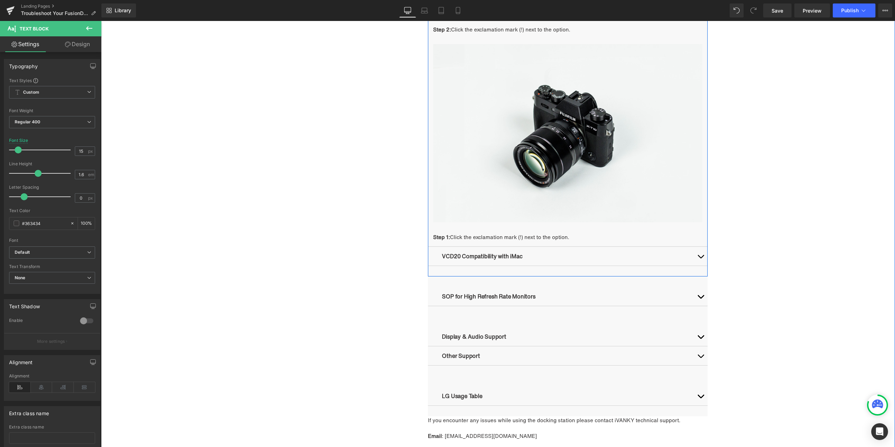
click at [445, 236] on strong "Step 1:" at bounding box center [441, 237] width 17 height 8
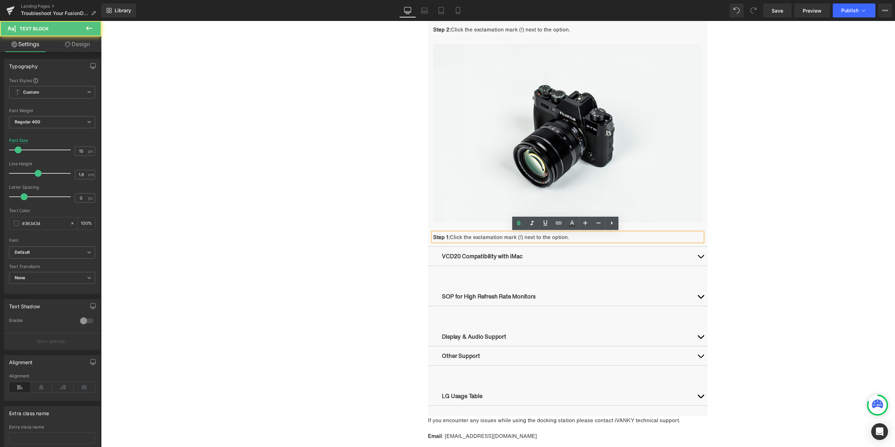
drag, startPoint x: 445, startPoint y: 237, endPoint x: 459, endPoint y: 236, distance: 14.7
click at [445, 237] on strong "Step 1:" at bounding box center [441, 237] width 17 height 8
click at [517, 240] on span "Click the exclamation mark (!) next to the option." at bounding box center [510, 237] width 119 height 8
drag, startPoint x: 450, startPoint y: 236, endPoint x: 585, endPoint y: 236, distance: 134.5
click at [585, 236] on p "Step 3: Click the exclamation mark (!) next to the option." at bounding box center [567, 237] width 269 height 8
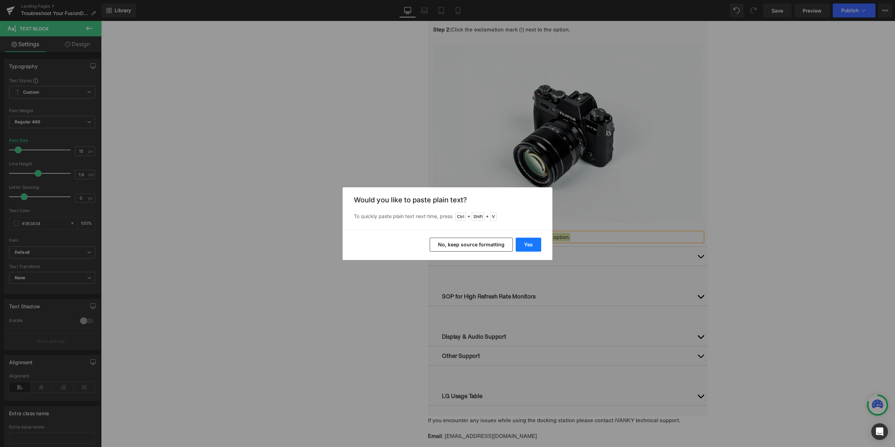
click at [527, 246] on button "Yes" at bounding box center [528, 245] width 26 height 14
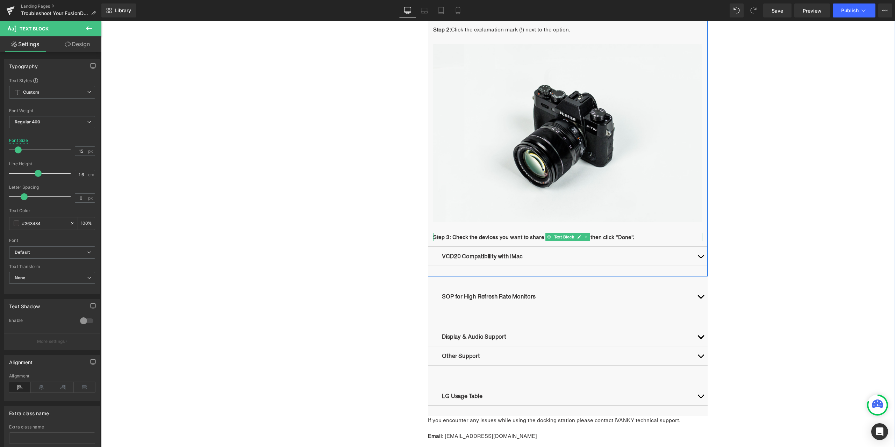
click at [446, 237] on strong "Step 3: Check the devices you want to share the network with, then click "Done"." at bounding box center [533, 237] width 201 height 8
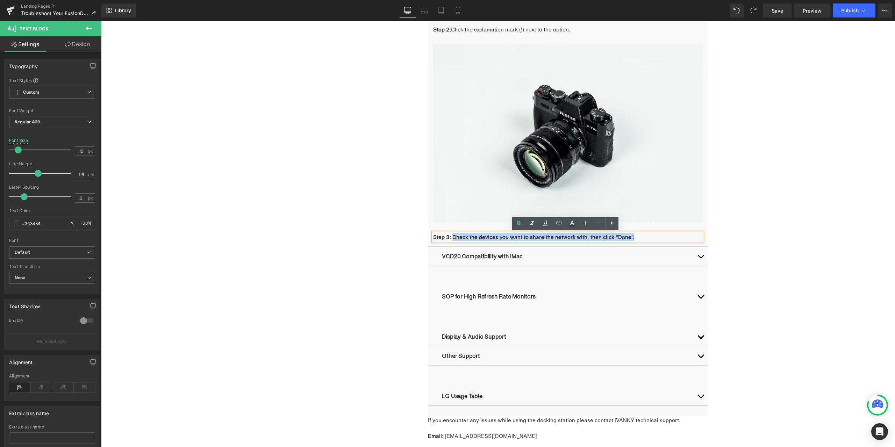
drag, startPoint x: 453, startPoint y: 236, endPoint x: 632, endPoint y: 237, distance: 178.6
click at [632, 237] on p "Step 3: Check the devices you want to share the network with, then click "Done"." at bounding box center [567, 237] width 269 height 8
click at [519, 221] on icon at bounding box center [518, 223] width 8 height 8
click at [577, 134] on icon at bounding box center [579, 133] width 4 height 4
click at [575, 133] on link at bounding box center [574, 133] width 7 height 8
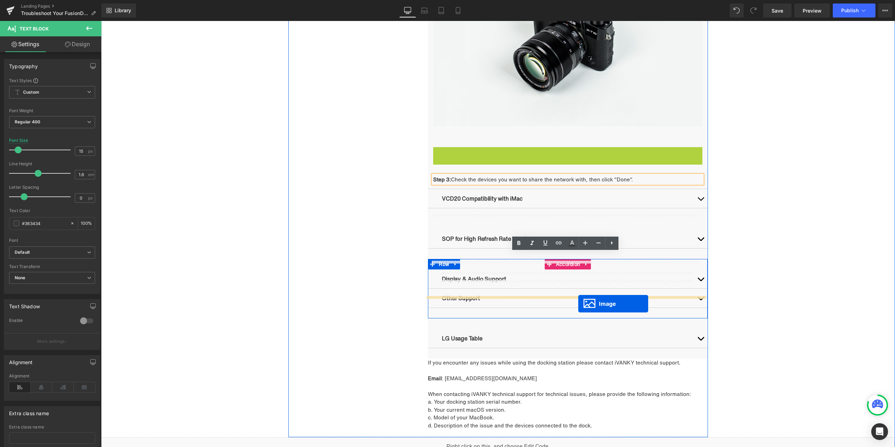
scroll to position [1255, 0]
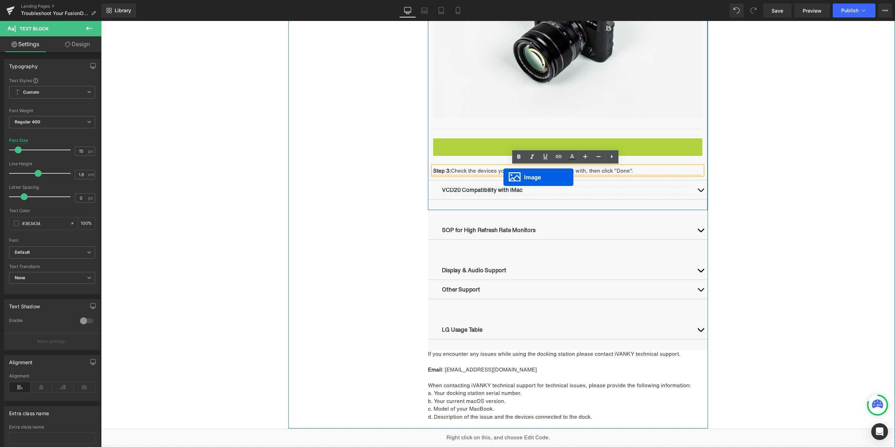
drag, startPoint x: 569, startPoint y: 326, endPoint x: 503, endPoint y: 177, distance: 162.5
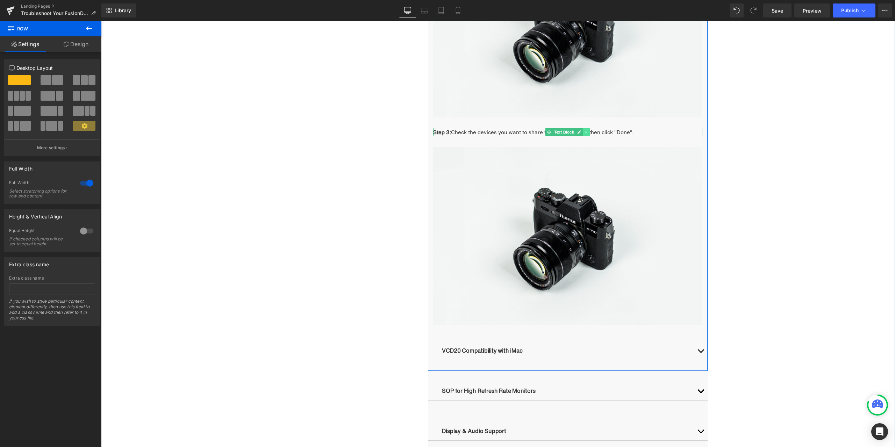
click at [584, 132] on icon at bounding box center [586, 132] width 4 height 4
click at [581, 132] on icon at bounding box center [583, 132] width 4 height 4
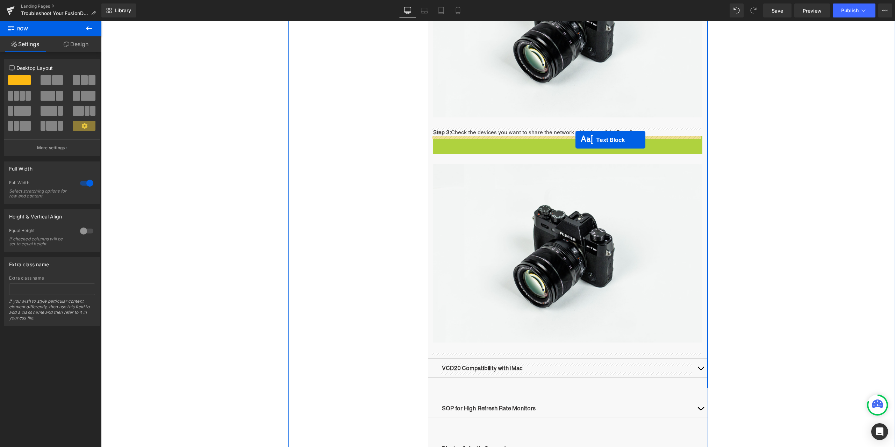
scroll to position [1325, 0]
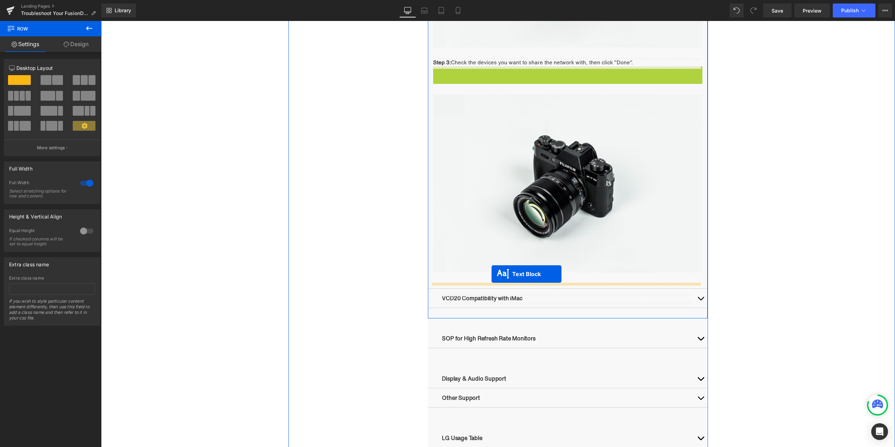
drag, startPoint x: 559, startPoint y: 139, endPoint x: 491, endPoint y: 274, distance: 151.3
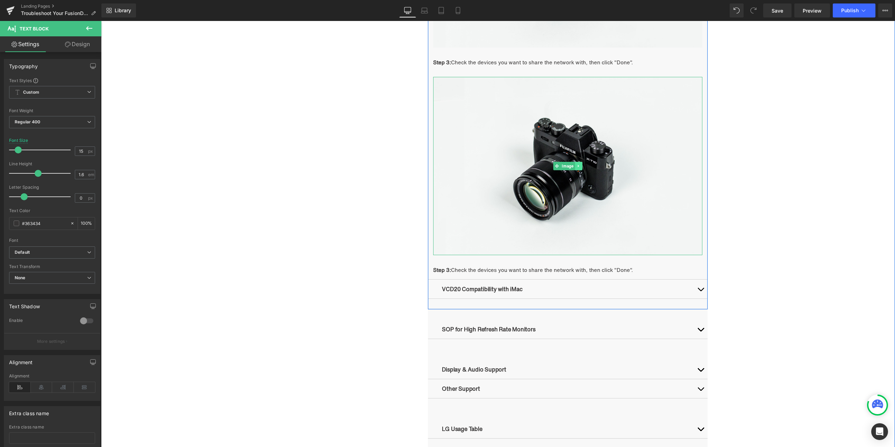
click at [575, 168] on link at bounding box center [578, 166] width 7 height 8
click at [571, 169] on link at bounding box center [574, 166] width 7 height 8
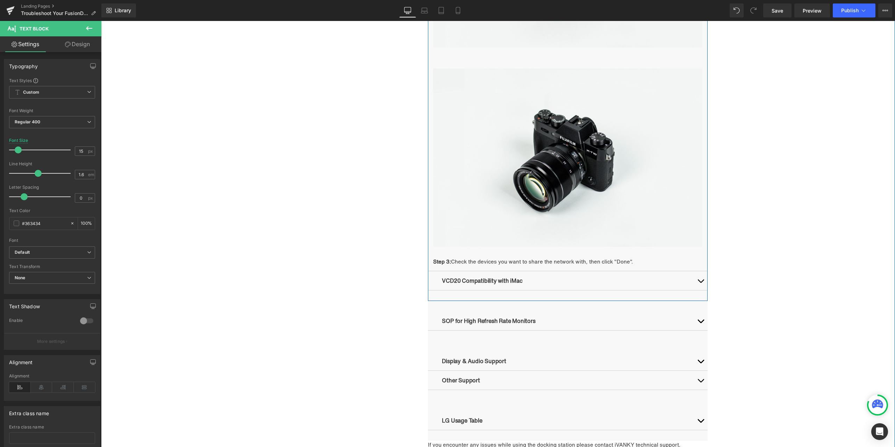
scroll to position [1534, 0]
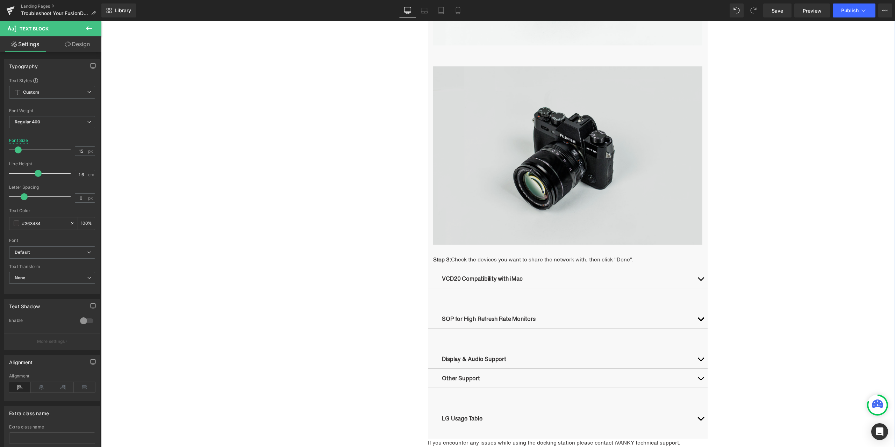
click at [563, 159] on div "Image" at bounding box center [567, 155] width 269 height 178
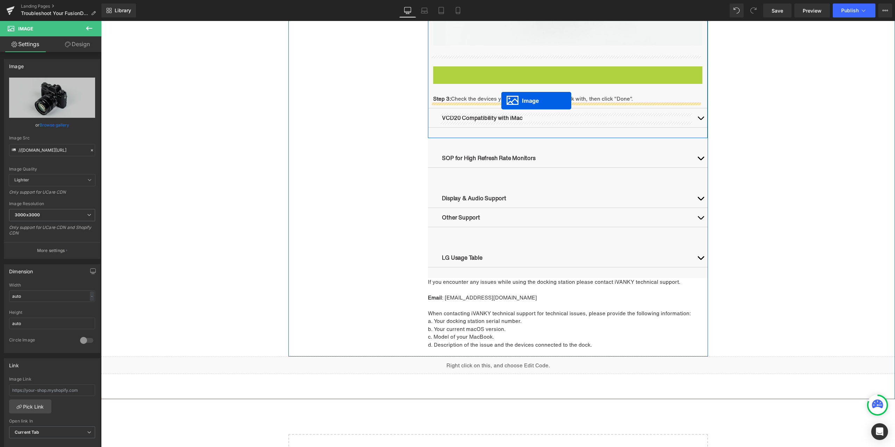
drag, startPoint x: 564, startPoint y: 157, endPoint x: 501, endPoint y: 101, distance: 84.4
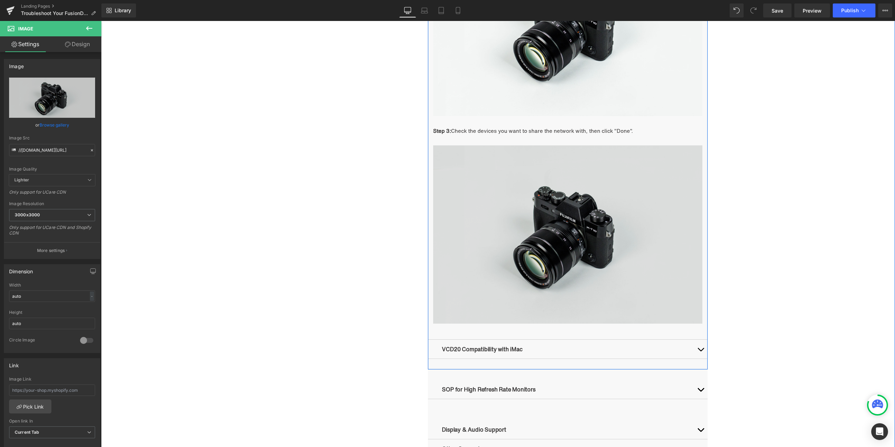
scroll to position [1464, 0]
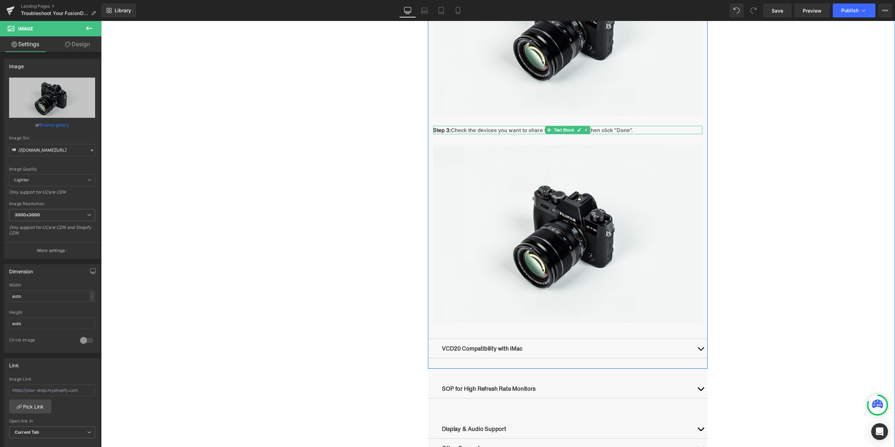
click at [447, 129] on strong "Step 3:" at bounding box center [442, 130] width 18 height 8
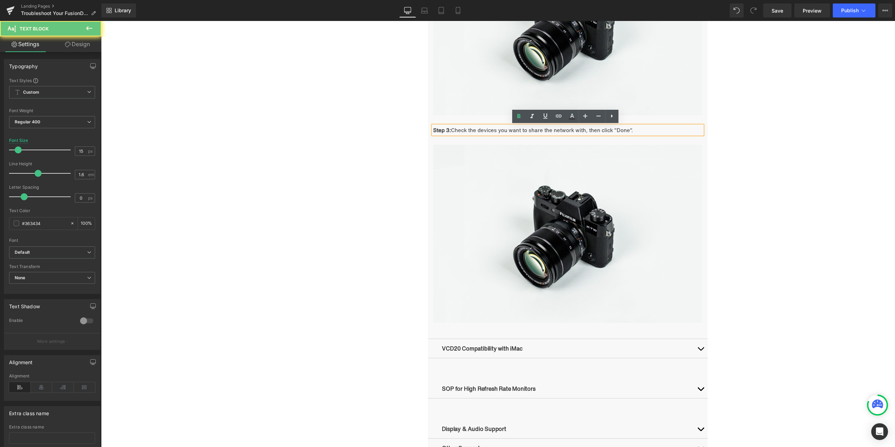
click at [447, 129] on strong "Step 3:" at bounding box center [442, 130] width 18 height 8
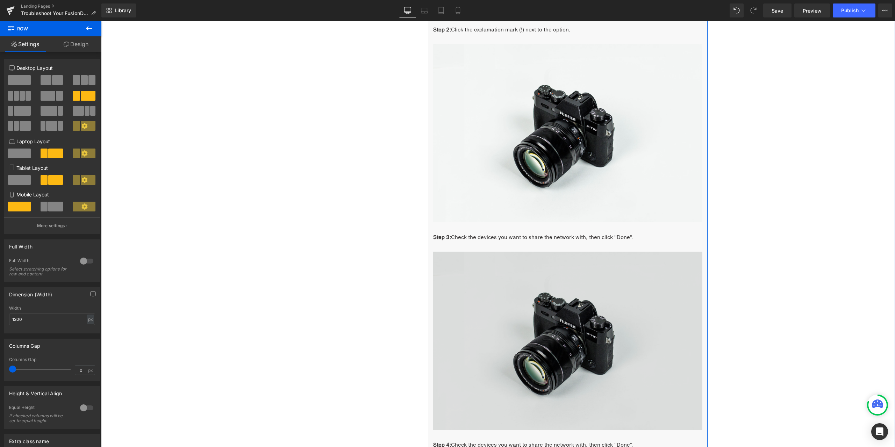
scroll to position [1325, 0]
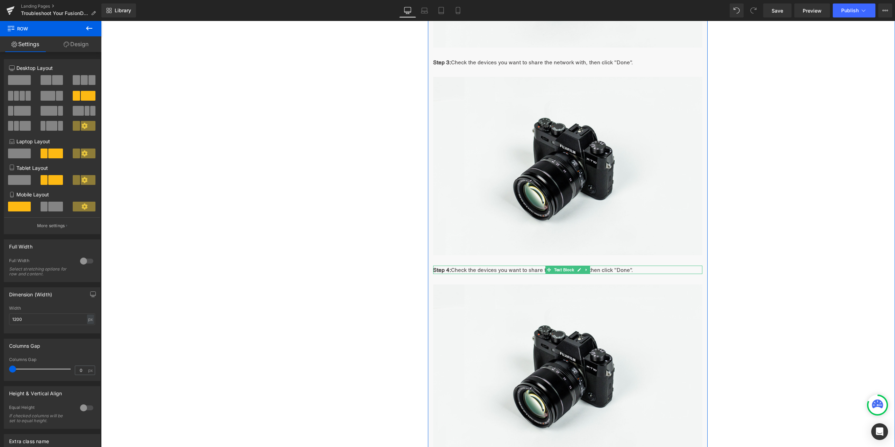
click at [489, 270] on span "Check the devices you want to share the network with, then click "Done"." at bounding box center [542, 270] width 182 height 8
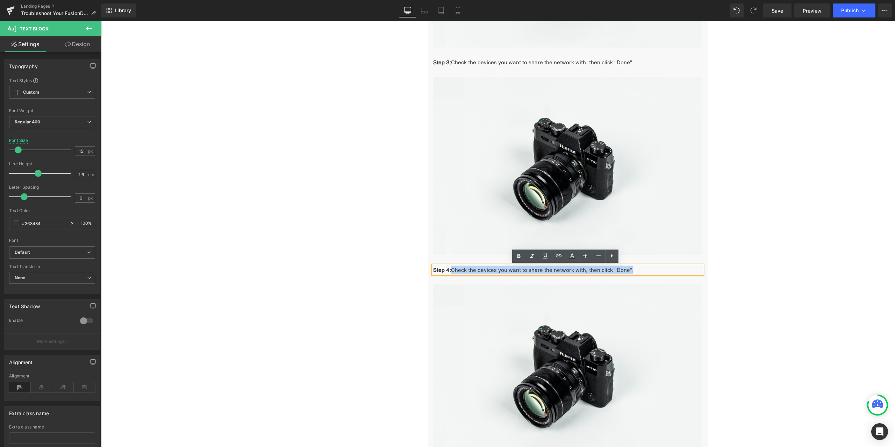
drag, startPoint x: 450, startPoint y: 270, endPoint x: 631, endPoint y: 272, distance: 181.4
click at [631, 272] on p "Step 4: Check the devices you want to share the network with, then click "Done"." at bounding box center [567, 270] width 269 height 8
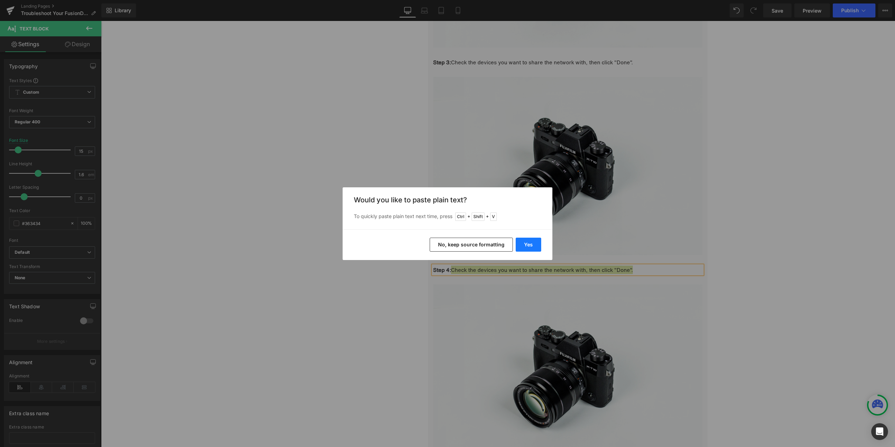
click at [527, 243] on button "Yes" at bounding box center [528, 245] width 26 height 14
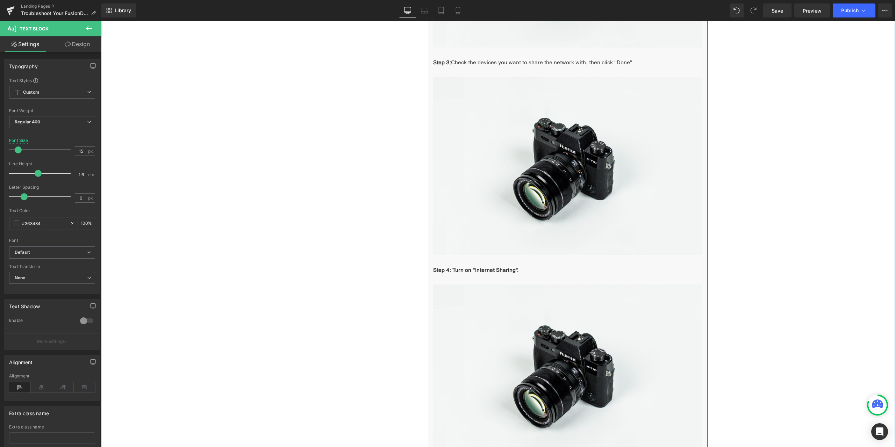
click at [480, 265] on article "1.Ensure device compatibility Step 1: Go to System Settings → type "Internet" i…" at bounding box center [568, 54] width 280 height 850
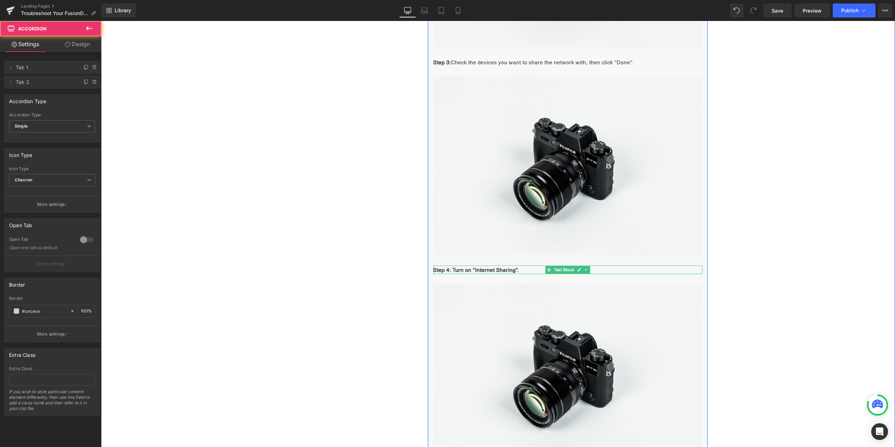
click at [465, 269] on strong "Step 4: Turn on "Internet Sharing"." at bounding box center [475, 270] width 85 height 8
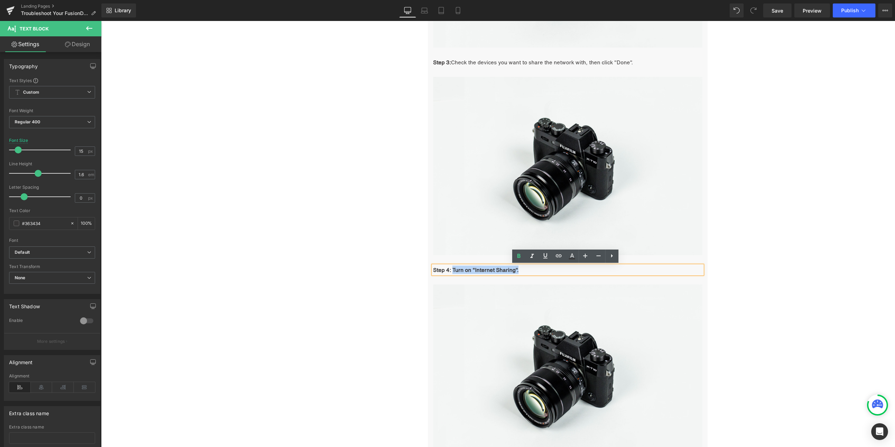
drag, startPoint x: 450, startPoint y: 269, endPoint x: 514, endPoint y: 269, distance: 64.6
click at [514, 269] on strong "Step 4: Turn on "Internet Sharing"." at bounding box center [475, 270] width 85 height 8
click at [517, 258] on icon at bounding box center [518, 256] width 8 height 8
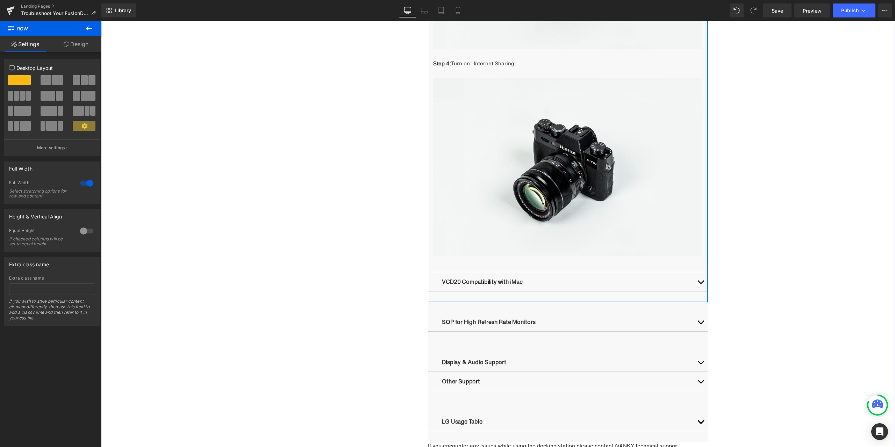
scroll to position [1534, 0]
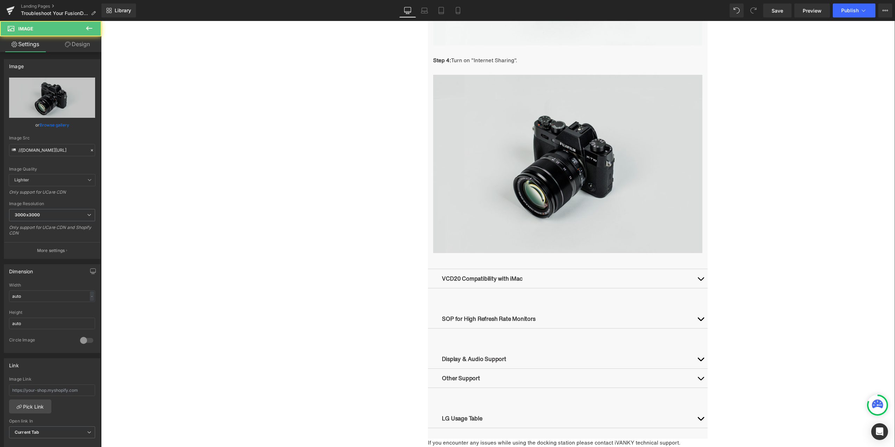
click at [608, 160] on img at bounding box center [567, 164] width 269 height 178
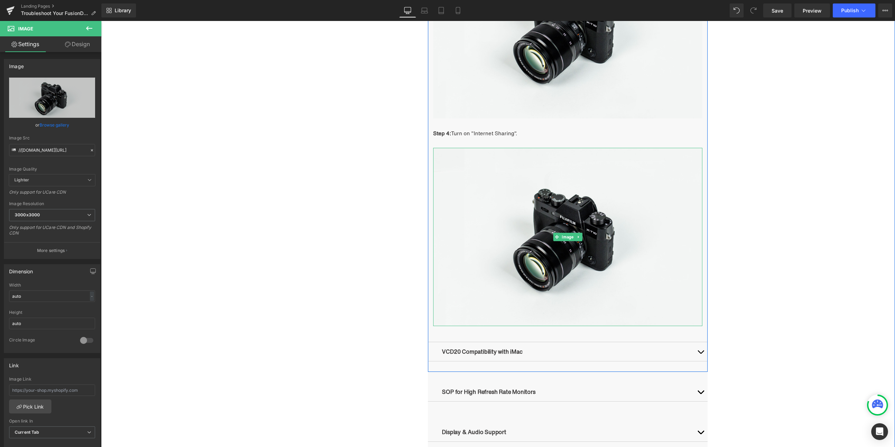
scroll to position [1464, 0]
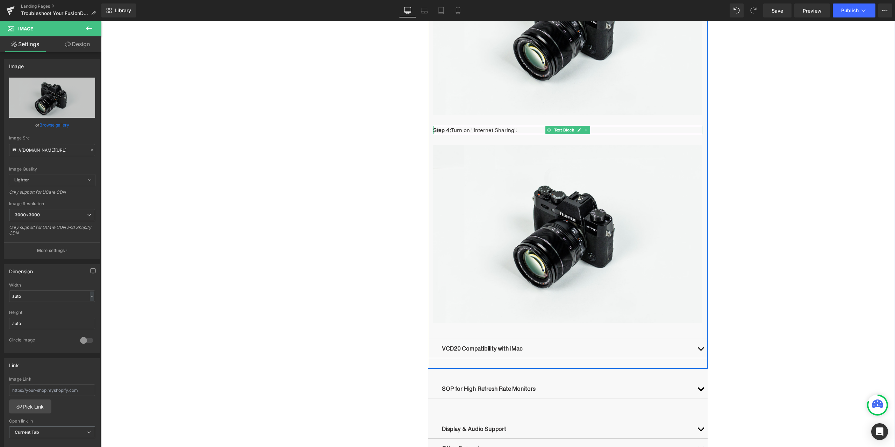
click at [586, 130] on icon at bounding box center [586, 130] width 1 height 2
click at [581, 131] on icon at bounding box center [583, 130] width 4 height 4
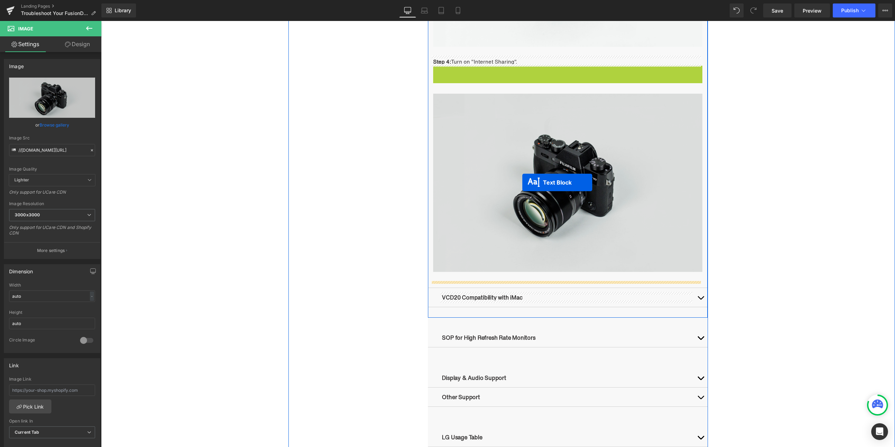
scroll to position [1534, 0]
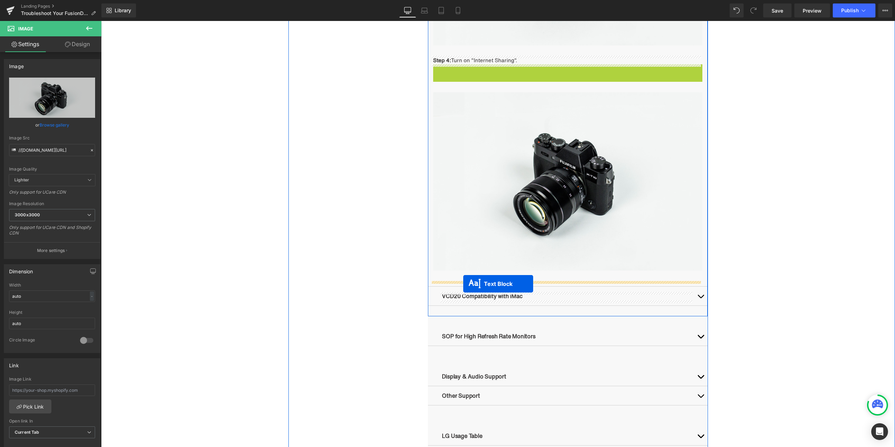
drag, startPoint x: 561, startPoint y: 139, endPoint x: 463, endPoint y: 284, distance: 174.5
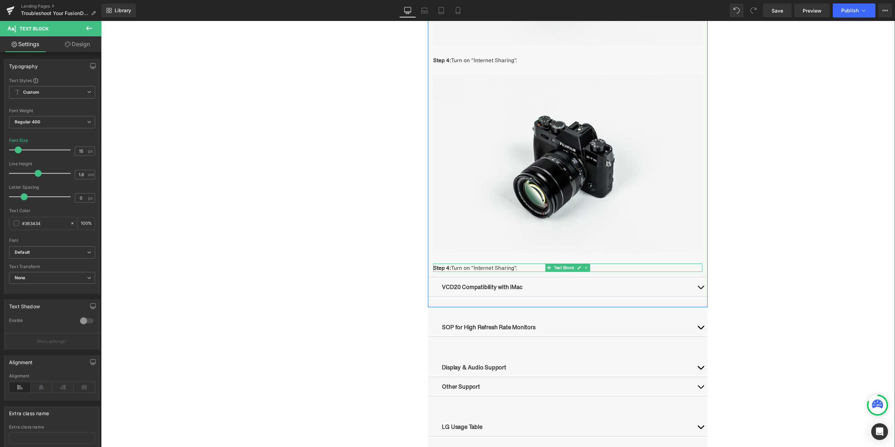
click at [480, 268] on span "Turn on "Internet Sharing"." at bounding box center [484, 268] width 66 height 8
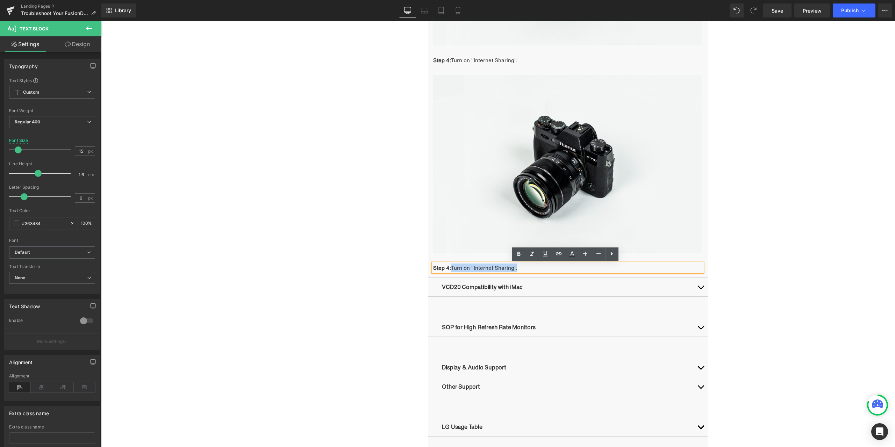
drag, startPoint x: 449, startPoint y: 267, endPoint x: 519, endPoint y: 267, distance: 69.2
click at [519, 267] on p "Step 4: Turn on "Internet Sharing"." at bounding box center [567, 267] width 269 height 8
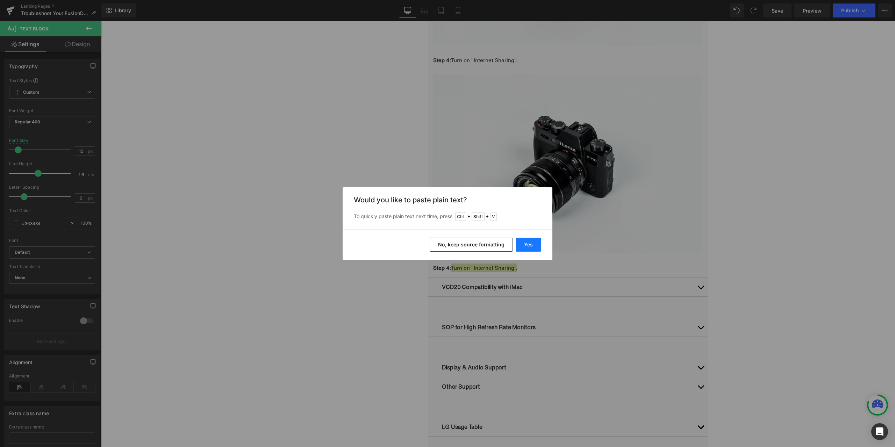
click at [530, 240] on button "Yes" at bounding box center [528, 245] width 26 height 14
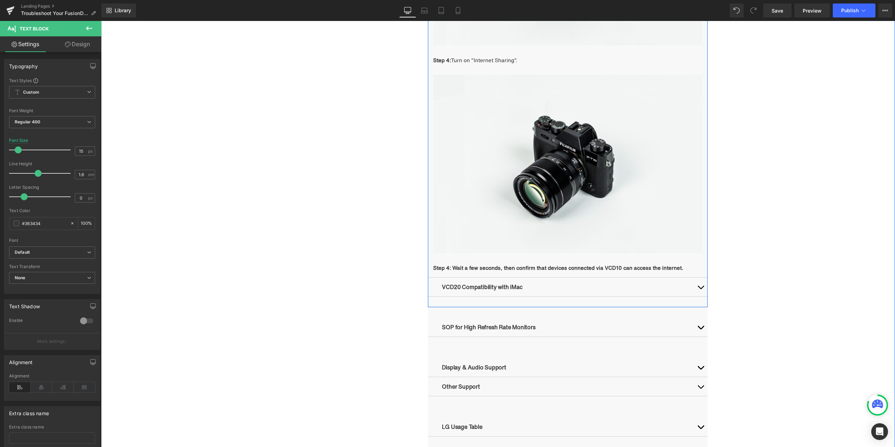
click at [484, 270] on strong "Step 4: Wait a few seconds, then confirm that devices connected via VCD10 can a…" at bounding box center [558, 268] width 250 height 8
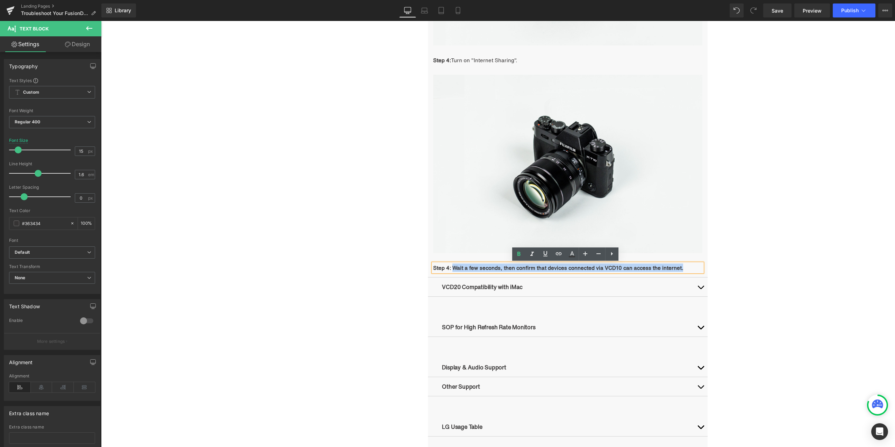
drag, startPoint x: 450, startPoint y: 267, endPoint x: 682, endPoint y: 269, distance: 232.7
click at [682, 269] on p "Step 4: Wait a few seconds, then confirm that devices connected via VCD10 can a…" at bounding box center [567, 267] width 269 height 8
click at [521, 255] on icon at bounding box center [518, 254] width 8 height 8
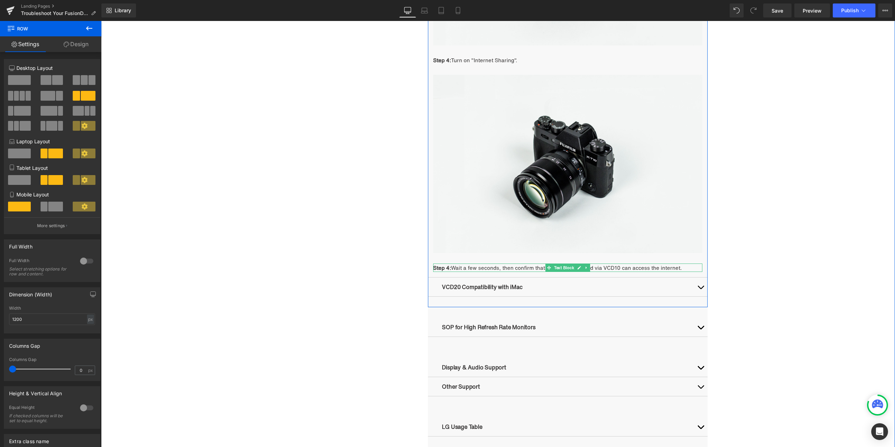
click at [446, 266] on strong "Step 4:" at bounding box center [442, 268] width 18 height 8
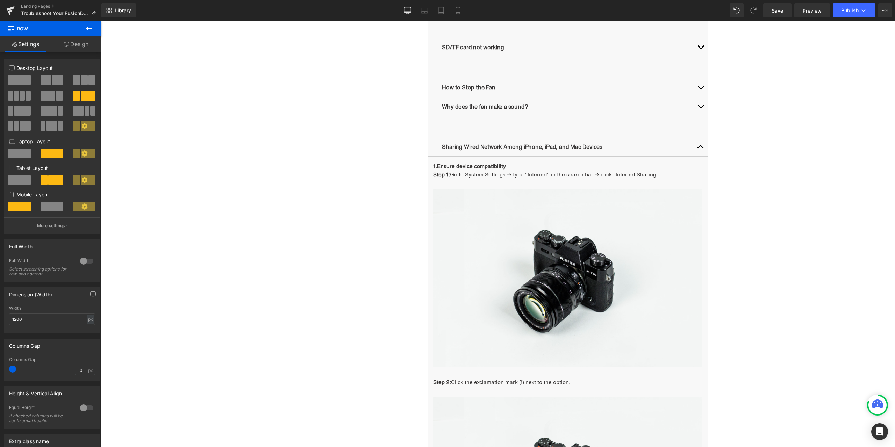
scroll to position [801, 0]
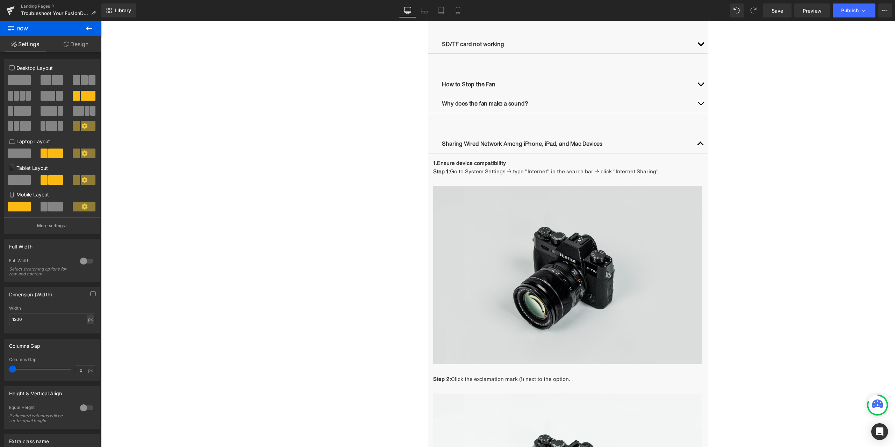
click at [567, 274] on div "Image" at bounding box center [567, 275] width 269 height 178
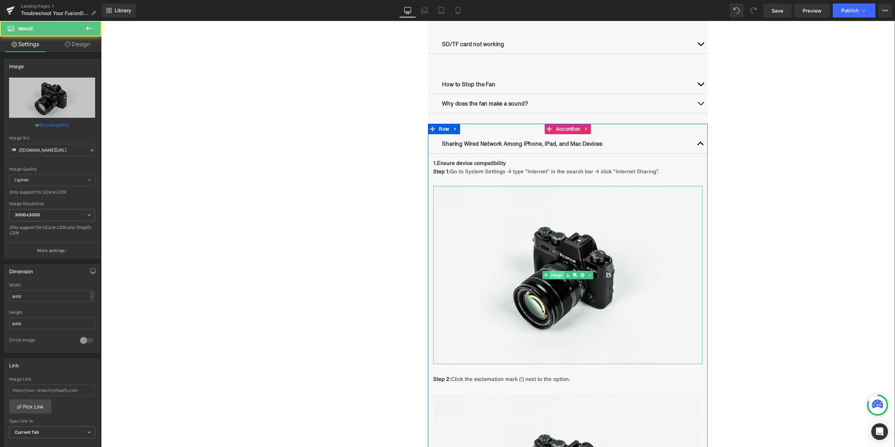
click at [555, 274] on span "Image" at bounding box center [557, 275] width 14 height 8
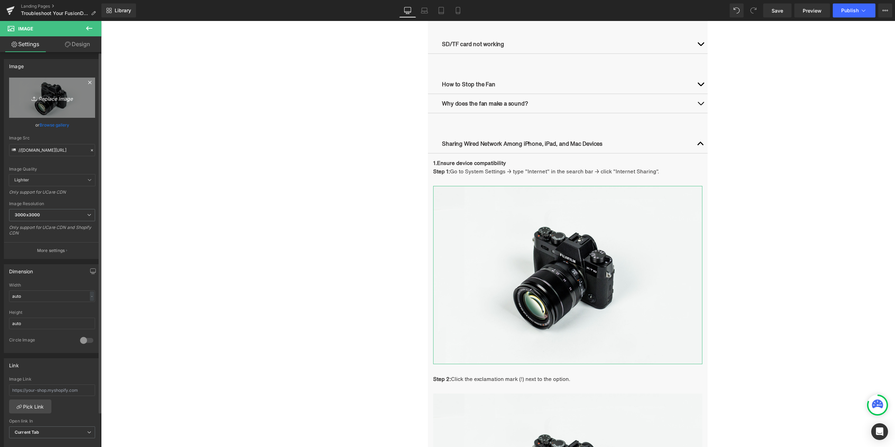
click at [75, 101] on icon "Replace Image" at bounding box center [52, 97] width 56 height 9
type input "C:\fakepath\8.1 - 1 - step 1.jpg"
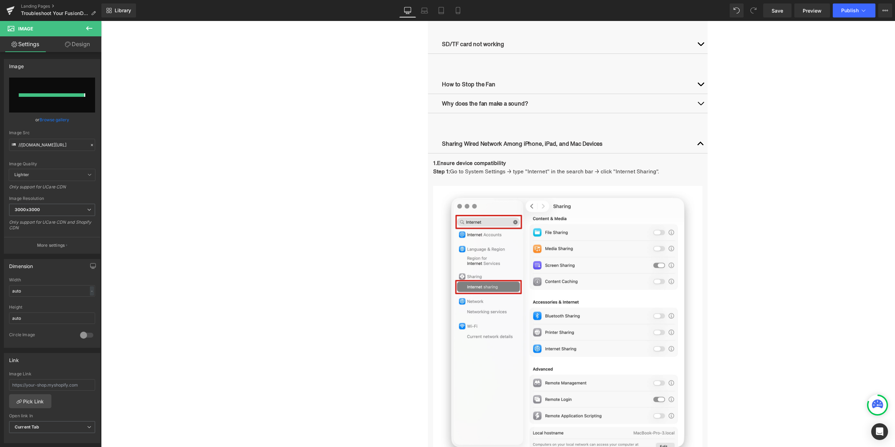
type input "https://ucarecdn.com/1682eb50-bfc5-433f-a9c2-4891be8eb124/-/format/auto/-/previ…"
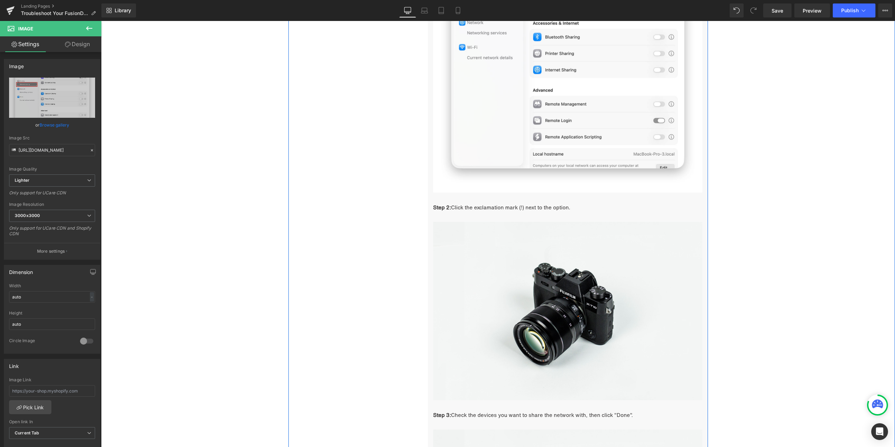
scroll to position [1080, 0]
click at [553, 311] on link "Image" at bounding box center [553, 310] width 22 height 8
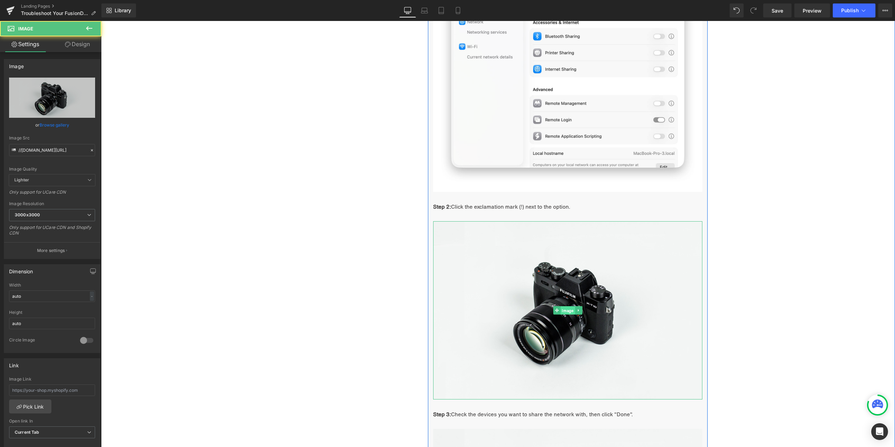
click at [560, 312] on span "Image" at bounding box center [567, 310] width 14 height 8
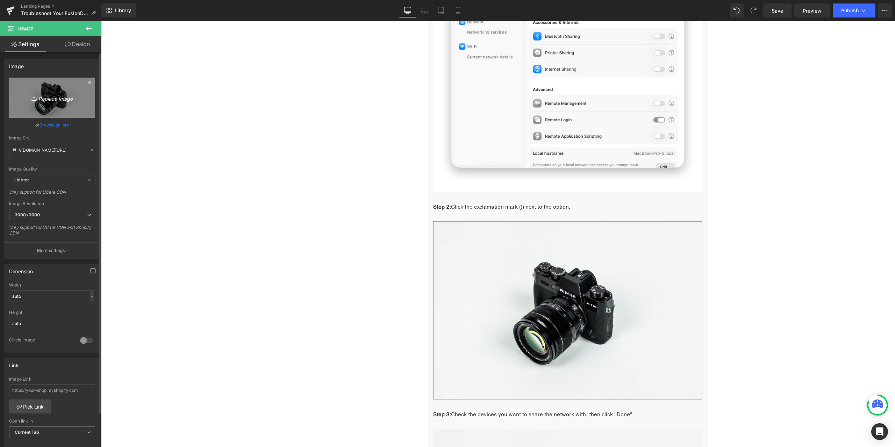
click at [59, 100] on icon "Replace Image" at bounding box center [52, 97] width 56 height 9
type input "C:\fakepath\8.1 - 1 - step 2.jpg"
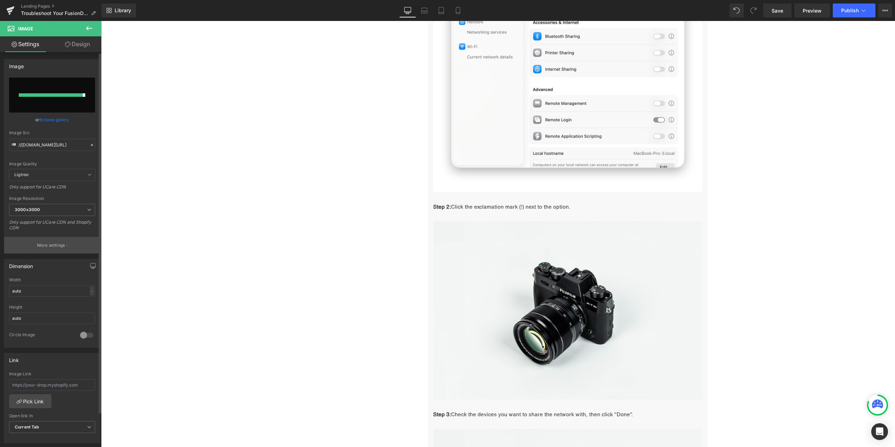
type input "https://ucarecdn.com/9ab33c33-e5dd-4361-ba53-f0d8d035e862/-/format/auto/-/previ…"
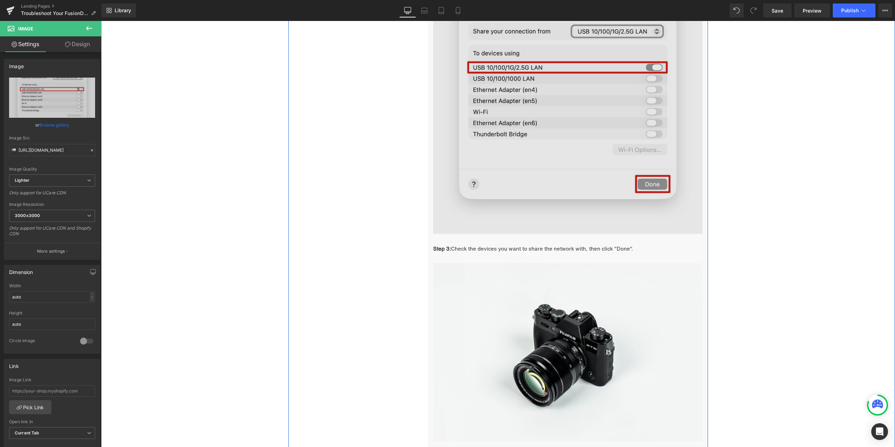
scroll to position [1360, 0]
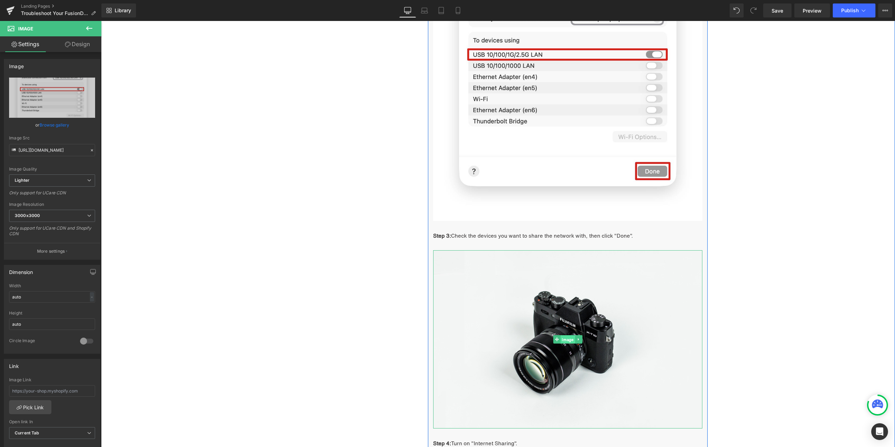
click at [553, 340] on link "Image" at bounding box center [564, 339] width 22 height 8
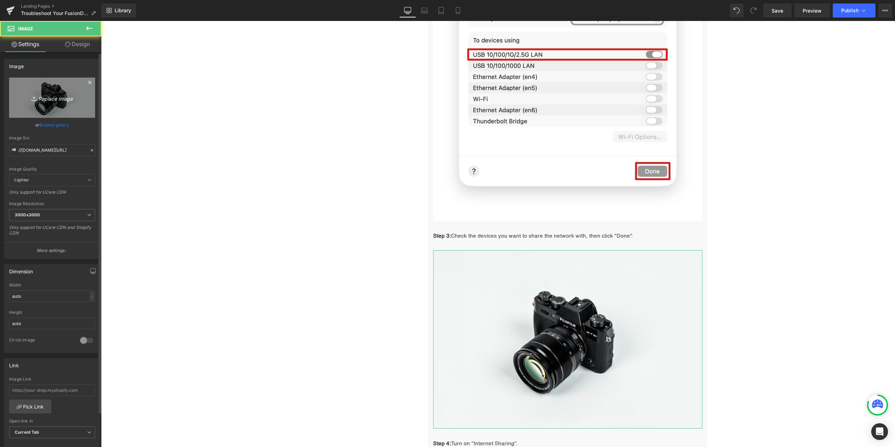
click at [68, 93] on link "Replace Image" at bounding box center [52, 98] width 86 height 40
type input "C:\fakepath\8.1 - 1 - step 3.jpg"
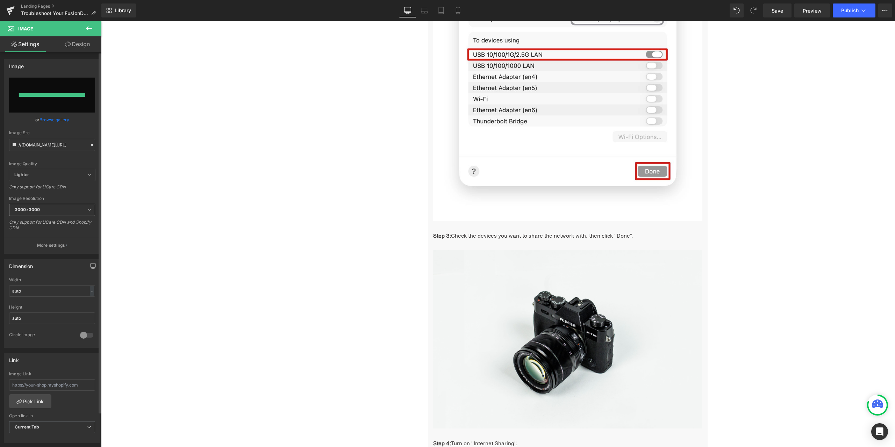
type input "https://ucarecdn.com/09985c94-0cf4-4405-953b-430f4385dc8f/-/format/auto/-/previ…"
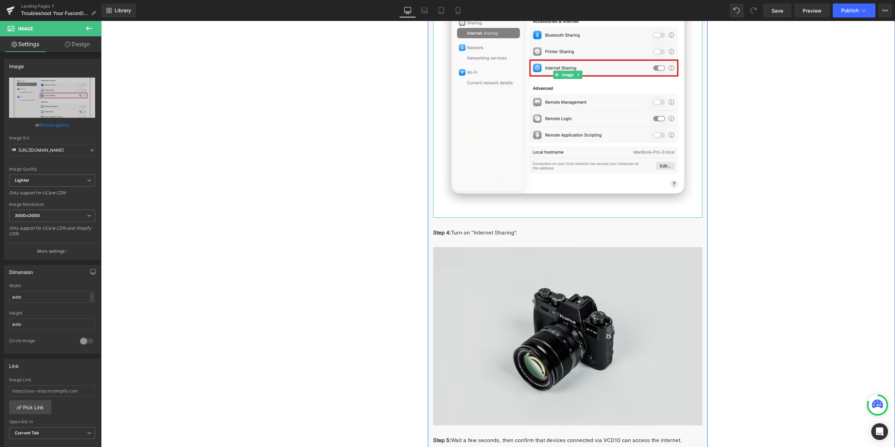
scroll to position [1744, 0]
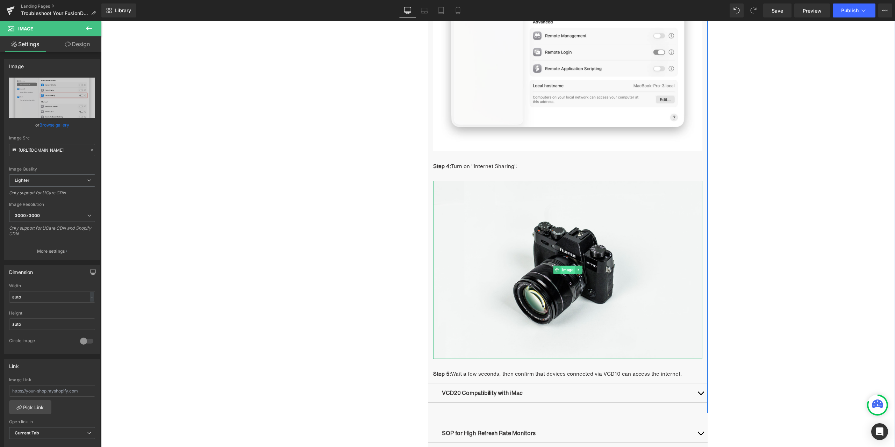
click at [564, 270] on span "Image" at bounding box center [567, 270] width 14 height 8
click at [63, 104] on link "Replace Image" at bounding box center [52, 98] width 86 height 40
type input "C:\fakepath\8.png"
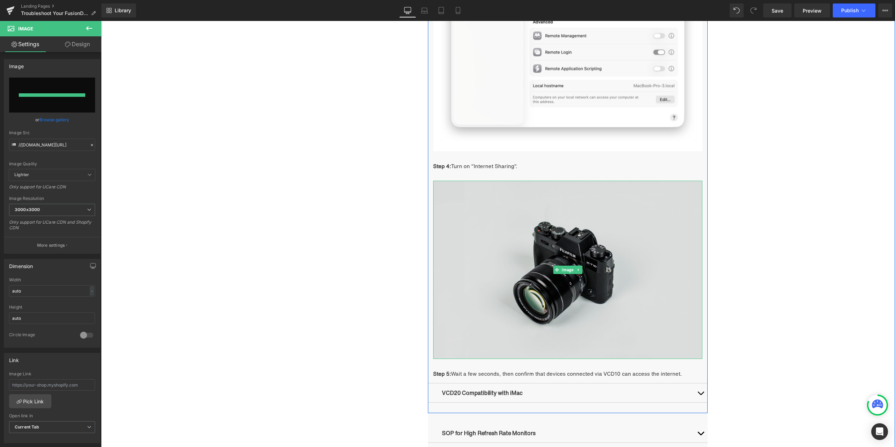
type input "https://ucarecdn.com/c67f3742-ead0-4162-94d3-ef8585110fb1/-/format/auto/-/previ…"
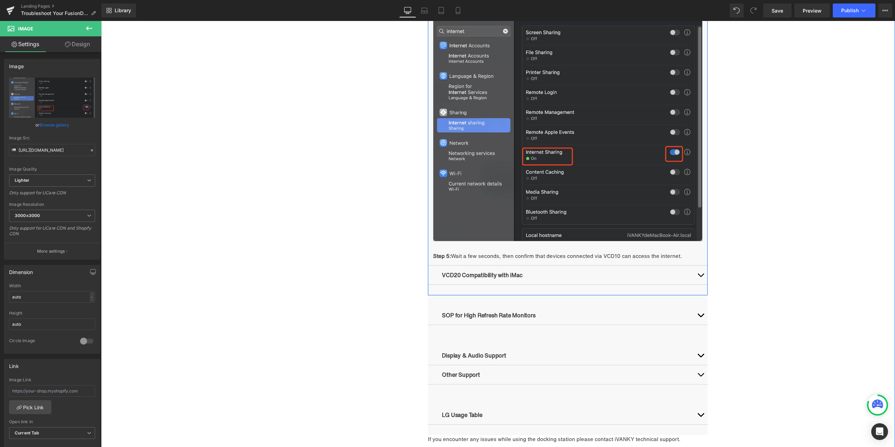
click at [699, 272] on button "button" at bounding box center [700, 275] width 14 height 19
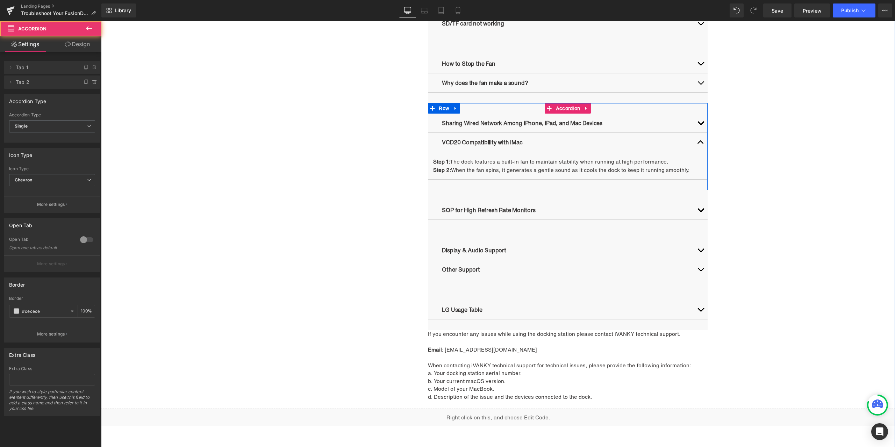
scroll to position [688, 0]
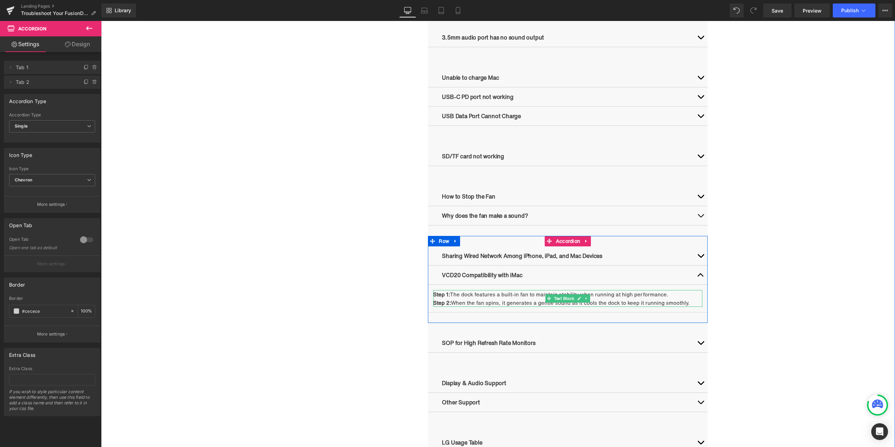
click at [487, 292] on p "Step 1: The dock features a built-in fan to maintain stability when running at …" at bounding box center [567, 294] width 269 height 8
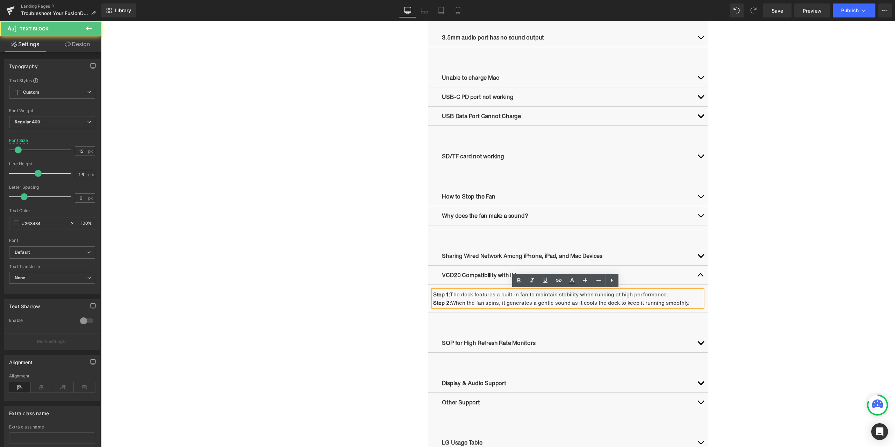
click at [465, 298] on p "Step 2: When the fan spins, it generates a gentle sound as it cools the dock to…" at bounding box center [567, 302] width 269 height 8
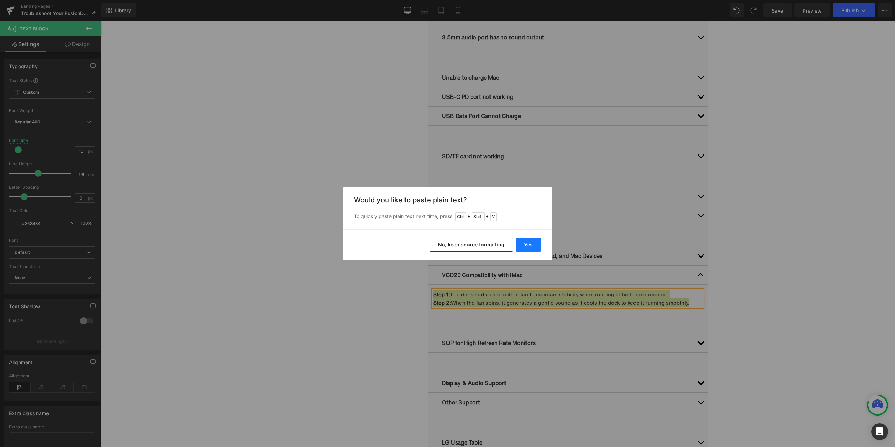
drag, startPoint x: 521, startPoint y: 248, endPoint x: 420, endPoint y: 227, distance: 103.1
click at [521, 248] on button "Yes" at bounding box center [528, 245] width 26 height 14
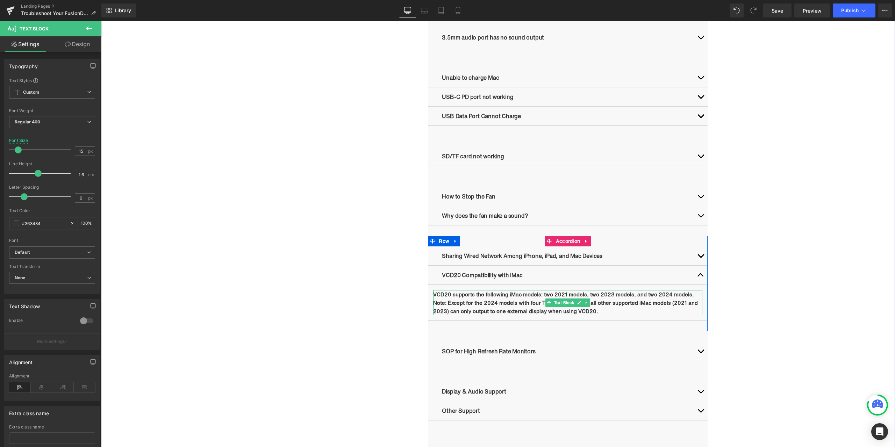
click at [691, 297] on p "VCD20 supports the following iMac models: two 2021 models, two 2023 models, and…" at bounding box center [567, 294] width 269 height 8
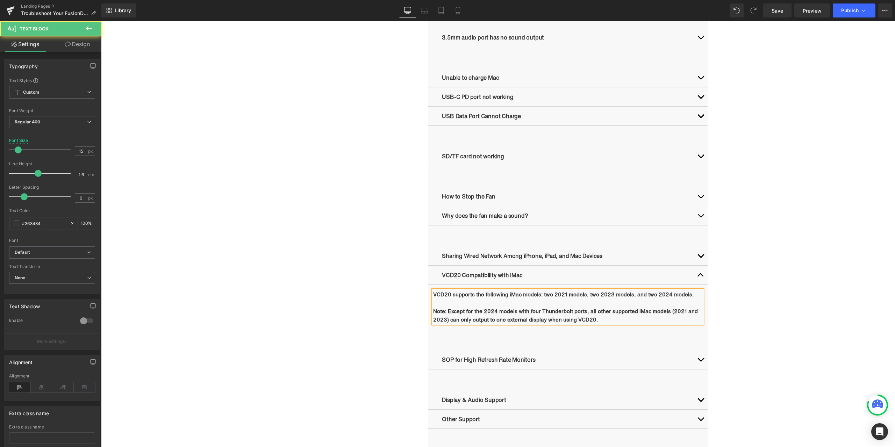
click at [688, 295] on p "VCD20 supports the following iMac models: two 2021 models, two 2023 models, and…" at bounding box center [567, 294] width 269 height 8
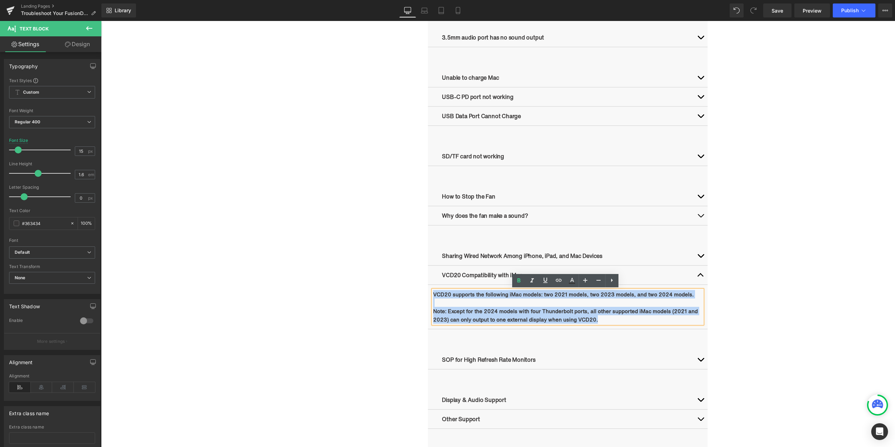
drag, startPoint x: 584, startPoint y: 317, endPoint x: 432, endPoint y: 293, distance: 153.5
click at [433, 293] on div "VCD20 supports the following iMac models: two 2021 models, two 2023 models, and…" at bounding box center [567, 307] width 269 height 34
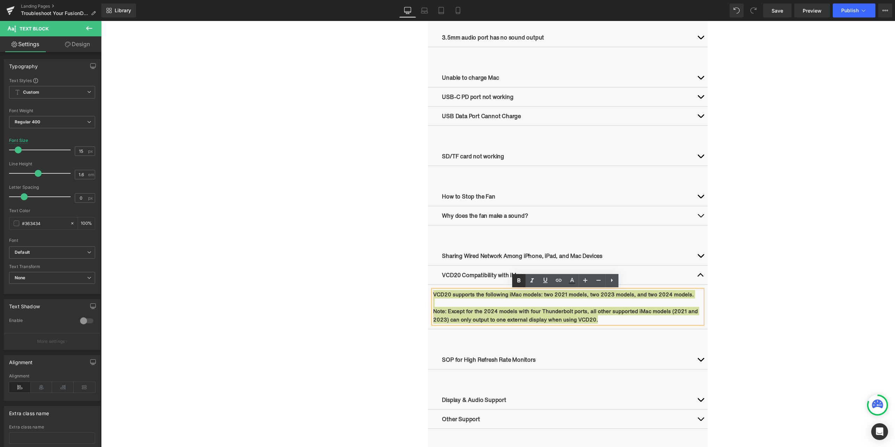
click at [514, 279] on icon at bounding box center [518, 280] width 8 height 8
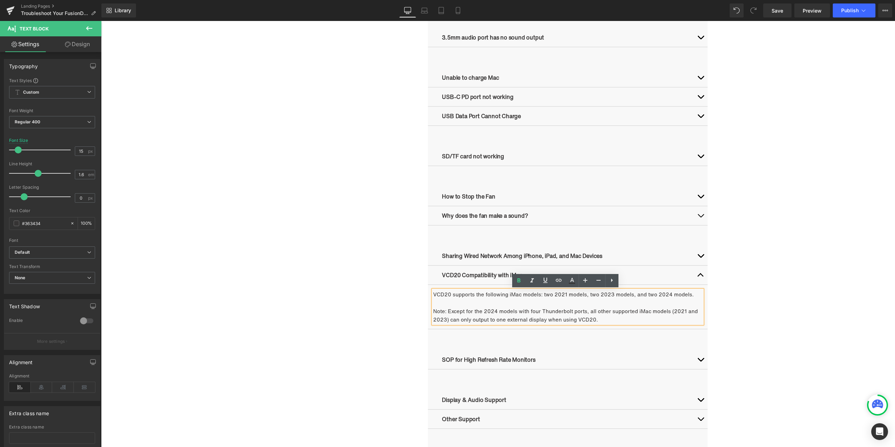
click at [375, 280] on div "Troubleshooting Heading Video Ports Issues Button Network Connectivity Issues B…" at bounding box center [497, 131] width 419 height 854
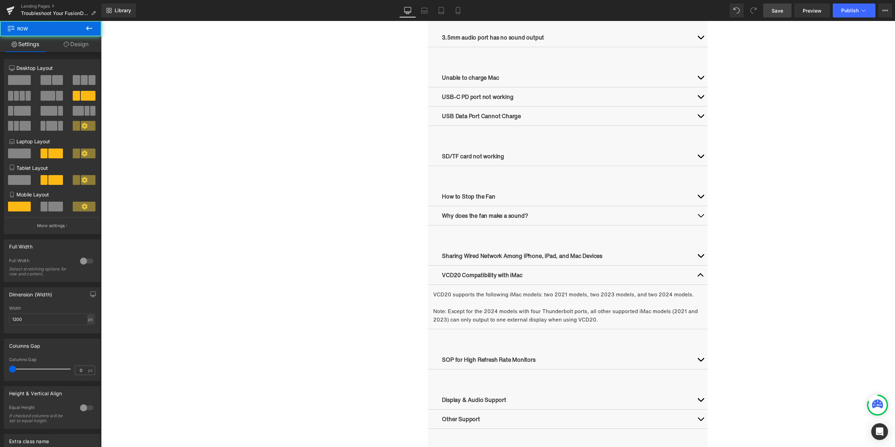
click at [781, 7] on span "Save" at bounding box center [777, 10] width 12 height 7
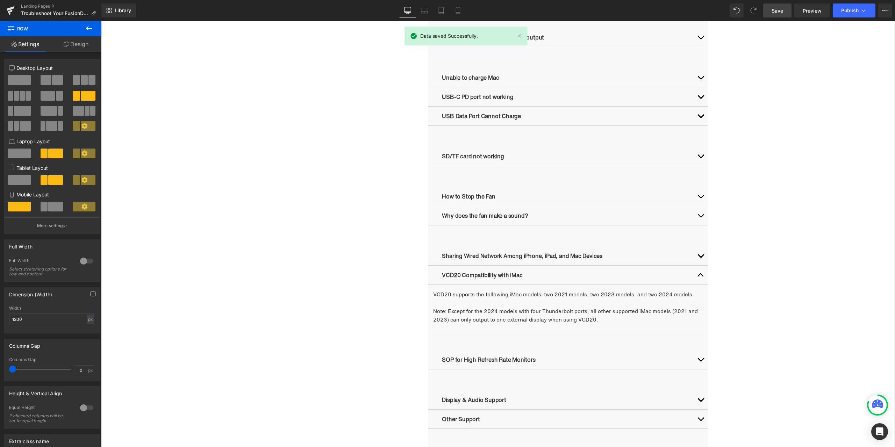
drag, startPoint x: 833, startPoint y: 270, endPoint x: 822, endPoint y: 273, distance: 11.3
click at [833, 270] on div "Troubleshooting Heading Video Ports Issues Button Network Connectivity Issues B…" at bounding box center [498, 139] width 794 height 871
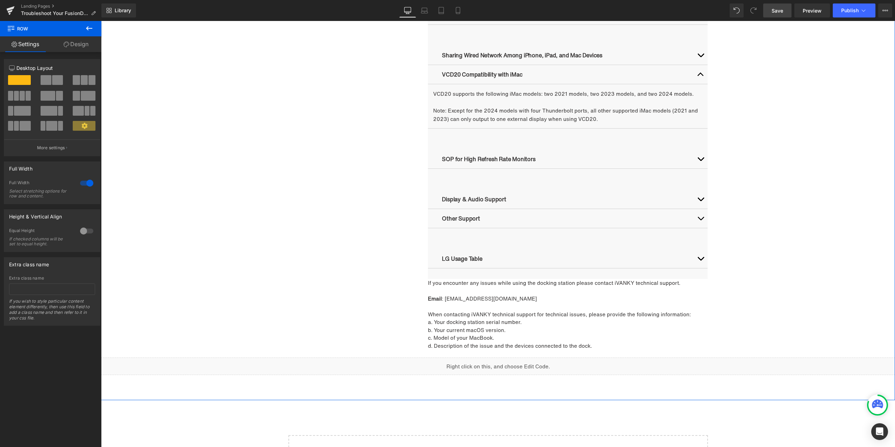
scroll to position [863, 0]
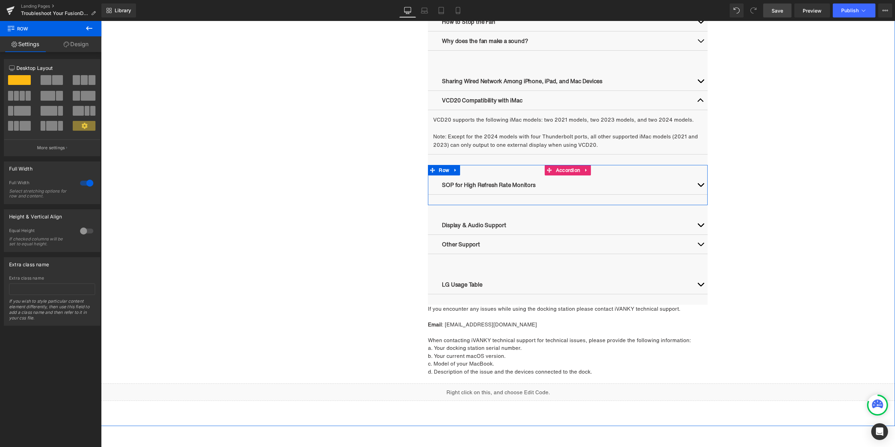
click at [700, 187] on span "button" at bounding box center [700, 187] width 0 height 0
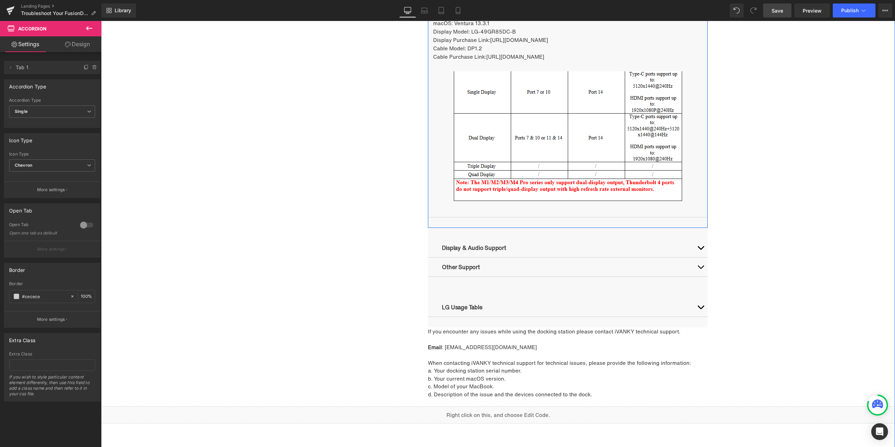
scroll to position [1702, 0]
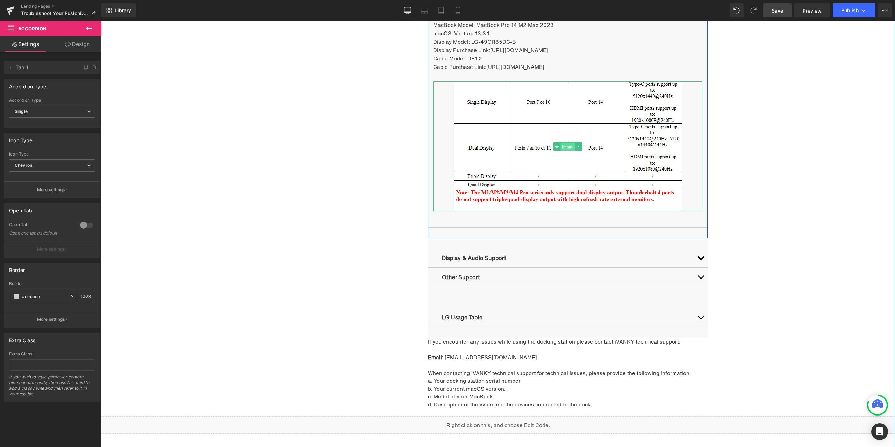
click at [565, 146] on span "Image" at bounding box center [567, 146] width 14 height 8
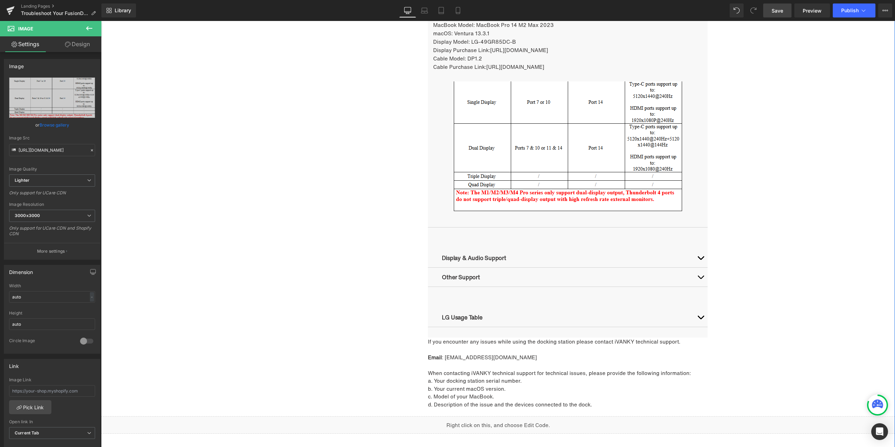
drag, startPoint x: 250, startPoint y: 44, endPoint x: 170, endPoint y: 77, distance: 86.6
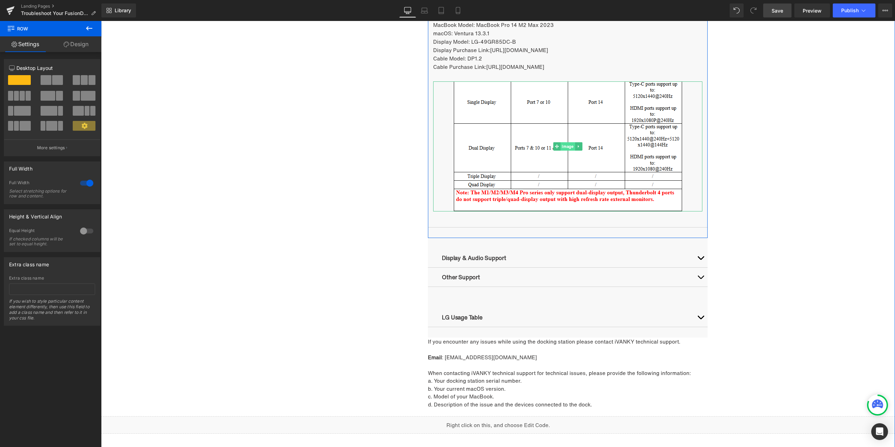
click at [565, 148] on span "Image" at bounding box center [567, 146] width 14 height 8
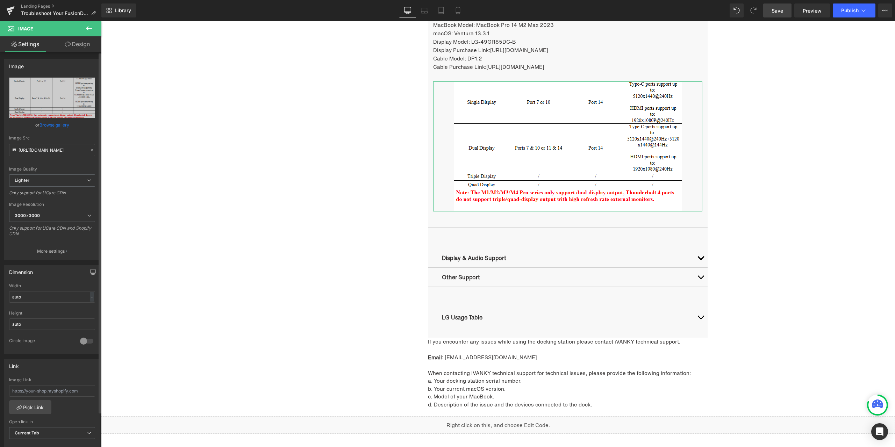
click at [89, 149] on icon at bounding box center [91, 150] width 5 height 5
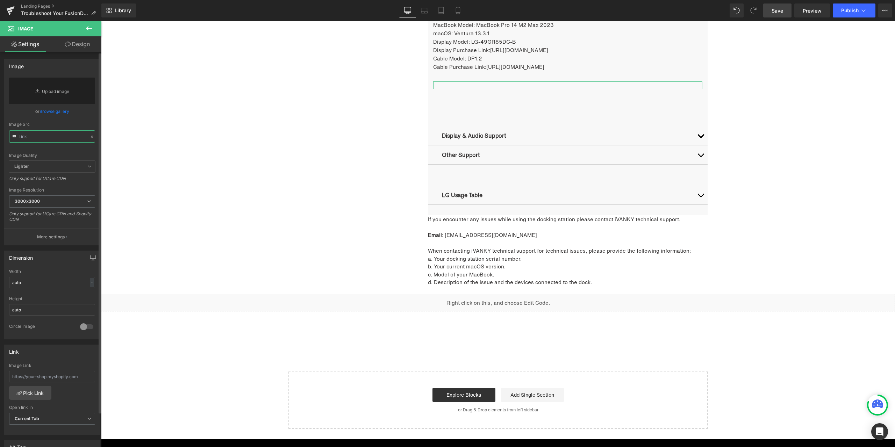
click at [60, 136] on input "text" at bounding box center [52, 136] width 86 height 12
paste input "https://cdn.shopify.com/s/files/1/0576/6833/7827/files/683ec434a1c9786ae650ca07…"
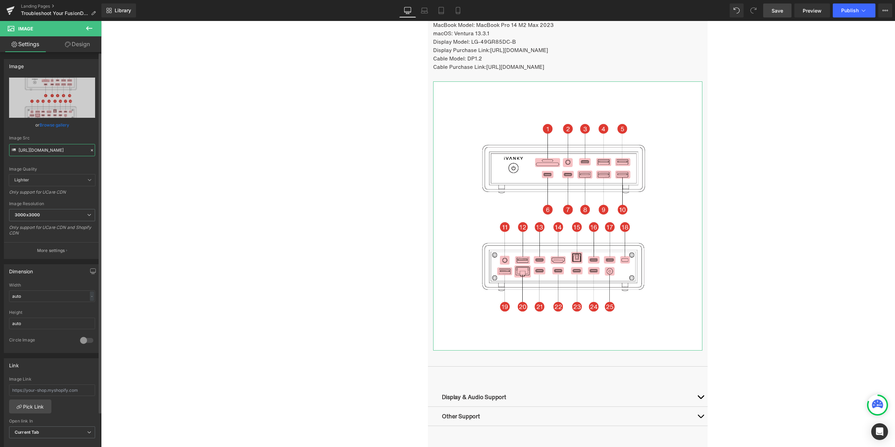
type input "https://cdn.shopify.com/s/files/1/0576/6833/7827/files/683ec434a1c9786ae650ca07…"
click at [80, 131] on div "Image Quality Lighter Lightest Lighter Lighter Lightest Only support for UCare …" at bounding box center [52, 126] width 86 height 97
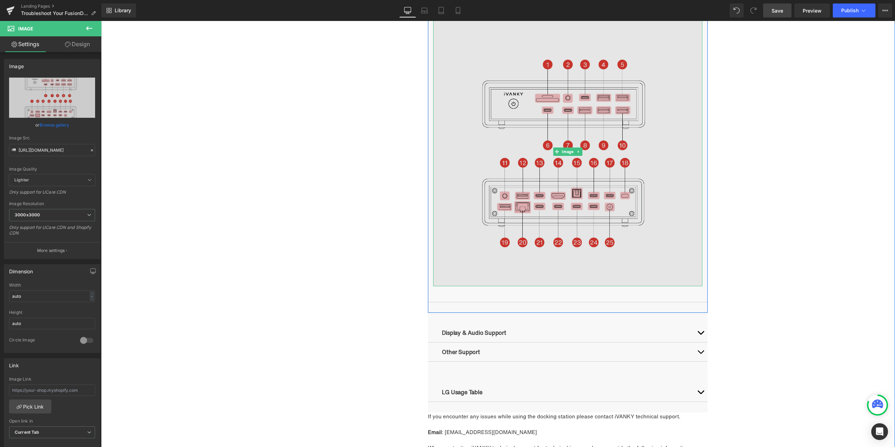
scroll to position [1841, 0]
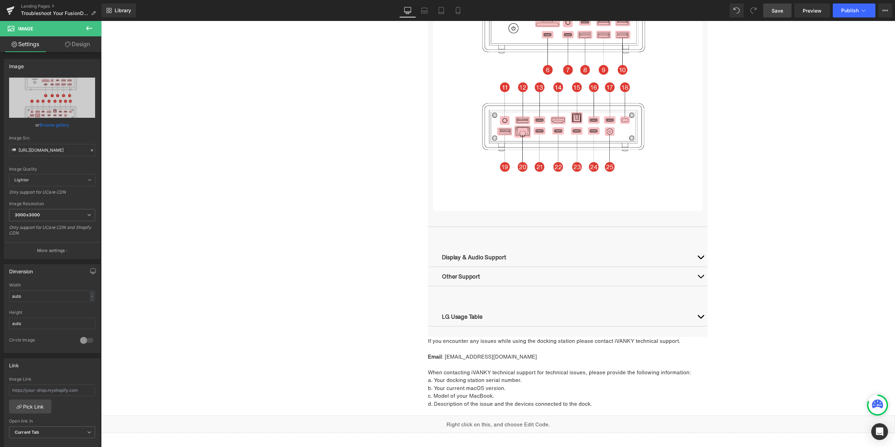
click at [695, 316] on button "button" at bounding box center [700, 316] width 14 height 19
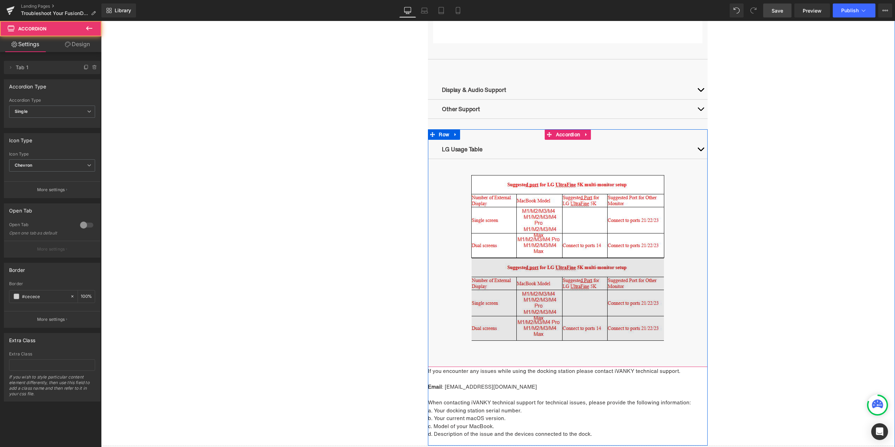
scroll to position [2016, 0]
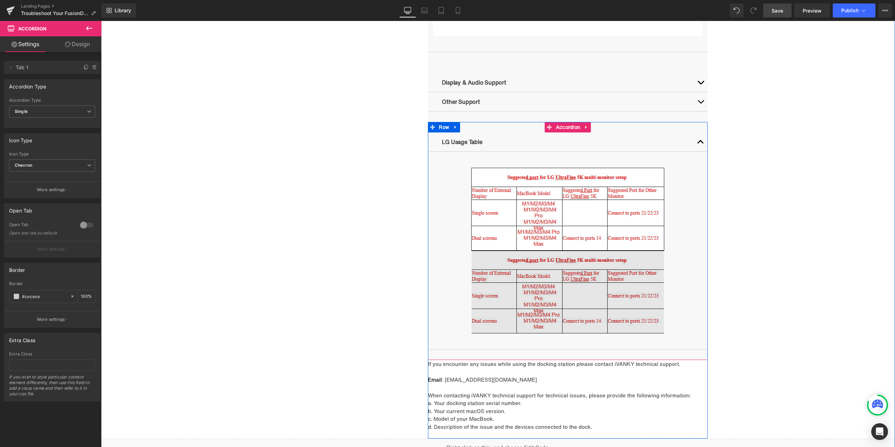
click at [560, 295] on div "Image" at bounding box center [567, 292] width 269 height 83
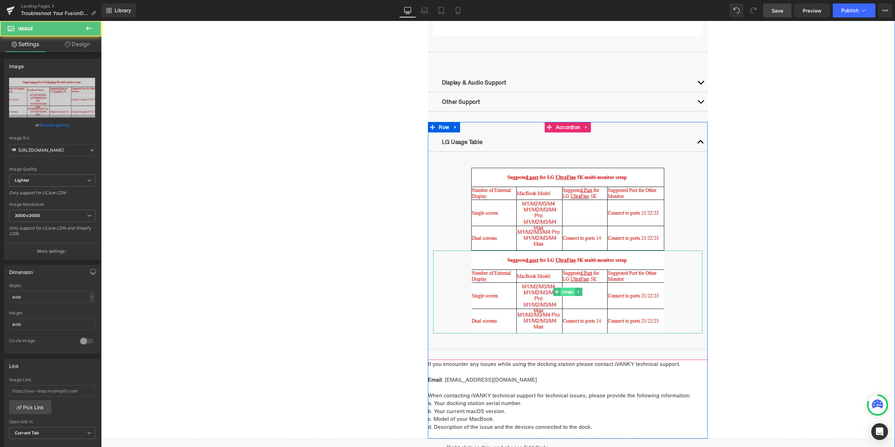
click at [562, 293] on span "Image" at bounding box center [567, 292] width 14 height 8
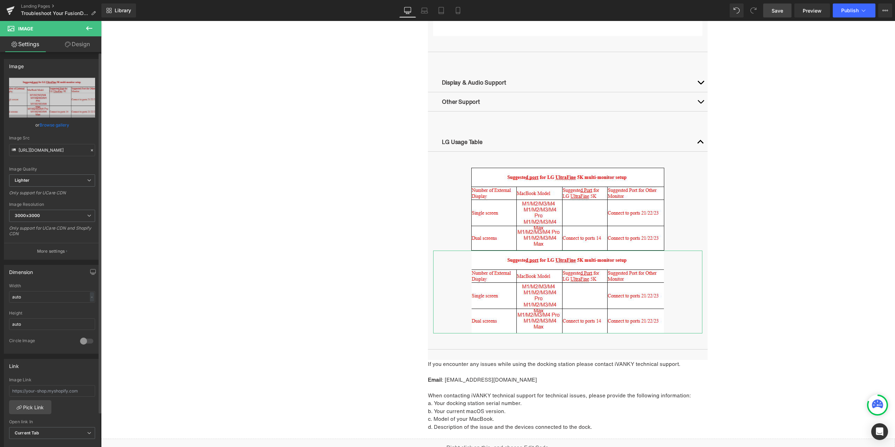
click at [89, 150] on icon at bounding box center [91, 150] width 5 height 5
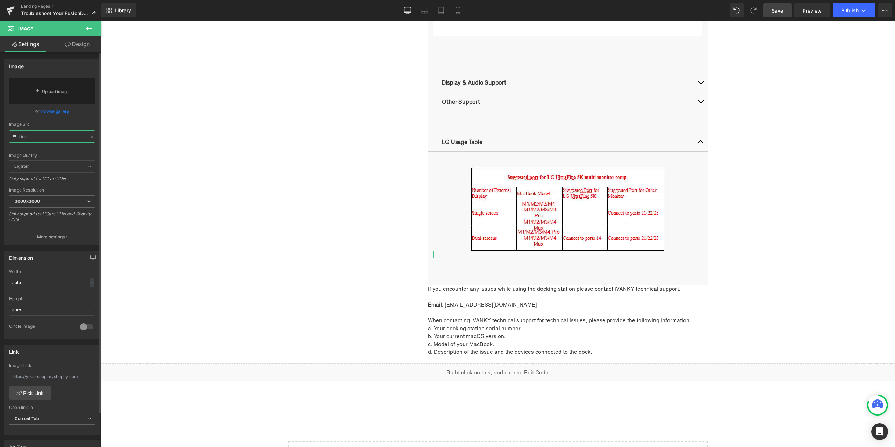
click at [63, 137] on input "text" at bounding box center [52, 136] width 86 height 12
paste input "https://cdn.shopify.com/s/files/1/0576/6833/7827/files/683ec434a1c9786ae650ca07…"
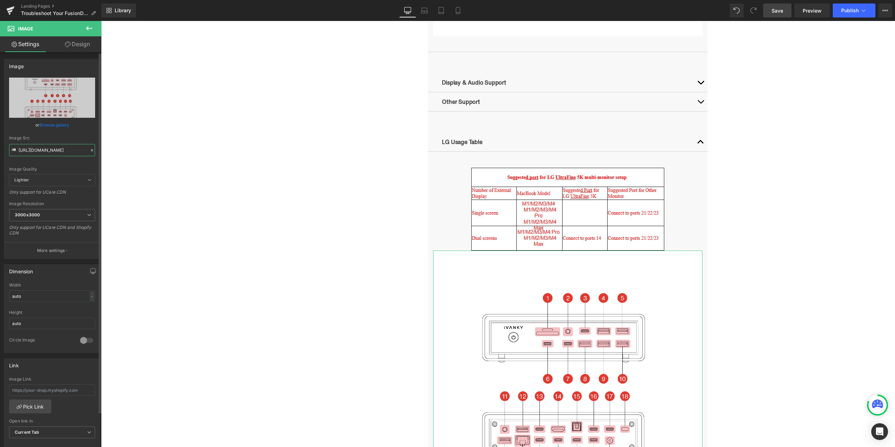
type input "https://cdn.shopify.com/s/files/1/0576/6833/7827/files/683ec434a1c9786ae650ca07…"
click at [81, 124] on div "or Browse gallery" at bounding box center [52, 124] width 86 height 7
click at [775, 10] on span "Save" at bounding box center [777, 10] width 12 height 7
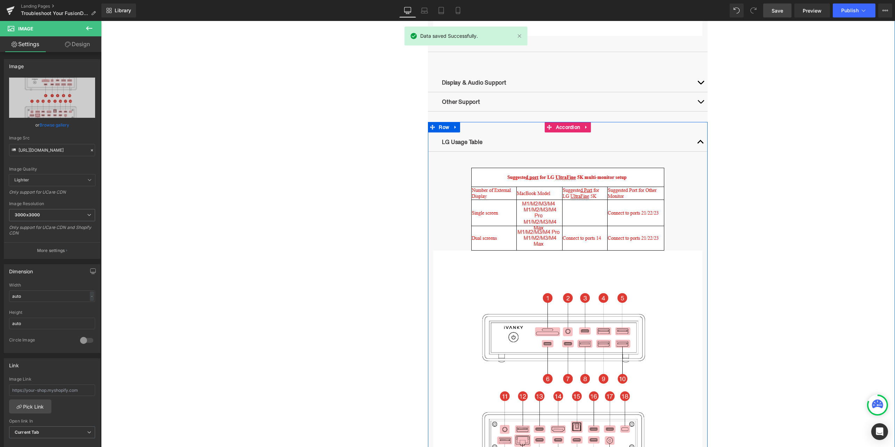
click at [700, 145] on button "button" at bounding box center [700, 141] width 14 height 19
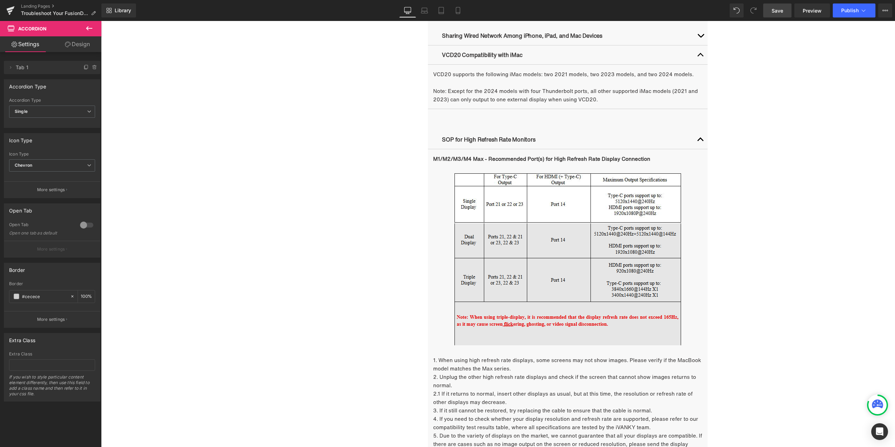
scroll to position [943, 0]
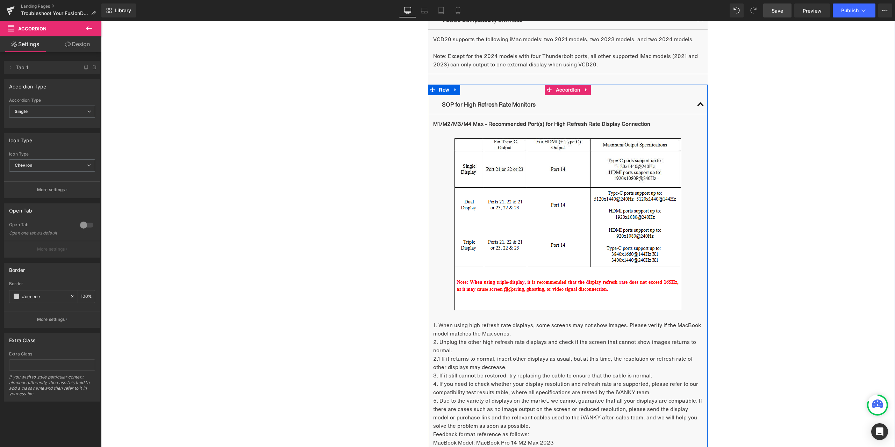
click at [700, 107] on button "button" at bounding box center [700, 104] width 14 height 19
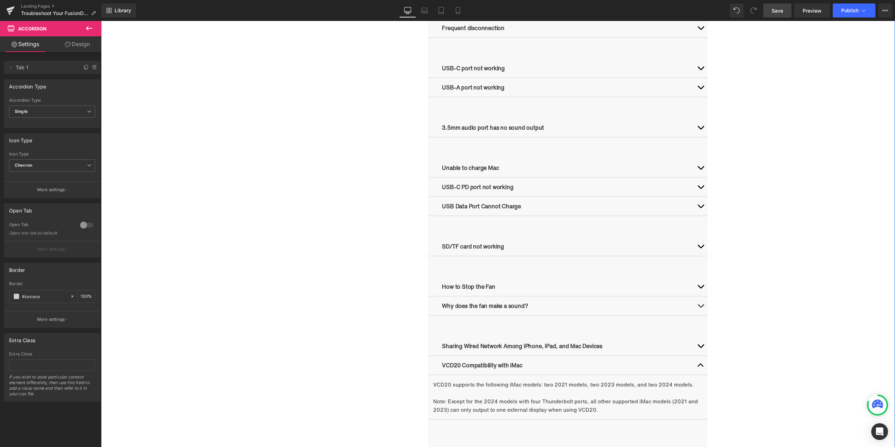
scroll to position [664, 0]
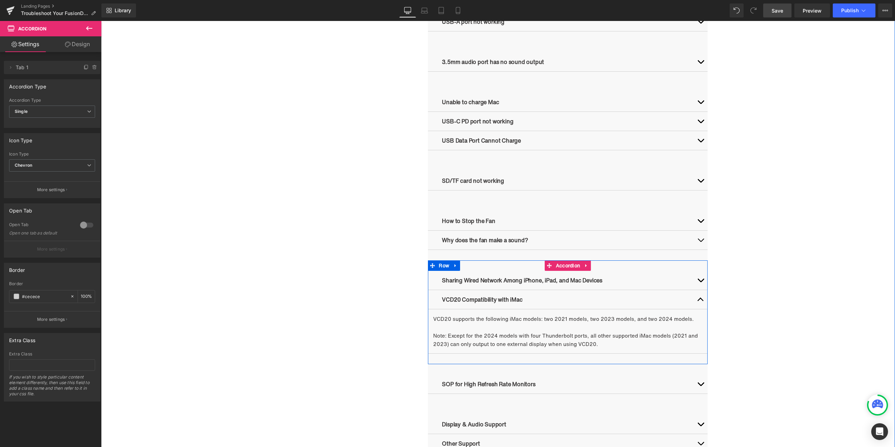
click at [700, 301] on span "button" at bounding box center [700, 301] width 0 height 0
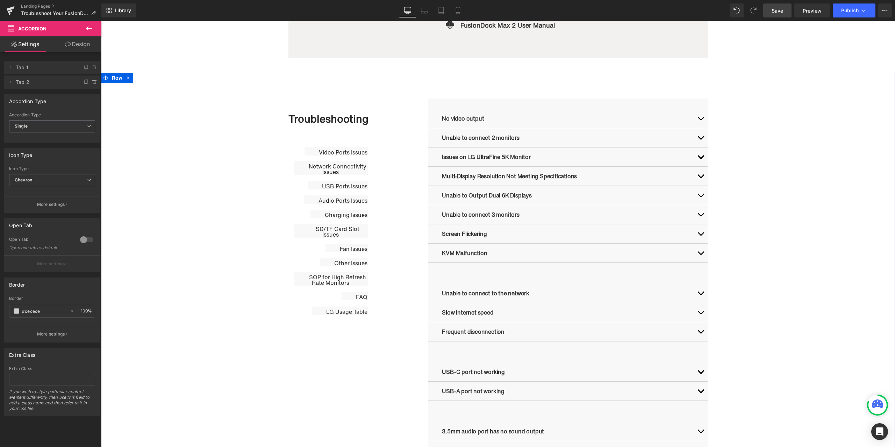
scroll to position [245, 0]
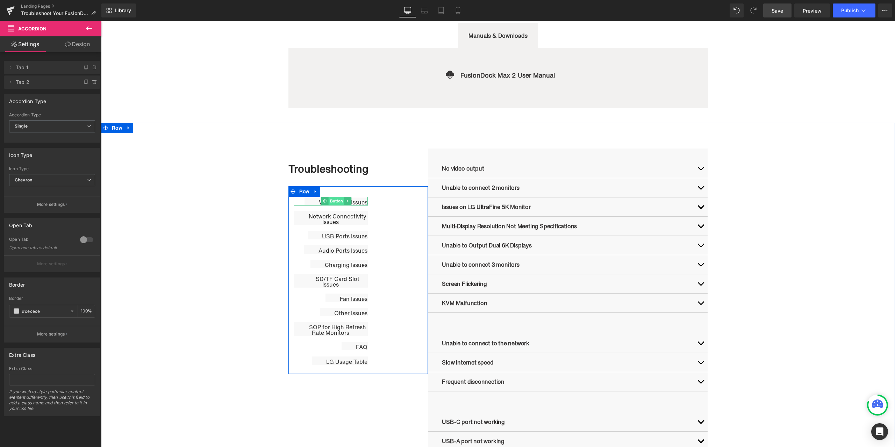
click at [333, 201] on span "Button" at bounding box center [336, 201] width 16 height 8
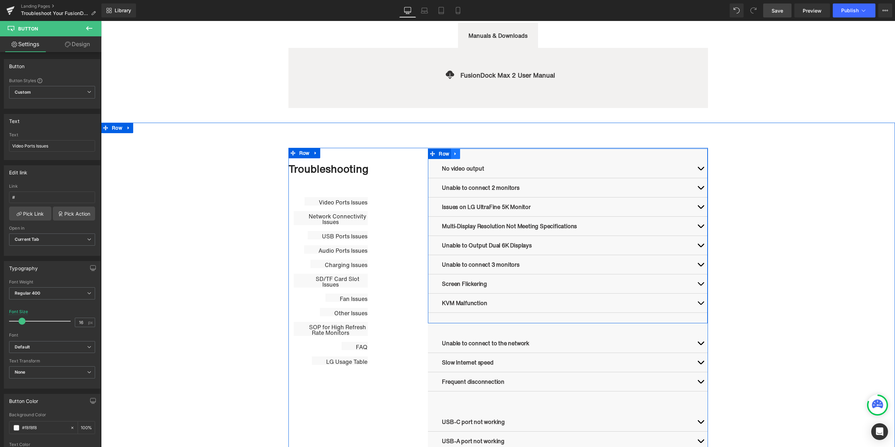
click at [441, 155] on span "Row" at bounding box center [444, 154] width 14 height 10
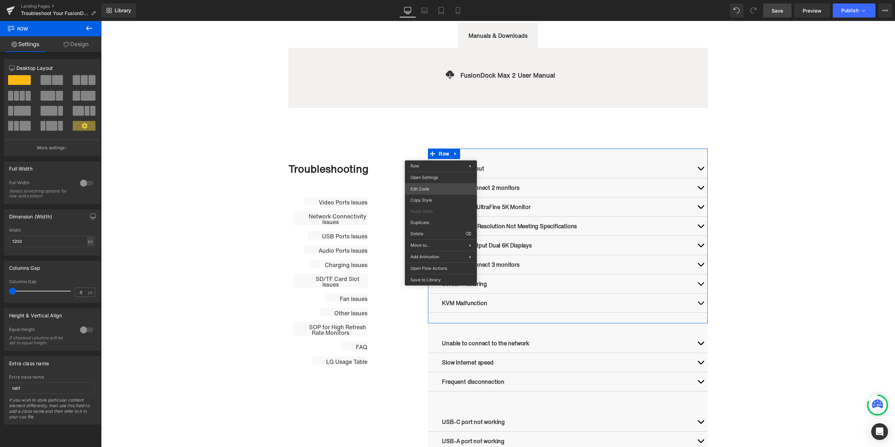
click at [438, 0] on div "Row You are previewing how the will restyle your page. You can not edit Element…" at bounding box center [447, 0] width 895 height 0
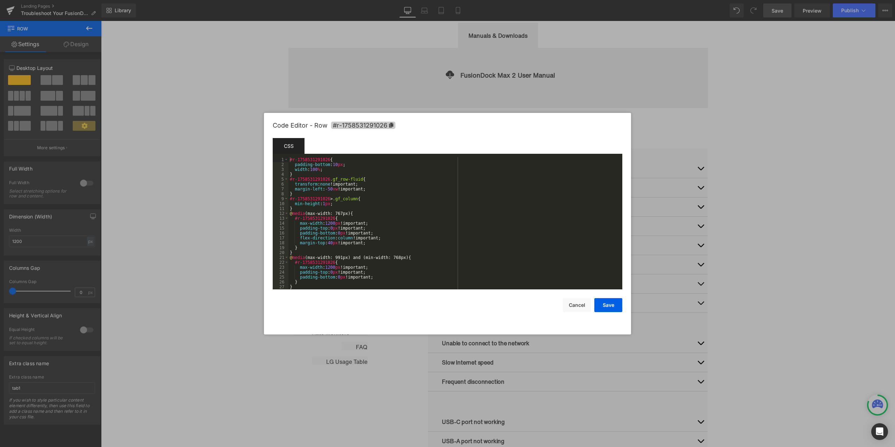
click at [389, 123] on icon at bounding box center [391, 125] width 5 height 5
click at [812, 219] on div at bounding box center [447, 223] width 895 height 447
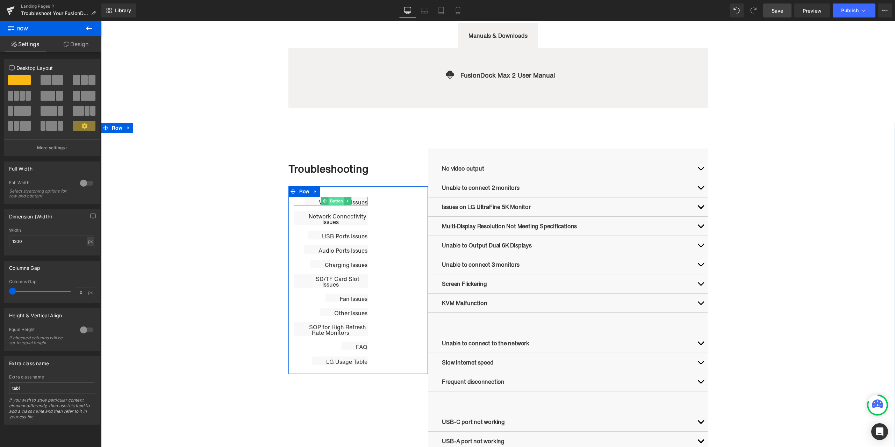
click at [337, 203] on span "Button" at bounding box center [336, 201] width 16 height 8
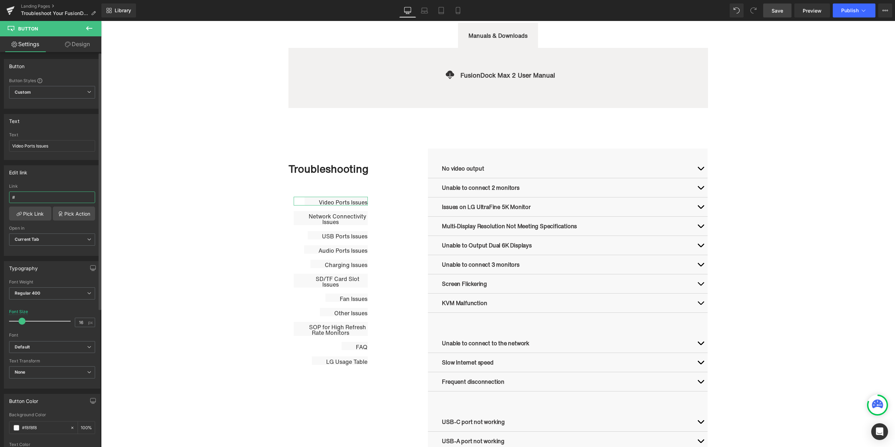
click at [35, 199] on input "#" at bounding box center [52, 197] width 86 height 12
paste input "r-1758531291026"
type input "#r-1758531291026"
click at [59, 180] on div "Edit link #r-1758531291026 Link #r-1758531291026 Pick Link Pick Action Current …" at bounding box center [52, 210] width 96 height 91
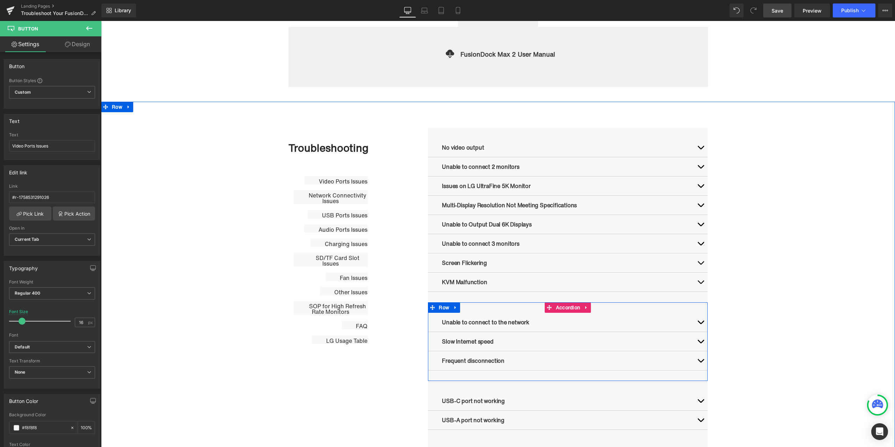
scroll to position [280, 0]
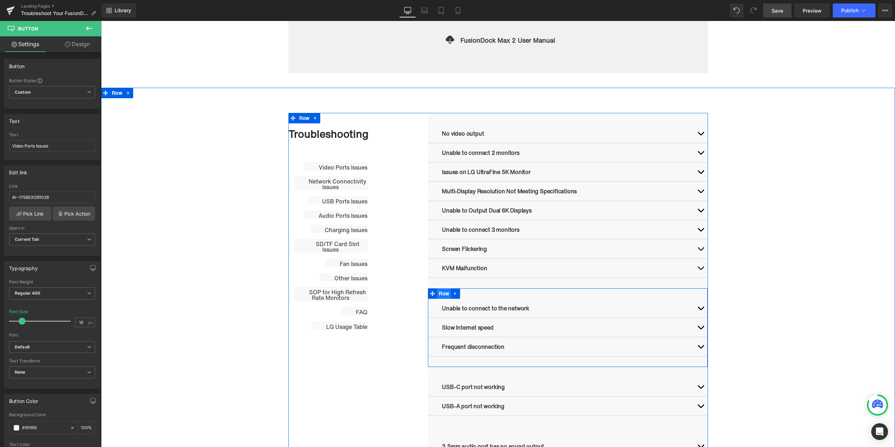
click at [439, 291] on ul "Row" at bounding box center [444, 293] width 32 height 10
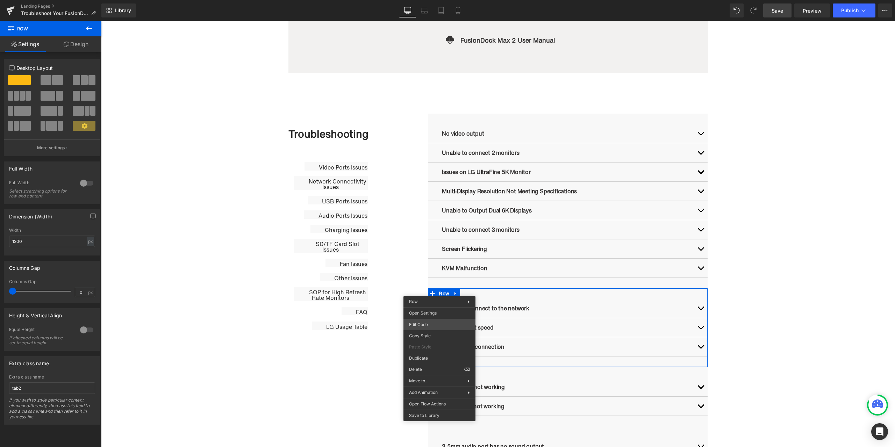
click at [434, 0] on div "Row You are previewing how the will restyle your page. You can not edit Element…" at bounding box center [447, 0] width 895 height 0
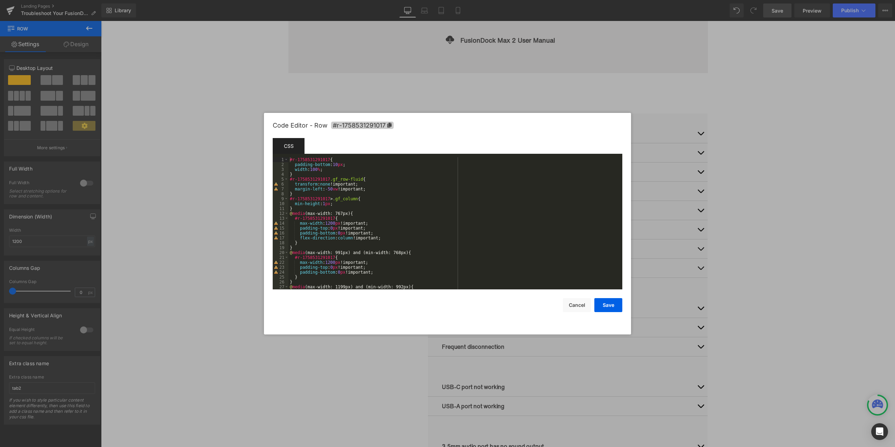
click at [390, 125] on icon at bounding box center [389, 125] width 4 height 5
click at [803, 255] on div at bounding box center [447, 223] width 895 height 447
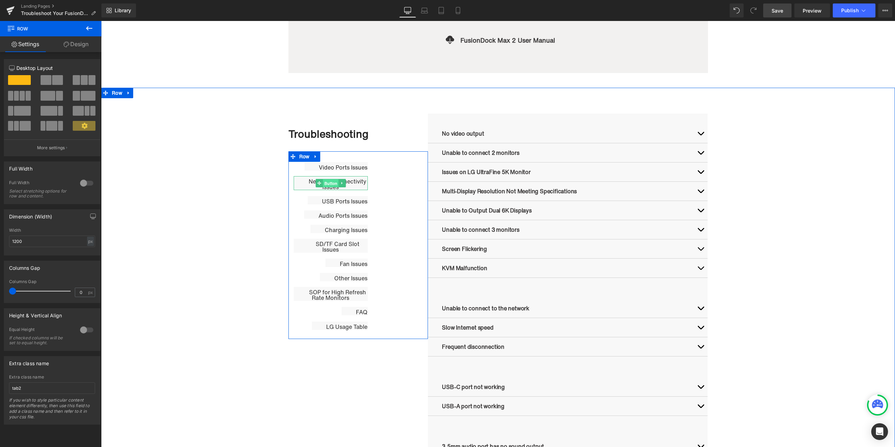
click at [331, 183] on span "Button" at bounding box center [331, 183] width 16 height 8
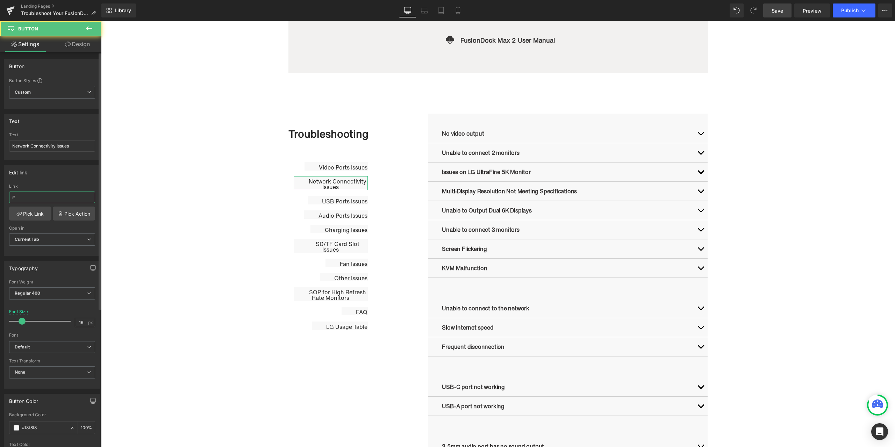
click at [36, 200] on input "#" at bounding box center [52, 197] width 86 height 12
paste input "r-1758531291017"
type input "#r-1758531291017"
click at [74, 181] on div "Edit link #r-1758531291017 Link #r-1758531291017 Pick Link Pick Action Current …" at bounding box center [52, 210] width 96 height 91
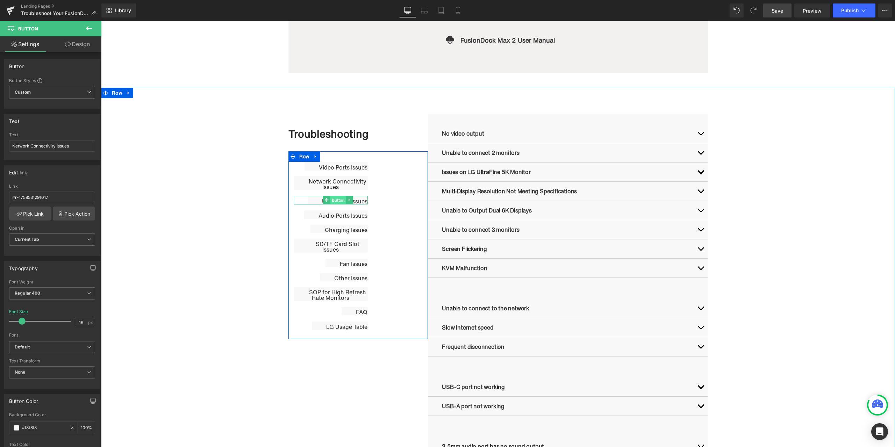
click at [336, 201] on span "Button" at bounding box center [338, 200] width 16 height 8
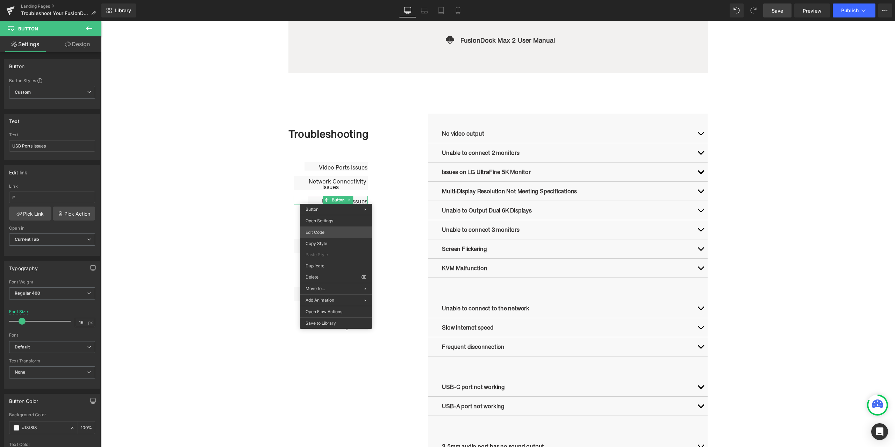
click at [329, 0] on div "Button You are previewing how the will restyle your page. You can not edit Elem…" at bounding box center [447, 0] width 895 height 0
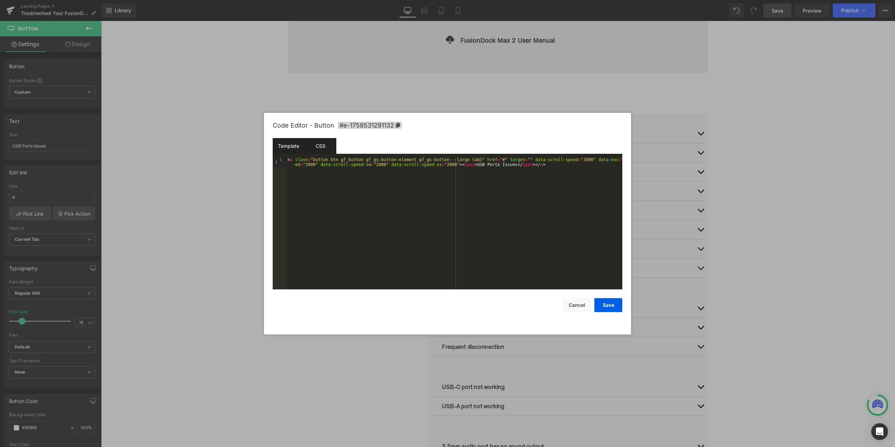
click at [323, 146] on div "CSS" at bounding box center [320, 146] width 32 height 16
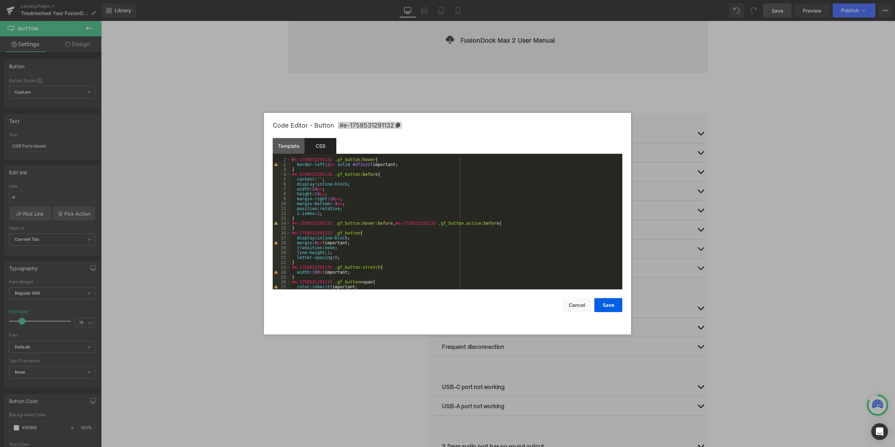
click at [190, 166] on div at bounding box center [447, 223] width 895 height 447
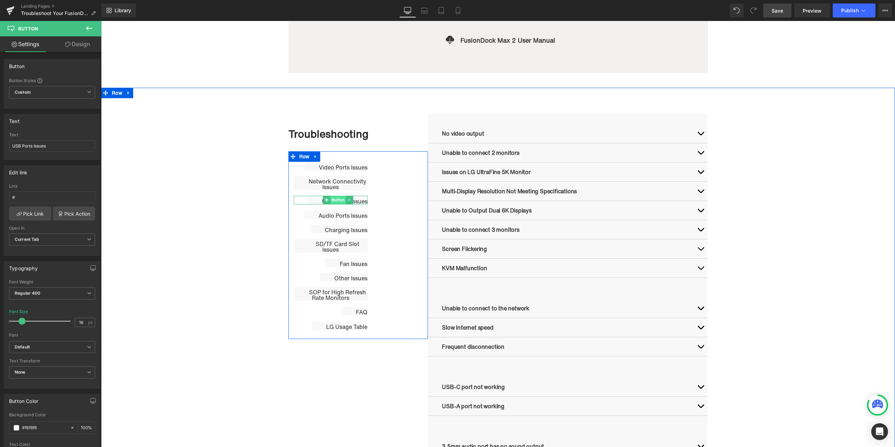
click at [331, 201] on span "Button" at bounding box center [338, 200] width 16 height 8
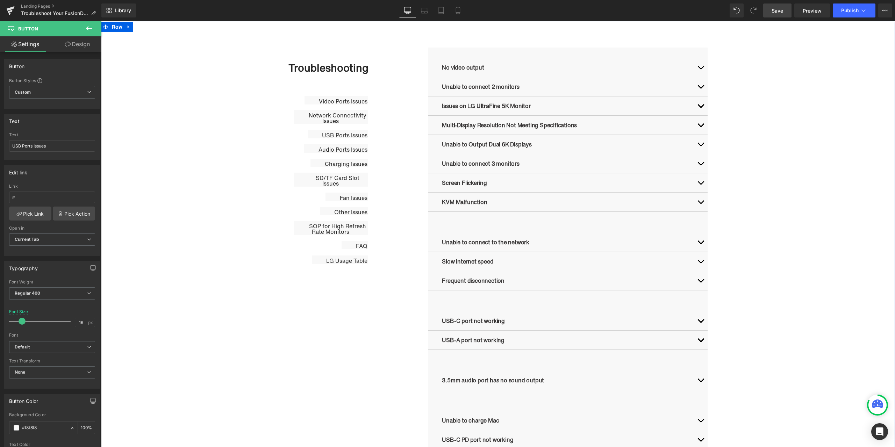
scroll to position [349, 0]
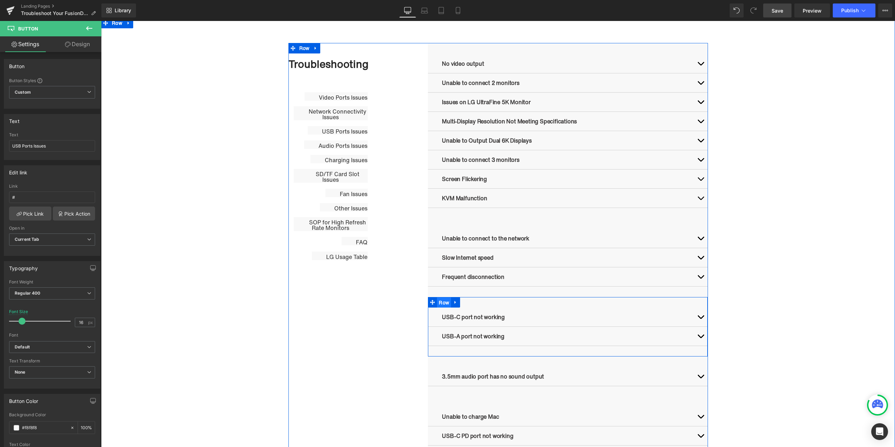
click at [444, 304] on ul "Row" at bounding box center [444, 302] width 32 height 10
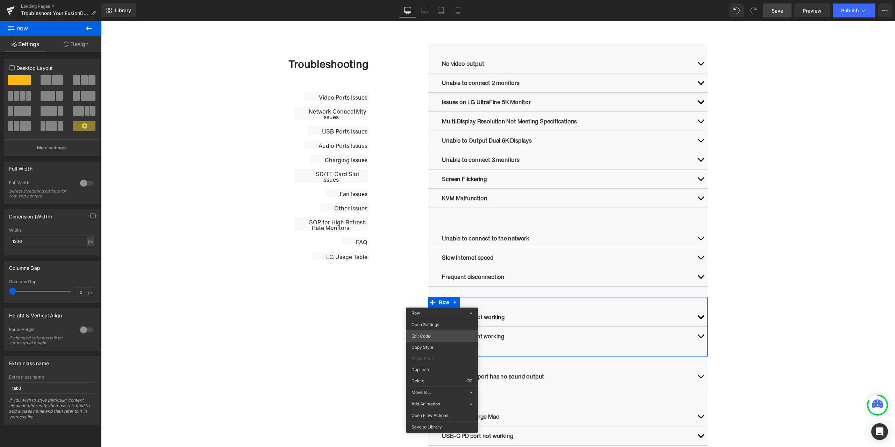
click at [432, 335] on body "Row You are previewing how the will restyle your page. You can not edit Element…" at bounding box center [447, 223] width 895 height 447
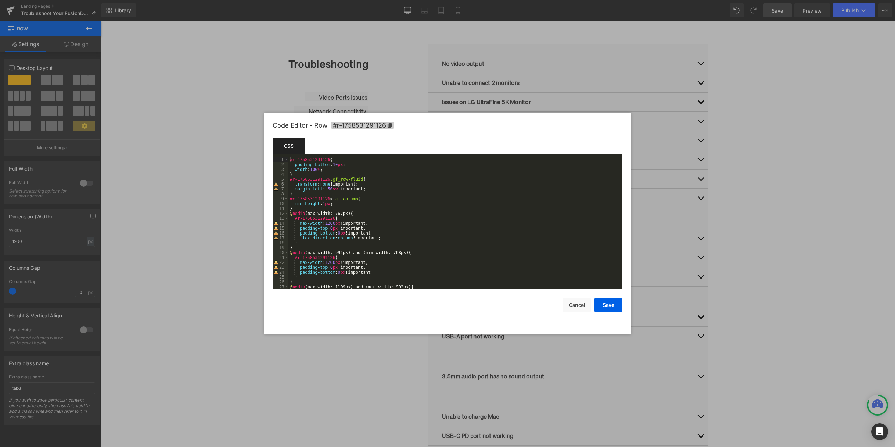
click at [388, 124] on icon at bounding box center [390, 125] width 4 height 5
click at [209, 130] on div at bounding box center [447, 223] width 895 height 447
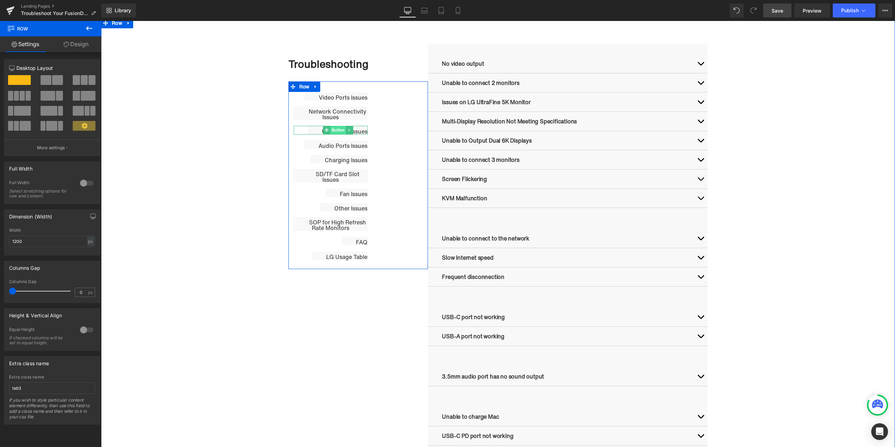
click at [335, 132] on span "Button" at bounding box center [338, 130] width 16 height 8
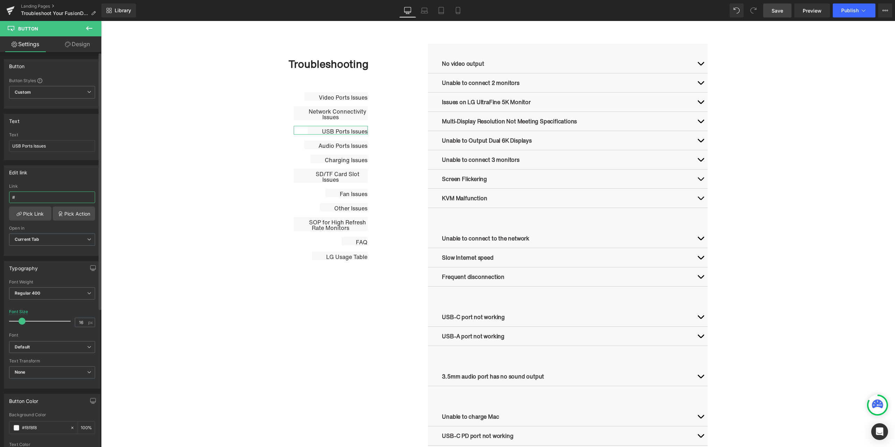
click at [49, 194] on input "#" at bounding box center [52, 197] width 86 height 12
paste input "r-1758531291126"
type input "#r-1758531291126"
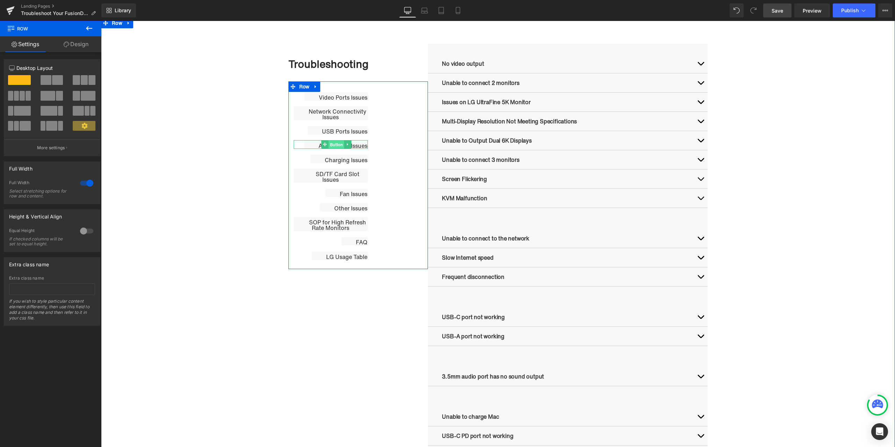
click at [332, 146] on span "Button" at bounding box center [336, 144] width 16 height 8
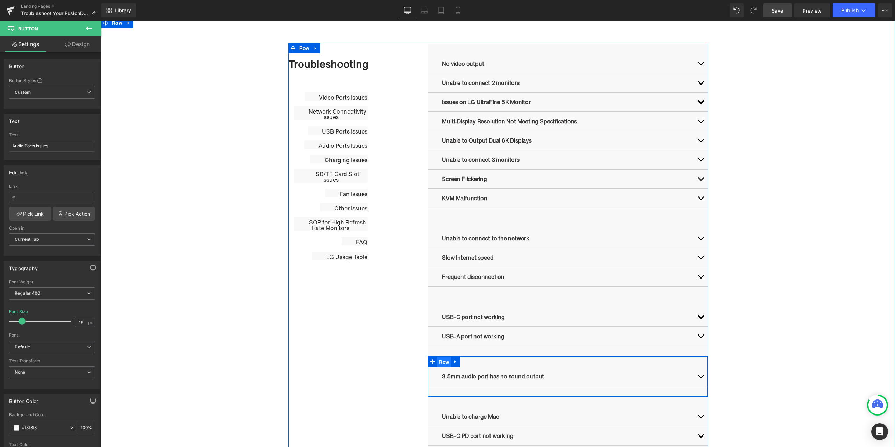
click at [441, 362] on ul "Row" at bounding box center [444, 361] width 32 height 10
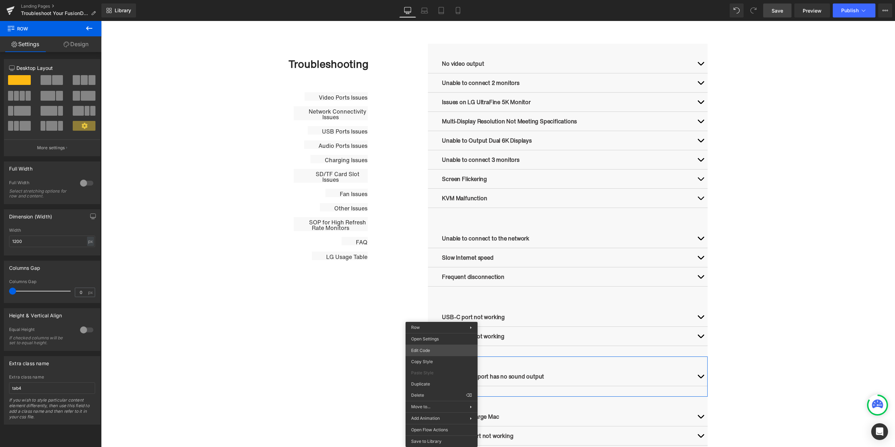
click at [437, 349] on body "Row You are previewing how the will restyle your page. You can not edit Element…" at bounding box center [447, 223] width 895 height 447
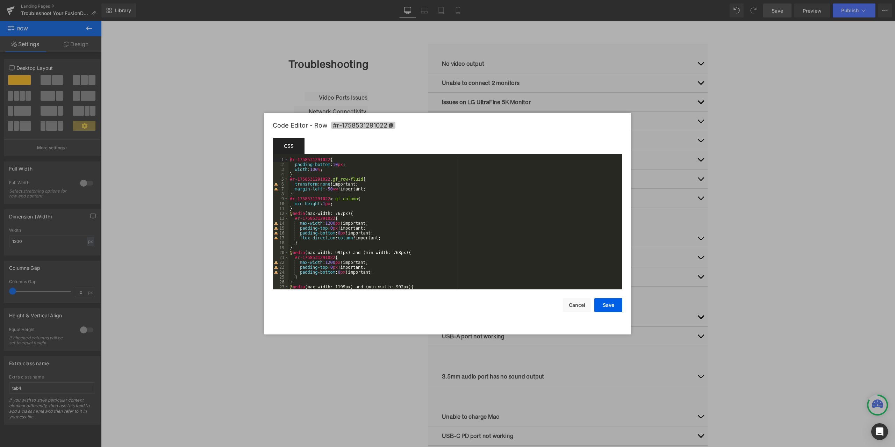
click at [393, 126] on span "#r-1758531291022" at bounding box center [363, 125] width 64 height 7
click at [397, 100] on div at bounding box center [447, 223] width 895 height 447
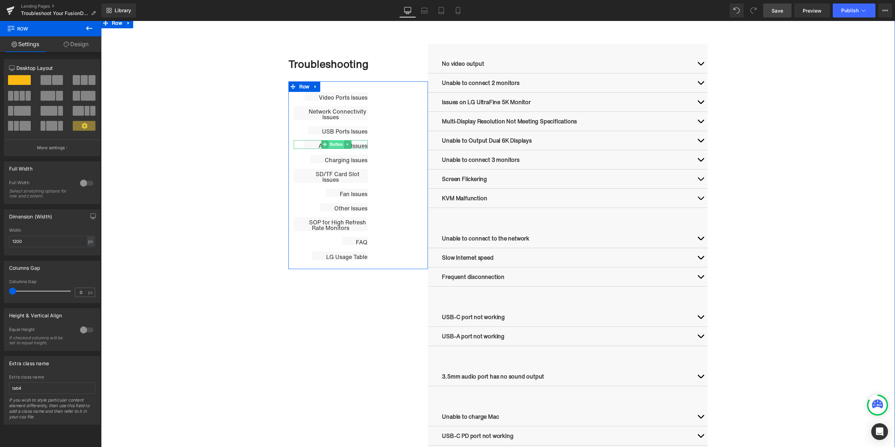
click at [334, 145] on span "Button" at bounding box center [336, 144] width 16 height 8
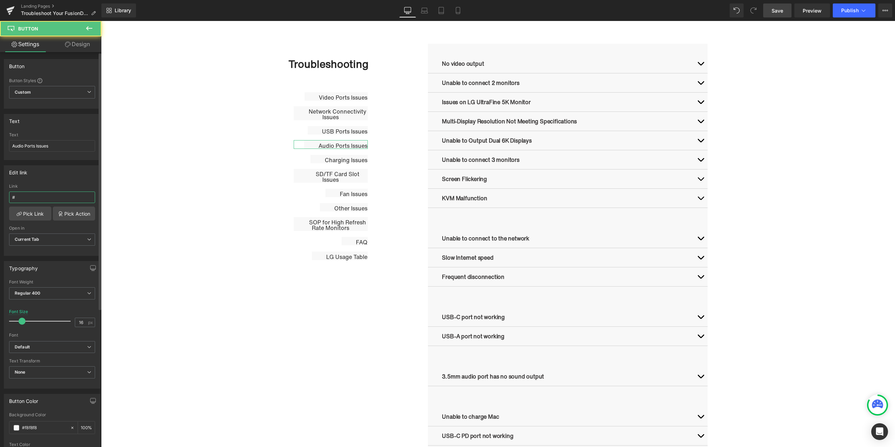
click at [38, 196] on input "#" at bounding box center [52, 197] width 86 height 12
paste input "r-1758531291022"
type input "#r-1758531291022"
click at [81, 176] on div "Edit link" at bounding box center [52, 172] width 96 height 13
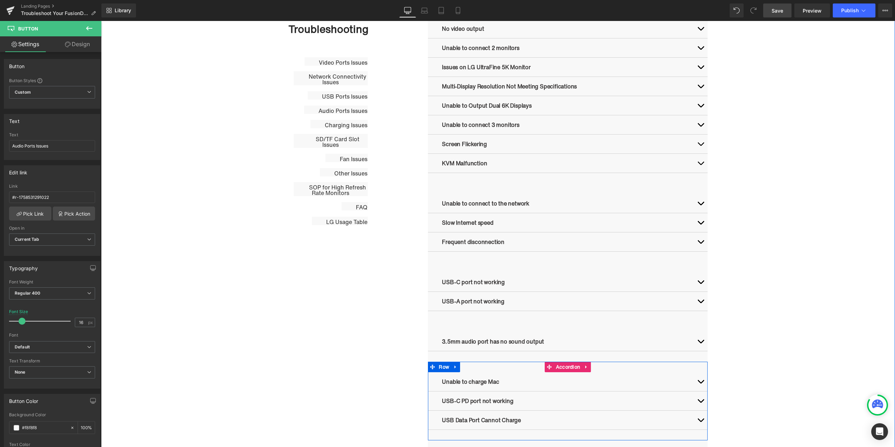
scroll to position [419, 0]
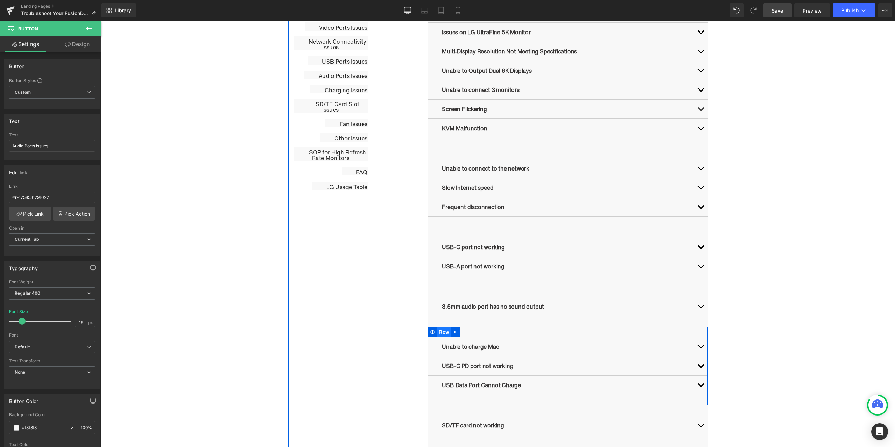
click at [442, 331] on ul "Row" at bounding box center [444, 332] width 32 height 10
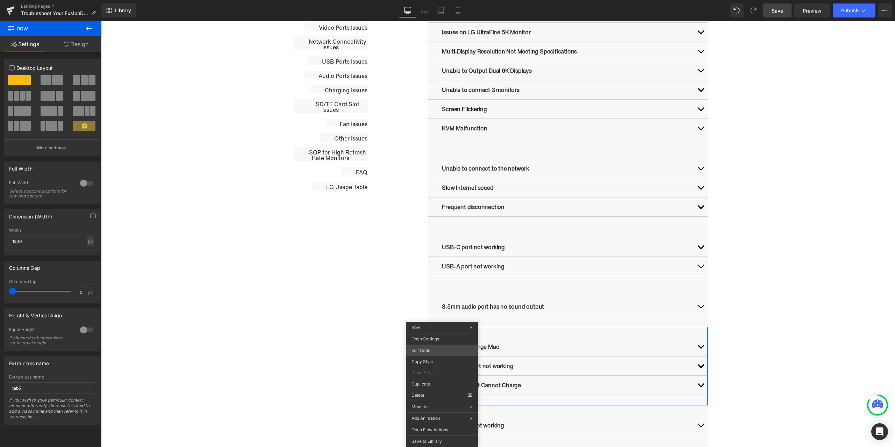
click at [430, 352] on body "Row You are previewing how the will restyle your page. You can not edit Element…" at bounding box center [447, 223] width 895 height 447
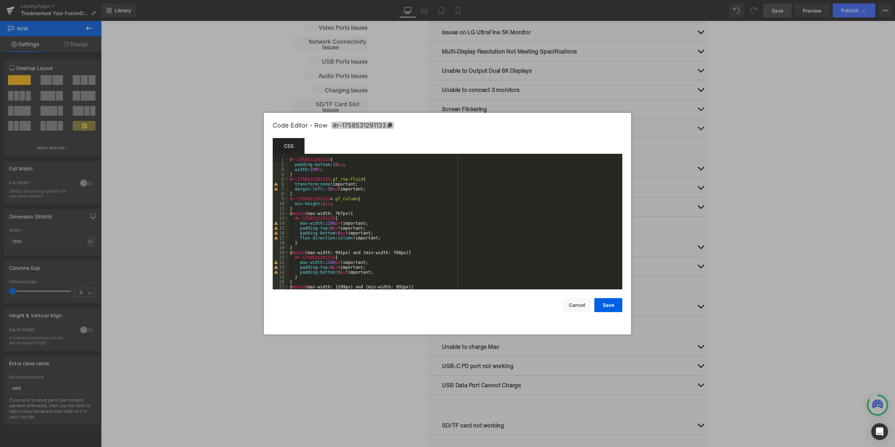
click at [387, 123] on icon at bounding box center [389, 125] width 5 height 5
click at [784, 218] on div at bounding box center [447, 223] width 895 height 447
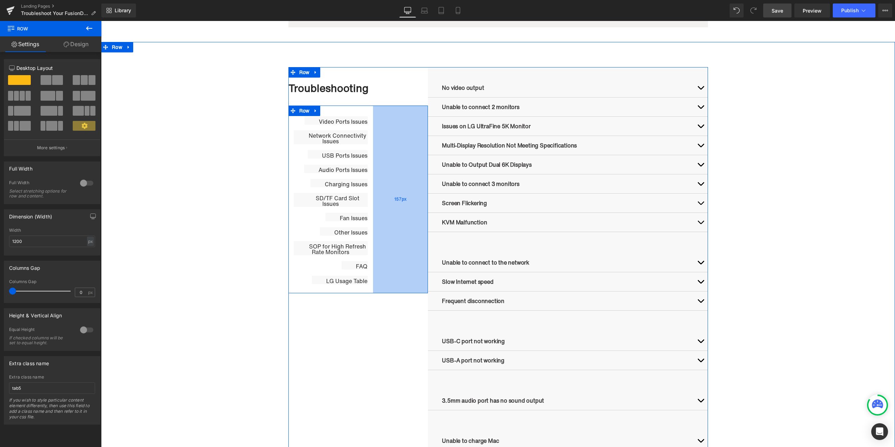
scroll to position [314, 0]
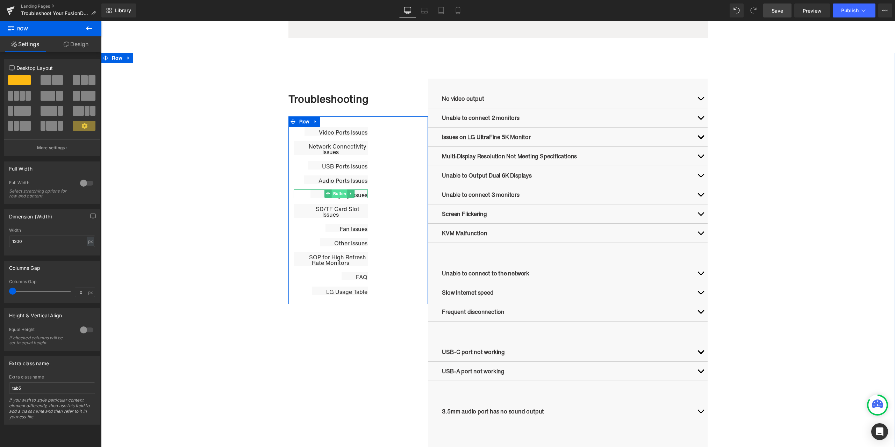
click at [336, 194] on span "Button" at bounding box center [340, 193] width 16 height 8
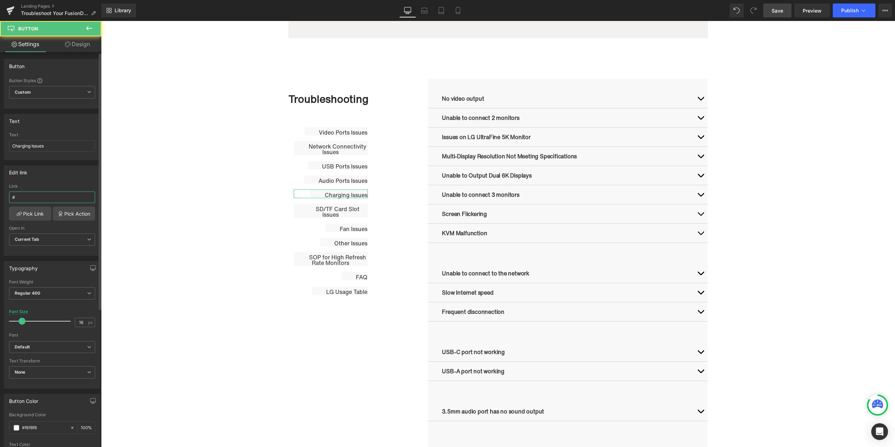
click at [43, 199] on input "#" at bounding box center [52, 197] width 86 height 12
paste input "r-1758531291133"
type input "#r-1758531291133"
click at [63, 180] on div "Edit link #r-1758531291133 Link #r-1758531291133 Pick Link Pick Action Current …" at bounding box center [52, 210] width 96 height 91
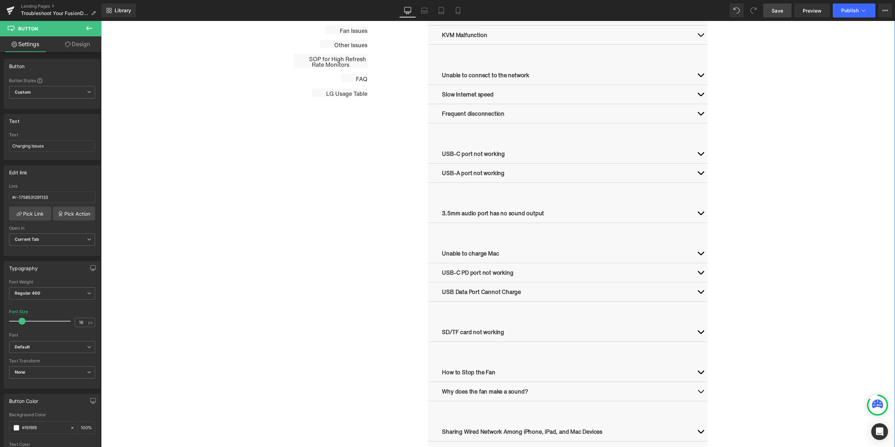
scroll to position [524, 0]
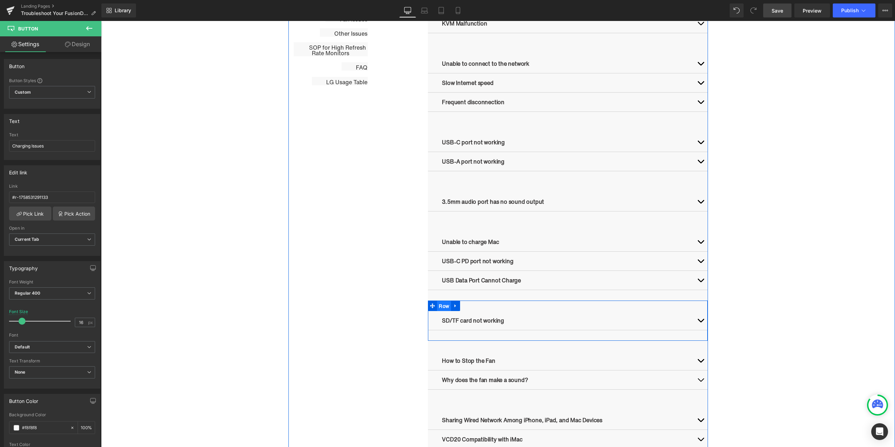
click at [442, 306] on ul "Row" at bounding box center [444, 306] width 32 height 10
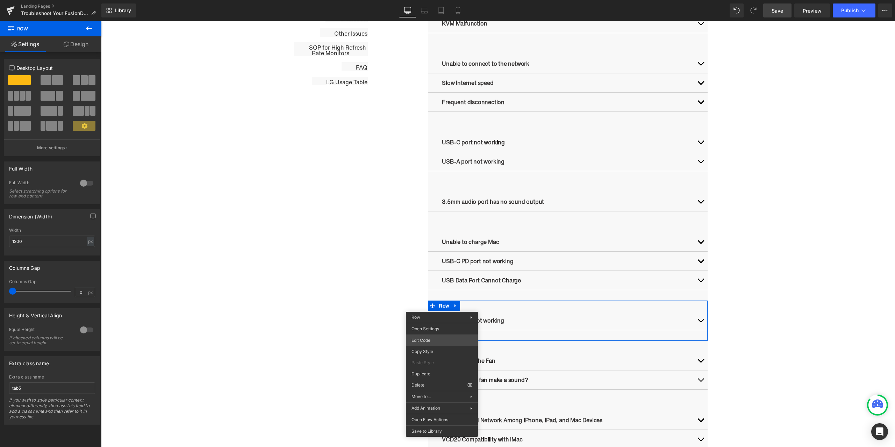
click at [422, 339] on body "Row You are previewing how the will restyle your page. You can not edit Element…" at bounding box center [447, 223] width 895 height 447
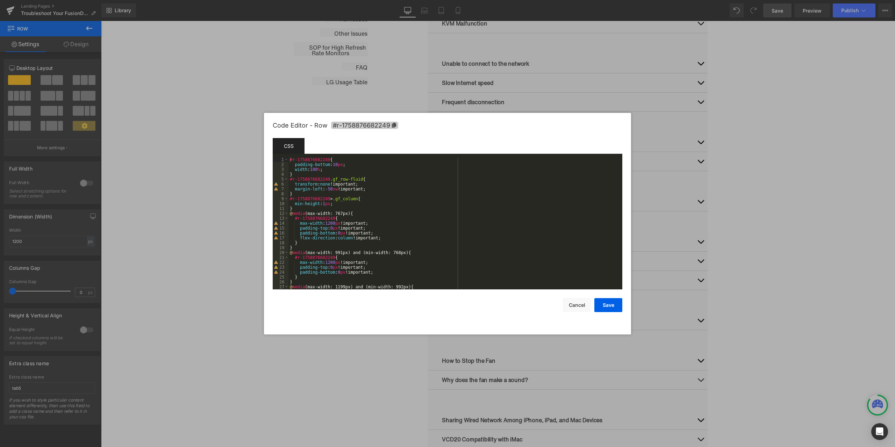
click at [392, 127] on icon at bounding box center [394, 125] width 4 height 5
click at [186, 150] on div at bounding box center [447, 223] width 895 height 447
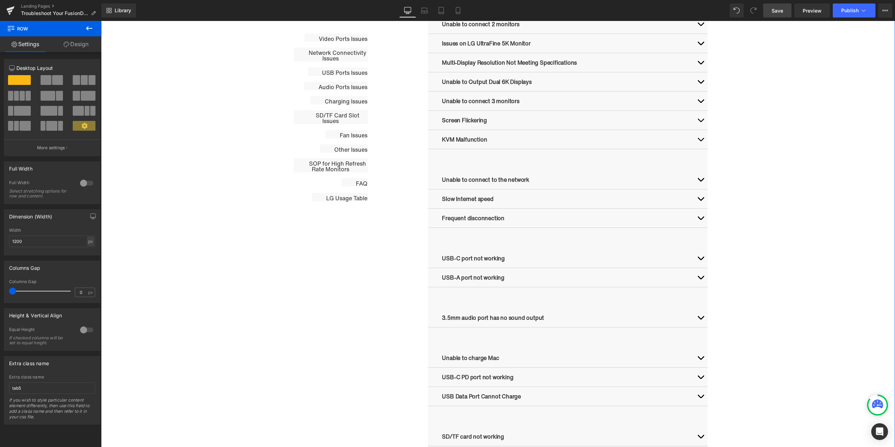
scroll to position [314, 0]
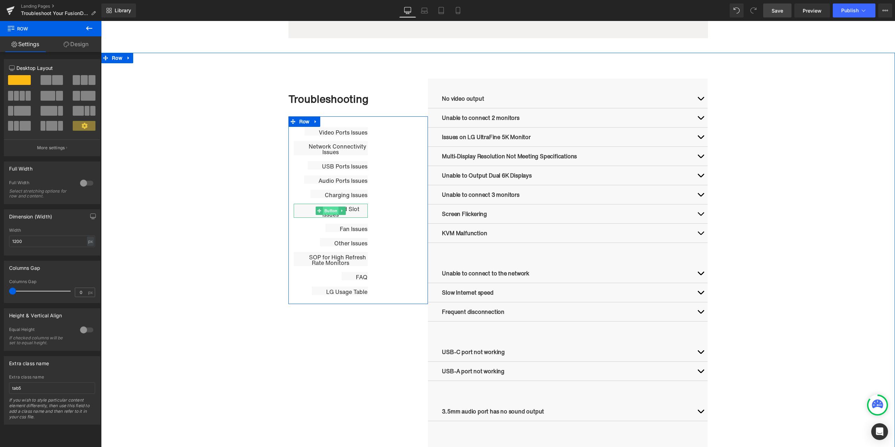
click at [326, 212] on span "Button" at bounding box center [331, 211] width 16 height 8
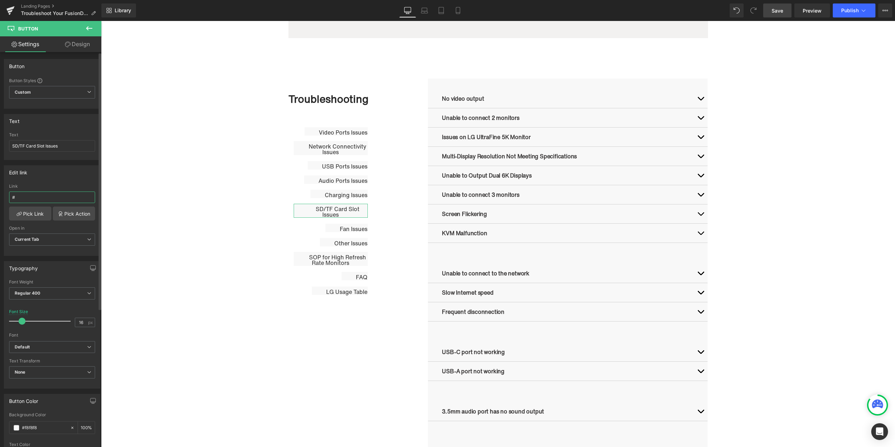
click at [72, 195] on input "#" at bounding box center [52, 197] width 86 height 12
paste input "r-1758876682249"
type input "#r-1758876682249"
click at [68, 183] on div "Edit link #r-1758876682249 Link #r-1758876682249 Pick Link Pick Action Current …" at bounding box center [52, 210] width 96 height 91
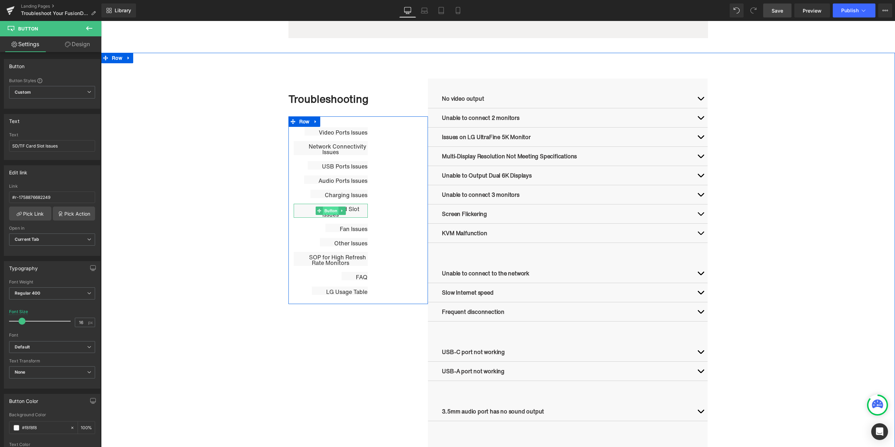
click at [328, 208] on span "Button" at bounding box center [331, 211] width 16 height 8
click at [341, 227] on span "Button" at bounding box center [347, 228] width 16 height 8
click at [346, 227] on span "Button" at bounding box center [347, 228] width 16 height 8
click at [341, 228] on span "Button" at bounding box center [347, 228] width 16 height 8
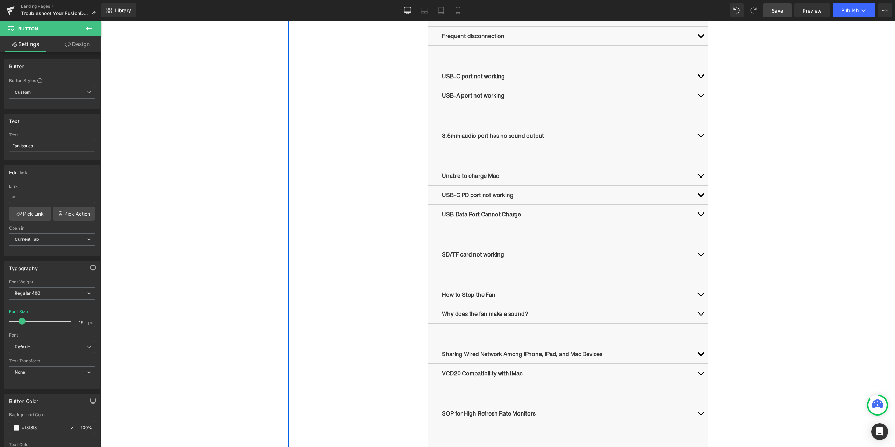
scroll to position [594, 0]
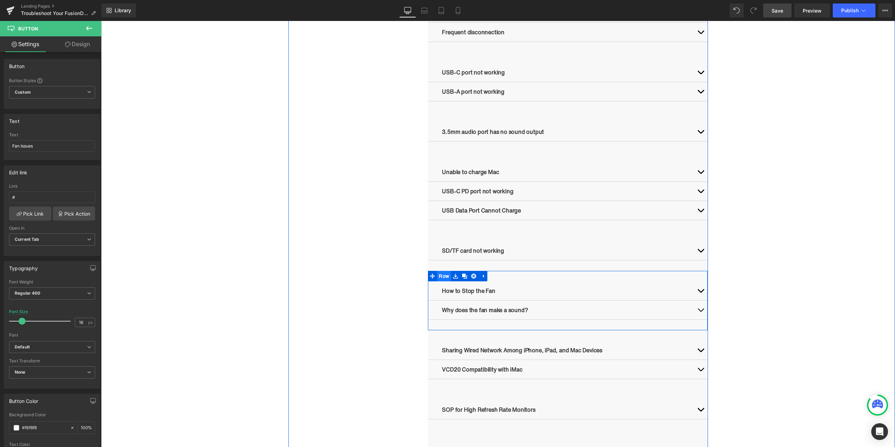
click at [443, 278] on ul "Row" at bounding box center [457, 276] width 59 height 10
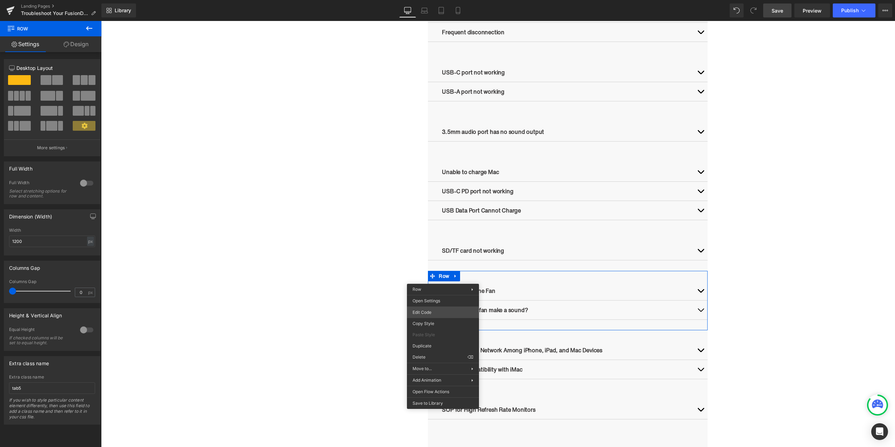
click at [431, 0] on div "Row You are previewing how the will restyle your page. You can not edit Element…" at bounding box center [447, 0] width 895 height 0
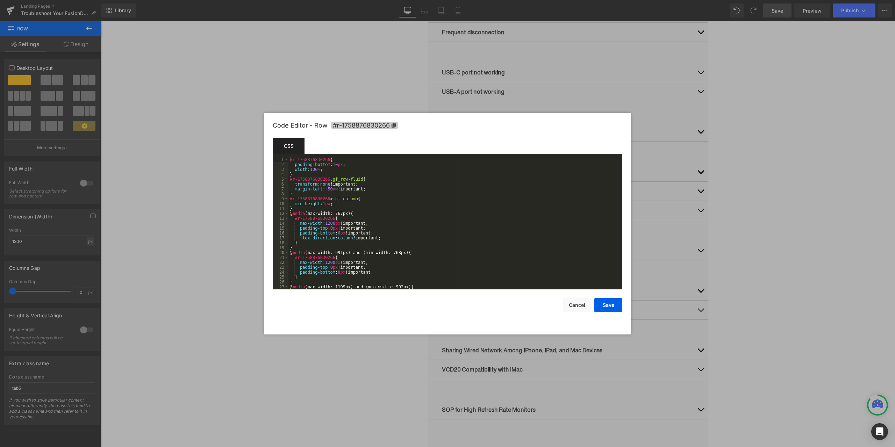
click at [391, 124] on icon at bounding box center [393, 125] width 5 height 5
click at [385, 97] on div at bounding box center [447, 223] width 895 height 447
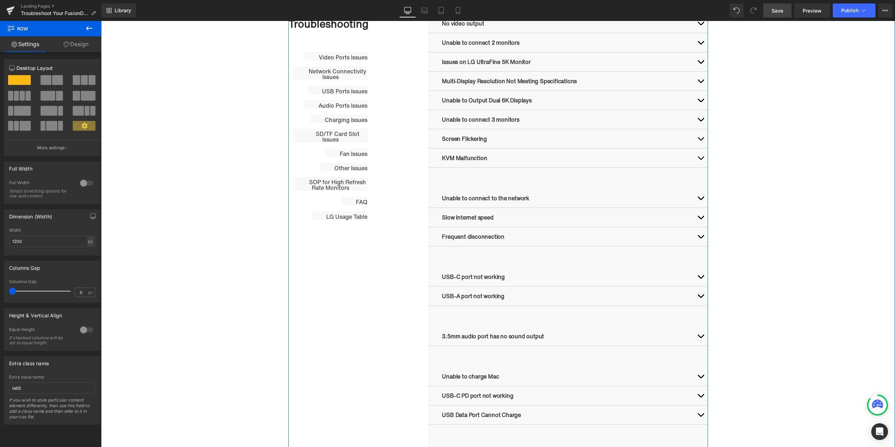
scroll to position [280, 0]
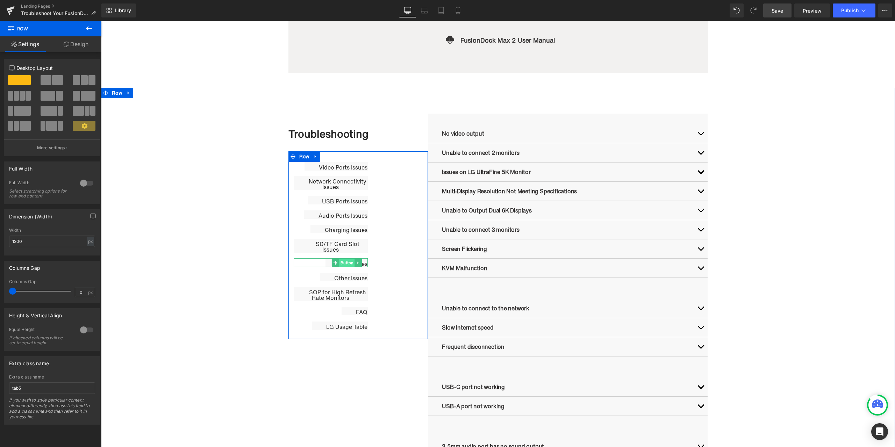
click at [343, 262] on span "Button" at bounding box center [347, 263] width 16 height 8
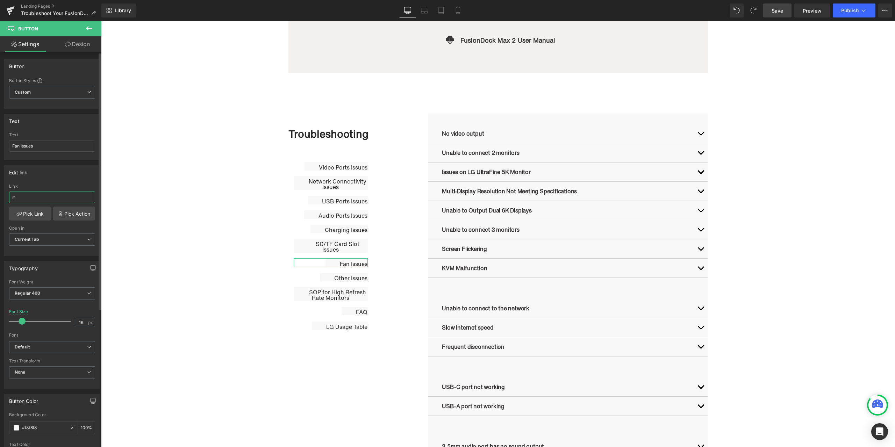
click at [46, 198] on input "#" at bounding box center [52, 197] width 86 height 12
paste input "r-1758876830266"
type input "#r-1758876830266"
click at [60, 183] on div "Edit link #r-1758876830266 Link #r-1758876830266 Pick Link Pick Action Current …" at bounding box center [52, 210] width 96 height 91
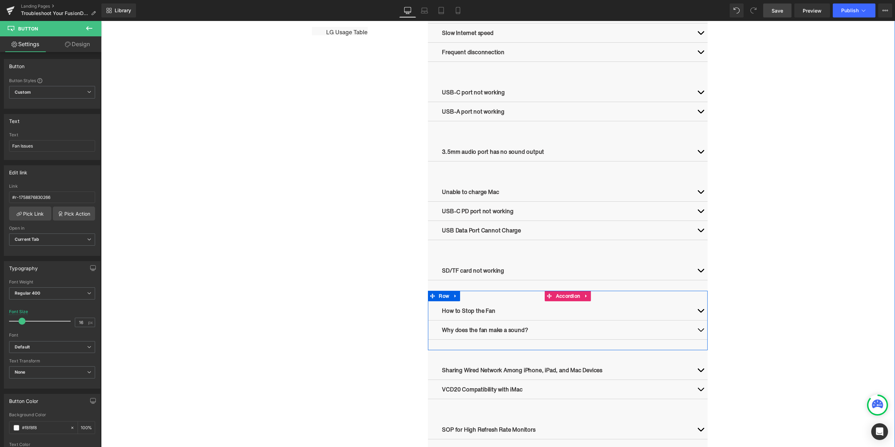
scroll to position [594, 0]
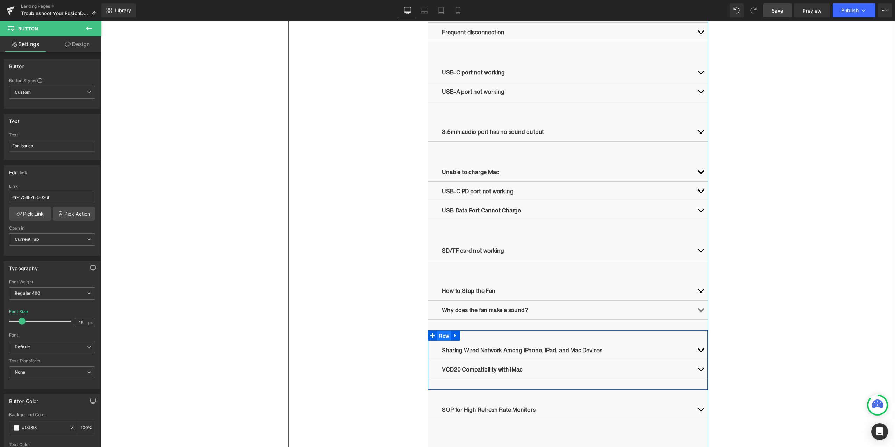
click at [443, 335] on ul "Row" at bounding box center [444, 335] width 32 height 10
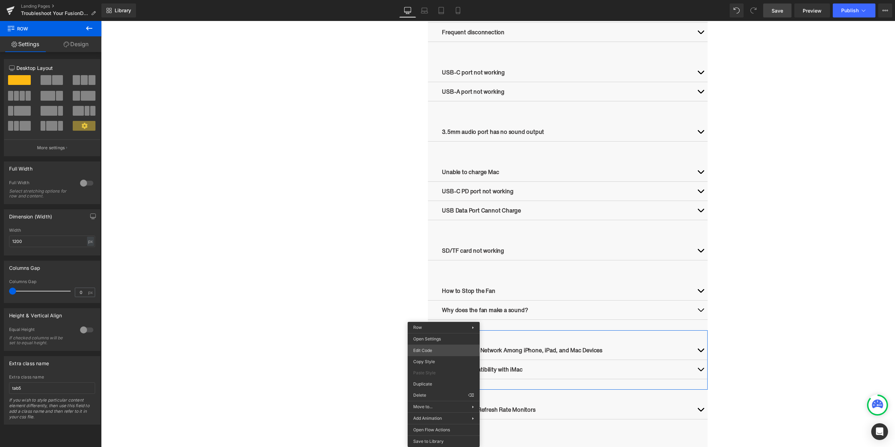
click at [435, 349] on body "Row You are previewing how the will restyle your page. You can not edit Element…" at bounding box center [447, 223] width 895 height 447
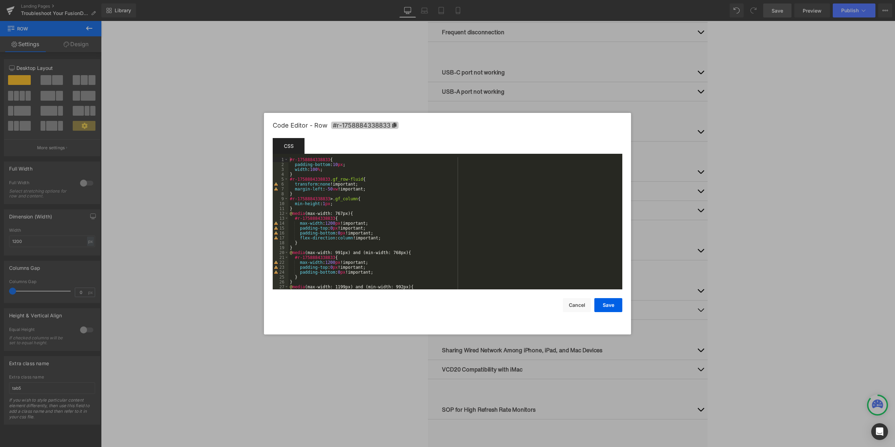
click at [395, 126] on icon at bounding box center [394, 125] width 4 height 5
click at [391, 99] on div at bounding box center [447, 223] width 895 height 447
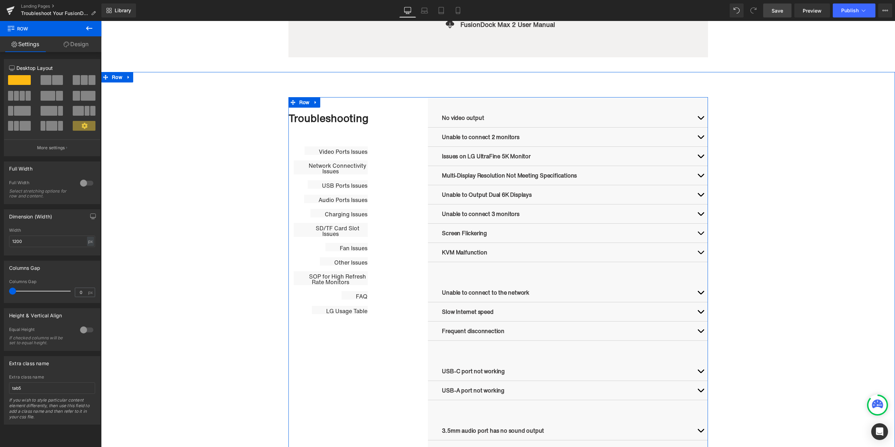
scroll to position [280, 0]
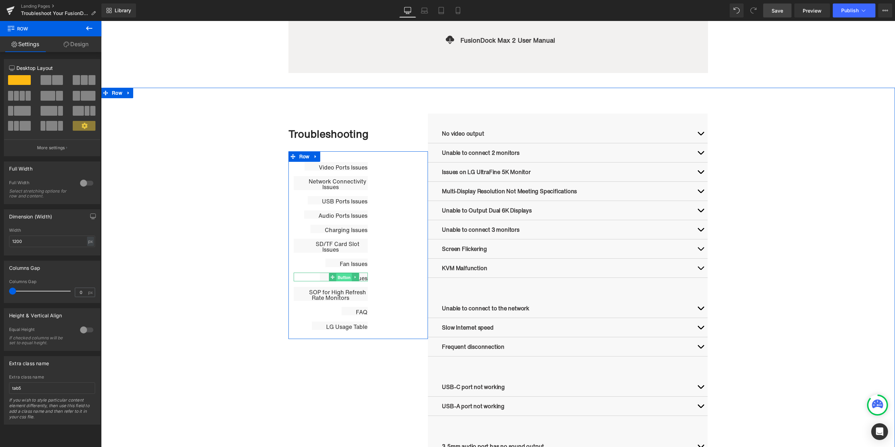
click at [338, 279] on span "Button" at bounding box center [344, 277] width 16 height 8
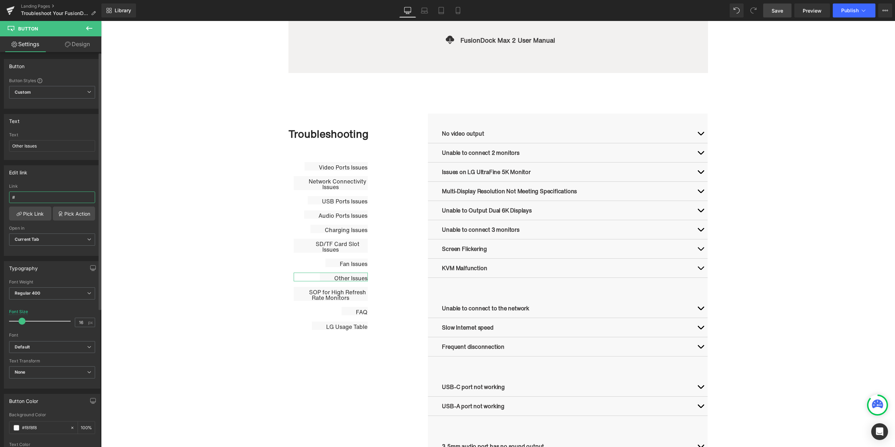
click at [73, 196] on input "#" at bounding box center [52, 197] width 86 height 12
paste input "r-1758884338833"
type input "#r-1758884338833"
click at [76, 181] on div "Edit link #r-1758884338833 Link #r-1758884338833 Pick Link Pick Action Current …" at bounding box center [52, 210] width 96 height 91
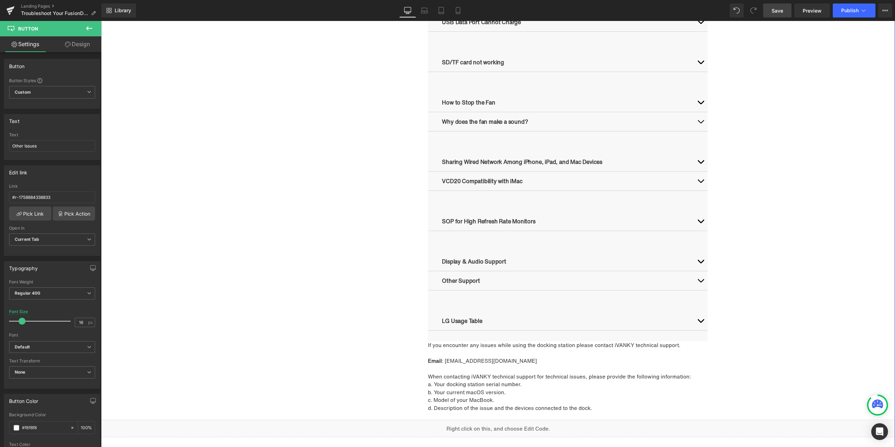
scroll to position [769, 0]
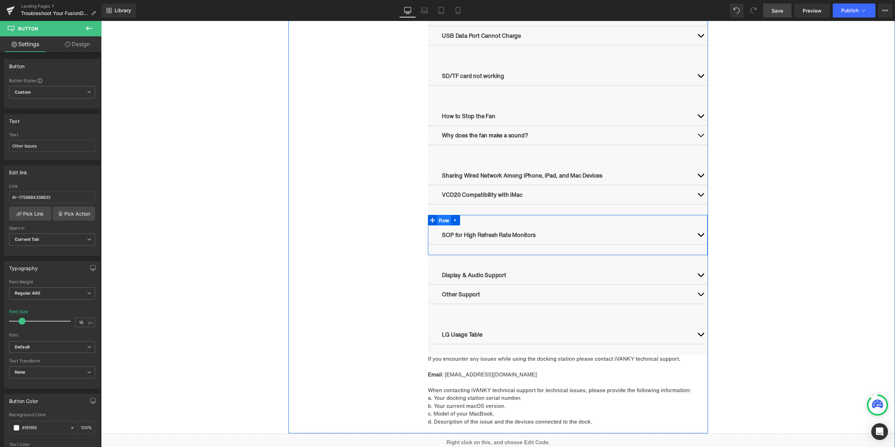
click at [442, 219] on ul "Row" at bounding box center [444, 220] width 32 height 10
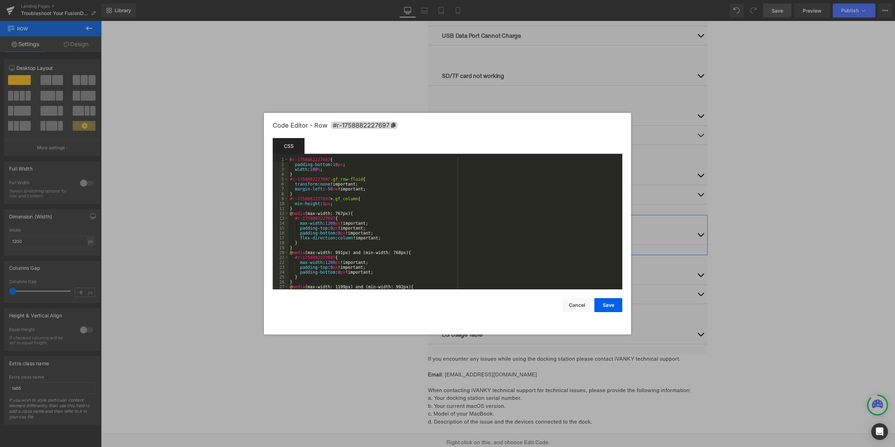
click at [440, 0] on div "Row You are previewing how the will restyle your page. You can not edit Element…" at bounding box center [447, 0] width 895 height 0
click at [394, 124] on icon at bounding box center [393, 125] width 4 height 5
click at [393, 84] on div at bounding box center [447, 223] width 895 height 447
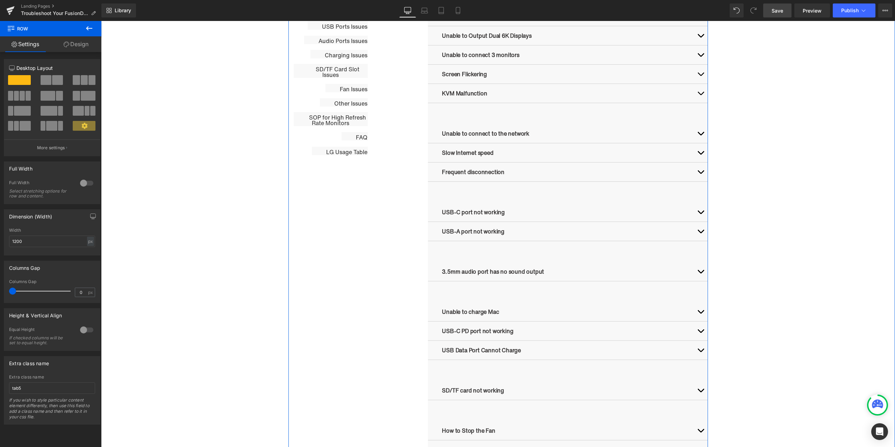
scroll to position [349, 0]
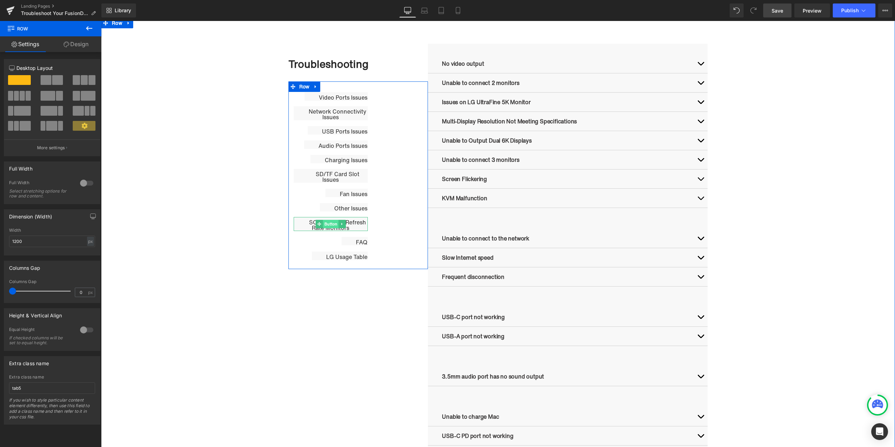
click at [330, 224] on span "Button" at bounding box center [331, 224] width 16 height 8
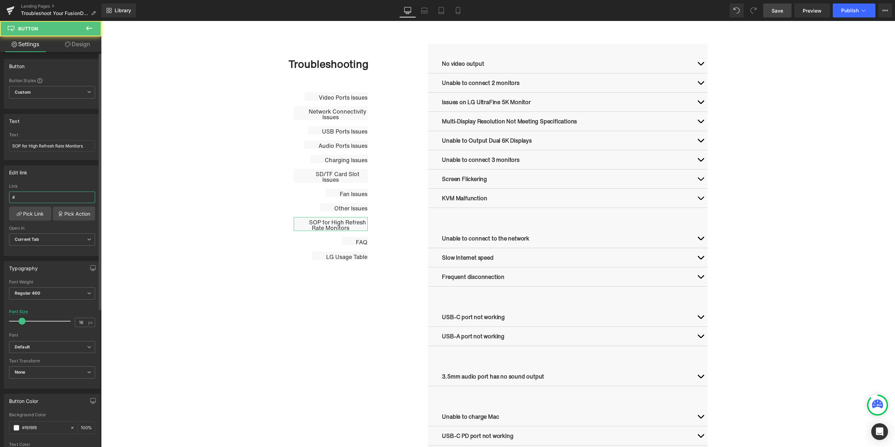
click at [68, 201] on input "#" at bounding box center [52, 197] width 86 height 12
paste input "r-1758882227697"
type input "#r-1758882227697"
click at [68, 181] on div "Edit link #r-1758882227697 Link #r-1758882227697 Pick Link Pick Action Current …" at bounding box center [52, 210] width 96 height 91
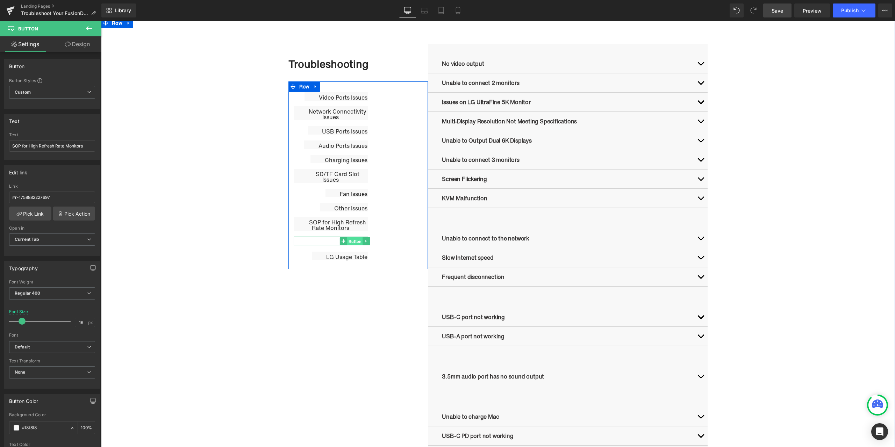
click at [350, 241] on span "Button" at bounding box center [355, 241] width 16 height 8
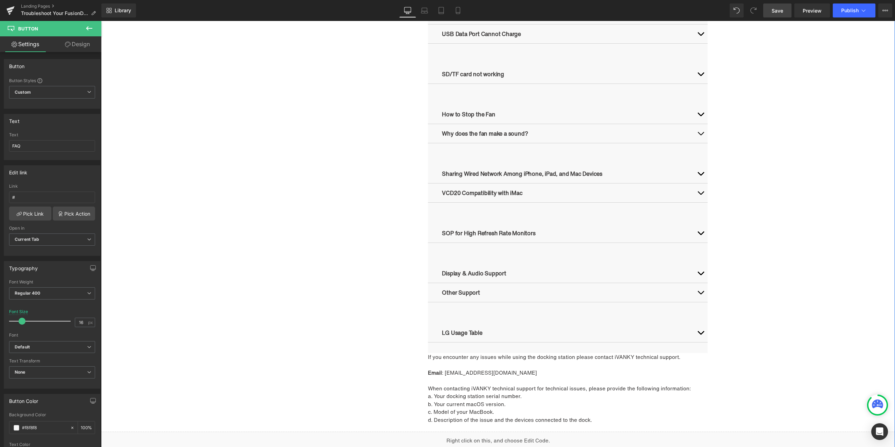
scroll to position [874, 0]
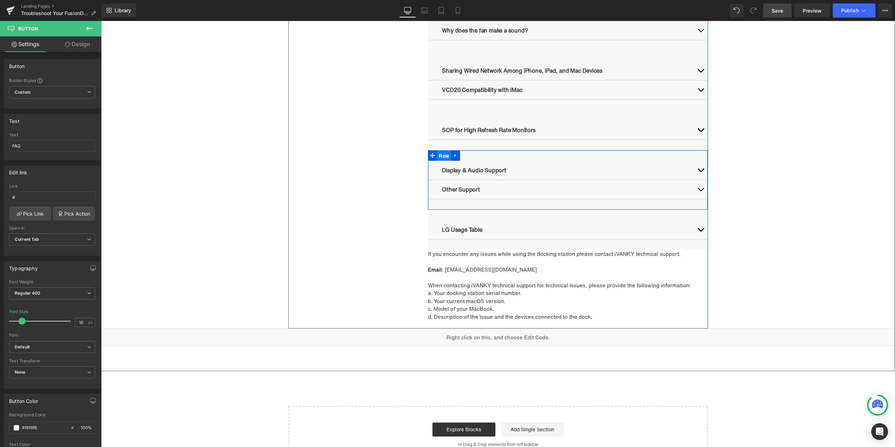
click at [443, 154] on ul "Row" at bounding box center [444, 155] width 32 height 10
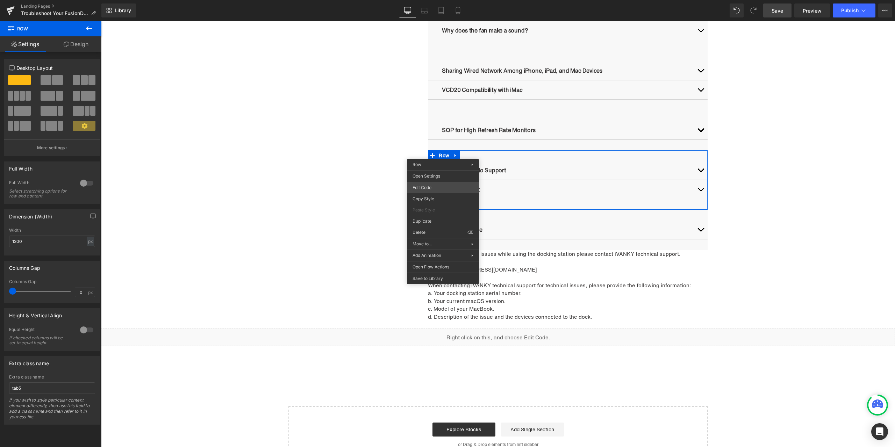
click at [439, 0] on div "Row You are previewing how the will restyle your page. You can not edit Element…" at bounding box center [447, 0] width 895 height 0
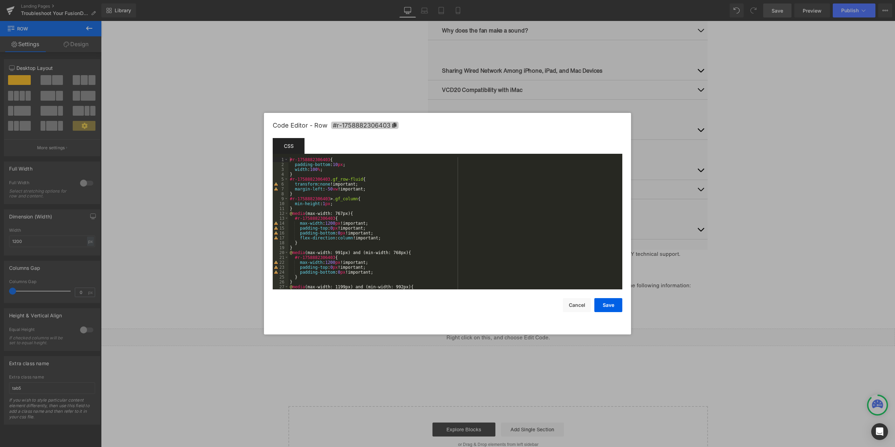
click at [392, 124] on icon at bounding box center [394, 125] width 4 height 5
click at [382, 92] on div at bounding box center [447, 223] width 895 height 447
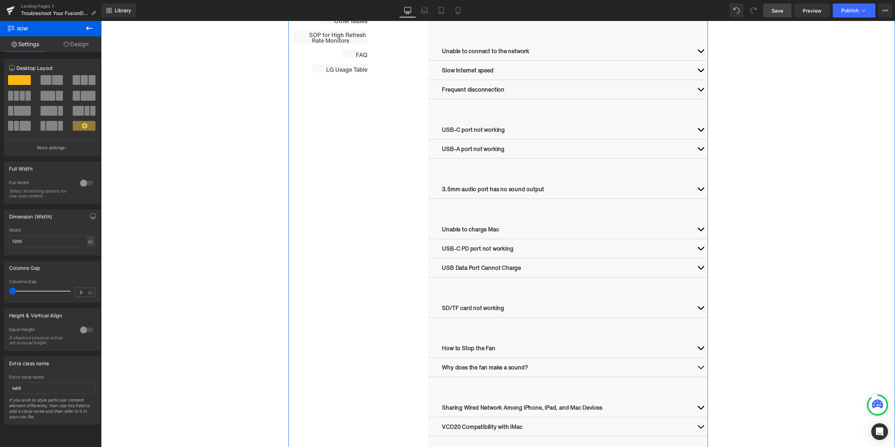
scroll to position [454, 0]
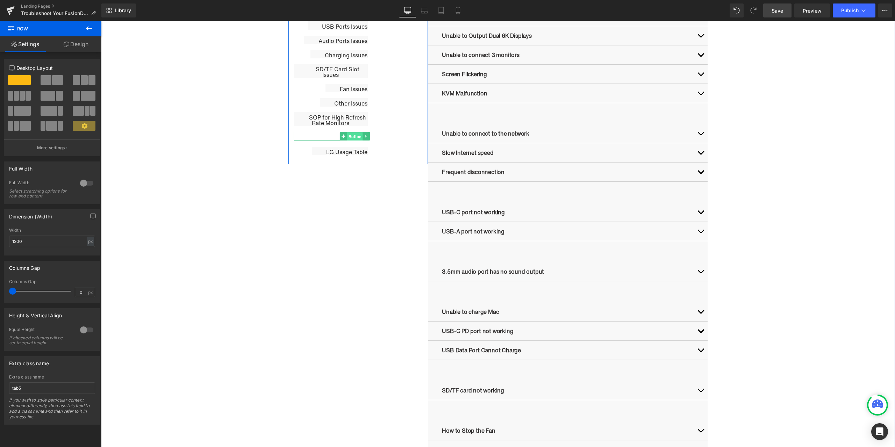
click at [349, 137] on span "Button" at bounding box center [355, 136] width 16 height 8
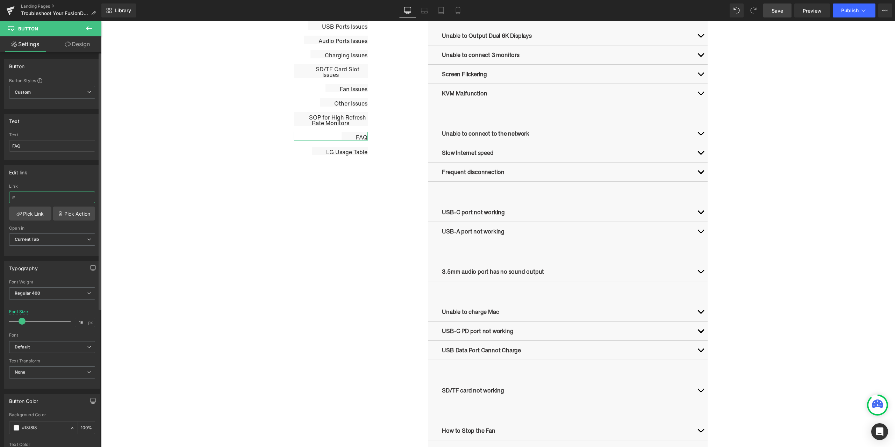
click at [49, 200] on input "#" at bounding box center [52, 197] width 86 height 12
paste input "r-1758882306403"
type input "#r-1758882306403"
drag, startPoint x: 67, startPoint y: 179, endPoint x: 91, endPoint y: 166, distance: 27.5
click at [67, 179] on div "Edit link #r-1758882306403 Link #r-1758882306403 Pick Link Pick Action Current …" at bounding box center [52, 210] width 96 height 91
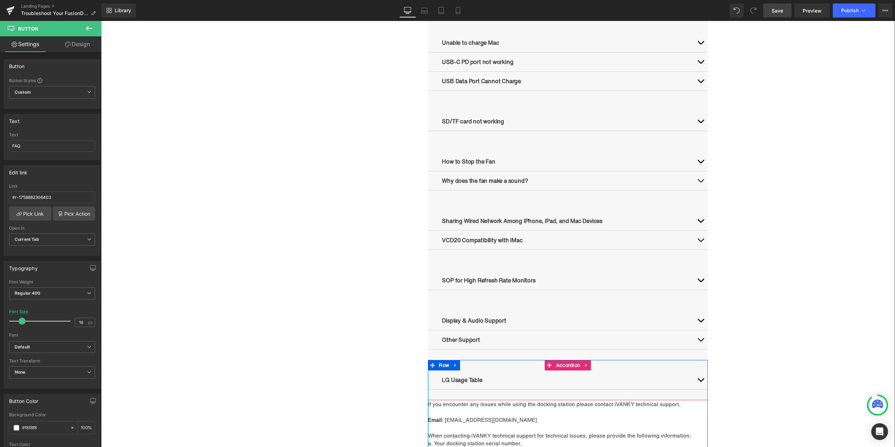
scroll to position [769, 0]
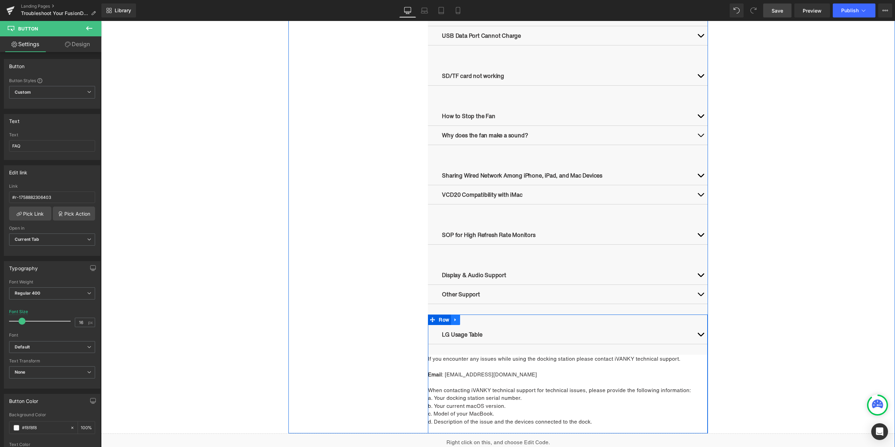
click at [443, 321] on ul "Row" at bounding box center [444, 319] width 32 height 10
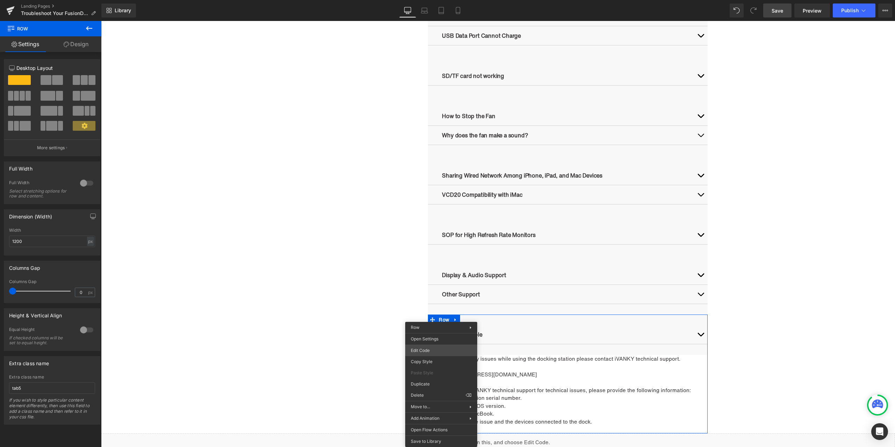
click at [430, 347] on body "Row You are previewing how the will restyle your page. You can not edit Element…" at bounding box center [447, 223] width 895 height 447
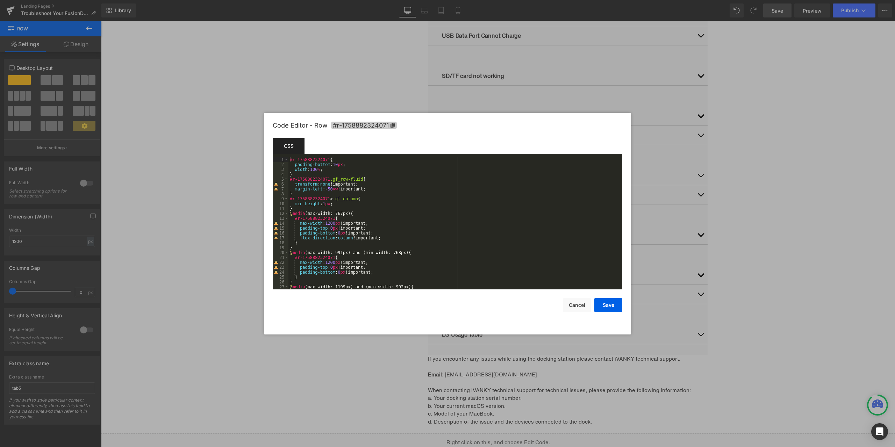
click at [394, 126] on icon at bounding box center [392, 125] width 4 height 5
click at [396, 107] on div at bounding box center [447, 223] width 895 height 447
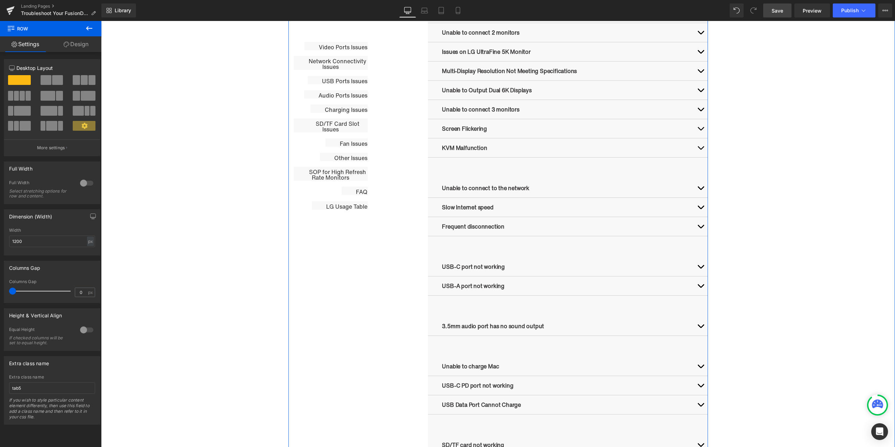
scroll to position [314, 0]
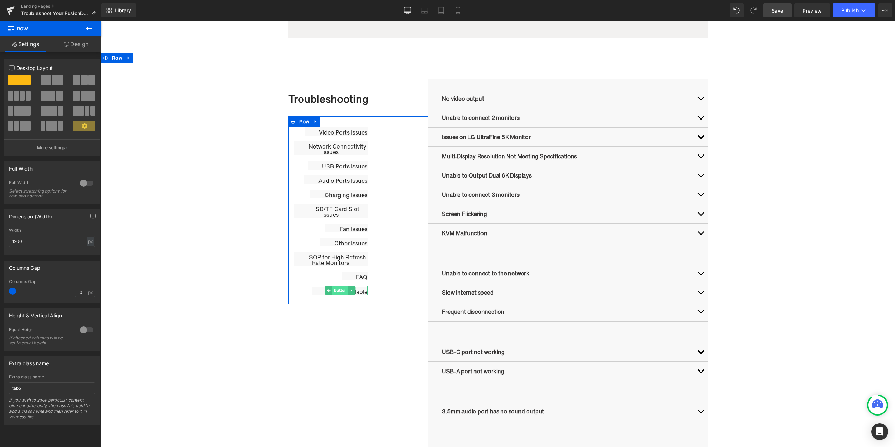
click at [338, 291] on span "Button" at bounding box center [340, 290] width 16 height 8
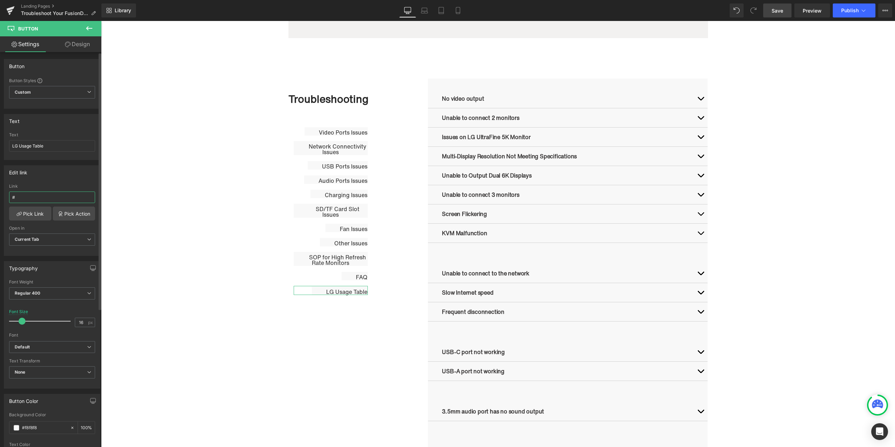
click at [24, 196] on input "#" at bounding box center [52, 197] width 86 height 12
paste input "r-1758882324071"
type input "#r-1758882324071"
click at [67, 174] on div "Edit link" at bounding box center [52, 172] width 96 height 13
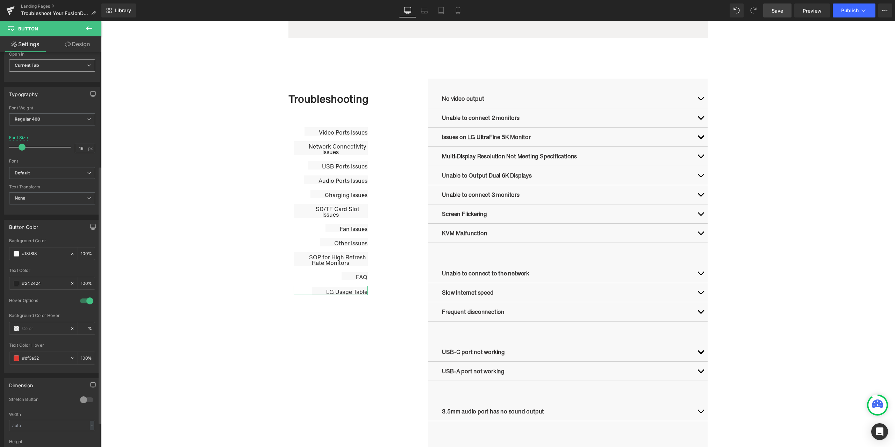
scroll to position [175, 0]
click at [776, 7] on span "Save" at bounding box center [777, 10] width 12 height 7
click at [852, 13] on button "Publish" at bounding box center [853, 10] width 43 height 14
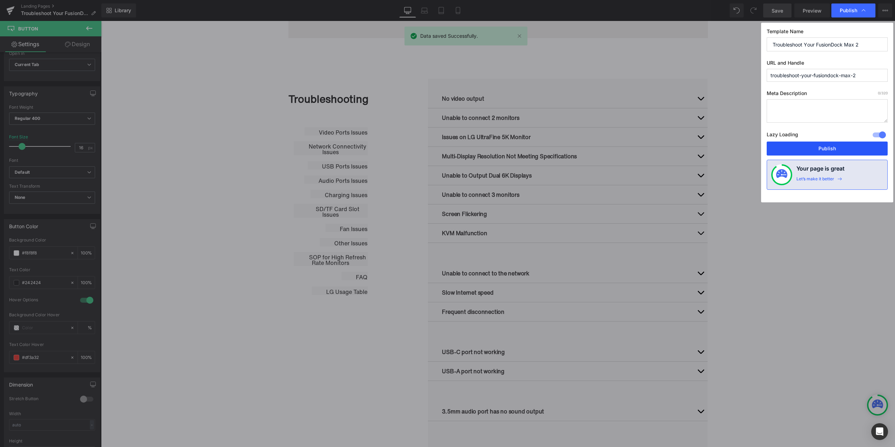
click at [825, 148] on button "Publish" at bounding box center [826, 149] width 121 height 14
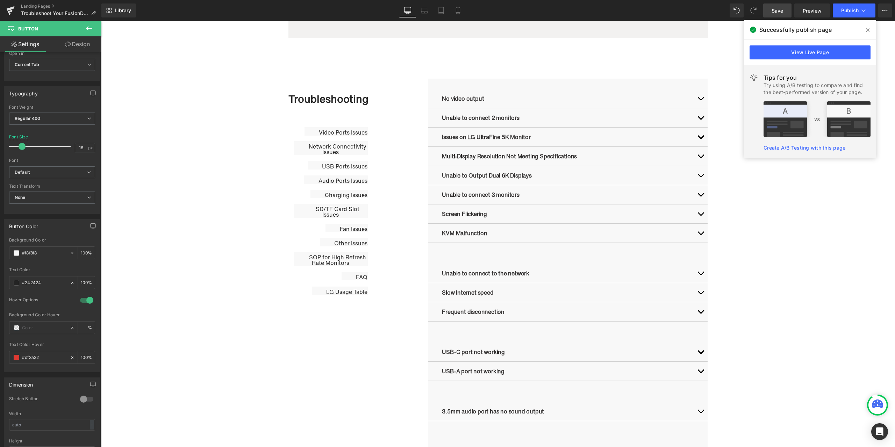
click at [863, 28] on span at bounding box center [867, 29] width 11 height 11
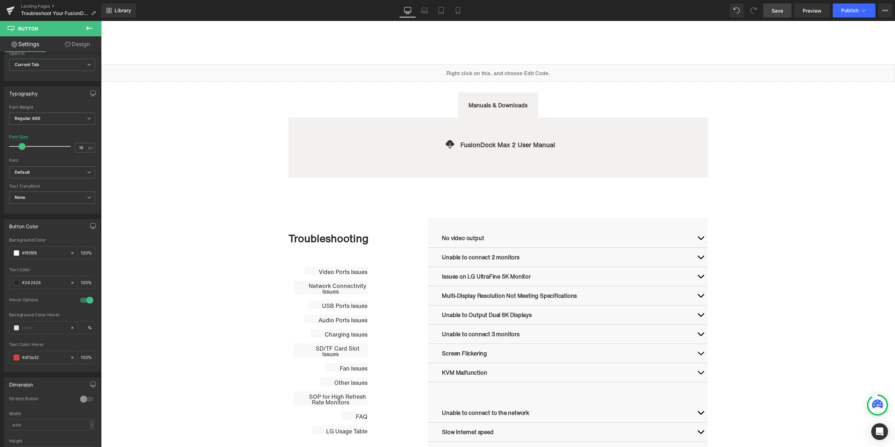
scroll to position [175, 0]
click at [878, 429] on icon "Open Intercom Messenger" at bounding box center [879, 431] width 8 height 9
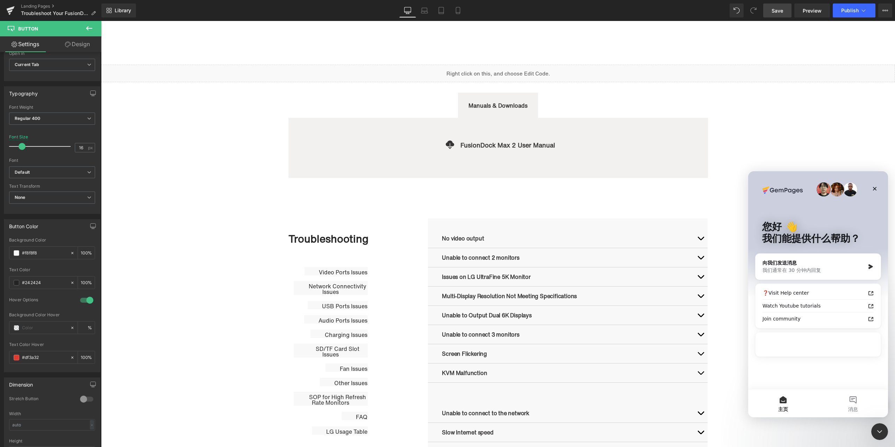
scroll to position [0, 0]
click at [846, 404] on button "消息" at bounding box center [853, 403] width 70 height 28
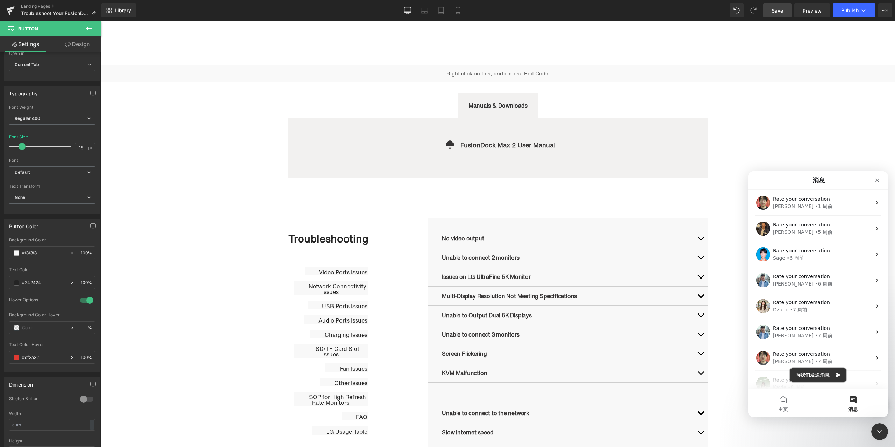
click at [832, 373] on button "向我们发送消息" at bounding box center [817, 375] width 57 height 14
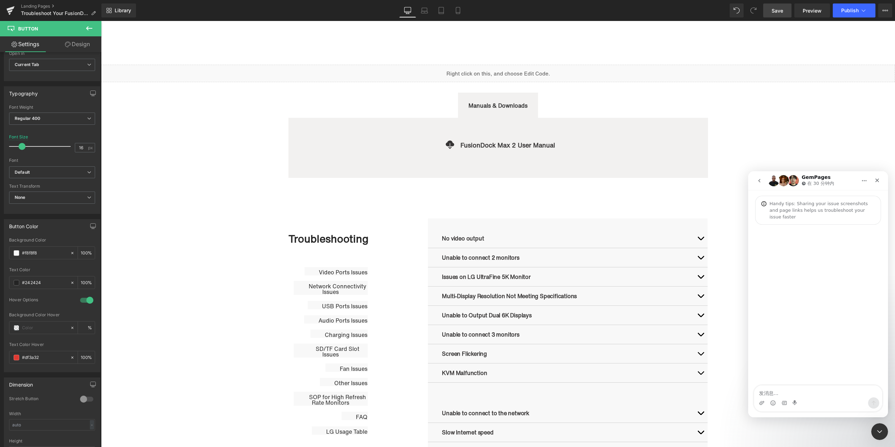
click at [803, 391] on textarea "发消息..." at bounding box center [818, 391] width 128 height 12
type textarea "hi"
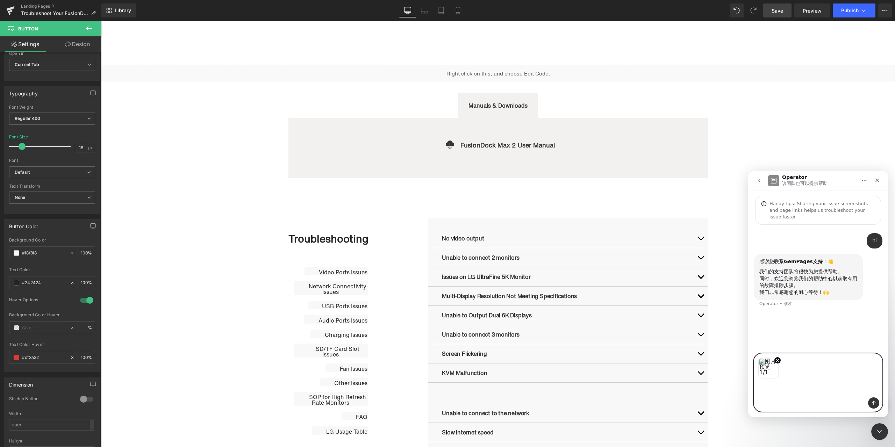
click at [773, 386] on textarea "发消息..." at bounding box center [818, 387] width 128 height 19
click at [786, 394] on textarea "发消息..." at bounding box center [818, 391] width 128 height 12
paste textarea "My interactive buttons on this page cannot jump to the corresponding options. O…"
type textarea "My interactive buttons on this page cannot jump to the corresponding options. O…"
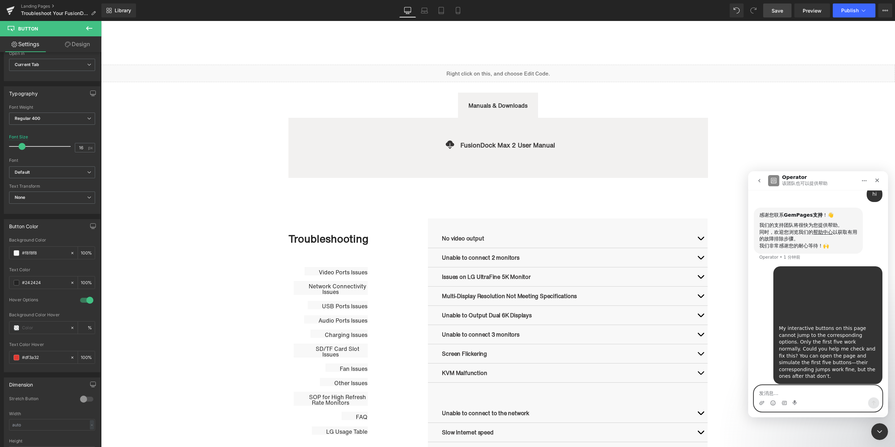
scroll to position [53, 0]
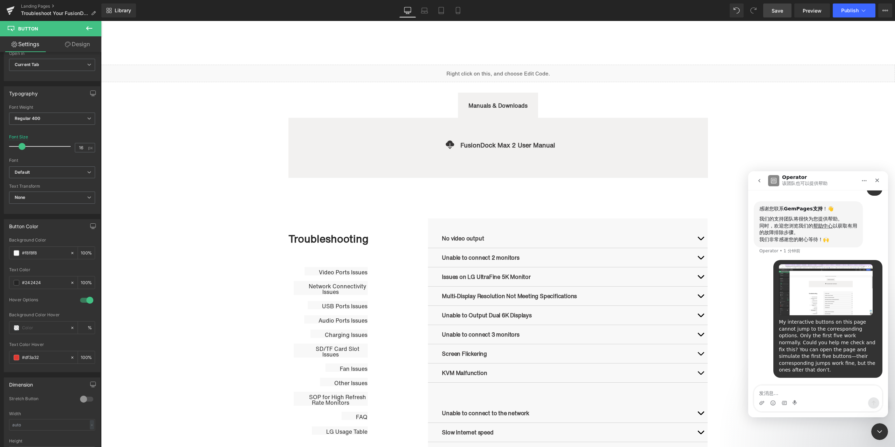
click at [835, 399] on div "Intercom Messenger" at bounding box center [818, 402] width 128 height 11
click at [828, 393] on textarea "发消息..." at bounding box center [818, 391] width 128 height 12
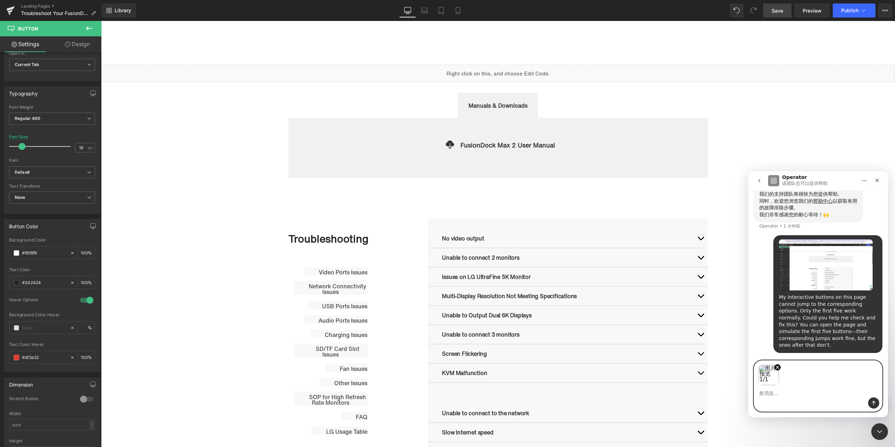
click at [788, 395] on textarea "发消息..." at bounding box center [818, 391] width 128 height 12
paste textarea "Only the first four work normally. Please help me fix it."
type textarea "Only the first four work normally. Please help me fix it."
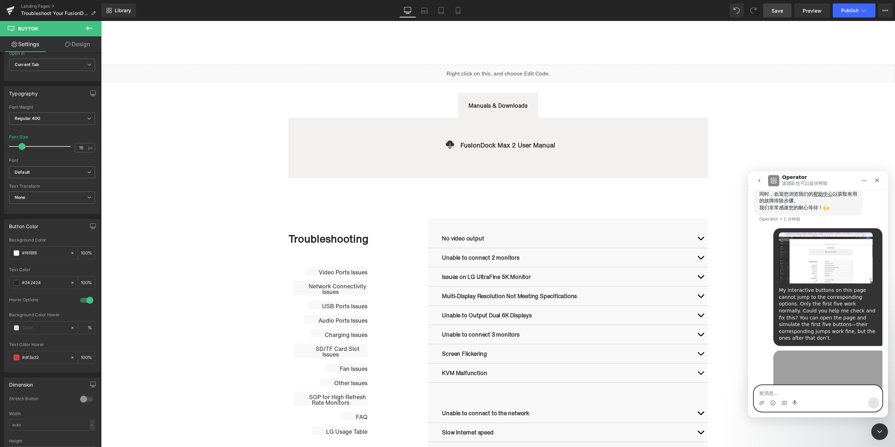
scroll to position [130, 0]
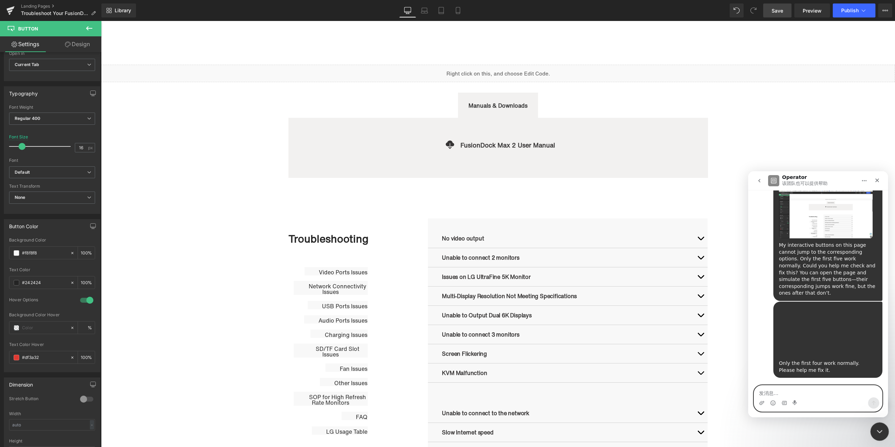
click at [875, 424] on div "关闭 Intercom Messenger" at bounding box center [878, 430] width 17 height 17
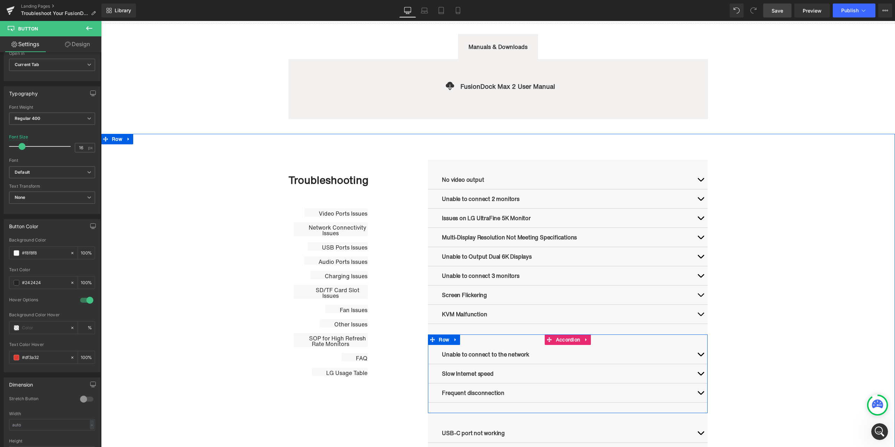
scroll to position [245, 0]
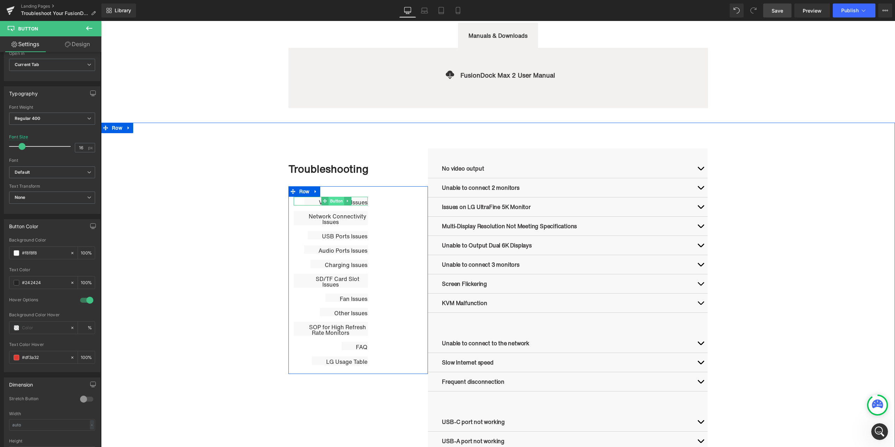
click at [334, 202] on span "Button" at bounding box center [336, 201] width 16 height 8
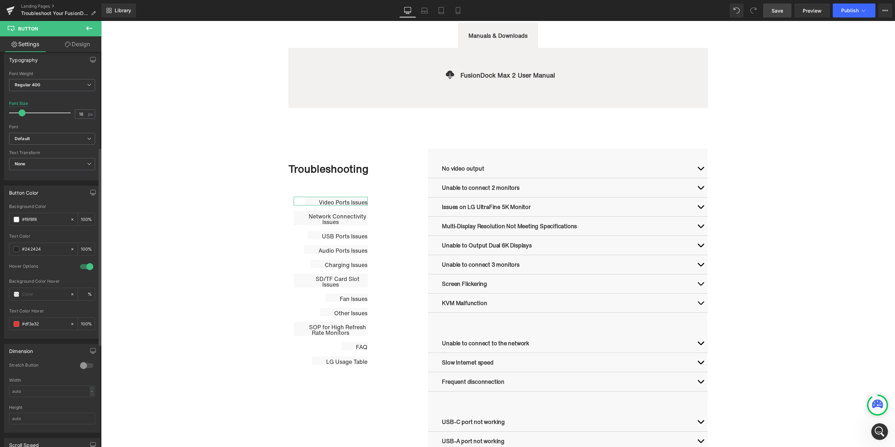
scroll to position [210, 0]
click at [847, 6] on button "Publish" at bounding box center [853, 10] width 43 height 14
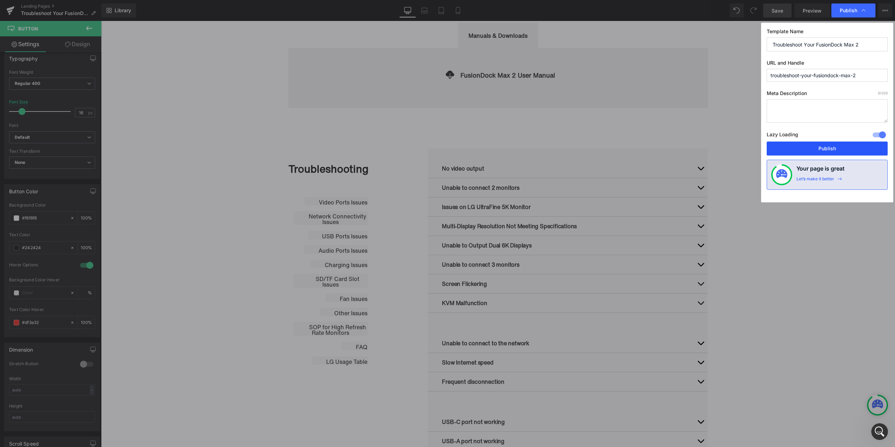
click at [827, 143] on button "Publish" at bounding box center [826, 149] width 121 height 14
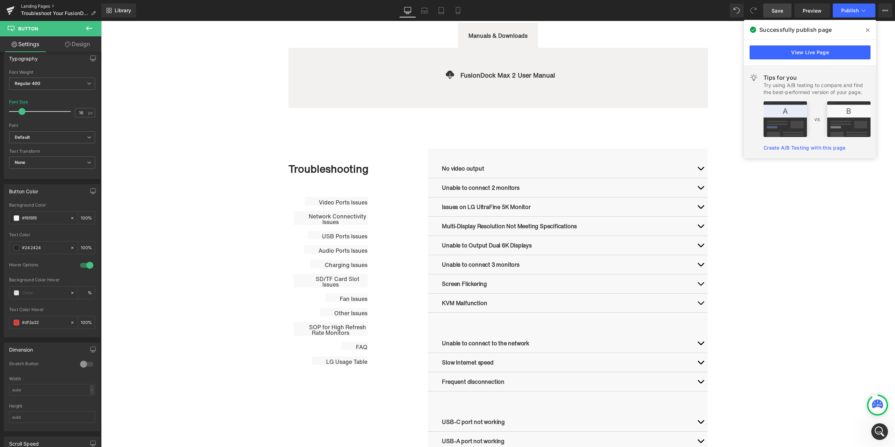
click at [39, 6] on link "Landing Pages" at bounding box center [61, 6] width 80 height 6
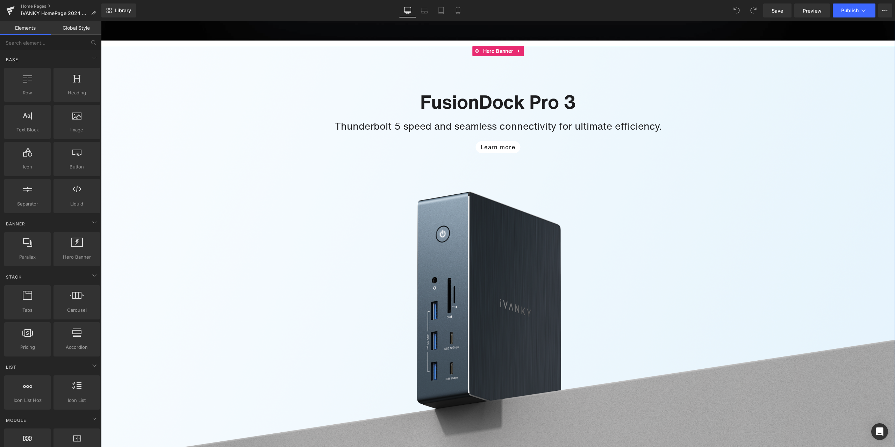
scroll to position [874, 0]
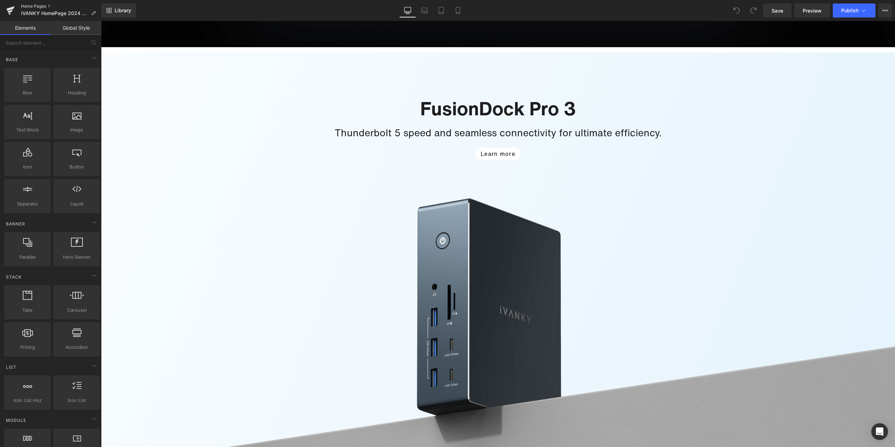
click at [32, 5] on link "Home Pages" at bounding box center [61, 6] width 80 height 6
